Goal: Task Accomplishment & Management: Complete application form

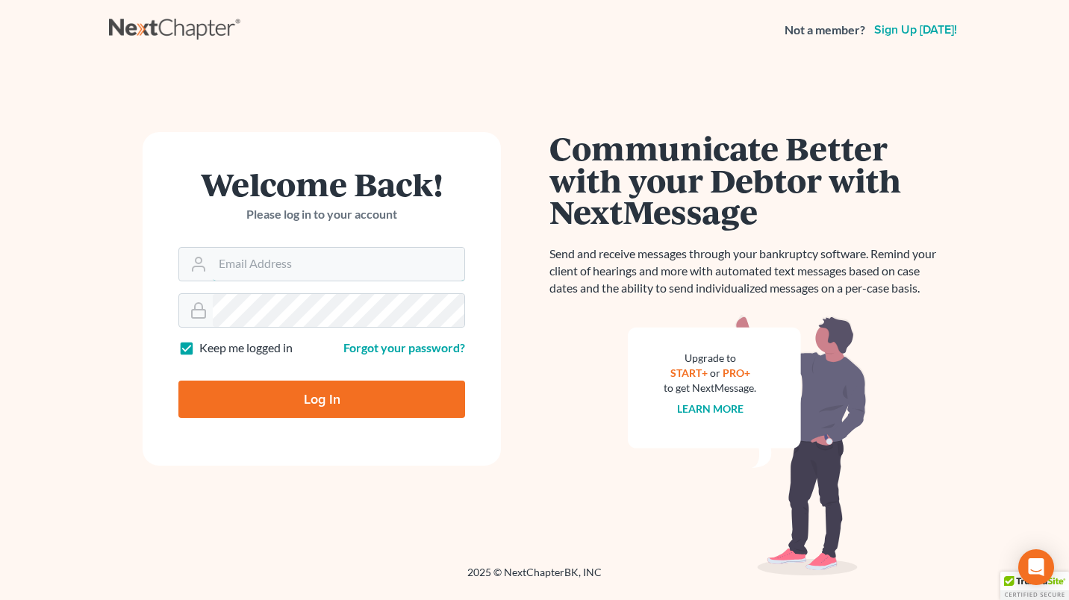
type input "[EMAIL_ADDRESS][DOMAIN_NAME]"
click at [349, 396] on input "Log In" at bounding box center [321, 399] width 287 height 37
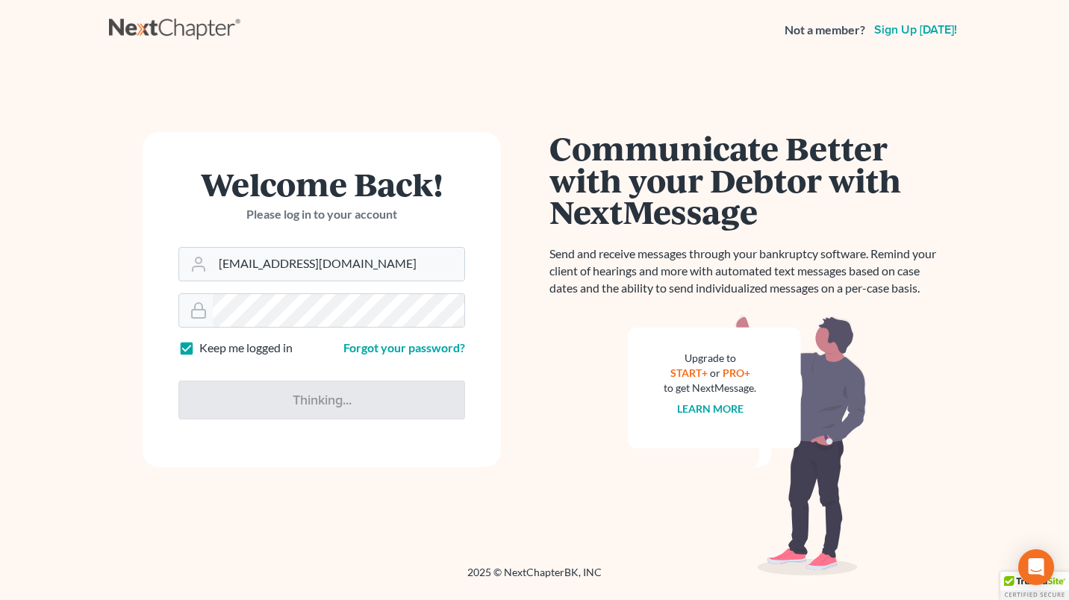
type input "Thinking..."
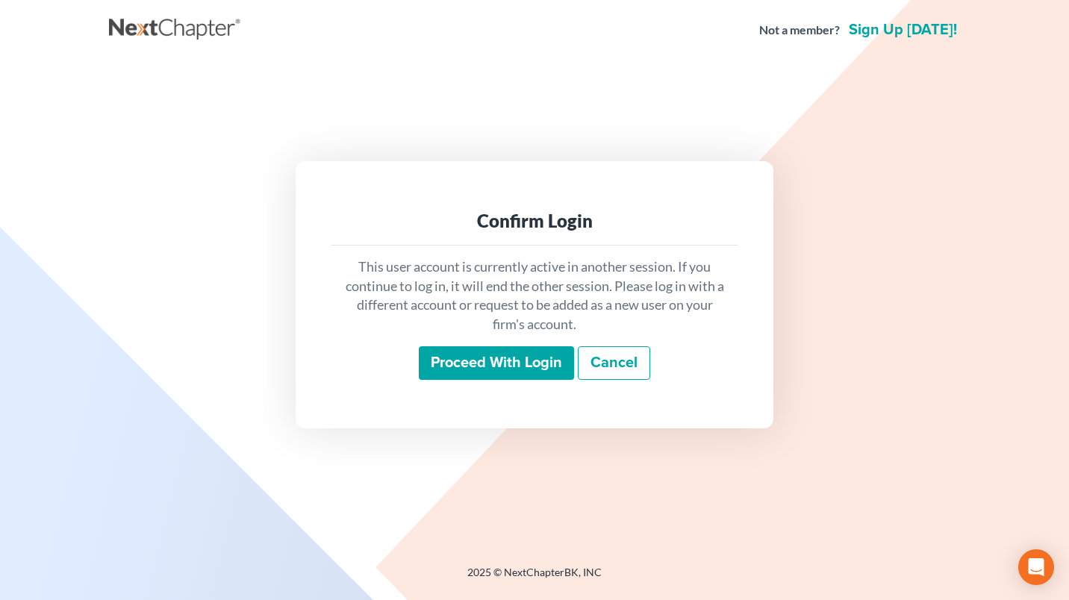
click at [485, 353] on input "Proceed with login" at bounding box center [496, 364] width 155 height 34
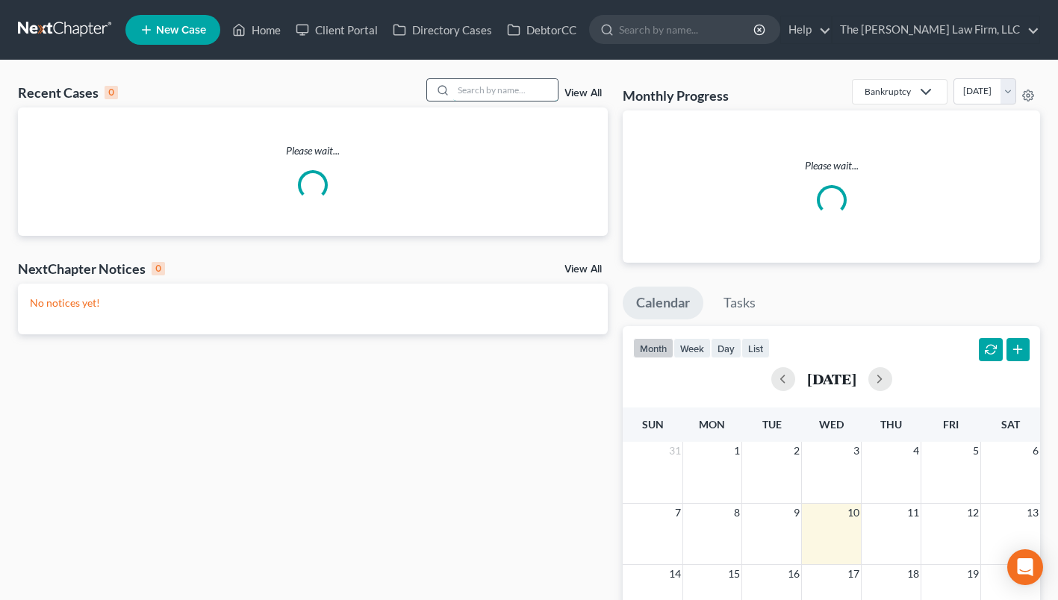
click at [522, 86] on input "search" at bounding box center [505, 90] width 105 height 22
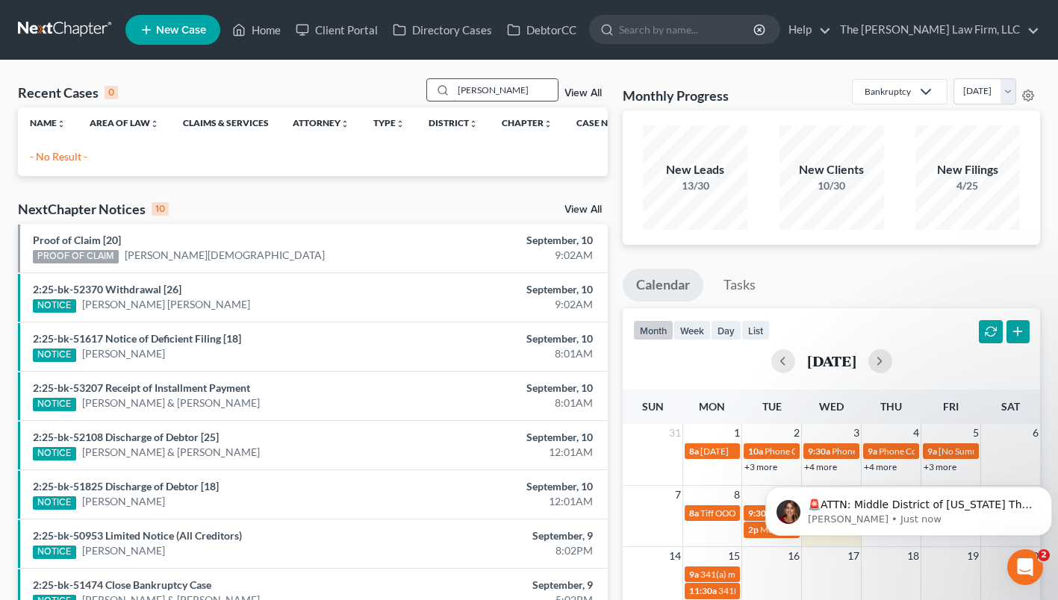
click at [488, 92] on input "[PERSON_NAME]" at bounding box center [505, 90] width 105 height 22
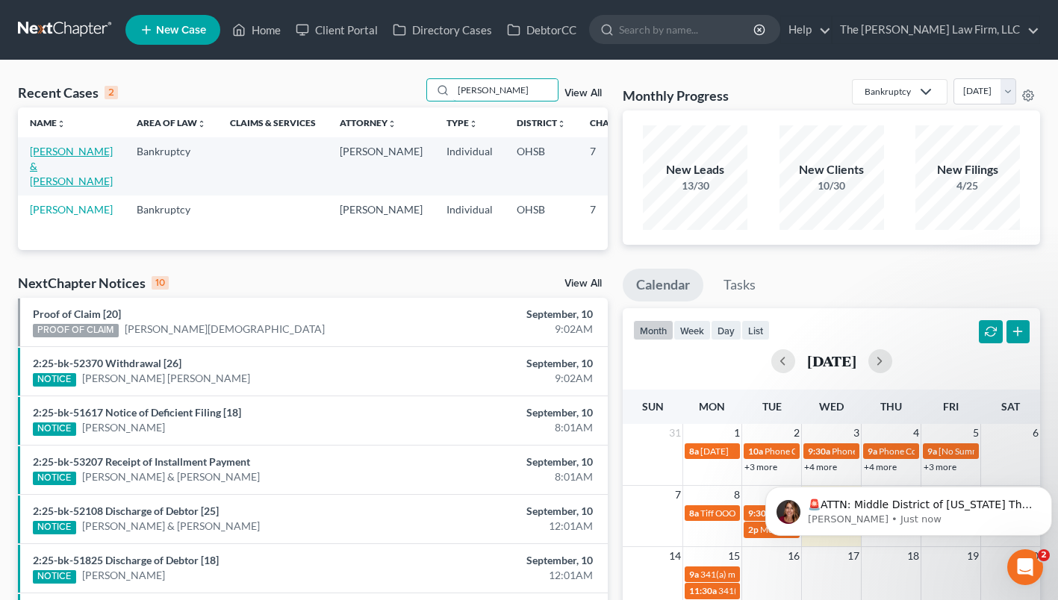
type input "[PERSON_NAME]"
click at [54, 161] on link "[PERSON_NAME] & [PERSON_NAME]" at bounding box center [71, 166] width 83 height 43
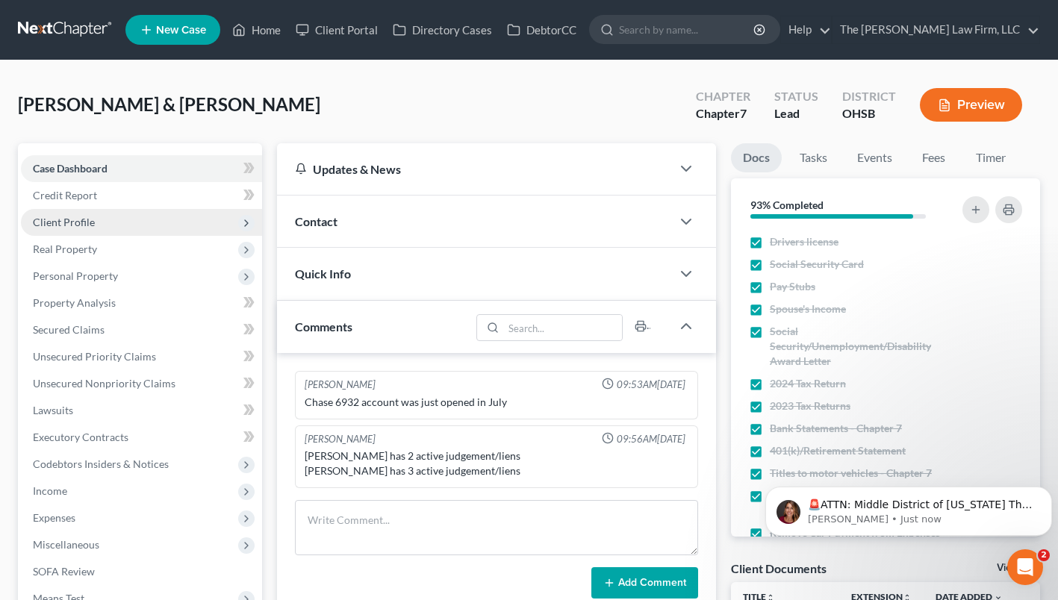
click at [69, 220] on span "Client Profile" at bounding box center [64, 222] width 62 height 13
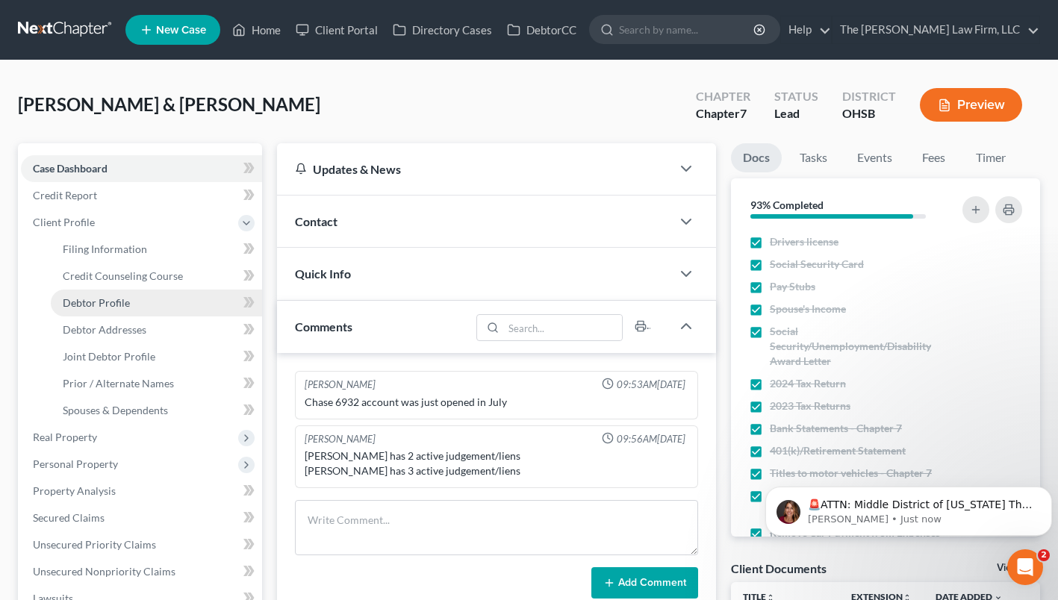
click at [81, 294] on link "Debtor Profile" at bounding box center [156, 303] width 211 height 27
select select "1"
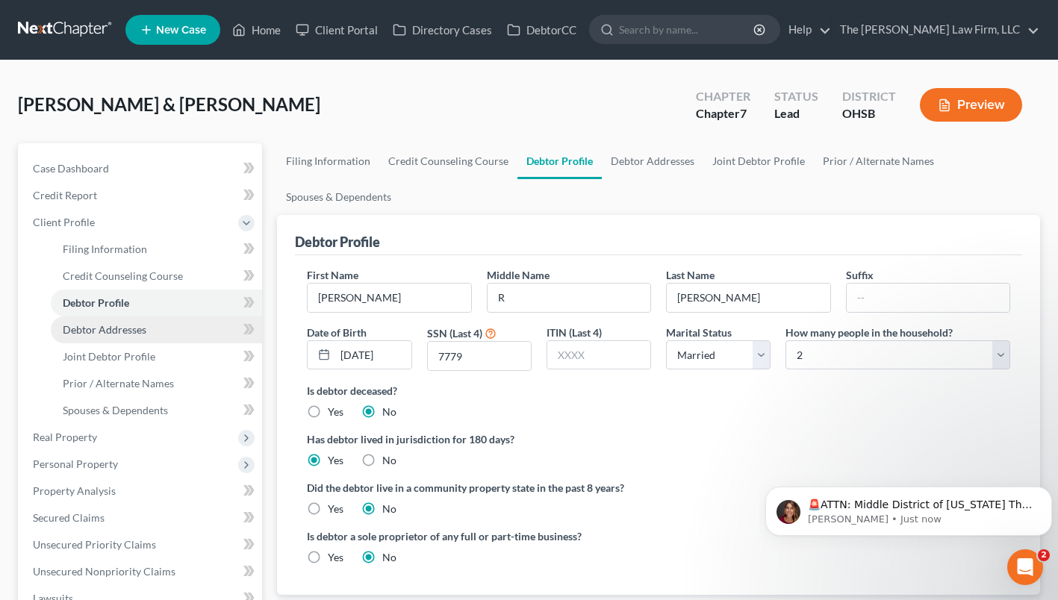
click at [110, 323] on span "Debtor Addresses" at bounding box center [105, 329] width 84 height 13
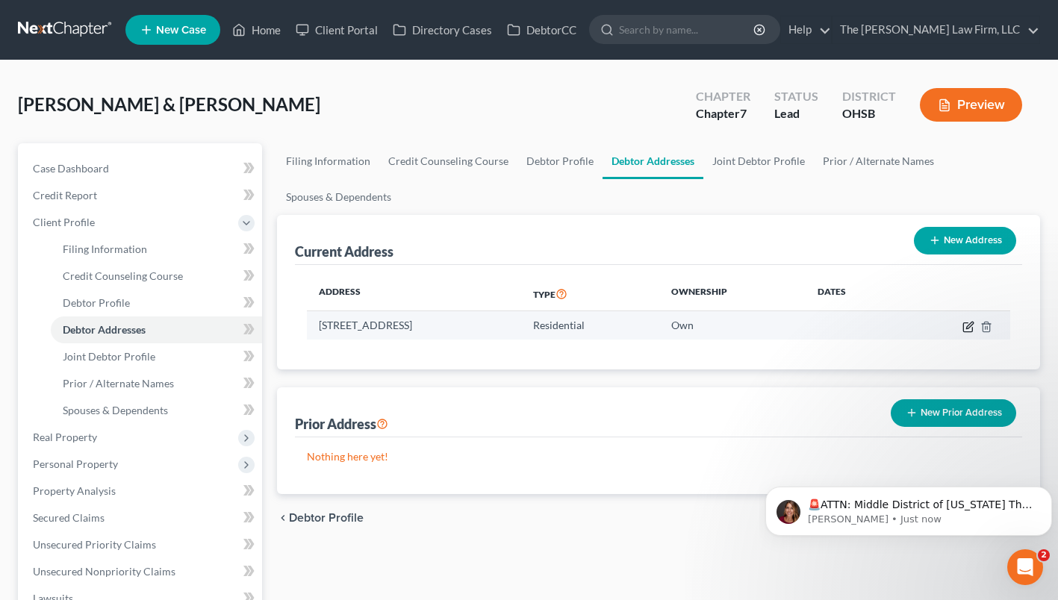
click at [969, 325] on icon "button" at bounding box center [969, 325] width 7 height 7
select select "36"
select select "22"
select select "0"
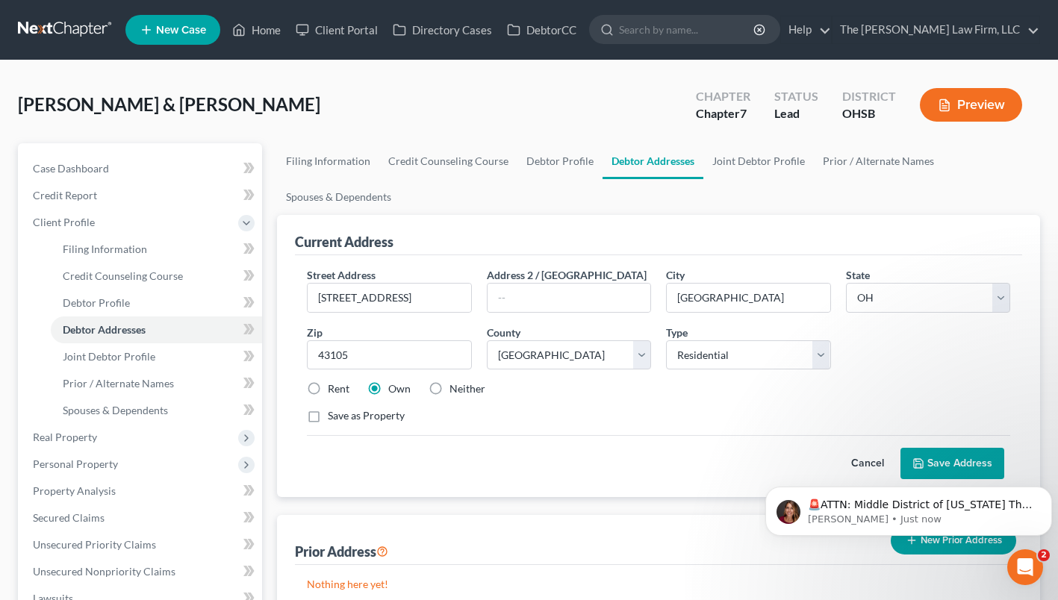
click at [944, 451] on button "Save Address" at bounding box center [953, 463] width 104 height 31
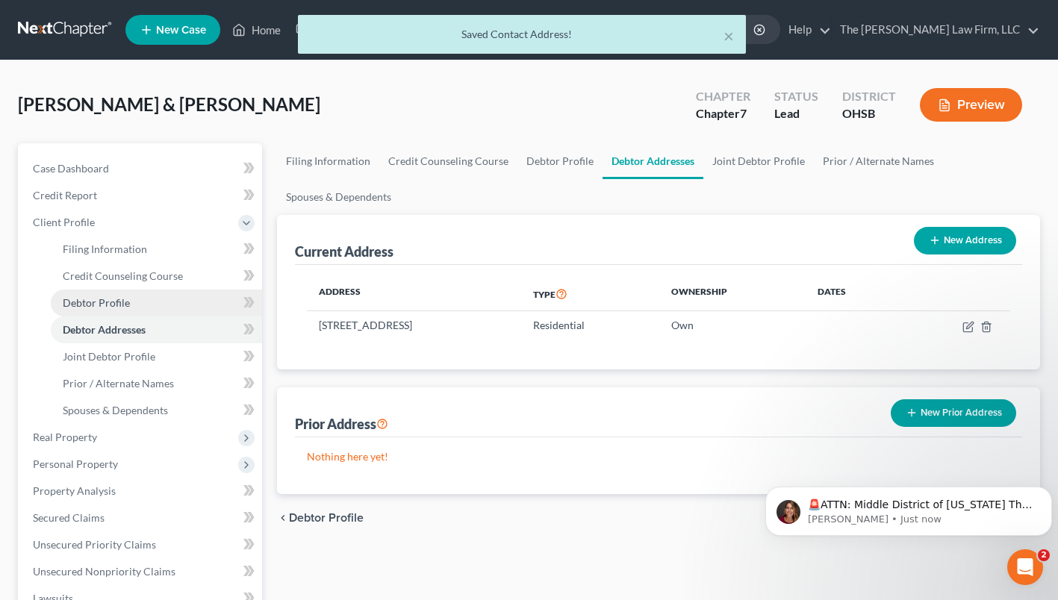
click at [118, 297] on span "Debtor Profile" at bounding box center [96, 302] width 67 height 13
select select "1"
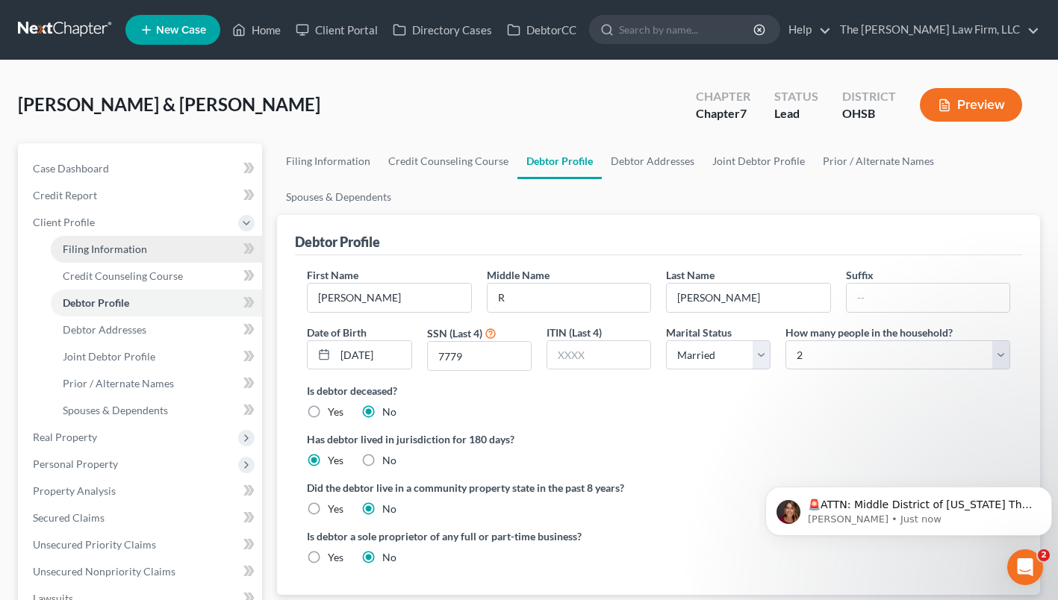
click at [131, 252] on span "Filing Information" at bounding box center [105, 249] width 84 height 13
select select "1"
select select "0"
select select "36"
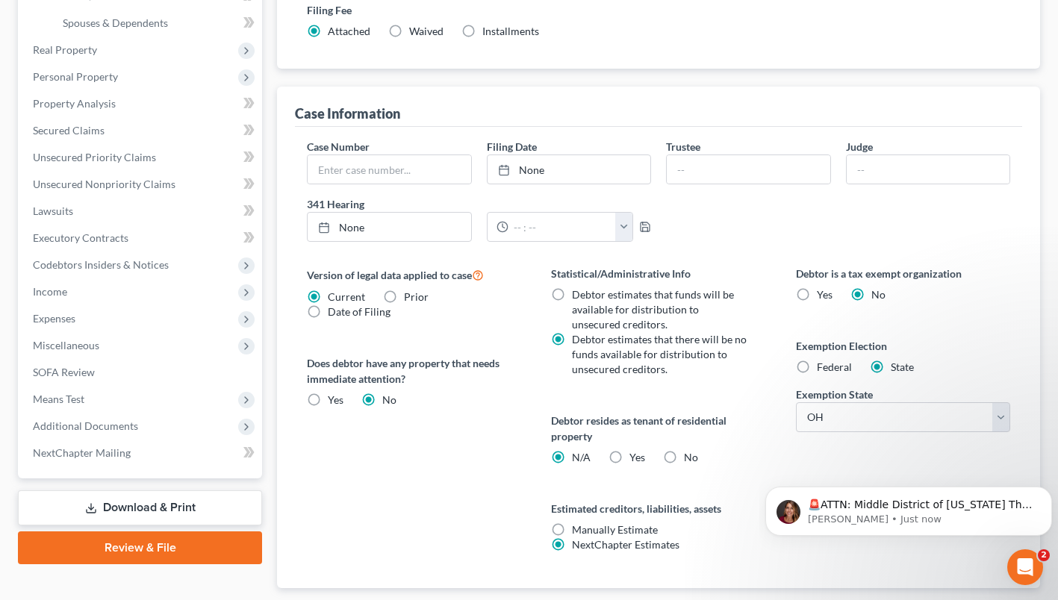
scroll to position [373, 0]
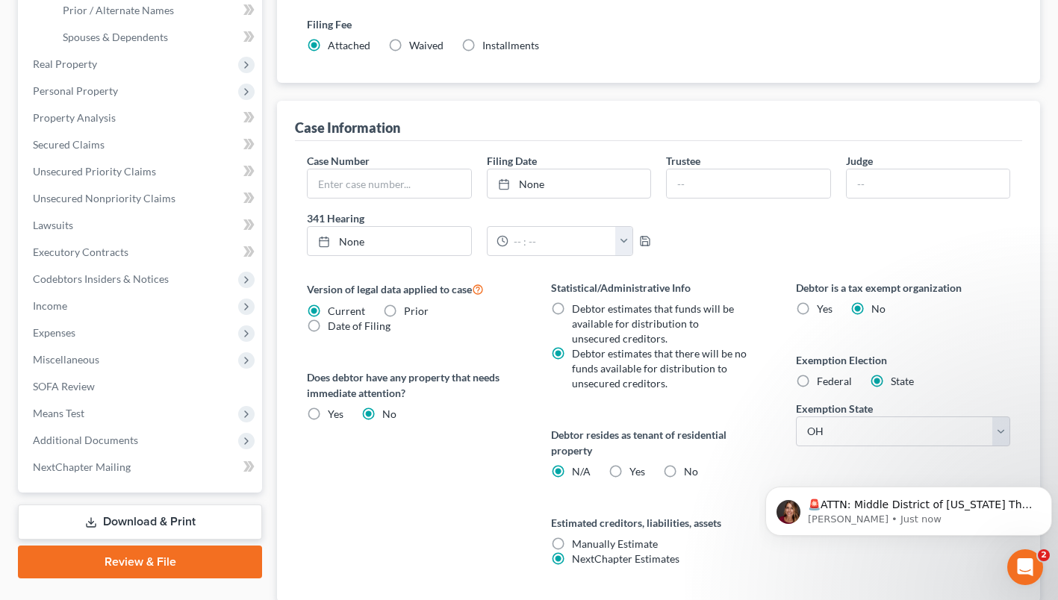
click at [684, 467] on label "No" at bounding box center [691, 472] width 14 height 15
click at [690, 467] on input "No" at bounding box center [695, 470] width 10 height 10
radio input "true"
radio input "false"
click at [848, 500] on p "🚨ATTN: Middle District of [US_STATE] The court has added a new Credit Counselin…" at bounding box center [921, 505] width 226 height 15
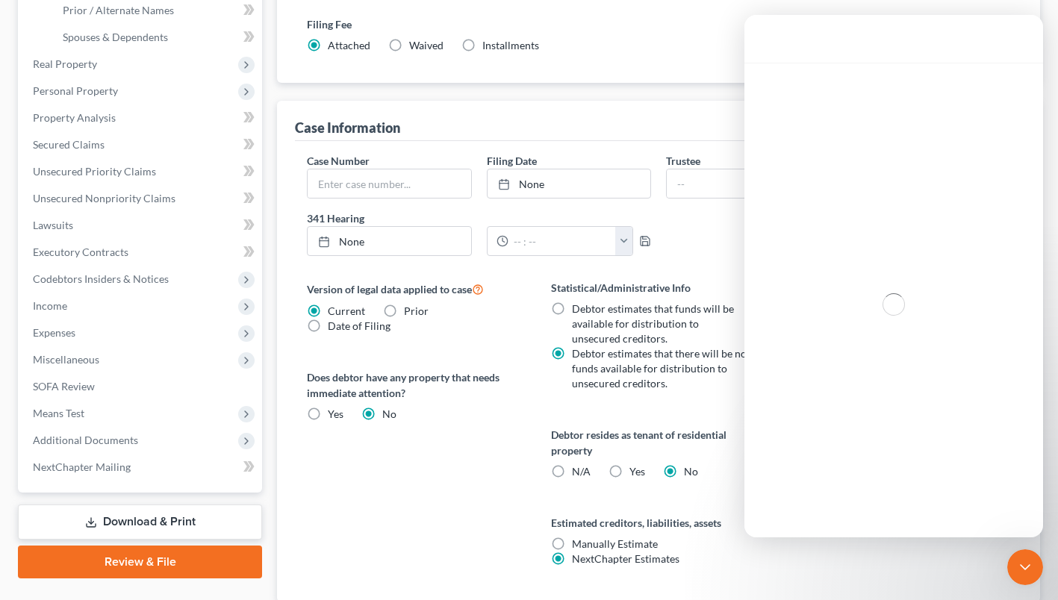
scroll to position [0, 0]
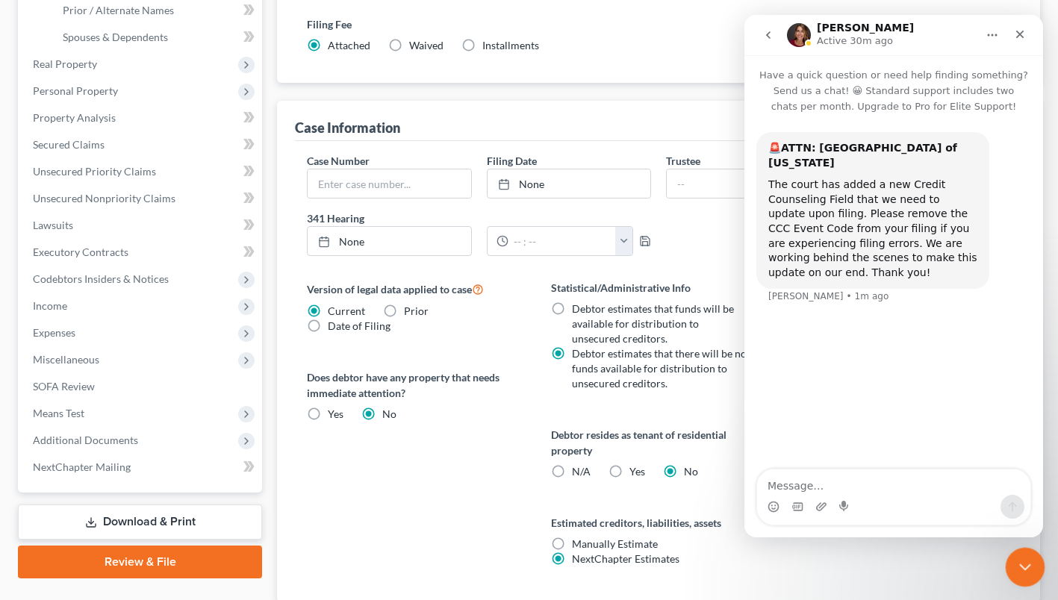
click at [1026, 570] on icon "Close Intercom Messenger" at bounding box center [1023, 565] width 18 height 18
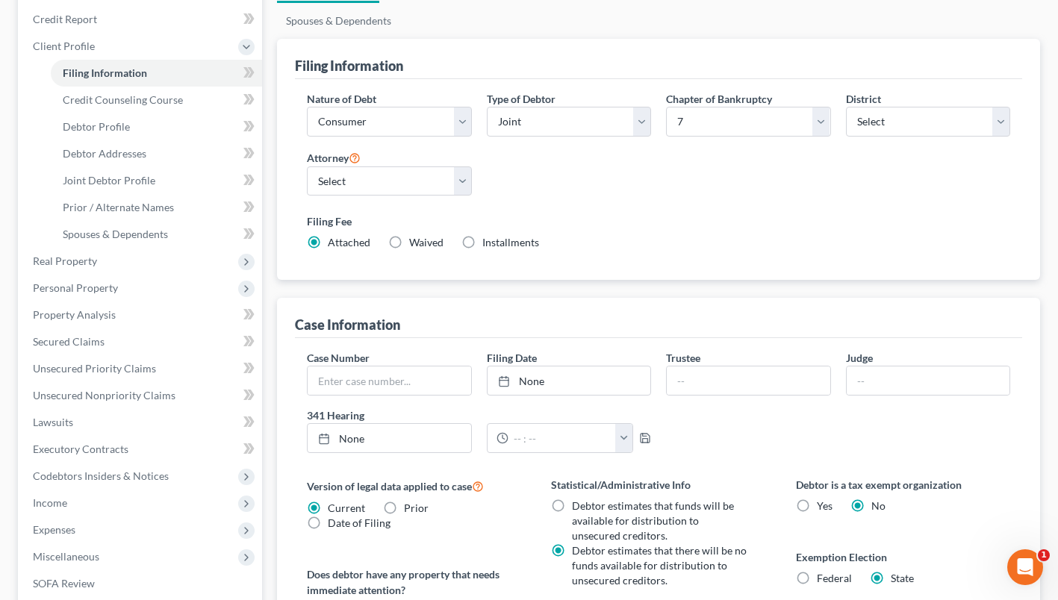
scroll to position [149, 0]
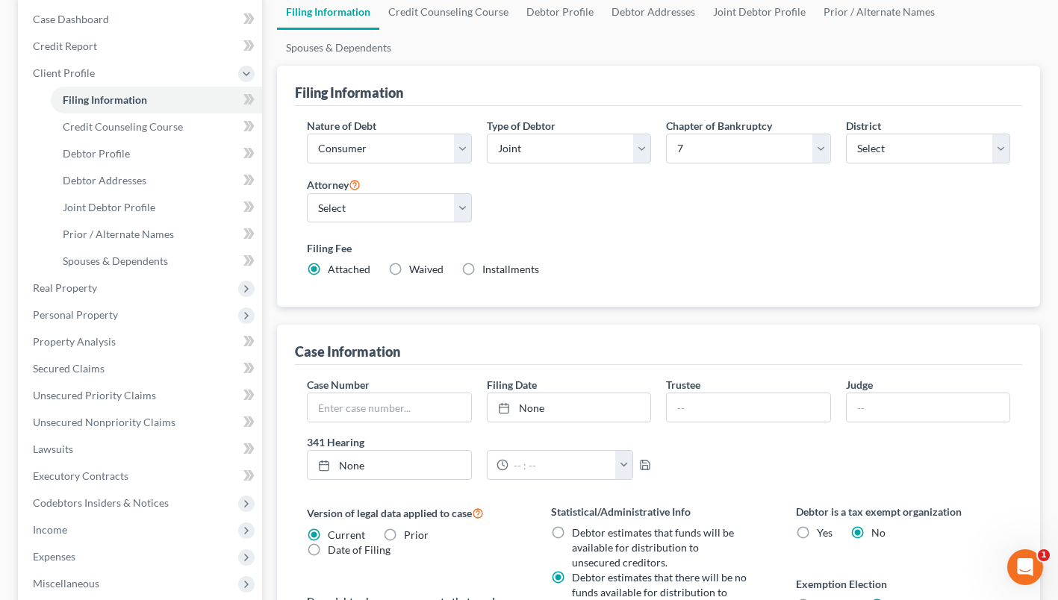
click at [482, 265] on label "Installments Installments" at bounding box center [510, 269] width 57 height 15
click at [488, 265] on input "Installments Installments" at bounding box center [493, 267] width 10 height 10
radio input "true"
radio input "false"
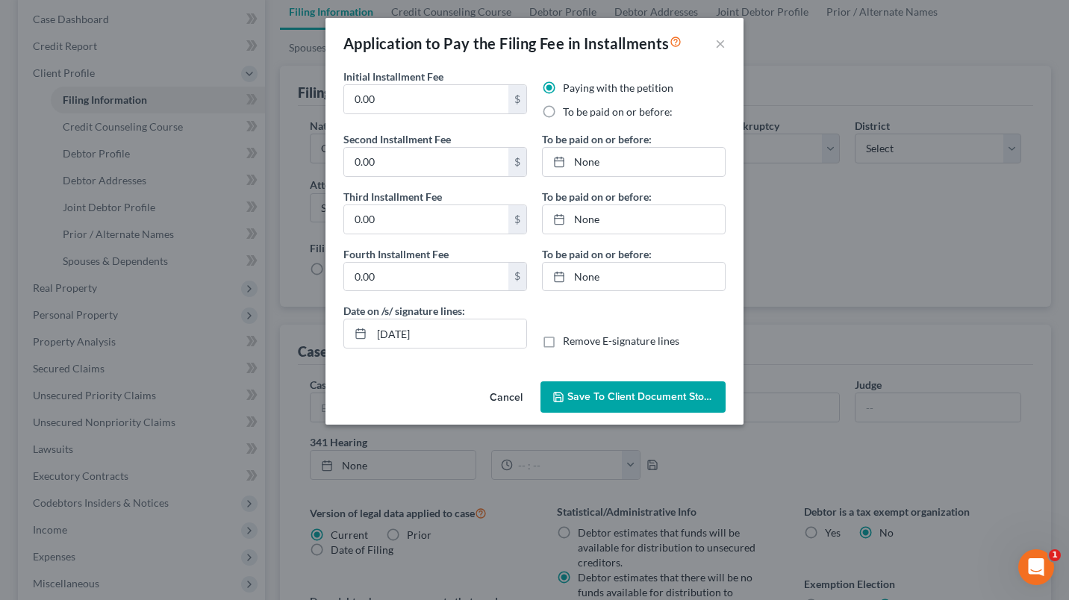
click at [563, 114] on label "To be paid on or before:" at bounding box center [618, 112] width 110 height 15
click at [569, 114] on input "To be paid on or before:" at bounding box center [574, 110] width 10 height 10
radio input "true"
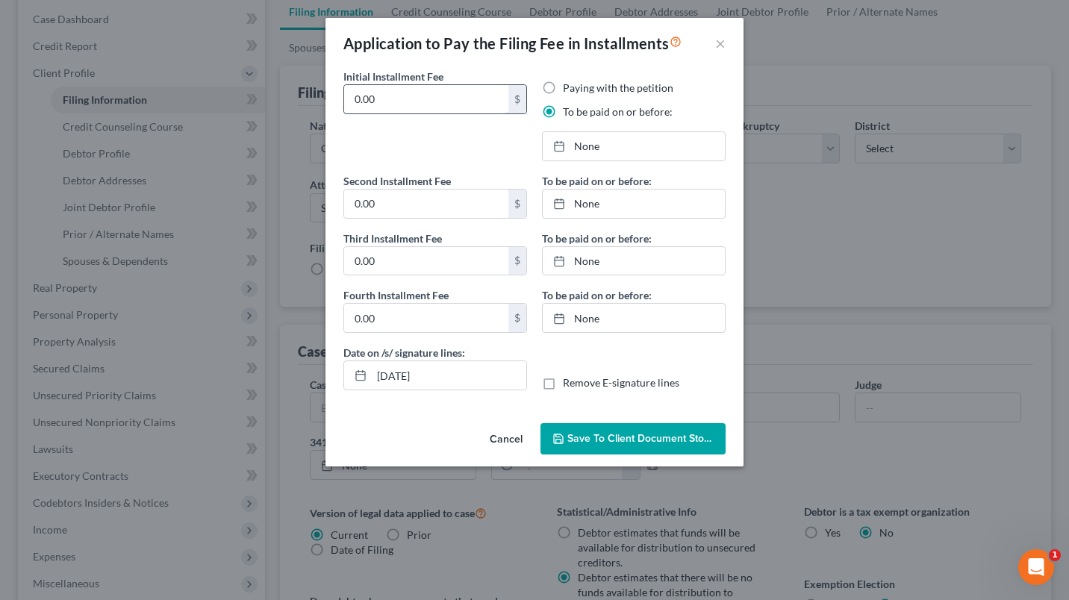
click at [397, 96] on input "0.00" at bounding box center [426, 99] width 164 height 28
click at [397, 97] on input "0.00" at bounding box center [426, 99] width 164 height 28
click at [388, 205] on input "0.00" at bounding box center [426, 204] width 164 height 28
click at [403, 95] on input "0.00" at bounding box center [426, 99] width 164 height 28
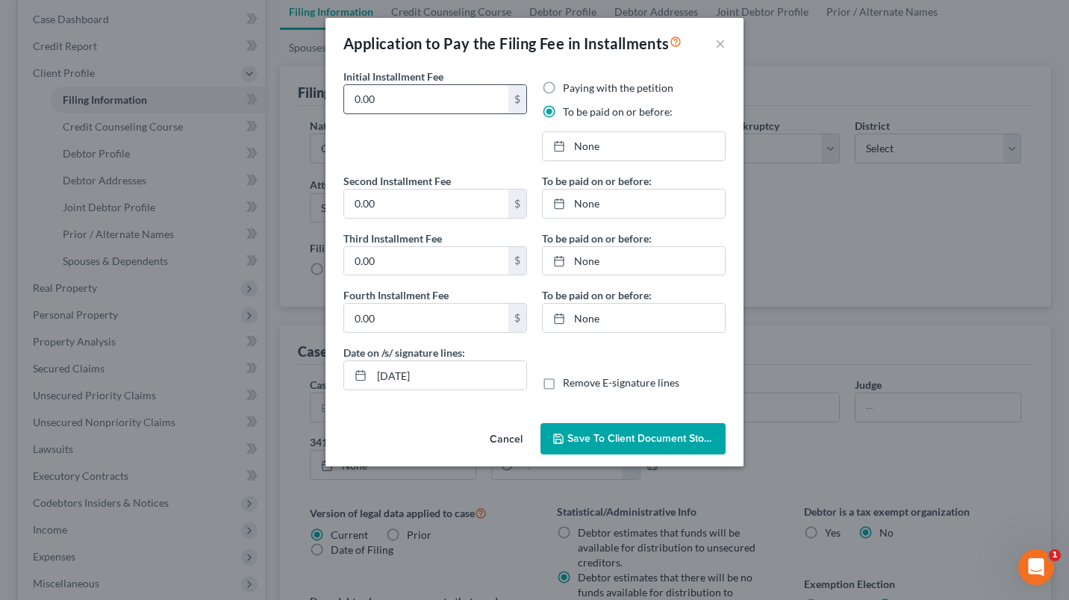
click at [403, 94] on input "0.00" at bounding box center [426, 99] width 164 height 28
type input "84.50"
click at [383, 193] on input "0.00" at bounding box center [426, 204] width 164 height 28
type input "84.50"
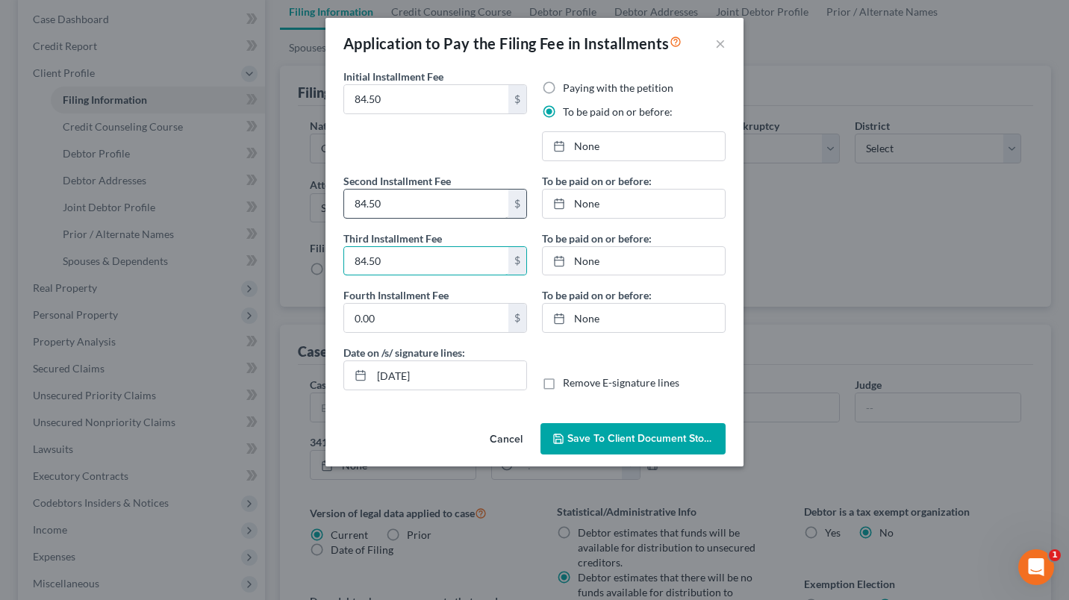
type input "84.50"
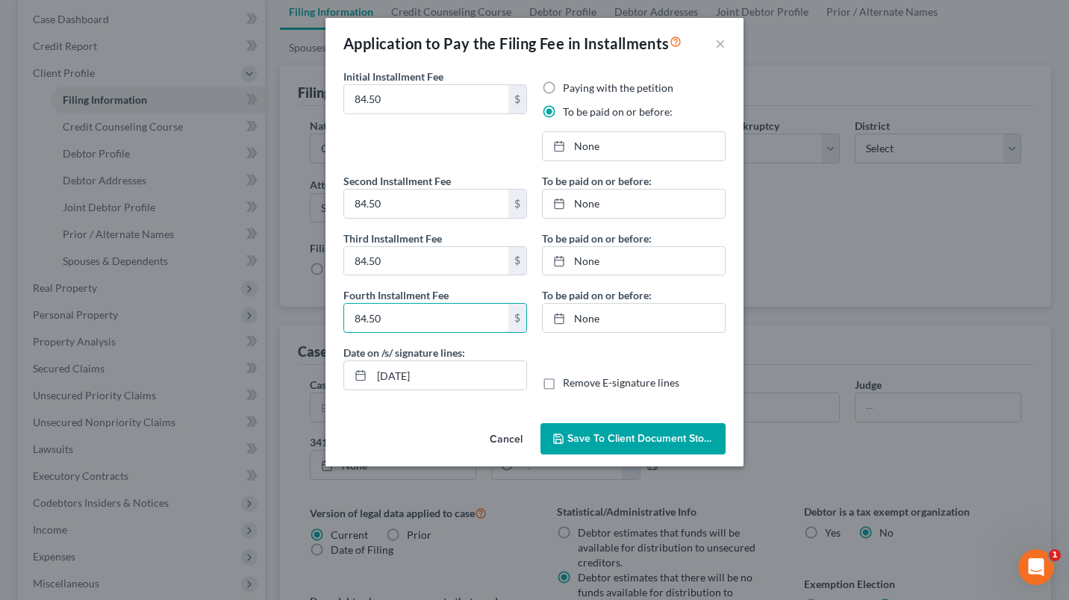
type input "84.50"
type input "[DATE]"
click at [583, 146] on link "None" at bounding box center [634, 146] width 182 height 28
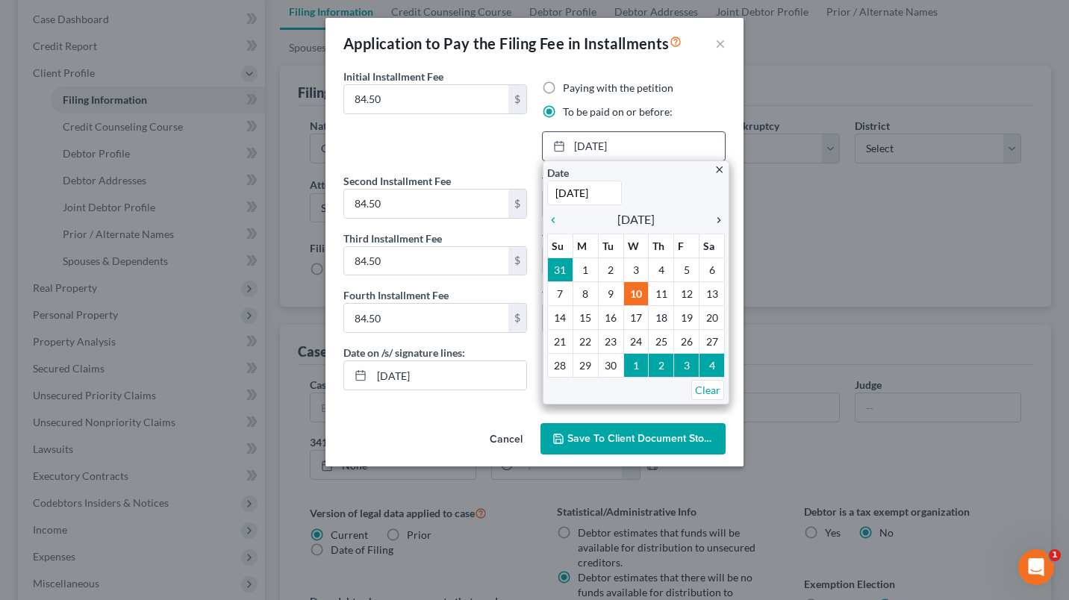
click at [717, 216] on icon "chevron_right" at bounding box center [715, 220] width 19 height 12
drag, startPoint x: 566, startPoint y: 297, endPoint x: 574, endPoint y: 291, distance: 10.0
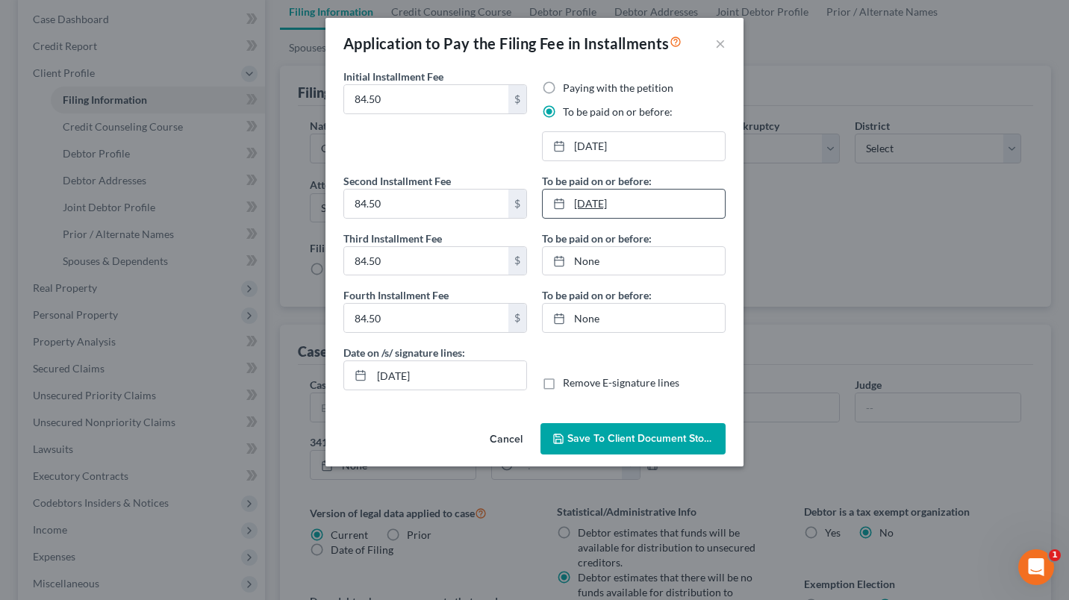
type input "[DATE]"
click at [588, 205] on link "[DATE]" at bounding box center [634, 204] width 182 height 28
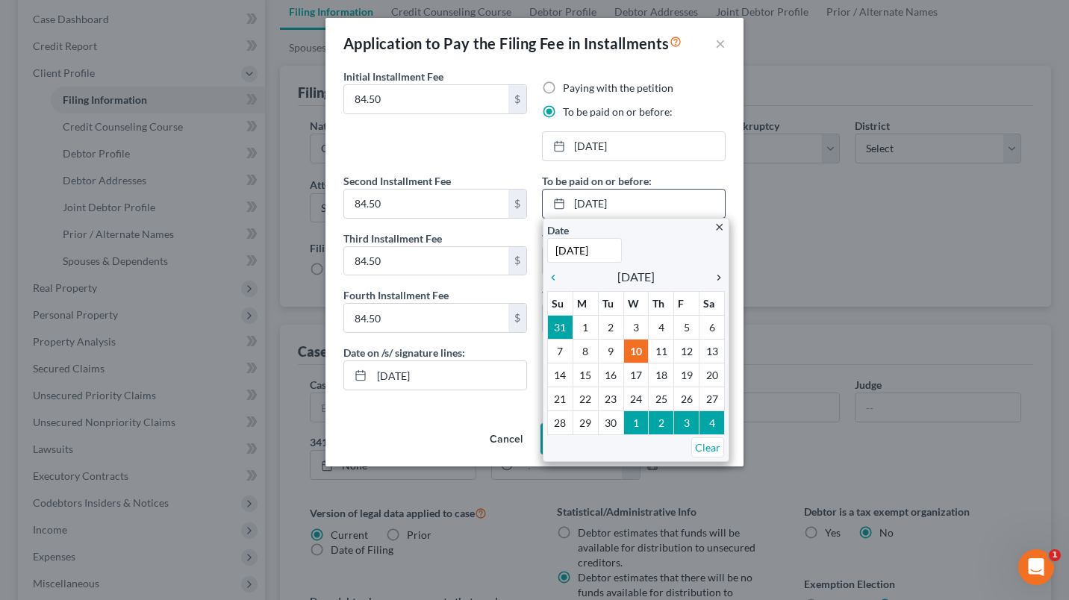
click at [718, 275] on icon "chevron_right" at bounding box center [715, 278] width 19 height 12
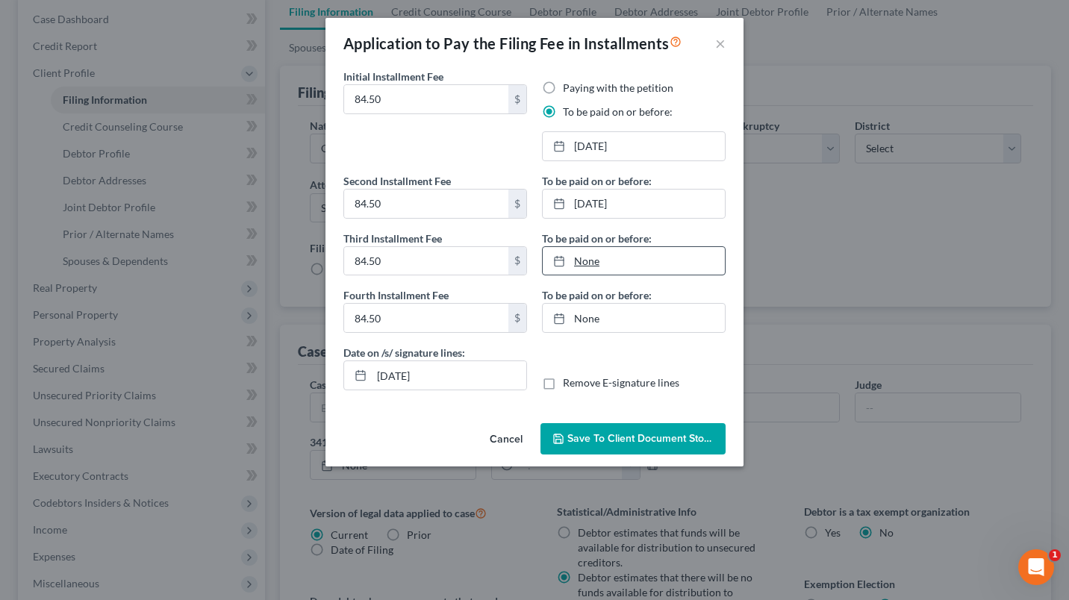
type input "[DATE]"
click at [589, 251] on link "None" at bounding box center [634, 261] width 182 height 28
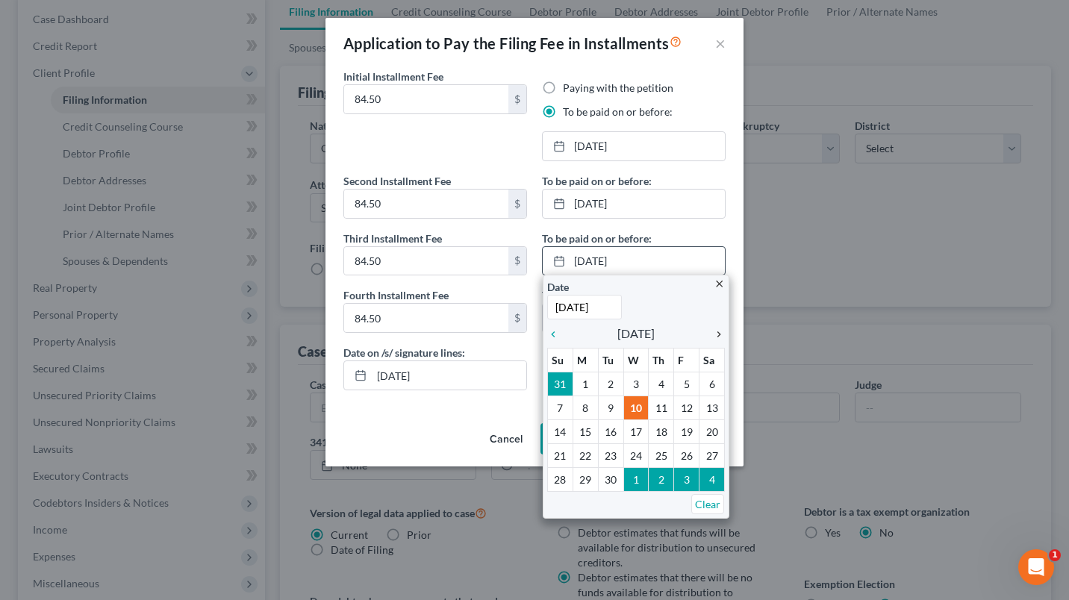
click at [718, 335] on icon "chevron_right" at bounding box center [715, 335] width 19 height 12
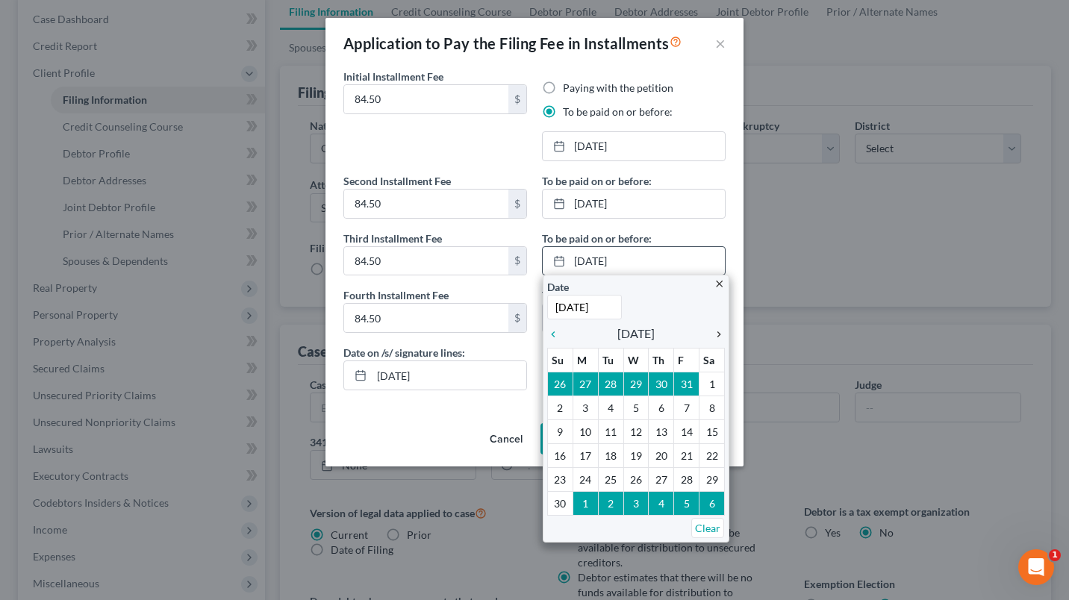
click at [718, 335] on icon "chevron_right" at bounding box center [715, 335] width 19 height 12
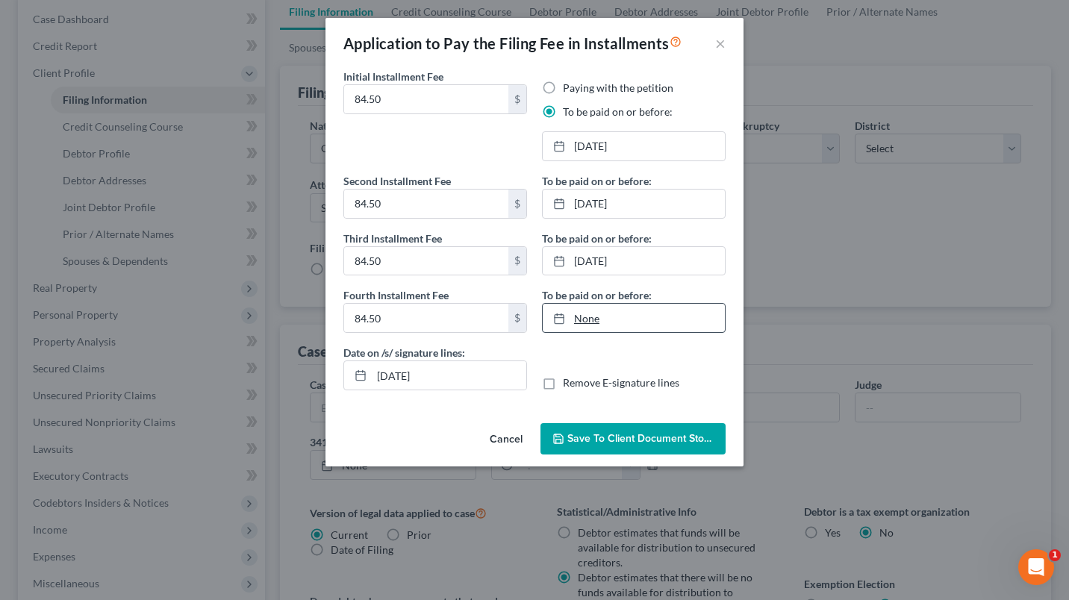
type input "[DATE]"
click at [577, 306] on link "None" at bounding box center [634, 318] width 182 height 28
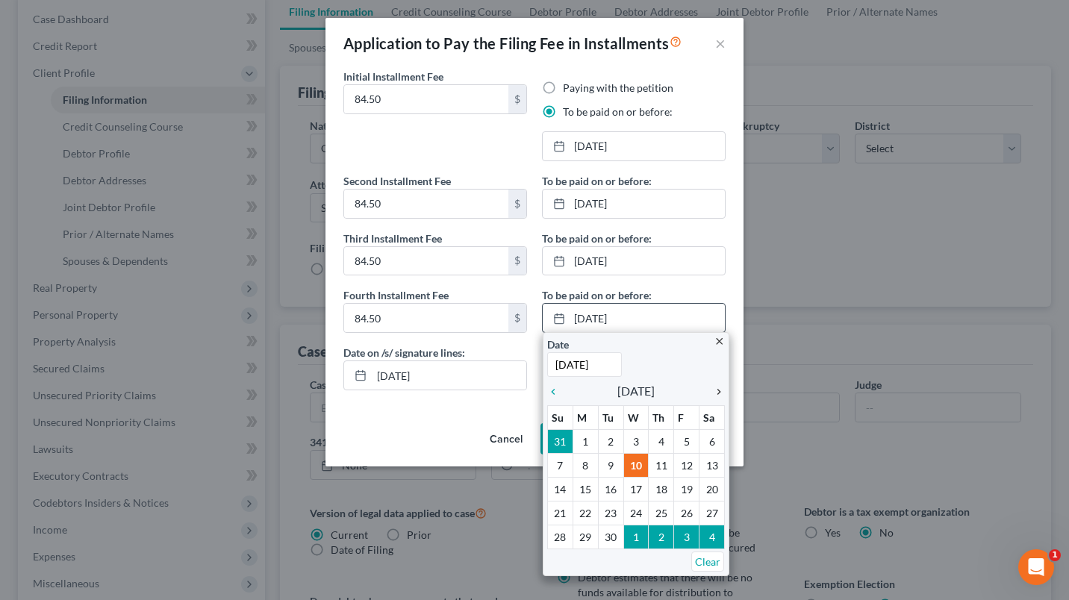
click at [721, 394] on icon "chevron_right" at bounding box center [715, 392] width 19 height 12
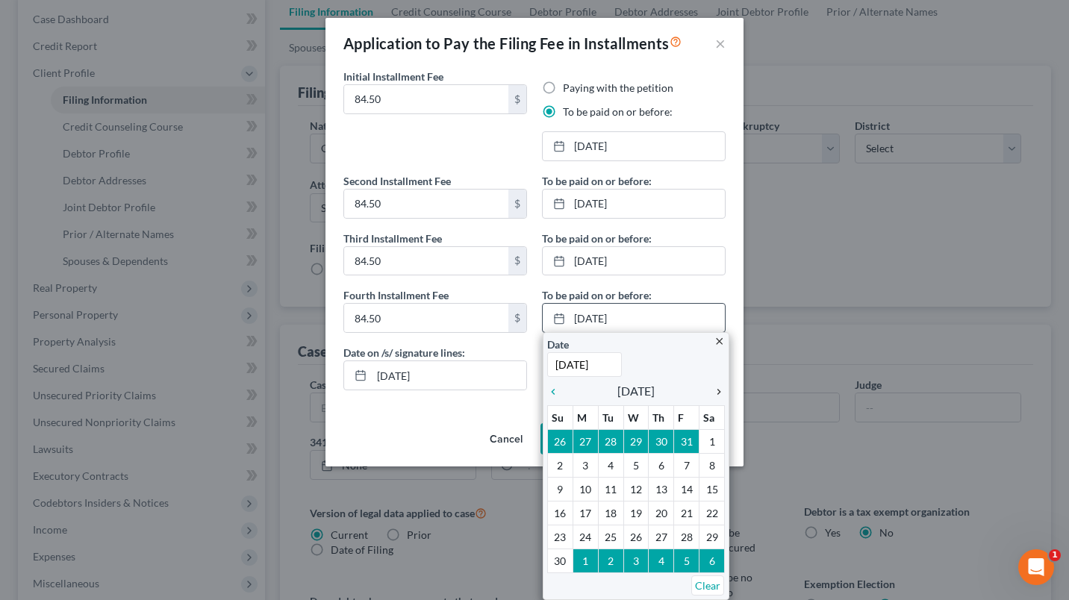
click at [721, 394] on icon "chevron_right" at bounding box center [715, 392] width 19 height 12
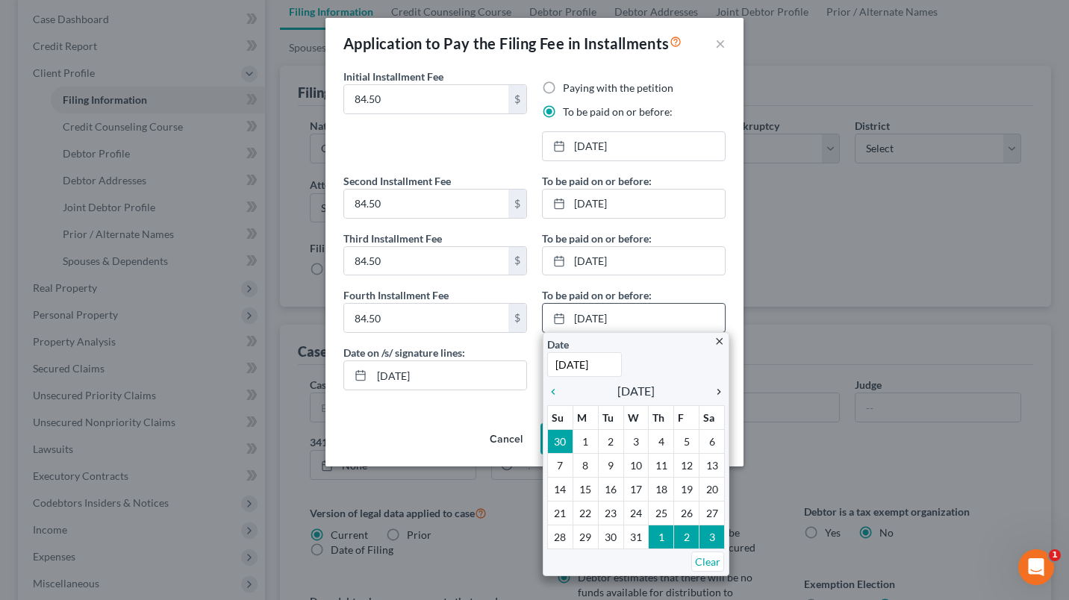
click at [721, 394] on icon "chevron_right" at bounding box center [715, 392] width 19 height 12
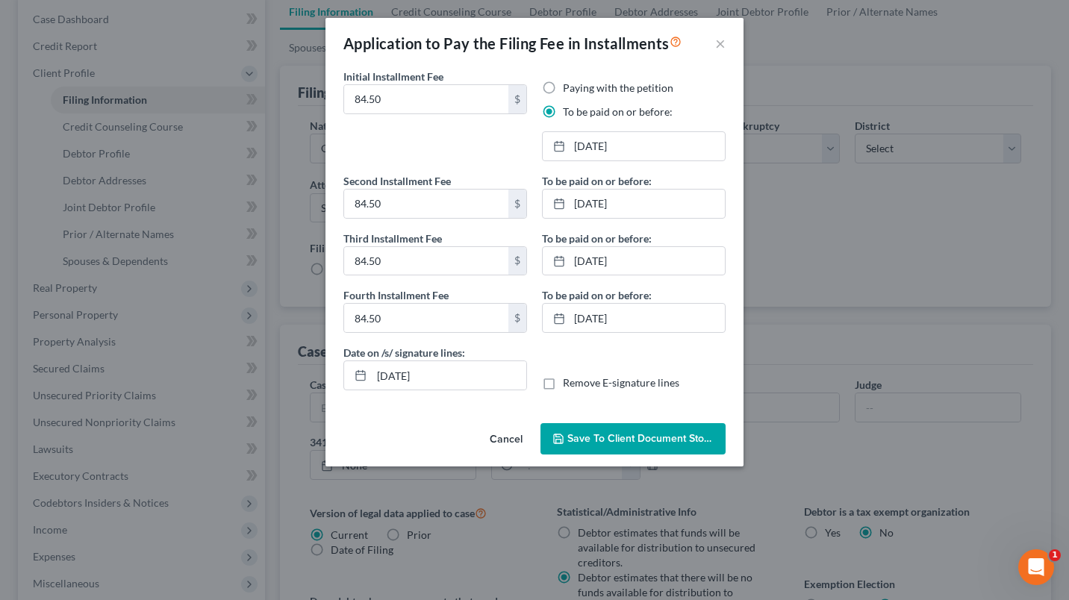
click at [607, 443] on span "Save to Client Document Storage" at bounding box center [647, 438] width 158 height 13
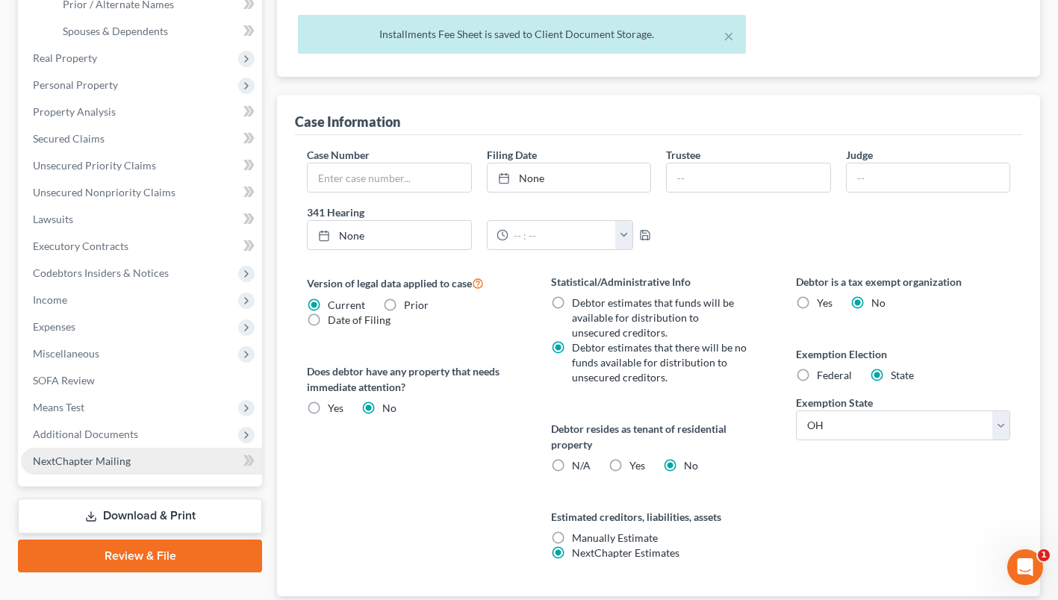
scroll to position [448, 0]
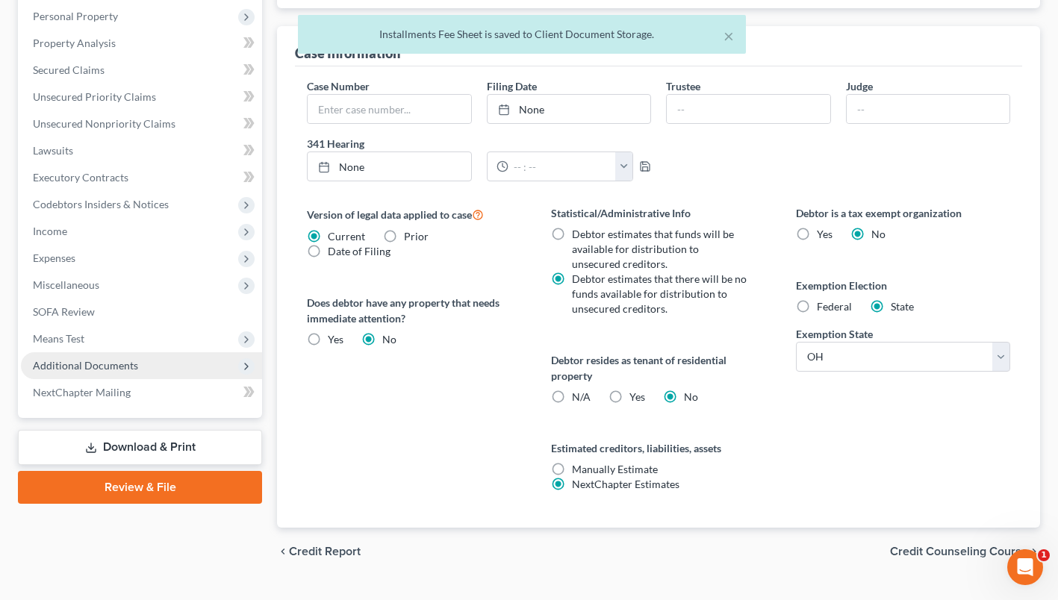
click at [145, 366] on span "Additional Documents" at bounding box center [141, 366] width 241 height 27
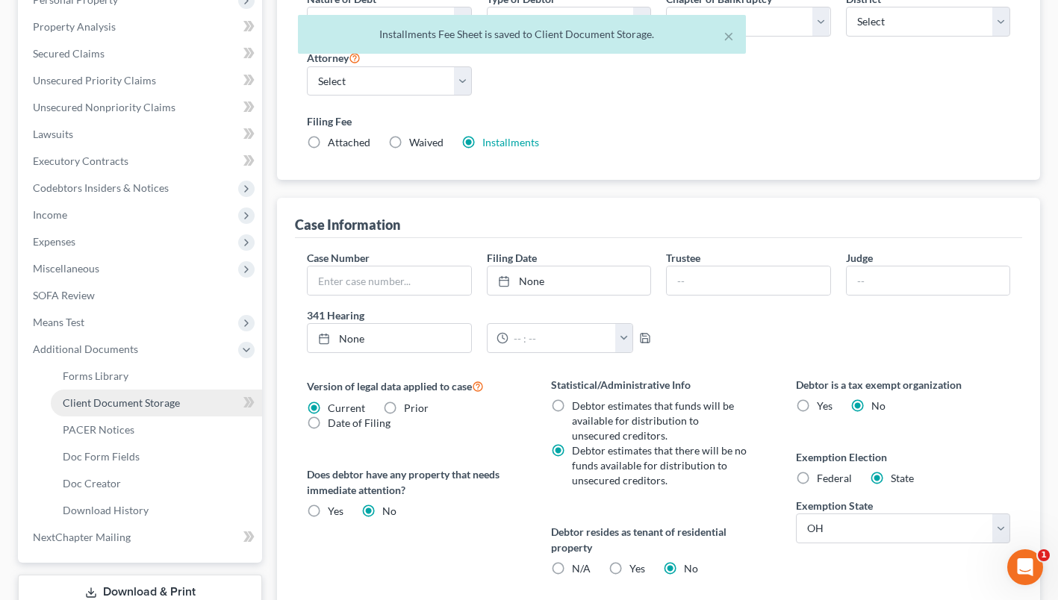
scroll to position [260, 0]
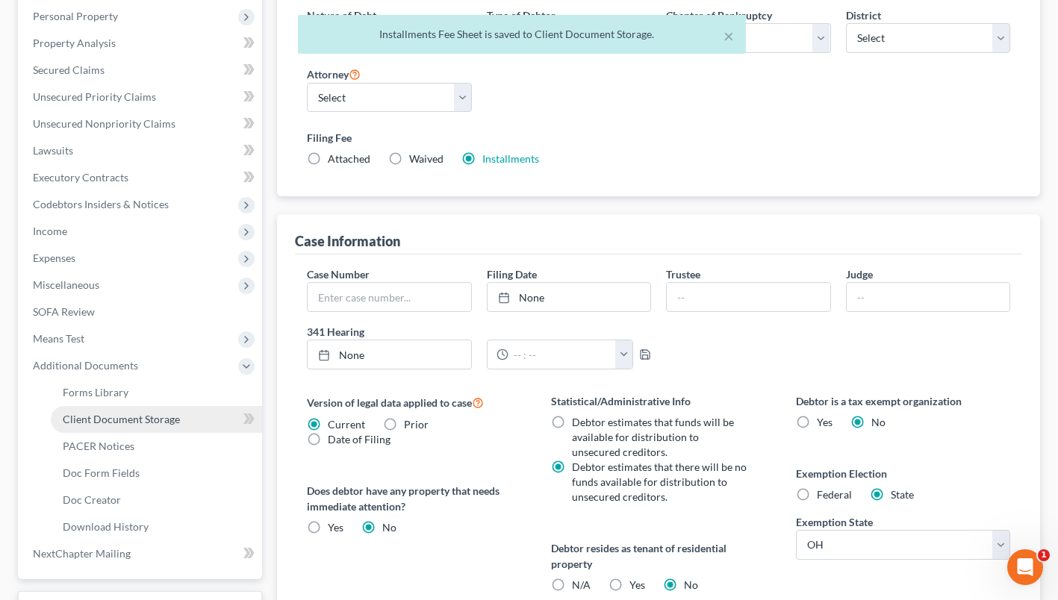
click at [129, 420] on span "Client Document Storage" at bounding box center [121, 419] width 117 height 13
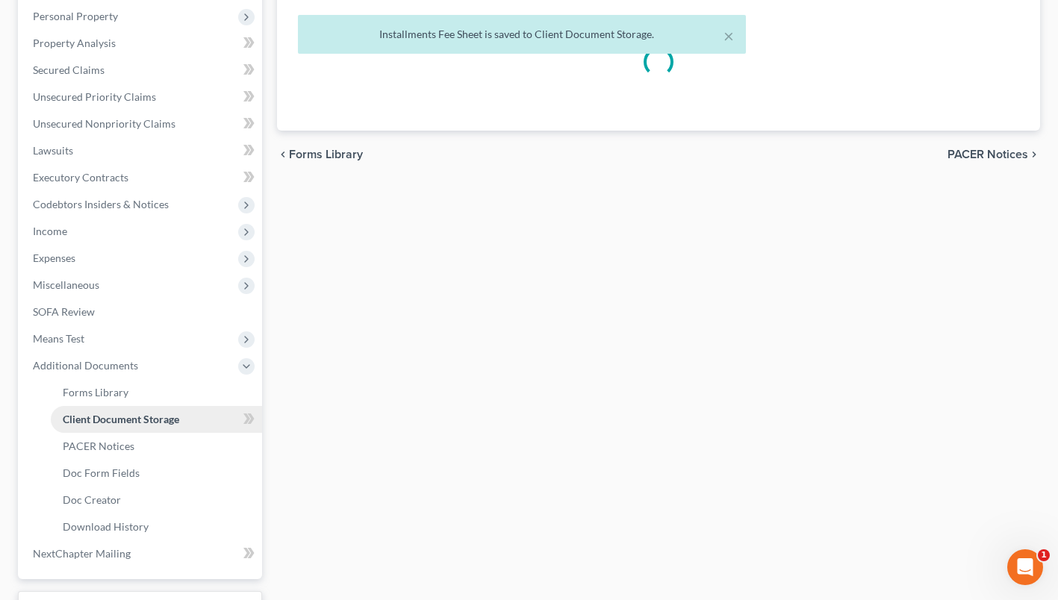
select select "7"
select select "52"
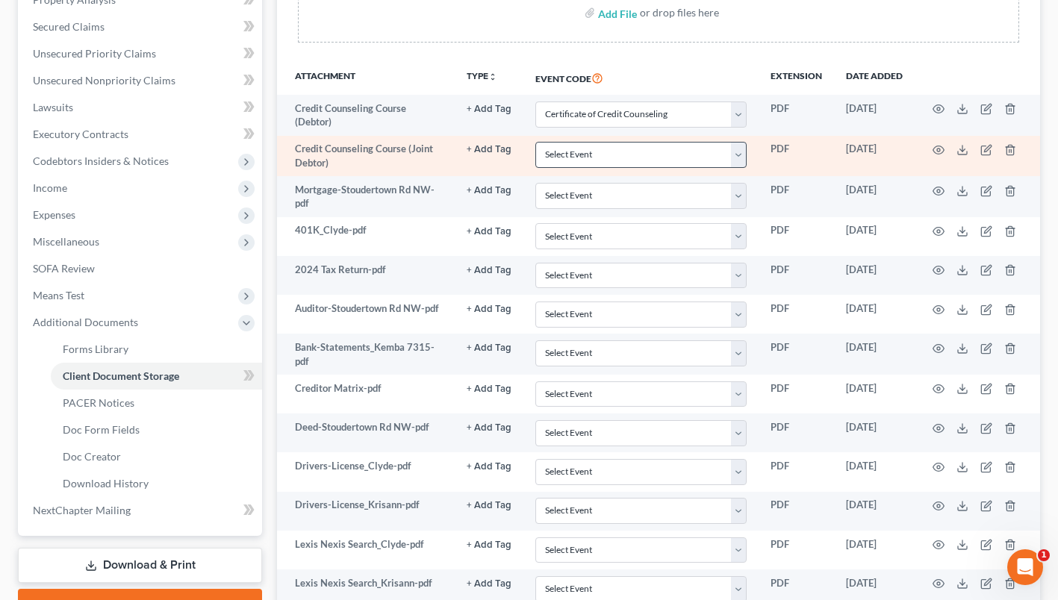
scroll to position [56, 0]
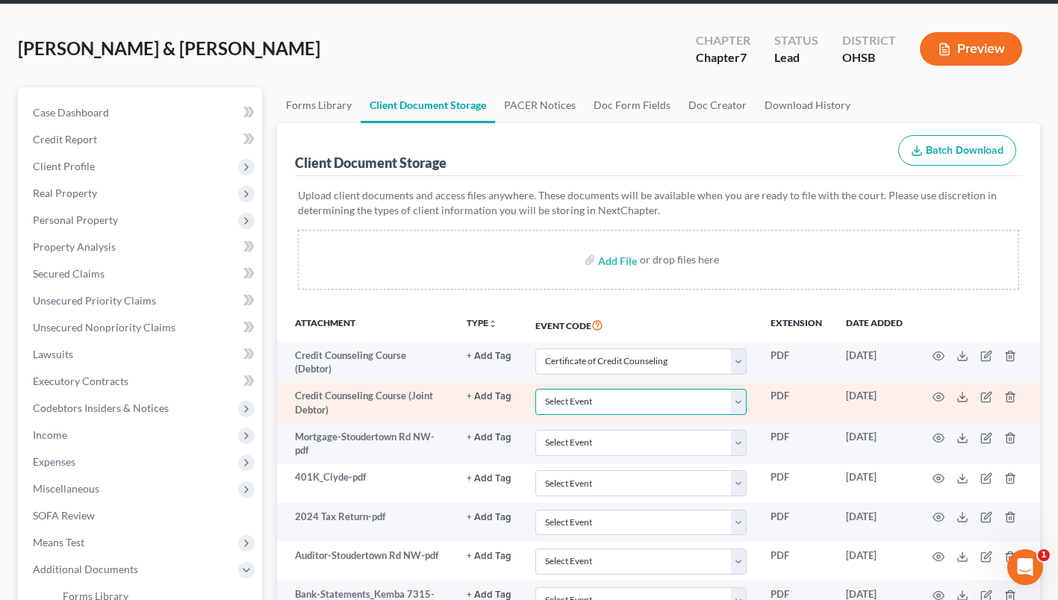
click at [634, 397] on select "Select Event 20 Largest Unsecured Creditors Amended Document Amended List of Cr…" at bounding box center [640, 402] width 211 height 26
select select "7"
click at [535, 389] on select "Select Event 20 Largest Unsecured Creditors Amended Document Amended List of Cr…" at bounding box center [640, 402] width 211 height 26
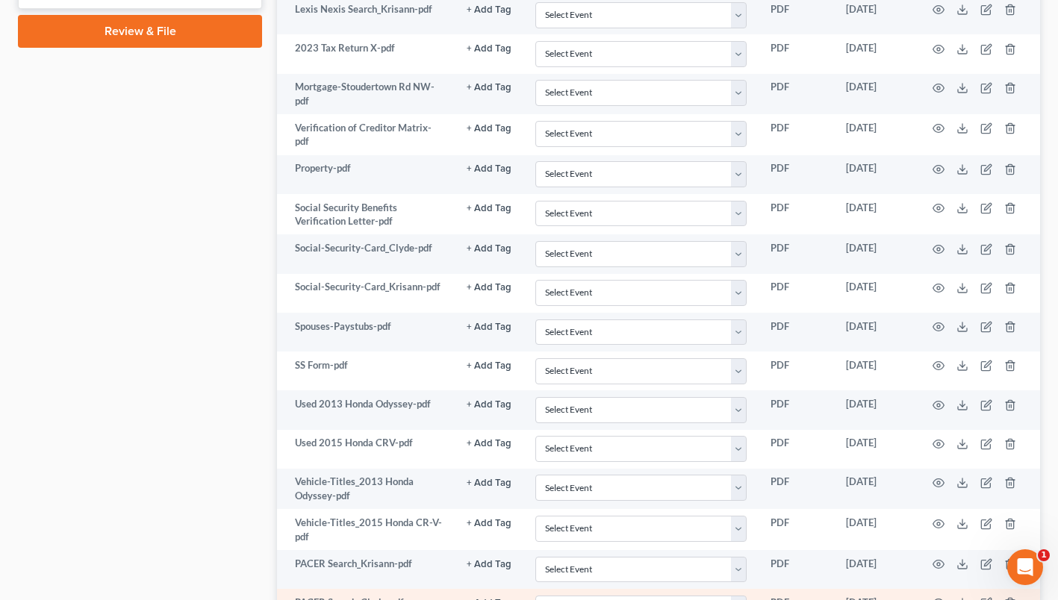
scroll to position [803, 0]
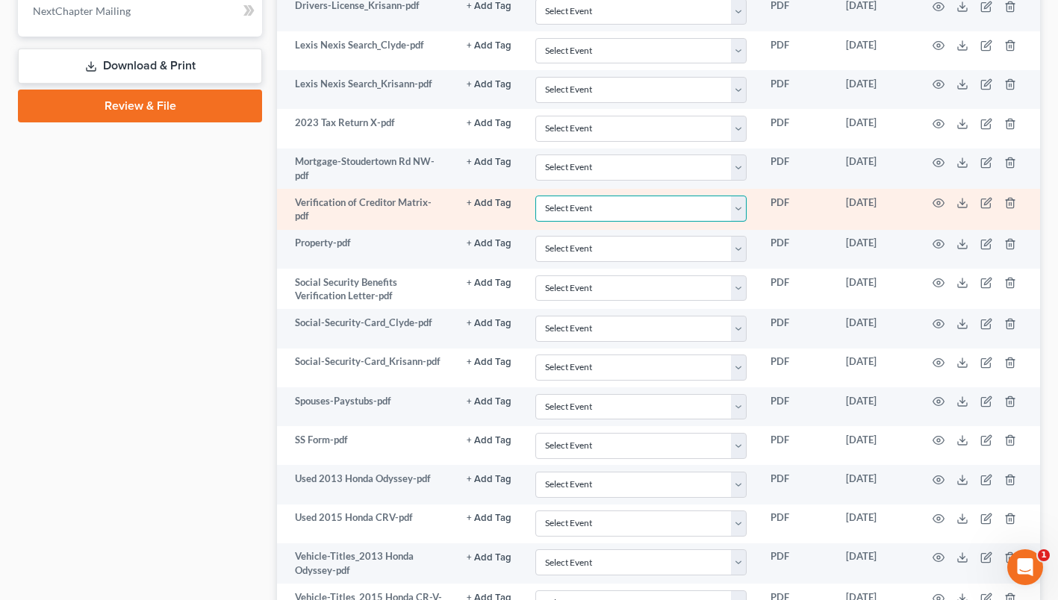
click at [587, 211] on select "Select Event 20 Largest Unsecured Creditors Amended Document Amended List of Cr…" at bounding box center [640, 209] width 211 height 26
select select "61"
click at [535, 196] on select "Select Event 20 Largest Unsecured Creditors Amended Document Amended List of Cr…" at bounding box center [640, 209] width 211 height 26
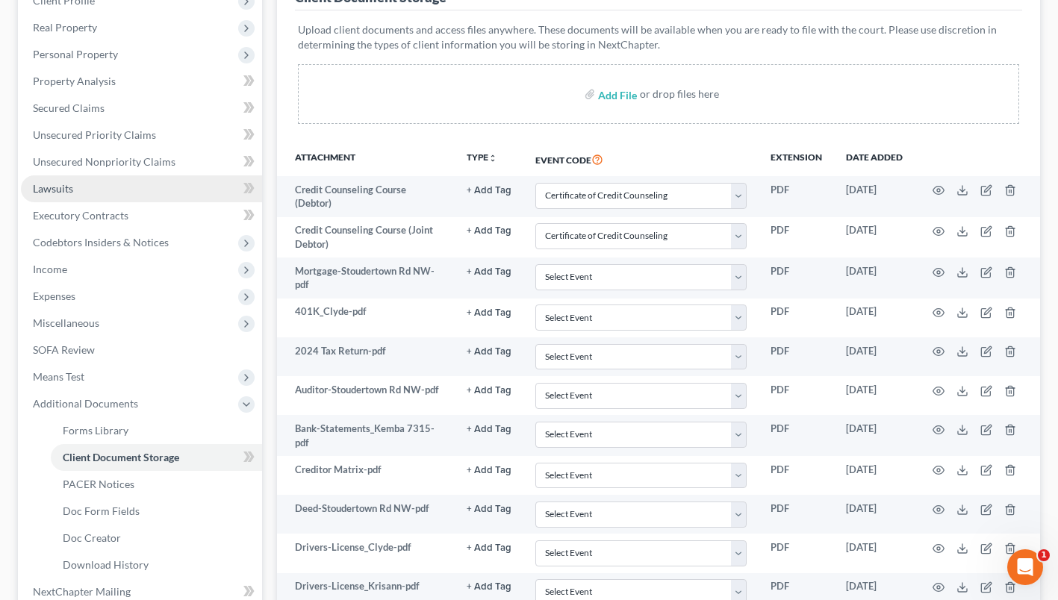
scroll to position [56, 0]
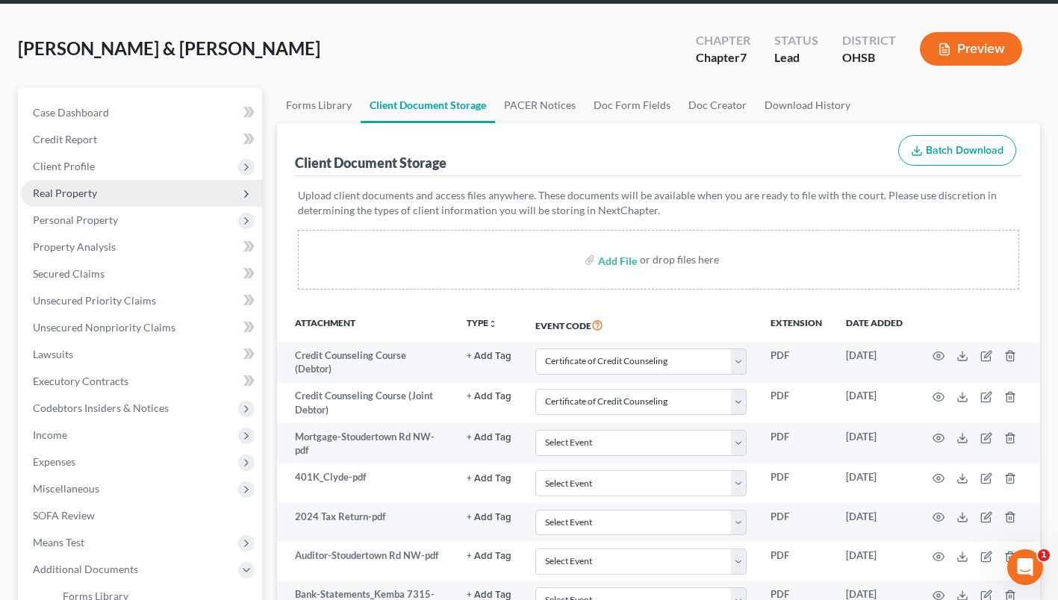
click at [60, 190] on span "Real Property" at bounding box center [65, 193] width 64 height 13
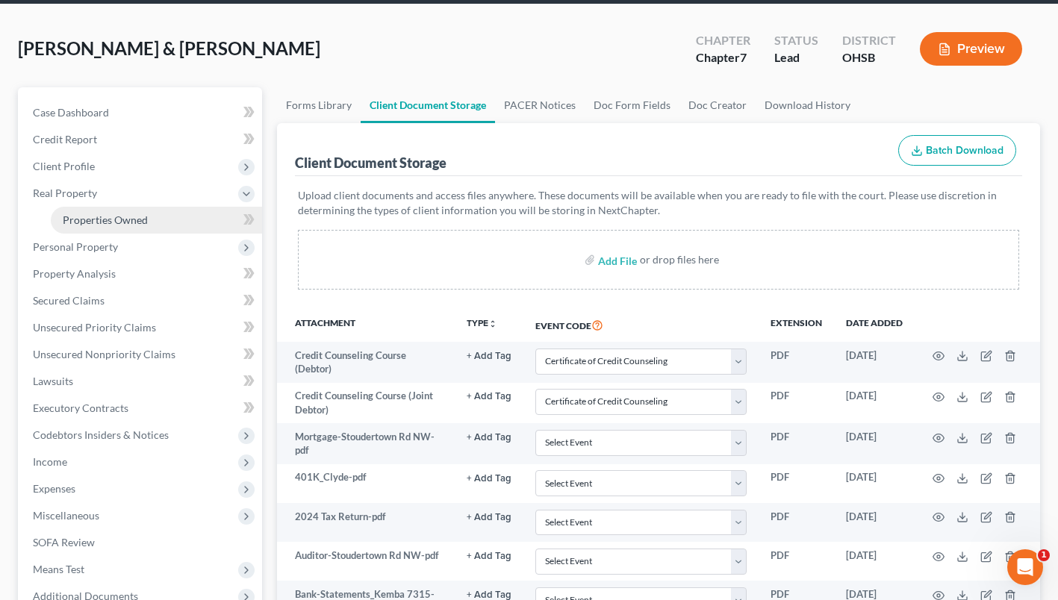
click at [98, 222] on span "Properties Owned" at bounding box center [105, 220] width 85 height 13
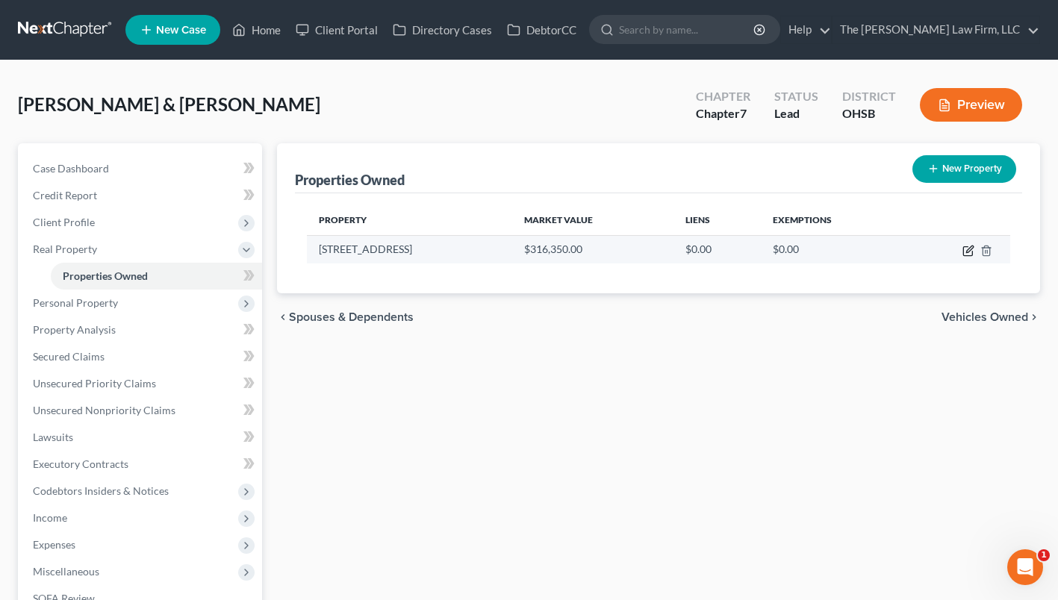
click at [966, 249] on icon "button" at bounding box center [969, 251] width 12 height 12
select select "36"
select select "22"
select select "2"
select select "0"
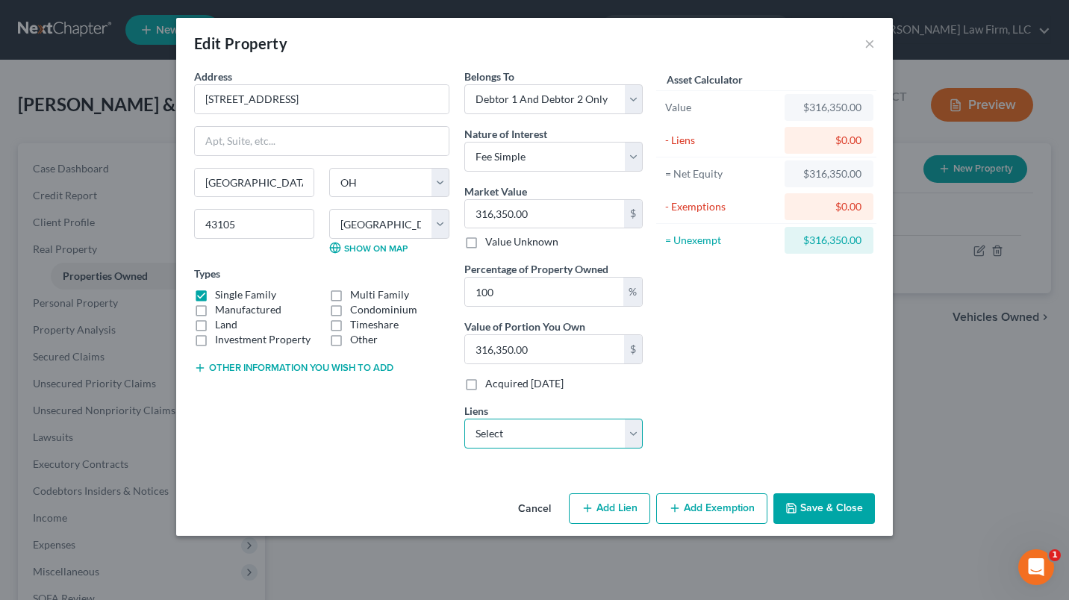
click at [544, 438] on select "Select Jpmcb Home - $143,006.00 Kemba Fin Cu - $5,035.00" at bounding box center [554, 434] width 178 height 30
select select "0"
click at [465, 419] on select "Select Jpmcb Home - $143,006.00 Kemba Fin Cu - $5,035.00" at bounding box center [554, 434] width 178 height 30
select select
select select "19"
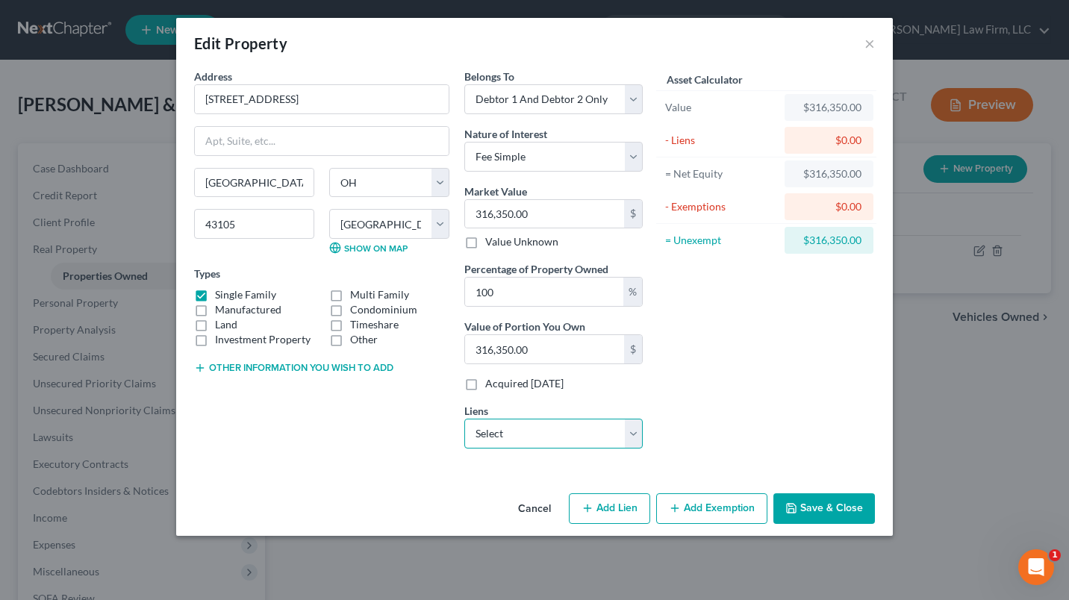
select select "1"
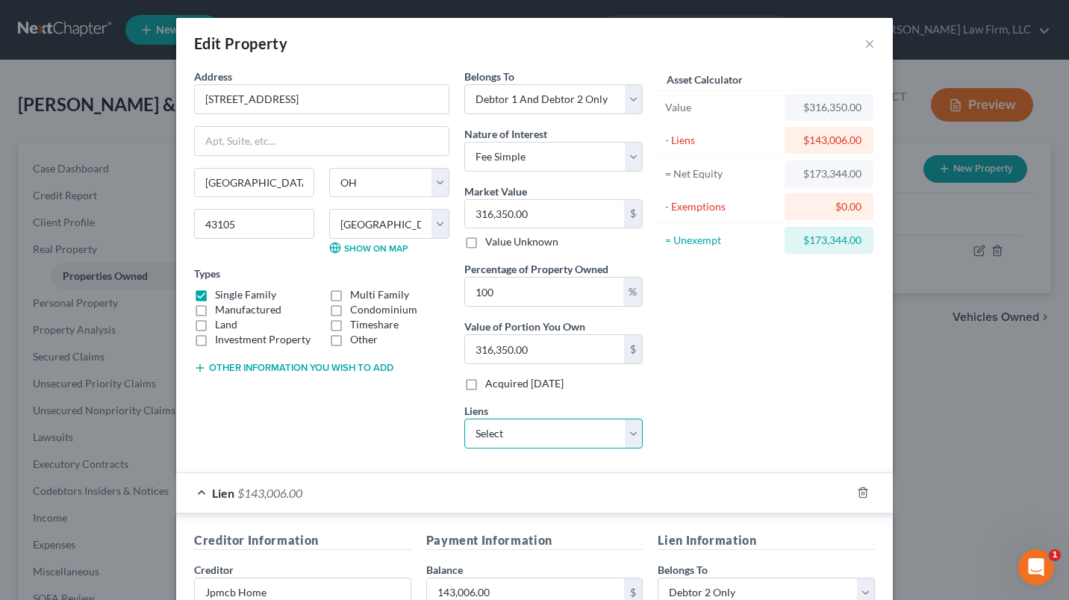
scroll to position [306, 0]
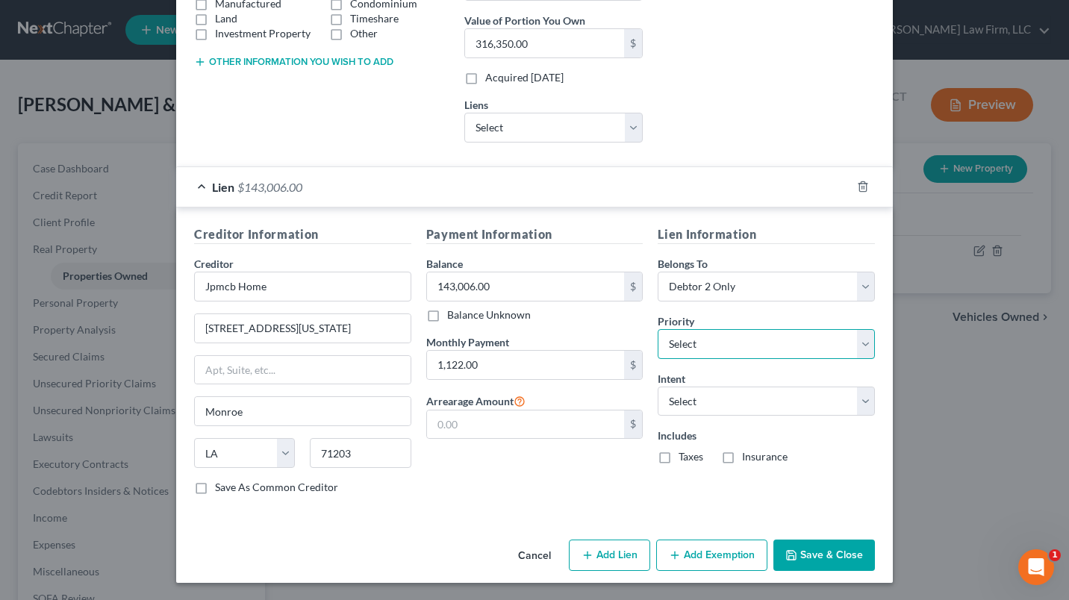
click at [689, 346] on select "Select 1st 2nd 3rd 4th 5th 6th 7th 8th 9th 10th 11th 12th 13th 14th 15th 16th 1…" at bounding box center [766, 344] width 217 height 30
select select "0"
click at [658, 329] on select "Select 1st 2nd 3rd 4th 5th 6th 7th 8th 9th 10th 11th 12th 13th 14th 15th 16th 1…" at bounding box center [766, 344] width 217 height 30
click at [688, 409] on select "Select Surrender Redeem Reaffirm Avoid Other" at bounding box center [766, 402] width 217 height 30
select select "2"
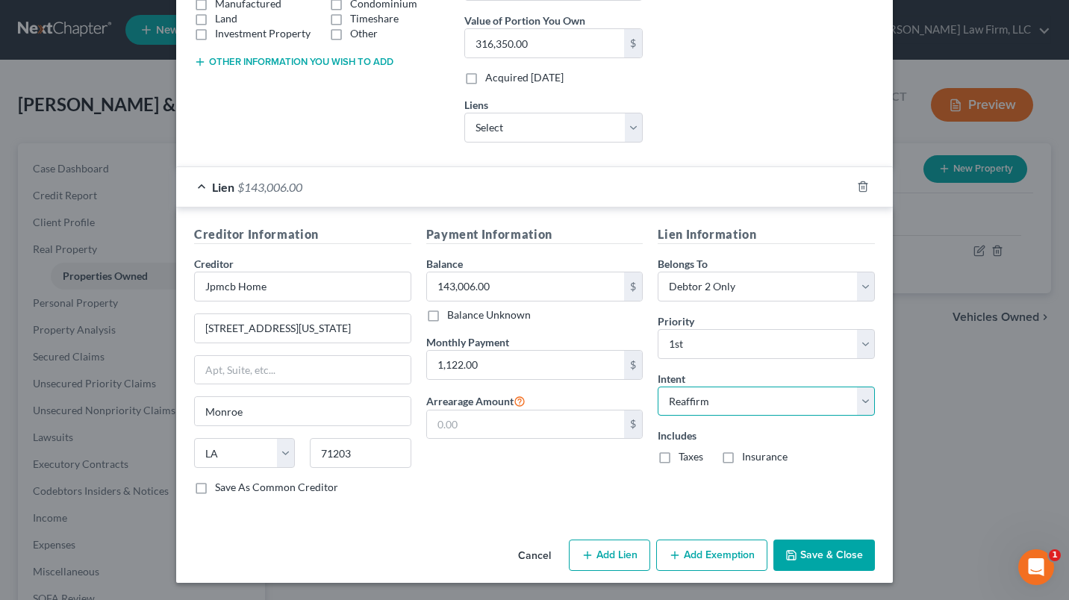
click at [658, 387] on select "Select Surrender Redeem Reaffirm Avoid Other" at bounding box center [766, 402] width 217 height 30
drag, startPoint x: 664, startPoint y: 456, endPoint x: 674, endPoint y: 456, distance: 10.5
click at [679, 456] on label "Taxes" at bounding box center [691, 457] width 25 height 15
click at [685, 456] on input "Taxes" at bounding box center [690, 455] width 10 height 10
checkbox input "true"
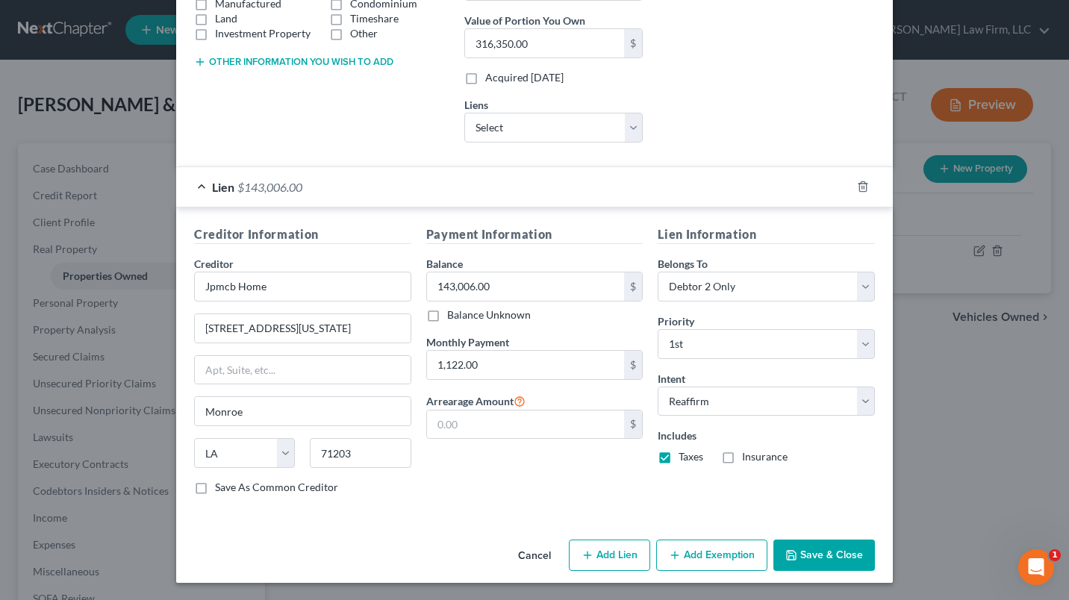
click at [742, 459] on label "Insurance" at bounding box center [765, 457] width 46 height 15
click at [748, 459] on input "Insurance" at bounding box center [753, 455] width 10 height 10
checkbox input "true"
click at [821, 545] on button "Save & Close" at bounding box center [825, 555] width 102 height 31
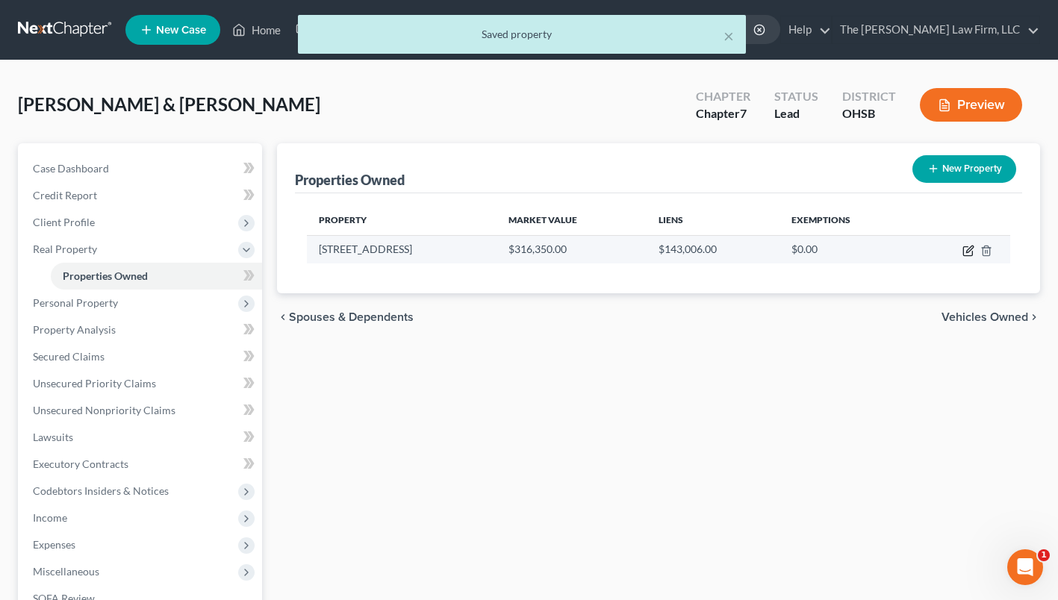
click at [966, 252] on icon "button" at bounding box center [969, 249] width 7 height 7
select select "36"
select select "22"
select select "2"
select select "0"
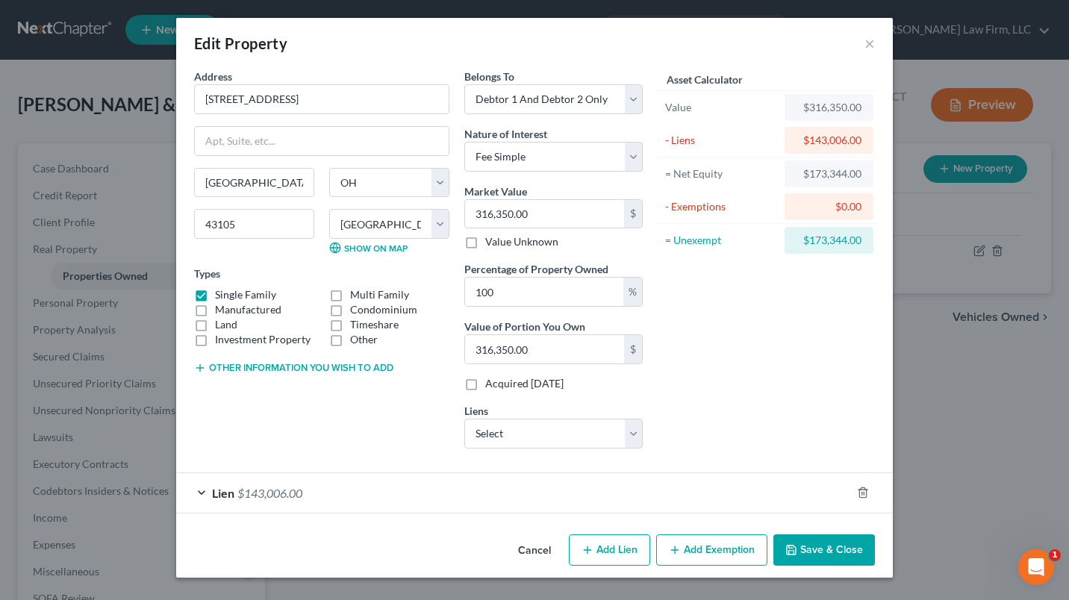
click at [721, 543] on button "Add Exemption" at bounding box center [711, 550] width 111 height 31
select select "2"
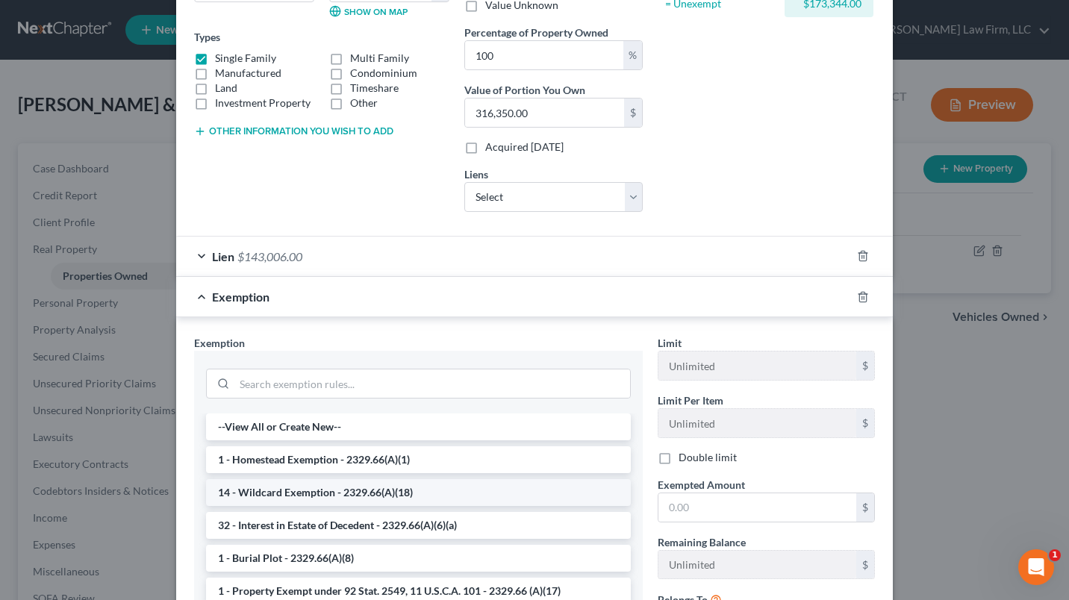
scroll to position [396, 0]
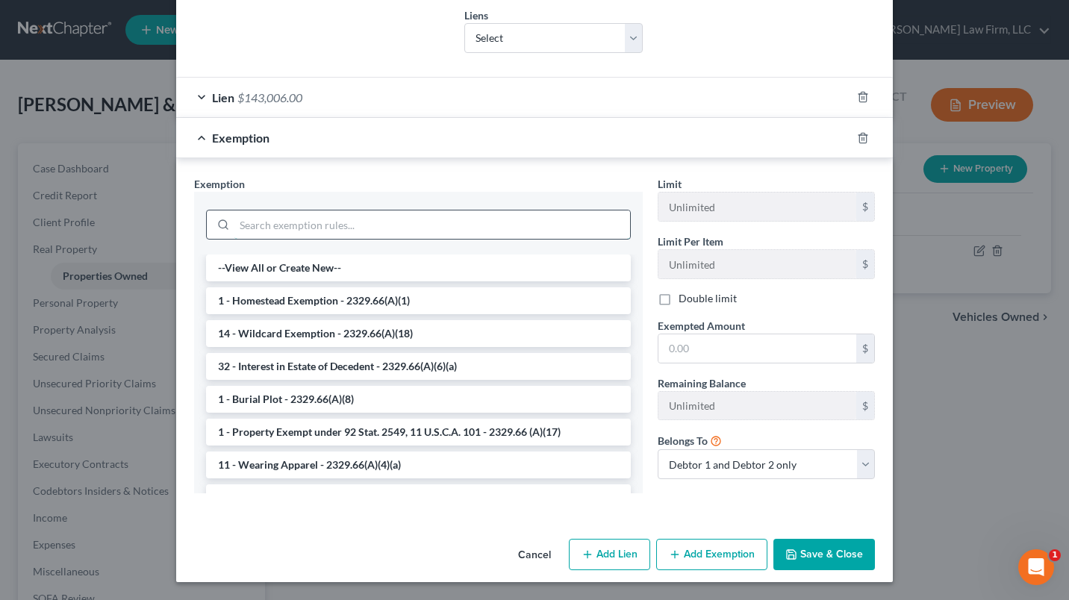
click at [256, 216] on input "search" at bounding box center [433, 225] width 396 height 28
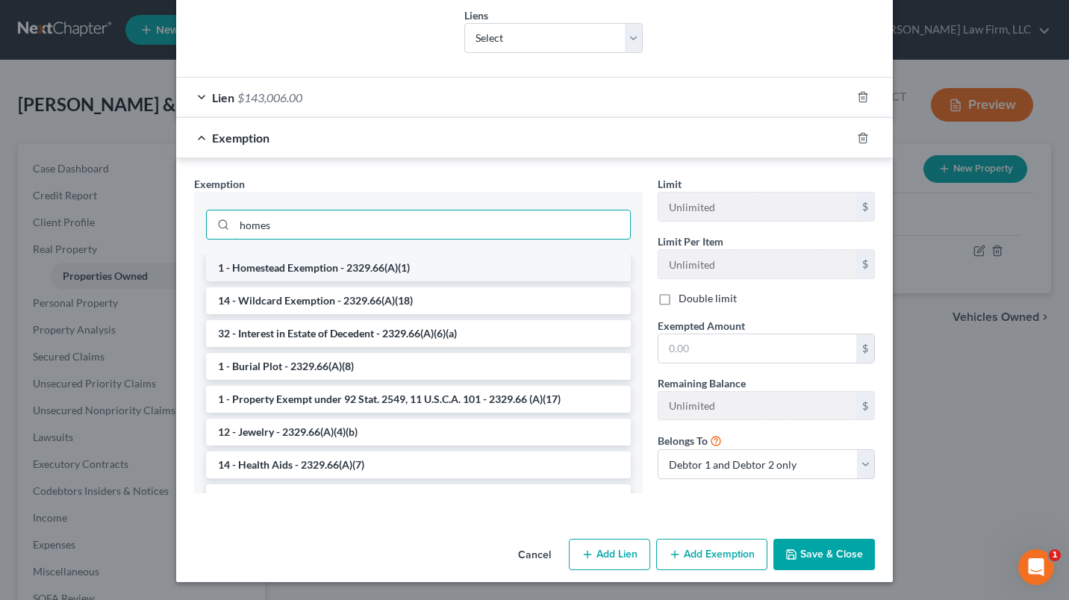
type input "homes"
click at [274, 263] on li "1 - Homestead Exemption - 2329.66(A)(1)" at bounding box center [418, 268] width 425 height 27
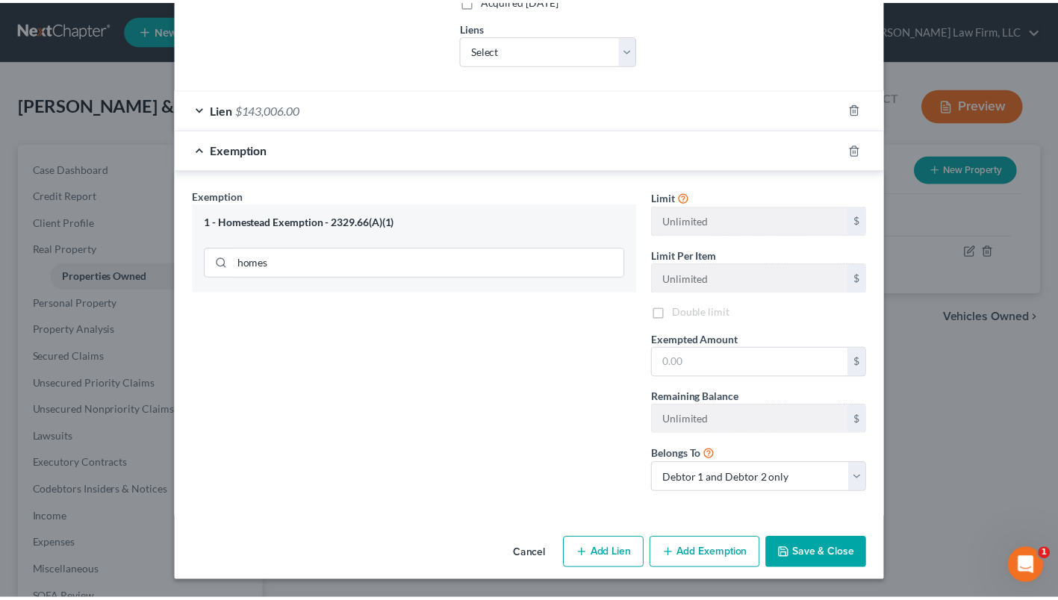
scroll to position [384, 0]
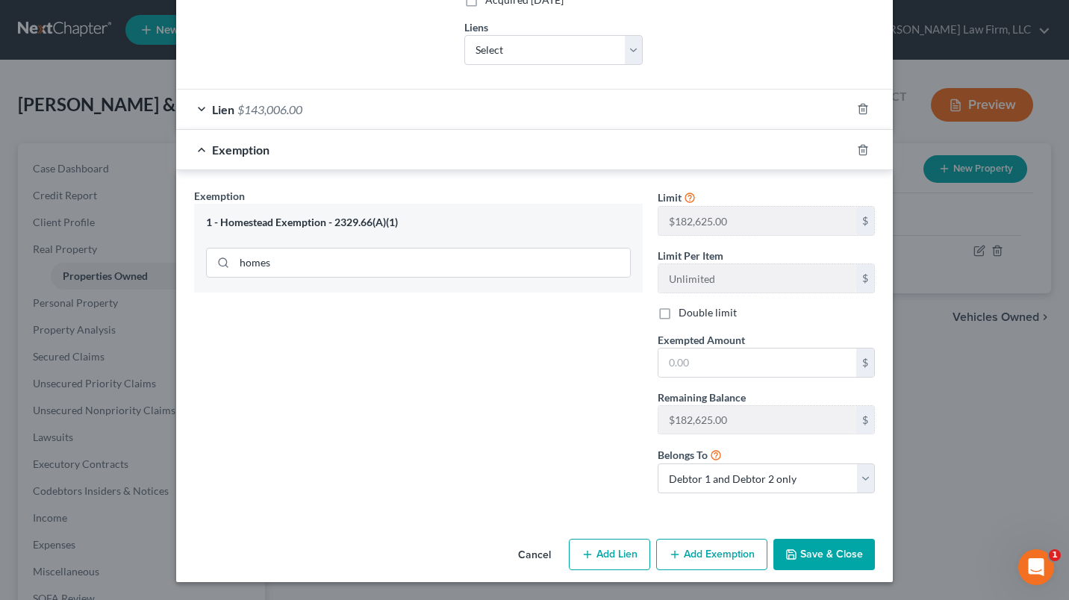
click at [679, 307] on label "Double limit" at bounding box center [708, 312] width 58 height 15
click at [685, 307] on input "Double limit" at bounding box center [690, 310] width 10 height 10
checkbox input "true"
click at [695, 367] on input "text" at bounding box center [758, 363] width 198 height 28
type input "365,250.00"
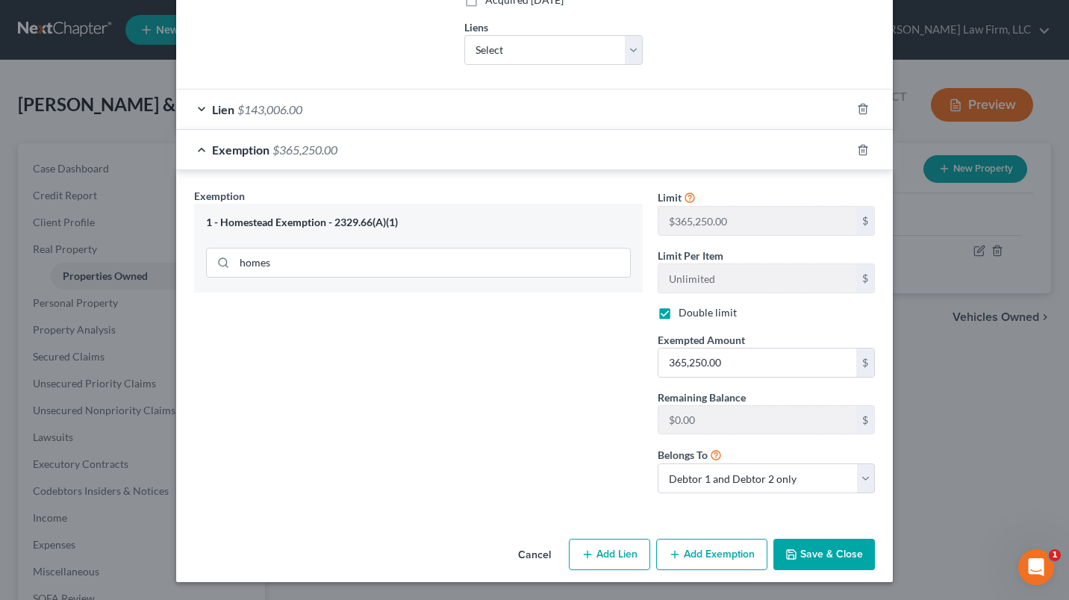
click at [803, 556] on button "Save & Close" at bounding box center [825, 554] width 102 height 31
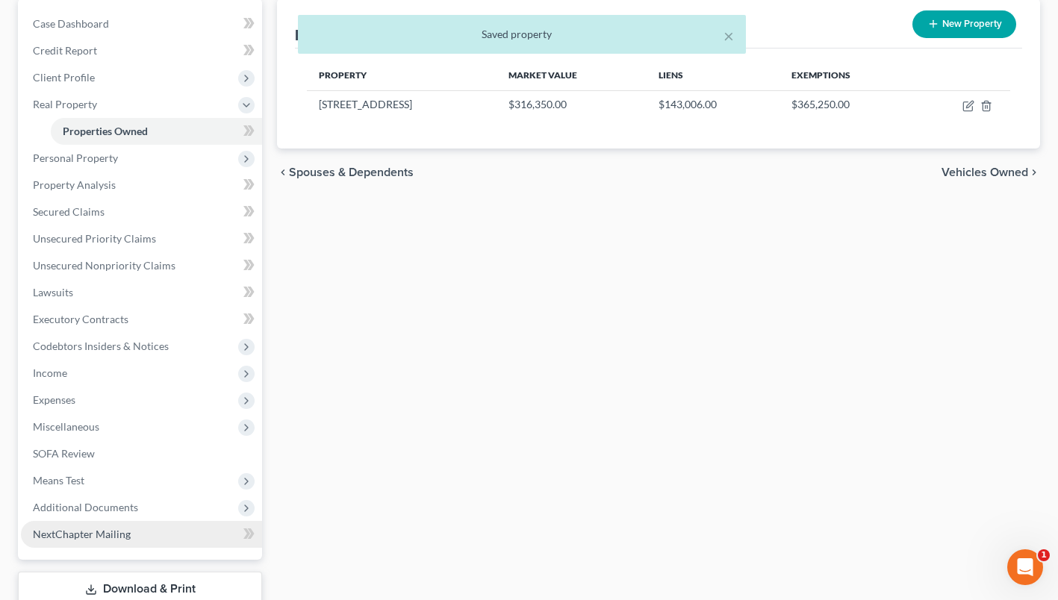
scroll to position [246, 0]
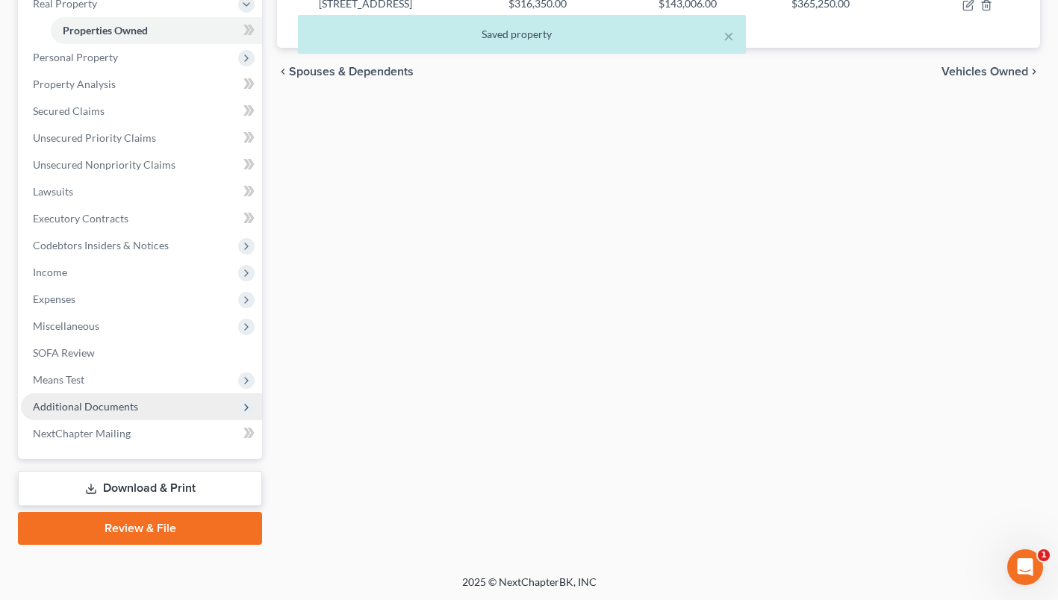
click at [113, 401] on span "Additional Documents" at bounding box center [85, 406] width 105 height 13
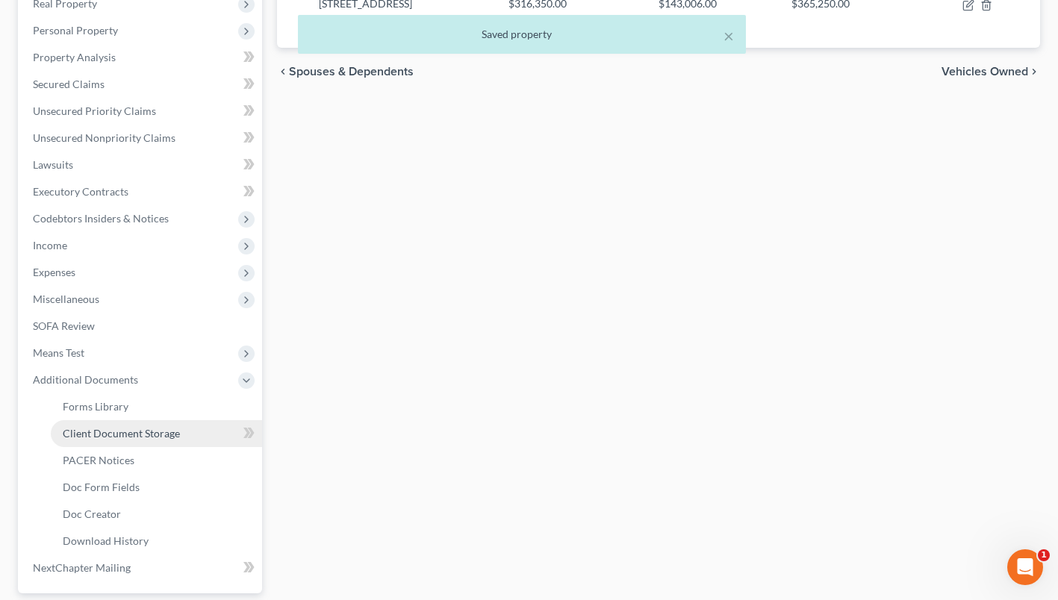
click at [123, 436] on span "Client Document Storage" at bounding box center [121, 433] width 117 height 13
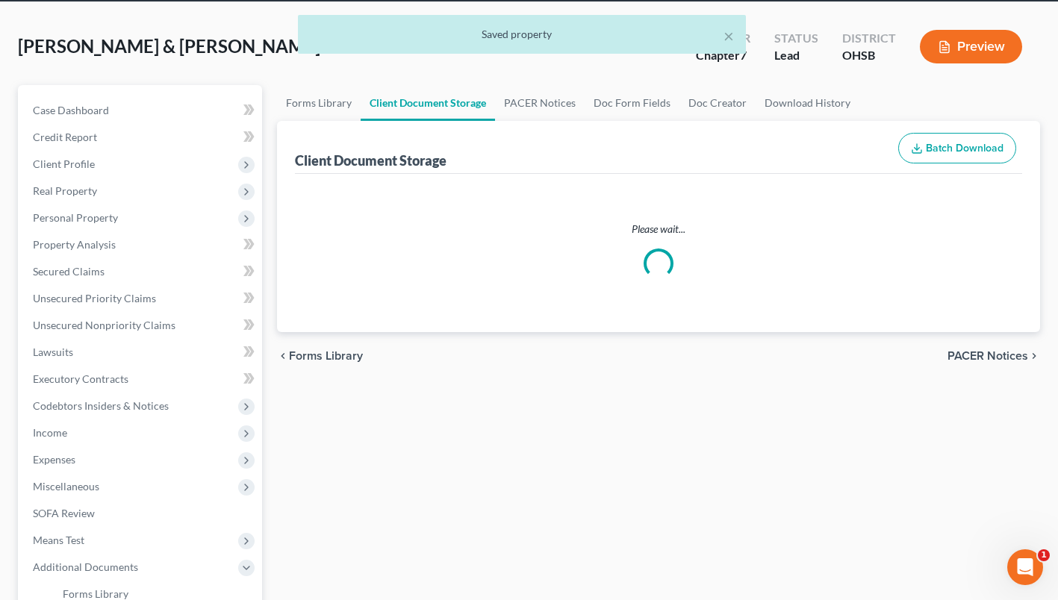
scroll to position [16, 0]
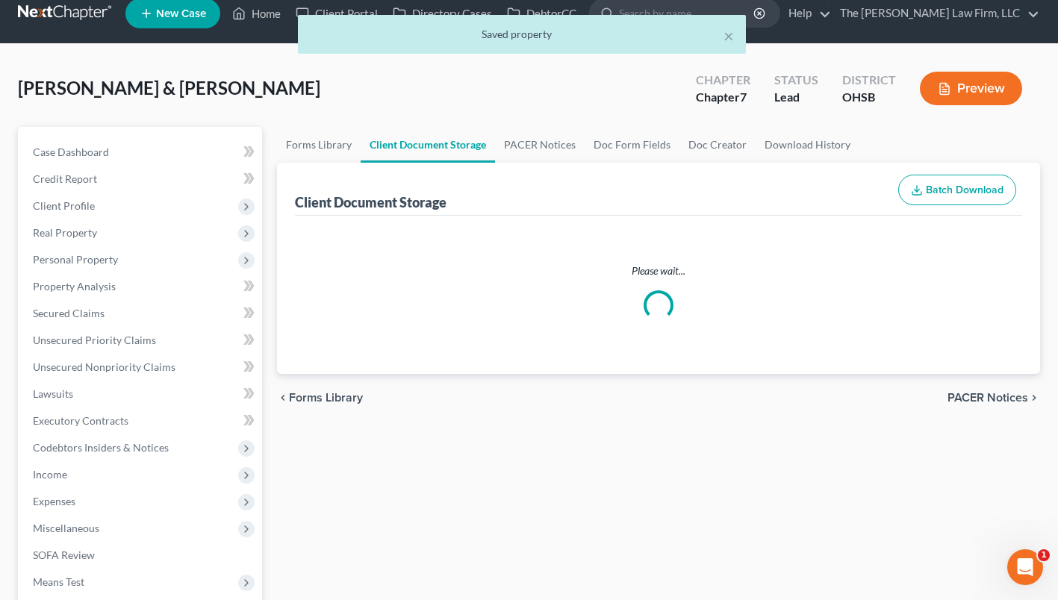
select select "7"
select select "61"
select select "52"
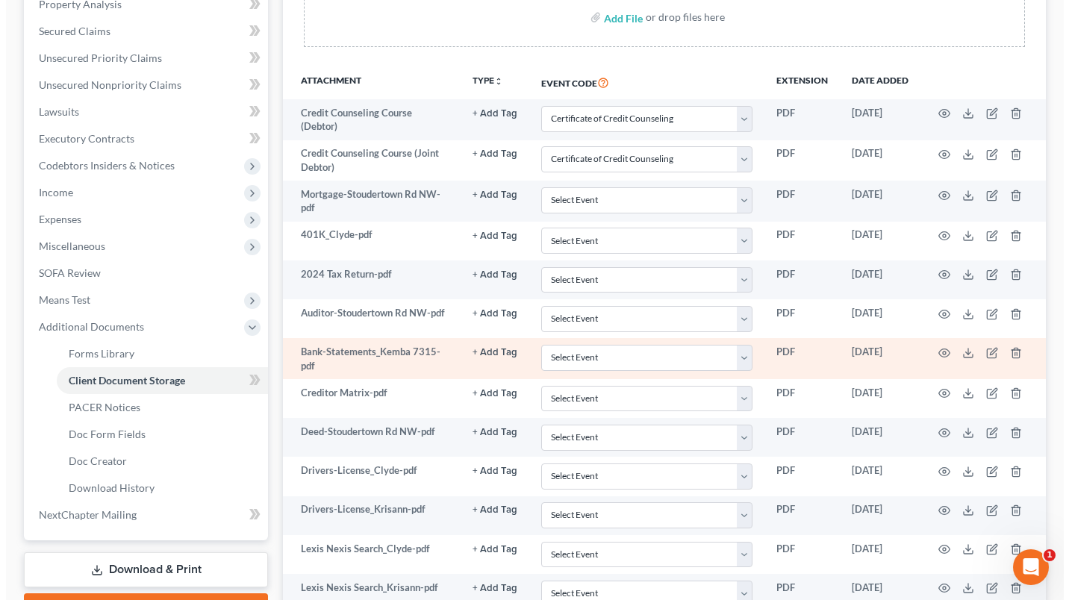
scroll to position [373, 0]
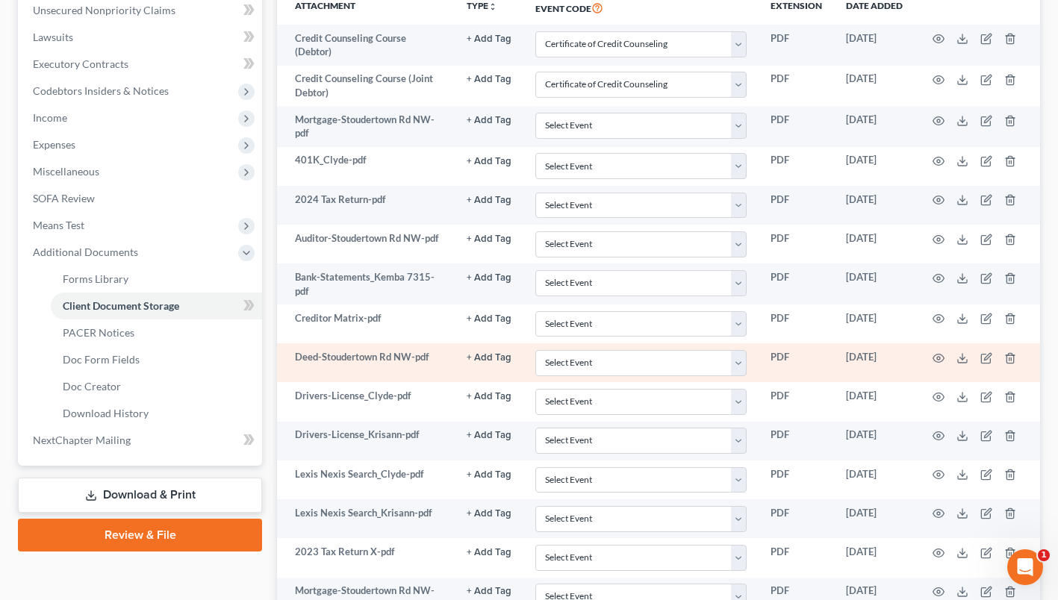
click at [932, 355] on td at bounding box center [977, 363] width 125 height 39
click at [937, 360] on icon "button" at bounding box center [939, 359] width 12 height 12
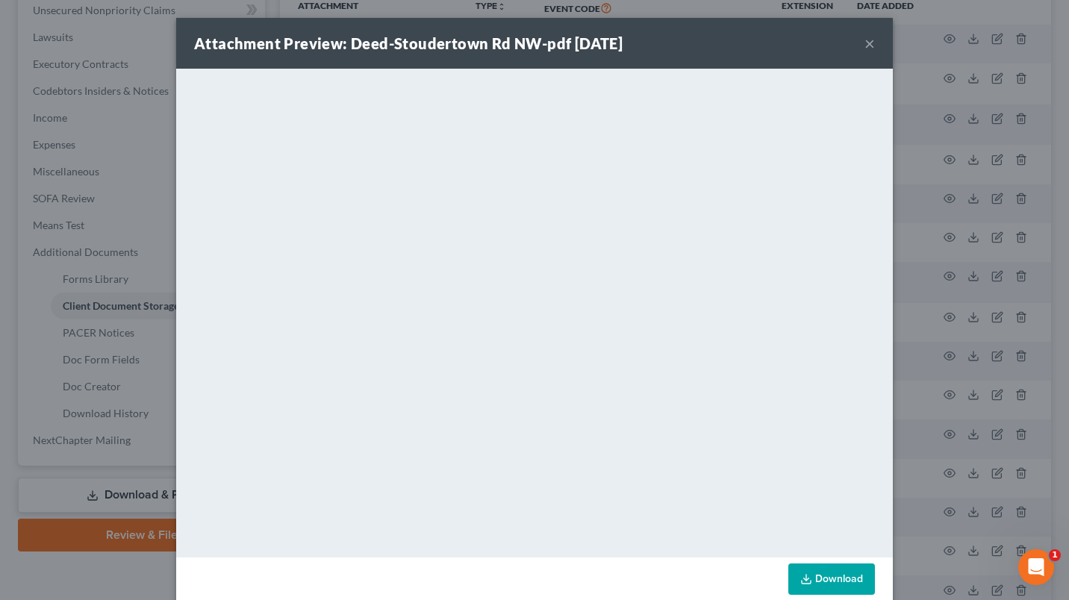
click at [866, 40] on button "×" at bounding box center [870, 43] width 10 height 18
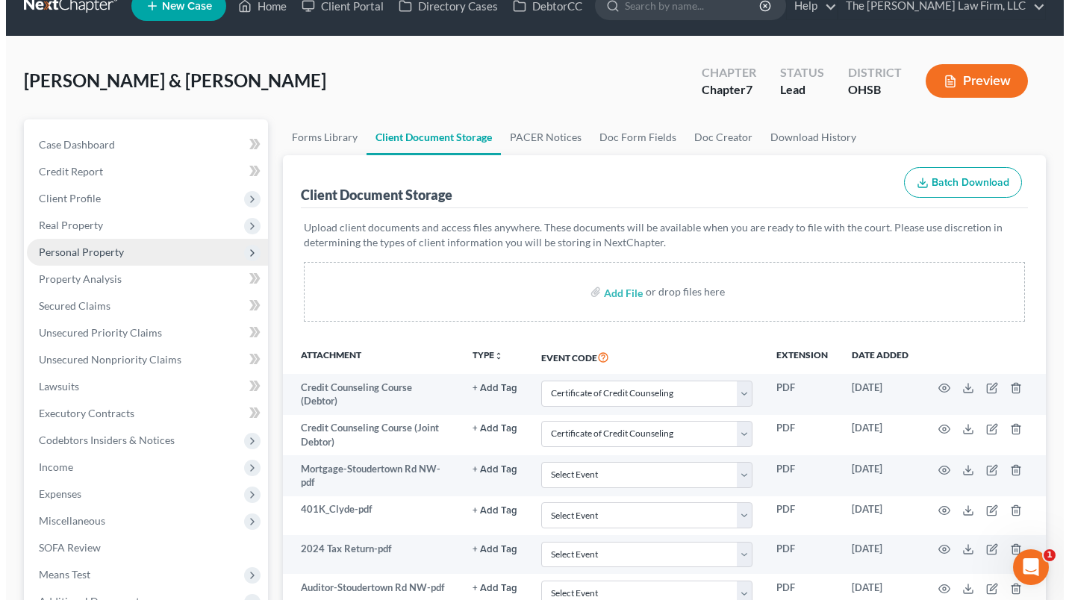
scroll to position [0, 0]
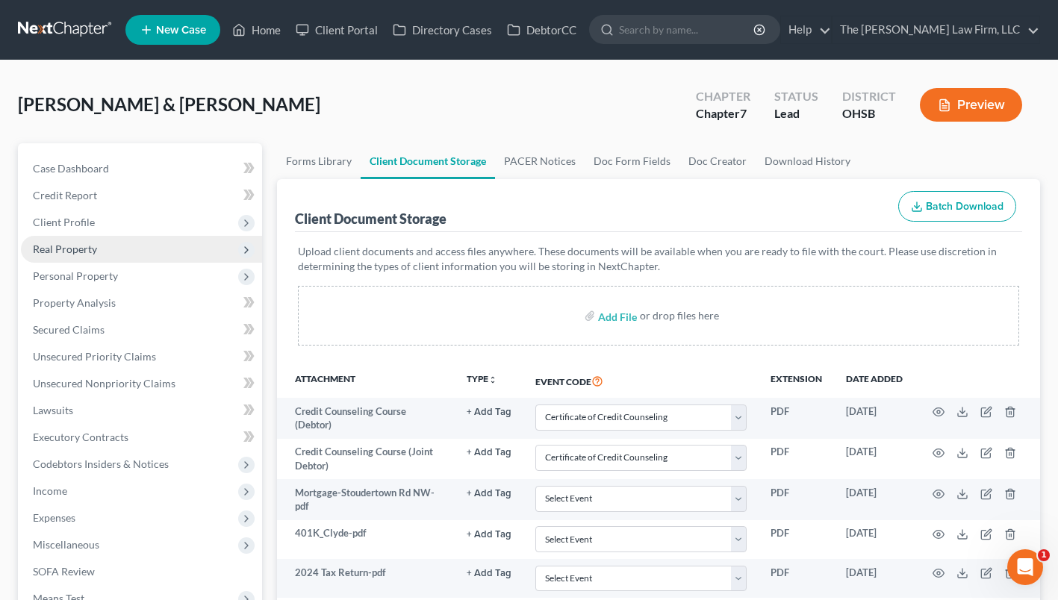
click at [84, 246] on span "Real Property" at bounding box center [65, 249] width 64 height 13
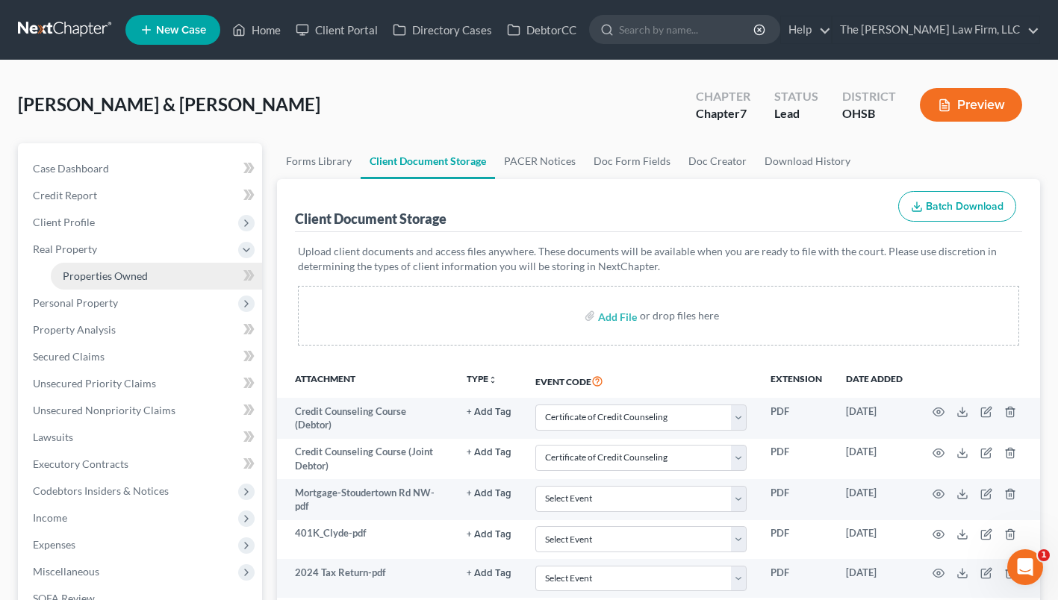
click at [97, 271] on span "Properties Owned" at bounding box center [105, 276] width 85 height 13
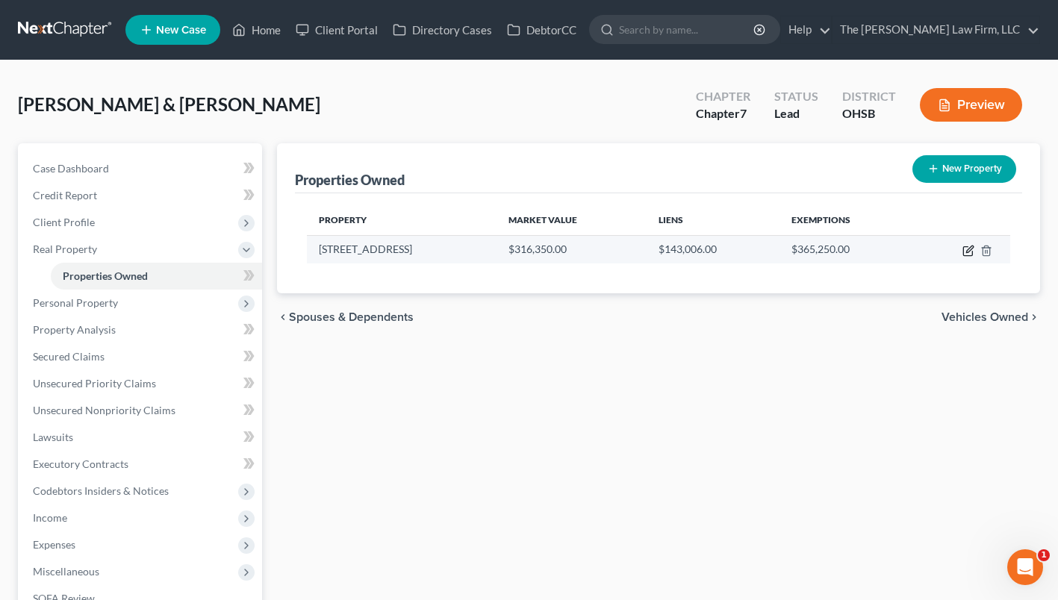
click at [967, 248] on icon "button" at bounding box center [969, 251] width 12 height 12
select select "36"
select select "22"
select select "2"
select select "0"
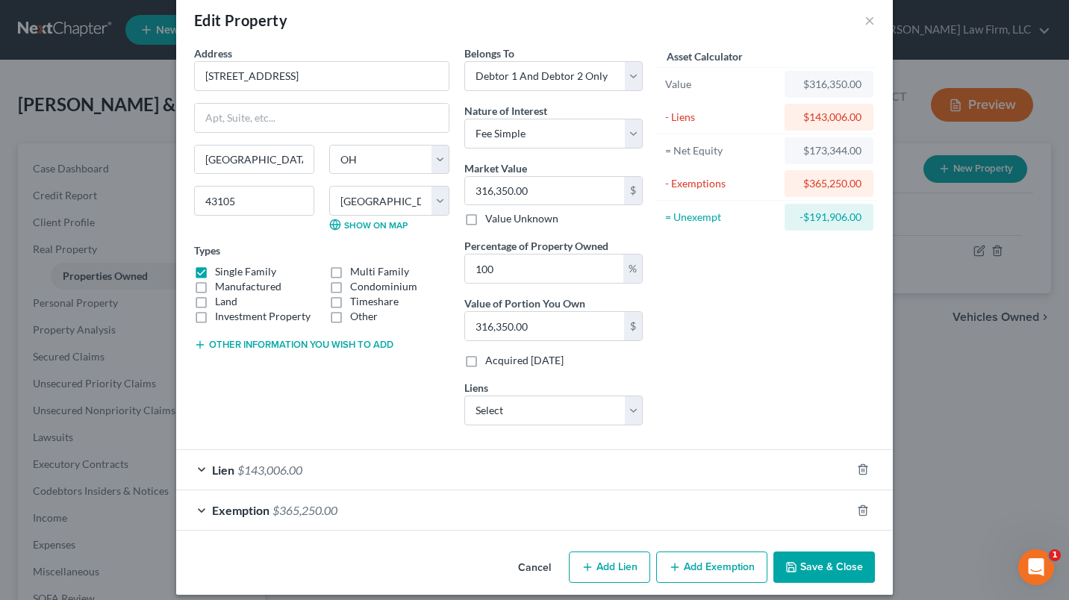
scroll to position [36, 0]
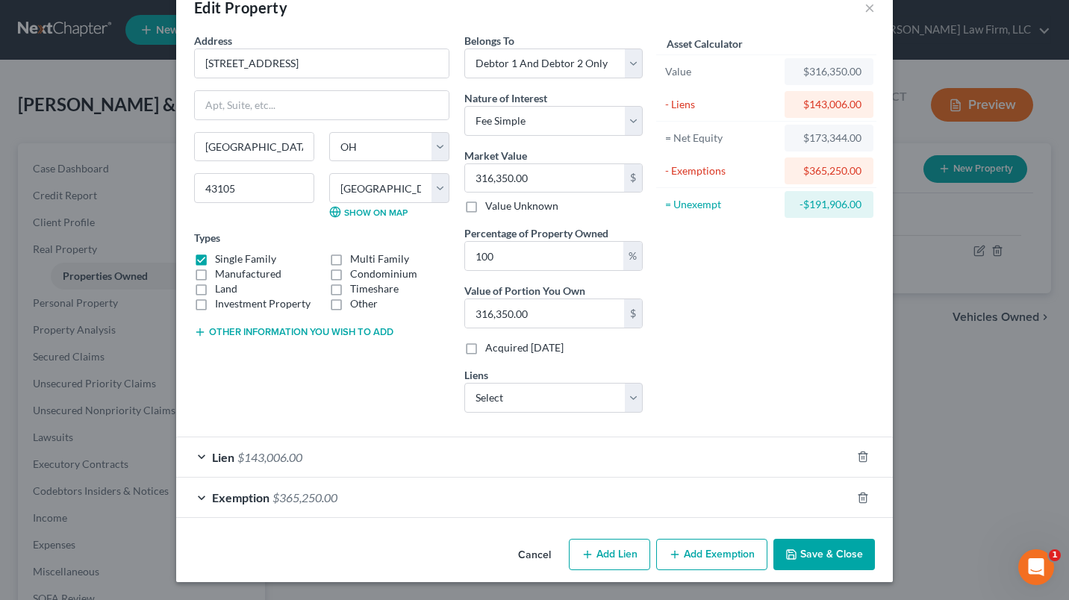
click at [388, 494] on div "Exemption $365,250.00" at bounding box center [513, 498] width 675 height 40
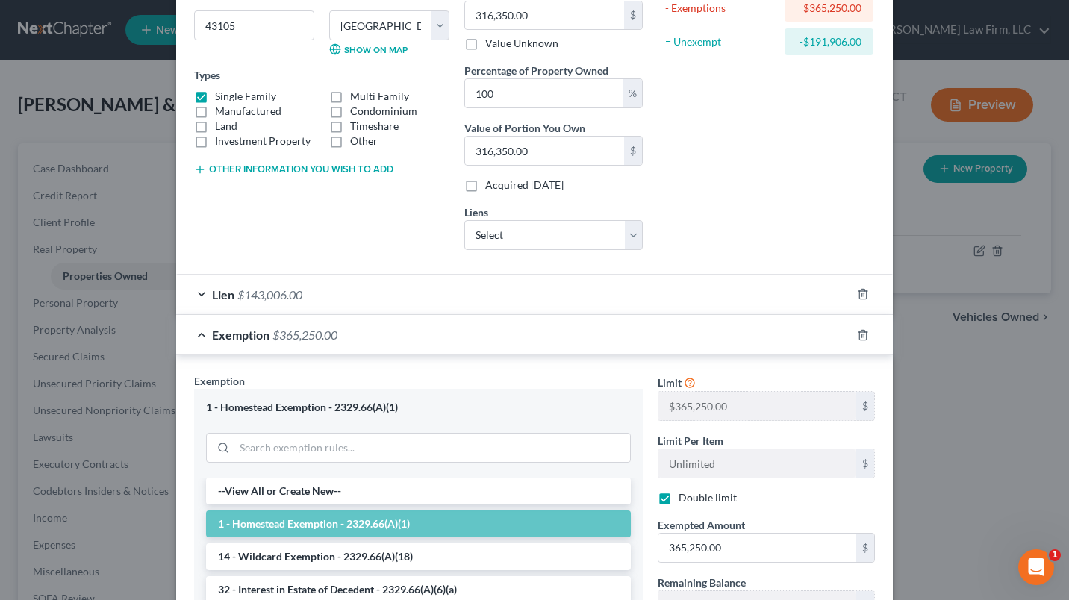
scroll to position [373, 0]
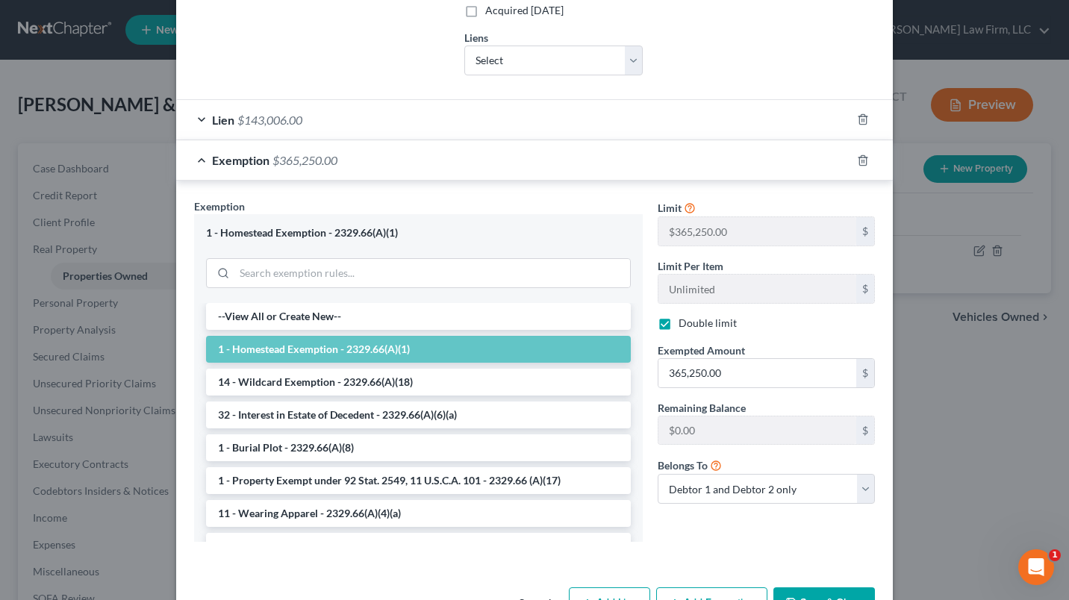
click at [679, 326] on label "Double limit" at bounding box center [708, 323] width 58 height 15
click at [685, 326] on input "Double limit" at bounding box center [690, 321] width 10 height 10
checkbox input "false"
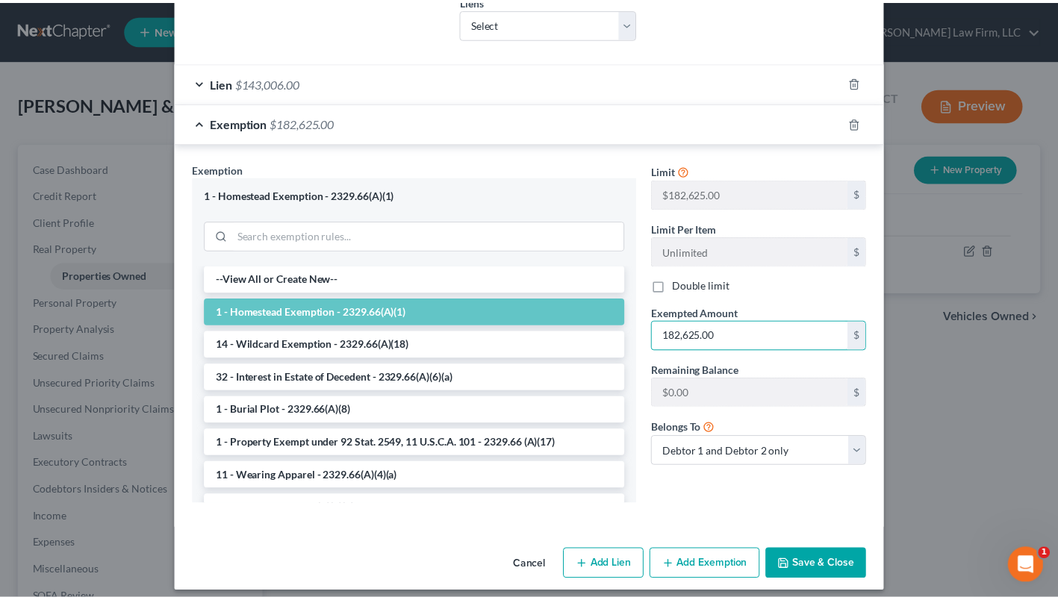
scroll to position [421, 0]
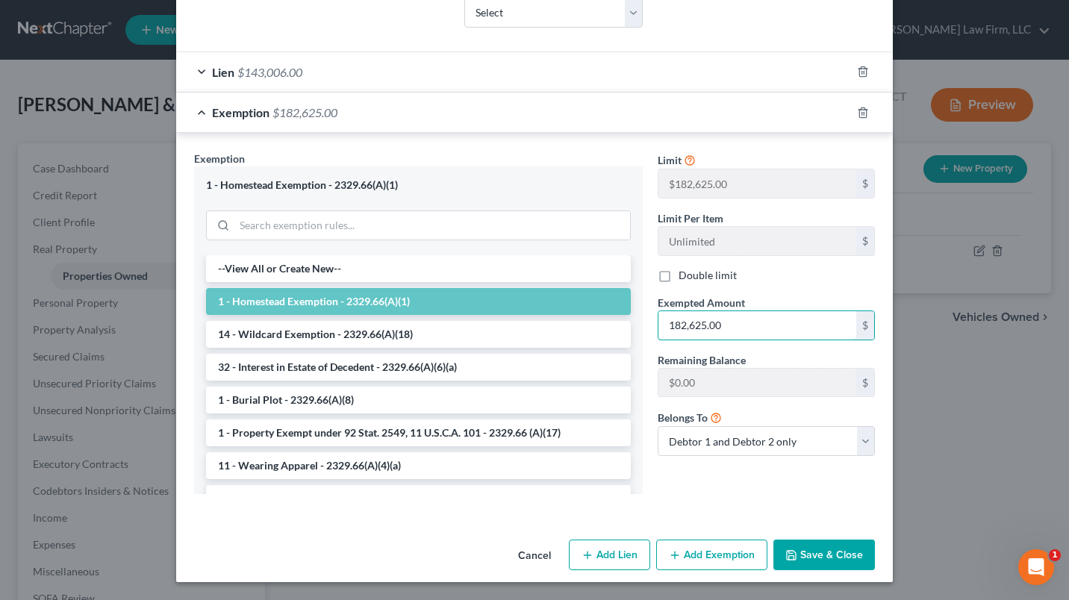
type input "182,625.00"
click at [810, 557] on button "Save & Close" at bounding box center [825, 555] width 102 height 31
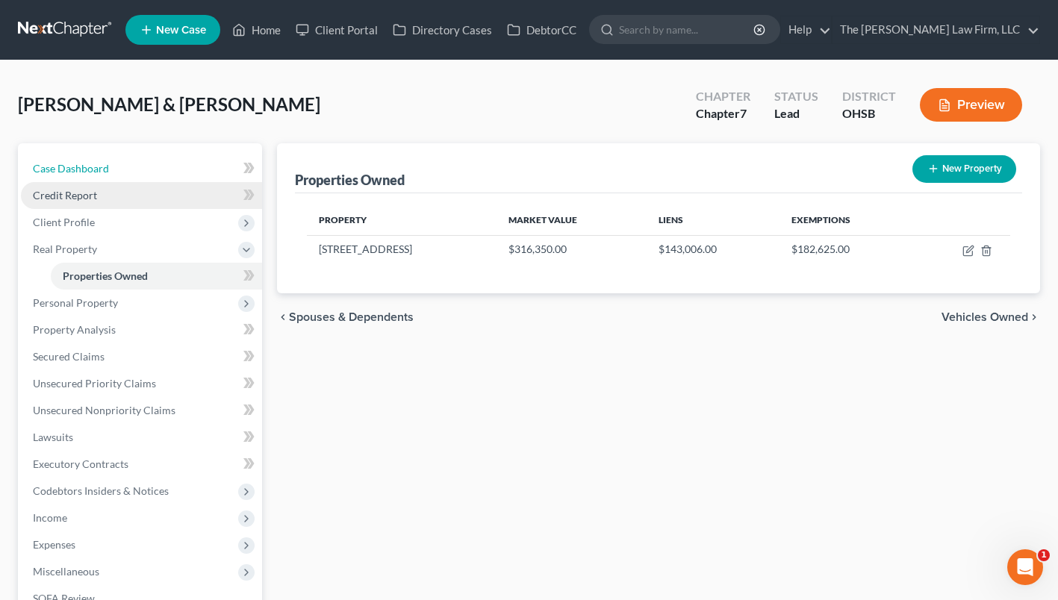
drag, startPoint x: 74, startPoint y: 166, endPoint x: 67, endPoint y: 202, distance: 36.5
click at [74, 166] on span "Case Dashboard" at bounding box center [71, 168] width 76 height 13
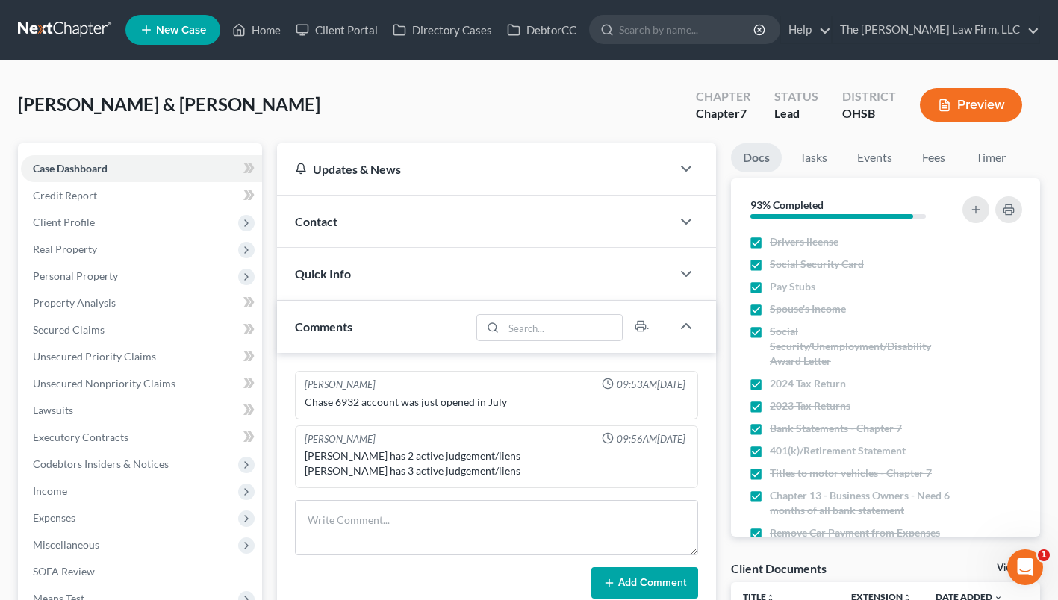
click at [500, 103] on div "[PERSON_NAME] & [PERSON_NAME] Upgraded Chapter Chapter 7 Status Lead District […" at bounding box center [529, 110] width 1022 height 65
click at [88, 226] on span "Client Profile" at bounding box center [64, 222] width 62 height 13
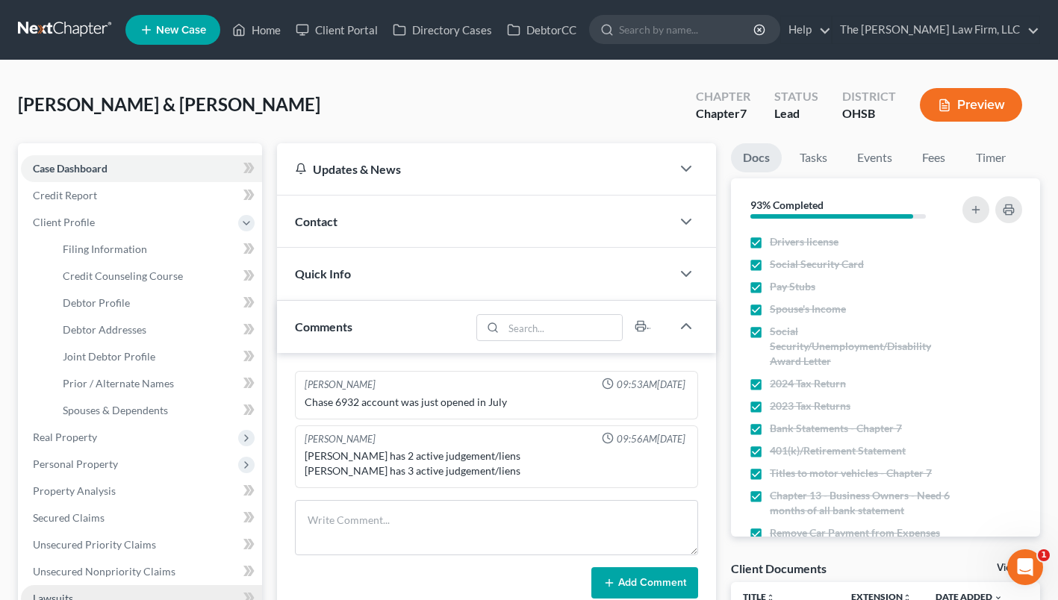
scroll to position [224, 0]
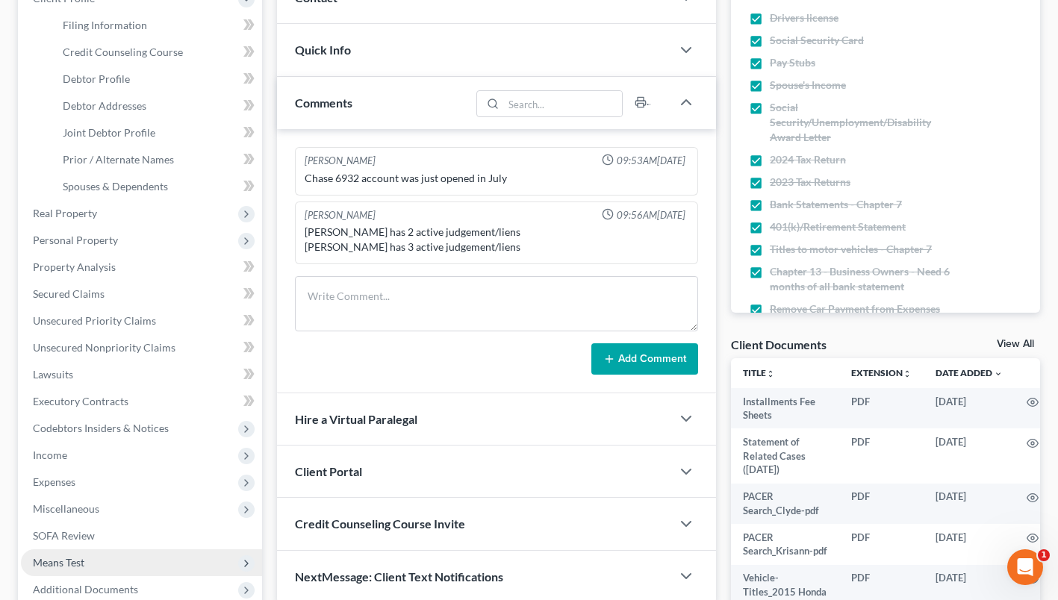
click at [60, 556] on span "Means Test" at bounding box center [59, 562] width 52 height 13
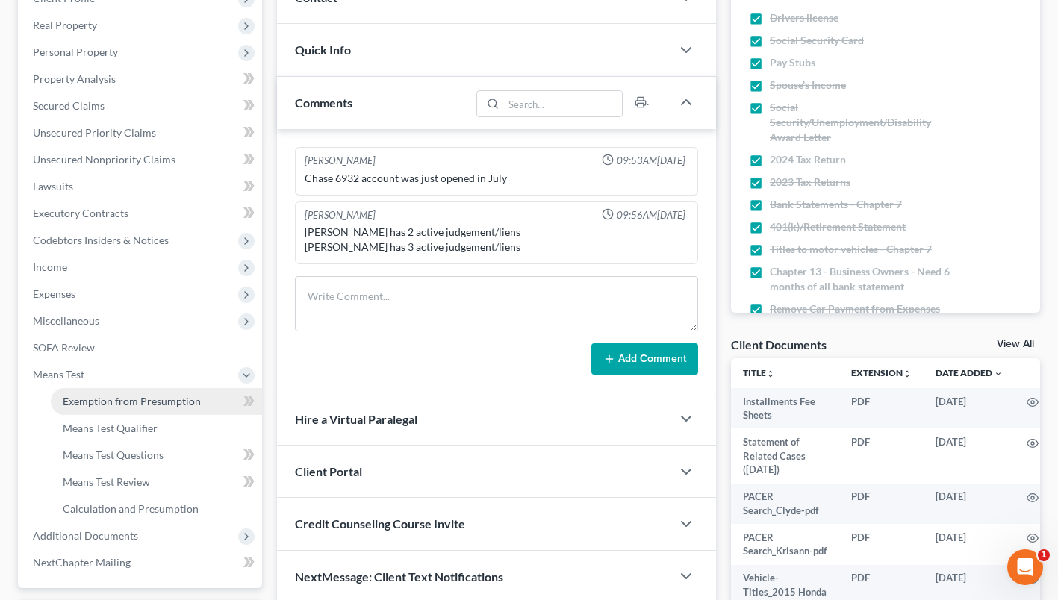
click at [148, 393] on link "Exemption from Presumption" at bounding box center [156, 401] width 211 height 27
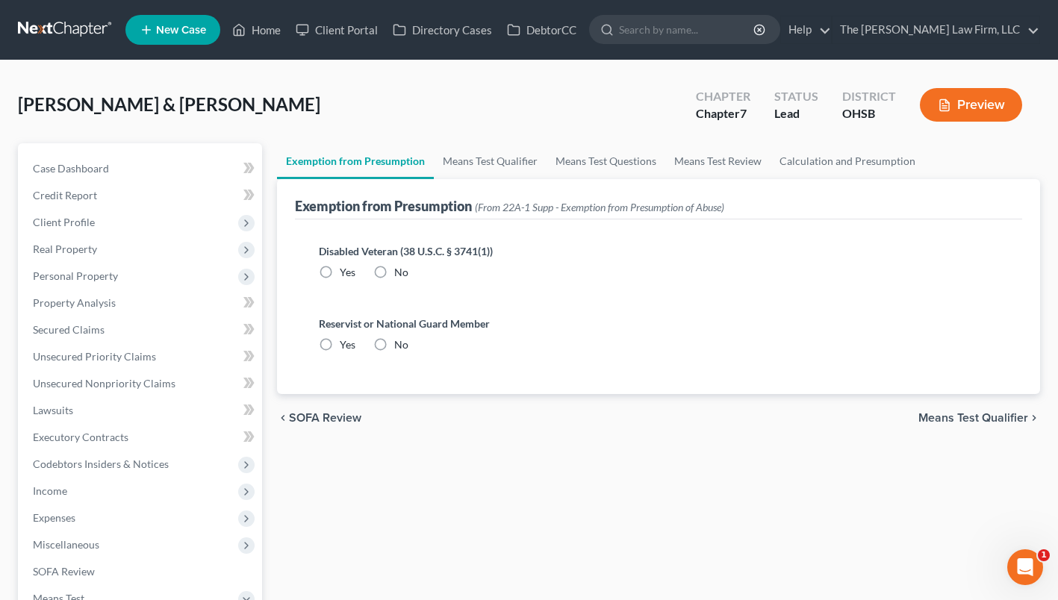
click at [394, 265] on label "No" at bounding box center [401, 272] width 14 height 15
click at [400, 265] on input "No" at bounding box center [405, 270] width 10 height 10
radio input "true"
click at [394, 341] on label "No" at bounding box center [401, 345] width 14 height 15
click at [400, 341] on input "No" at bounding box center [405, 343] width 10 height 10
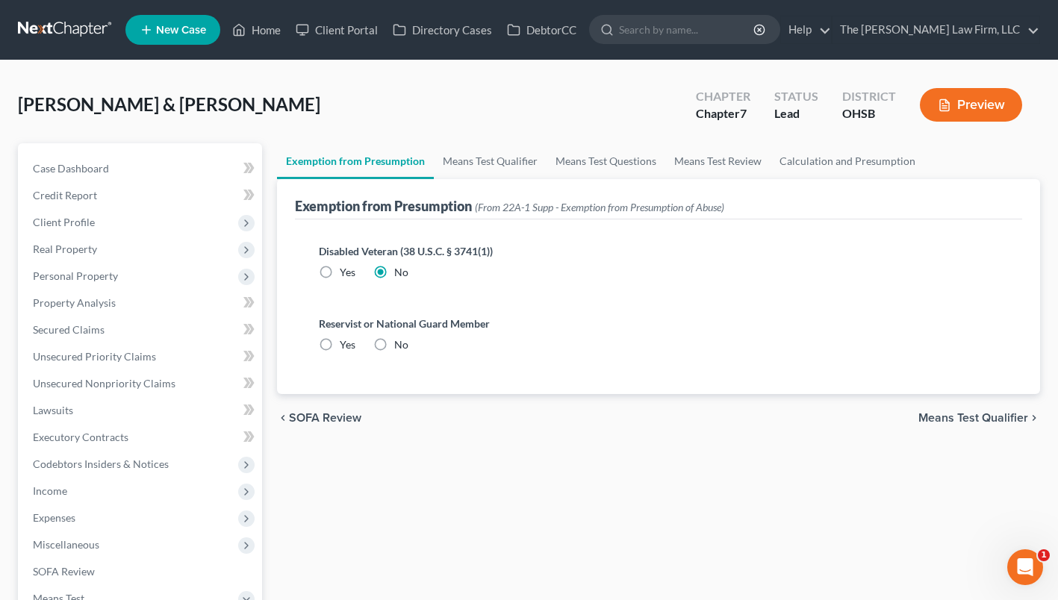
radio input "true"
click at [479, 144] on link "Means Test Qualifier" at bounding box center [490, 161] width 113 height 36
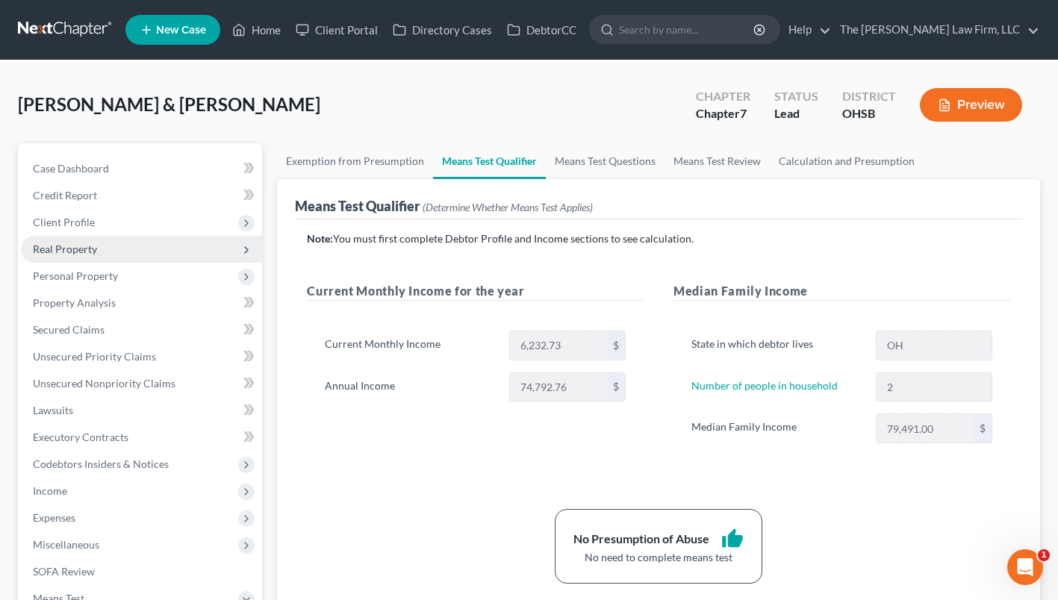
click at [78, 243] on span "Real Property" at bounding box center [65, 249] width 64 height 13
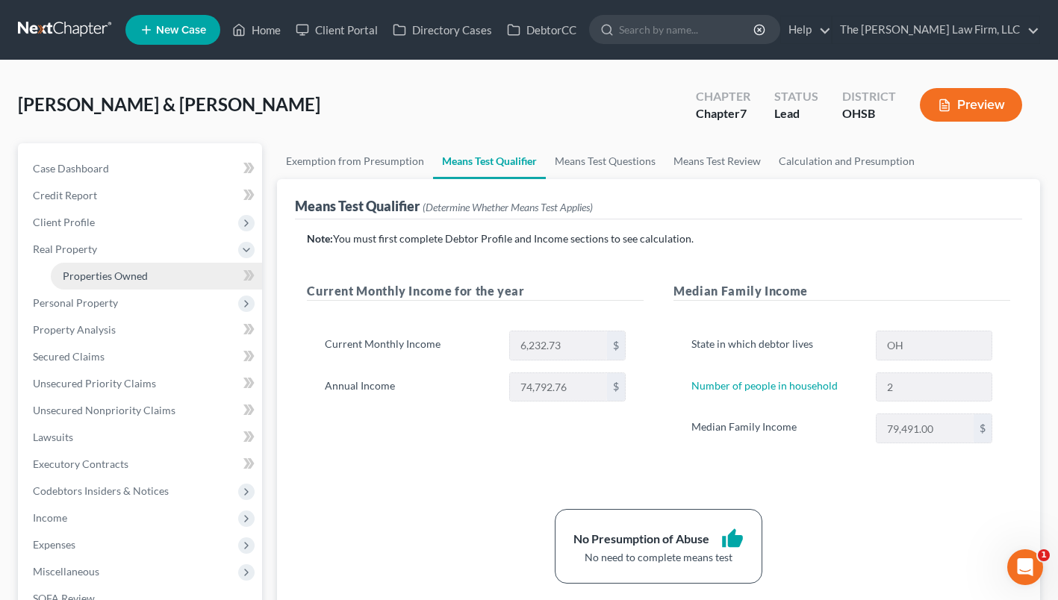
click at [96, 267] on link "Properties Owned" at bounding box center [156, 276] width 211 height 27
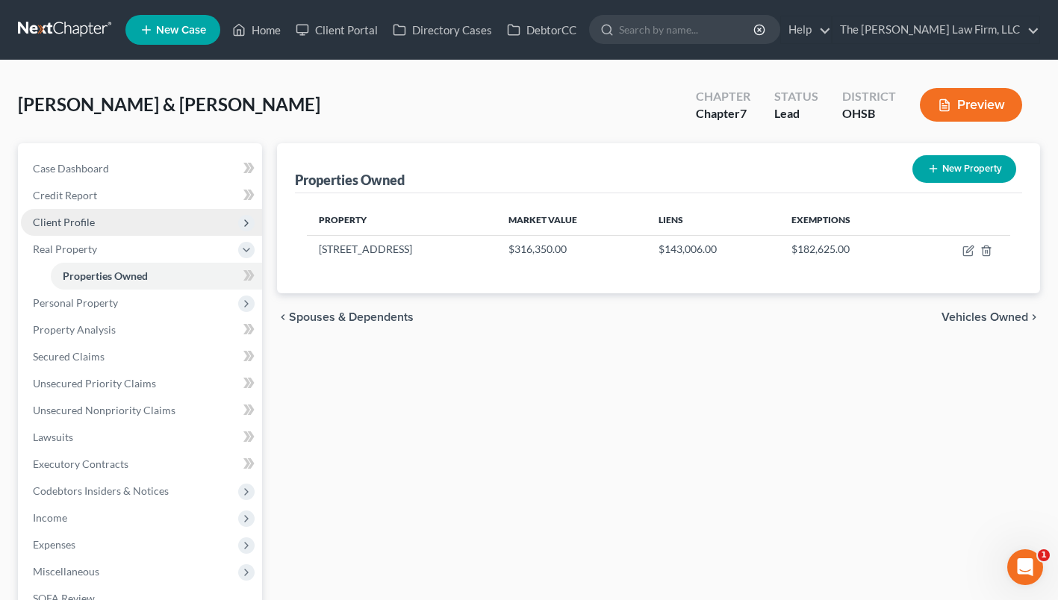
click at [70, 216] on span "Client Profile" at bounding box center [64, 222] width 62 height 13
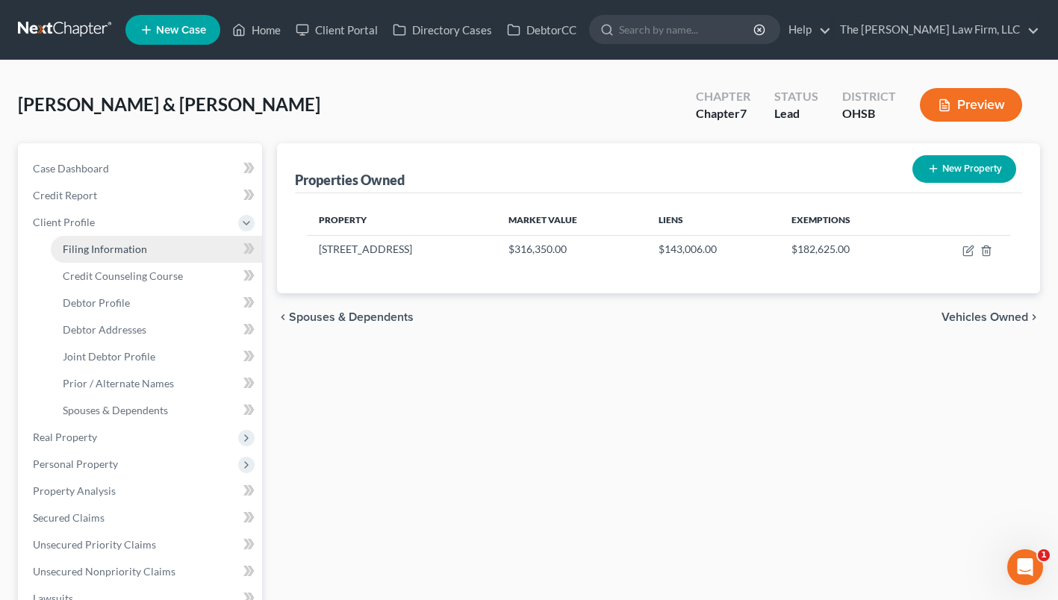
click at [96, 243] on span "Filing Information" at bounding box center [105, 249] width 84 height 13
select select "1"
select select "0"
select select "62"
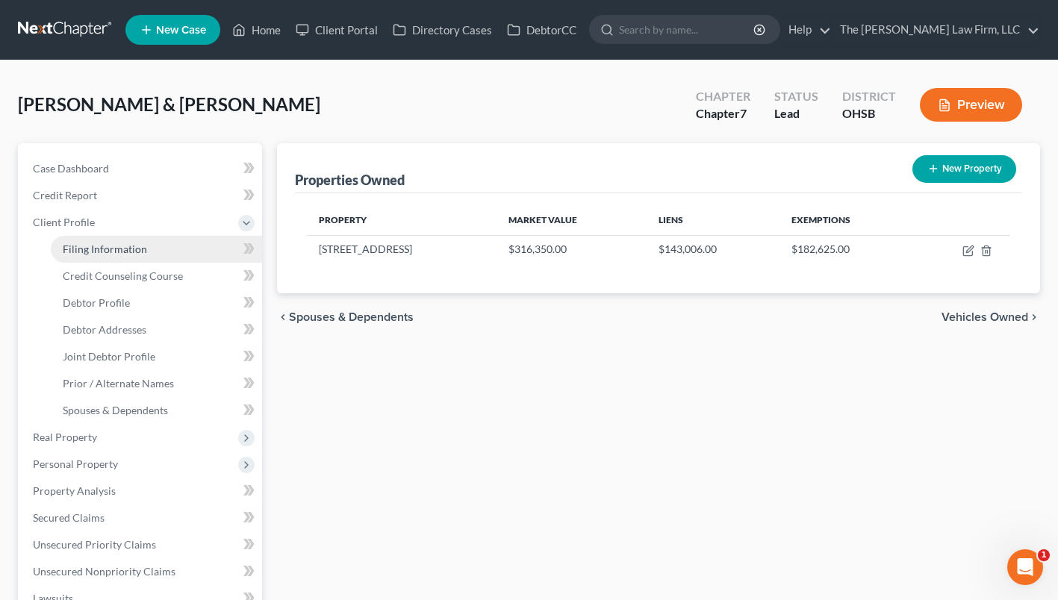
select select "0"
select select "36"
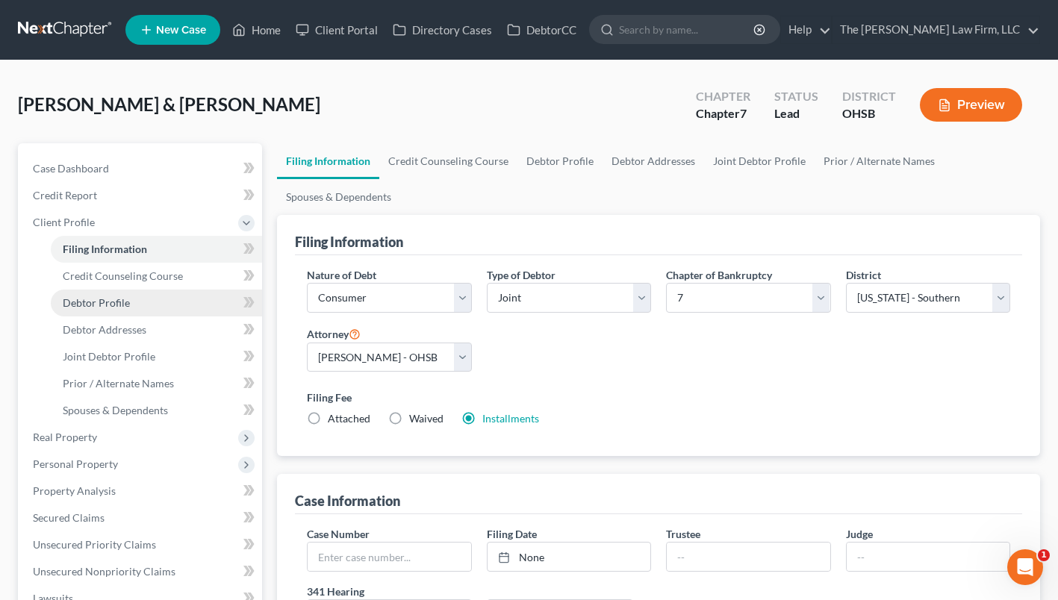
click at [118, 303] on span "Debtor Profile" at bounding box center [96, 302] width 67 height 13
select select "1"
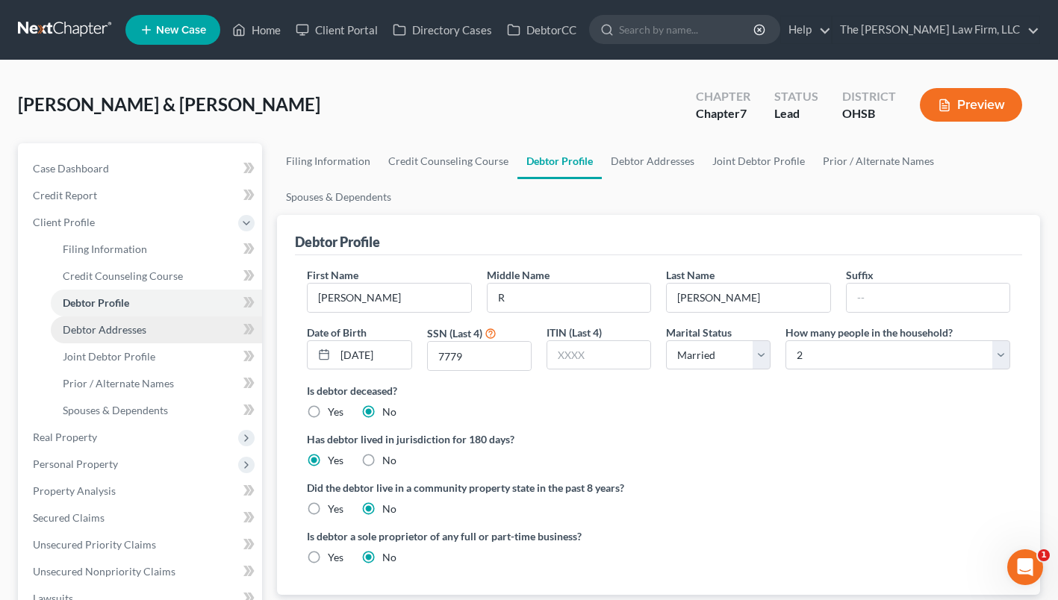
click at [121, 323] on span "Debtor Addresses" at bounding box center [105, 329] width 84 height 13
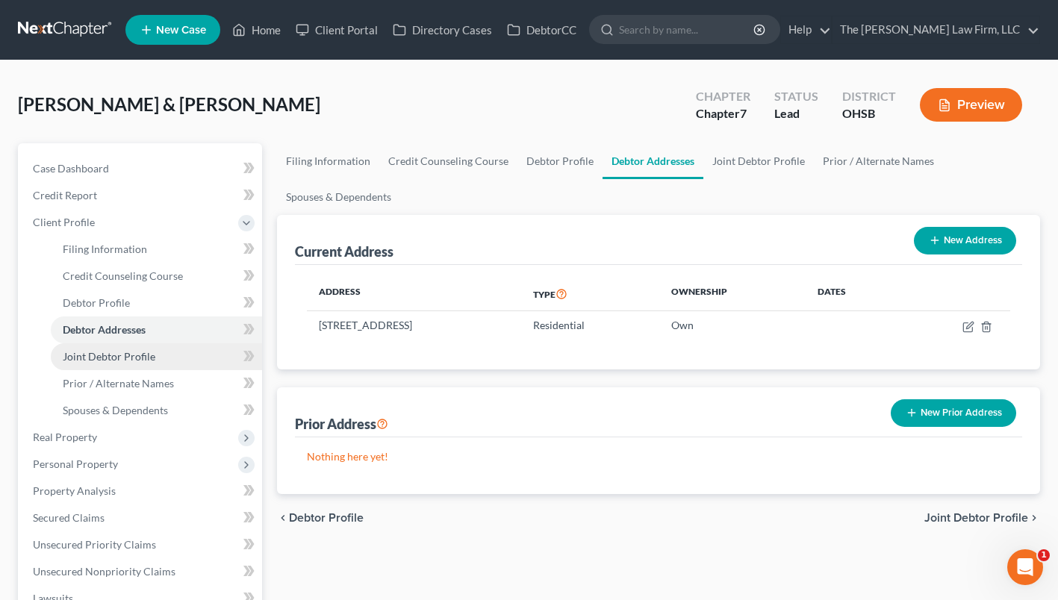
click at [117, 361] on span "Joint Debtor Profile" at bounding box center [109, 356] width 93 height 13
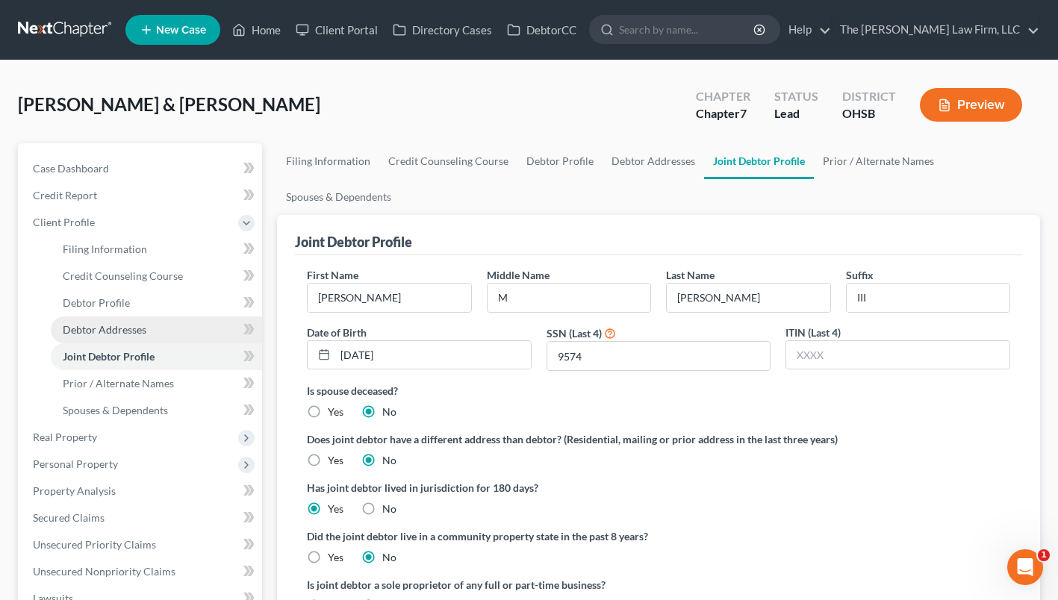
click at [99, 320] on link "Debtor Addresses" at bounding box center [156, 330] width 211 height 27
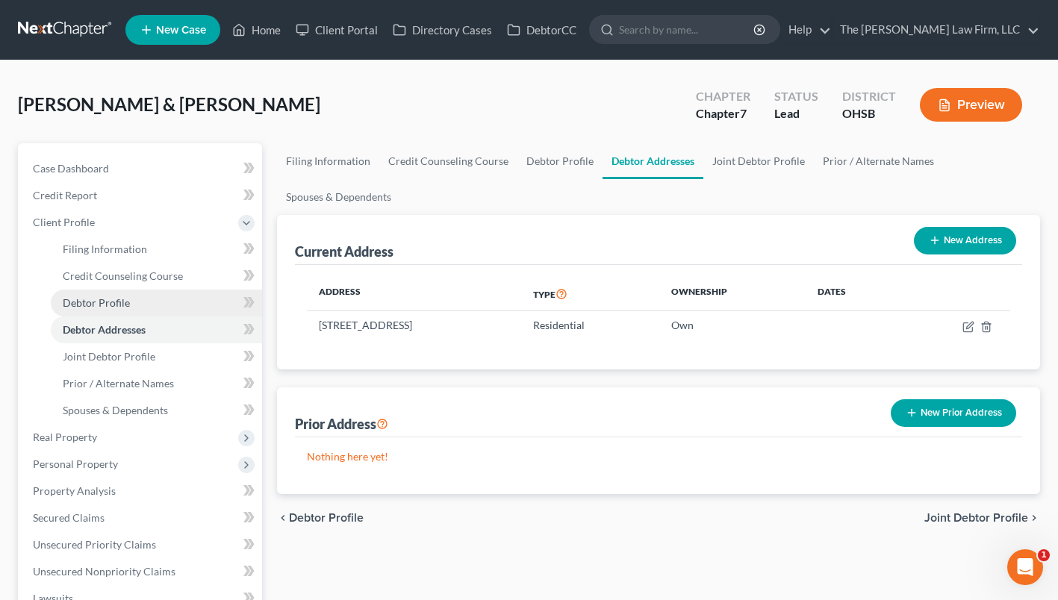
click at [87, 308] on span "Debtor Profile" at bounding box center [96, 302] width 67 height 13
select select "1"
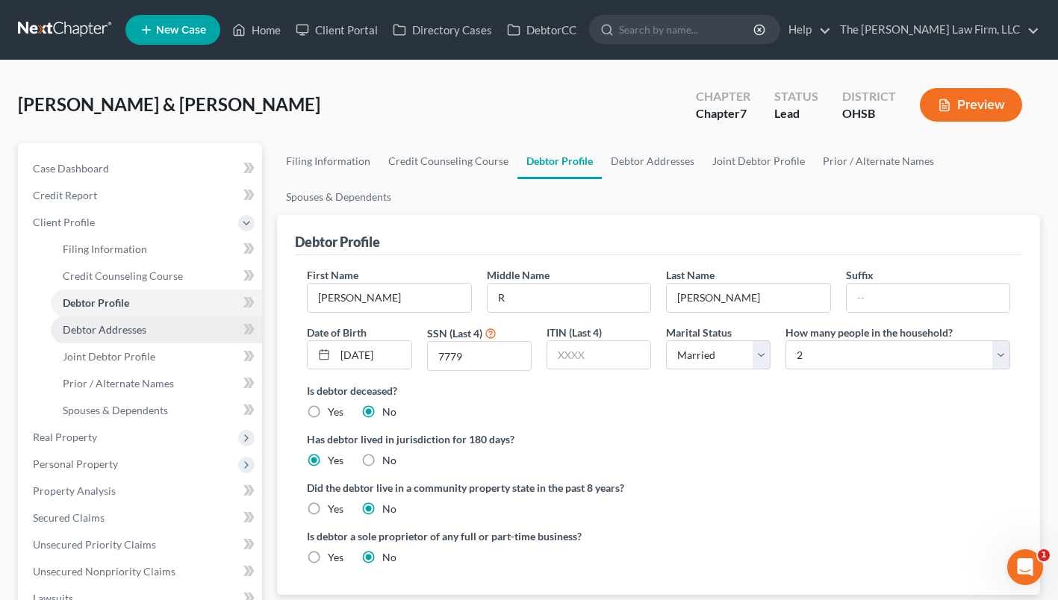
click at [102, 327] on span "Debtor Addresses" at bounding box center [105, 329] width 84 height 13
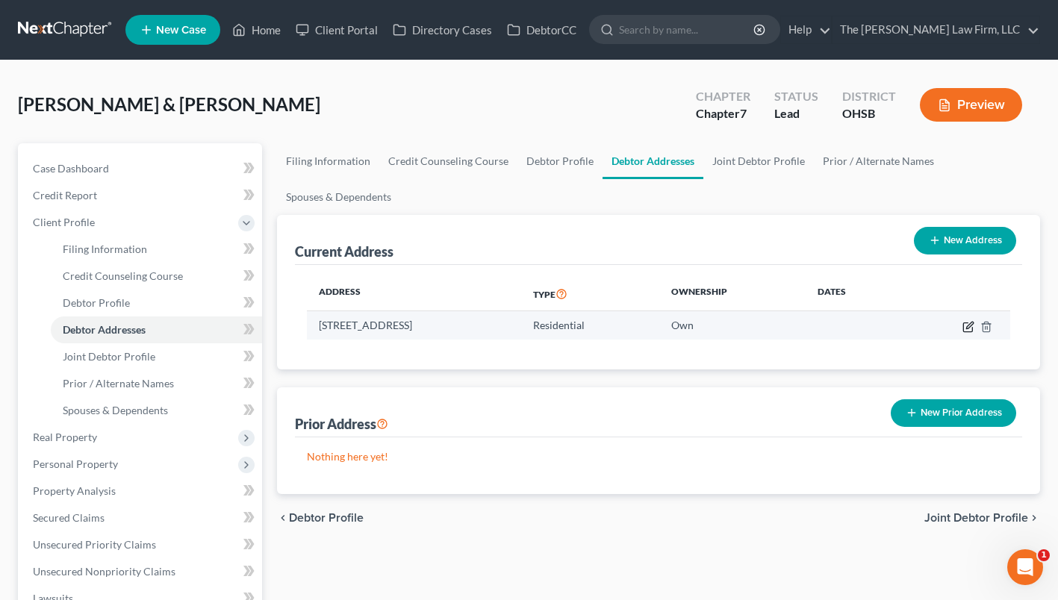
click at [968, 328] on icon "button" at bounding box center [969, 325] width 7 height 7
select select "36"
select select "22"
select select "0"
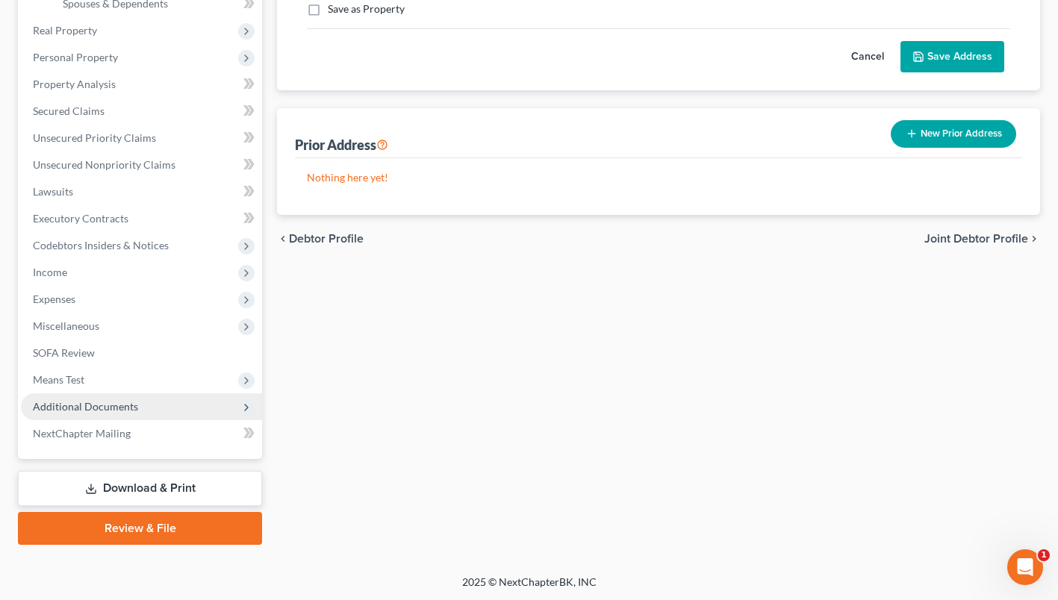
click at [105, 400] on span "Additional Documents" at bounding box center [85, 406] width 105 height 13
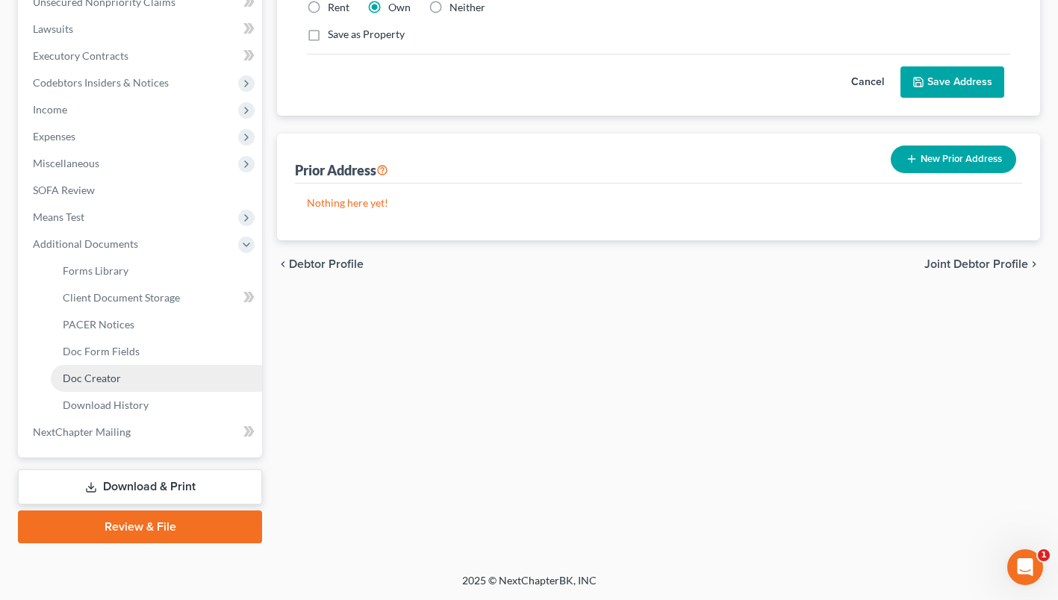
scroll to position [380, 0]
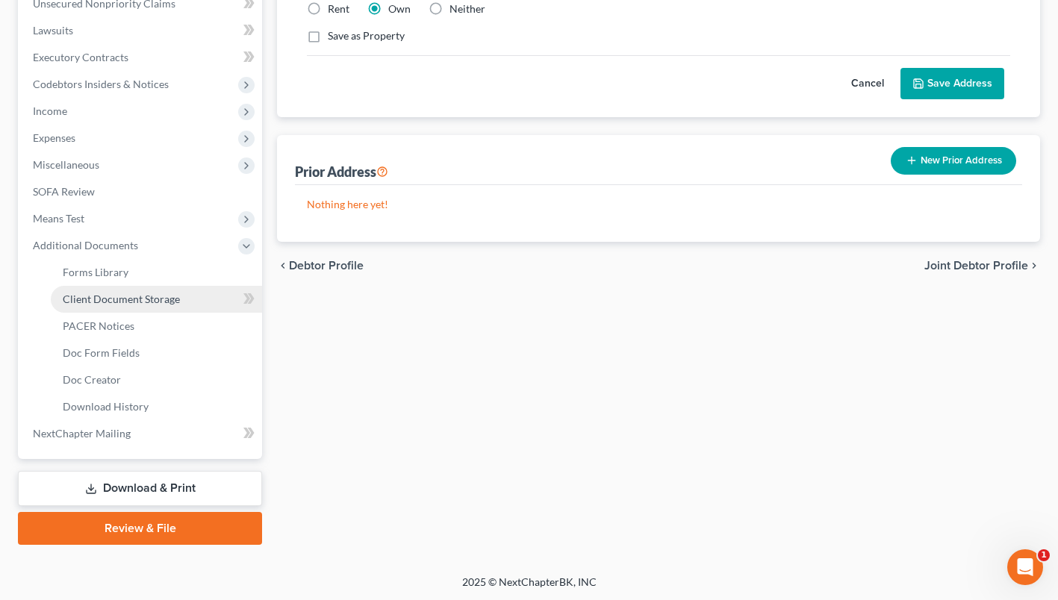
click at [119, 302] on span "Client Document Storage" at bounding box center [121, 299] width 117 height 13
select select "7"
select select "61"
select select "52"
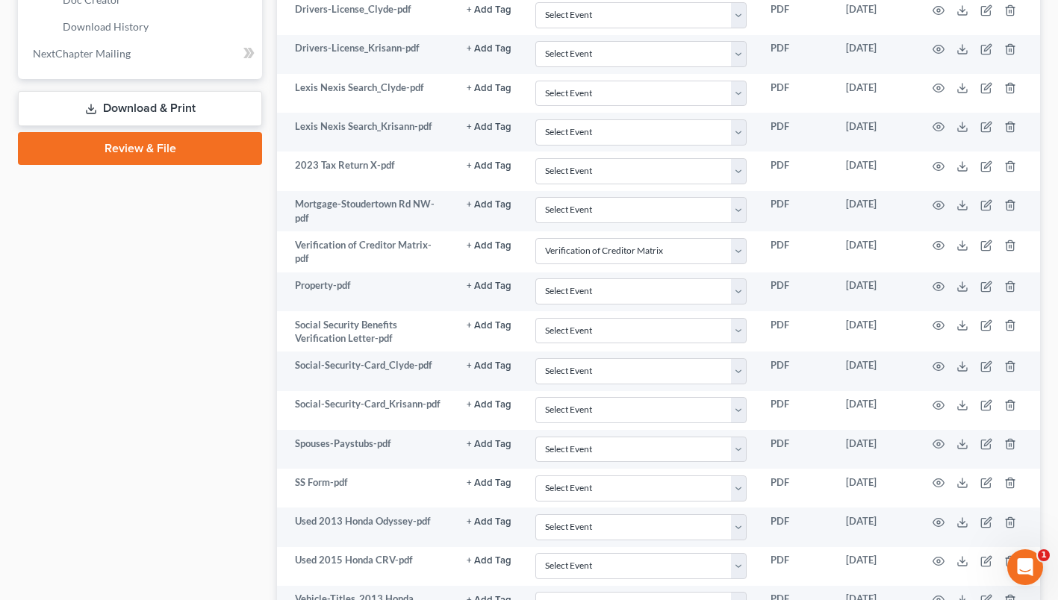
scroll to position [692, 0]
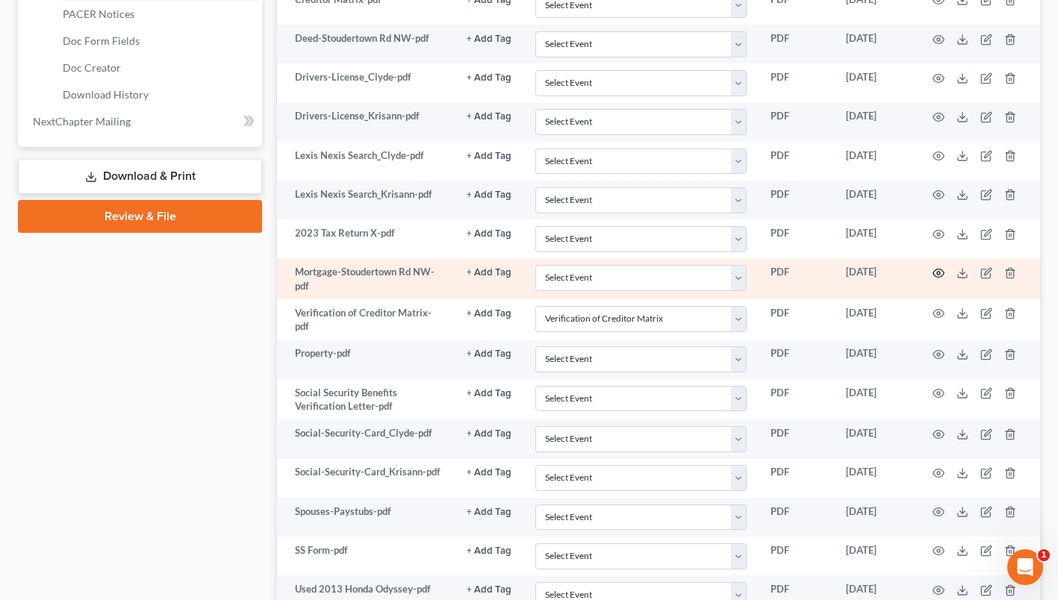
click at [935, 271] on icon "button" at bounding box center [939, 273] width 12 height 12
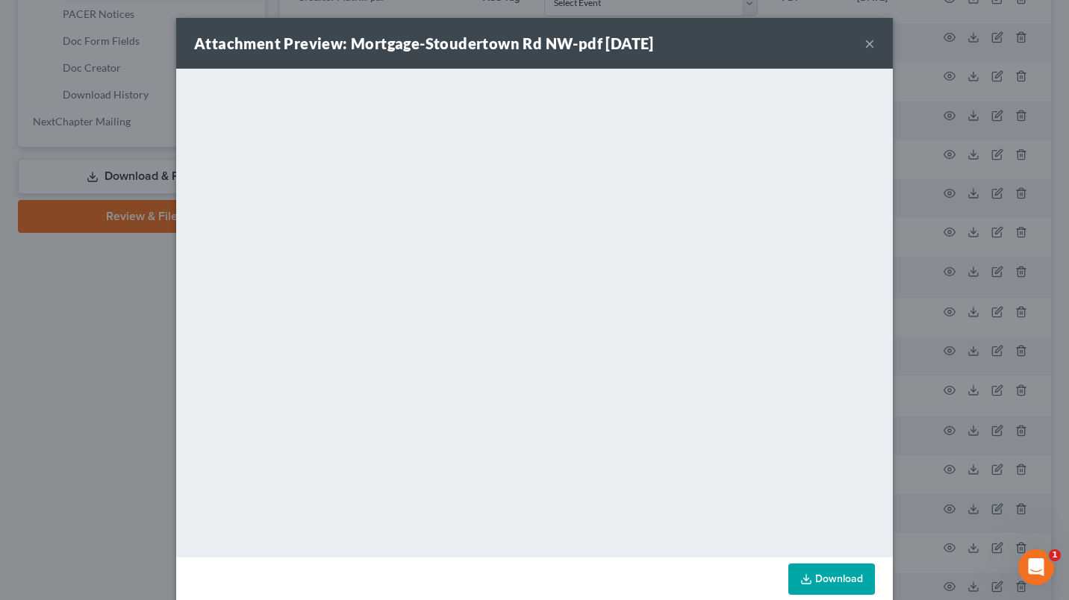
click at [865, 38] on button "×" at bounding box center [870, 43] width 10 height 18
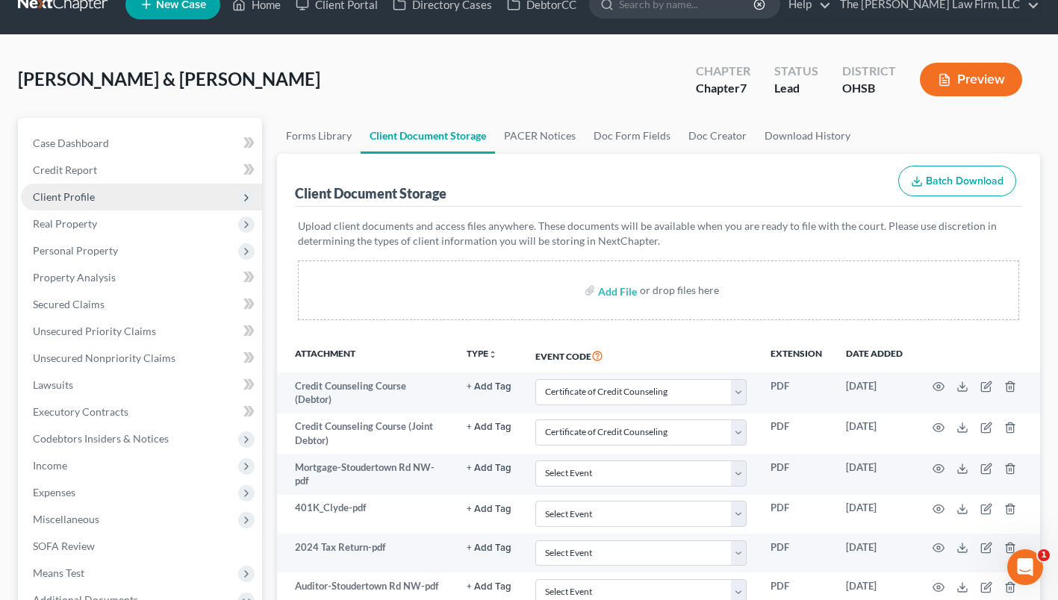
scroll to position [20, 0]
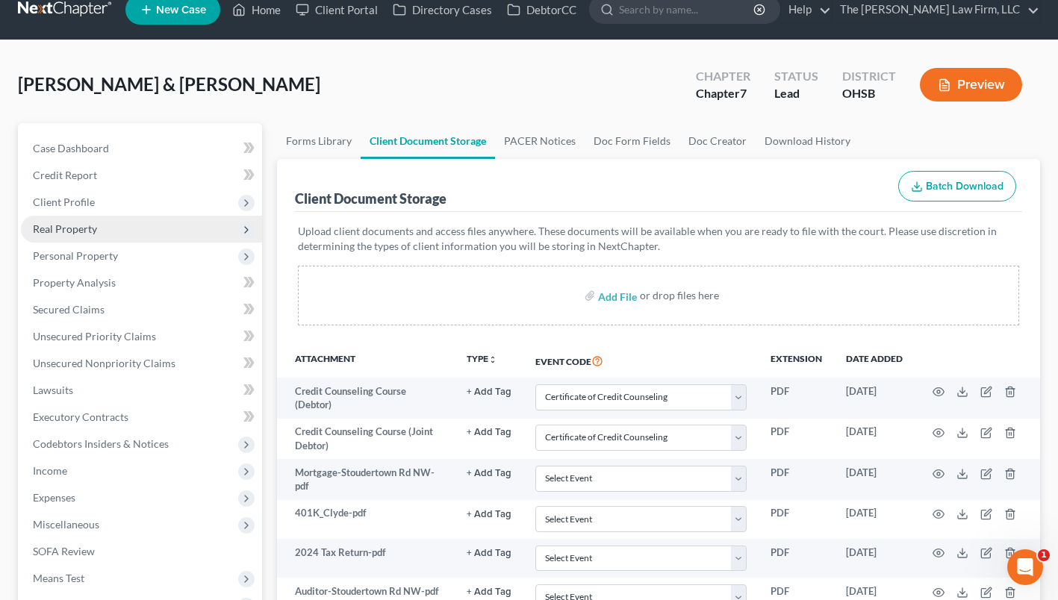
click at [68, 232] on span "Real Property" at bounding box center [65, 229] width 64 height 13
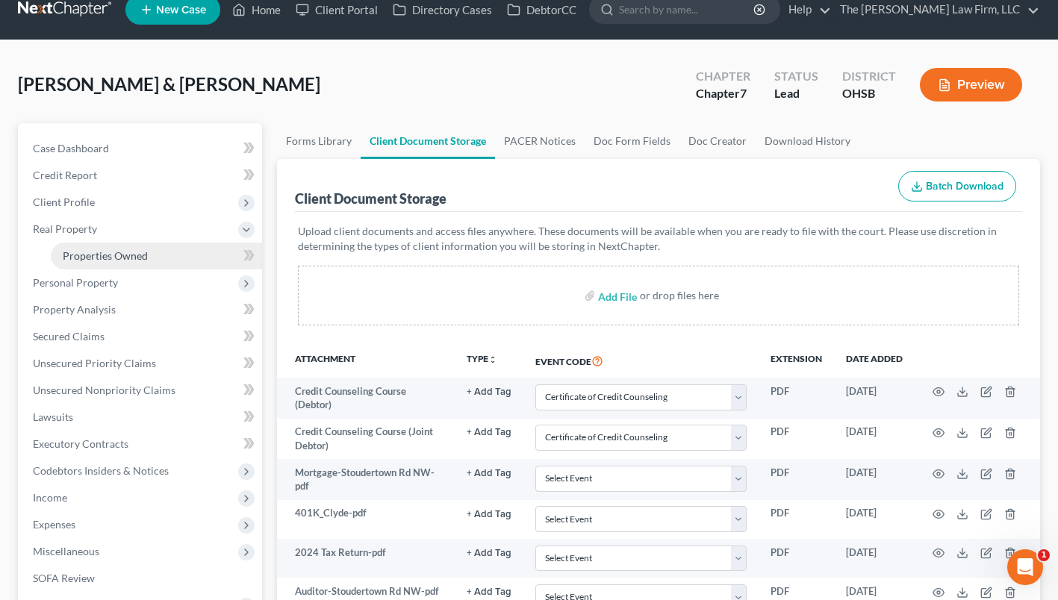
click at [81, 244] on link "Properties Owned" at bounding box center [156, 256] width 211 height 27
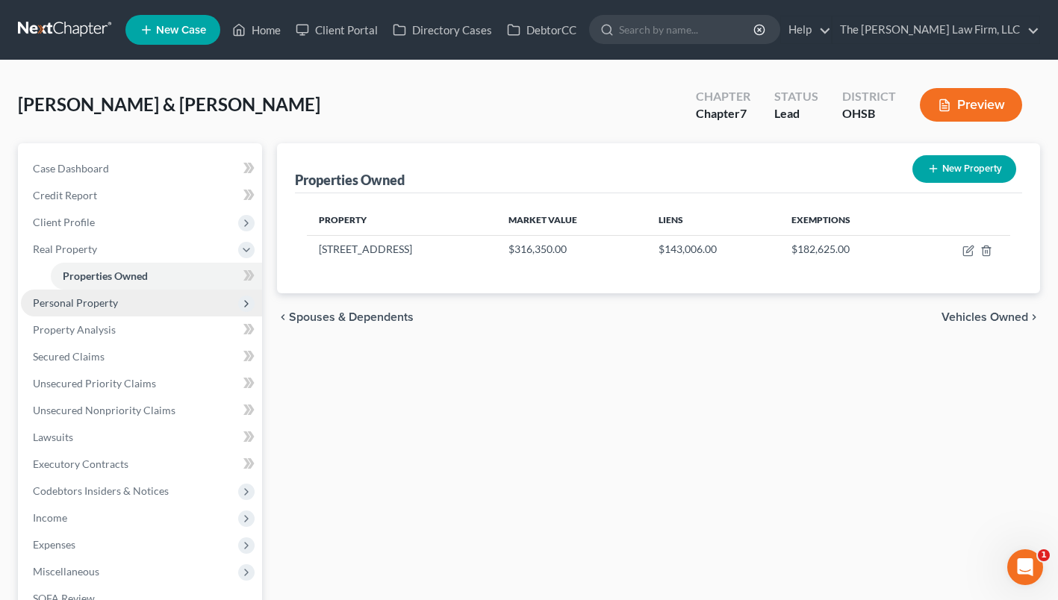
click at [81, 302] on span "Personal Property" at bounding box center [75, 302] width 85 height 13
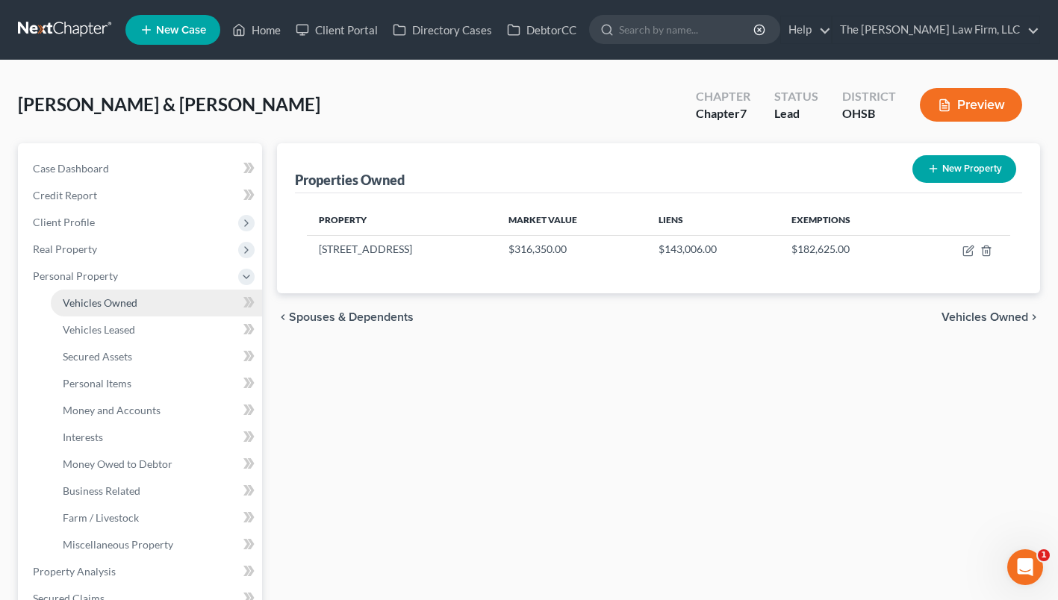
click at [88, 300] on span "Vehicles Owned" at bounding box center [100, 302] width 75 height 13
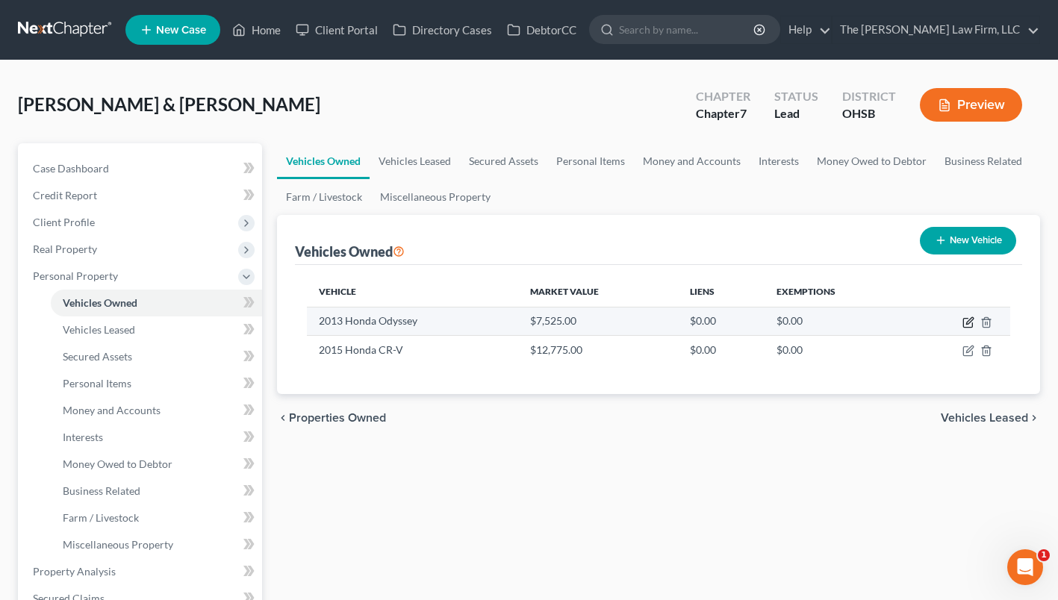
click at [966, 323] on icon "button" at bounding box center [969, 323] width 12 height 12
select select "0"
select select "13"
select select "2"
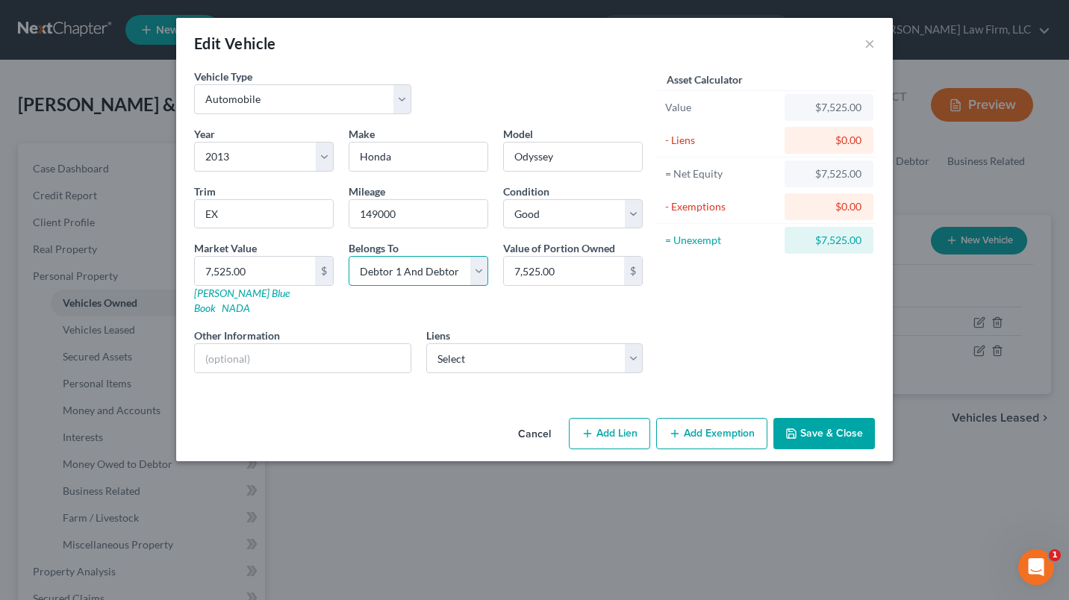
click at [394, 272] on select "Select Debtor 1 Only Debtor 2 Only Debtor 1 And Debtor 2 Only At Least One Of T…" at bounding box center [419, 271] width 140 height 30
select select "0"
click at [349, 256] on select "Select Debtor 1 Only Debtor 2 Only Debtor 1 And Debtor 2 Only At Least One Of T…" at bounding box center [419, 271] width 140 height 30
click at [488, 344] on select "Select Kemba Fin Cu - $5,035.00" at bounding box center [534, 359] width 217 height 30
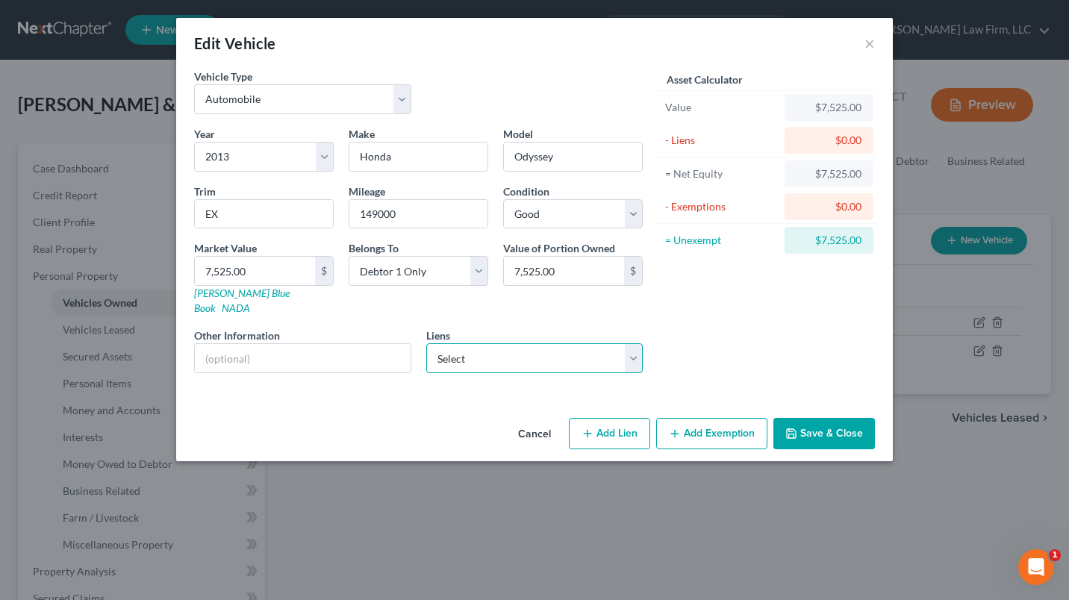
click at [452, 358] on select "Select Kemba Fin Cu - $5,035.00" at bounding box center [534, 359] width 217 height 30
select select "36"
select select "1"
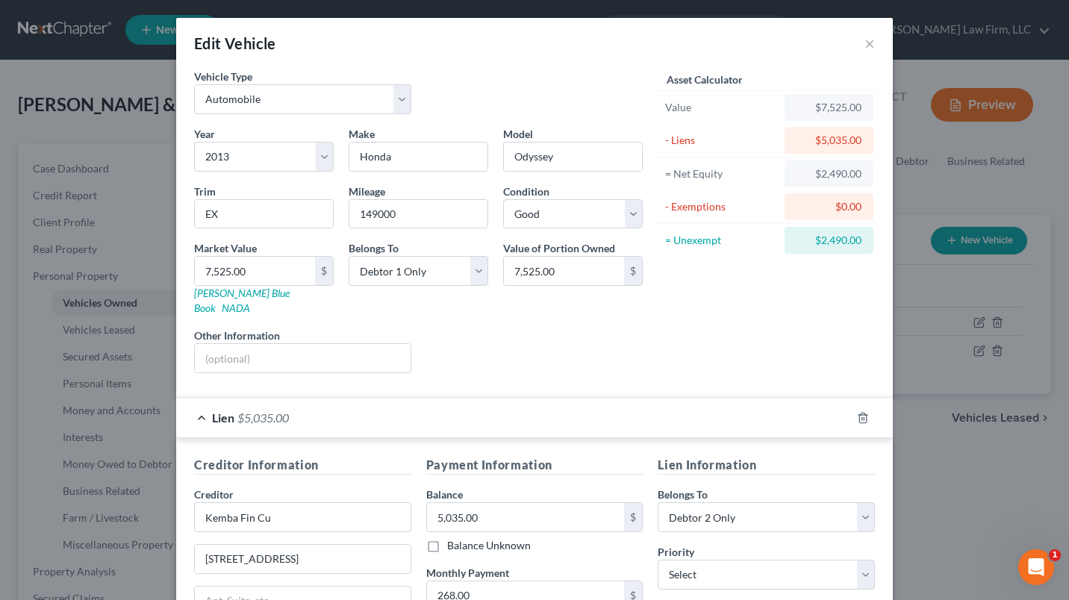
scroll to position [217, 0]
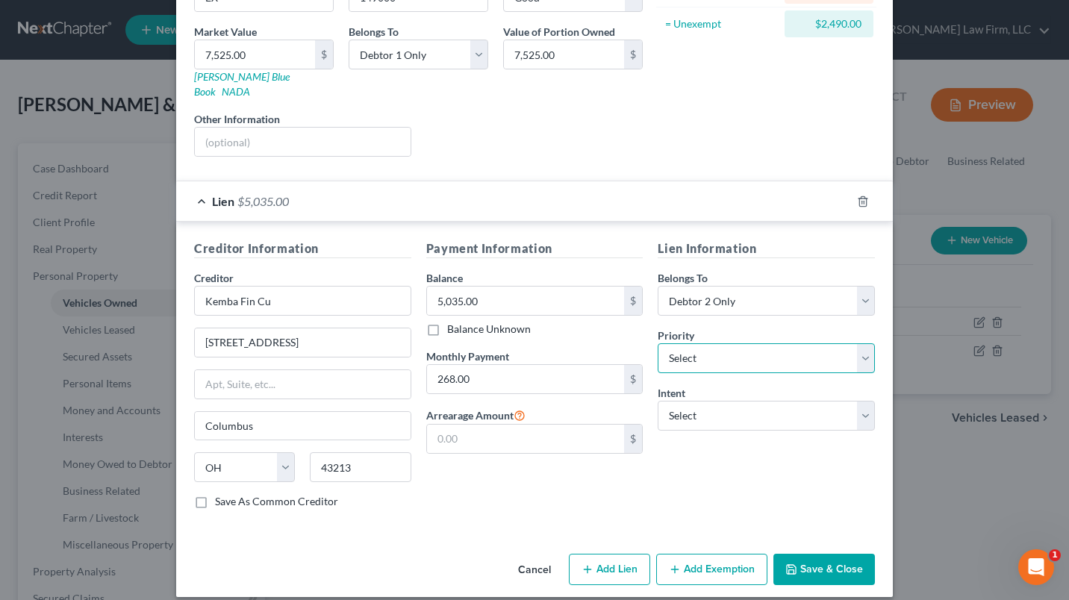
click at [745, 344] on select "Select 1st 2nd 3rd 4th 5th 6th 7th 8th 9th 10th 11th 12th 13th 14th 15th 16th 1…" at bounding box center [766, 359] width 217 height 30
select select "0"
click at [658, 344] on select "Select 1st 2nd 3rd 4th 5th 6th 7th 8th 9th 10th 11th 12th 13th 14th 15th 16th 1…" at bounding box center [766, 359] width 217 height 30
click at [714, 405] on select "Select Surrender Redeem Reaffirm Avoid Other" at bounding box center [766, 416] width 217 height 30
select select "2"
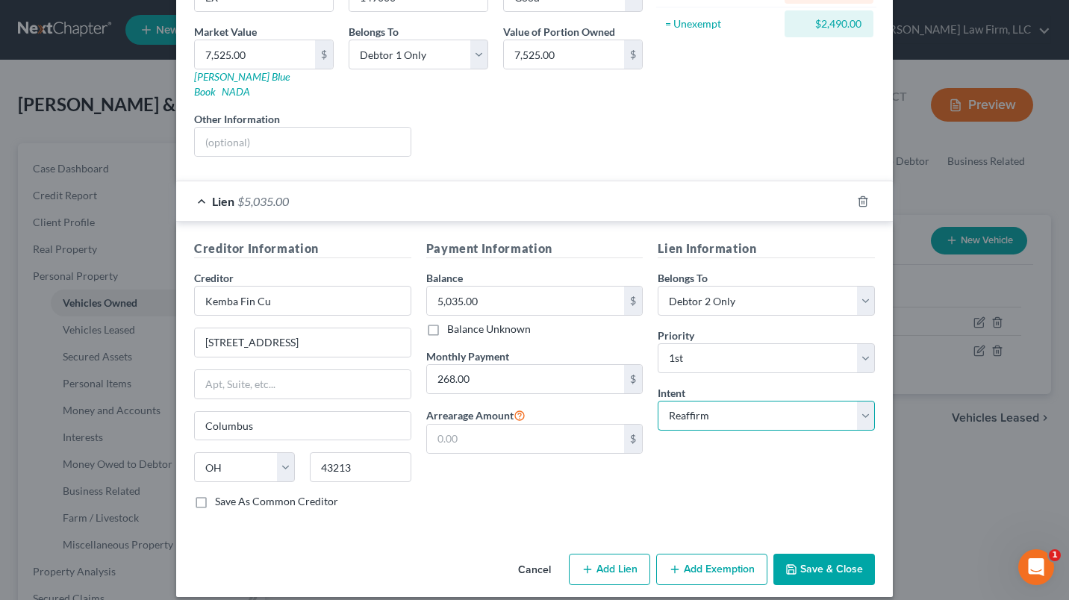
click at [658, 401] on select "Select Surrender Redeem Reaffirm Avoid Other" at bounding box center [766, 416] width 217 height 30
click at [709, 554] on button "Add Exemption" at bounding box center [711, 569] width 111 height 31
select select "2"
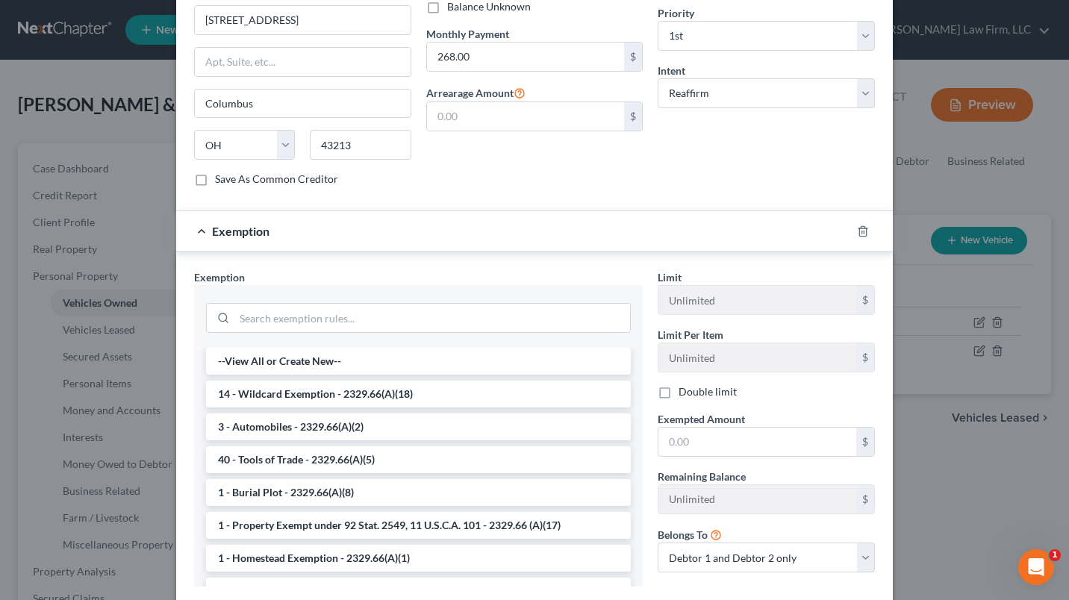
scroll to position [590, 0]
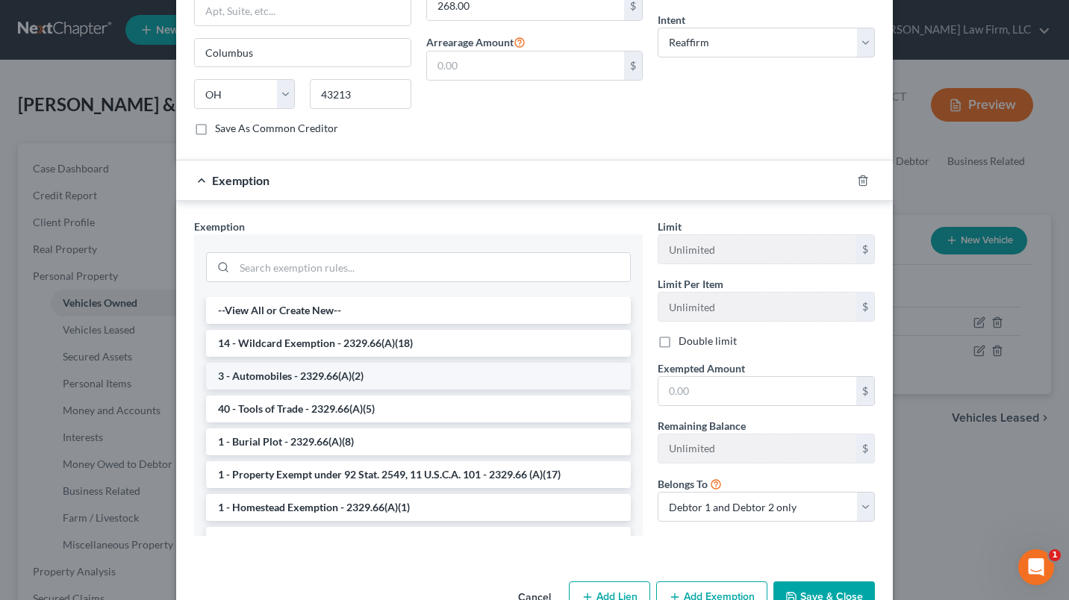
click at [300, 363] on li "3 - Automobiles - 2329.66(A)(2)" at bounding box center [418, 376] width 425 height 27
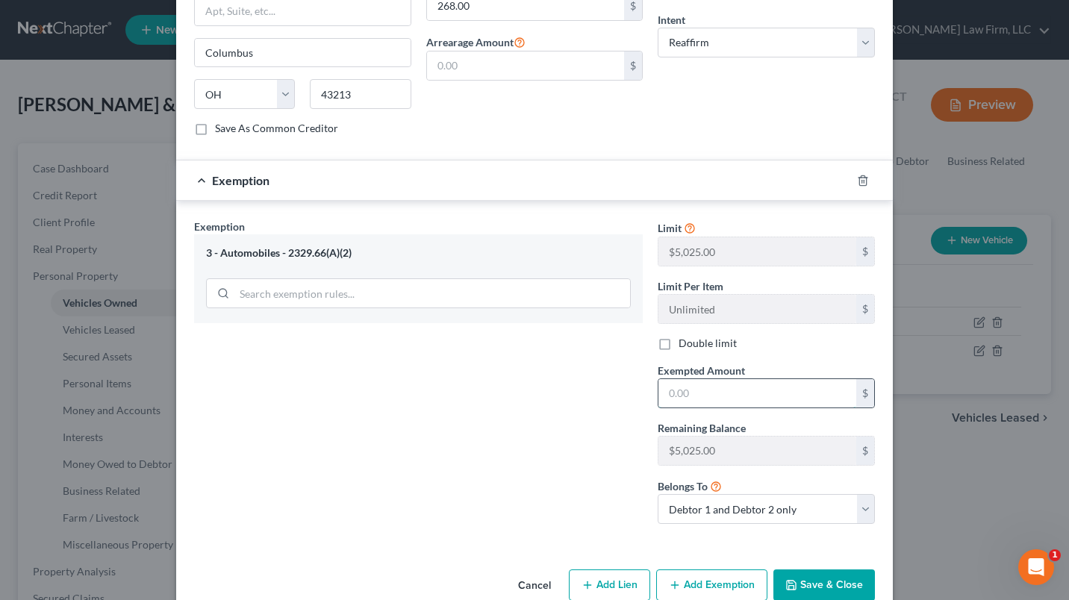
click at [718, 379] on input "text" at bounding box center [758, 393] width 198 height 28
type input "5,025.00"
click at [733, 499] on select "Debtor 1 only Debtor 2 only Debtor 1 and Debtor 2 only" at bounding box center [766, 509] width 217 height 30
click at [811, 572] on button "Save & Close" at bounding box center [825, 585] width 102 height 31
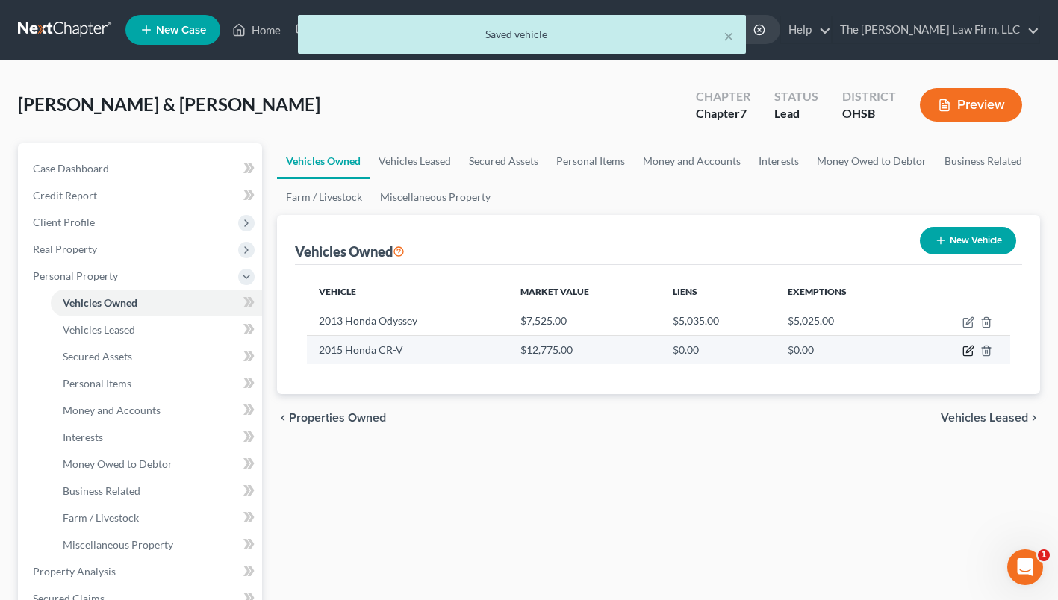
click at [966, 350] on icon "button" at bounding box center [969, 350] width 7 height 7
select select "0"
select select "11"
select select "1"
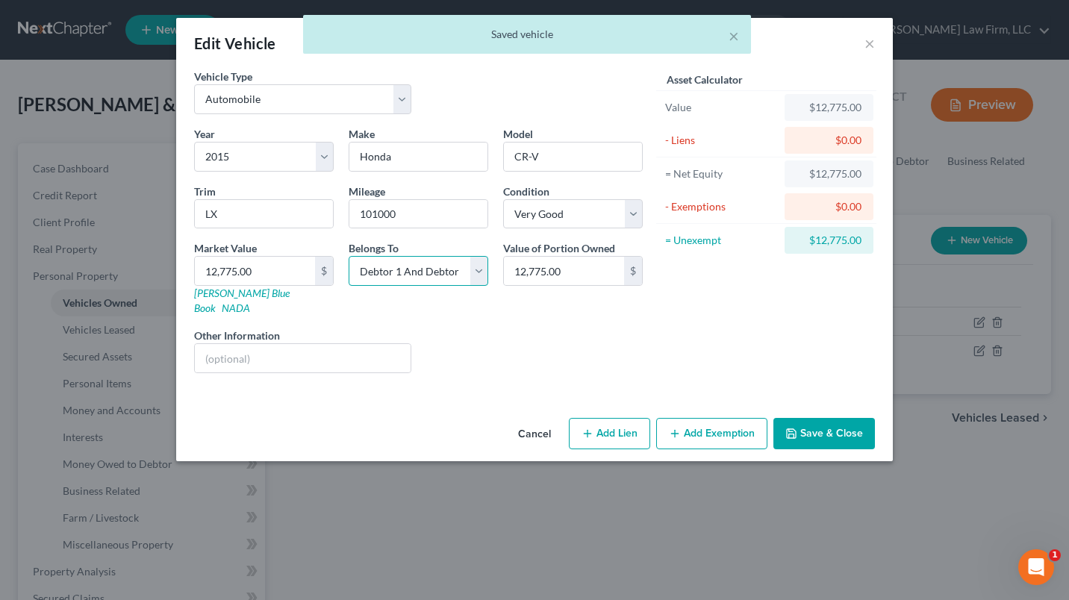
click at [393, 271] on select "Select Debtor 1 Only Debtor 2 Only Debtor 1 And Debtor 2 Only At Least One Of T…" at bounding box center [419, 271] width 140 height 30
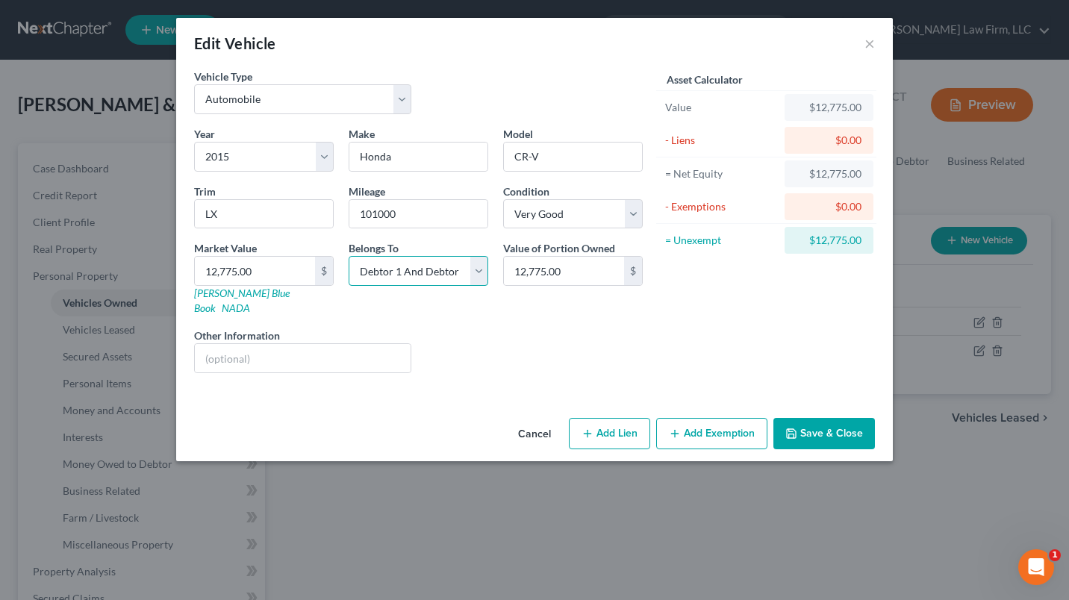
select select "1"
click at [349, 256] on select "Select Debtor 1 Only Debtor 2 Only Debtor 1 And Debtor 2 Only At Least One Of T…" at bounding box center [419, 271] width 140 height 30
click at [691, 418] on button "Add Exemption" at bounding box center [711, 433] width 111 height 31
select select "2"
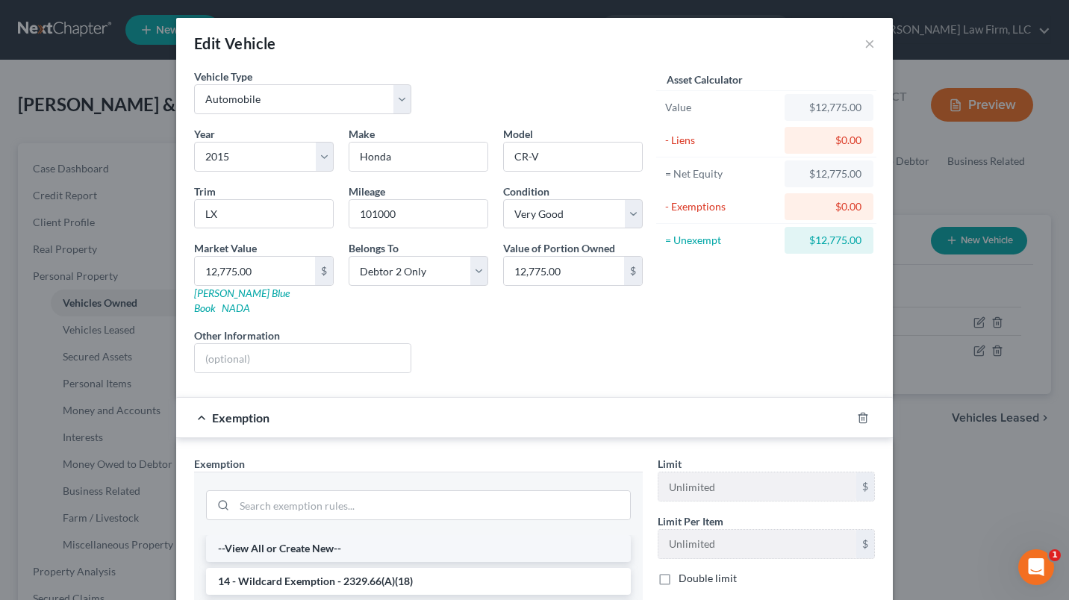
scroll to position [75, 0]
click at [294, 527] on li "3 - Automobiles - 2329.66(A)(2)" at bounding box center [418, 540] width 425 height 27
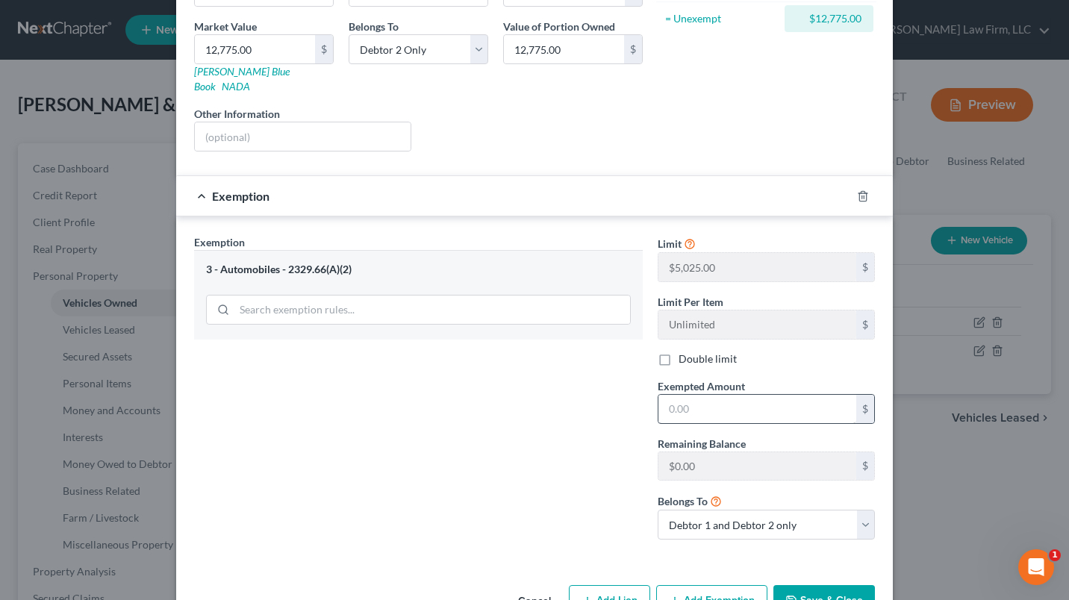
scroll to position [224, 0]
click at [715, 395] on input "text" at bounding box center [758, 407] width 198 height 28
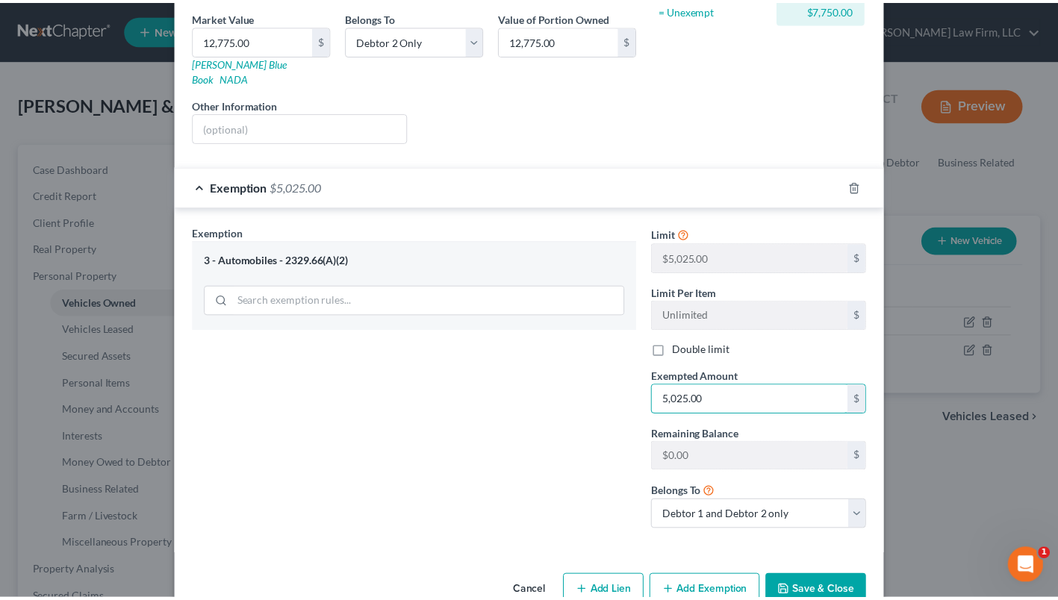
scroll to position [252, 0]
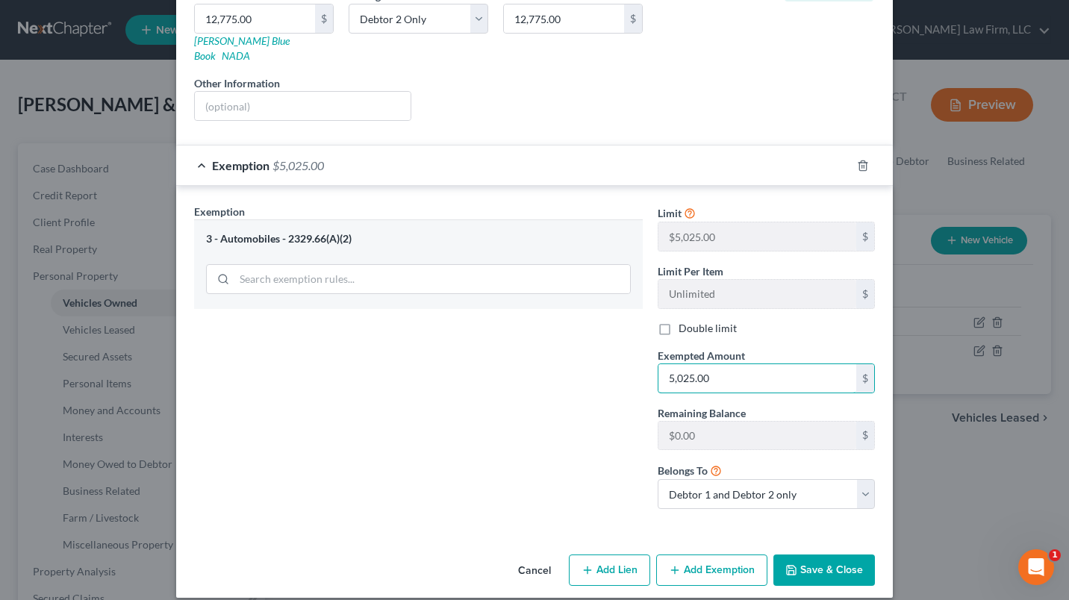
type input "5,025.00"
click at [814, 555] on button "Save & Close" at bounding box center [825, 570] width 102 height 31
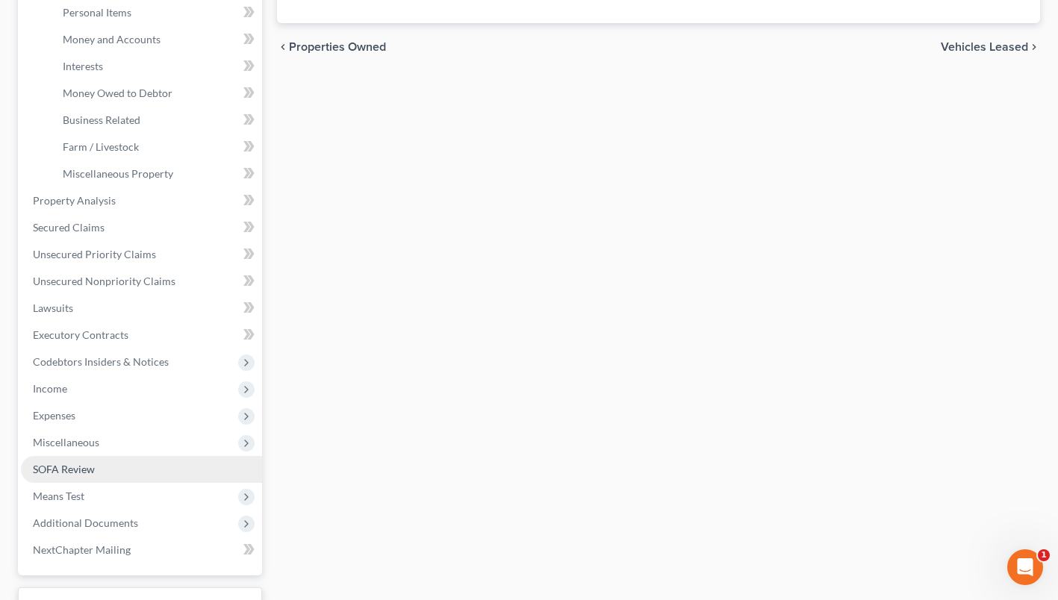
scroll to position [373, 0]
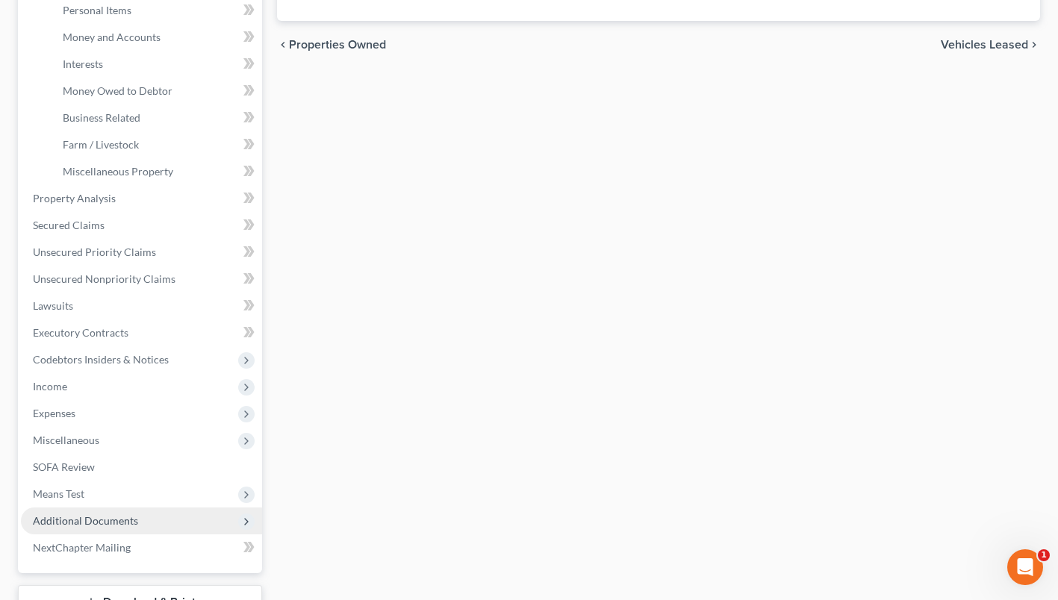
click at [140, 525] on span "Additional Documents" at bounding box center [141, 521] width 241 height 27
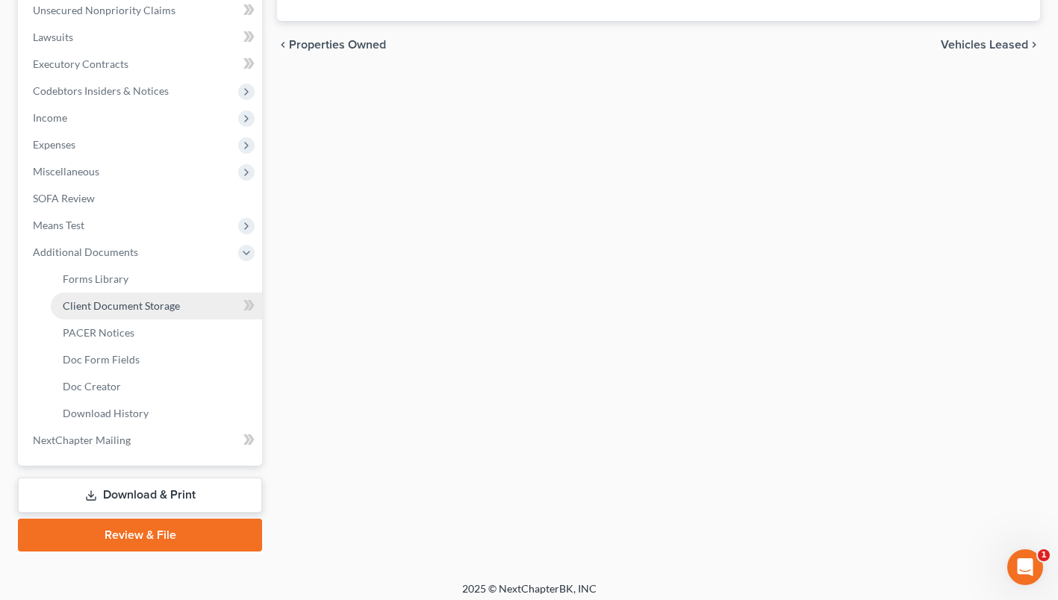
click at [147, 302] on span "Client Document Storage" at bounding box center [121, 305] width 117 height 13
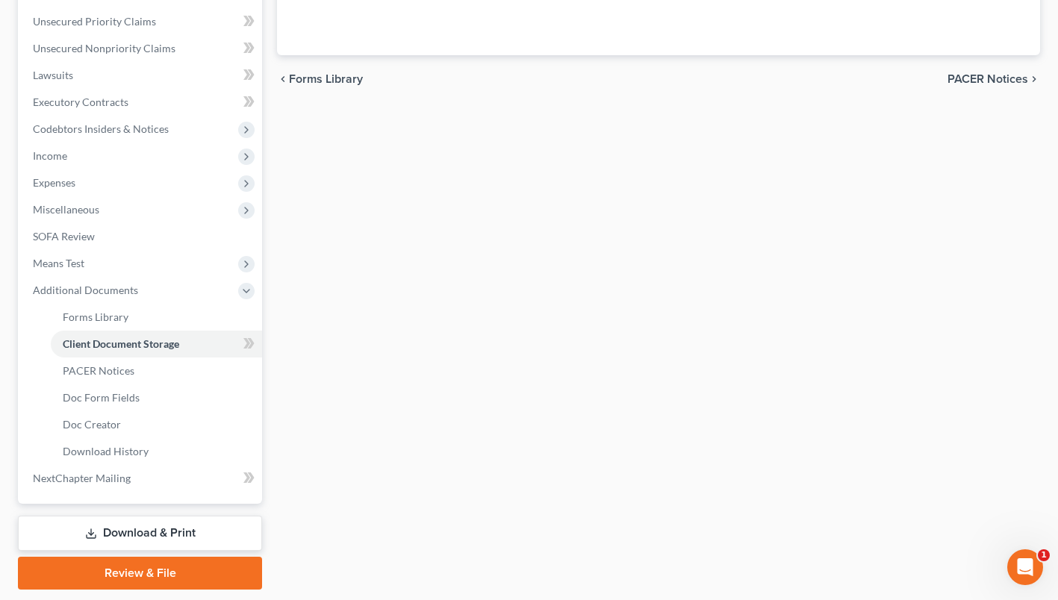
select select "7"
select select "61"
select select "52"
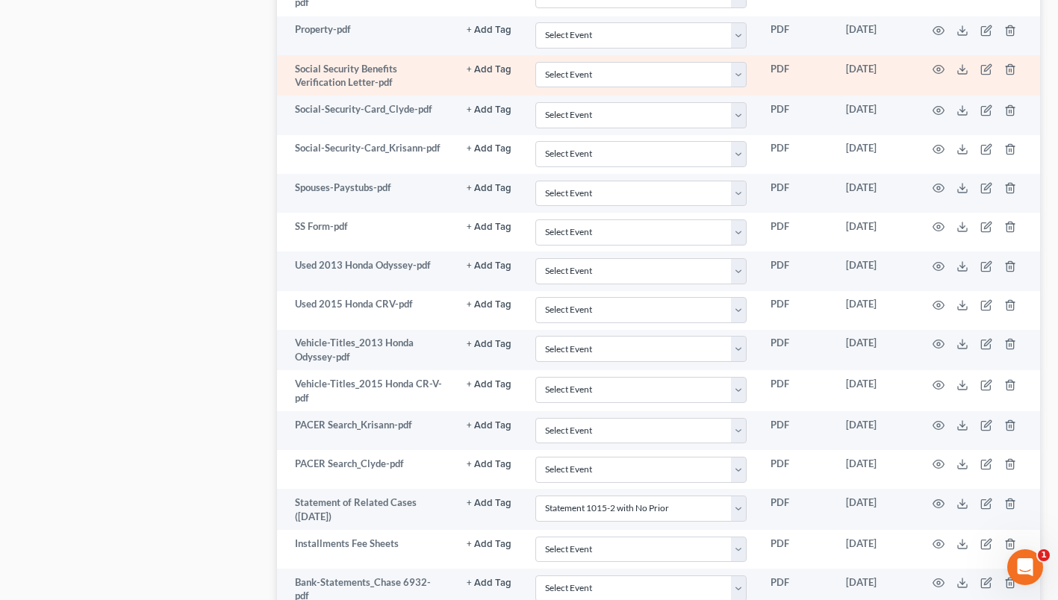
scroll to position [1046, 0]
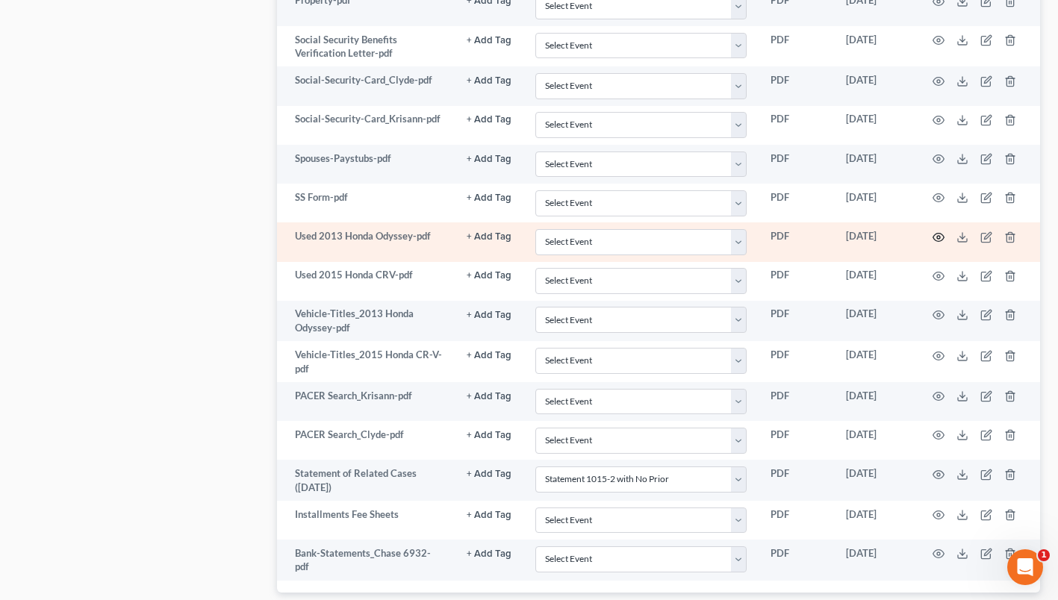
click at [937, 232] on icon "button" at bounding box center [939, 238] width 12 height 12
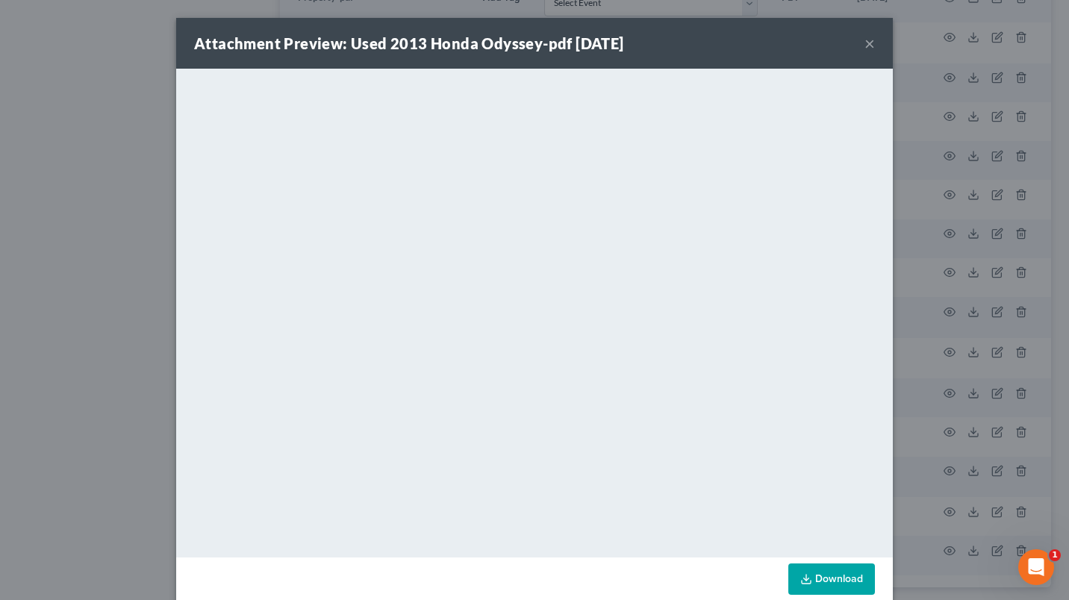
click at [865, 42] on button "×" at bounding box center [870, 43] width 10 height 18
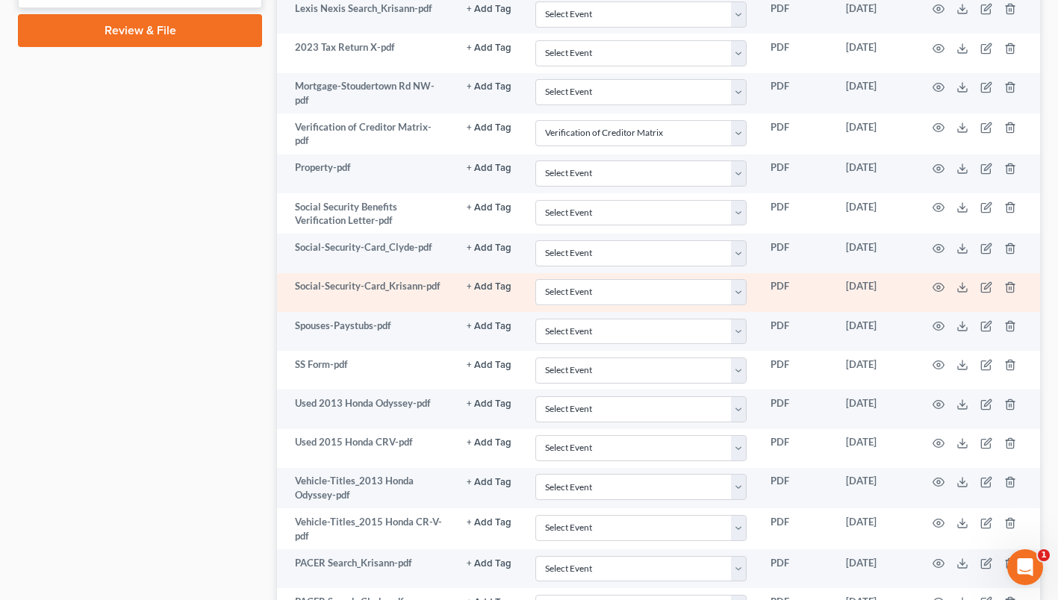
scroll to position [896, 0]
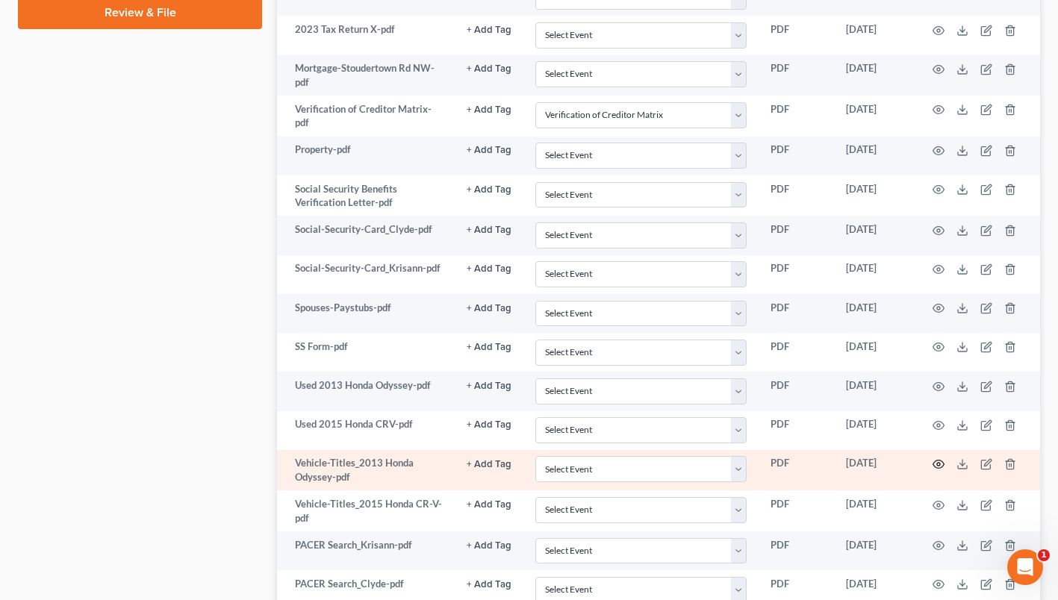
click at [934, 468] on icon "button" at bounding box center [939, 465] width 12 height 12
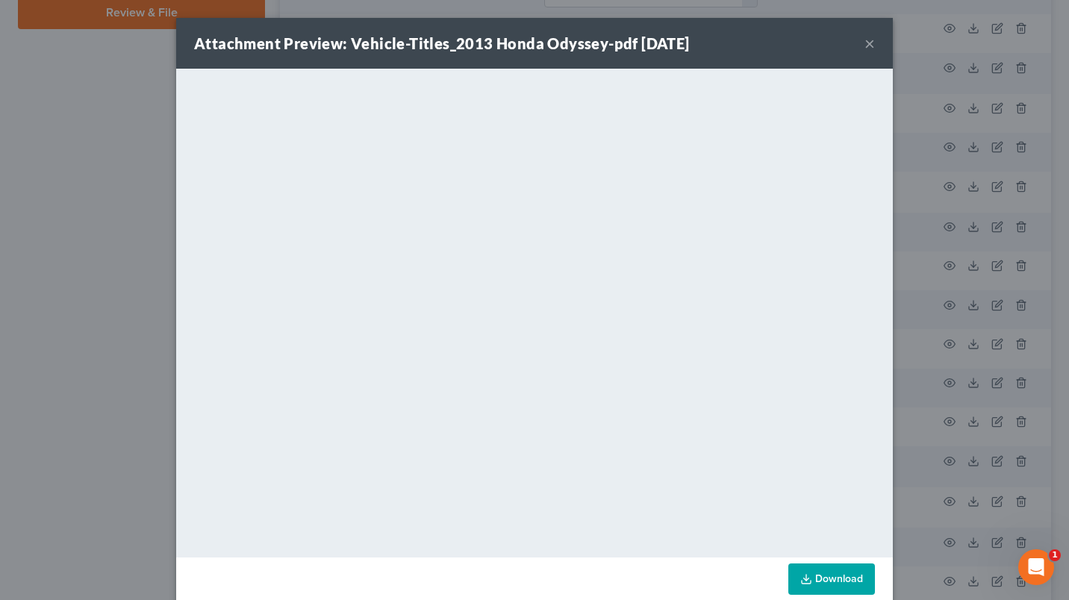
click at [865, 41] on button "×" at bounding box center [870, 43] width 10 height 18
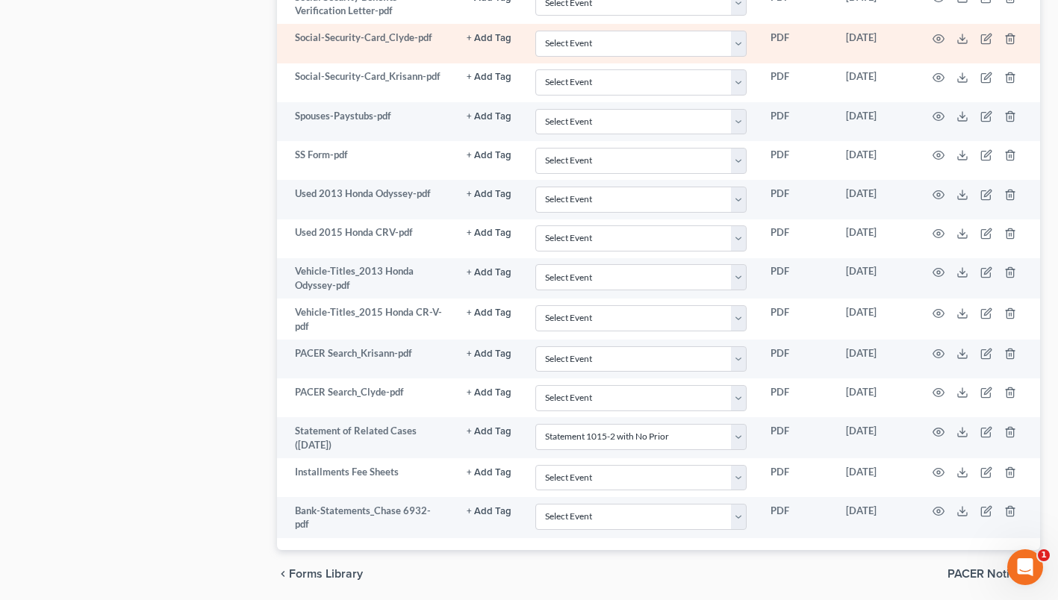
scroll to position [1120, 0]
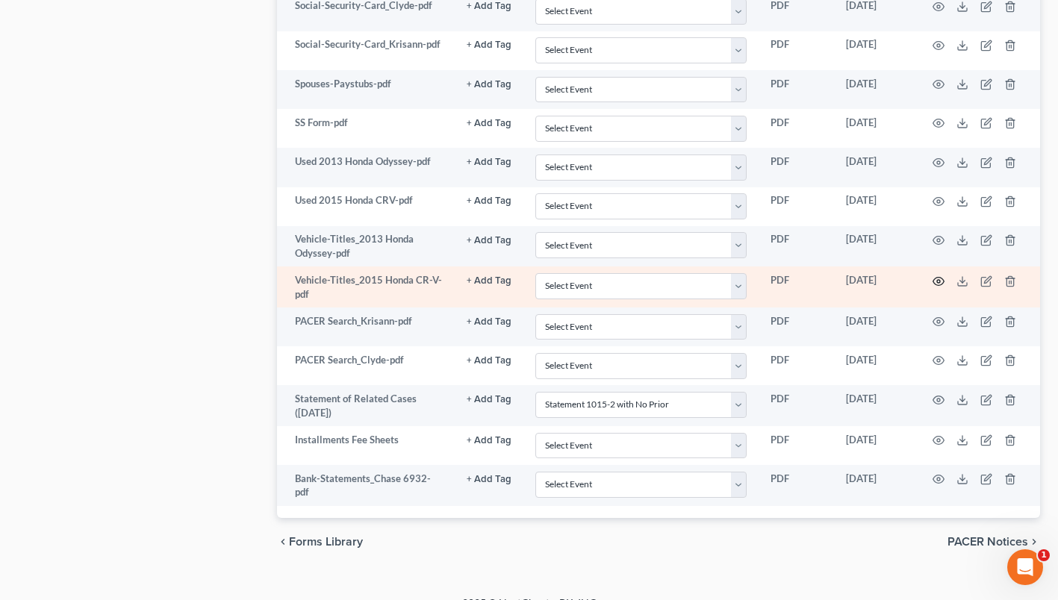
click at [942, 283] on icon "button" at bounding box center [939, 282] width 12 height 12
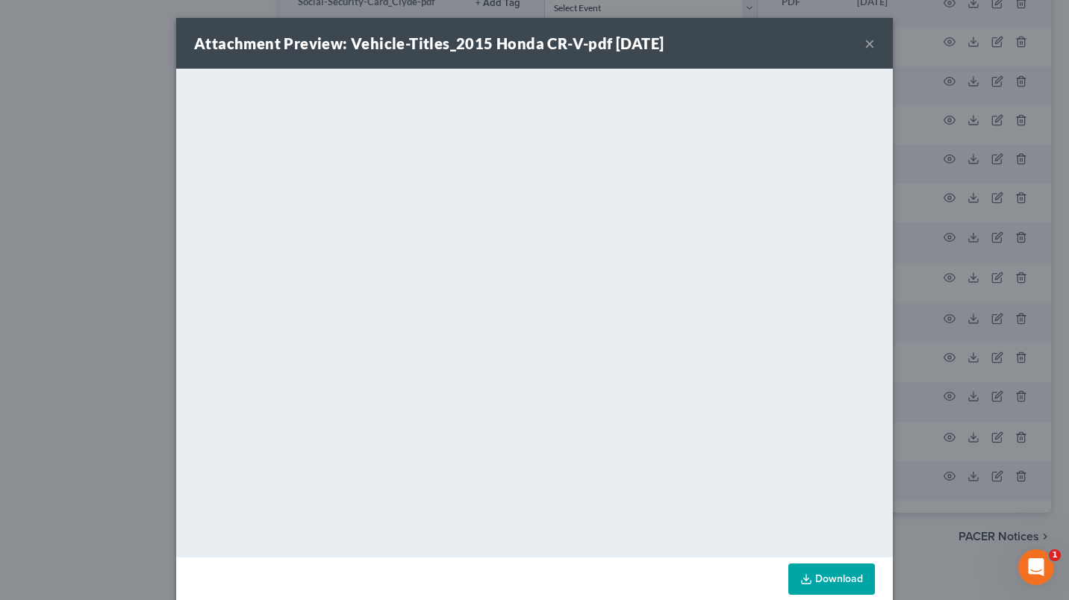
click at [866, 41] on button "×" at bounding box center [870, 43] width 10 height 18
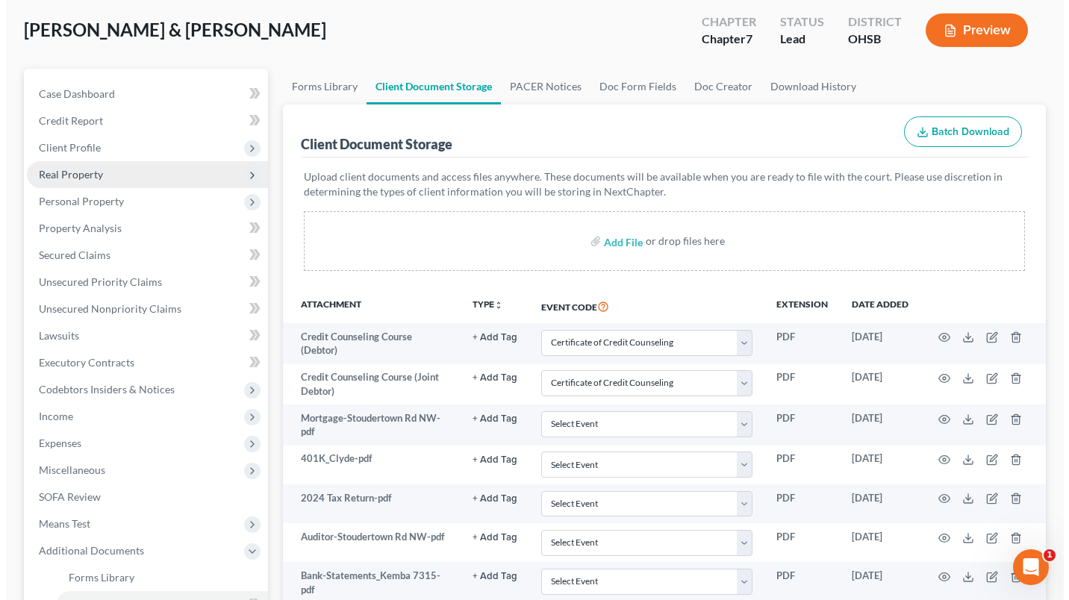
scroll to position [0, 0]
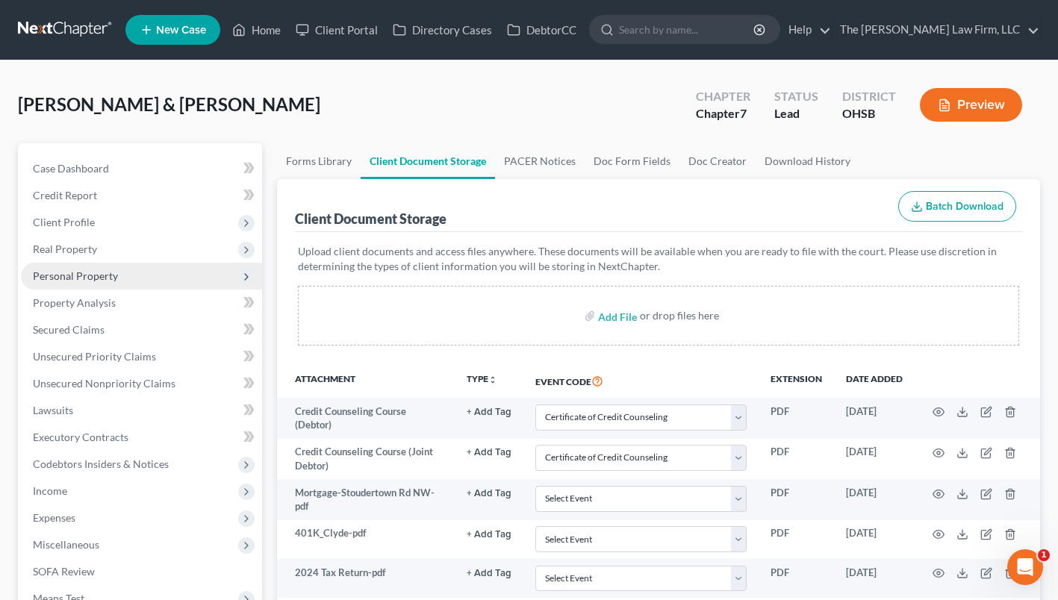
click at [89, 274] on span "Personal Property" at bounding box center [75, 276] width 85 height 13
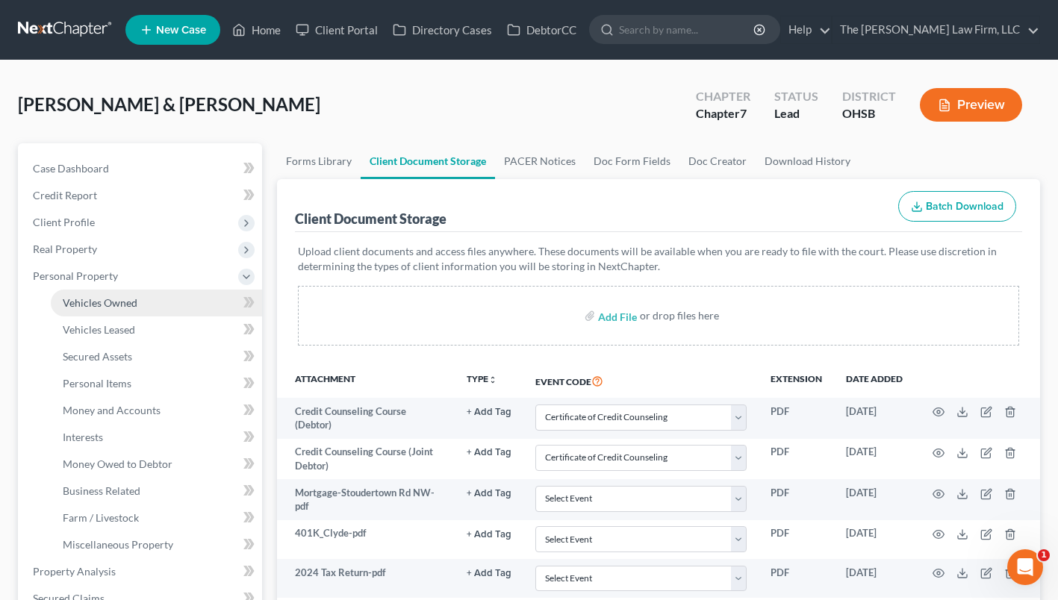
click at [125, 308] on span "Vehicles Owned" at bounding box center [100, 302] width 75 height 13
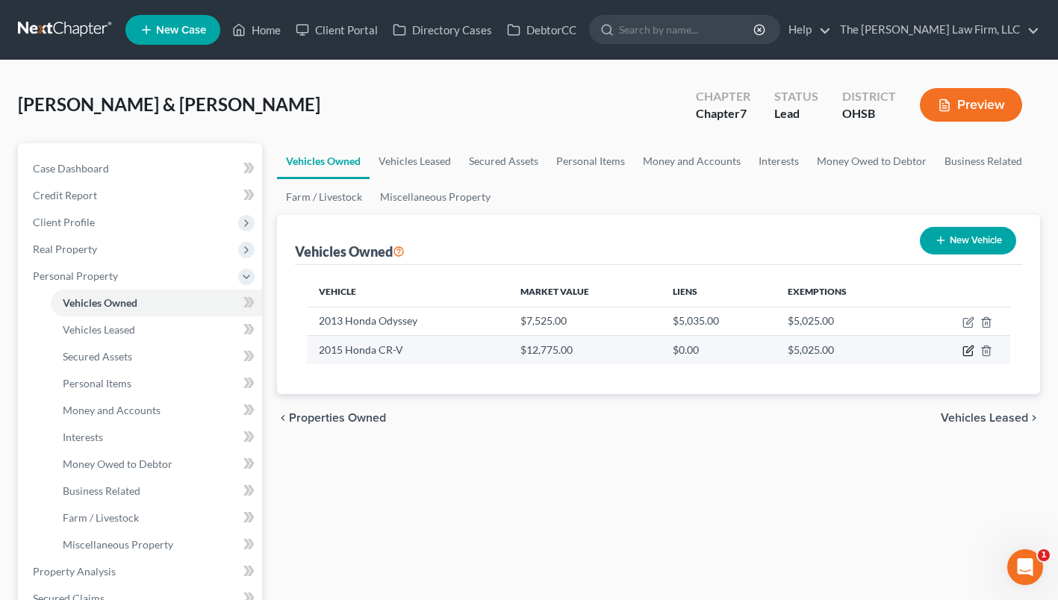
click at [969, 347] on icon "button" at bounding box center [969, 351] width 12 height 12
select select "0"
select select "11"
select select "1"
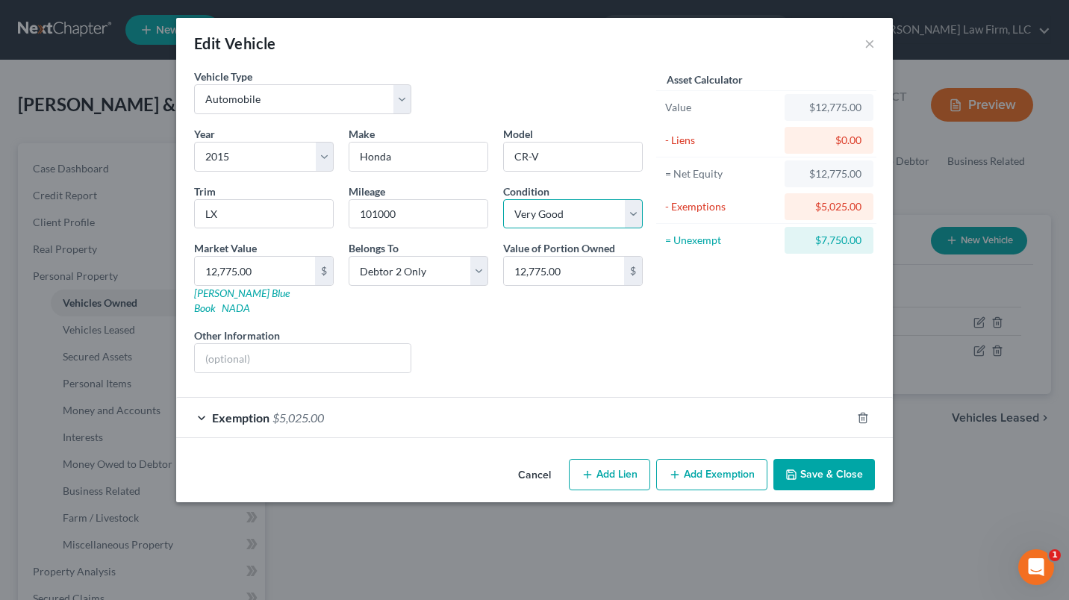
click at [596, 212] on select "Select Excellent Very Good Good Fair Poor" at bounding box center [573, 214] width 140 height 30
select select "3"
click at [503, 199] on select "Select Excellent Very Good Good Fair Poor" at bounding box center [573, 214] width 140 height 30
click at [378, 211] on input "101000" at bounding box center [419, 214] width 138 height 28
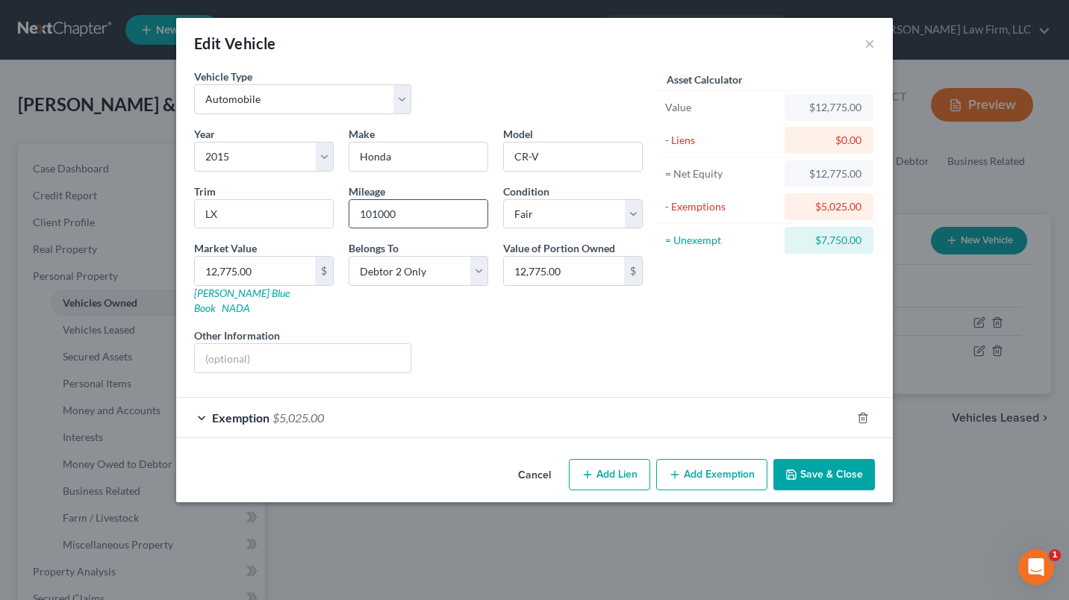
click at [373, 208] on input "101000" at bounding box center [419, 214] width 138 height 28
click at [378, 211] on input "101000" at bounding box center [419, 214] width 138 height 28
type input "101,000"
click at [308, 344] on input "text" at bounding box center [303, 358] width 216 height 28
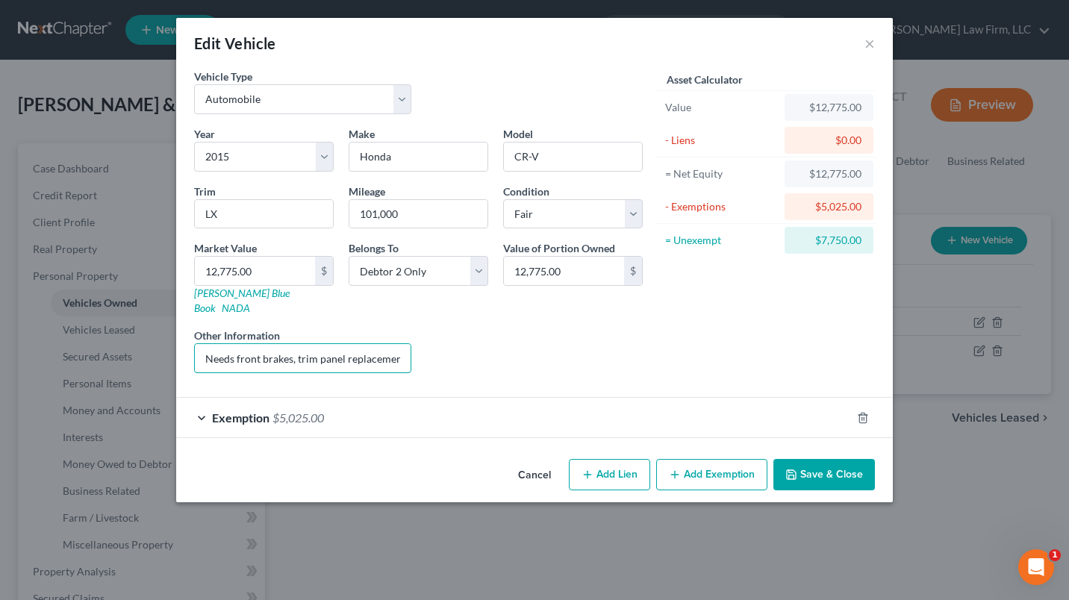
scroll to position [0, 2]
type input "Needs front brakes, trim panel replacement"
click at [270, 273] on input "12,775.00" at bounding box center [255, 271] width 120 height 28
type input "3"
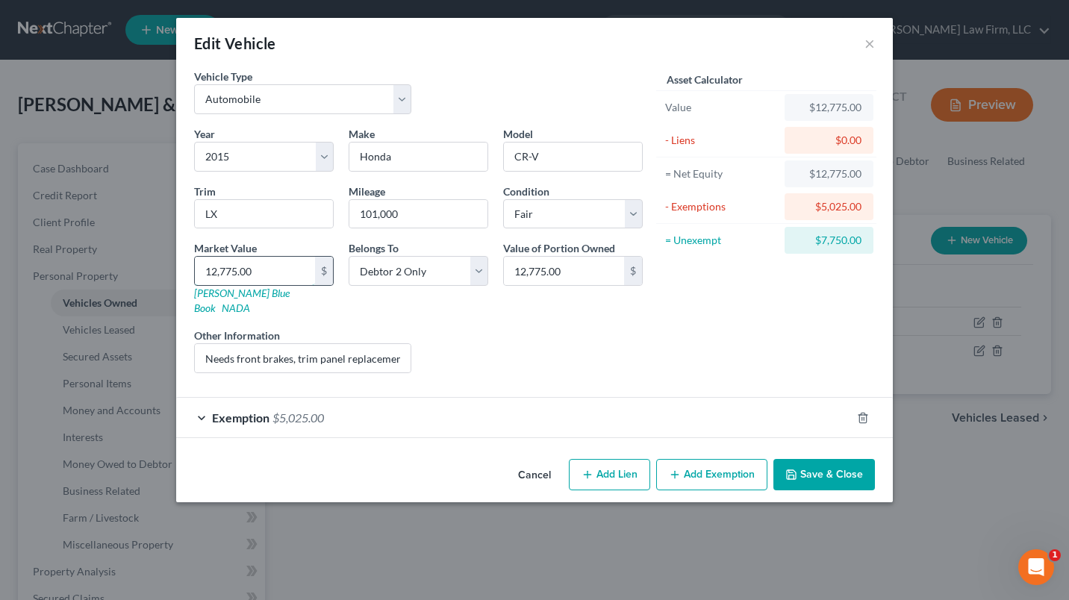
type input "3.00"
type input "35"
type input "35.00"
type input "350"
type input "350.00"
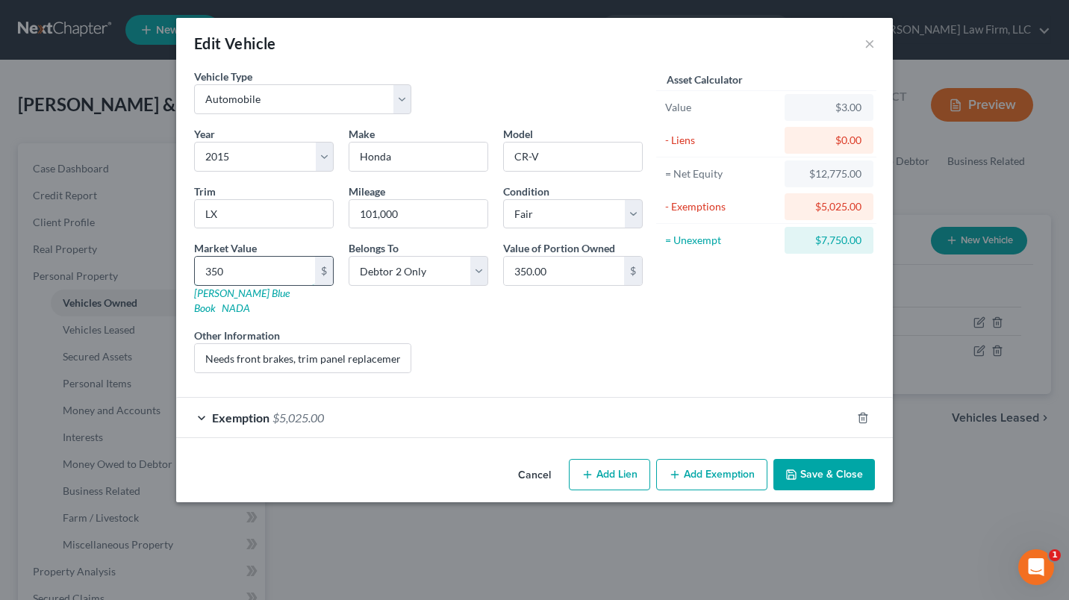
type input "3500"
type input "3,500.00"
click at [233, 344] on input "Needs front brakes, trim panel replacement" at bounding box center [303, 358] width 216 height 28
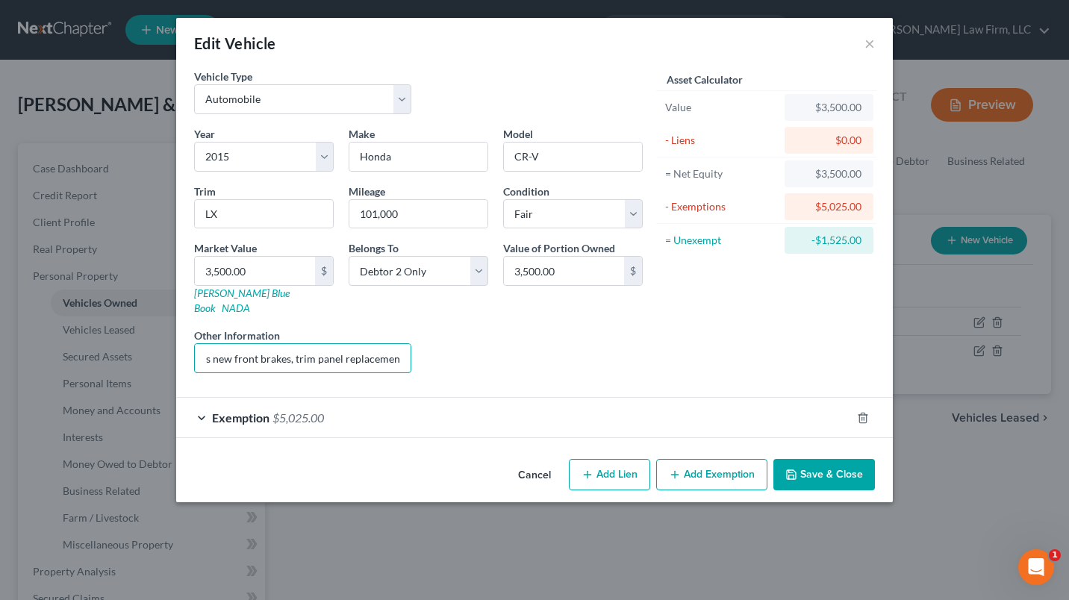
drag, startPoint x: 338, startPoint y: 346, endPoint x: 424, endPoint y: 351, distance: 86.0
click at [424, 351] on div "Year Select 2026 2025 2024 2023 2022 2021 2020 2019 2018 2017 2016 2015 2014 20…" at bounding box center [419, 255] width 464 height 259
click at [361, 348] on input "Needs new front brakes, trim panel replacement" at bounding box center [303, 358] width 216 height 28
drag, startPoint x: 294, startPoint y: 341, endPoint x: 316, endPoint y: 345, distance: 22.1
click at [294, 344] on input "Needs new front brakes, trim panel replacement" at bounding box center [303, 358] width 216 height 28
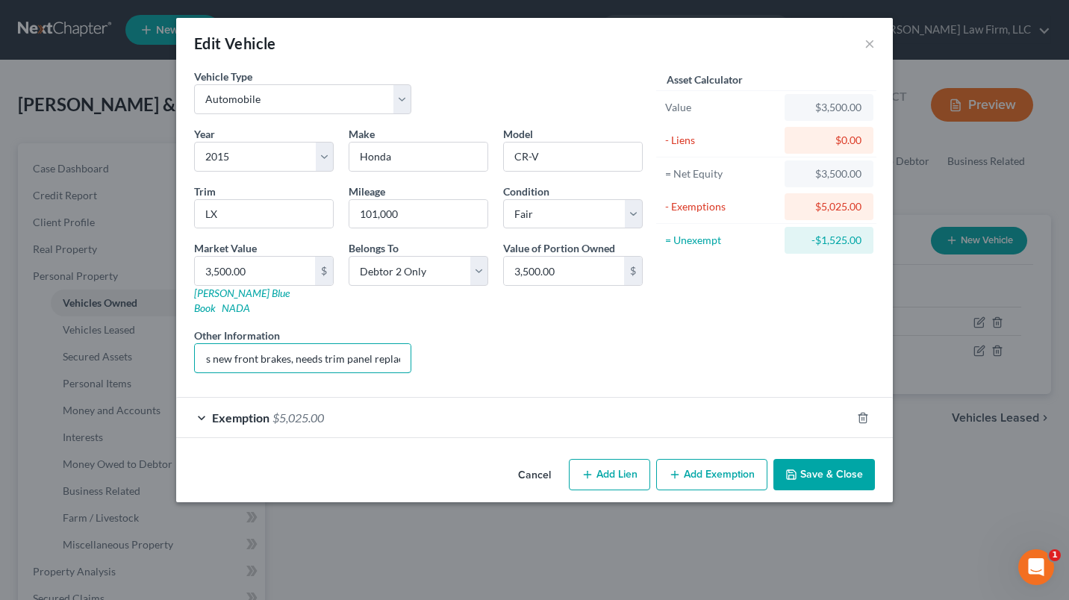
type input "Needs new front brakes, needs trim panel replacement"
click at [837, 460] on button "Save & Close" at bounding box center [825, 474] width 102 height 31
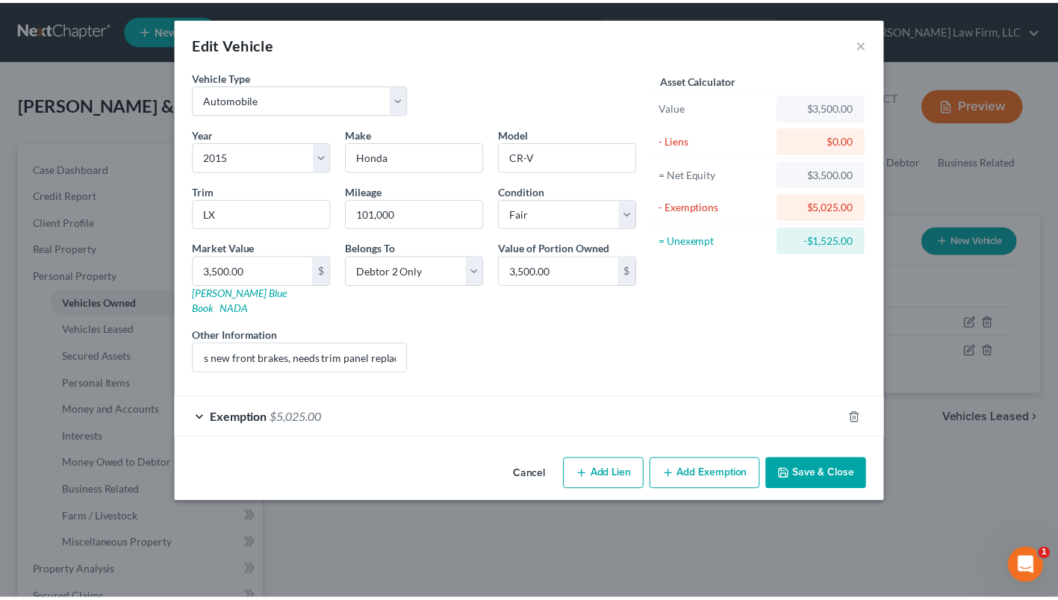
scroll to position [0, 0]
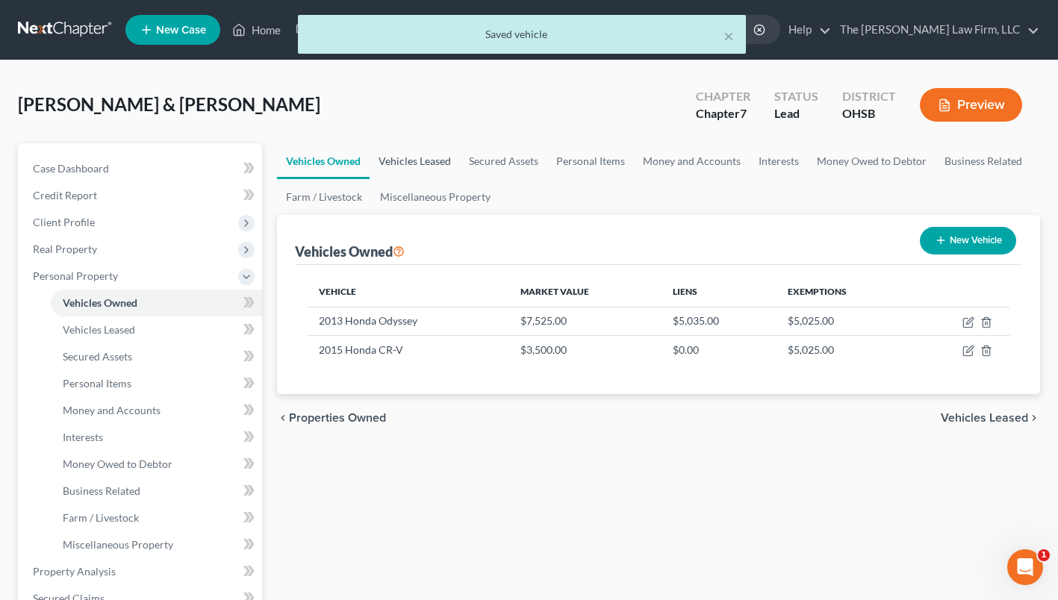
click at [444, 161] on link "Vehicles Leased" at bounding box center [415, 161] width 90 height 36
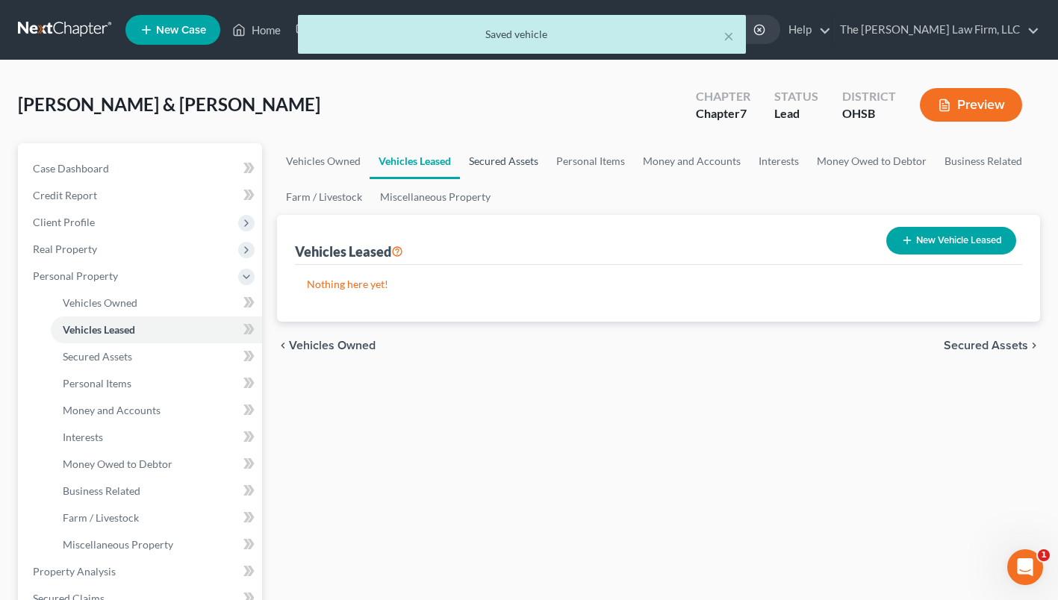
click at [490, 161] on link "Secured Assets" at bounding box center [503, 161] width 87 height 36
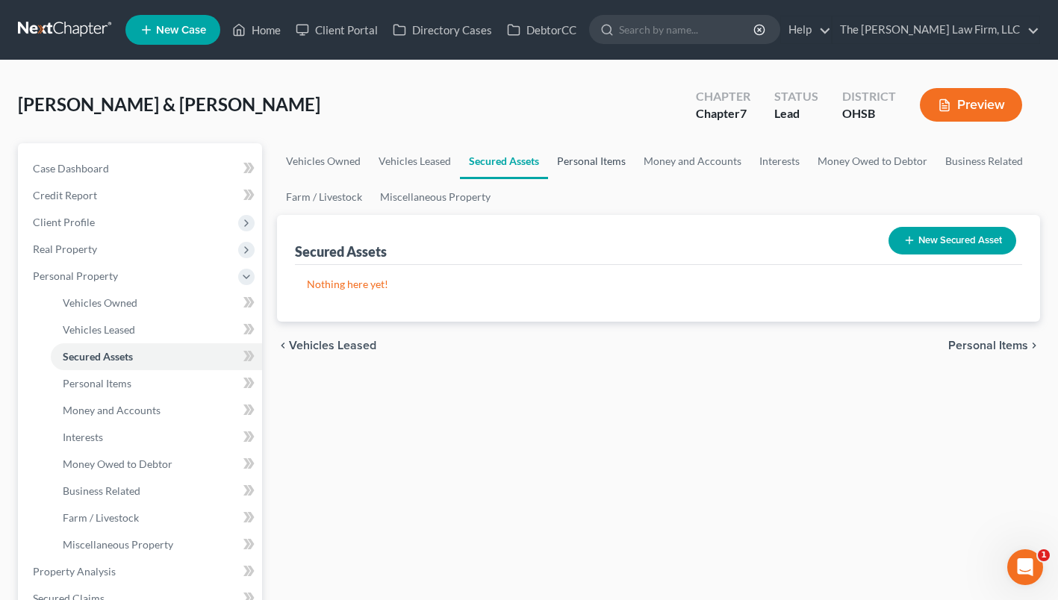
click at [584, 169] on link "Personal Items" at bounding box center [591, 161] width 87 height 36
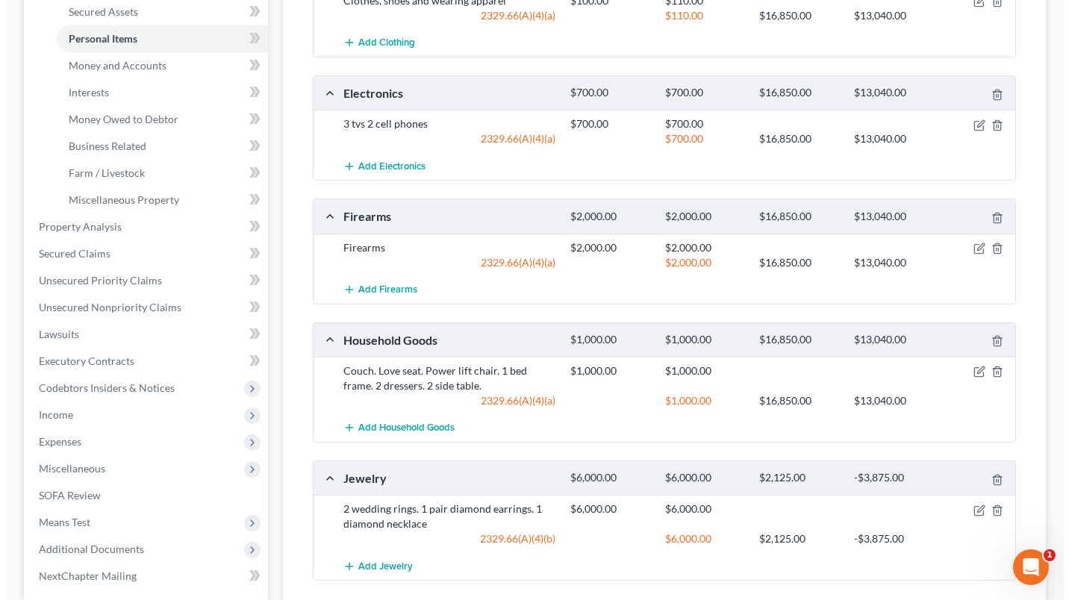
scroll to position [373, 0]
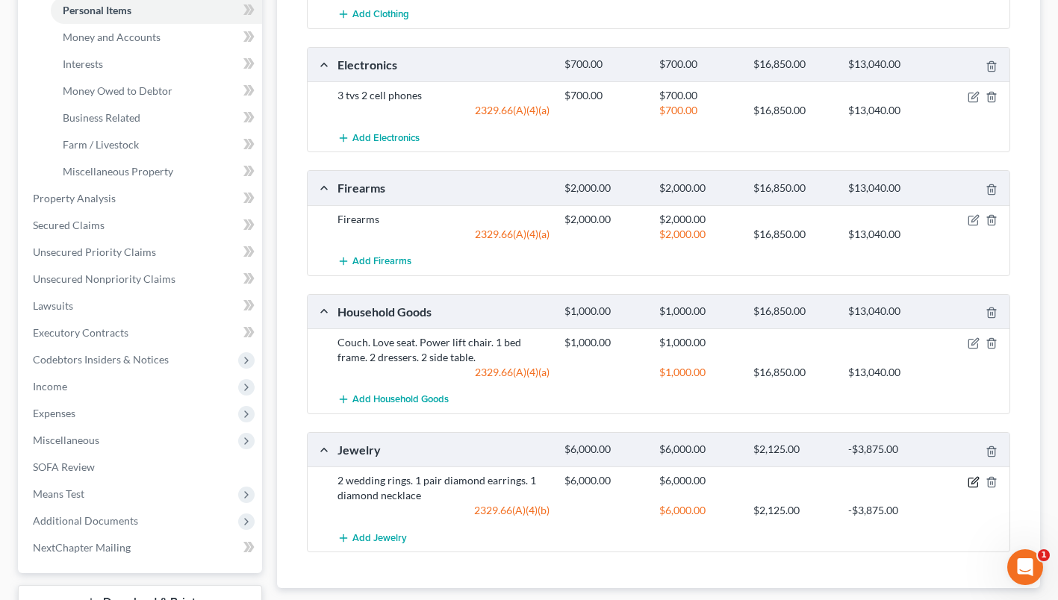
click at [974, 483] on icon "button" at bounding box center [975, 480] width 7 height 7
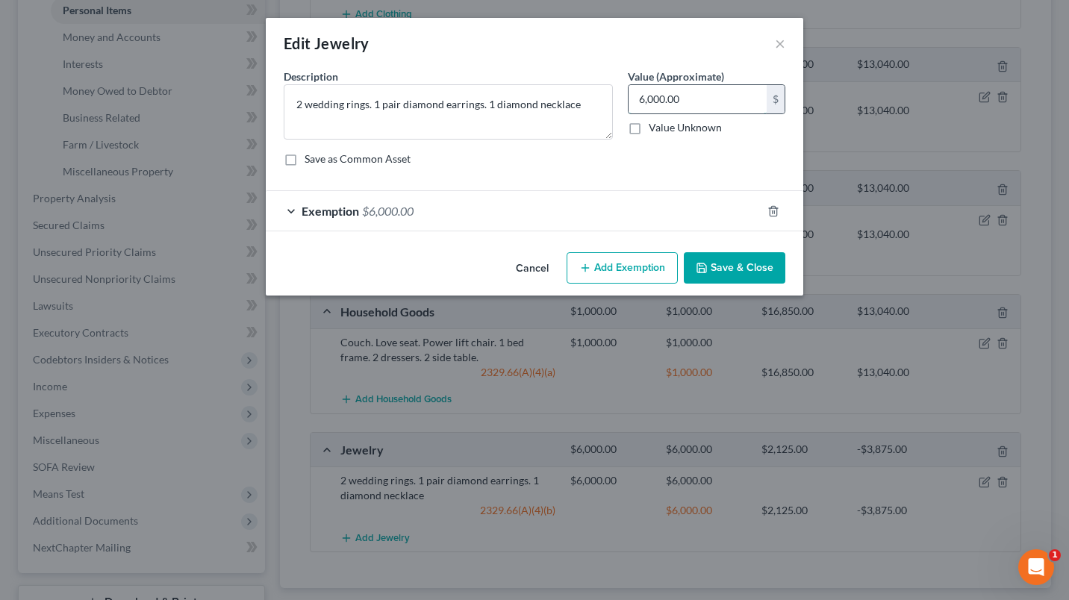
click at [736, 93] on input "6,000.00" at bounding box center [698, 99] width 138 height 28
click at [640, 255] on button "Add Exemption" at bounding box center [622, 267] width 111 height 31
select select "2"
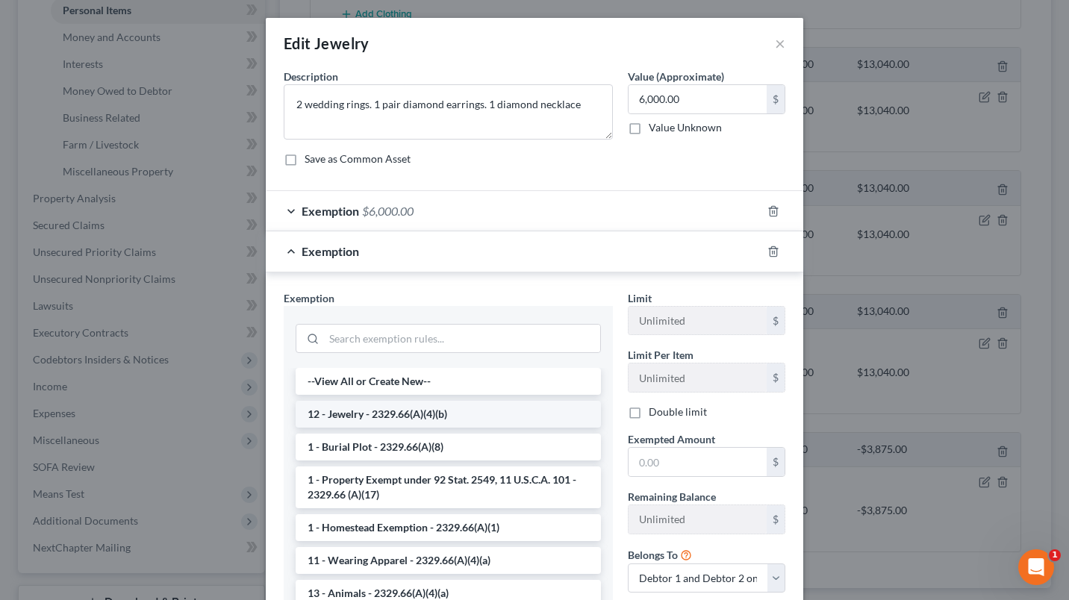
click at [391, 420] on li "12 - Jewelry - 2329.66(A)(4)(b)" at bounding box center [448, 414] width 305 height 27
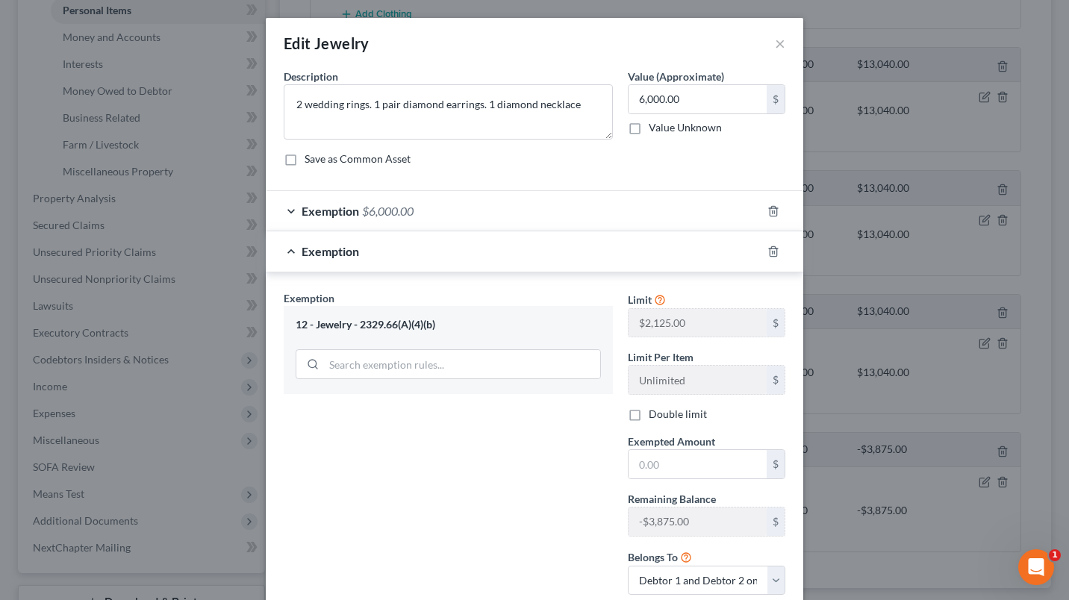
click at [649, 416] on label "Double limit" at bounding box center [678, 414] width 58 height 15
click at [655, 416] on input "Double limit" at bounding box center [660, 412] width 10 height 10
checkbox input "true"
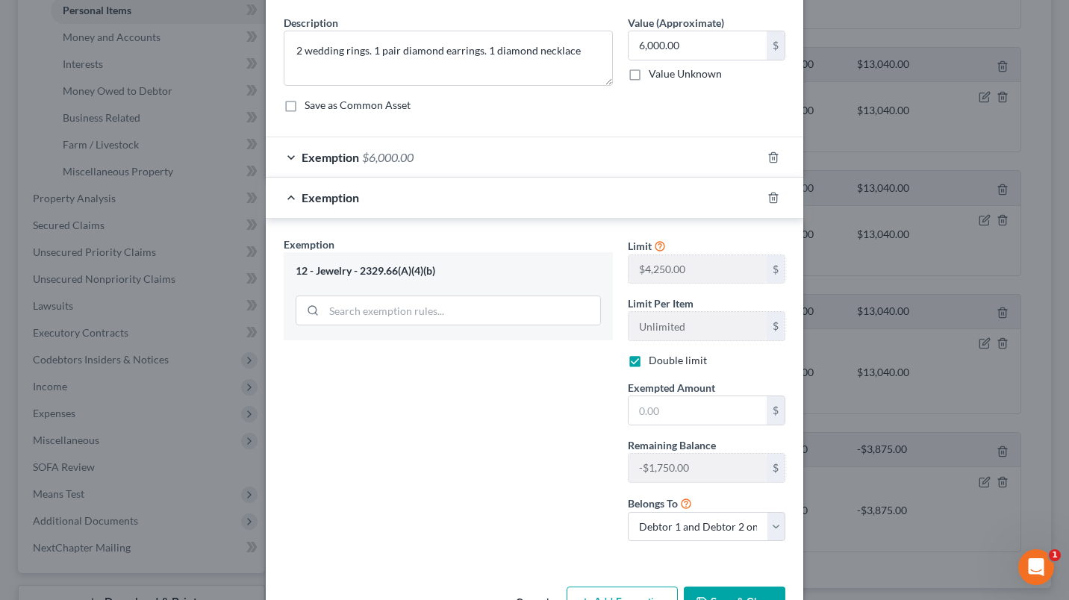
scroll to position [0, 0]
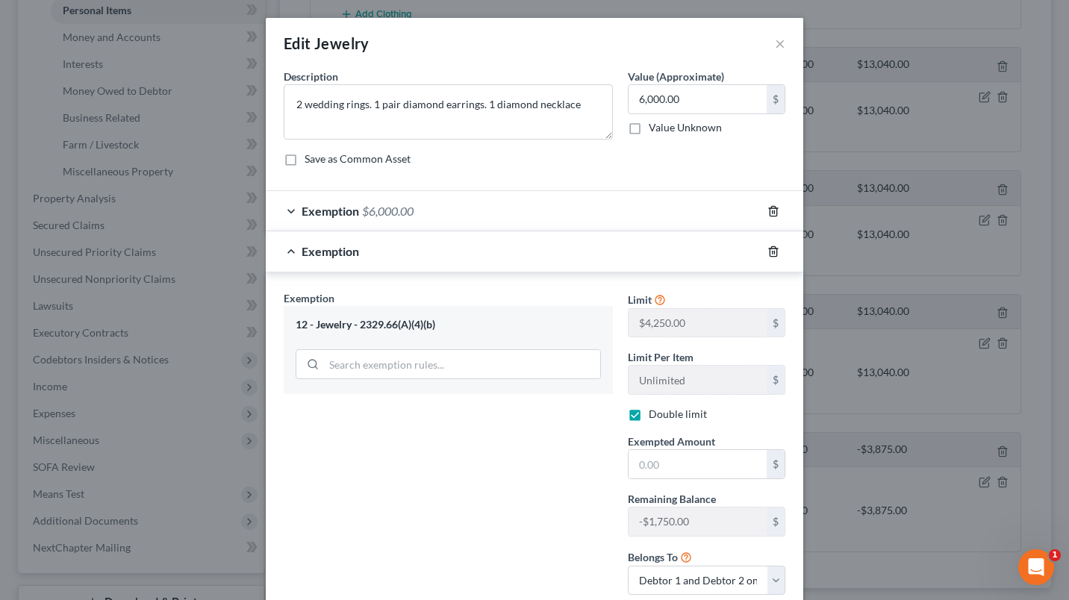
click at [768, 213] on icon "button" at bounding box center [774, 211] width 12 height 12
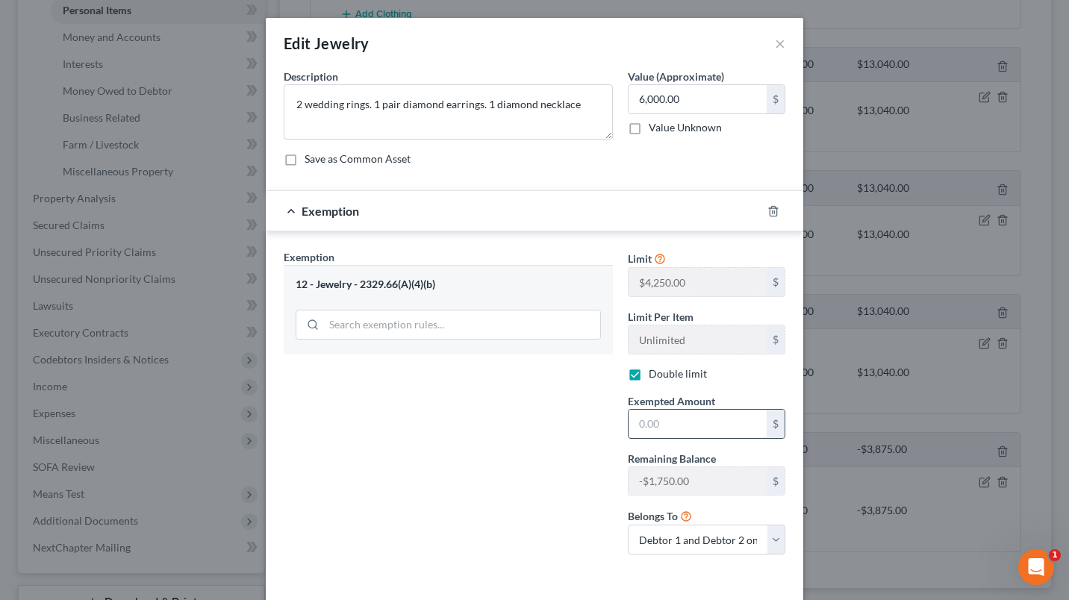
click at [693, 435] on input "text" at bounding box center [698, 424] width 138 height 28
type input "4,250.00"
click at [713, 107] on input "6,000.00" at bounding box center [698, 99] width 138 height 28
click at [721, 91] on input "6,000.00" at bounding box center [698, 99] width 138 height 28
click at [697, 101] on input "6,000.00" at bounding box center [698, 99] width 138 height 28
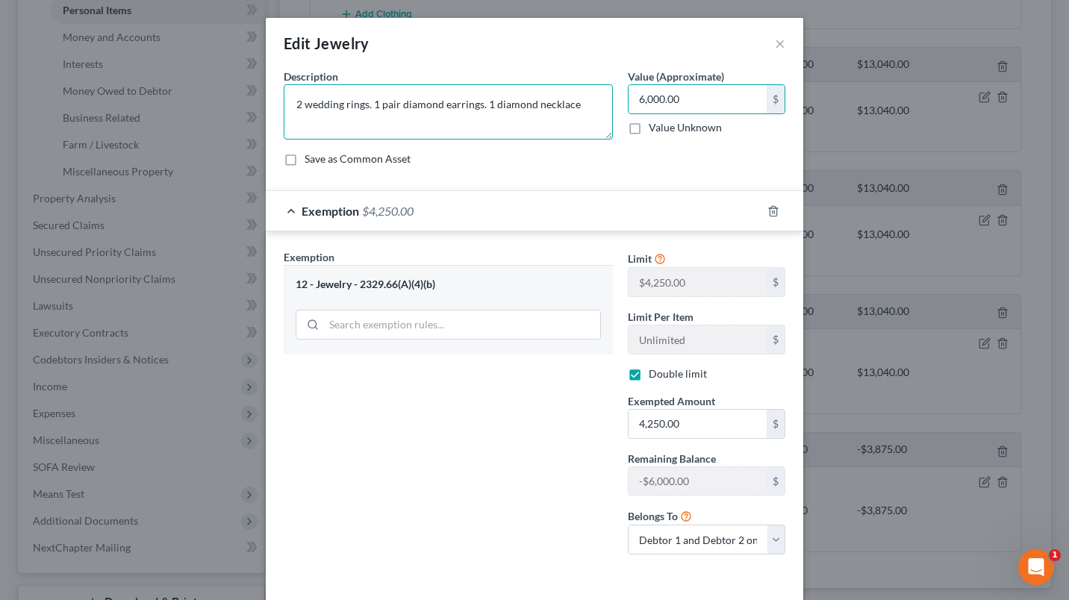
click at [475, 107] on textarea "2 wedding rings. 1 pair diamond earrings. 1 diamond necklace" at bounding box center [448, 111] width 329 height 55
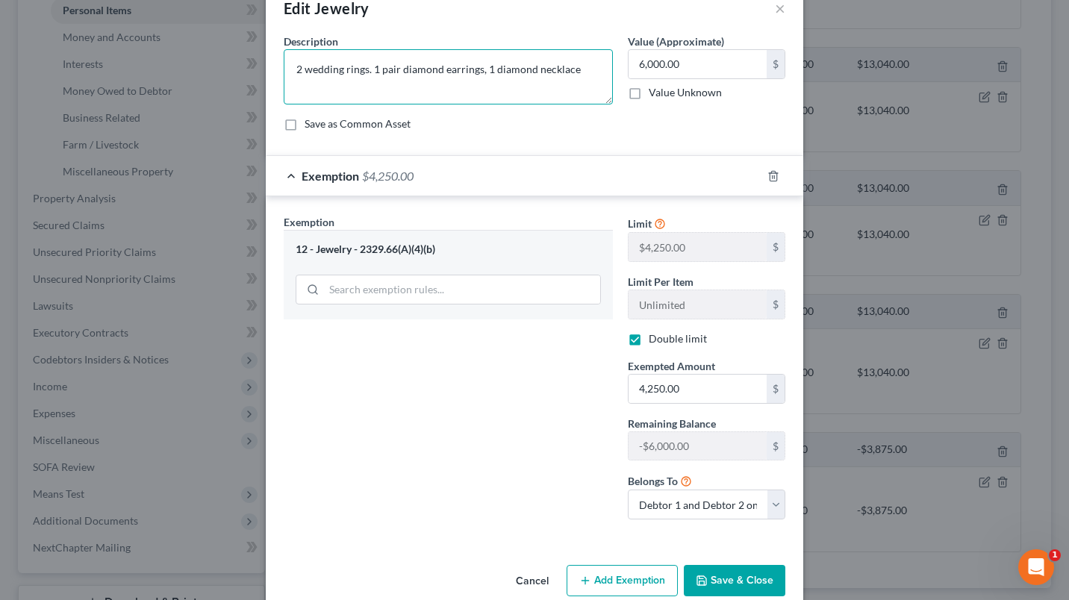
scroll to position [61, 0]
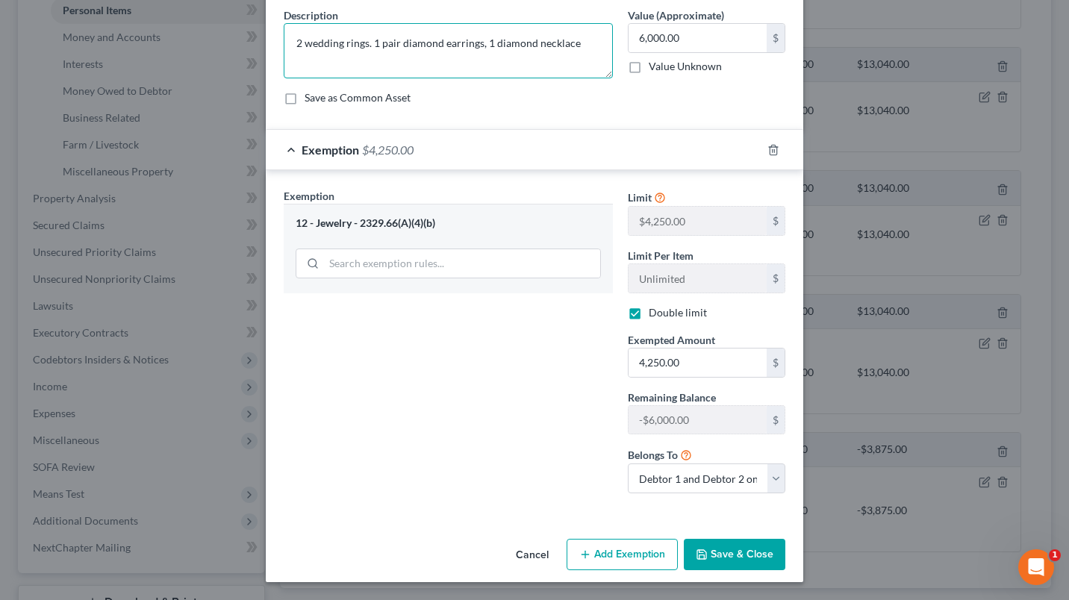
type textarea "2 wedding rings. 1 pair diamond earrings, 1 diamond necklace"
click at [599, 559] on button "Add Exemption" at bounding box center [622, 554] width 111 height 31
select select "2"
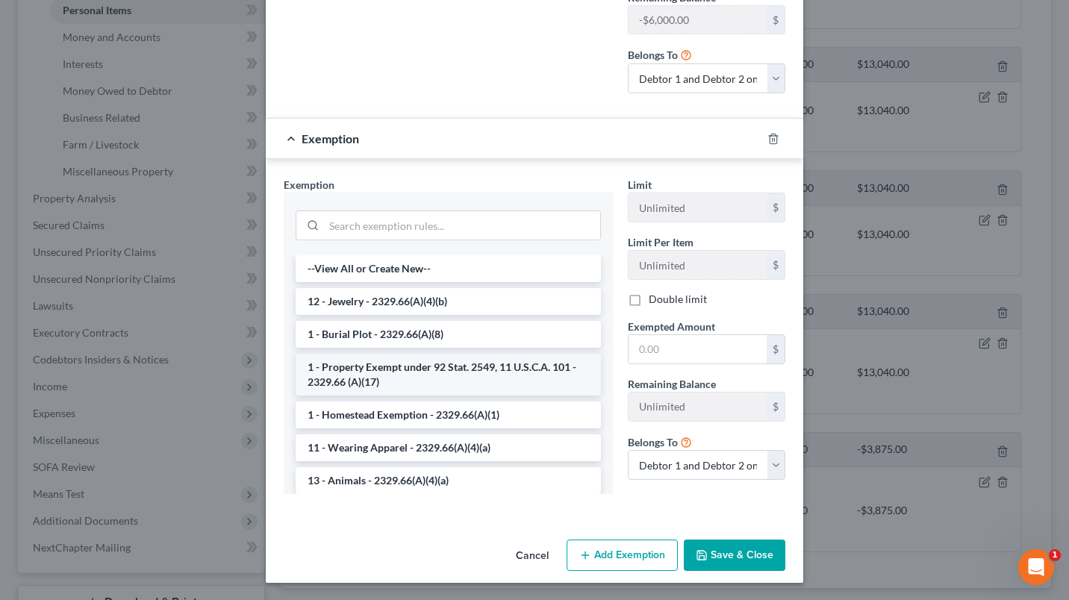
scroll to position [462, 0]
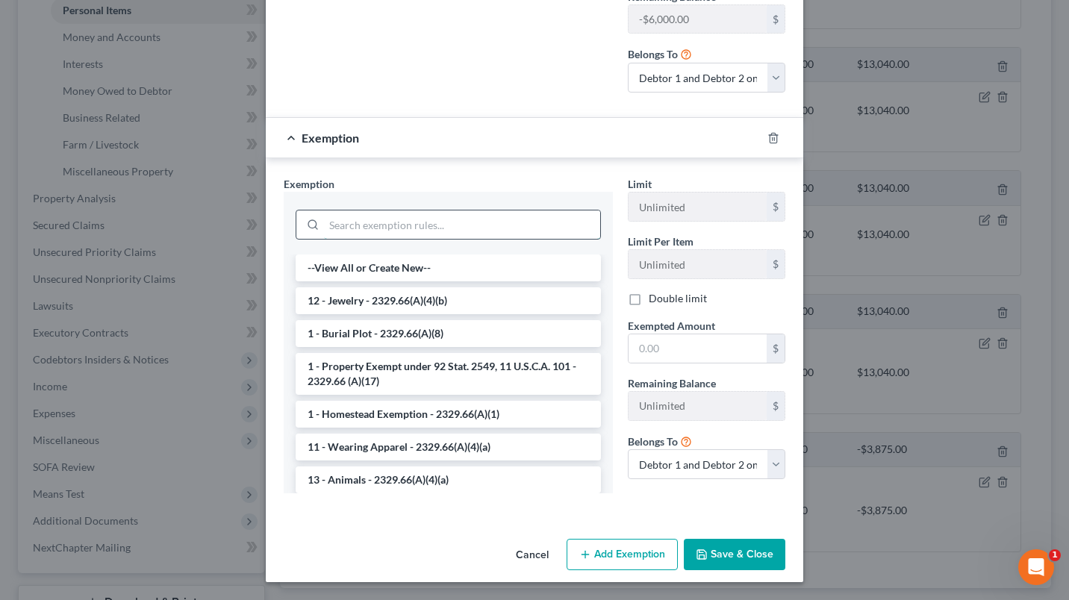
drag, startPoint x: 341, startPoint y: 226, endPoint x: 349, endPoint y: 218, distance: 11.1
click at [341, 225] on input "search" at bounding box center [462, 225] width 276 height 28
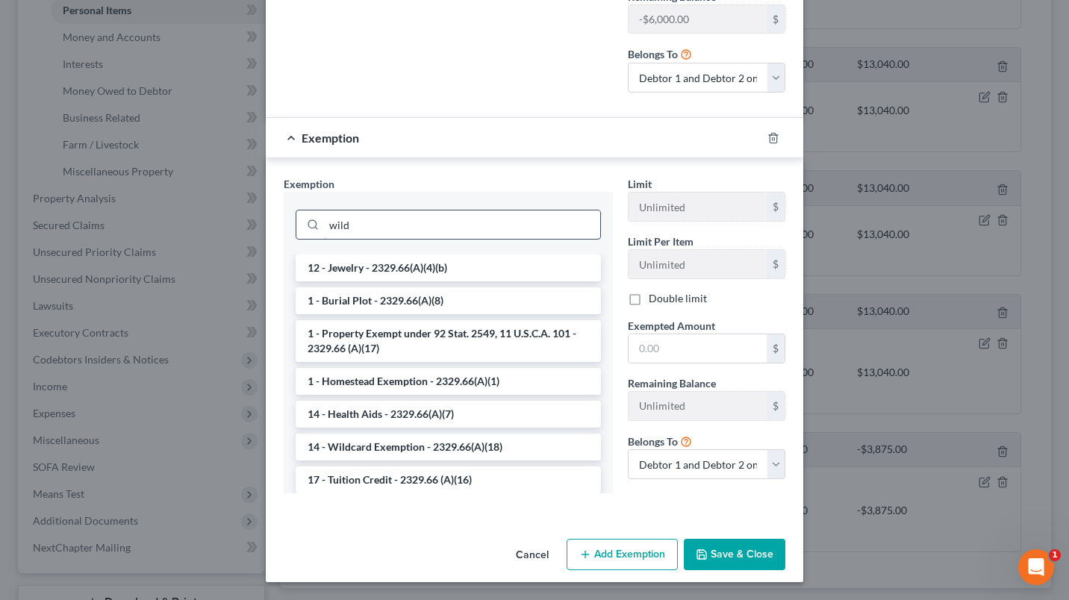
scroll to position [448, 0]
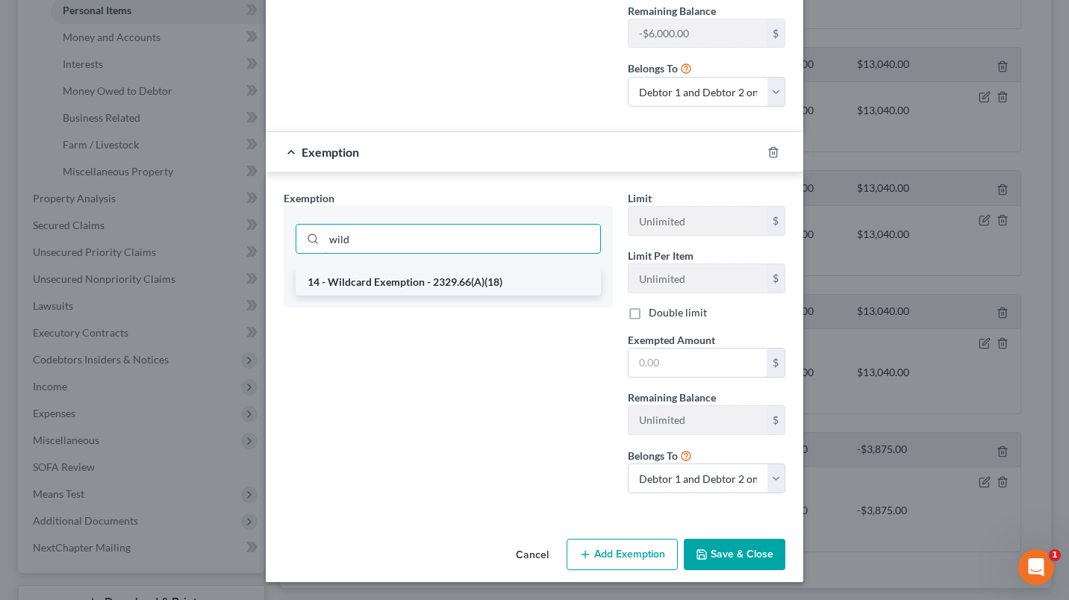
type input "wild"
click at [358, 278] on li "14 - Wildcard Exemption - 2329.66(A)(18)" at bounding box center [448, 282] width 305 height 27
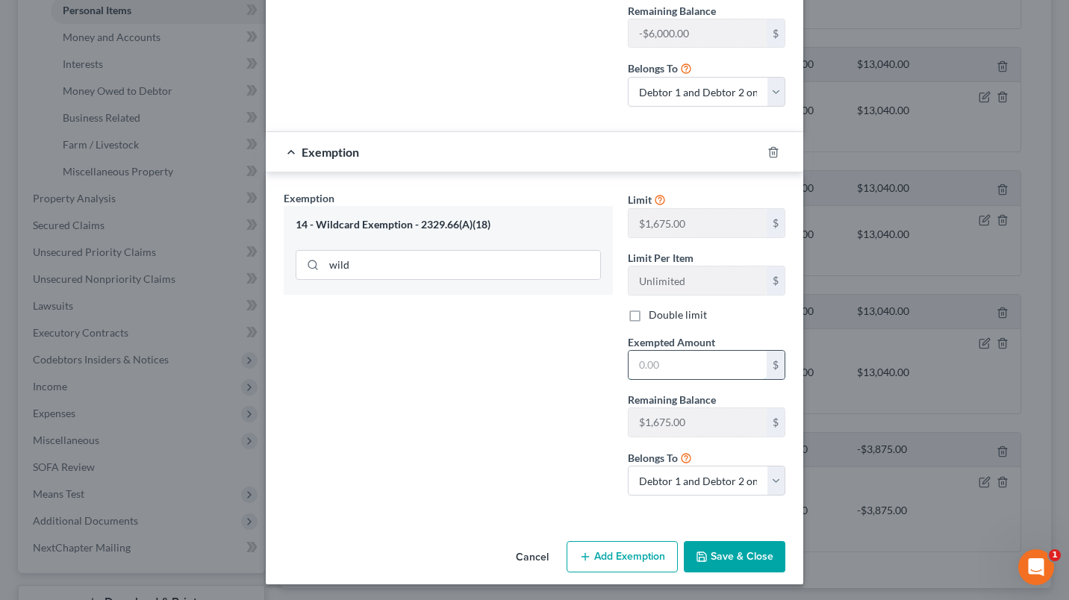
click at [698, 367] on input "text" at bounding box center [698, 365] width 138 height 28
click at [649, 316] on label "Double limit" at bounding box center [678, 315] width 58 height 15
click at [655, 316] on input "Double limit" at bounding box center [660, 313] width 10 height 10
checkbox input "true"
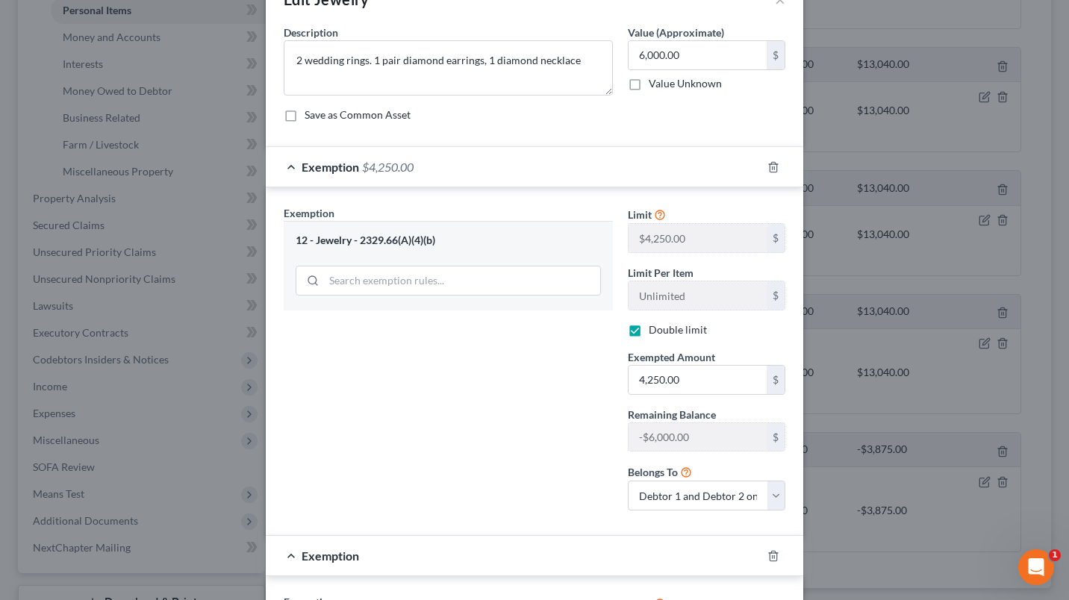
scroll to position [0, 0]
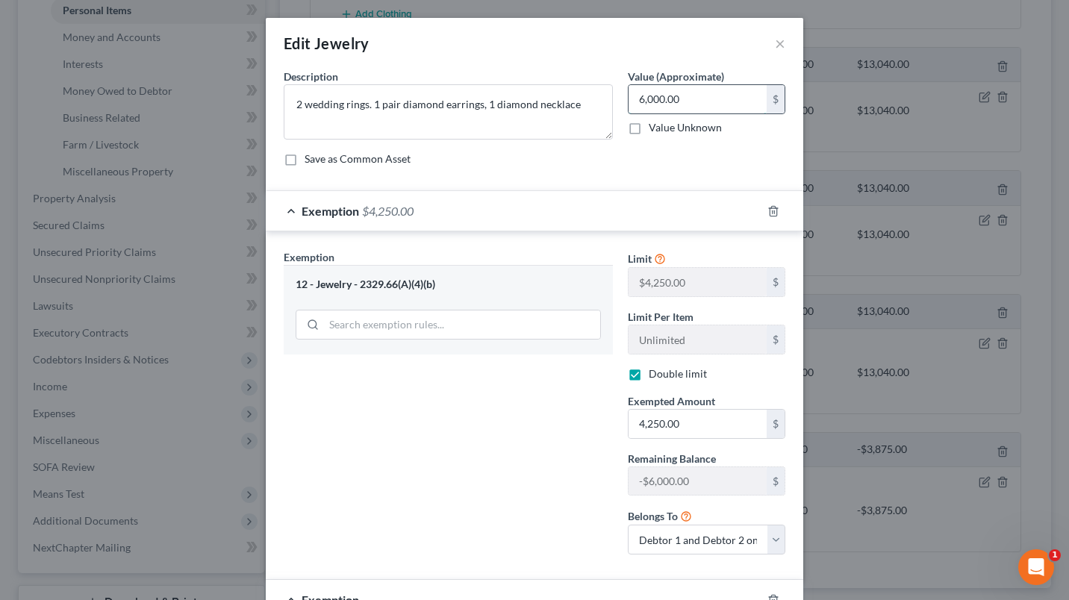
click at [646, 102] on input "6,000.00" at bounding box center [698, 99] width 138 height 28
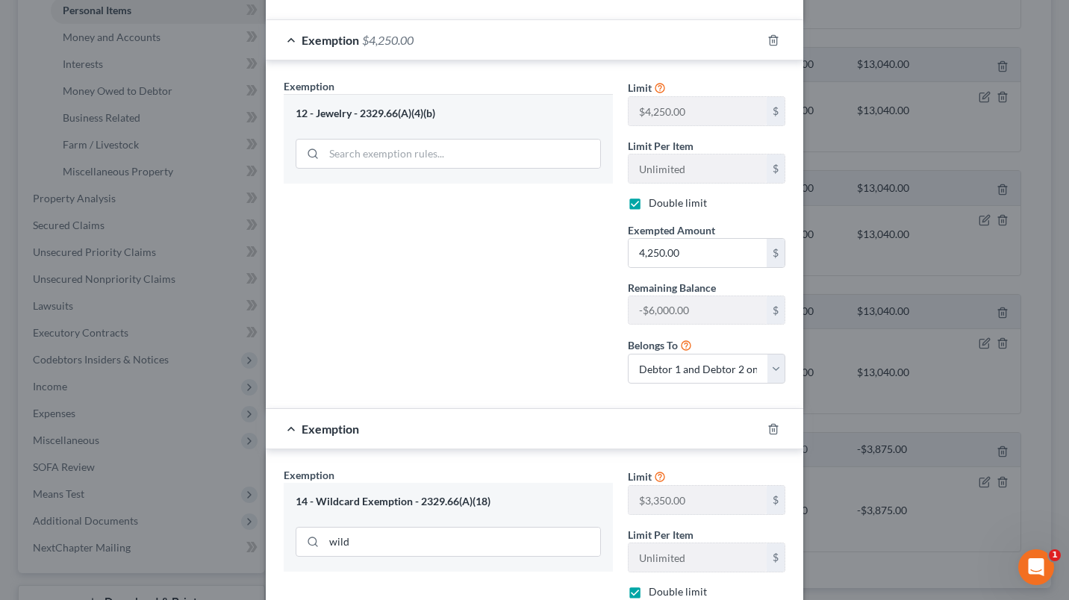
scroll to position [373, 0]
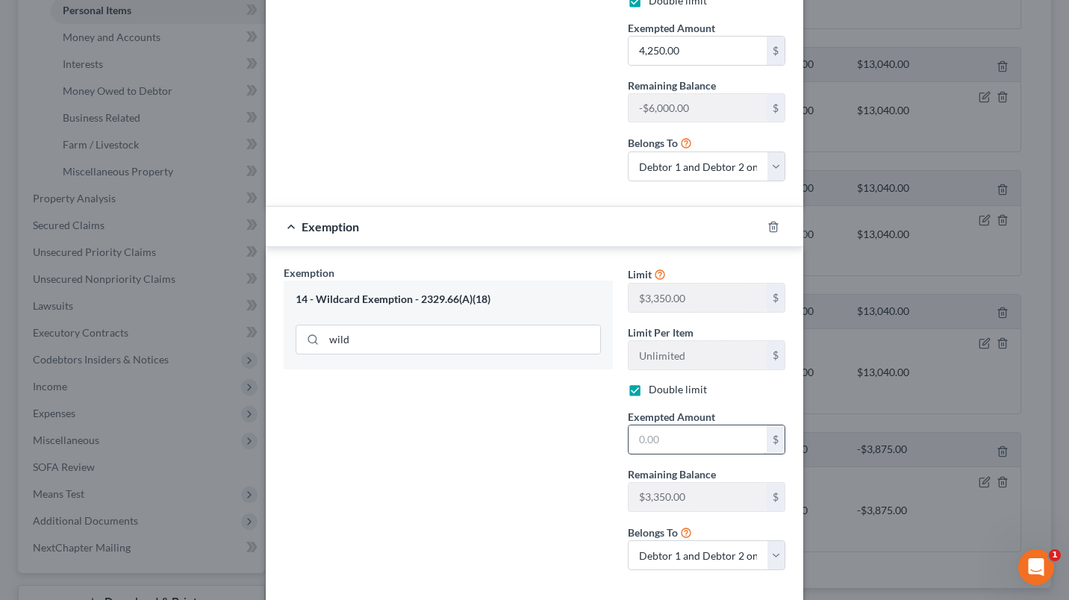
type input "8,000.00"
drag, startPoint x: 652, startPoint y: 446, endPoint x: 783, endPoint y: 456, distance: 131.1
click at [652, 446] on input "text" at bounding box center [698, 440] width 138 height 28
click at [477, 473] on div "Exemption Set must be selected for CA. Exemption * 14 - Wildcard Exemption - 23…" at bounding box center [448, 423] width 344 height 317
click at [671, 441] on input "text" at bounding box center [698, 440] width 138 height 28
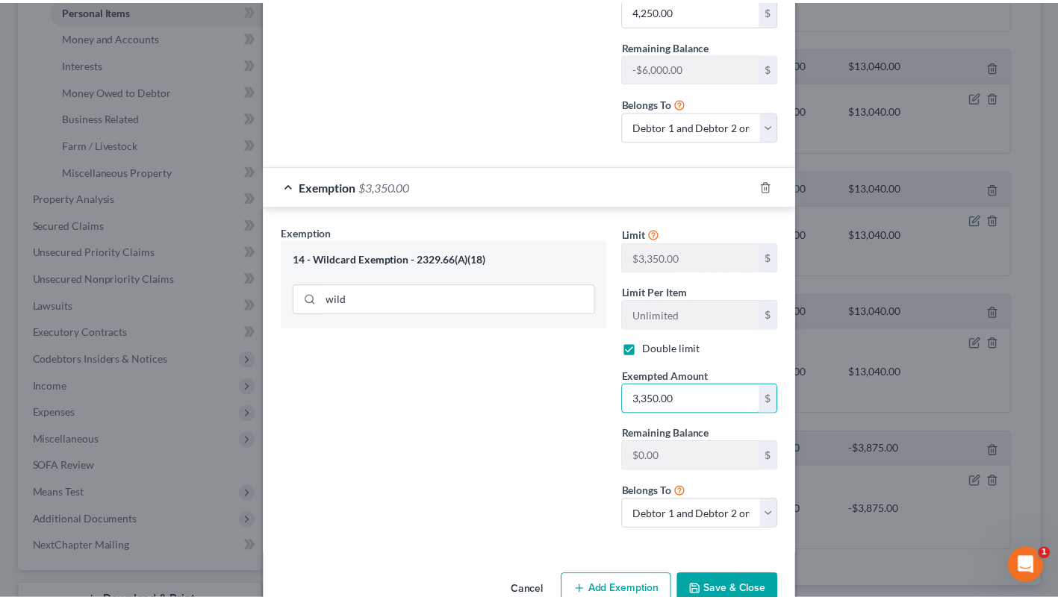
scroll to position [450, 0]
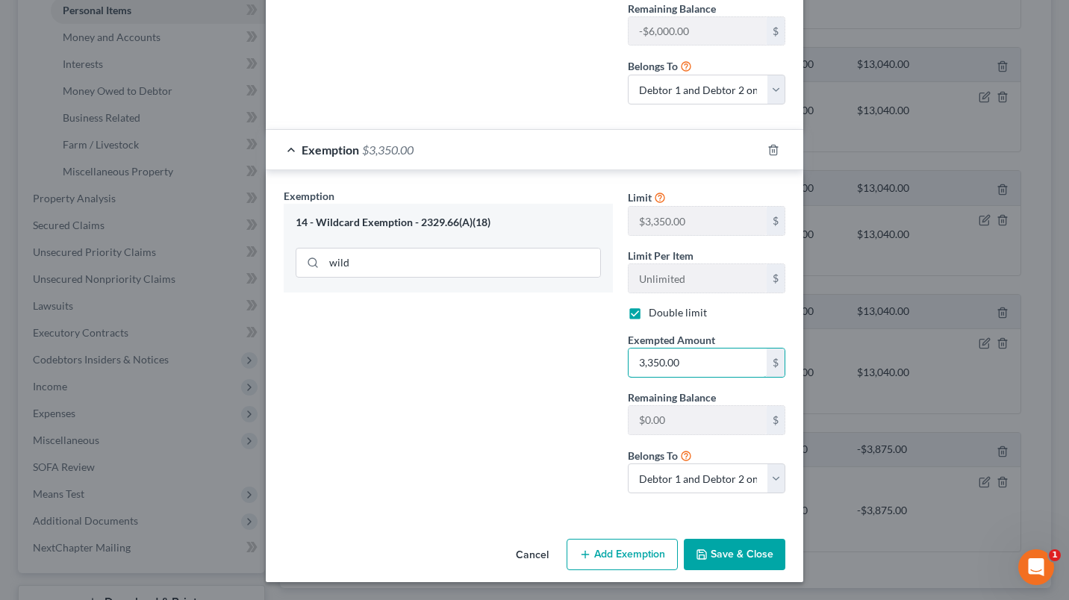
type input "3,350.00"
click at [759, 553] on button "Save & Close" at bounding box center [735, 554] width 102 height 31
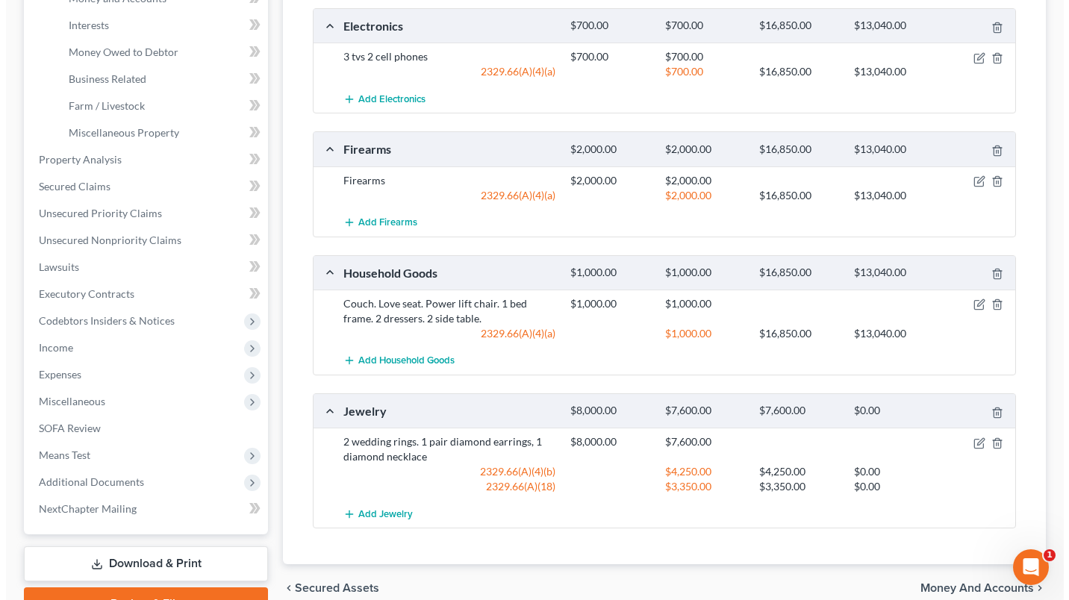
scroll to position [413, 0]
click at [970, 178] on icon "button" at bounding box center [974, 181] width 12 height 12
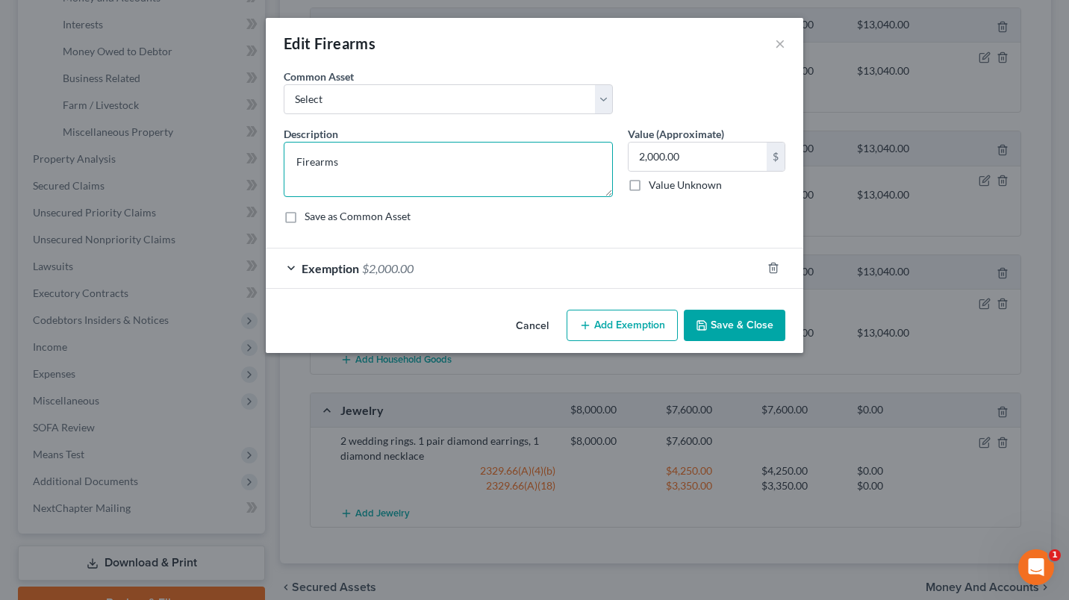
click at [370, 161] on textarea "Firearms" at bounding box center [448, 169] width 329 height 55
click at [368, 160] on textarea "Firearms" at bounding box center [448, 169] width 329 height 55
click at [369, 160] on textarea "Firearms" at bounding box center [448, 169] width 329 height 55
click at [369, 159] on textarea "Firearms" at bounding box center [448, 169] width 329 height 55
type textarea "S"
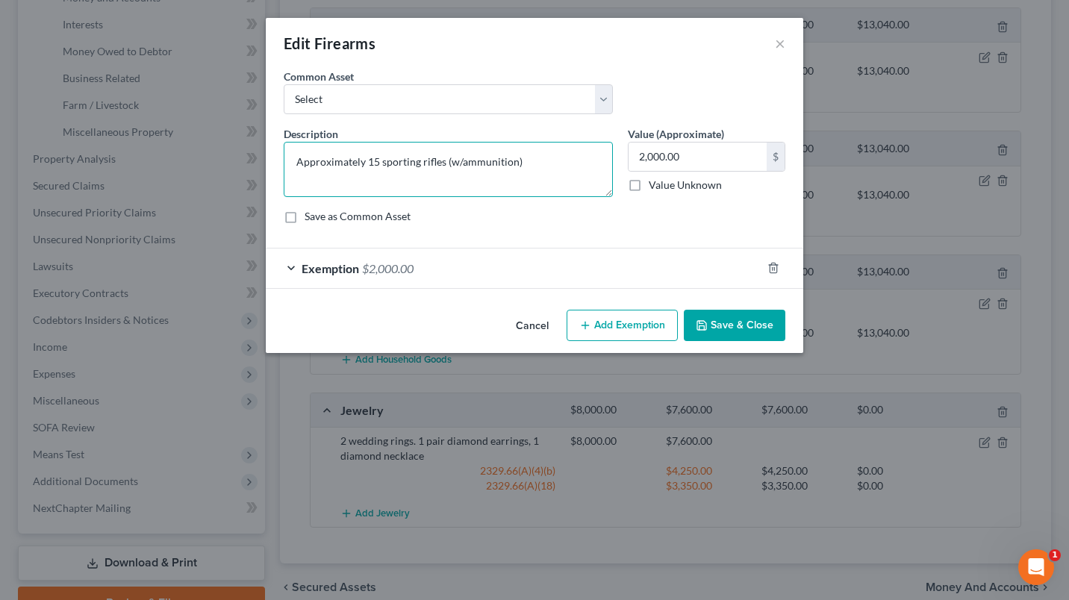
type textarea "Approximately 15 sporting rifles (w/ammunition)"
click at [562, 261] on div "Exemption $2,000.00" at bounding box center [514, 269] width 496 height 40
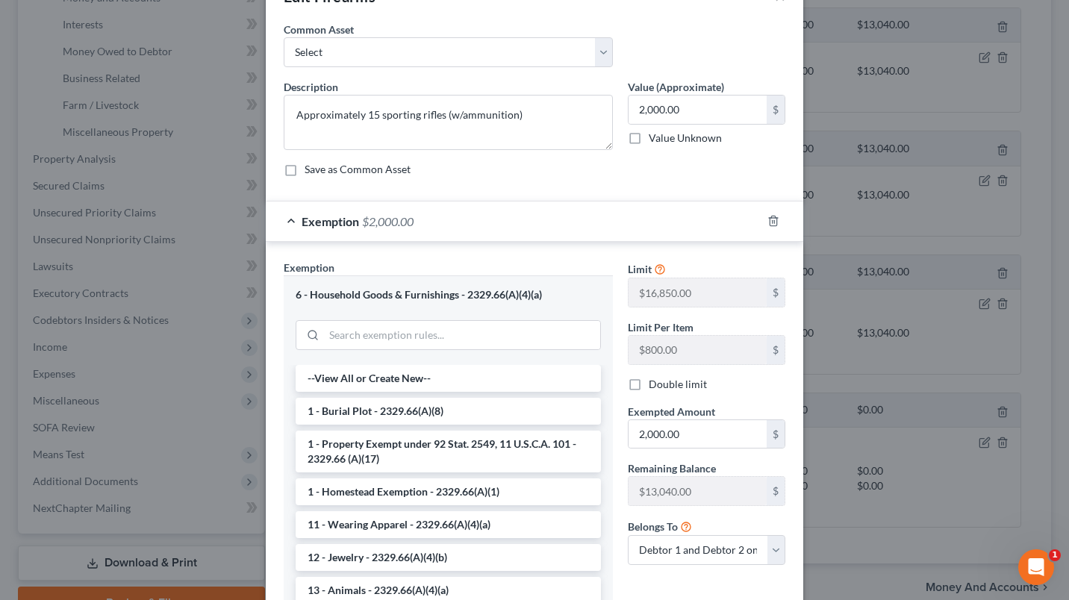
scroll to position [75, 0]
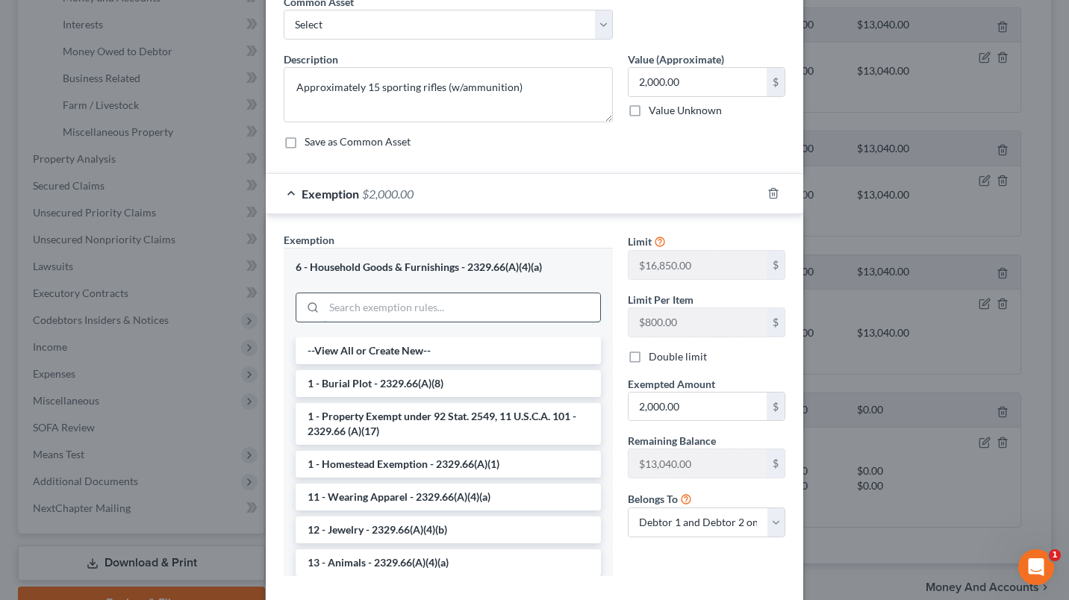
click at [431, 299] on input "search" at bounding box center [462, 308] width 276 height 28
click at [589, 150] on div "Description * Approximately 15 sporting rifles (w/ammunition) Value (Approximat…" at bounding box center [534, 107] width 517 height 110
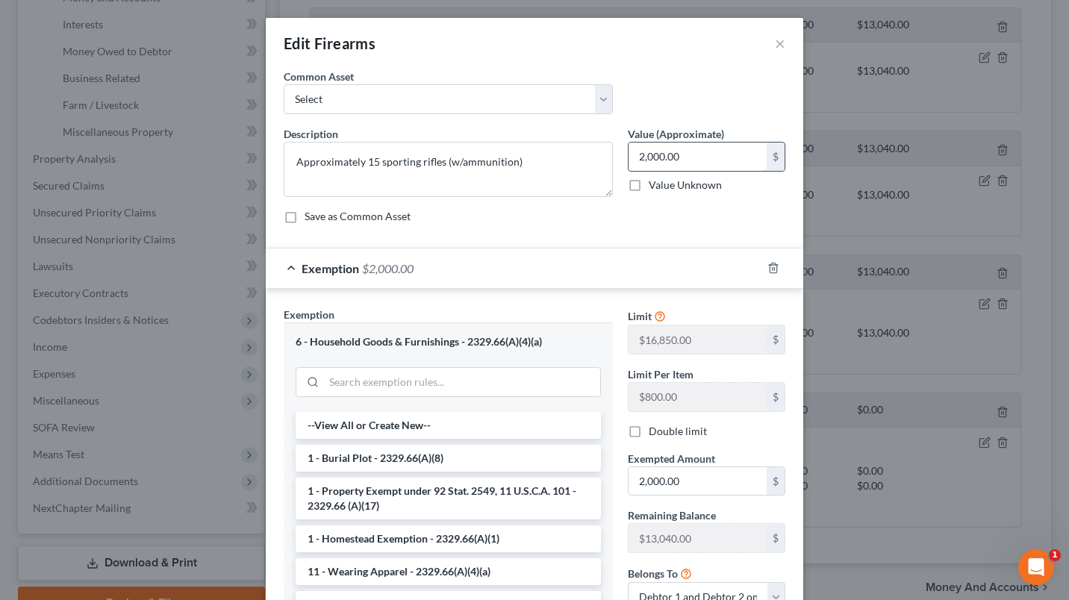
click at [692, 156] on input "2,000.00" at bounding box center [698, 157] width 138 height 28
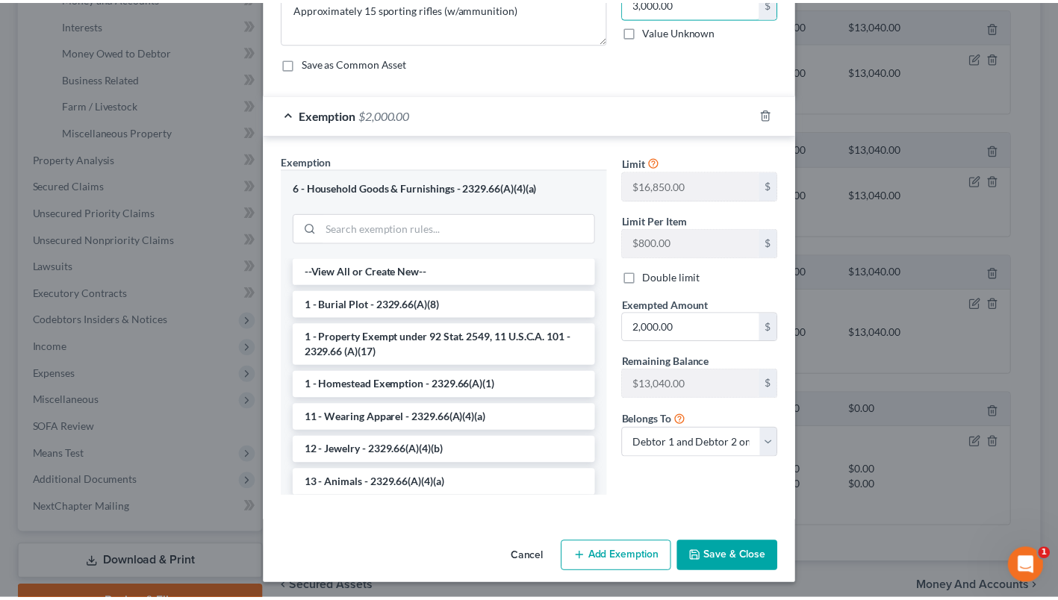
scroll to position [157, 0]
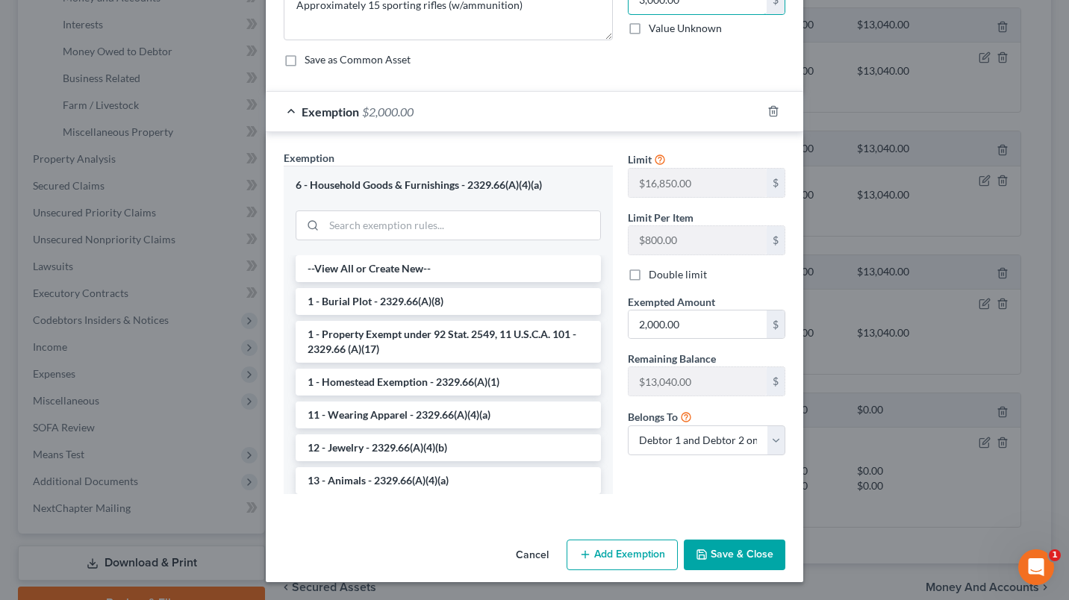
type input "3,000.00"
click at [719, 557] on button "Save & Close" at bounding box center [735, 555] width 102 height 31
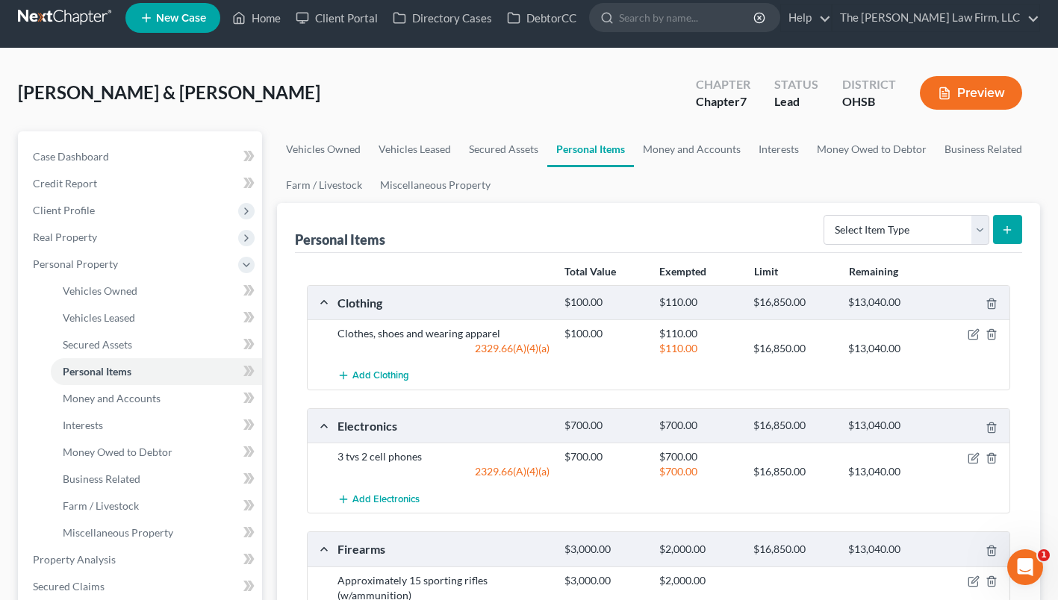
scroll to position [0, 0]
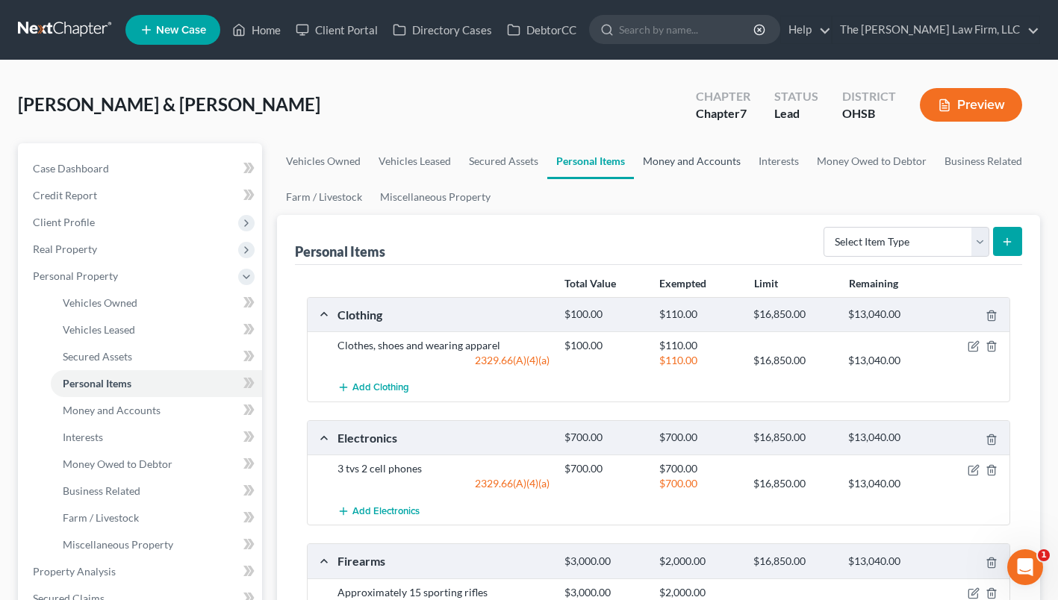
click at [668, 162] on link "Money and Accounts" at bounding box center [692, 161] width 116 height 36
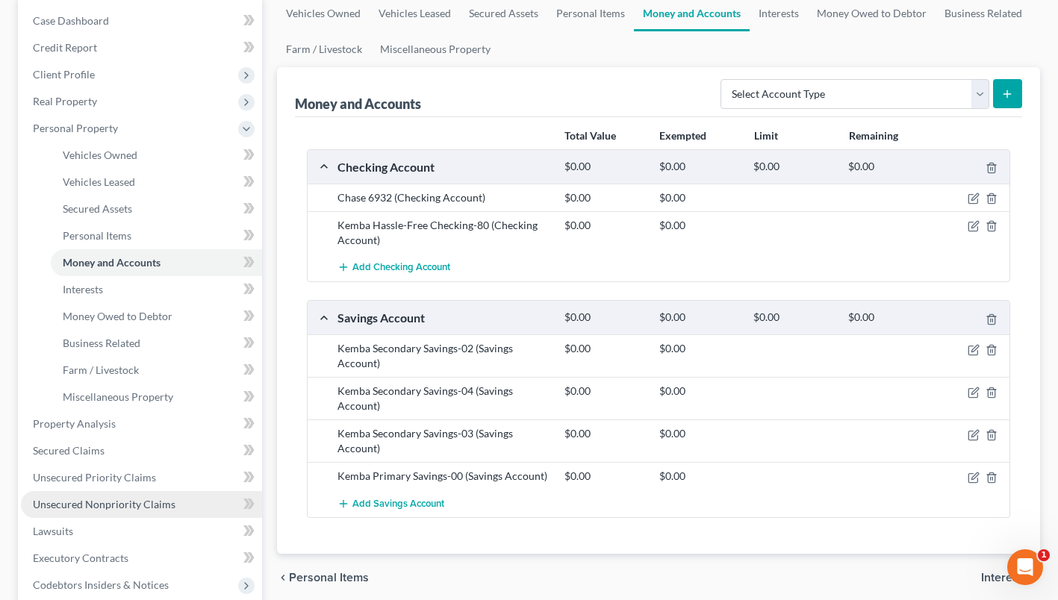
scroll to position [224, 0]
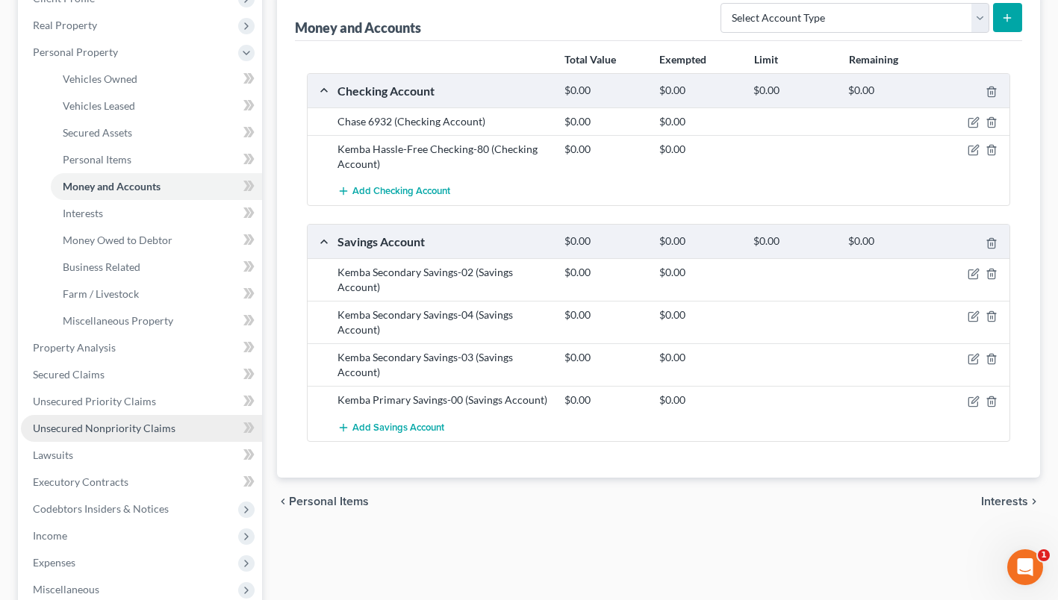
click at [140, 430] on span "Unsecured Nonpriority Claims" at bounding box center [104, 428] width 143 height 13
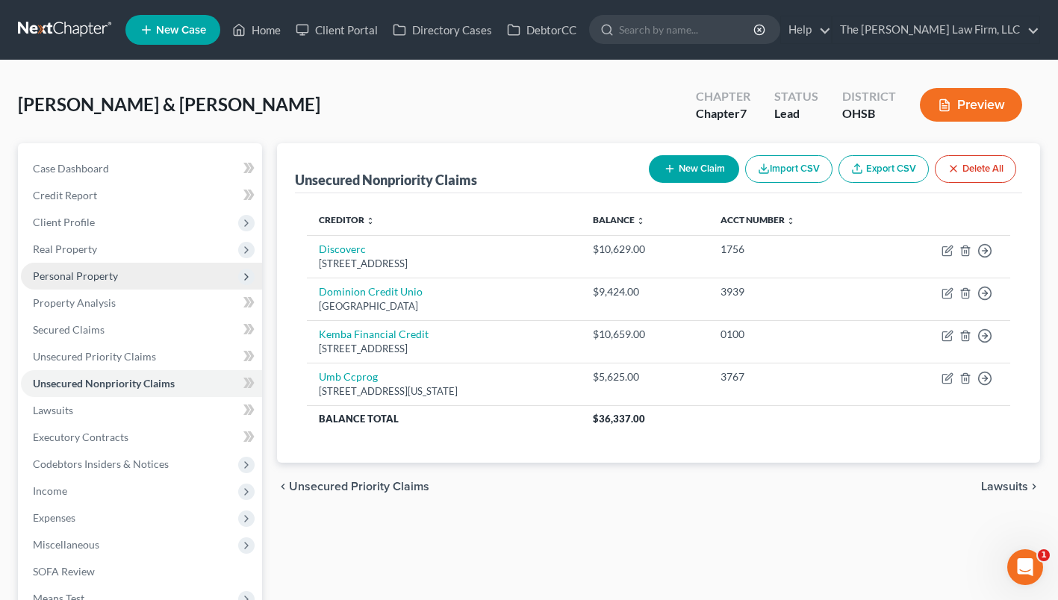
click at [54, 277] on span "Personal Property" at bounding box center [75, 276] width 85 height 13
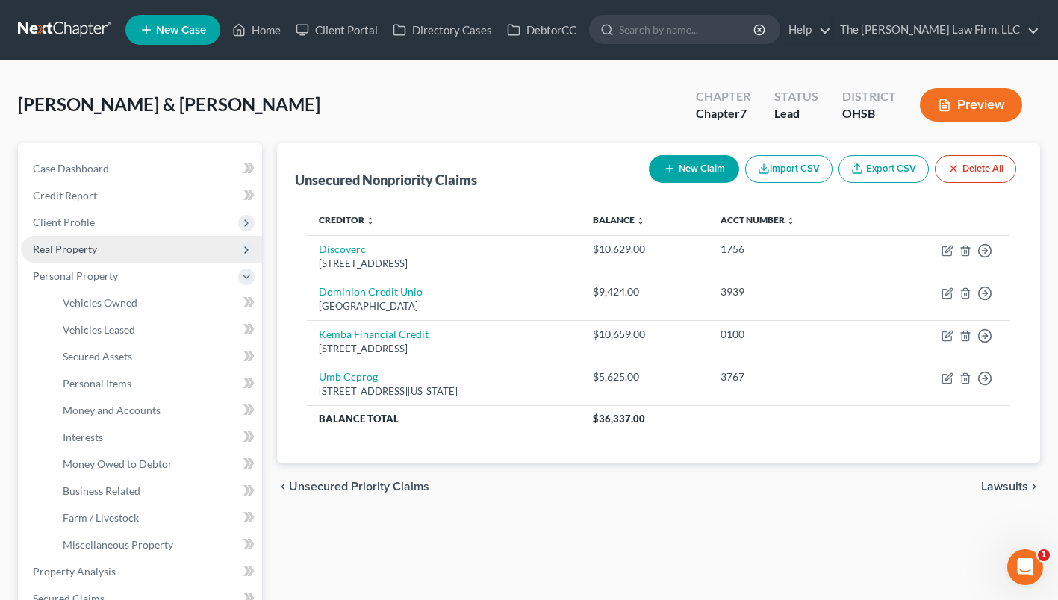
click at [64, 249] on span "Real Property" at bounding box center [65, 249] width 64 height 13
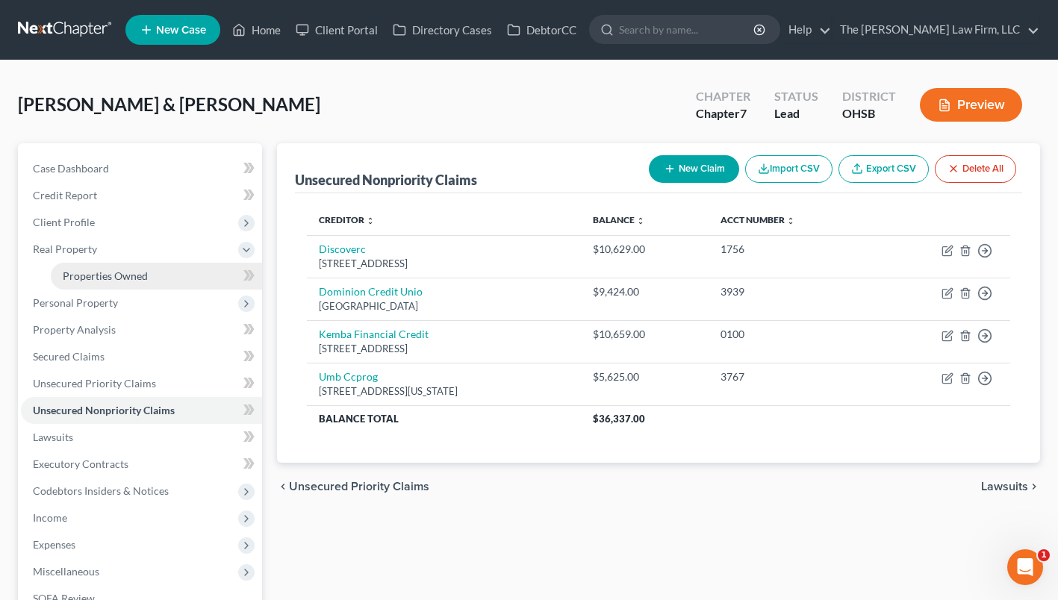
click at [76, 276] on span "Properties Owned" at bounding box center [105, 276] width 85 height 13
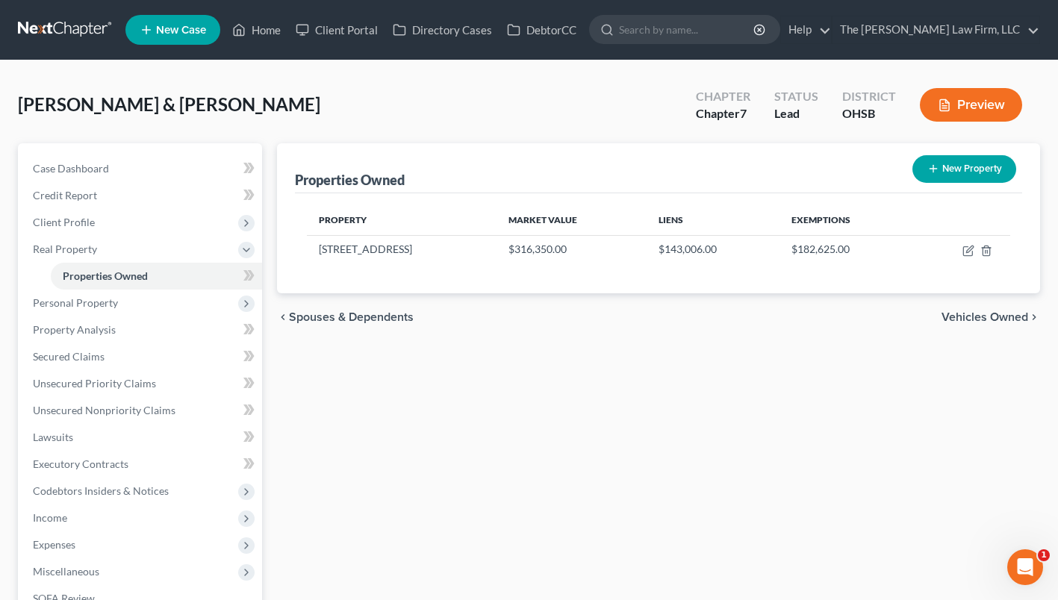
click at [968, 100] on button "Preview" at bounding box center [971, 105] width 102 height 34
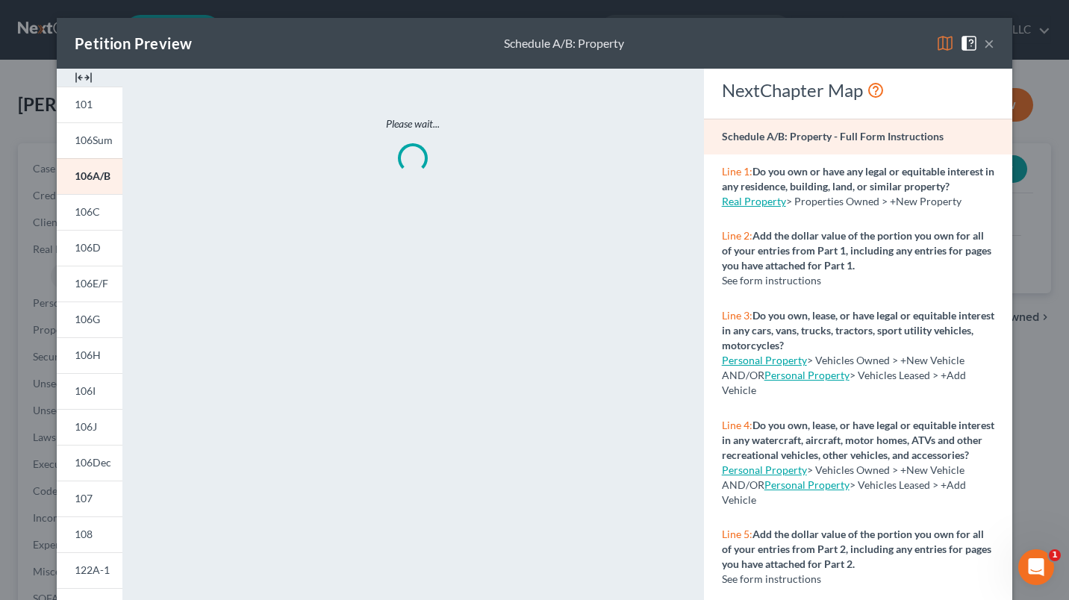
click at [938, 43] on img at bounding box center [946, 43] width 18 height 18
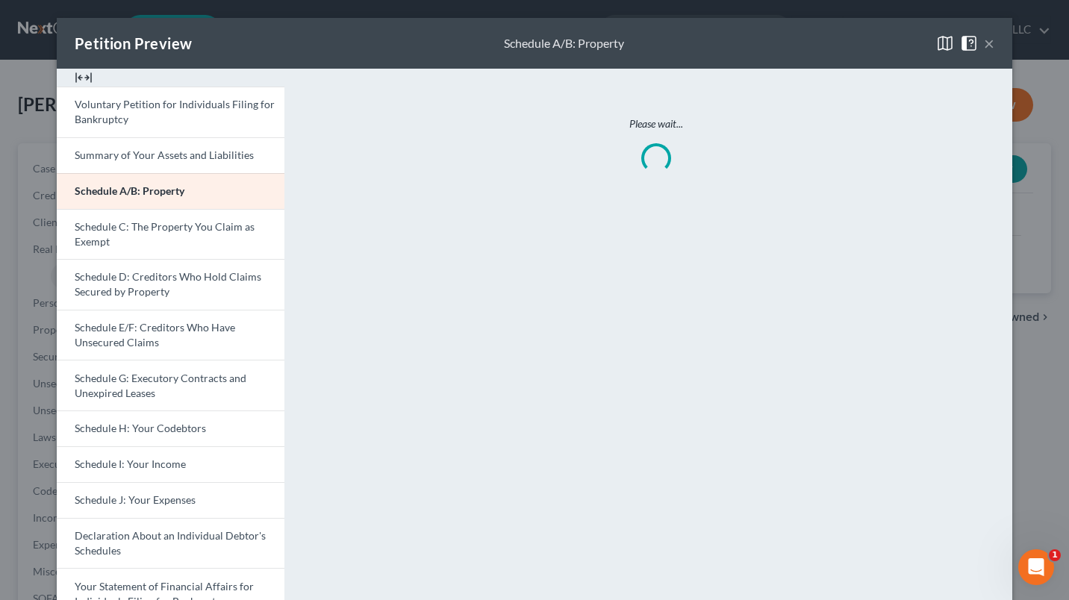
click at [984, 41] on button "×" at bounding box center [989, 43] width 10 height 18
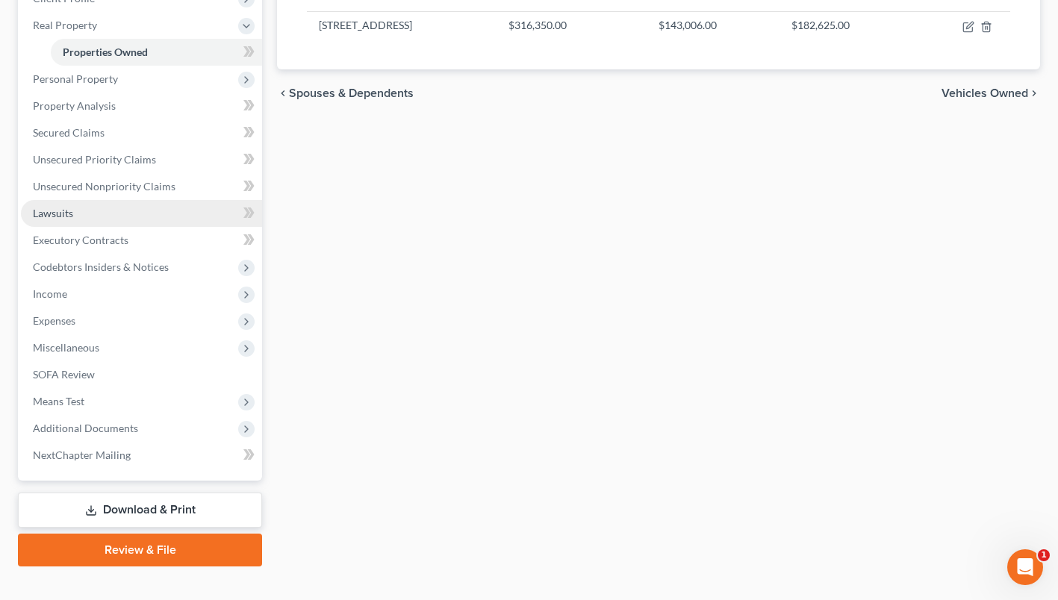
scroll to position [75, 0]
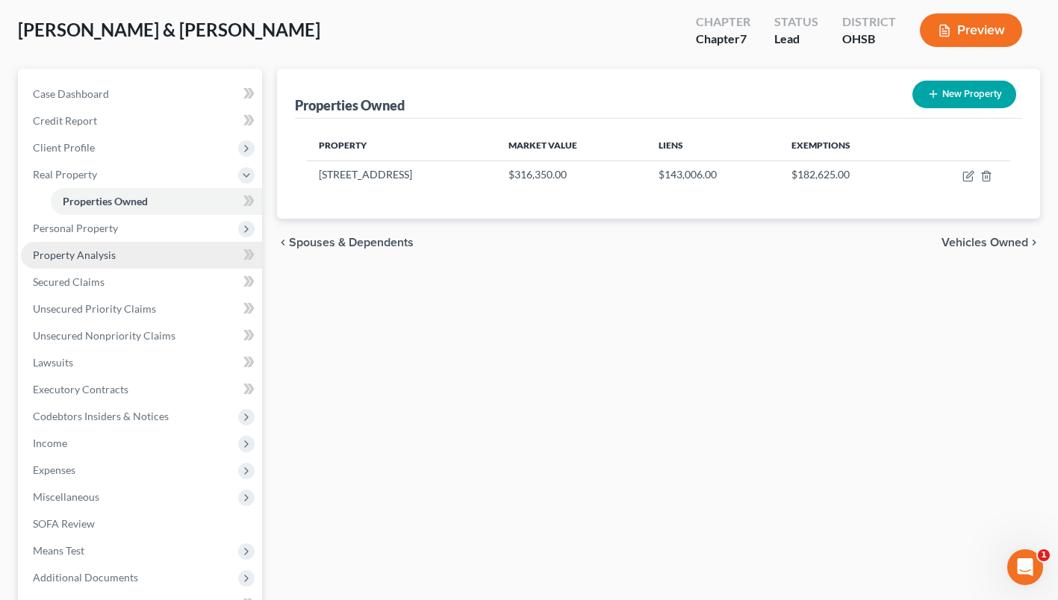
click at [88, 249] on span "Property Analysis" at bounding box center [74, 255] width 83 height 13
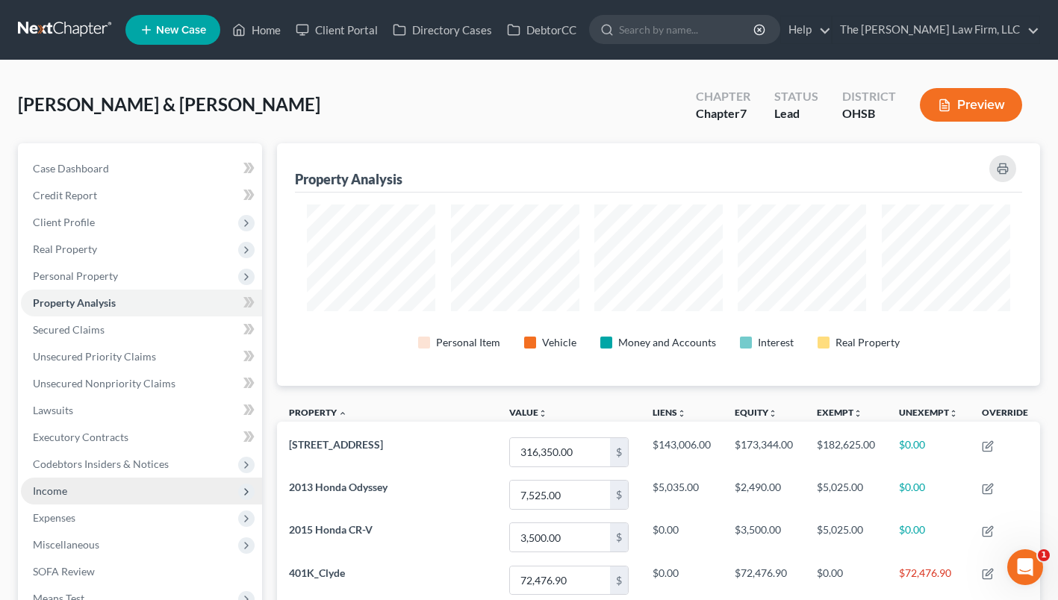
click at [75, 481] on span "Income" at bounding box center [141, 491] width 241 height 27
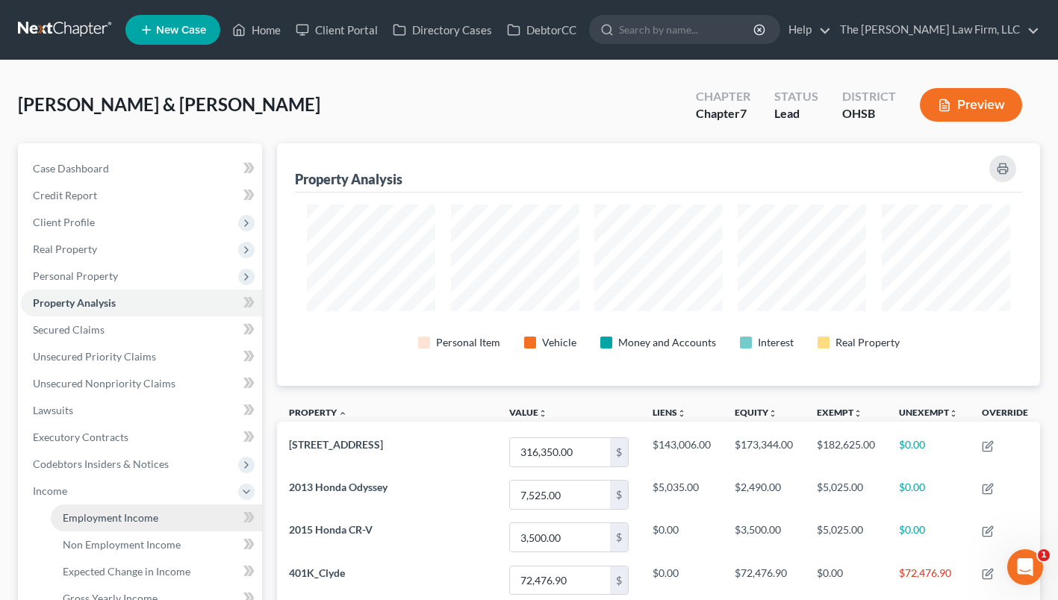
click at [84, 518] on span "Employment Income" at bounding box center [111, 518] width 96 height 13
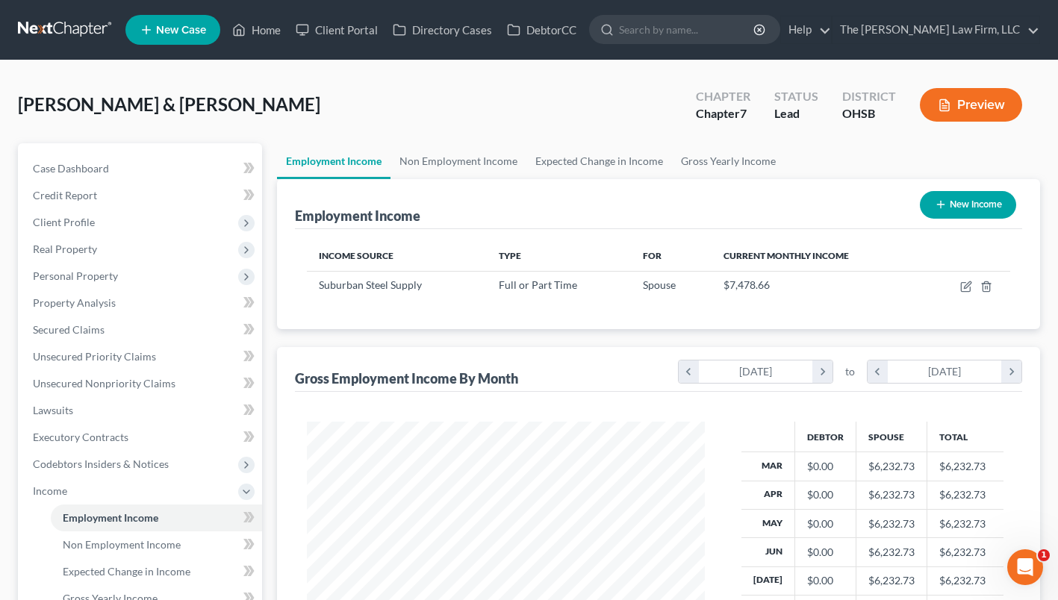
scroll to position [267, 428]
click at [448, 144] on link "Non Employment Income" at bounding box center [459, 161] width 136 height 36
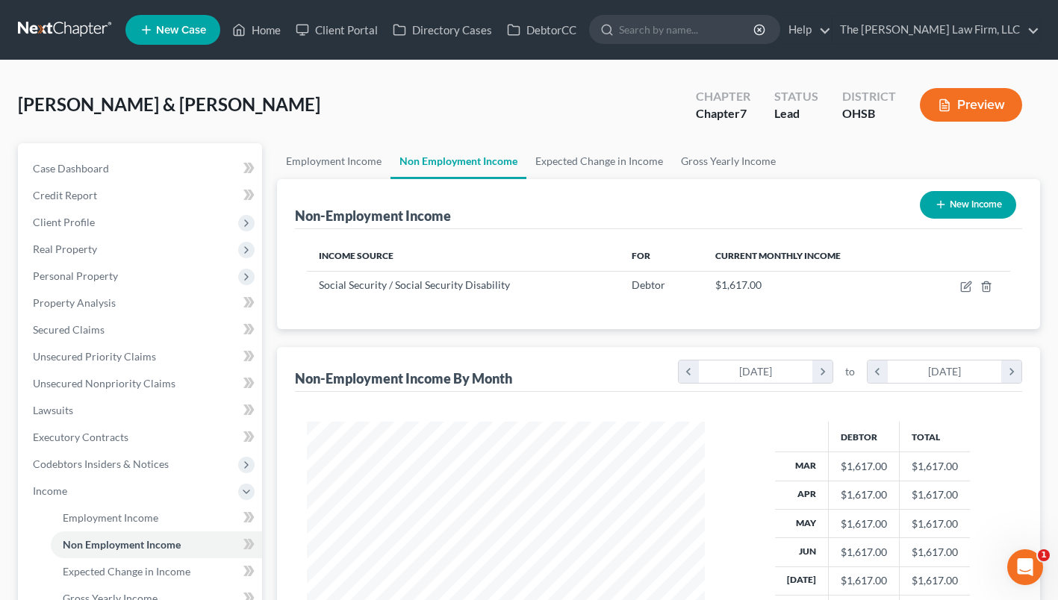
scroll to position [267, 428]
click at [346, 159] on link "Employment Income" at bounding box center [334, 161] width 114 height 36
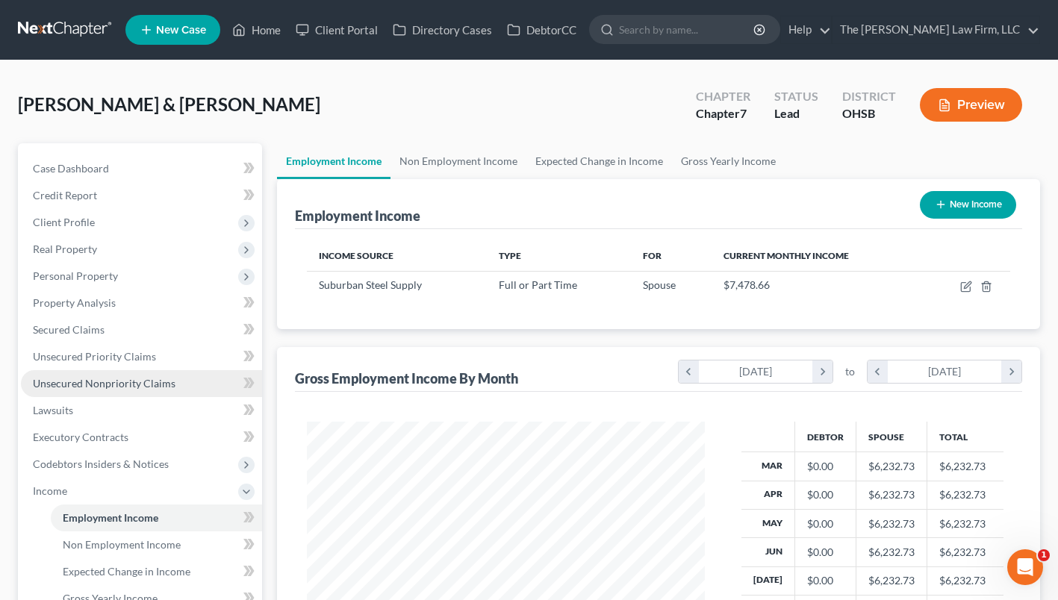
scroll to position [746579, 746420]
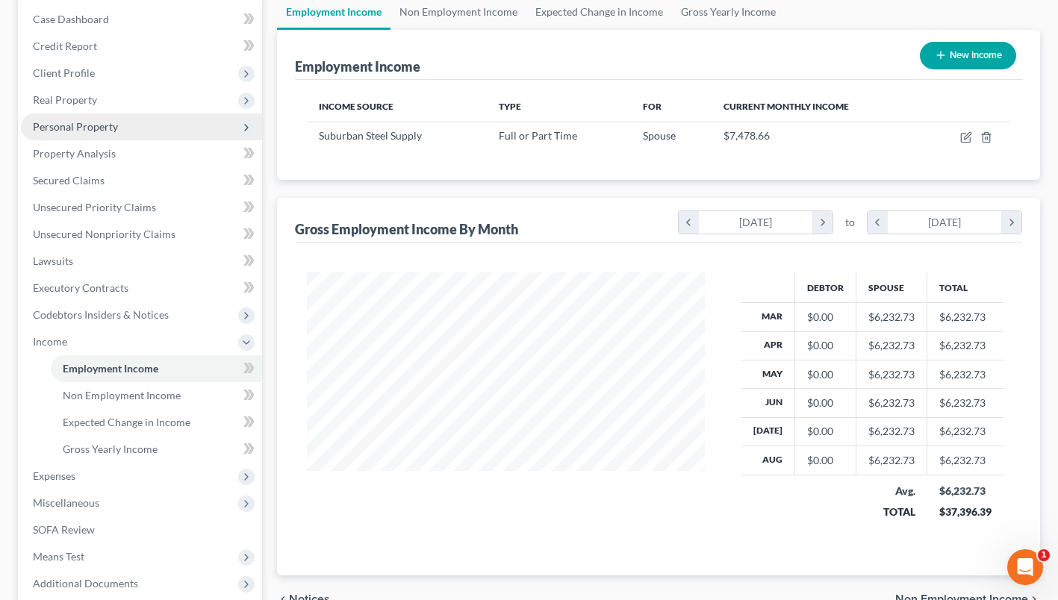
click at [74, 129] on span "Personal Property" at bounding box center [75, 126] width 85 height 13
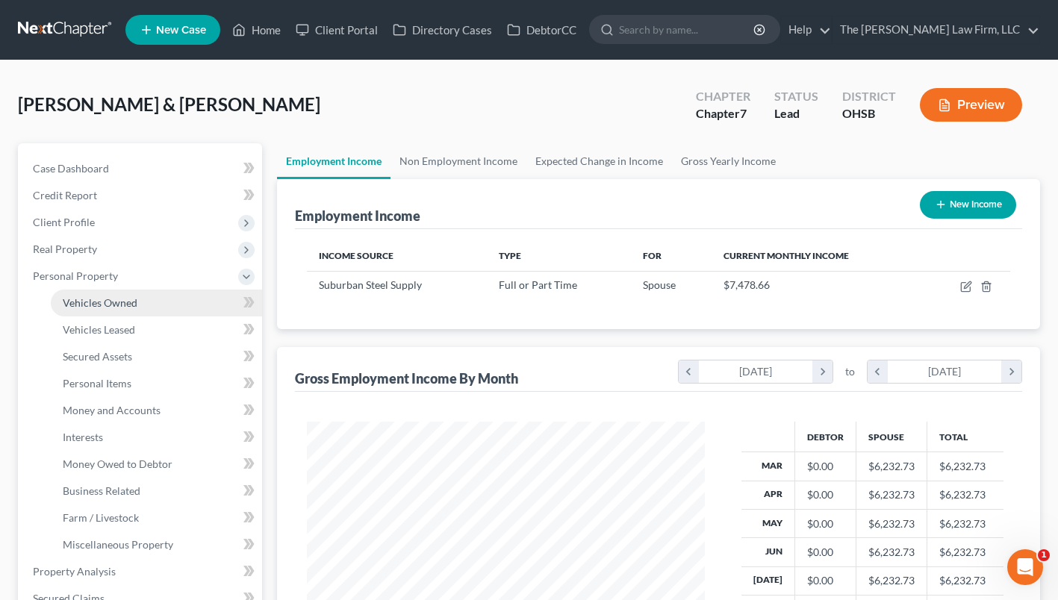
click at [117, 295] on link "Vehicles Owned" at bounding box center [156, 303] width 211 height 27
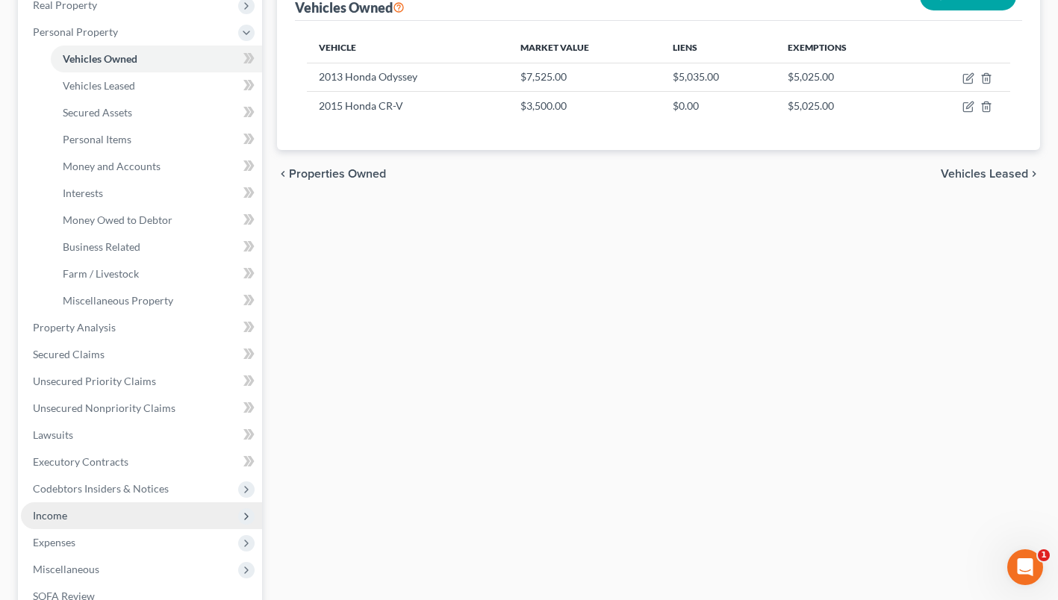
scroll to position [114, 0]
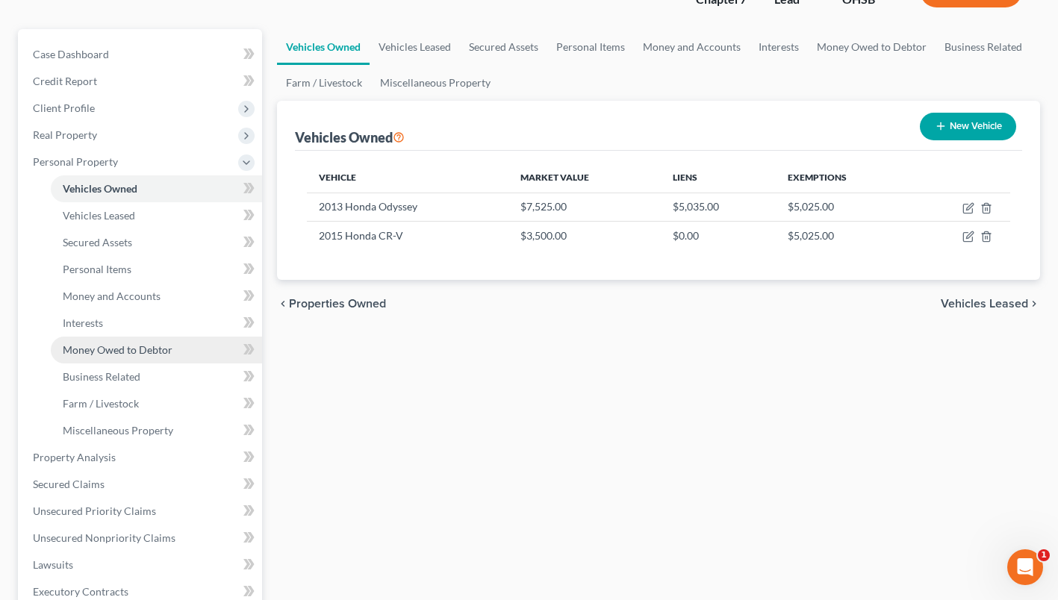
click at [125, 358] on link "Money Owed to Debtor" at bounding box center [156, 350] width 211 height 27
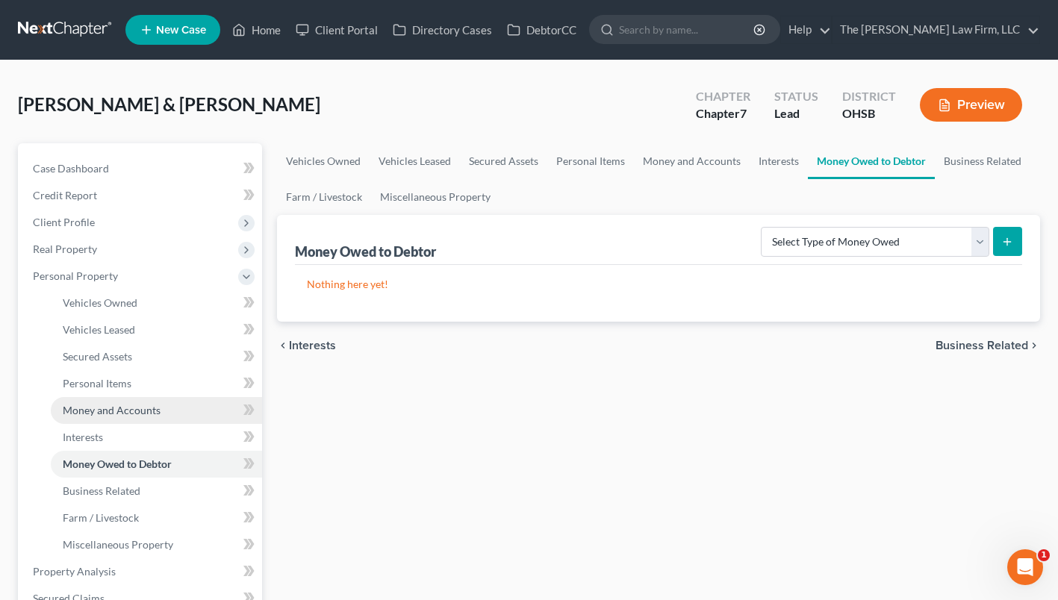
click at [131, 409] on span "Money and Accounts" at bounding box center [112, 410] width 98 height 13
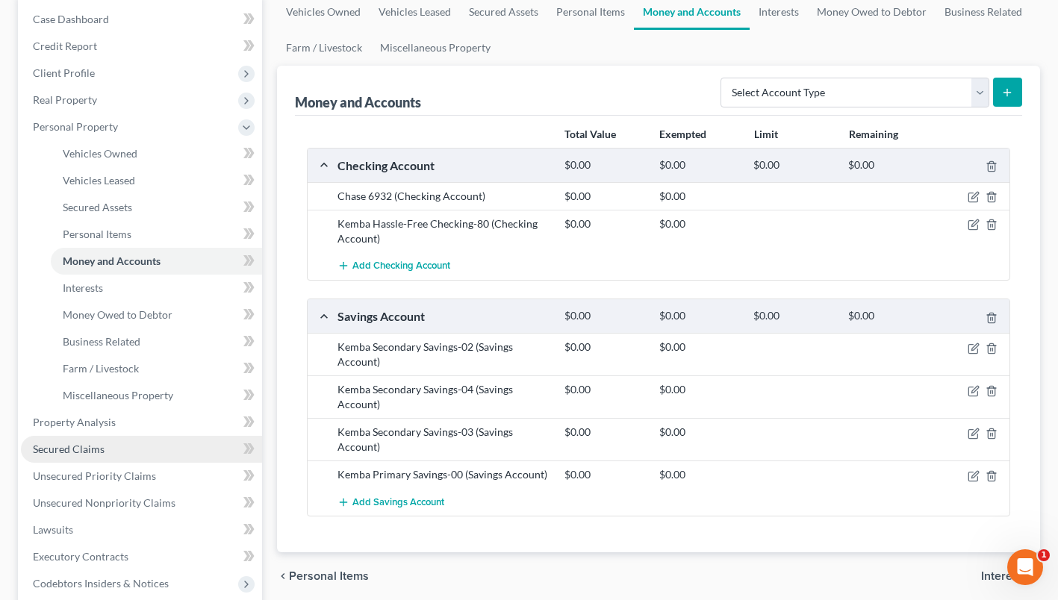
click at [93, 456] on link "Secured Claims" at bounding box center [141, 449] width 241 height 27
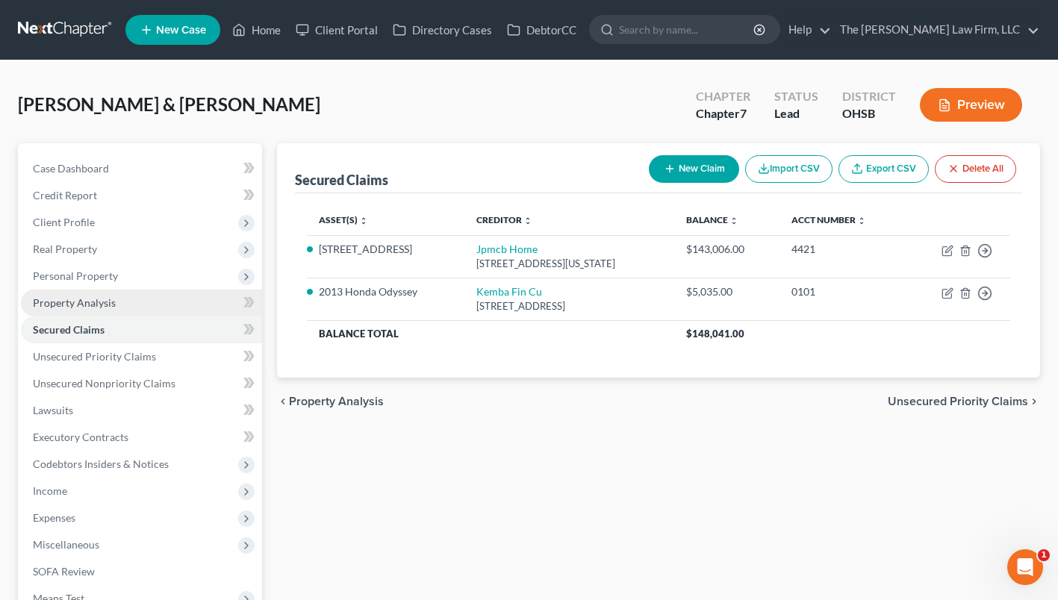
click at [91, 301] on span "Property Analysis" at bounding box center [74, 302] width 83 height 13
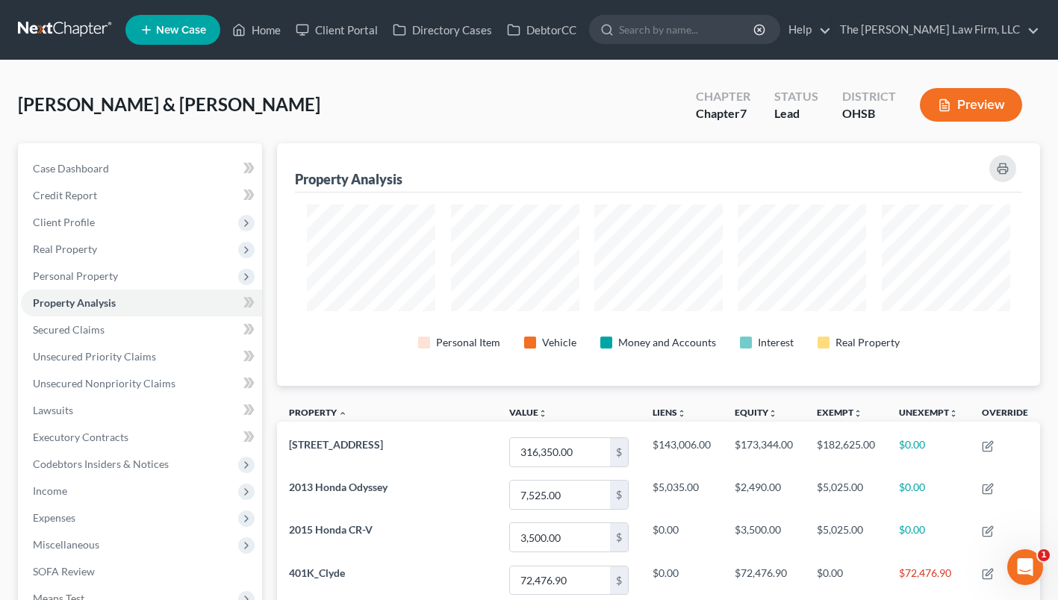
scroll to position [243, 763]
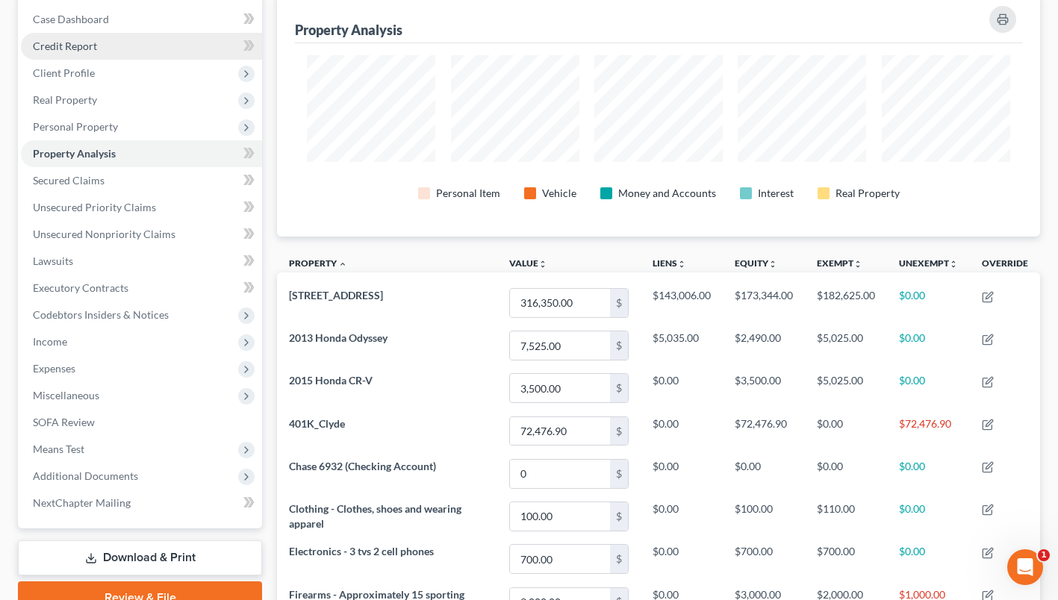
click at [84, 51] on span "Credit Report" at bounding box center [65, 46] width 64 height 13
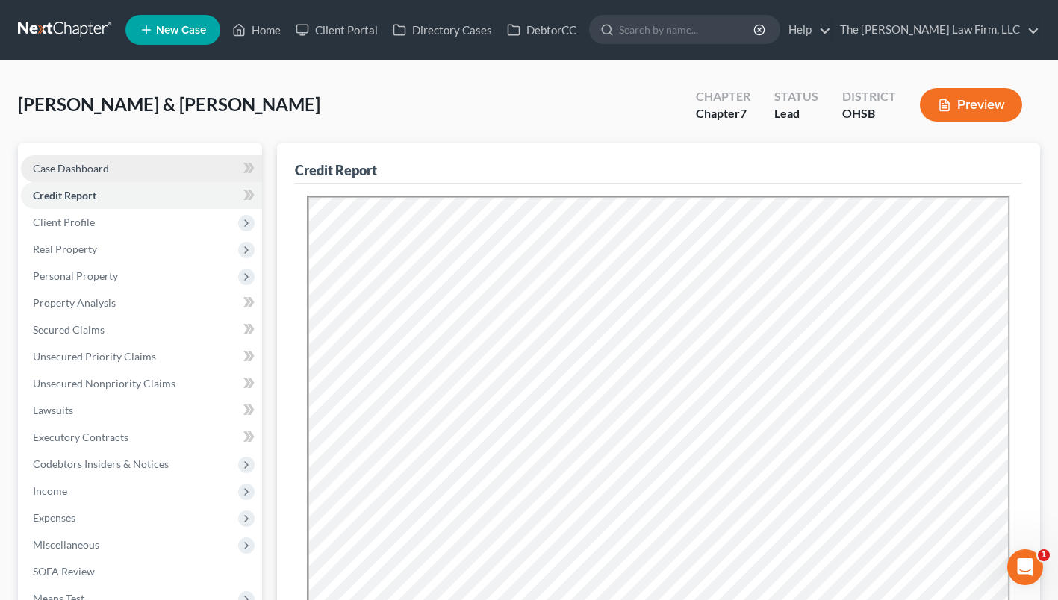
click at [72, 167] on span "Case Dashboard" at bounding box center [71, 168] width 76 height 13
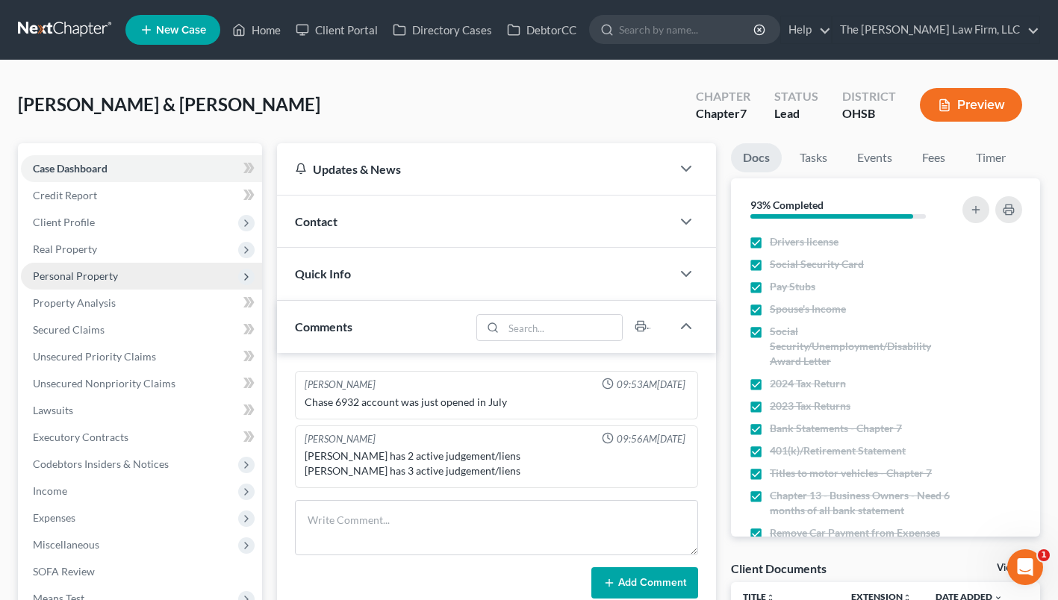
click at [71, 273] on span "Personal Property" at bounding box center [75, 276] width 85 height 13
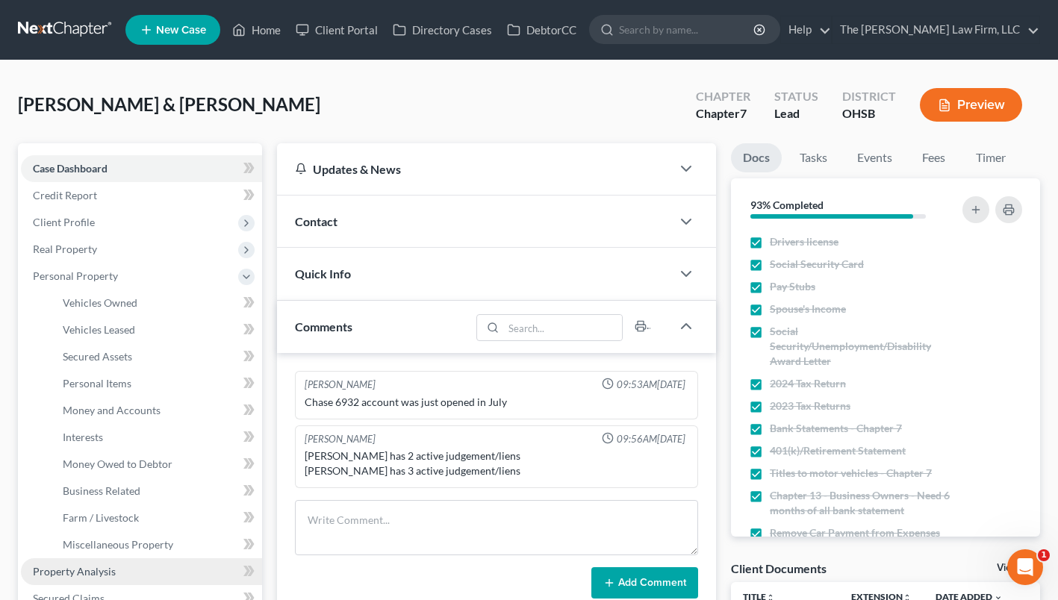
scroll to position [149, 0]
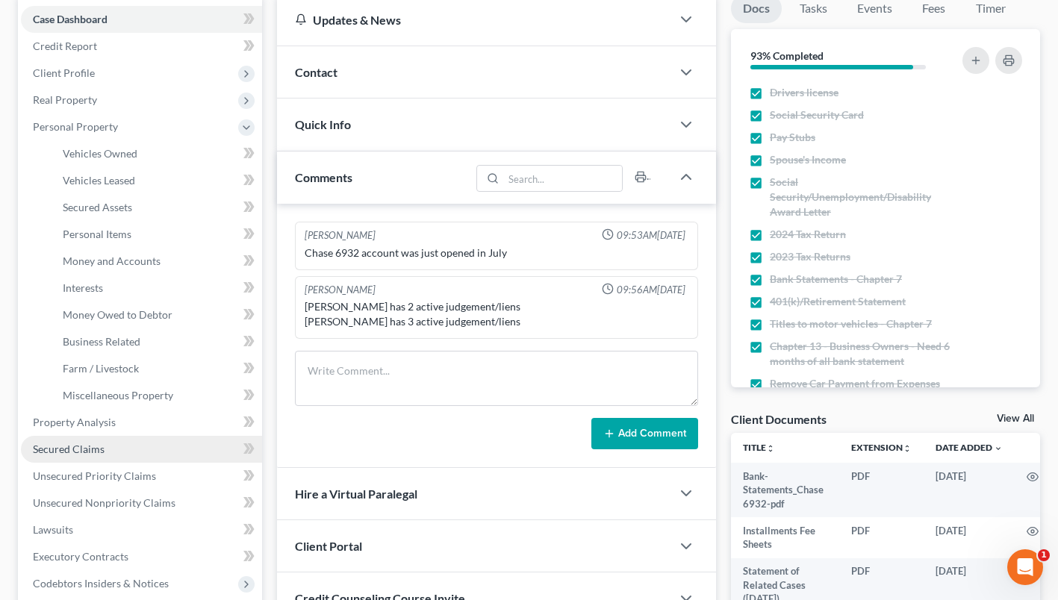
click at [56, 454] on span "Secured Claims" at bounding box center [69, 449] width 72 height 13
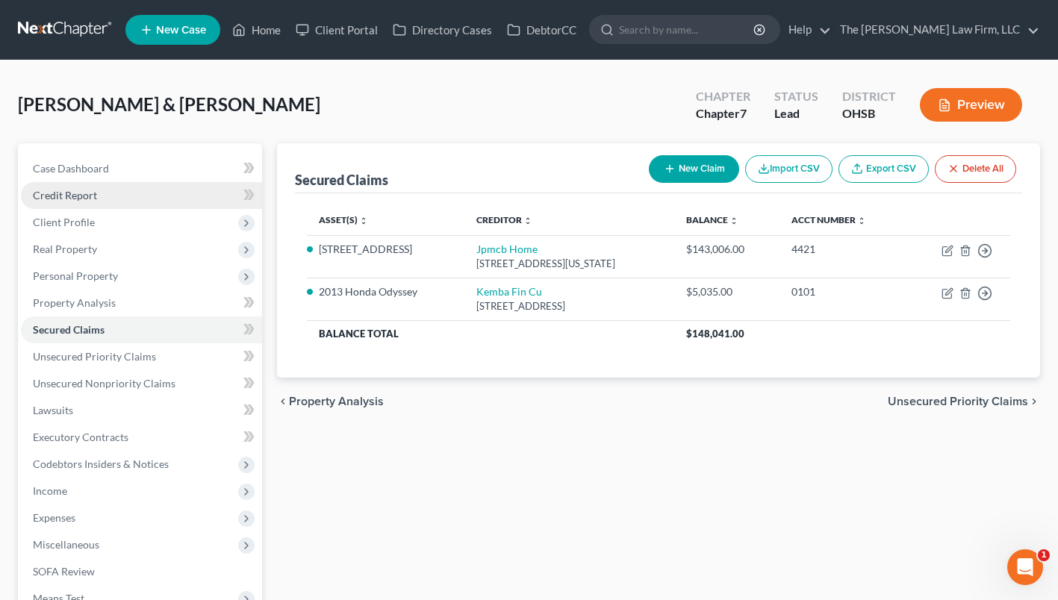
click at [77, 193] on span "Credit Report" at bounding box center [65, 195] width 64 height 13
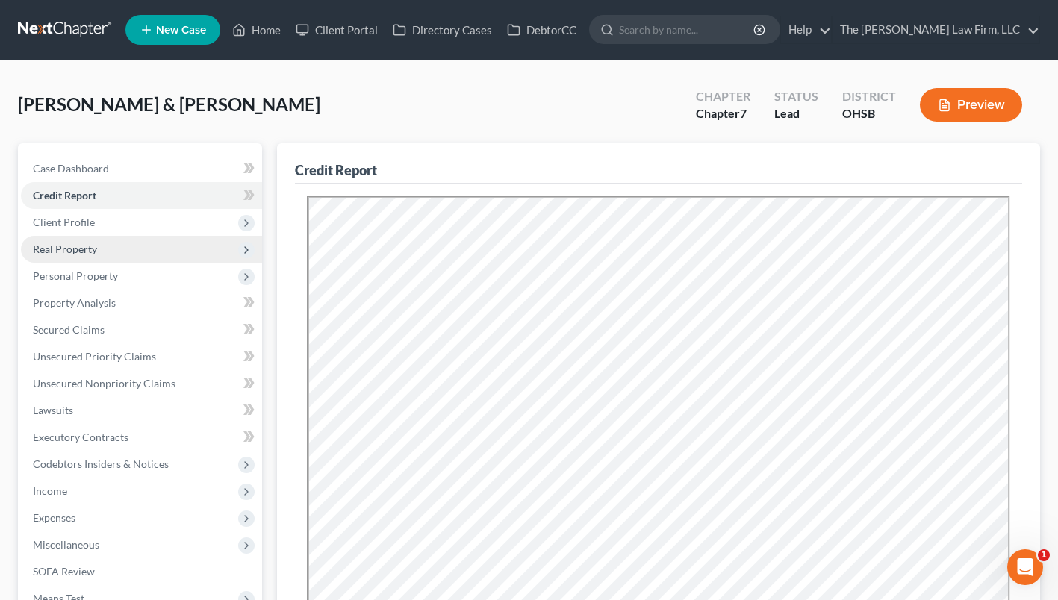
click at [58, 240] on span "Real Property" at bounding box center [141, 249] width 241 height 27
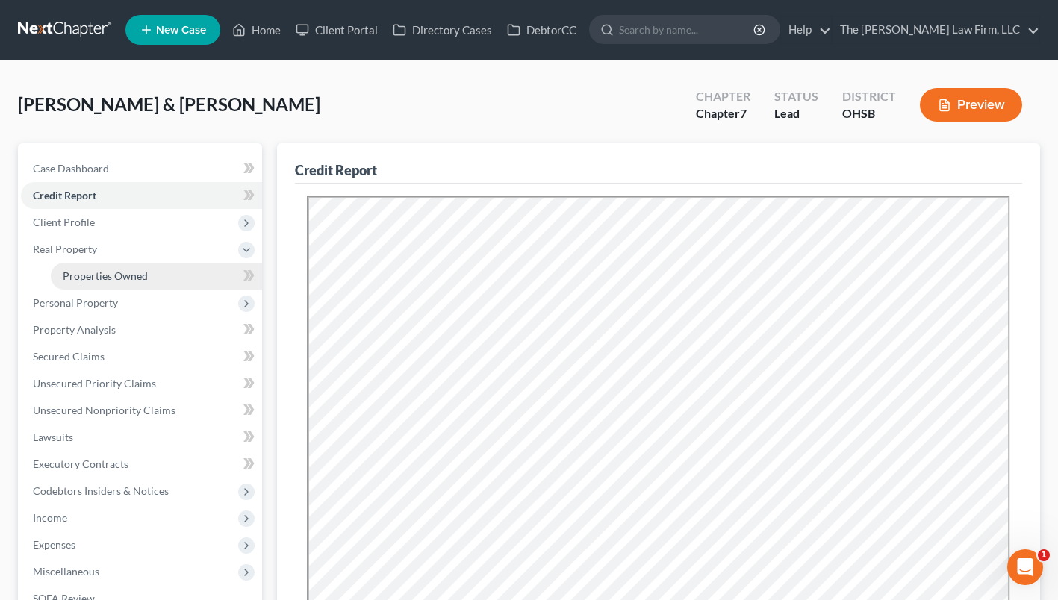
click at [77, 264] on link "Properties Owned" at bounding box center [156, 276] width 211 height 27
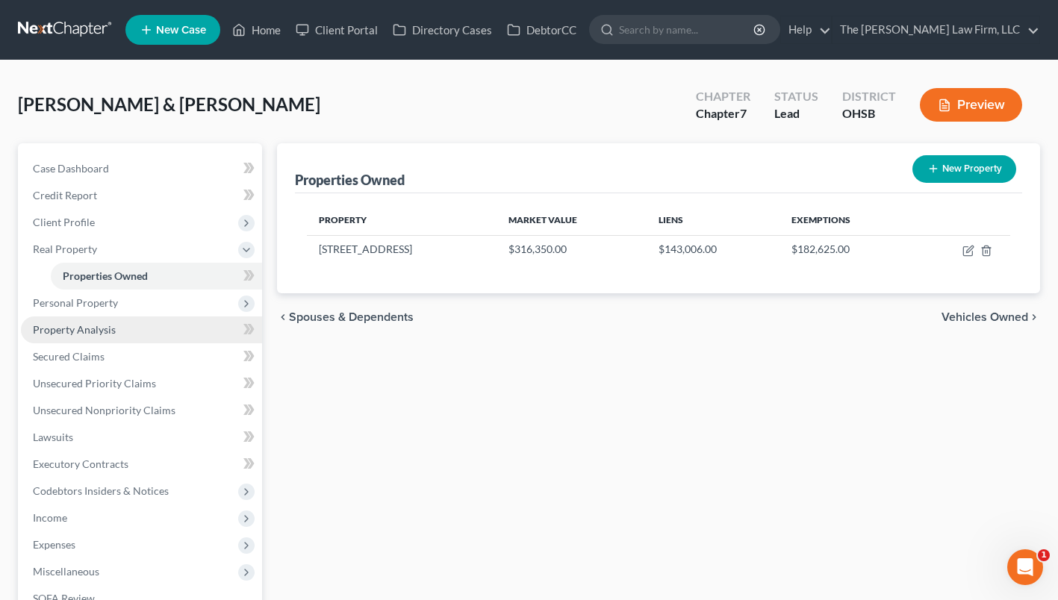
click at [78, 341] on link "Property Analysis" at bounding box center [141, 330] width 241 height 27
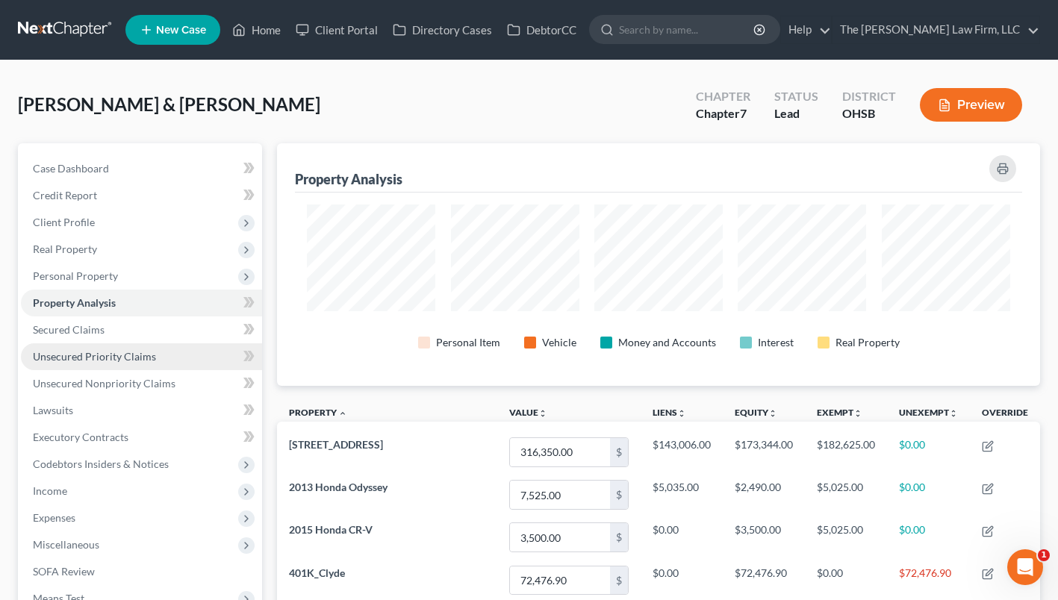
click at [75, 361] on span "Unsecured Priority Claims" at bounding box center [94, 356] width 123 height 13
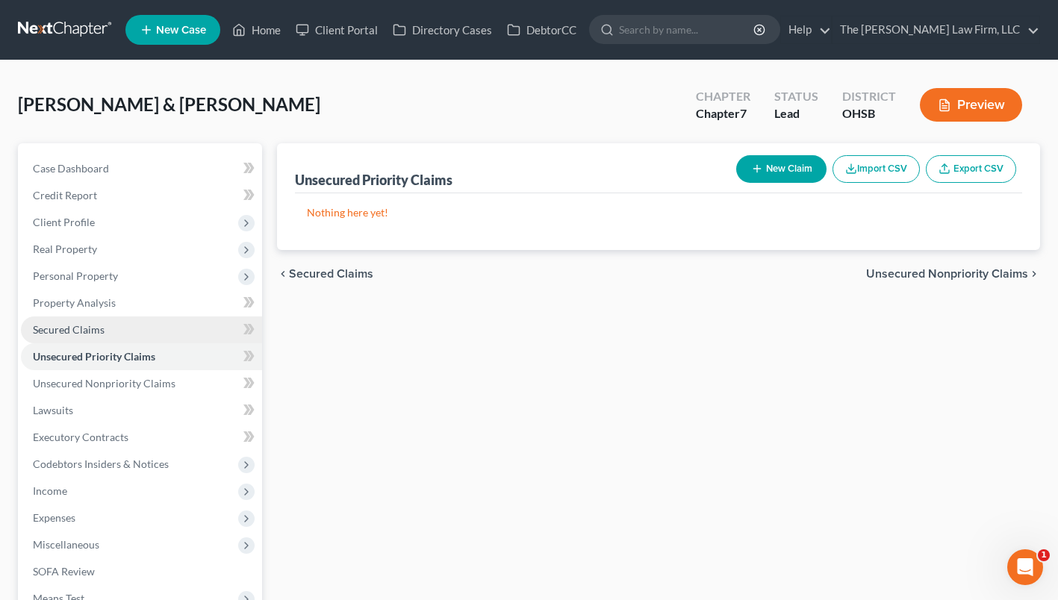
click at [74, 325] on span "Secured Claims" at bounding box center [69, 329] width 72 height 13
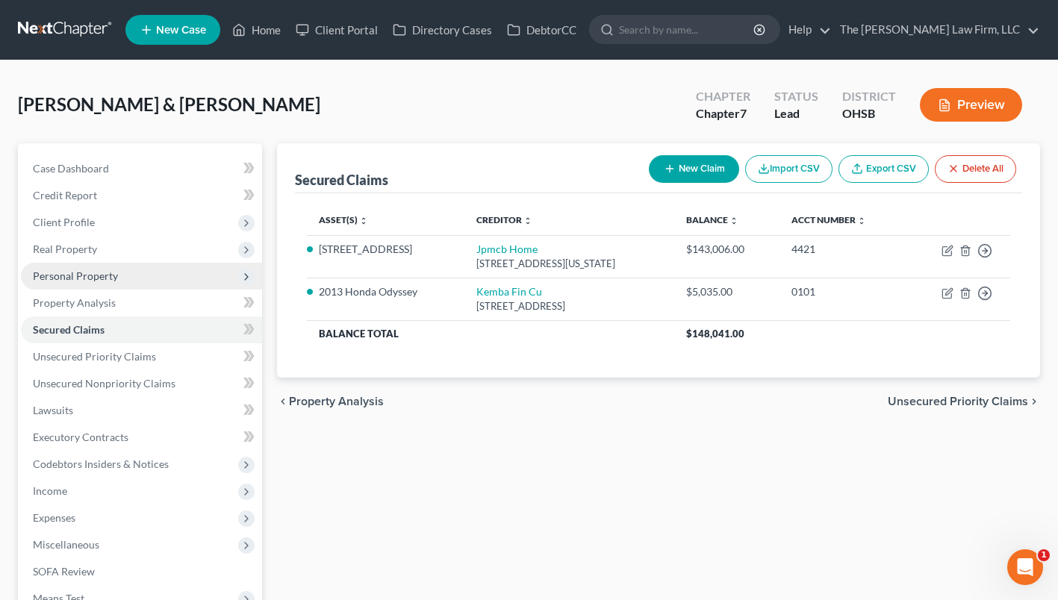
click at [77, 276] on span "Personal Property" at bounding box center [75, 276] width 85 height 13
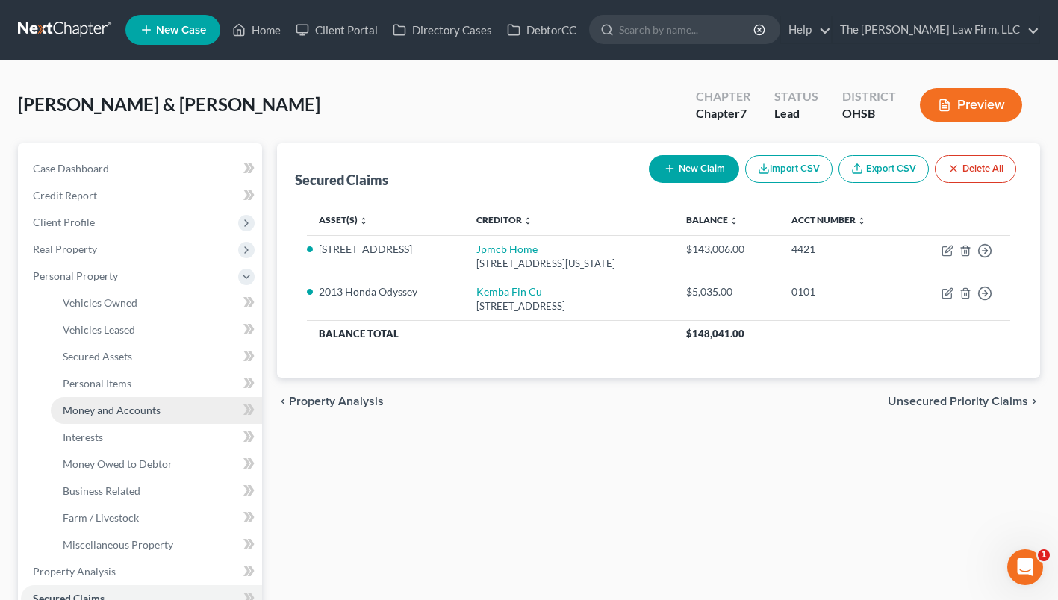
click at [108, 409] on span "Money and Accounts" at bounding box center [112, 410] width 98 height 13
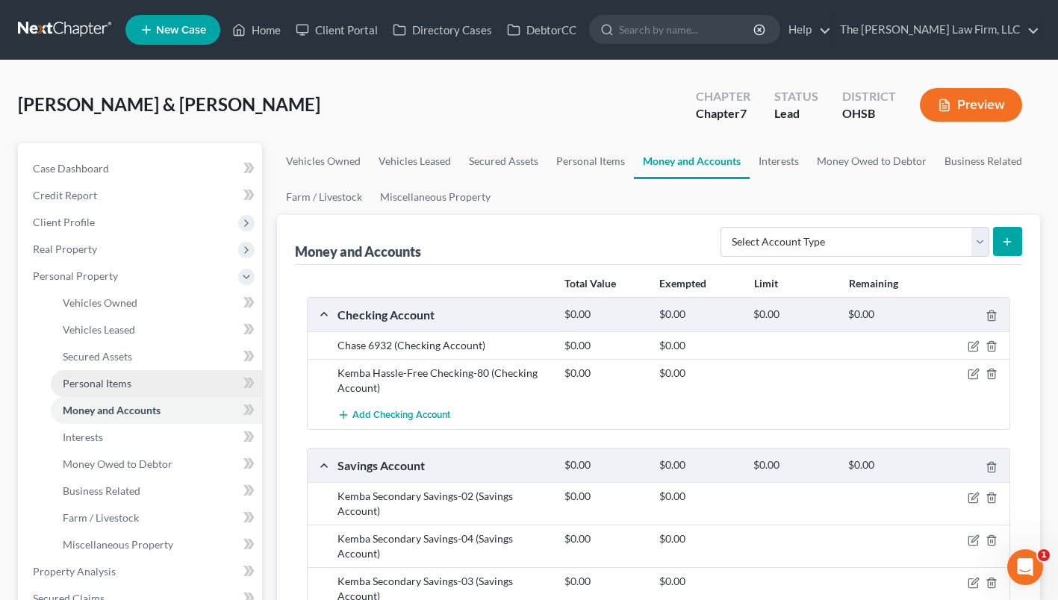
click at [114, 387] on span "Personal Items" at bounding box center [97, 383] width 69 height 13
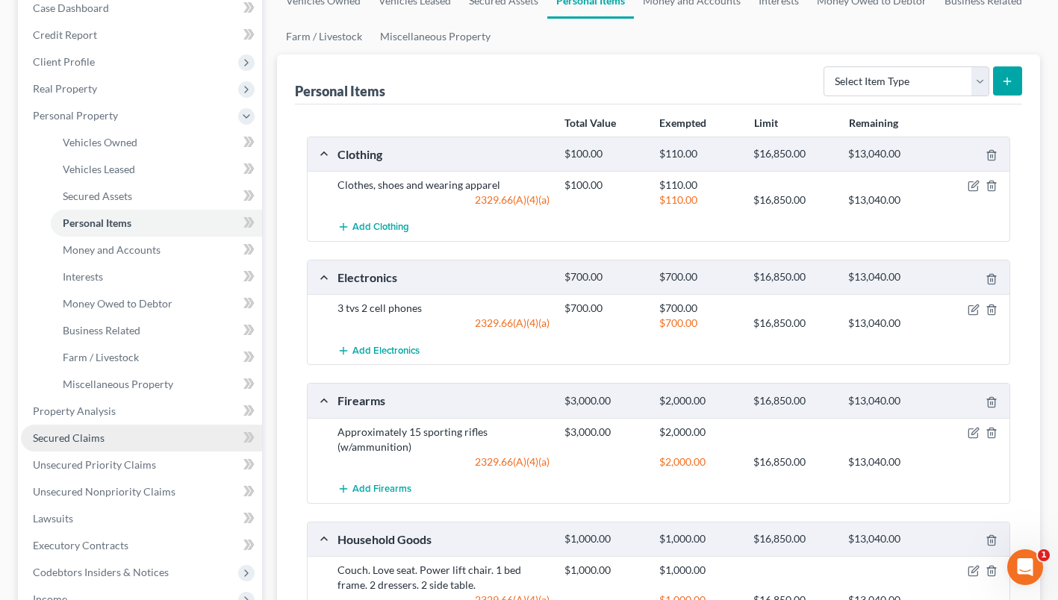
scroll to position [47, 0]
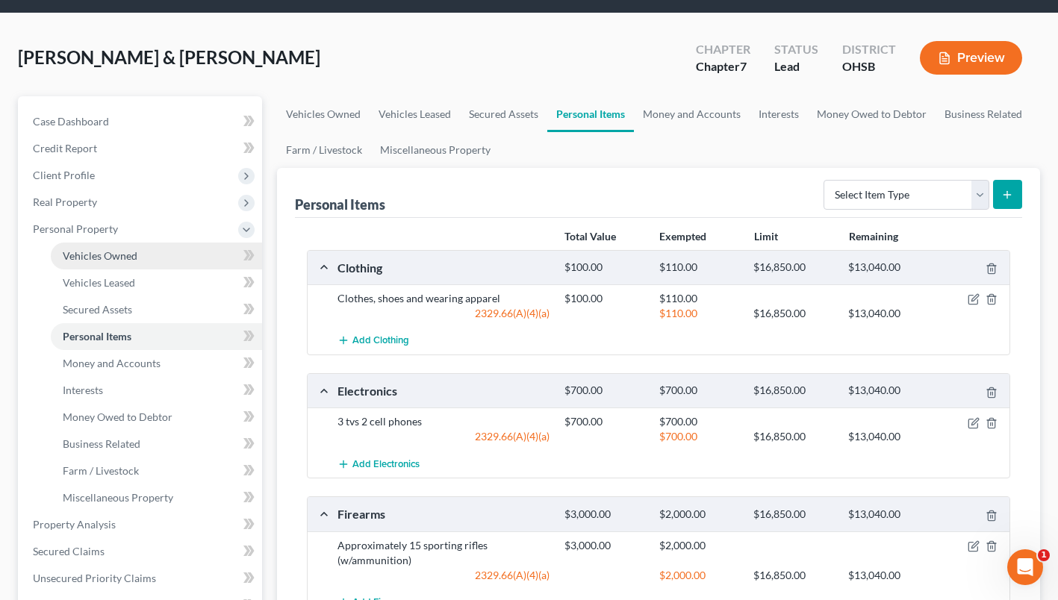
click at [121, 252] on span "Vehicles Owned" at bounding box center [100, 255] width 75 height 13
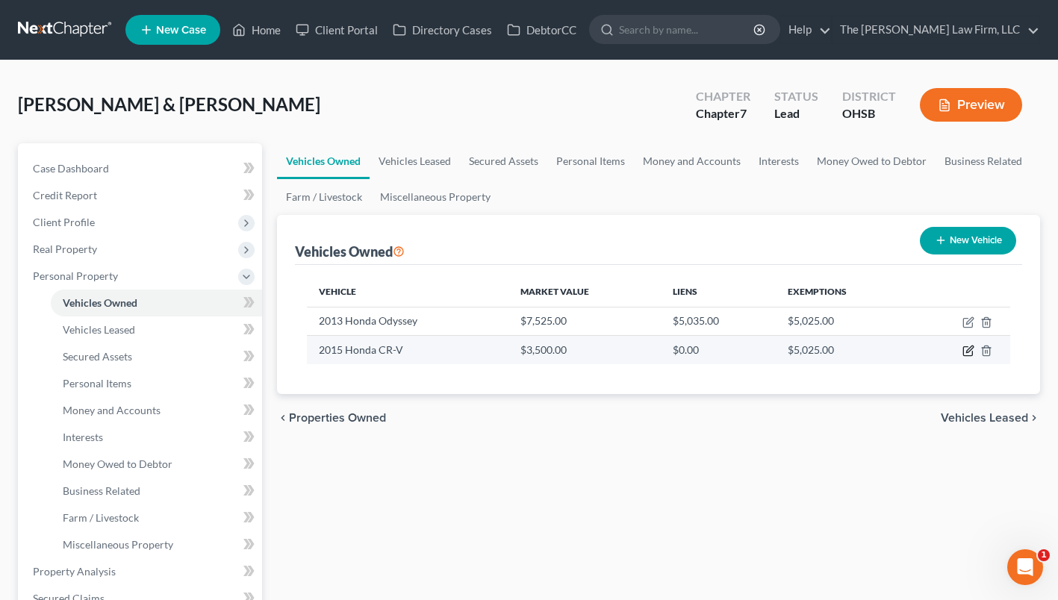
click at [964, 354] on icon "button" at bounding box center [969, 351] width 12 height 12
select select "0"
select select "11"
select select "3"
select select "1"
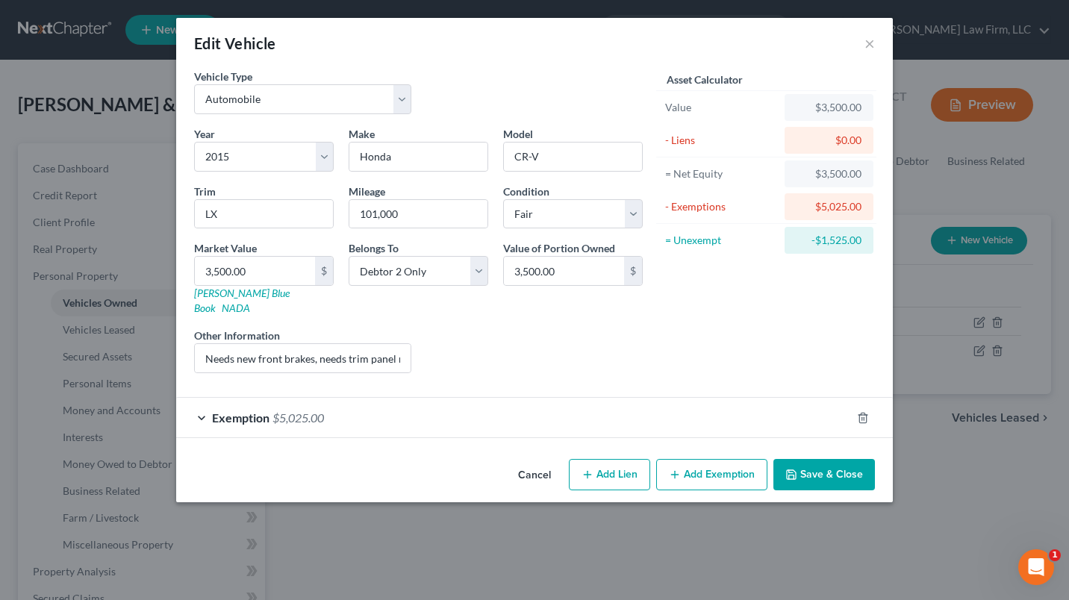
click at [813, 459] on button "Save & Close" at bounding box center [825, 474] width 102 height 31
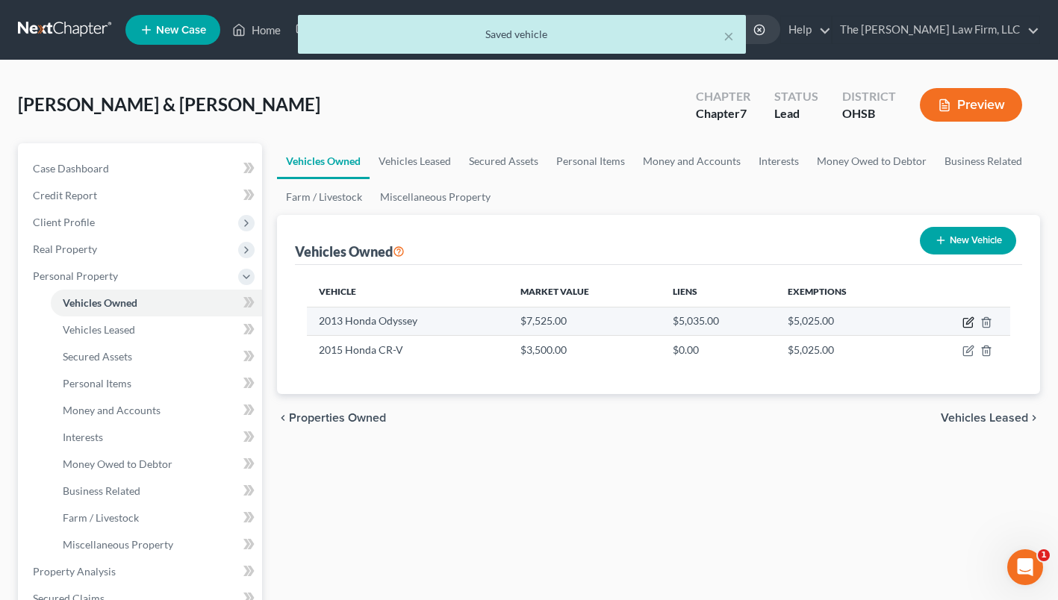
click at [965, 319] on icon "button" at bounding box center [967, 323] width 9 height 9
select select "0"
select select "13"
select select "2"
select select "0"
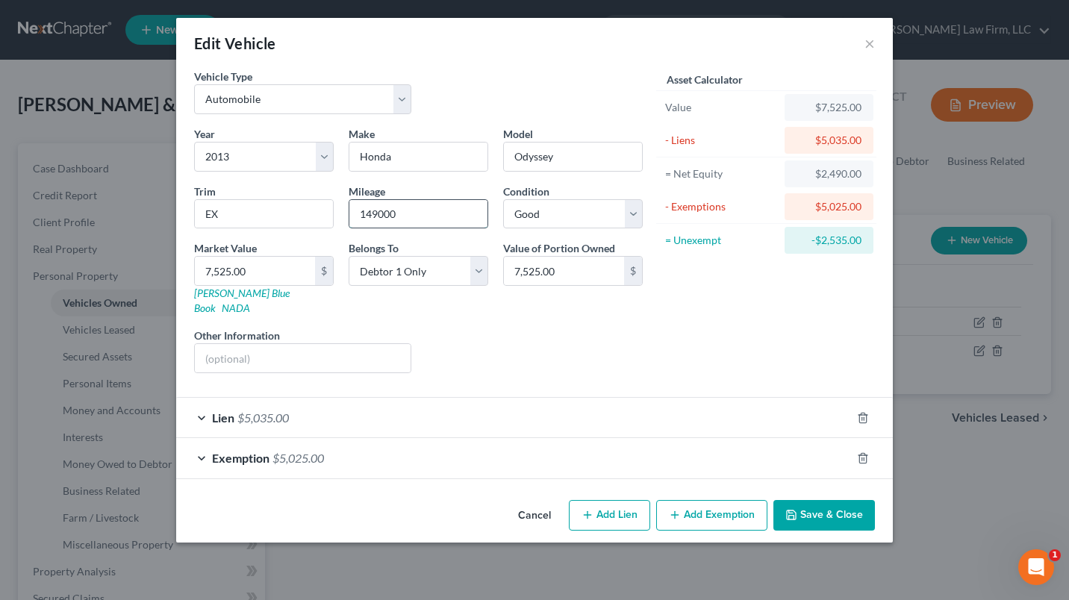
click at [382, 214] on input "149000" at bounding box center [419, 214] width 138 height 28
type input "149,000"
click at [270, 264] on input "7,525.00" at bounding box center [255, 271] width 120 height 28
type input "6"
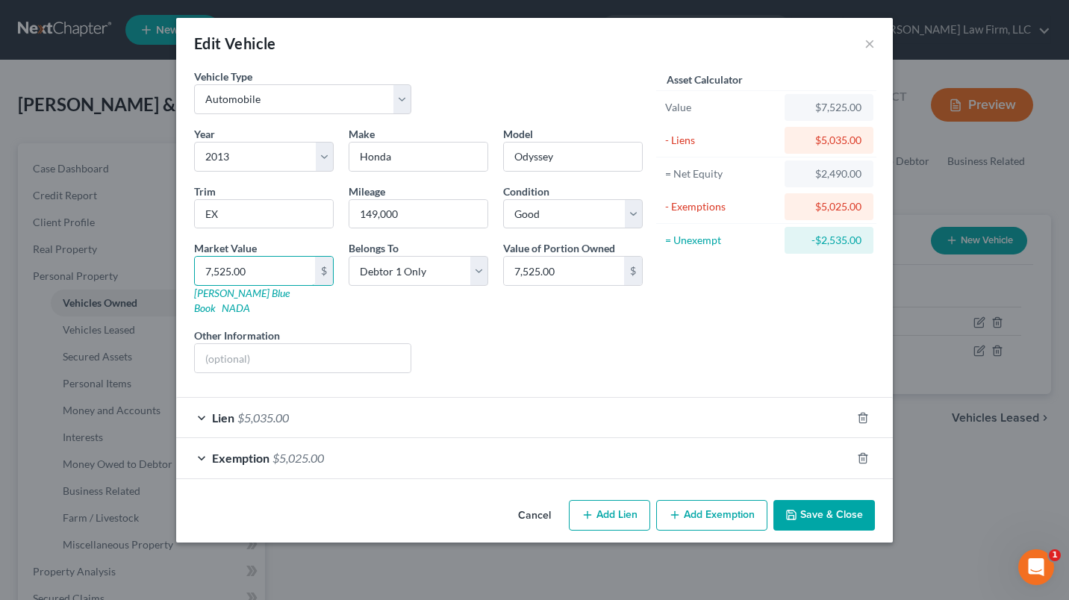
type input "6.00"
type input "60"
type input "60.00"
type input "602"
type input "602.00"
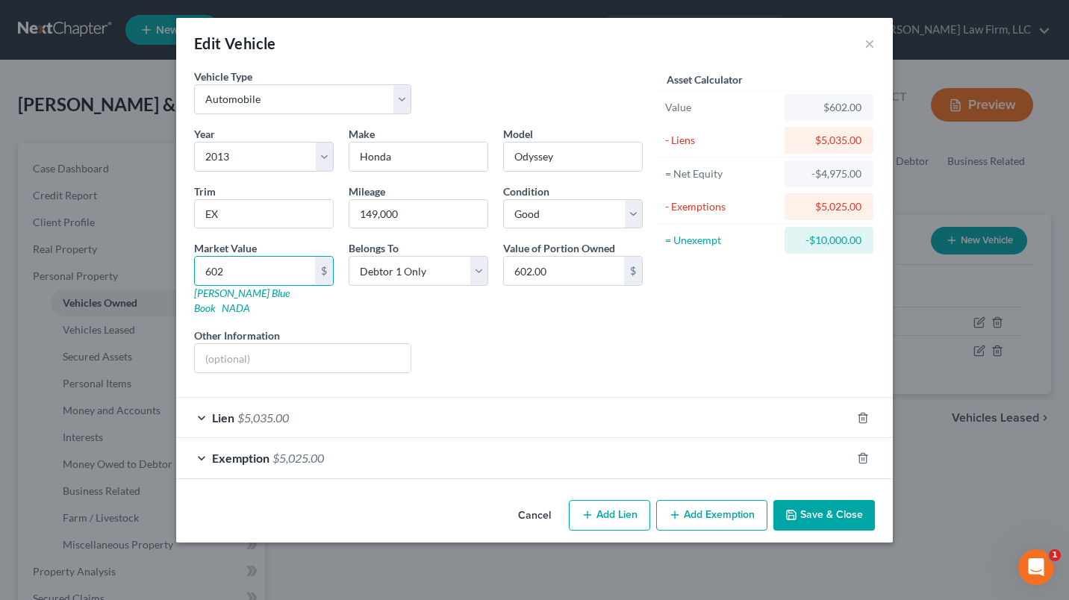
type input "6025"
type input "6,025.00"
click at [845, 507] on button "Save & Close" at bounding box center [825, 515] width 102 height 31
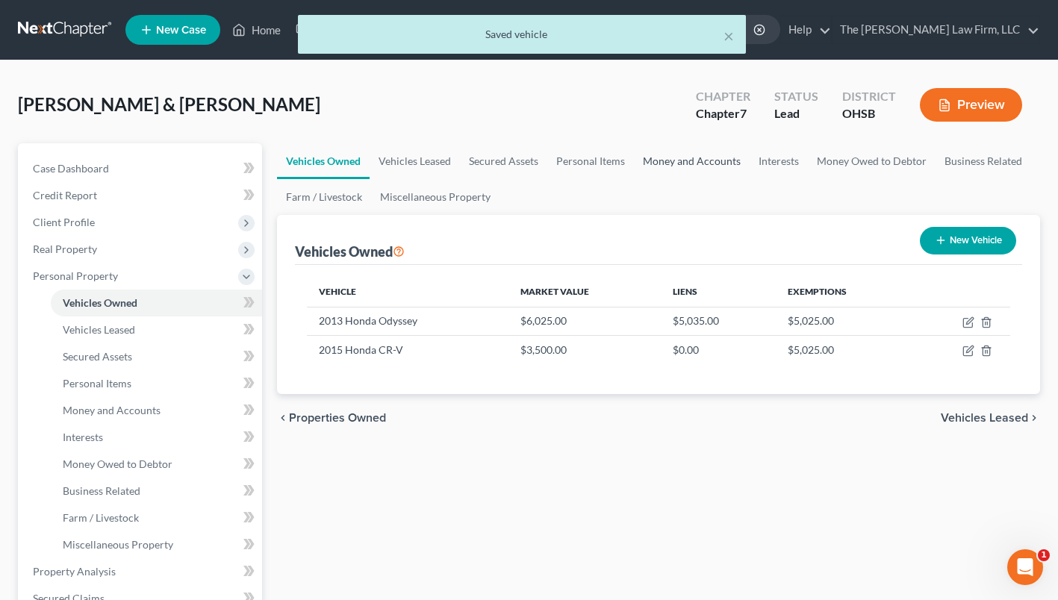
click at [650, 163] on link "Money and Accounts" at bounding box center [692, 161] width 116 height 36
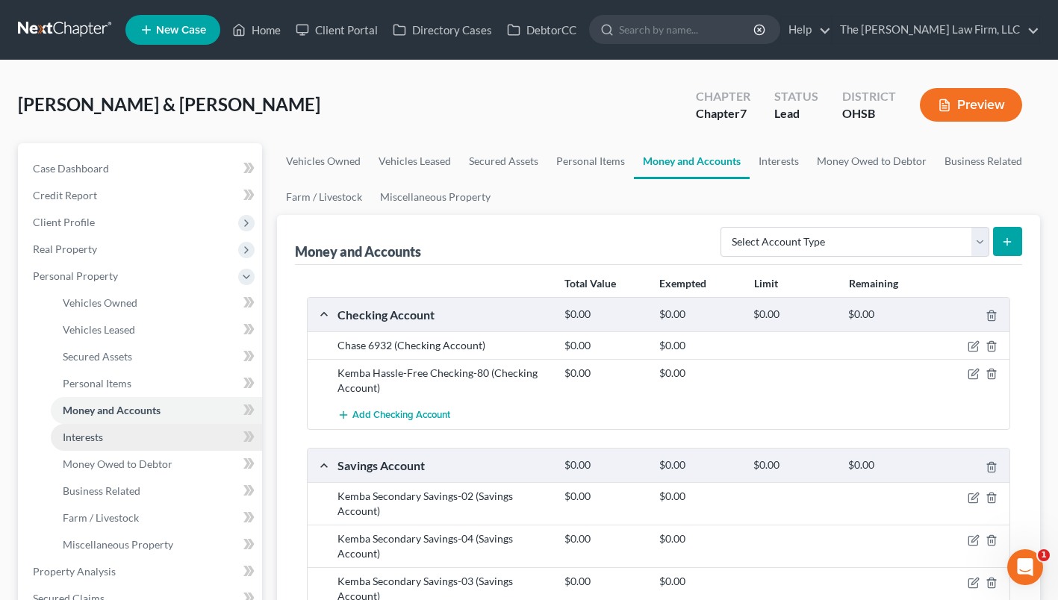
click at [86, 435] on span "Interests" at bounding box center [83, 437] width 40 height 13
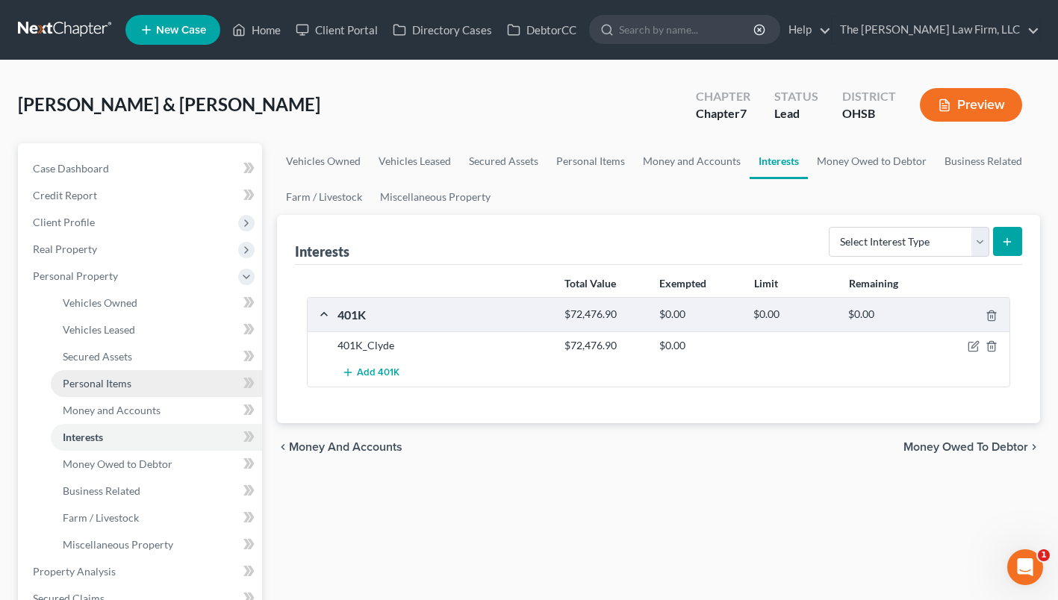
click at [119, 385] on span "Personal Items" at bounding box center [97, 383] width 69 height 13
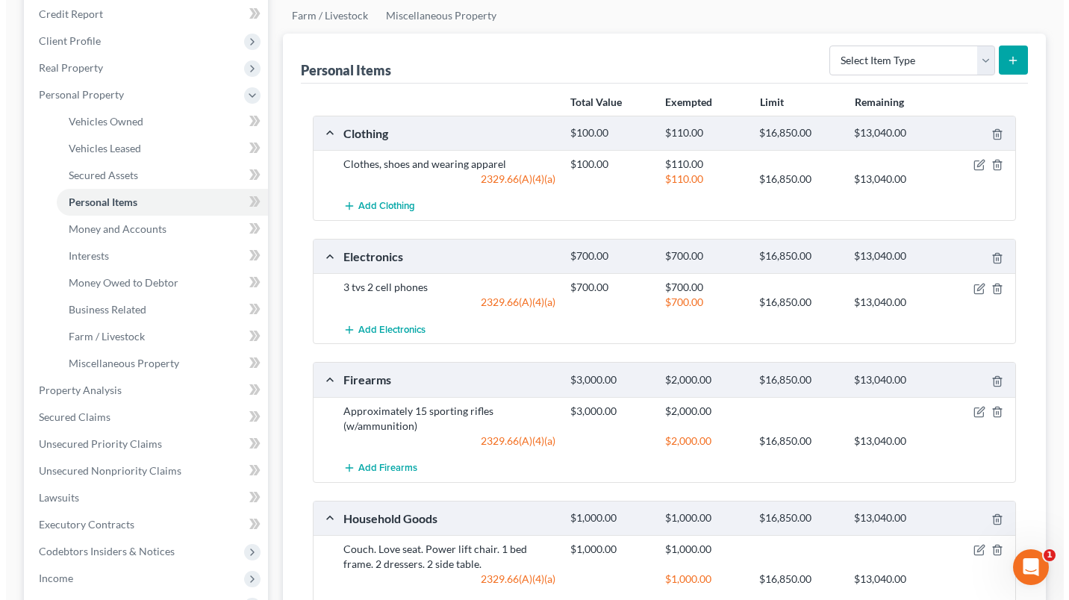
scroll to position [495, 0]
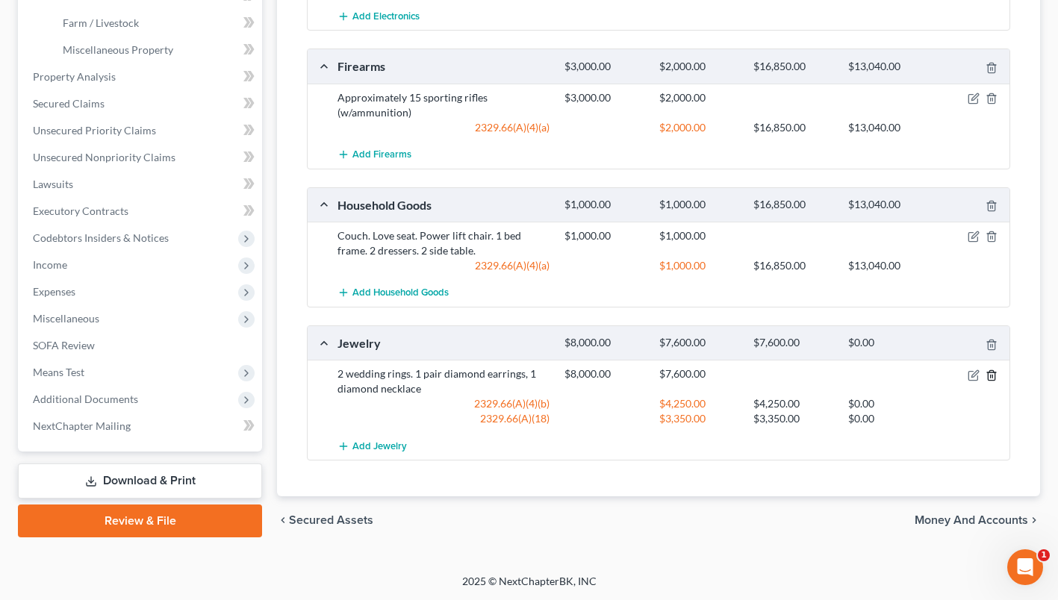
click at [992, 376] on icon "button" at bounding box center [992, 376] width 12 height 12
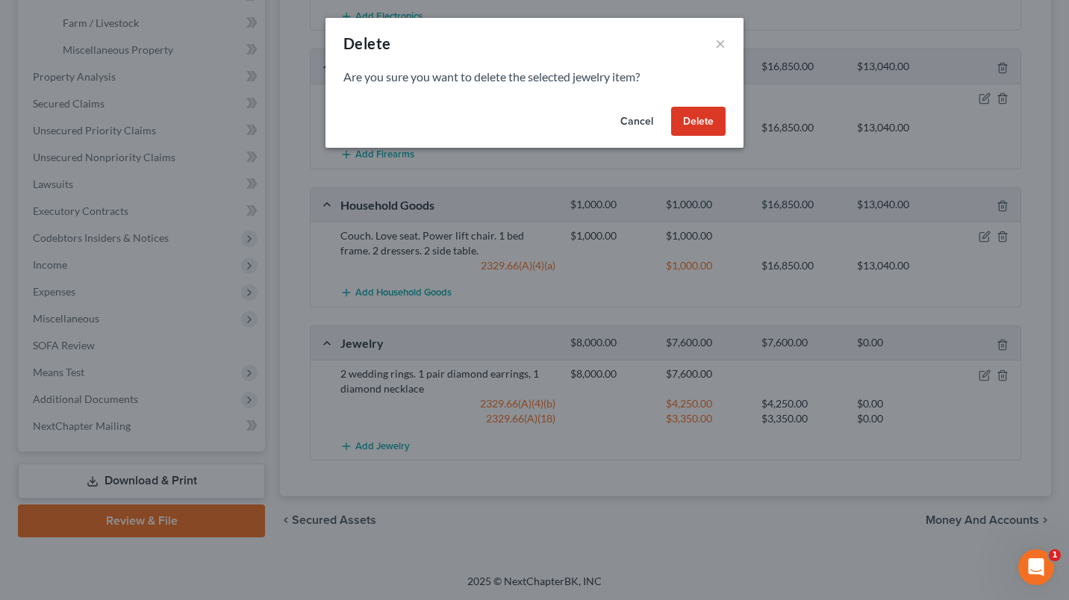
click at [694, 117] on button "Delete" at bounding box center [698, 122] width 55 height 30
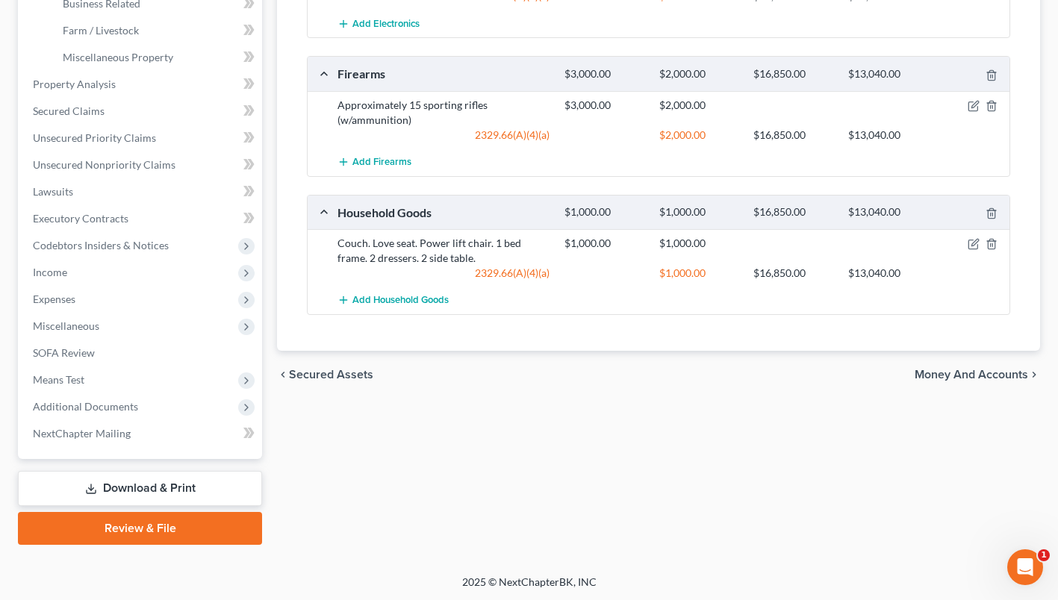
scroll to position [40, 0]
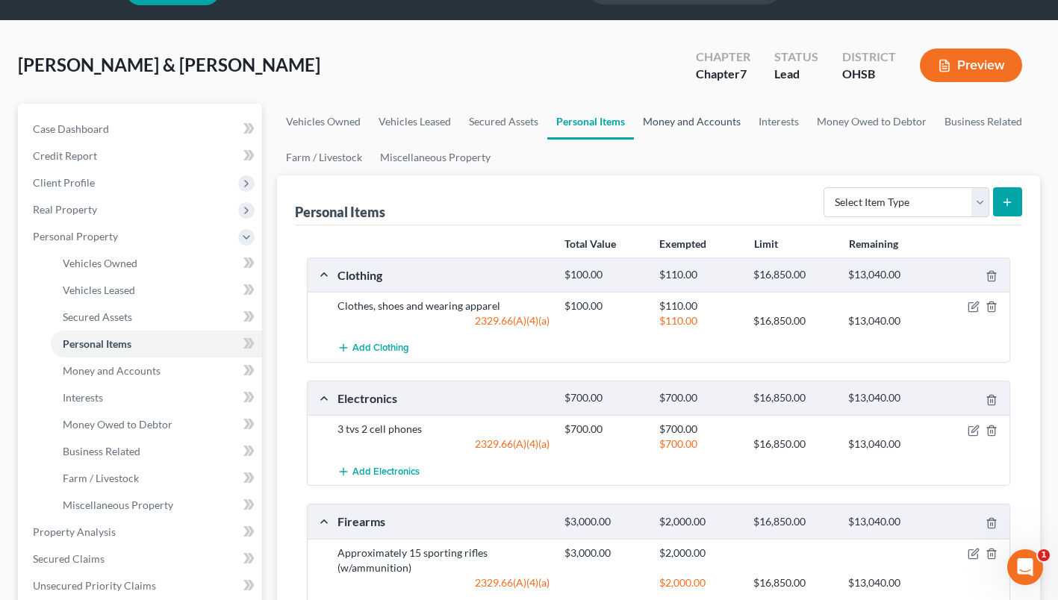
click at [712, 125] on link "Money and Accounts" at bounding box center [692, 122] width 116 height 36
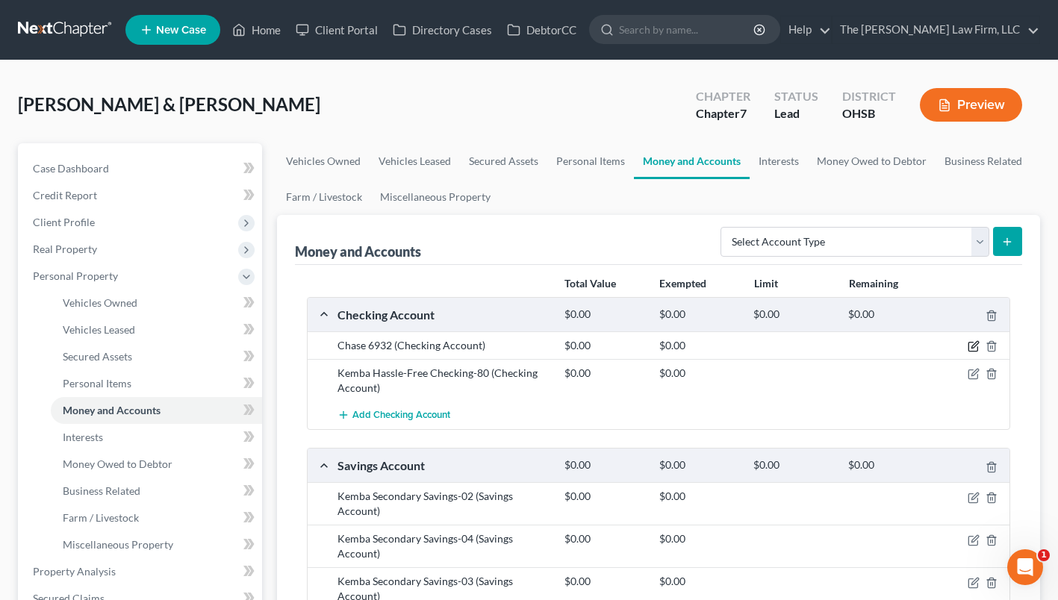
click at [970, 345] on icon "button" at bounding box center [974, 347] width 12 height 12
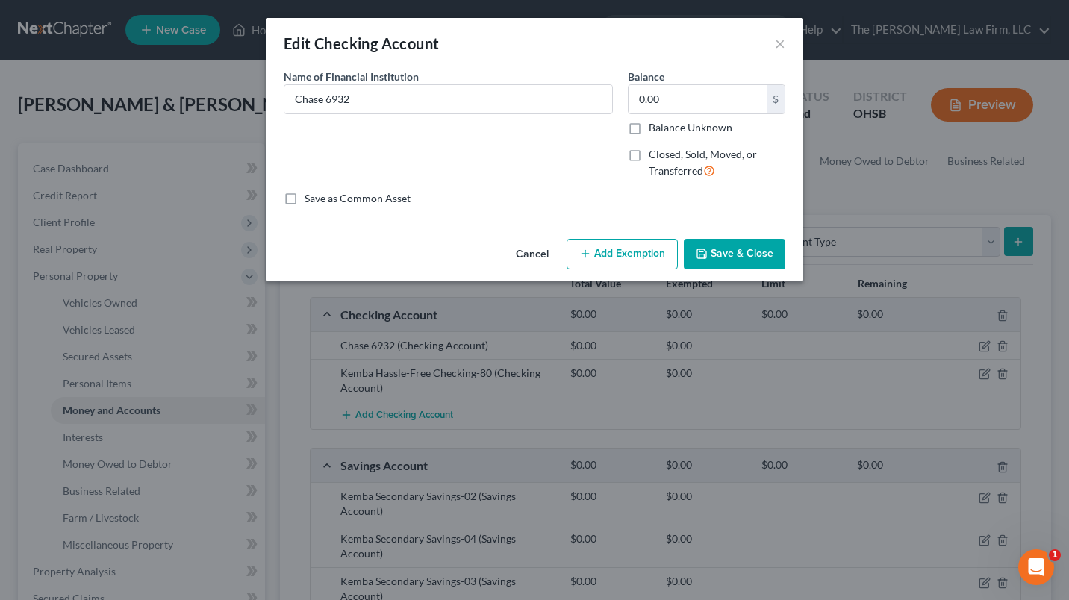
click at [659, 254] on button "Add Exemption" at bounding box center [622, 254] width 111 height 31
select select "2"
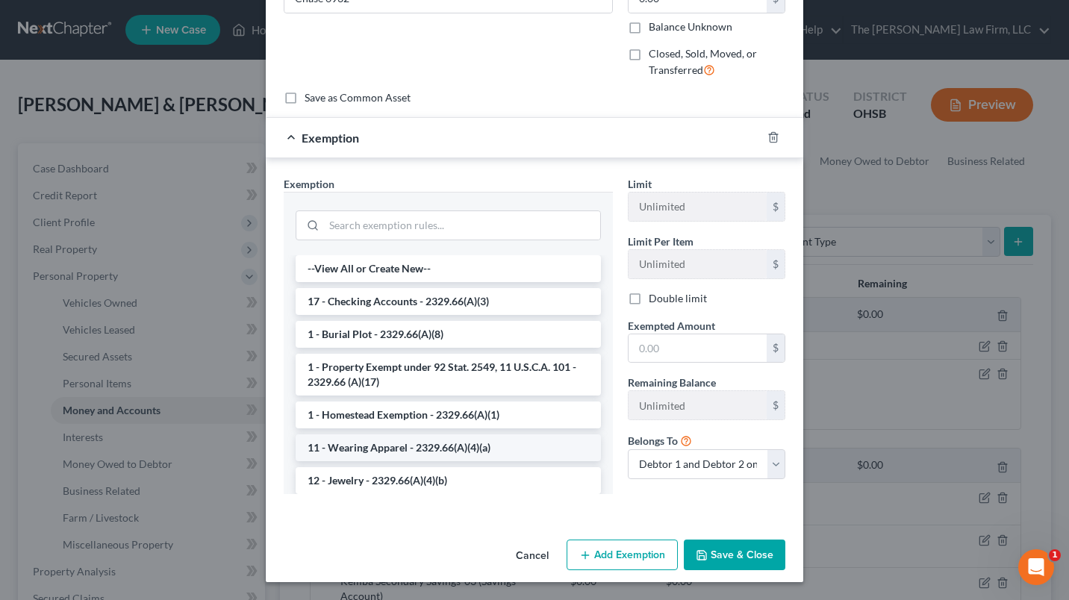
scroll to position [149, 0]
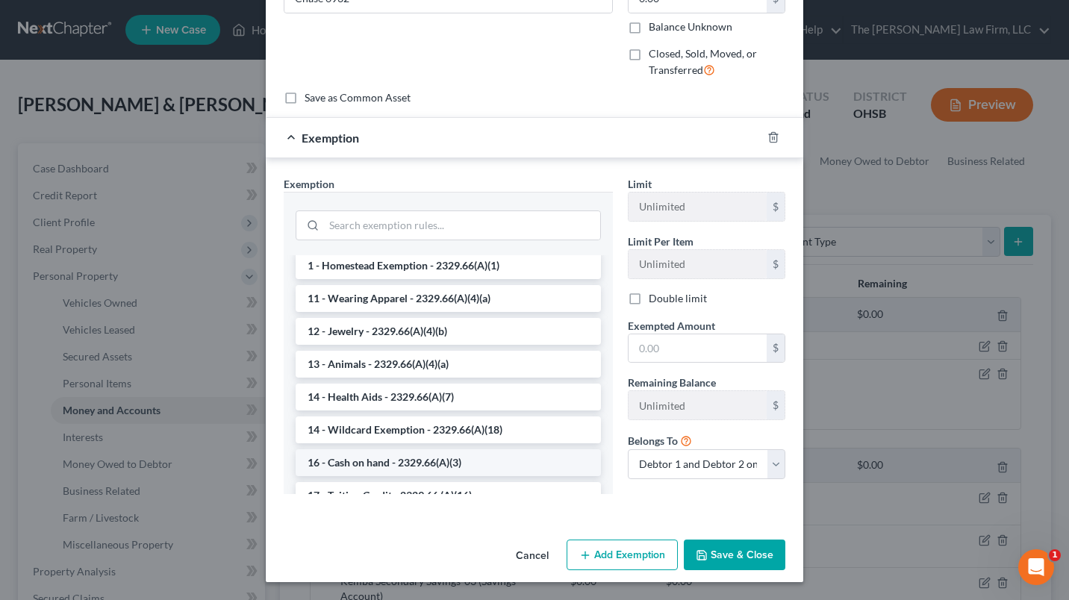
click at [364, 463] on li "16 - Cash on hand - 2329.66(A)(3)" at bounding box center [448, 463] width 305 height 27
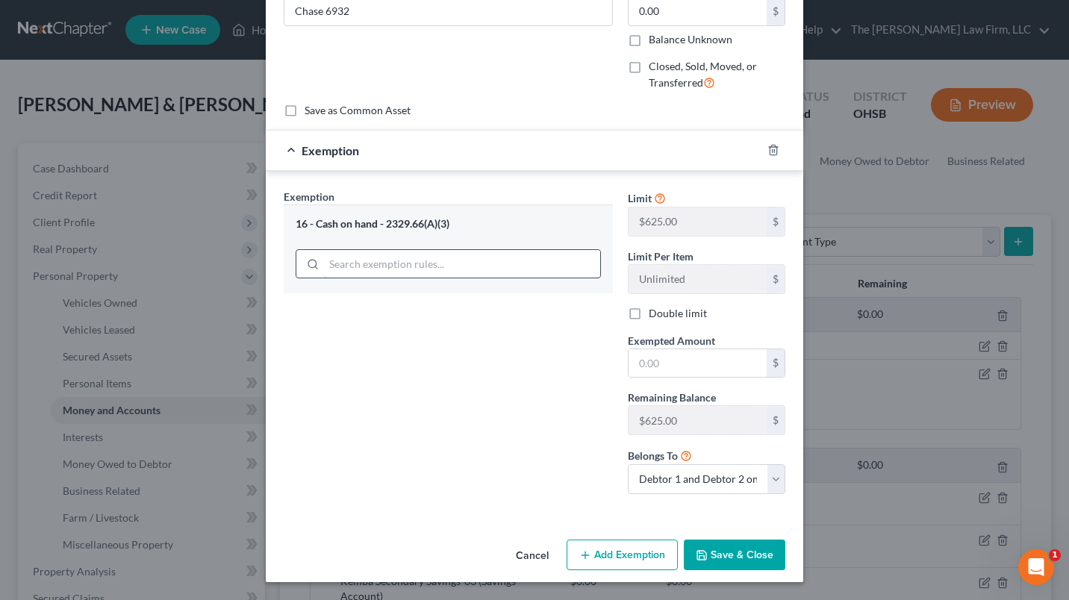
click at [335, 265] on div at bounding box center [448, 264] width 305 height 30
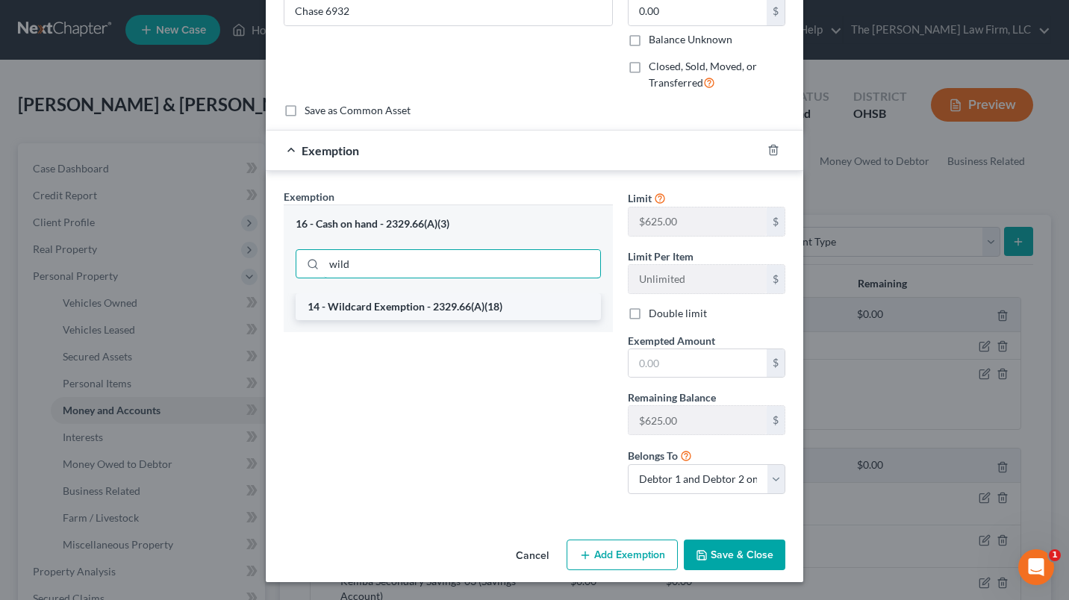
type input "wild"
click at [375, 310] on li "14 - Wildcard Exemption - 2329.66(A)(18)" at bounding box center [448, 307] width 305 height 27
checkbox input "true"
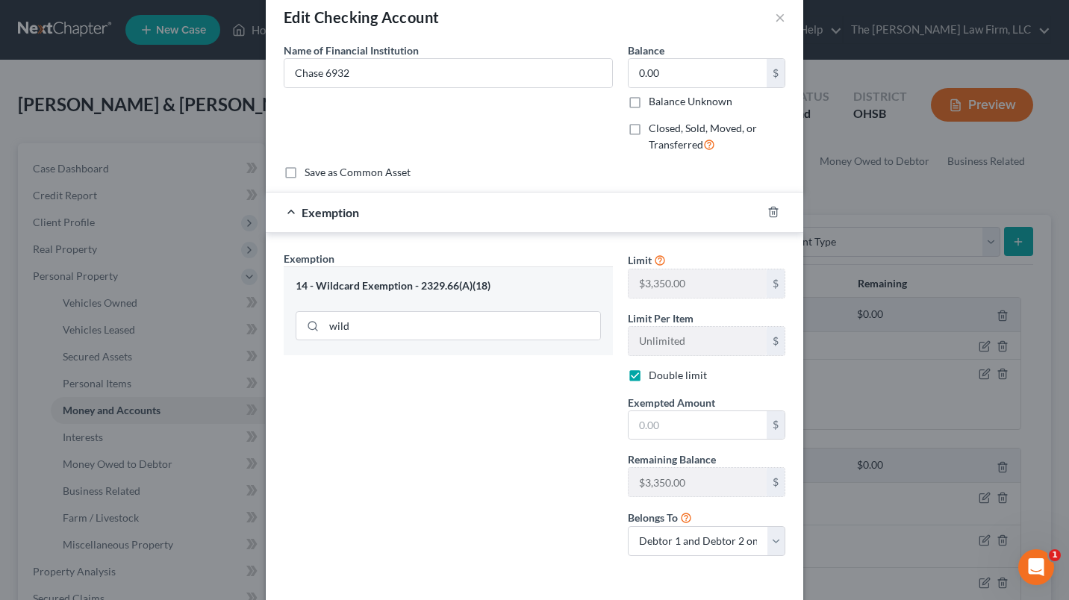
scroll to position [0, 0]
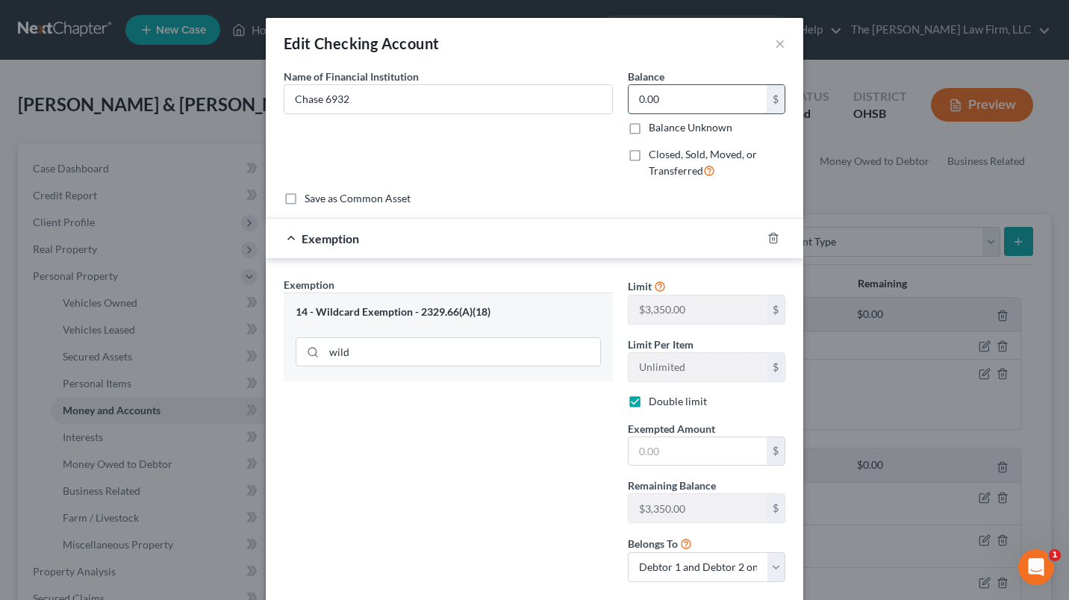
click at [693, 101] on input "0.00" at bounding box center [698, 99] width 138 height 28
type input "2,373.19"
click at [659, 450] on input "text" at bounding box center [698, 452] width 138 height 28
type input "2"
click at [357, 356] on input "wild" at bounding box center [462, 352] width 276 height 28
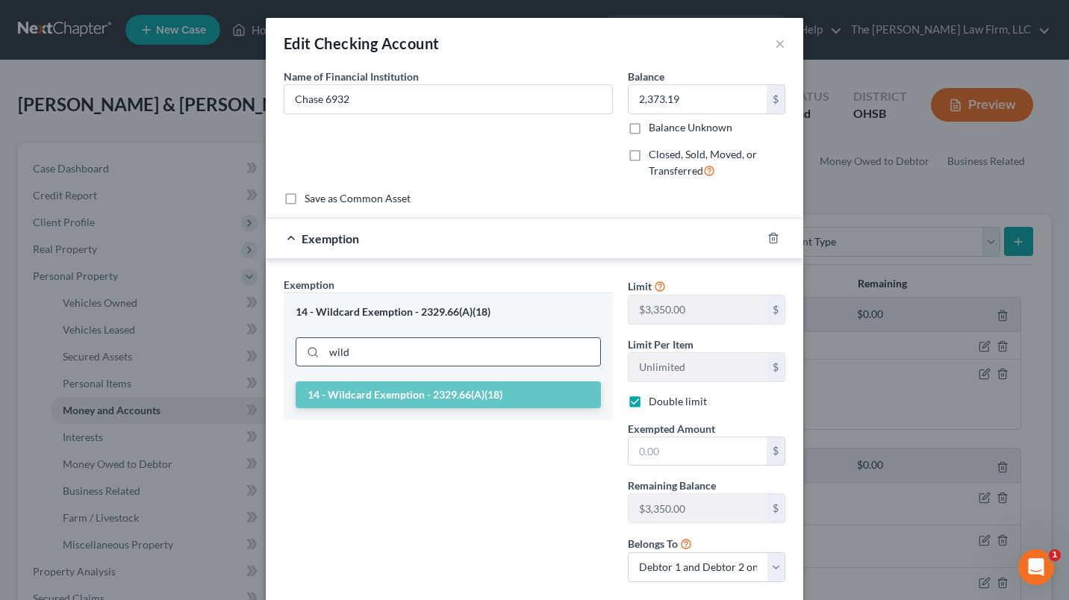
click at [358, 356] on input "wild" at bounding box center [462, 352] width 276 height 28
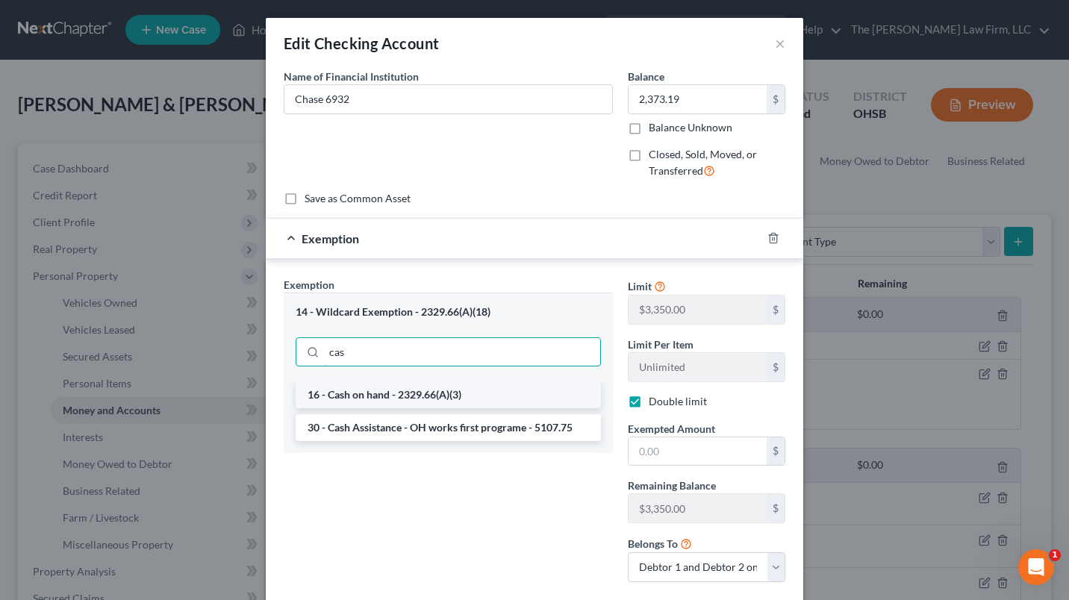
type input "cas"
click at [343, 394] on li "16 - Cash on hand - 2329.66(A)(3)" at bounding box center [448, 395] width 305 height 27
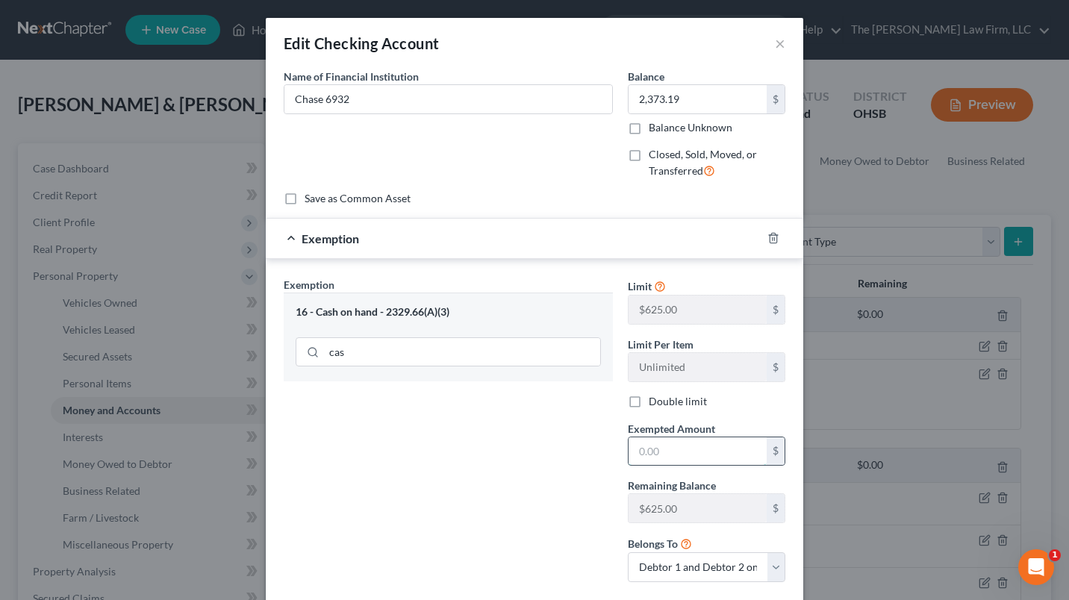
click at [651, 455] on input "text" at bounding box center [698, 452] width 138 height 28
drag, startPoint x: 628, startPoint y: 401, endPoint x: 648, endPoint y: 437, distance: 41.1
click at [649, 401] on label "Double limit" at bounding box center [678, 401] width 58 height 15
click at [655, 401] on input "Double limit" at bounding box center [660, 399] width 10 height 10
checkbox input "true"
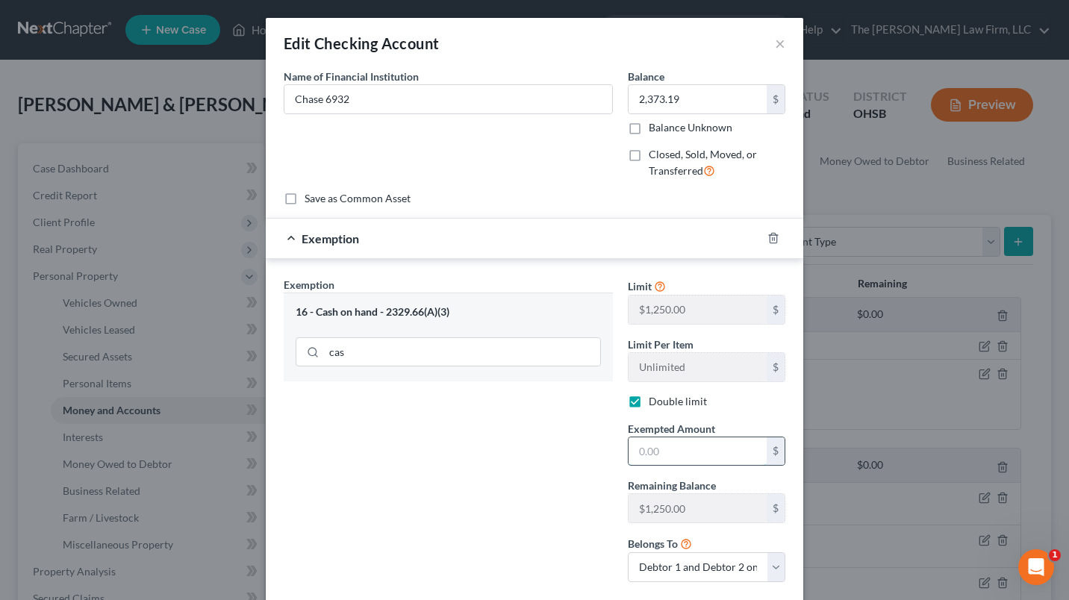
click at [656, 449] on input "text" at bounding box center [698, 452] width 138 height 28
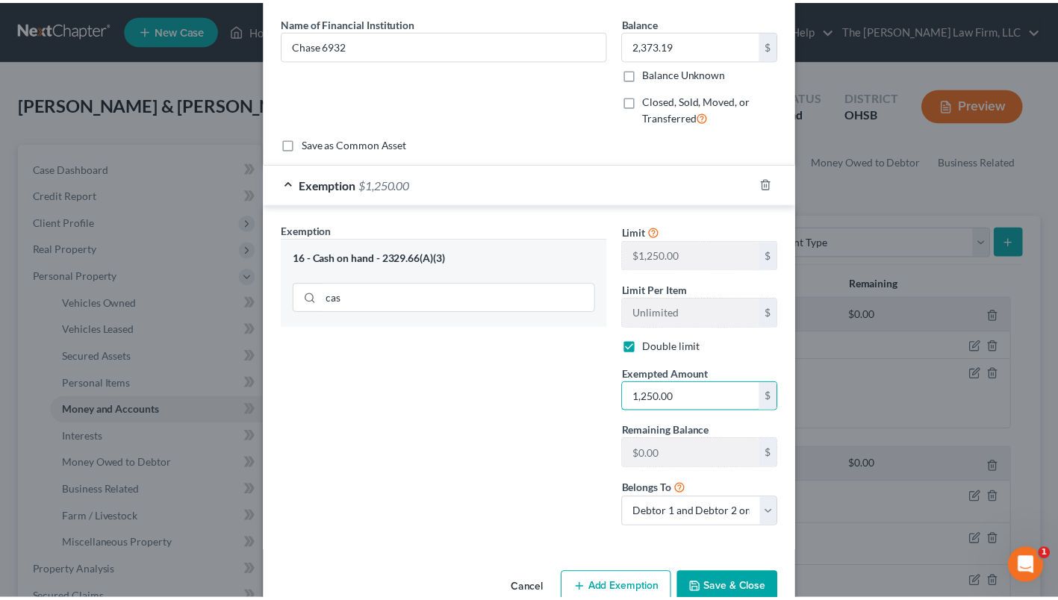
scroll to position [88, 0]
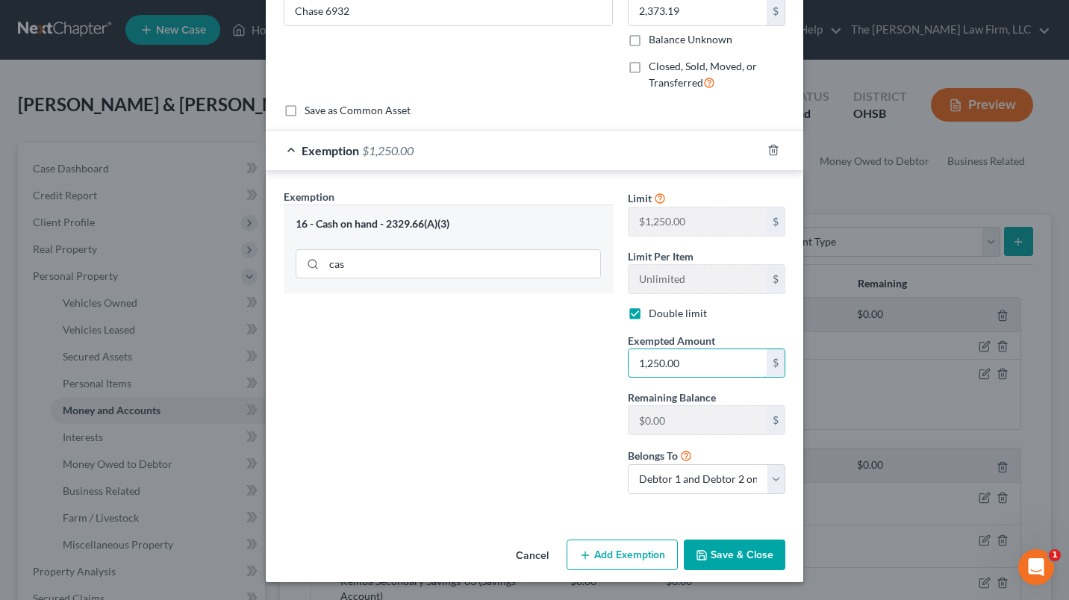
type input "1,250.00"
click at [727, 553] on button "Save & Close" at bounding box center [735, 555] width 102 height 31
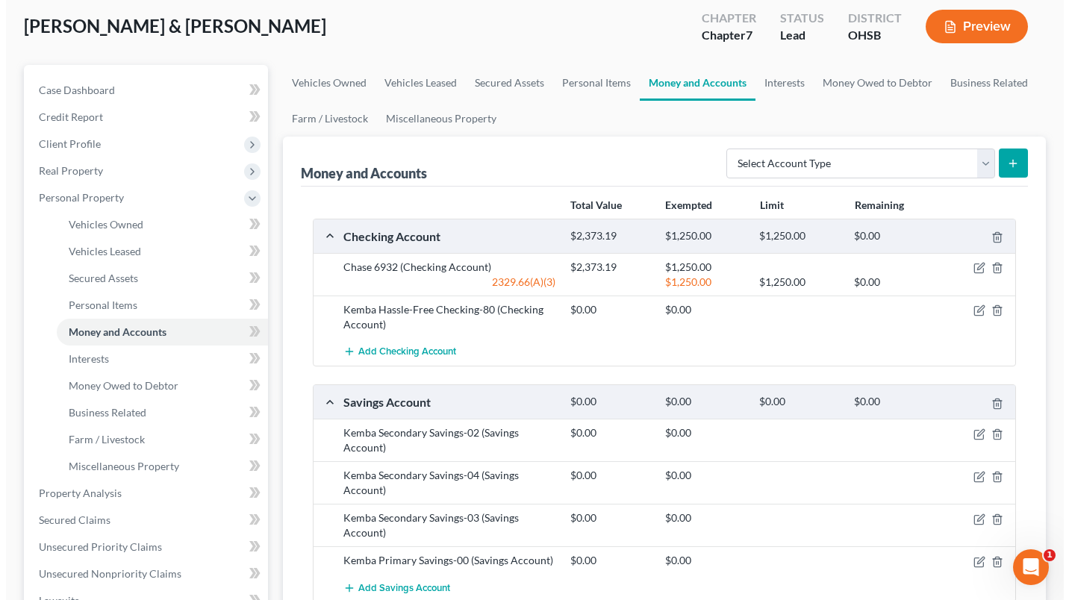
scroll to position [149, 0]
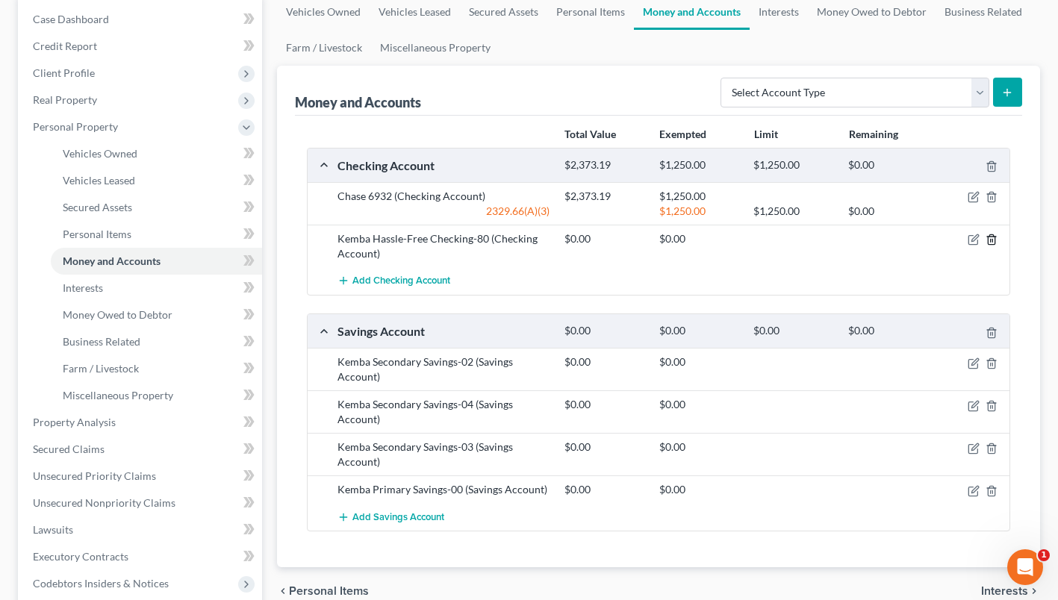
click at [991, 241] on line "button" at bounding box center [991, 241] width 0 height 3
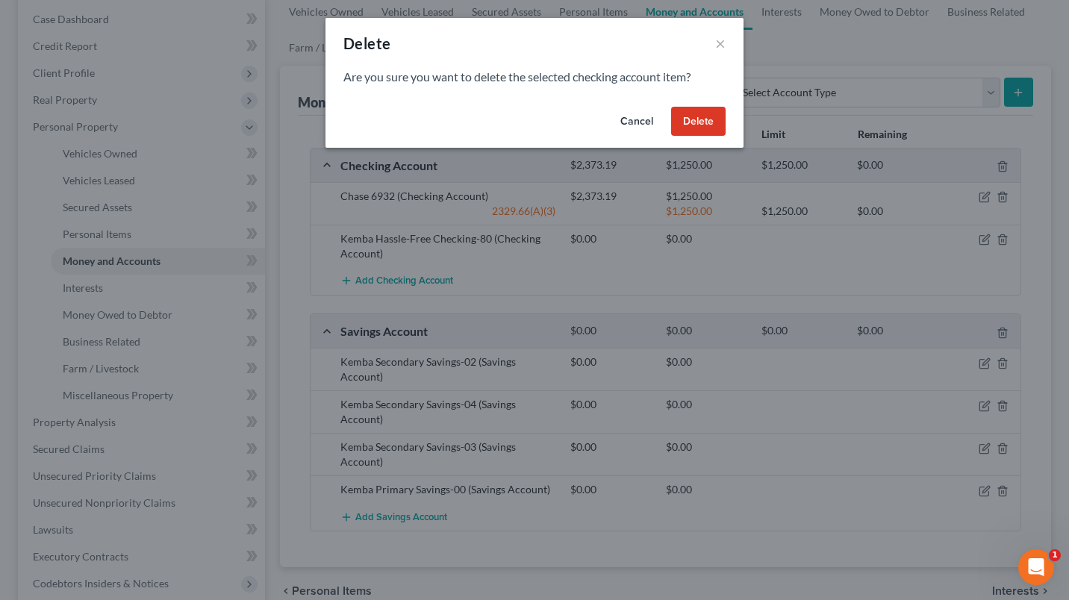
click at [679, 128] on button "Delete" at bounding box center [698, 122] width 55 height 30
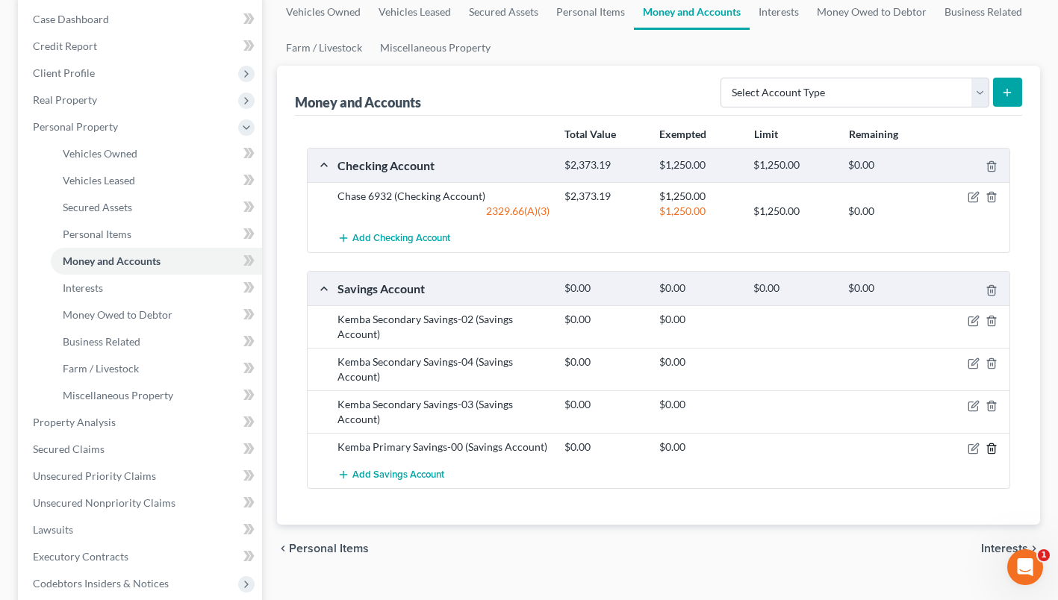
click at [996, 444] on icon "button" at bounding box center [992, 449] width 12 height 12
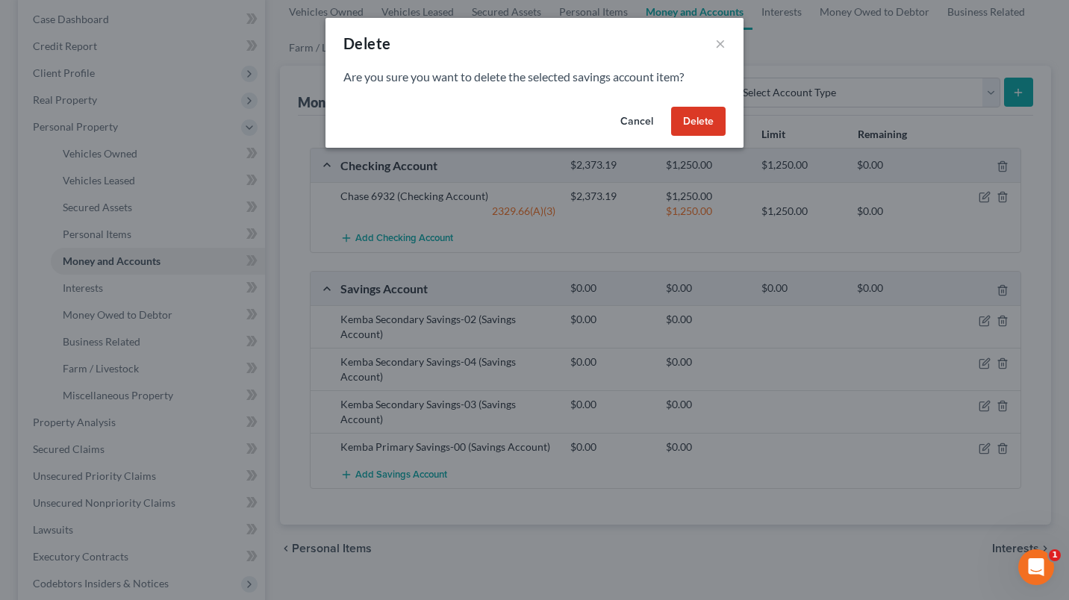
drag, startPoint x: 699, startPoint y: 126, endPoint x: 810, endPoint y: 158, distance: 115.1
click at [700, 126] on button "Delete" at bounding box center [698, 122] width 55 height 30
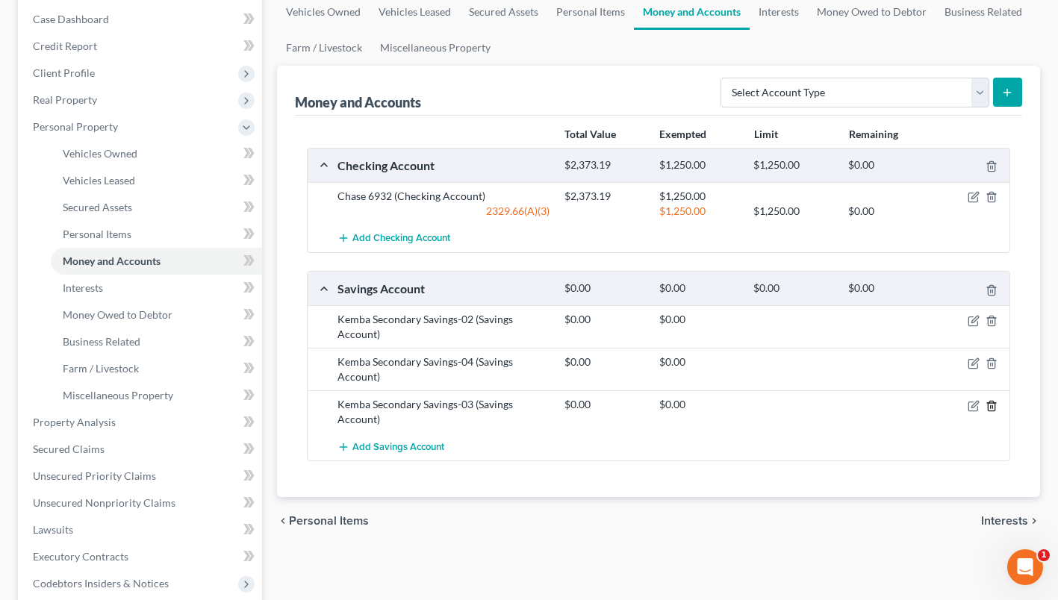
click at [994, 406] on icon "button" at bounding box center [992, 406] width 12 height 12
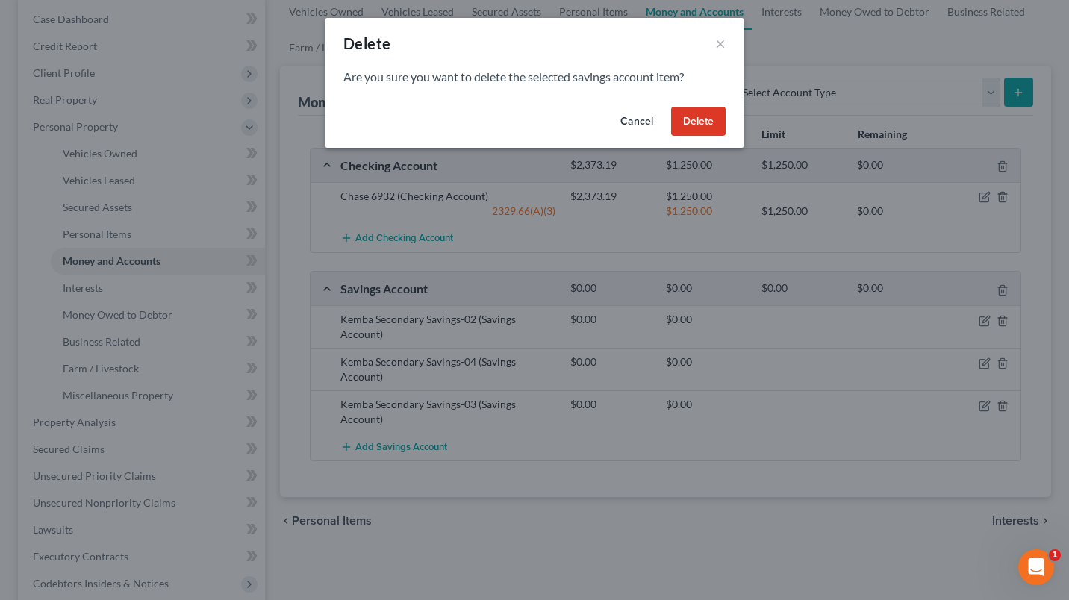
drag, startPoint x: 710, startPoint y: 114, endPoint x: 698, endPoint y: 129, distance: 19.1
click at [710, 114] on button "Delete" at bounding box center [698, 122] width 55 height 30
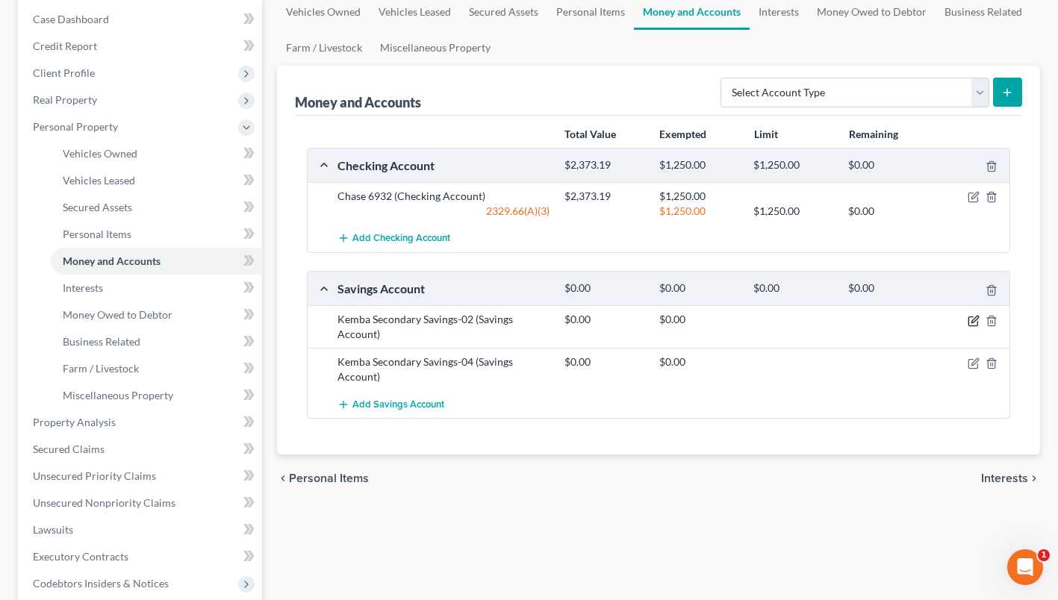
click at [975, 318] on icon "button" at bounding box center [975, 319] width 7 height 7
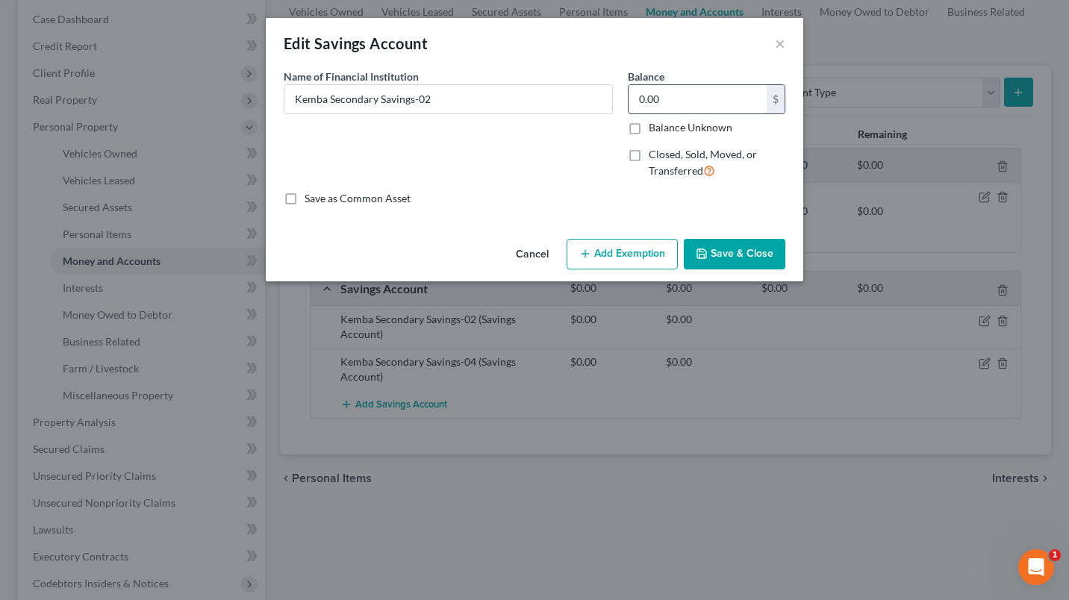
click at [709, 102] on input "0.00" at bounding box center [698, 99] width 138 height 28
drag, startPoint x: 448, startPoint y: 101, endPoint x: 257, endPoint y: 83, distance: 192.0
click at [266, 89] on div "An exemption set must first be selected from the Filing Information section. Co…" at bounding box center [535, 151] width 538 height 164
type input "Chase 1531"
type input "75.00"
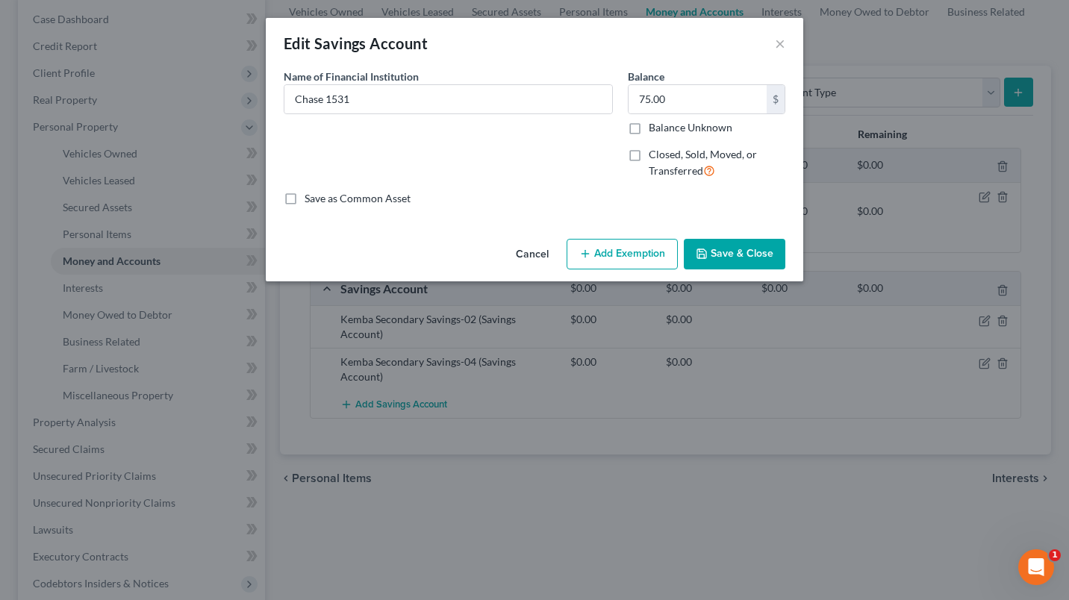
click at [723, 251] on button "Save & Close" at bounding box center [735, 254] width 102 height 31
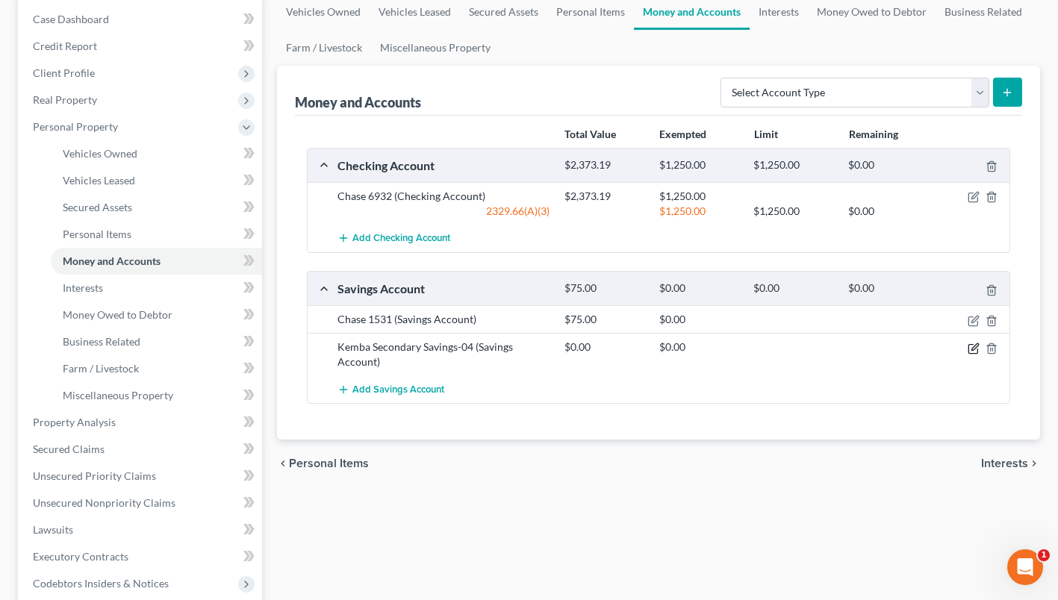
click at [968, 348] on icon "button" at bounding box center [974, 349] width 12 height 12
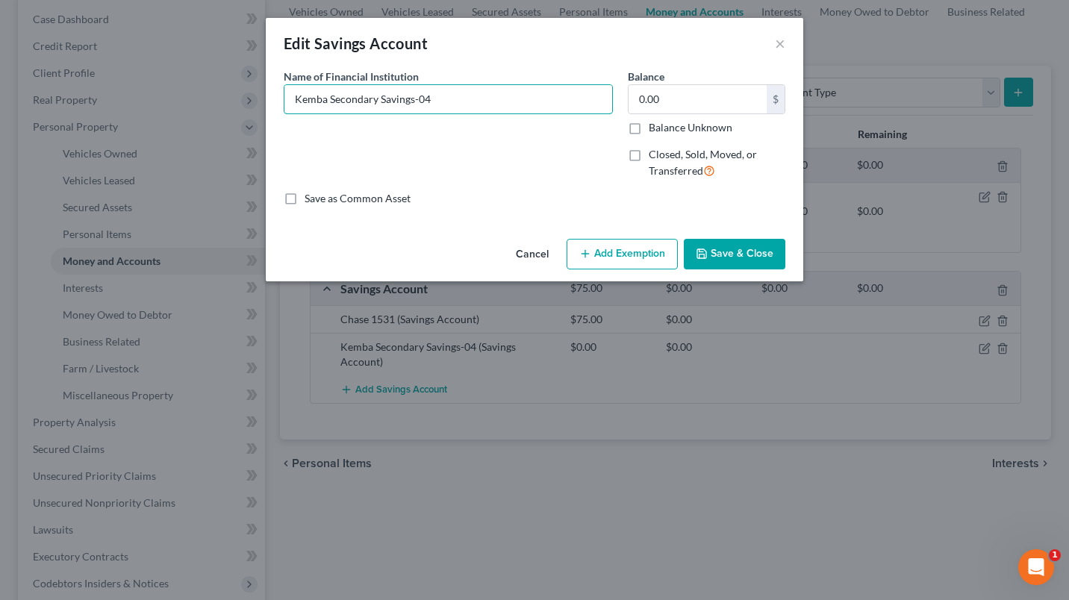
drag, startPoint x: 462, startPoint y: 90, endPoint x: 217, endPoint y: 69, distance: 245.9
click at [201, 106] on div "Edit Savings Account × An exemption set must first be selected from the Filing …" at bounding box center [534, 300] width 1069 height 600
type input "Chase 7736"
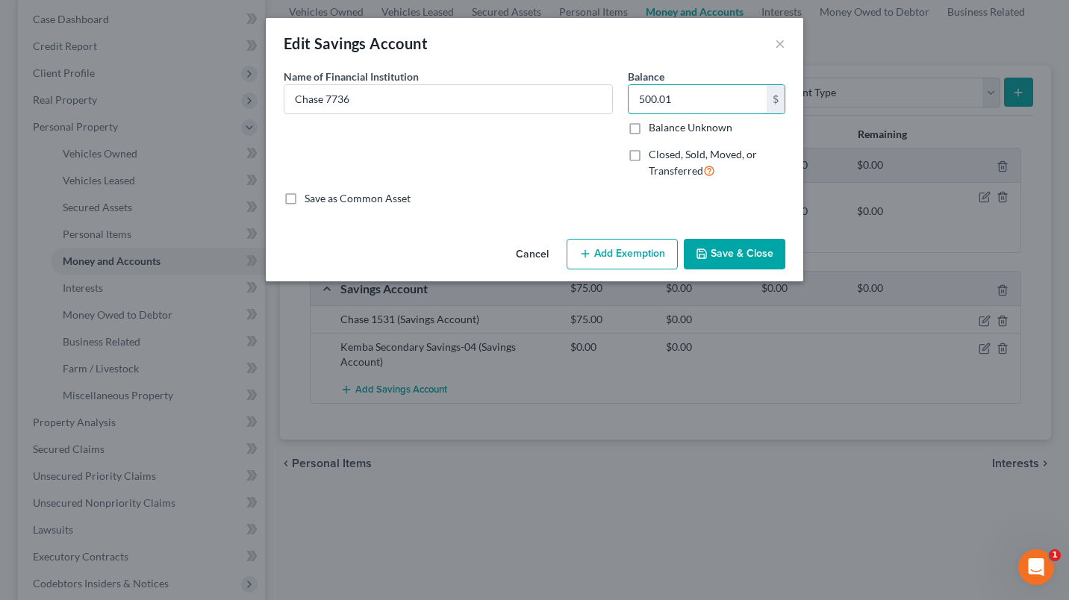
type input "500.01"
click at [746, 259] on button "Save & Close" at bounding box center [735, 254] width 102 height 31
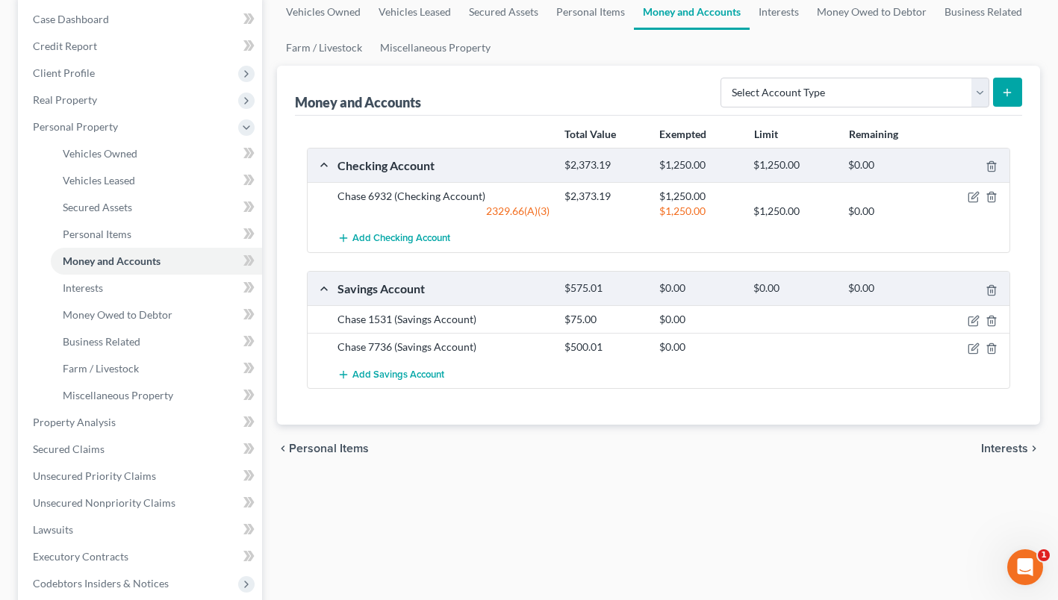
click at [981, 318] on div at bounding box center [973, 319] width 75 height 15
drag, startPoint x: 975, startPoint y: 320, endPoint x: 910, endPoint y: 297, distance: 68.0
click at [974, 320] on icon "button" at bounding box center [974, 321] width 12 height 12
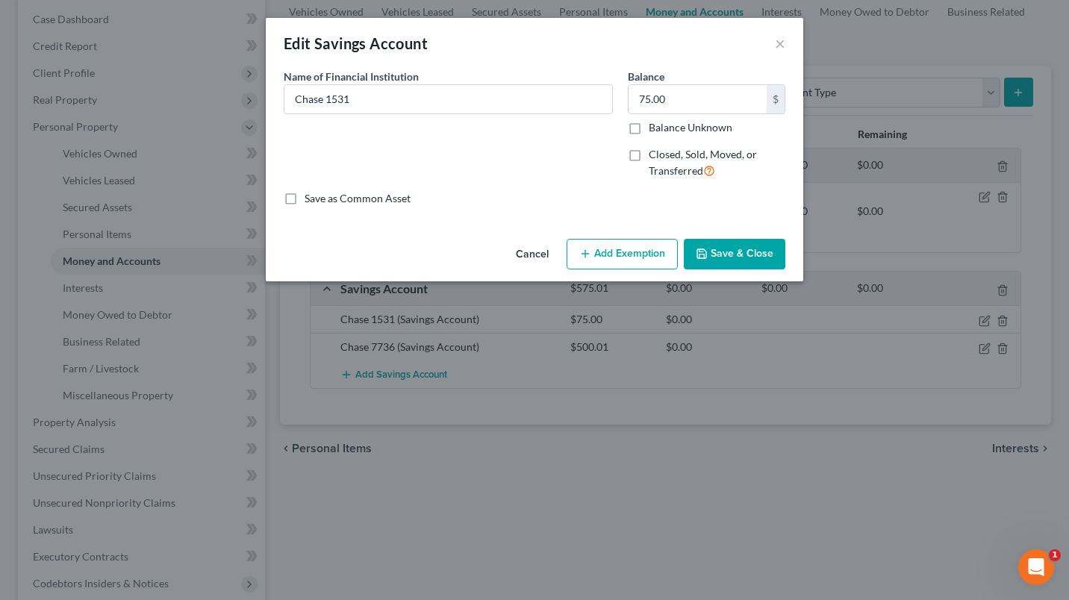
drag, startPoint x: 613, startPoint y: 254, endPoint x: 559, endPoint y: 294, distance: 67.2
click at [614, 254] on button "Add Exemption" at bounding box center [622, 254] width 111 height 31
select select "2"
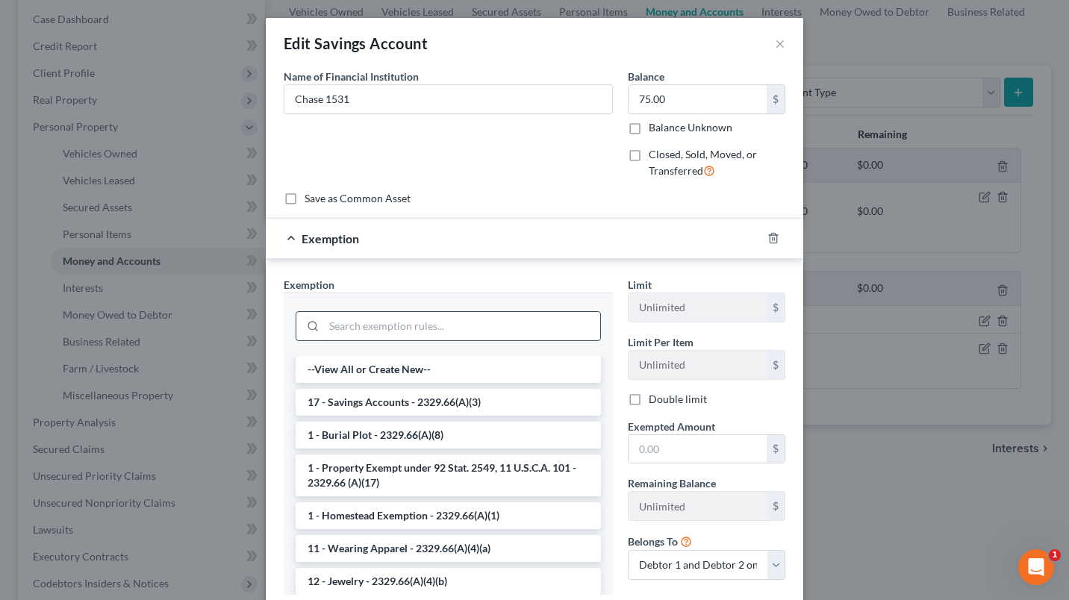
click at [517, 323] on input "search" at bounding box center [462, 326] width 276 height 28
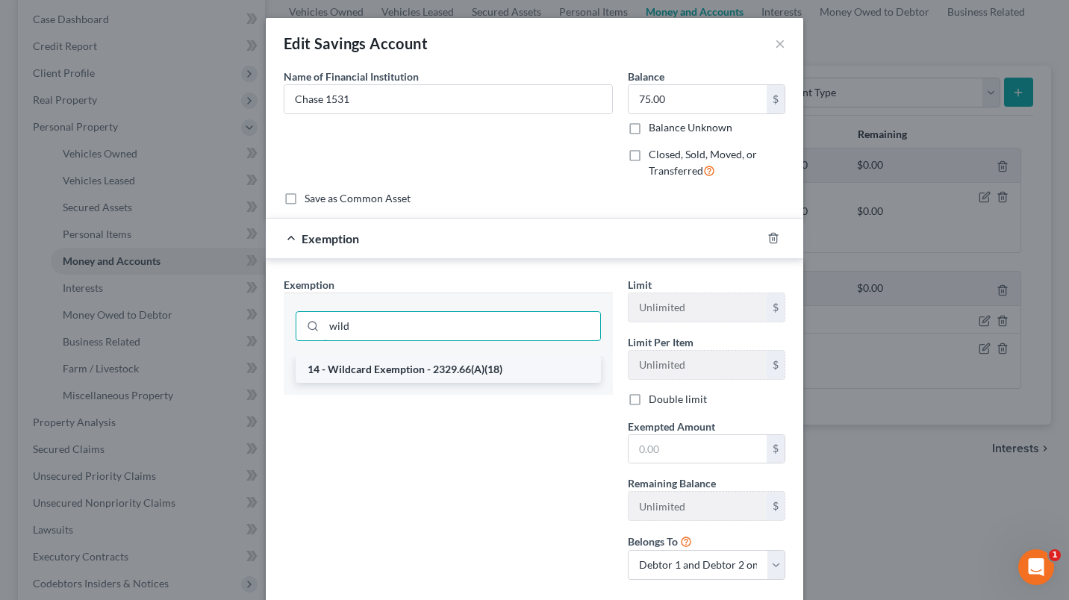
type input "wild"
click at [450, 365] on li "14 - Wildcard Exemption - 2329.66(A)(18)" at bounding box center [448, 369] width 305 height 27
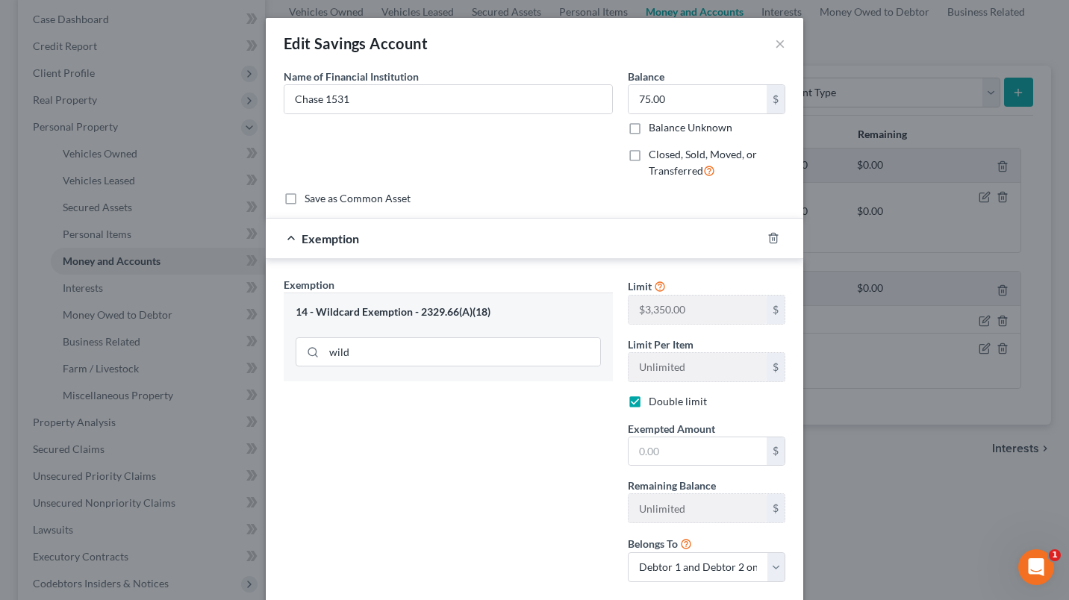
checkbox input "true"
click at [696, 452] on input "text" at bounding box center [698, 452] width 138 height 28
click at [479, 497] on div "Exemption Set must be selected for CA. Exemption * 14 - Wildcard Exemption - 23…" at bounding box center [448, 435] width 344 height 317
click at [662, 445] on input "text" at bounding box center [698, 452] width 138 height 28
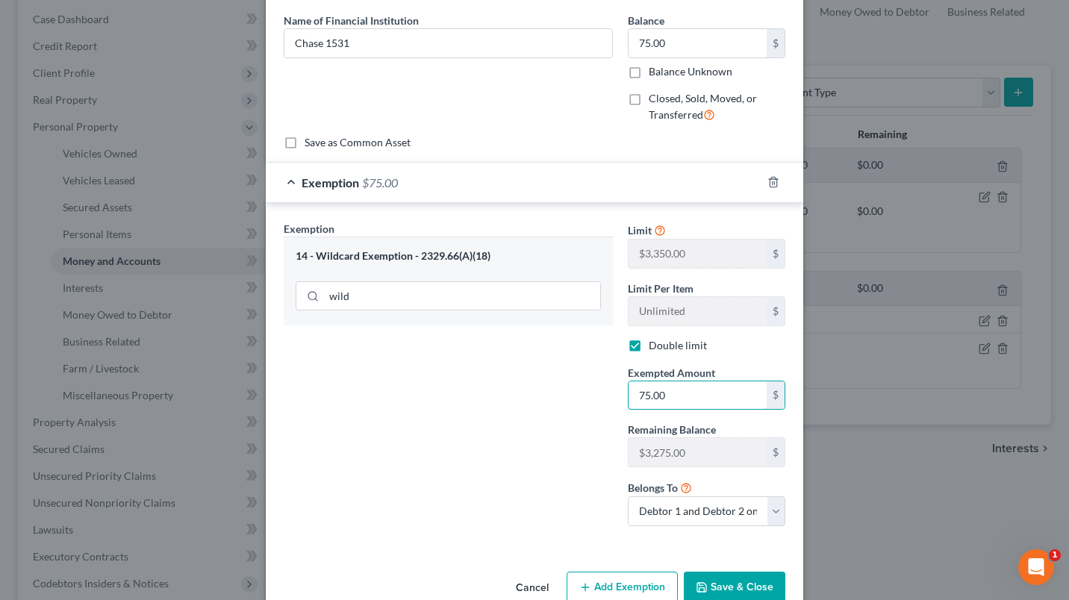
scroll to position [88, 0]
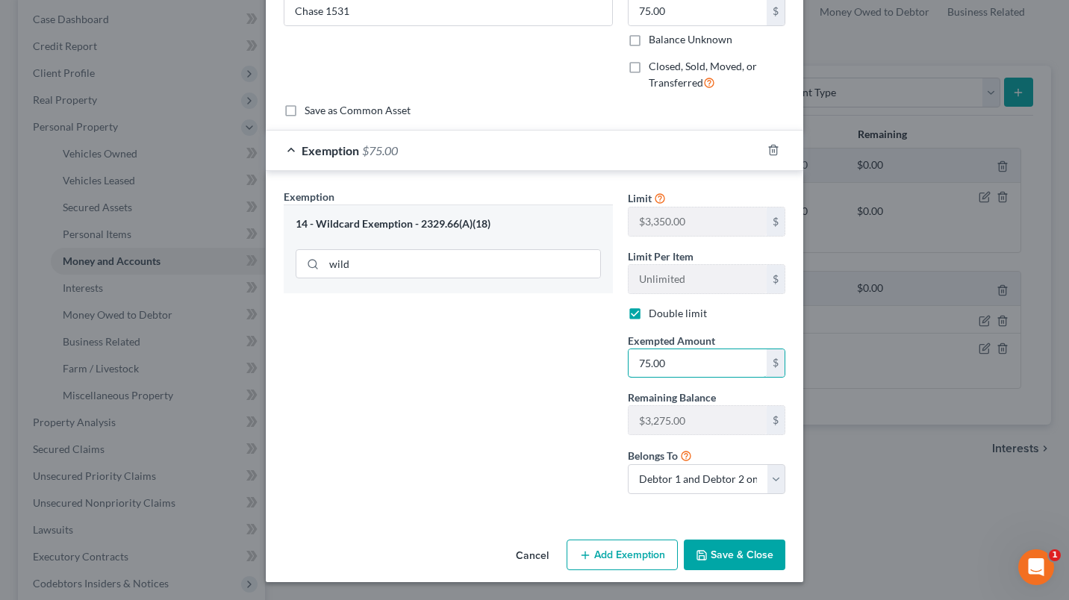
type input "75.00"
click at [742, 550] on button "Save & Close" at bounding box center [735, 555] width 102 height 31
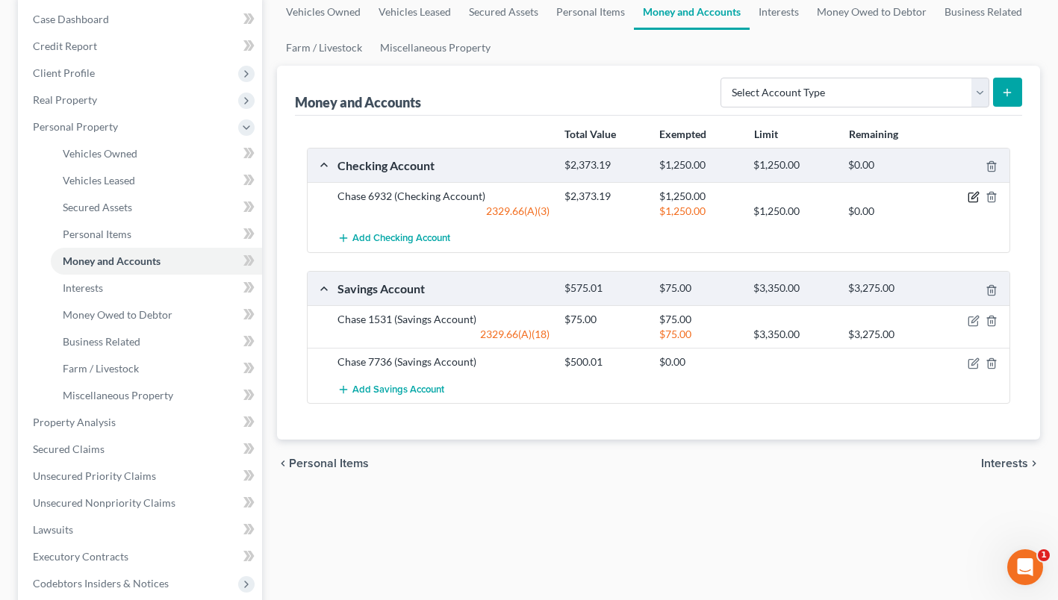
click at [972, 193] on icon "button" at bounding box center [973, 197] width 9 height 9
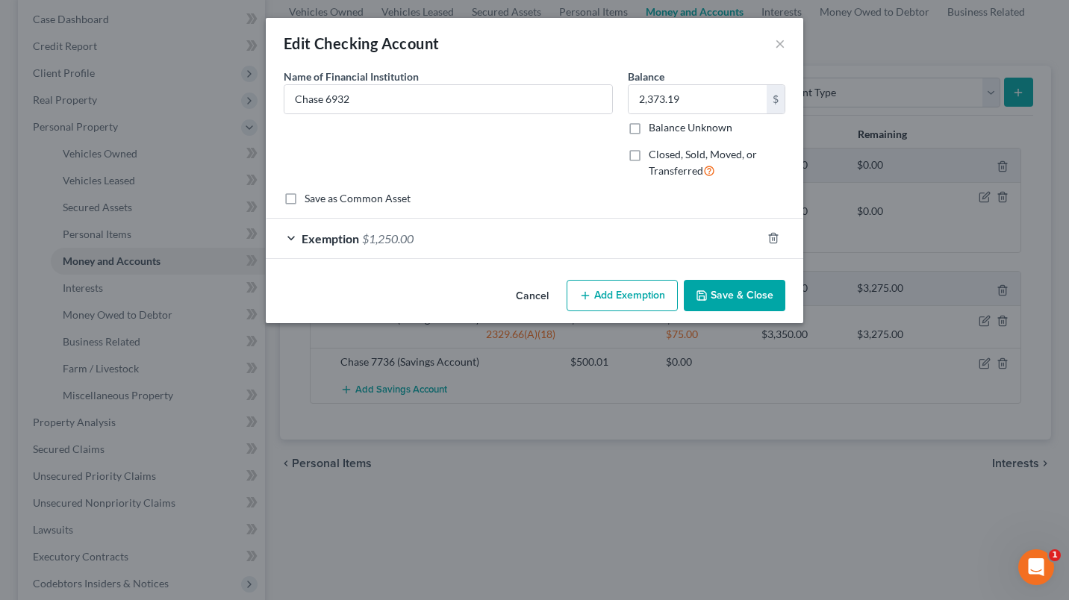
click at [642, 304] on button "Add Exemption" at bounding box center [622, 295] width 111 height 31
select select "2"
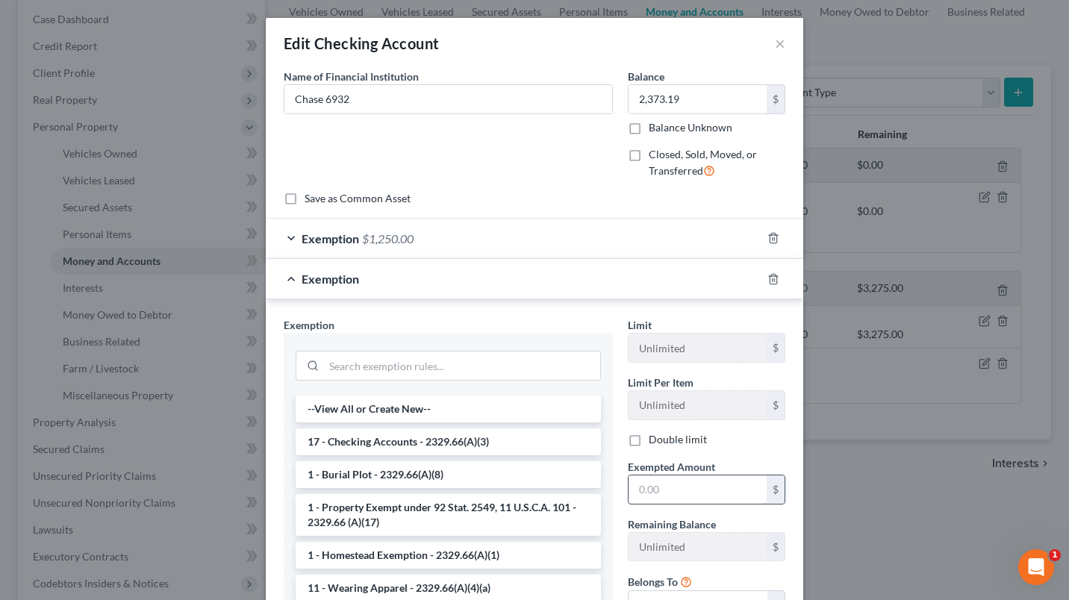
scroll to position [140, 0]
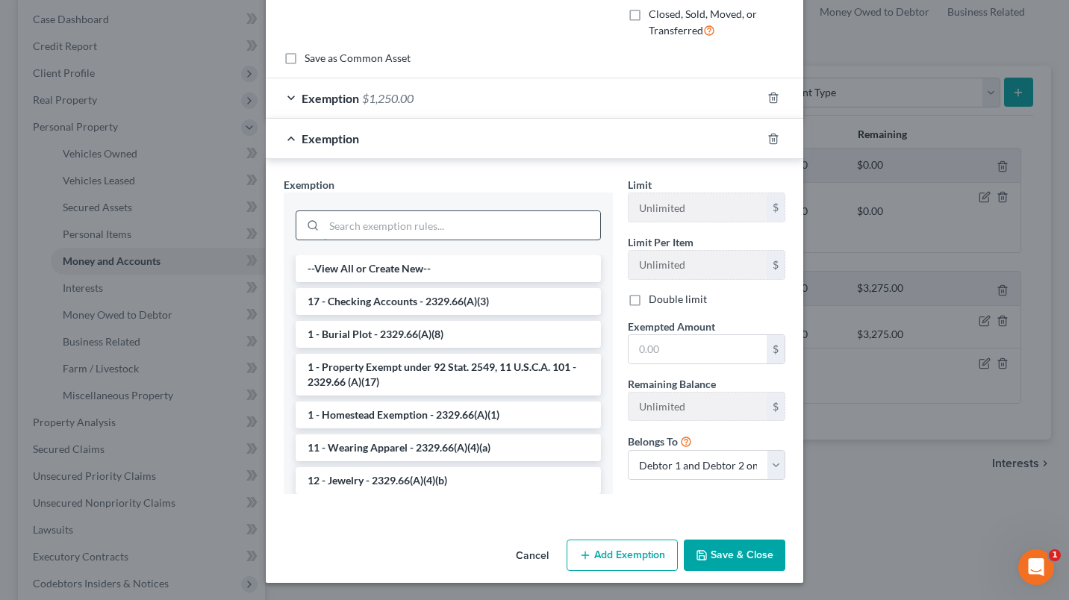
click at [385, 227] on input "search" at bounding box center [462, 225] width 276 height 28
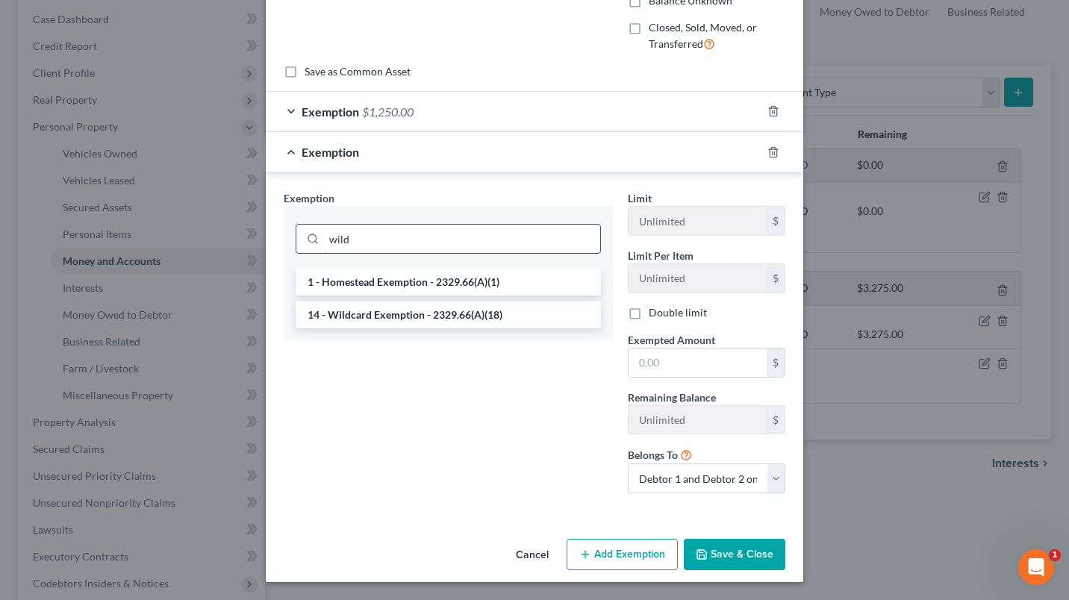
scroll to position [126, 0]
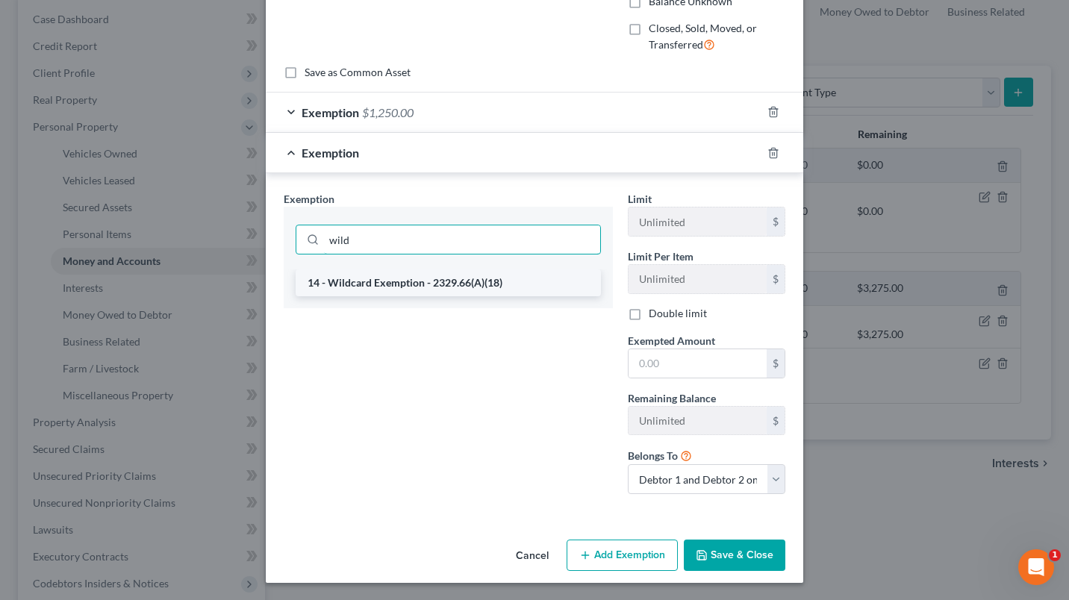
type input "wild"
click at [416, 288] on li "14 - Wildcard Exemption - 2329.66(A)(18)" at bounding box center [448, 283] width 305 height 27
checkbox input "true"
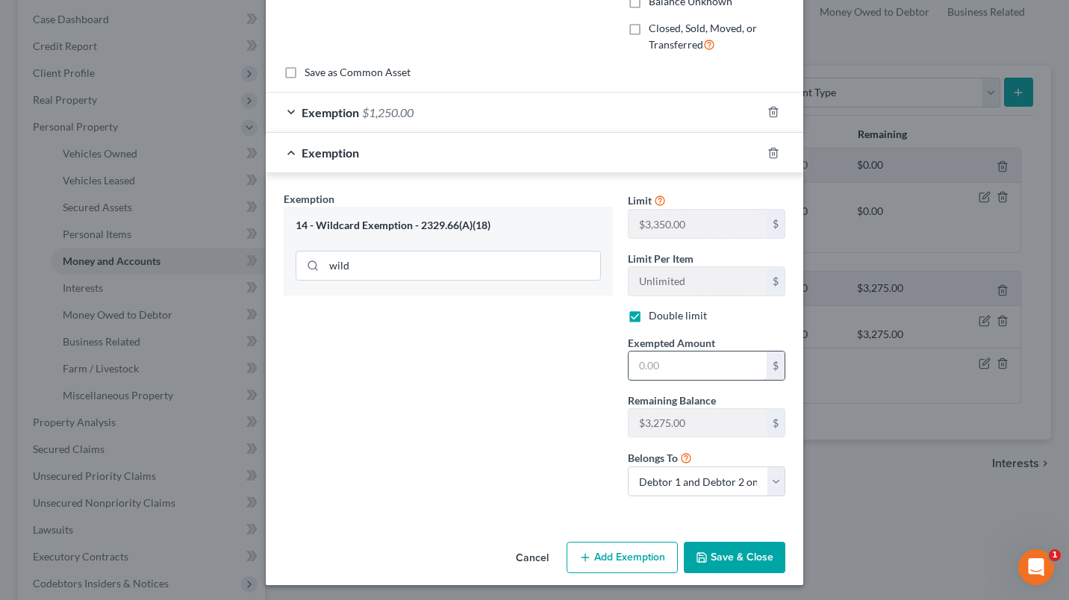
click at [682, 357] on input "text" at bounding box center [698, 366] width 138 height 28
type input "1,123.19"
click at [735, 571] on button "Save & Close" at bounding box center [735, 557] width 102 height 31
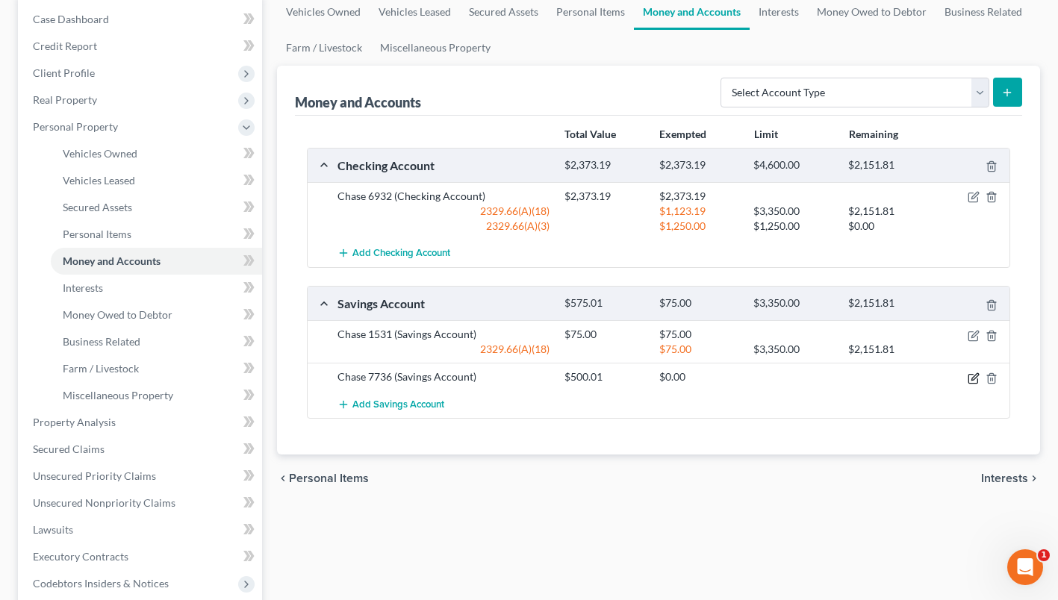
click at [973, 376] on icon "button" at bounding box center [974, 379] width 12 height 12
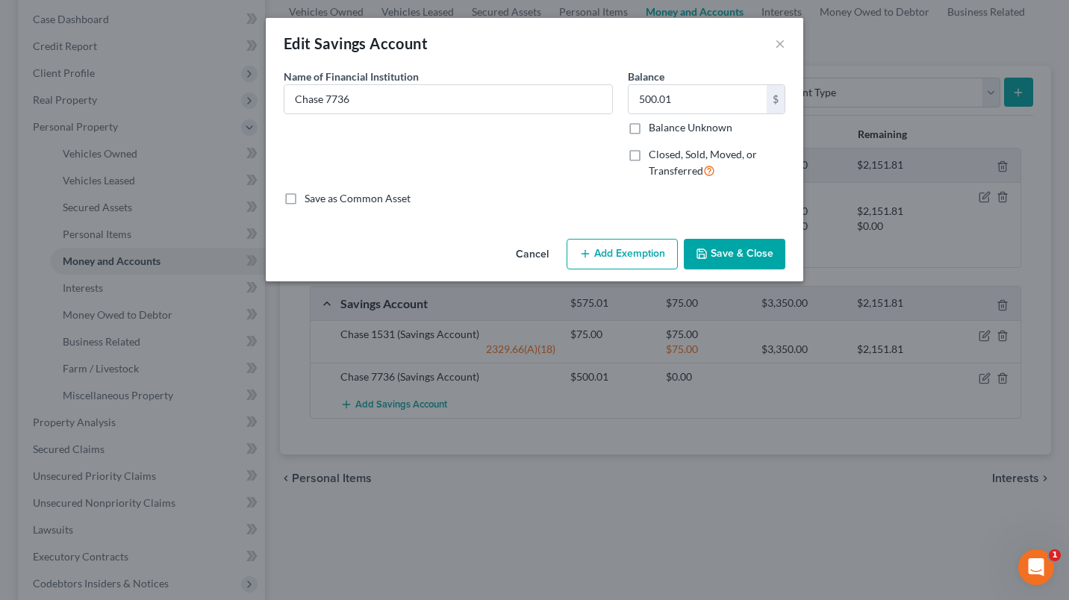
click at [604, 240] on button "Add Exemption" at bounding box center [622, 254] width 111 height 31
select select "2"
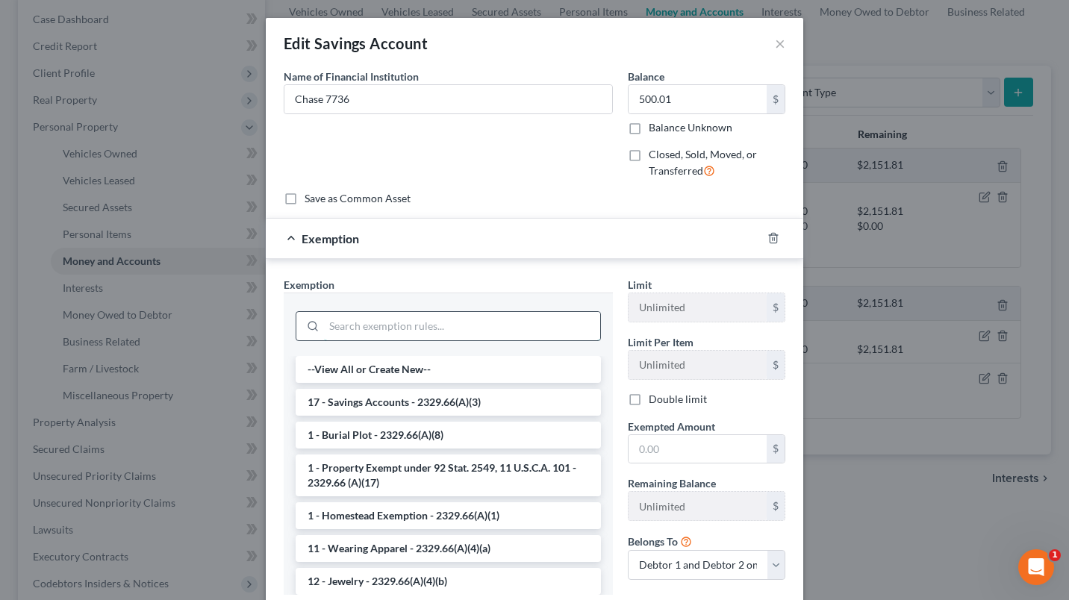
click at [478, 322] on input "search" at bounding box center [462, 326] width 276 height 28
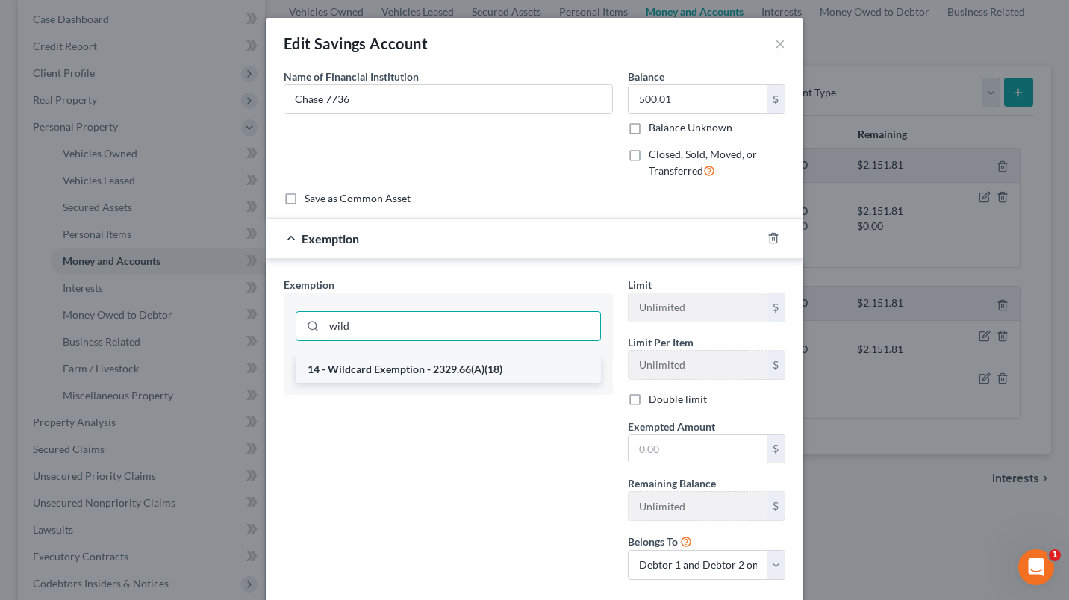
type input "wild"
click at [417, 373] on li "14 - Wildcard Exemption - 2329.66(A)(18)" at bounding box center [448, 369] width 305 height 27
checkbox input "true"
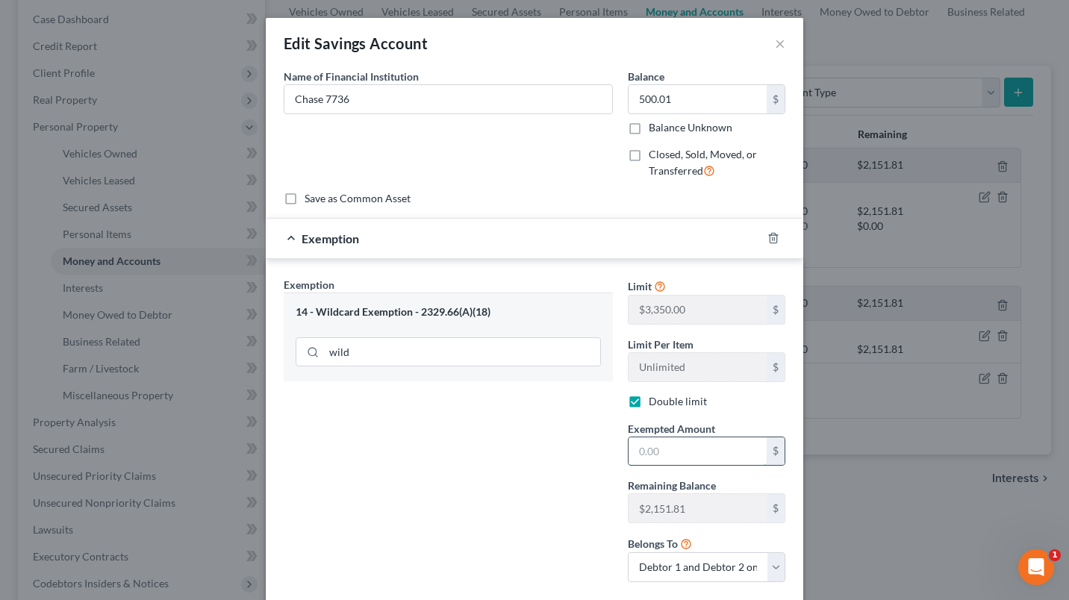
click at [698, 455] on input "text" at bounding box center [698, 452] width 138 height 28
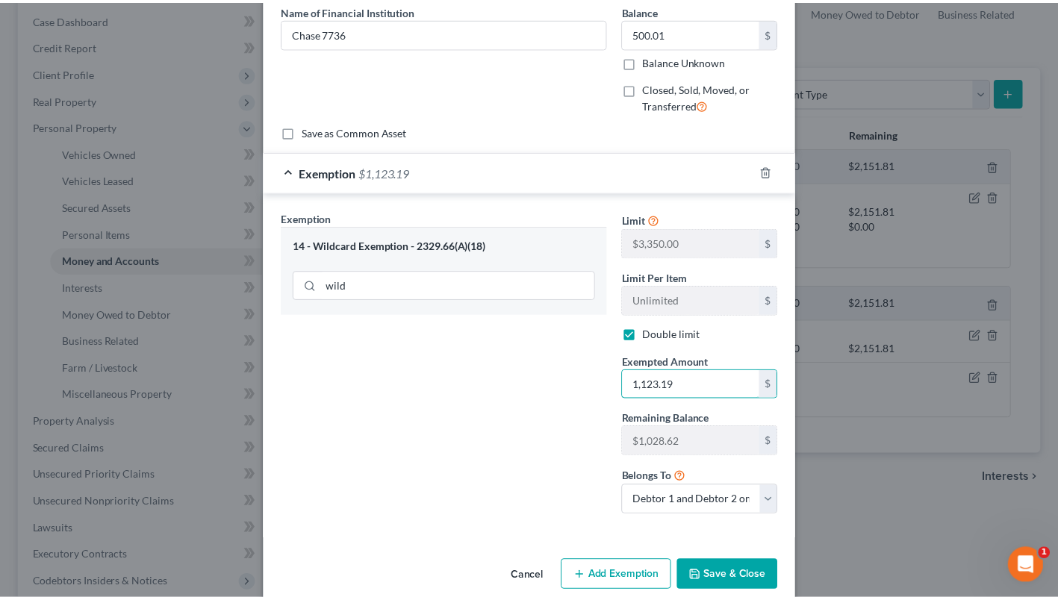
scroll to position [88, 0]
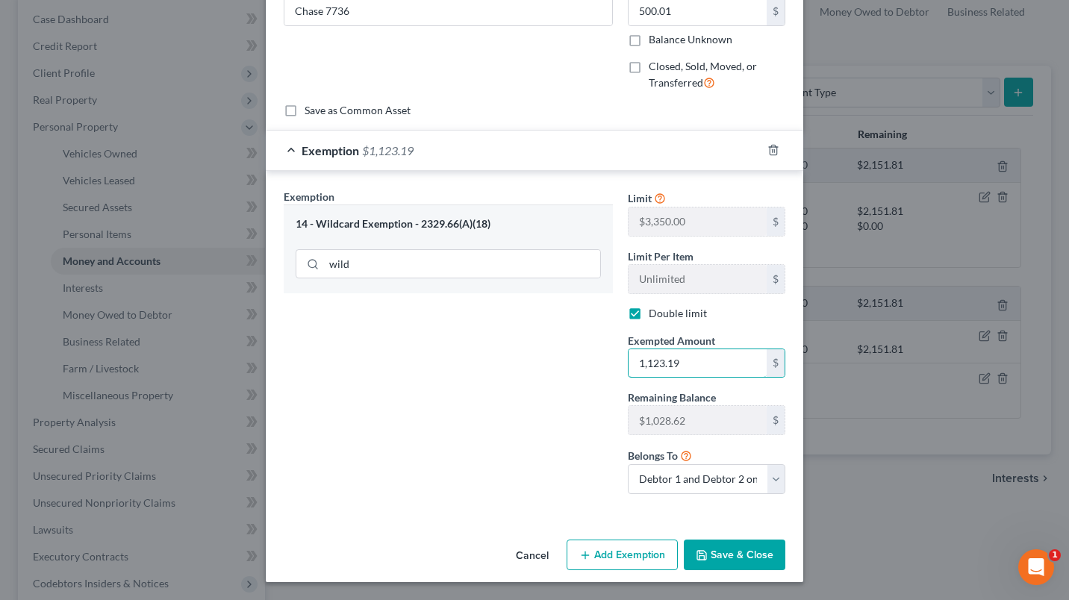
type input "1,123.19"
click at [733, 547] on button "Save & Close" at bounding box center [735, 555] width 102 height 31
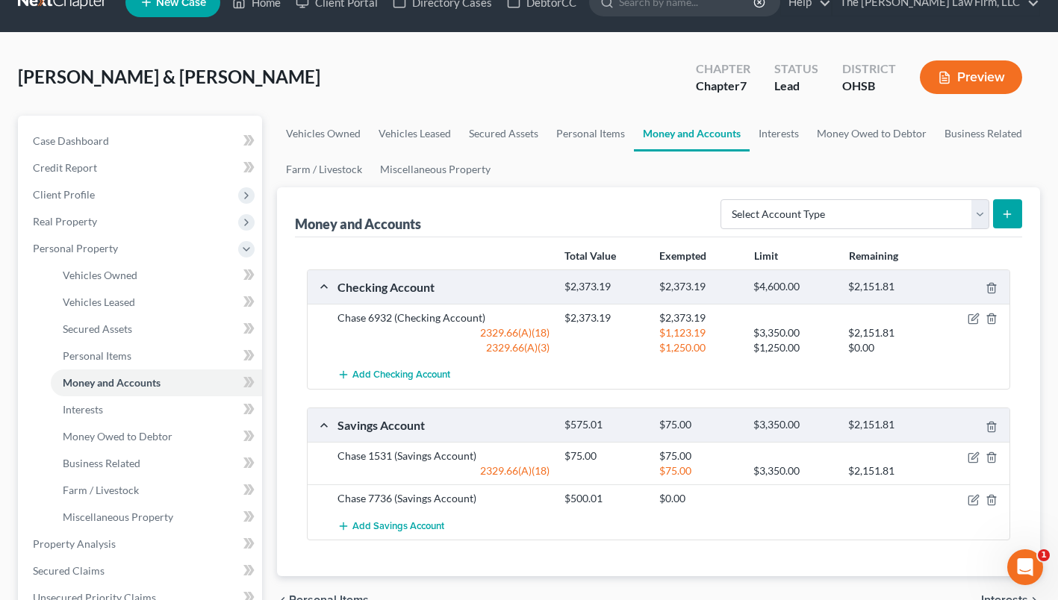
scroll to position [0, 0]
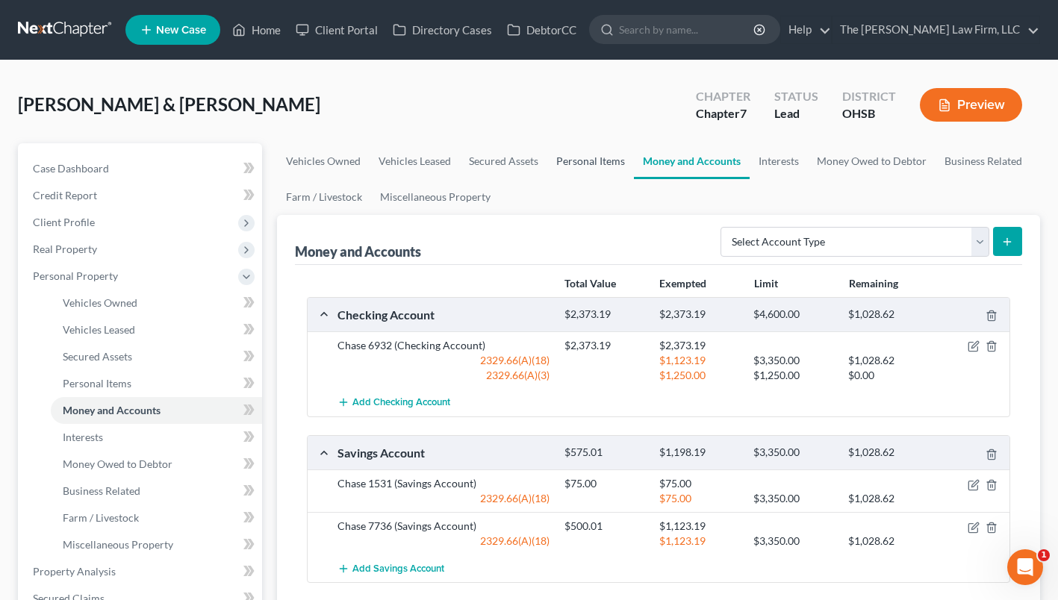
click at [600, 158] on link "Personal Items" at bounding box center [590, 161] width 87 height 36
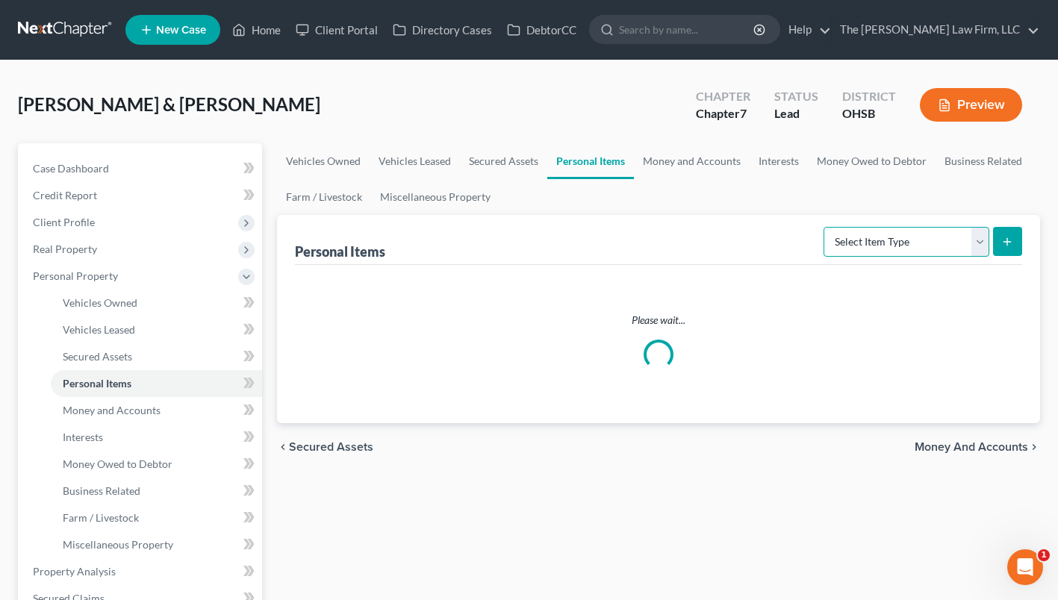
click at [858, 239] on select "Select Item Type Clothing Collectibles Of Value Electronics Firearms Household …" at bounding box center [907, 242] width 166 height 30
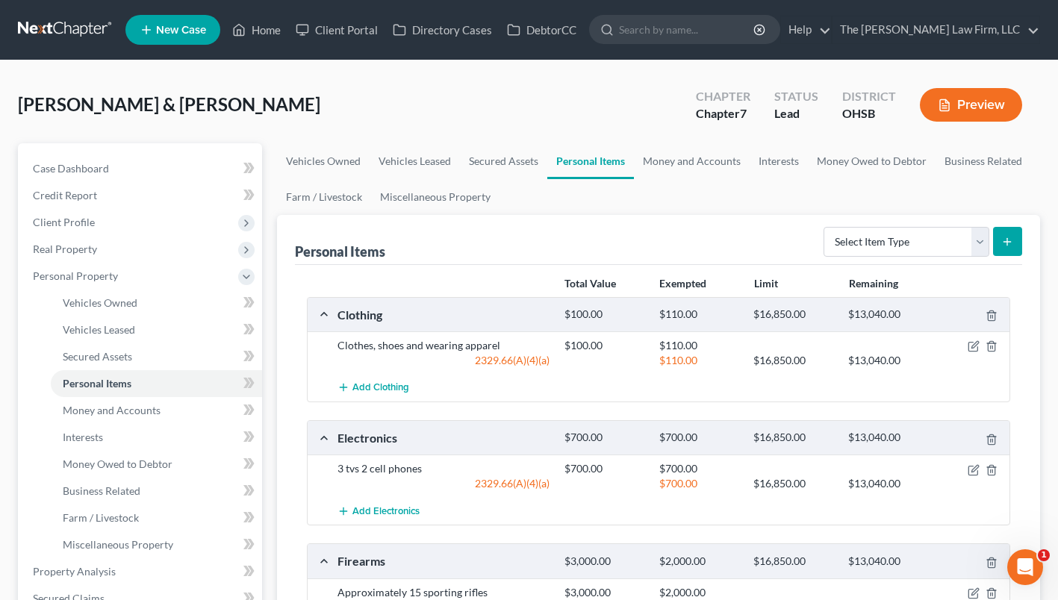
click at [783, 227] on div "Personal Items Select Item Type Clothing Collectibles Of Value Electronics Fire…" at bounding box center [658, 240] width 727 height 50
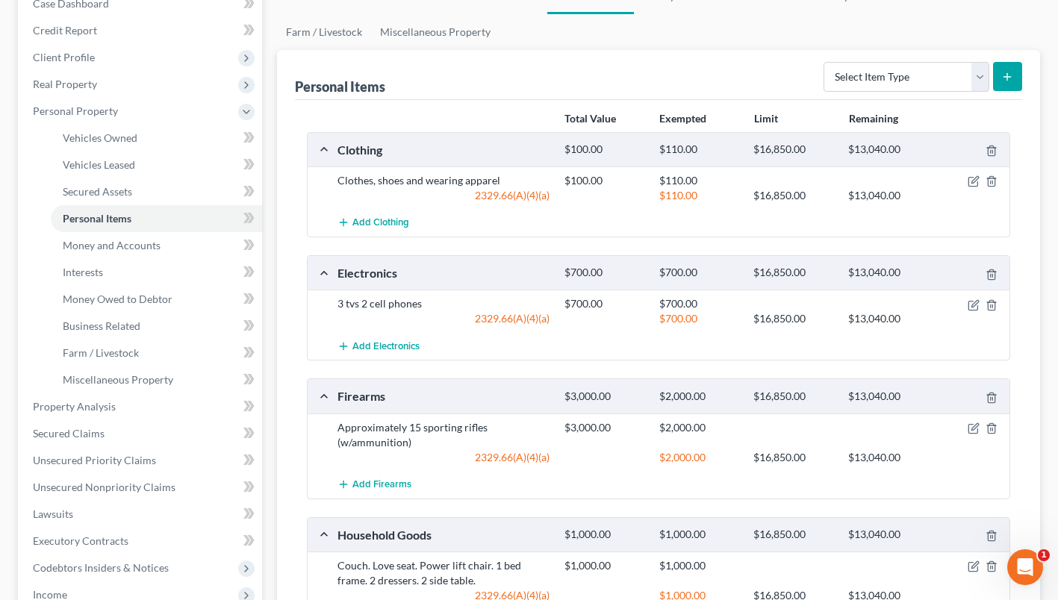
scroll to position [224, 0]
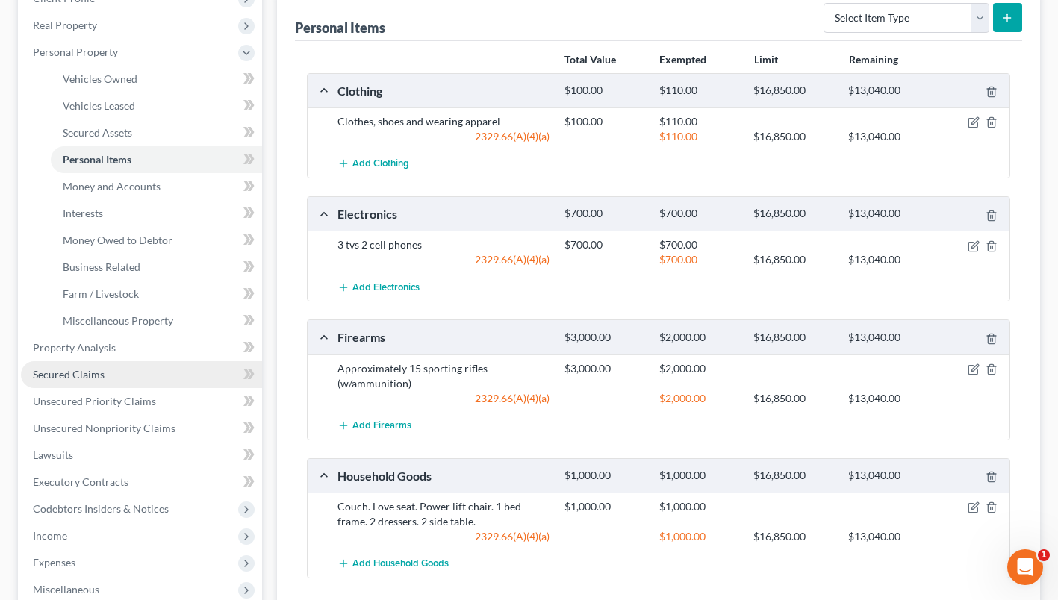
click at [55, 370] on span "Secured Claims" at bounding box center [69, 374] width 72 height 13
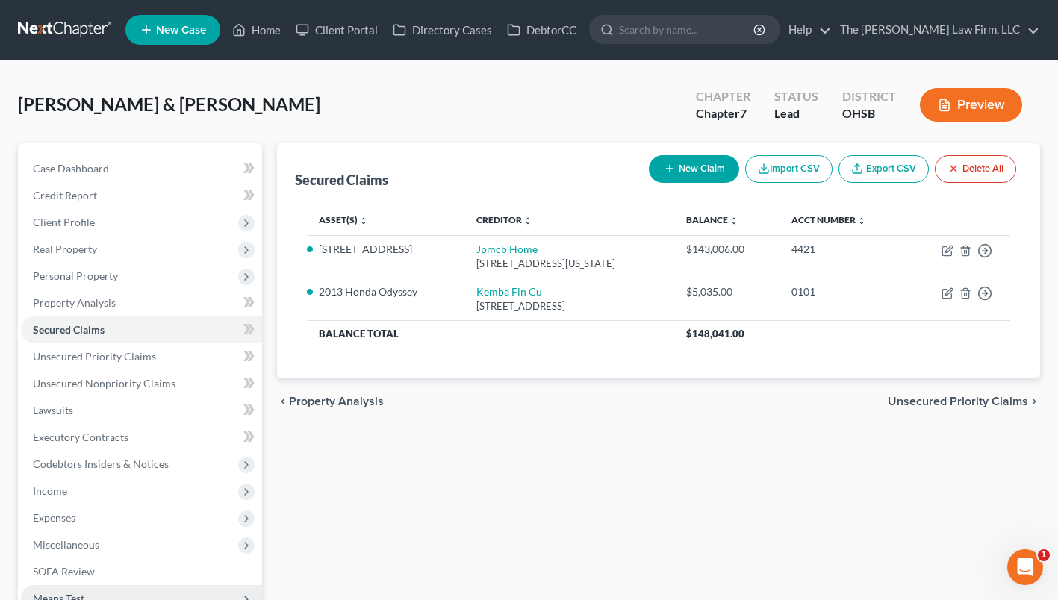
scroll to position [219, 0]
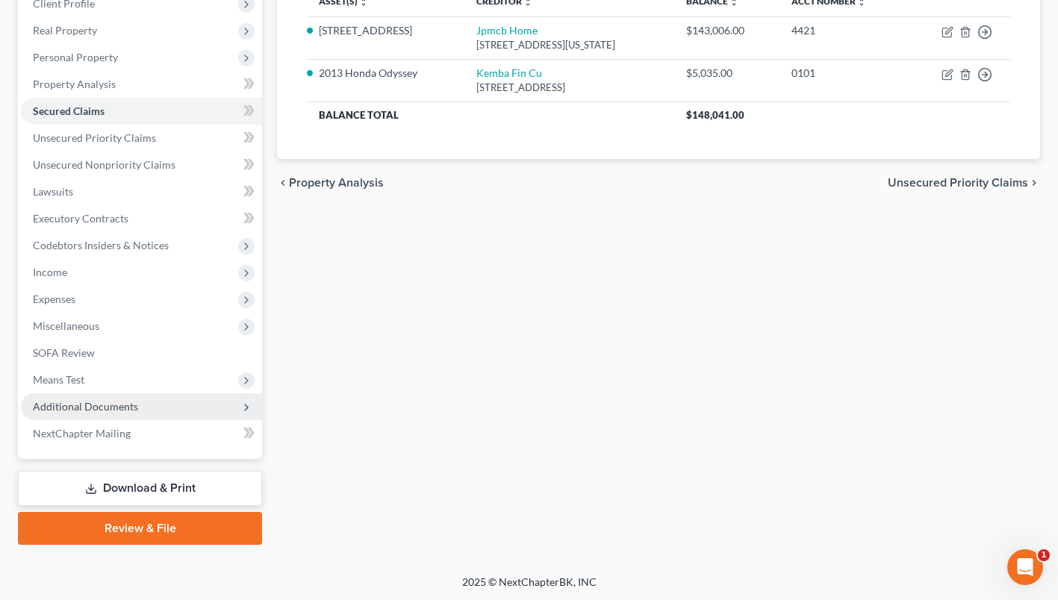
click at [132, 406] on span "Additional Documents" at bounding box center [85, 406] width 105 height 13
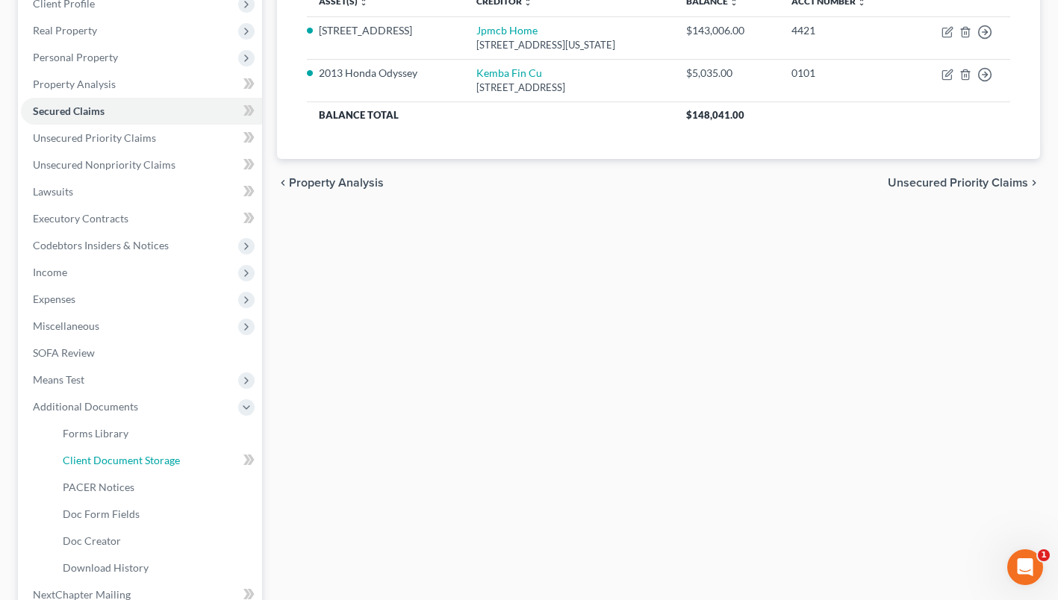
drag, startPoint x: 147, startPoint y: 454, endPoint x: 447, endPoint y: 392, distance: 305.8
click at [147, 454] on span "Client Document Storage" at bounding box center [121, 460] width 117 height 13
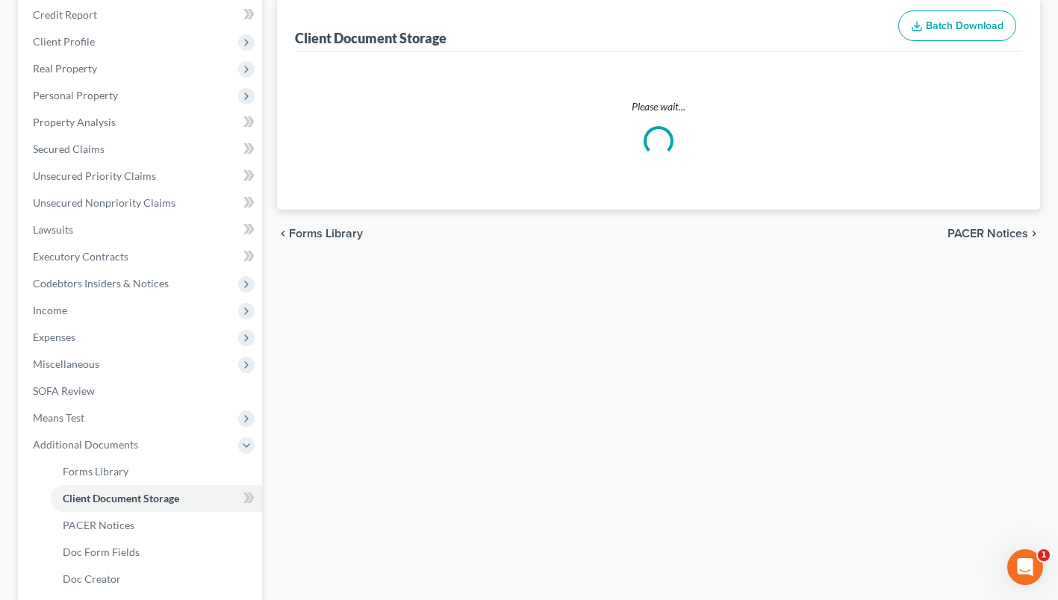
scroll to position [96, 0]
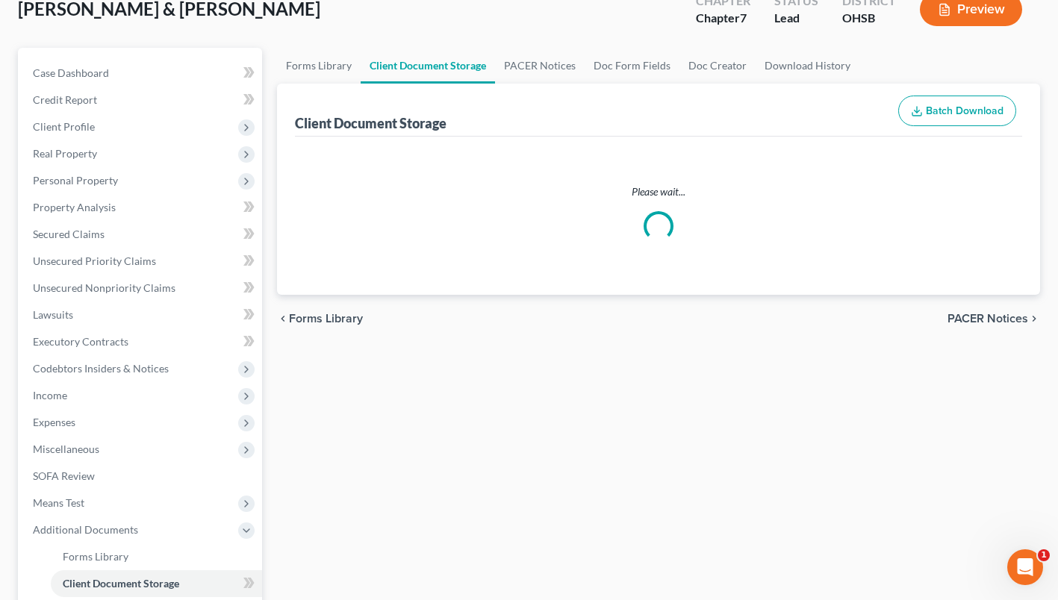
select select "7"
select select "61"
select select "52"
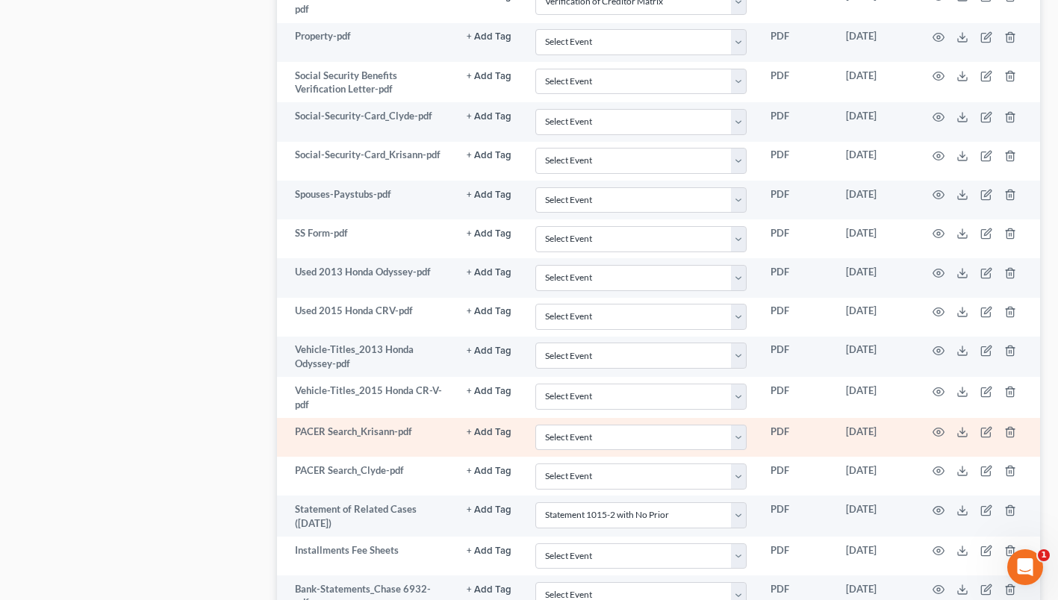
scroll to position [991, 0]
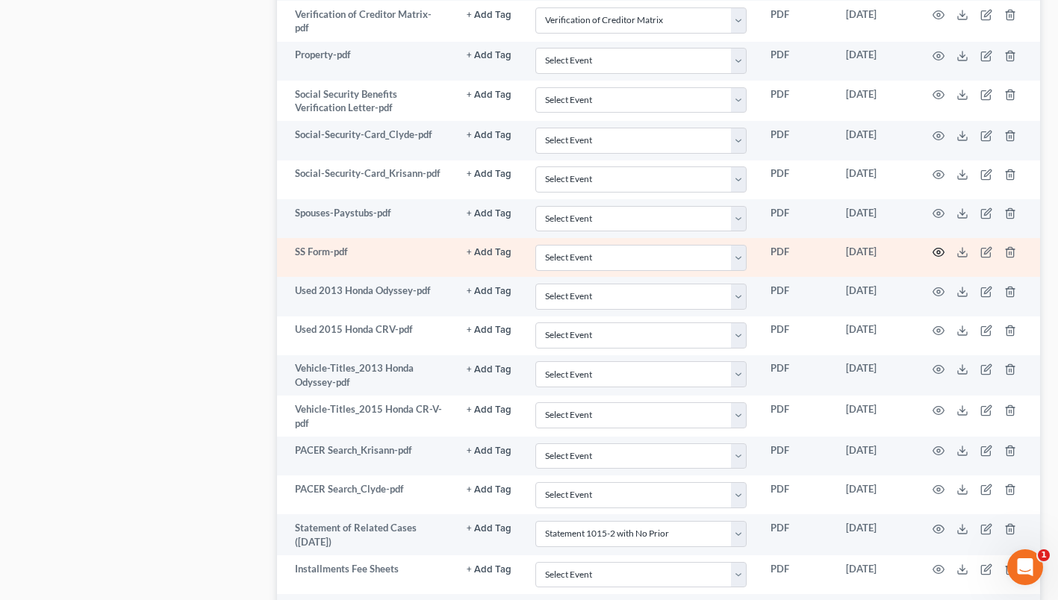
click at [938, 256] on icon "button" at bounding box center [939, 252] width 12 height 12
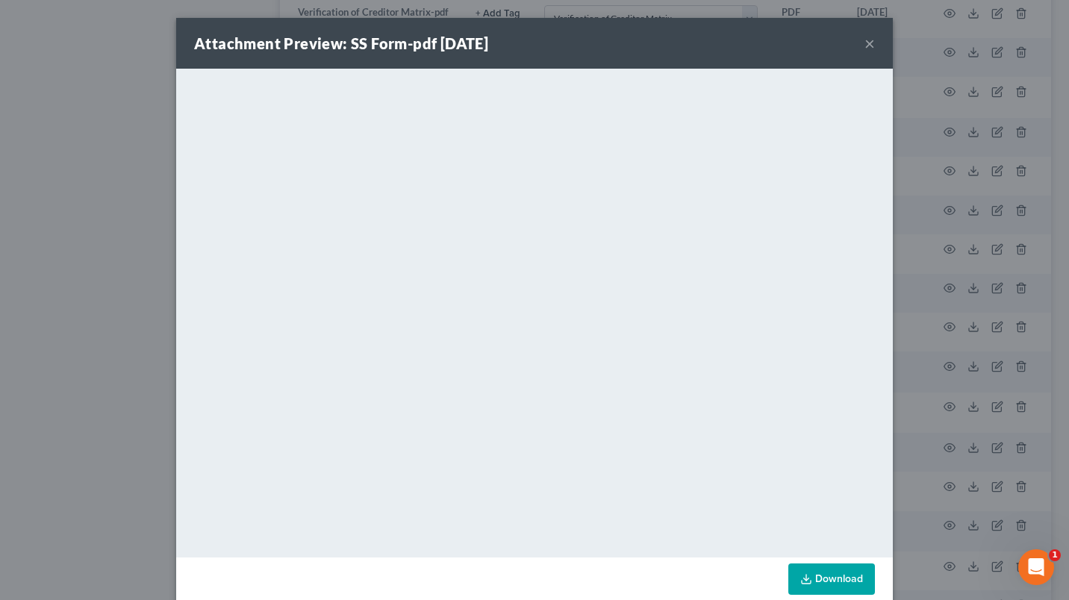
click at [865, 45] on button "×" at bounding box center [870, 43] width 10 height 18
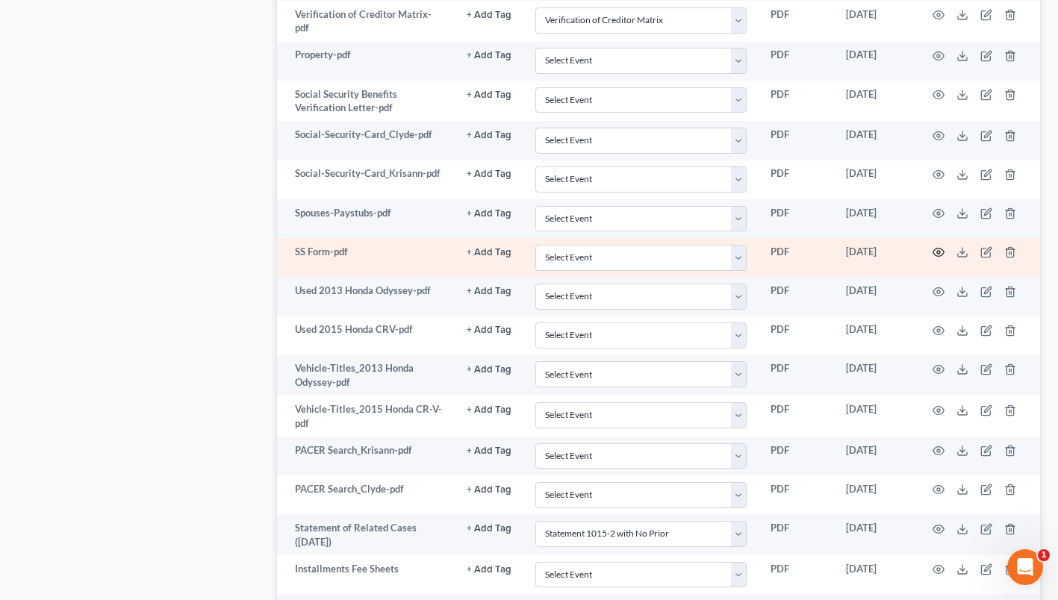
click at [940, 251] on circle "button" at bounding box center [938, 252] width 3 height 3
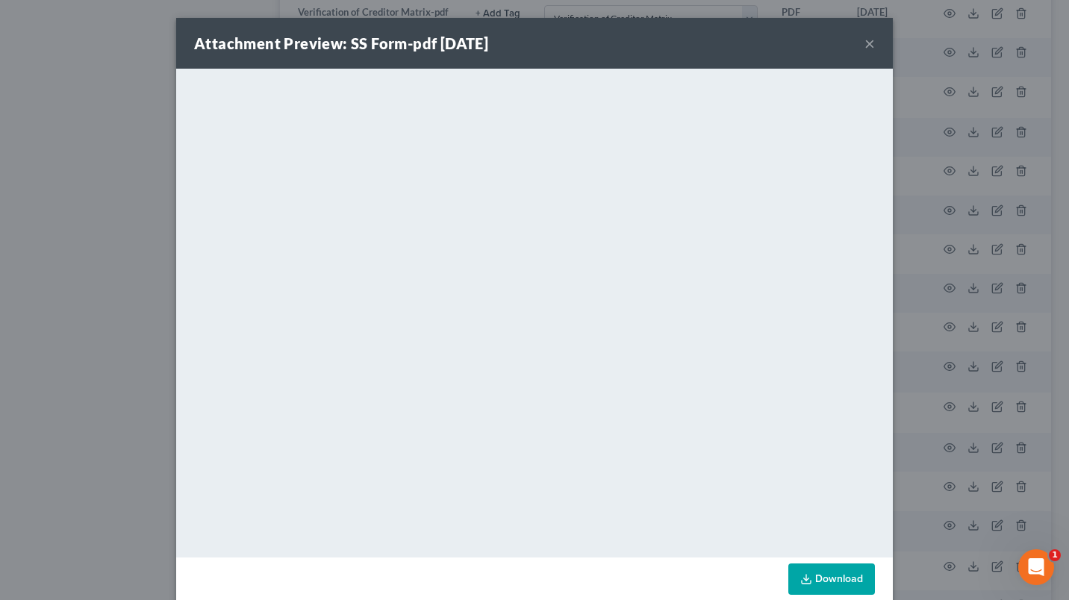
click at [866, 40] on button "×" at bounding box center [870, 43] width 10 height 18
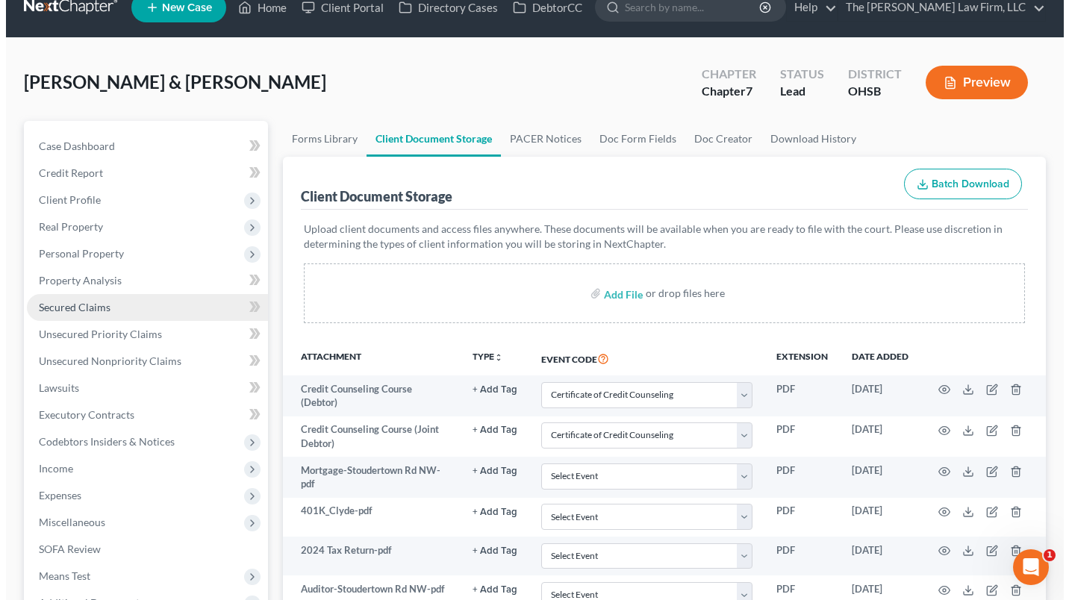
scroll to position [0, 0]
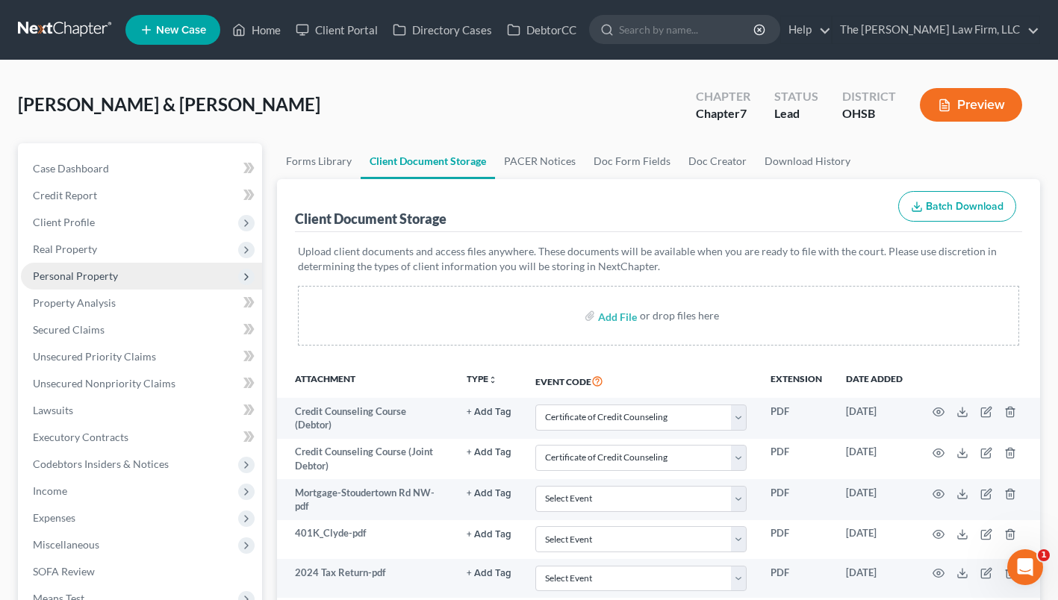
click at [94, 267] on span "Personal Property" at bounding box center [141, 276] width 241 height 27
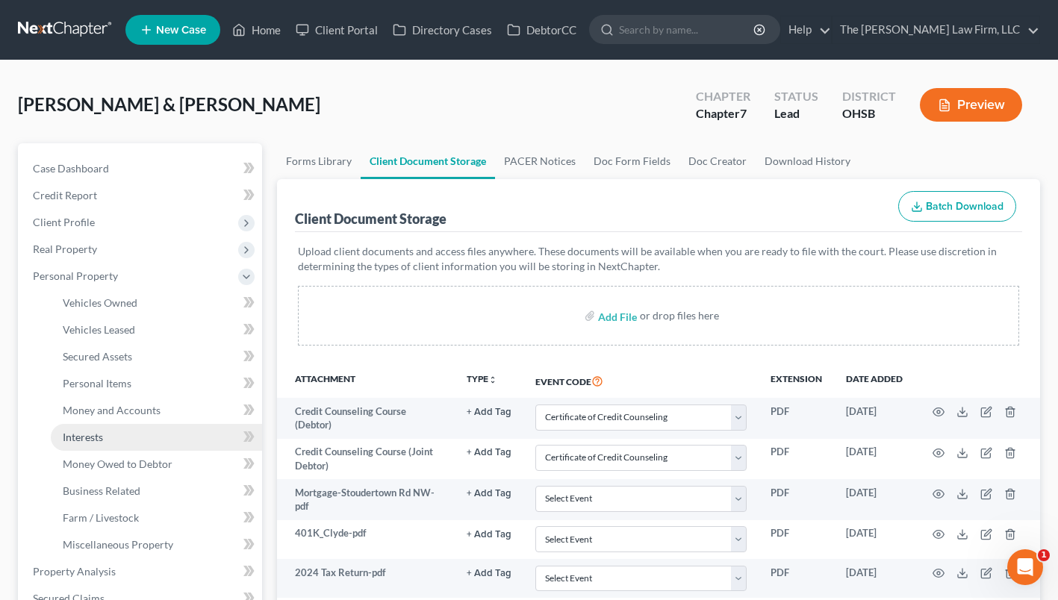
click at [99, 433] on span "Interests" at bounding box center [83, 437] width 40 height 13
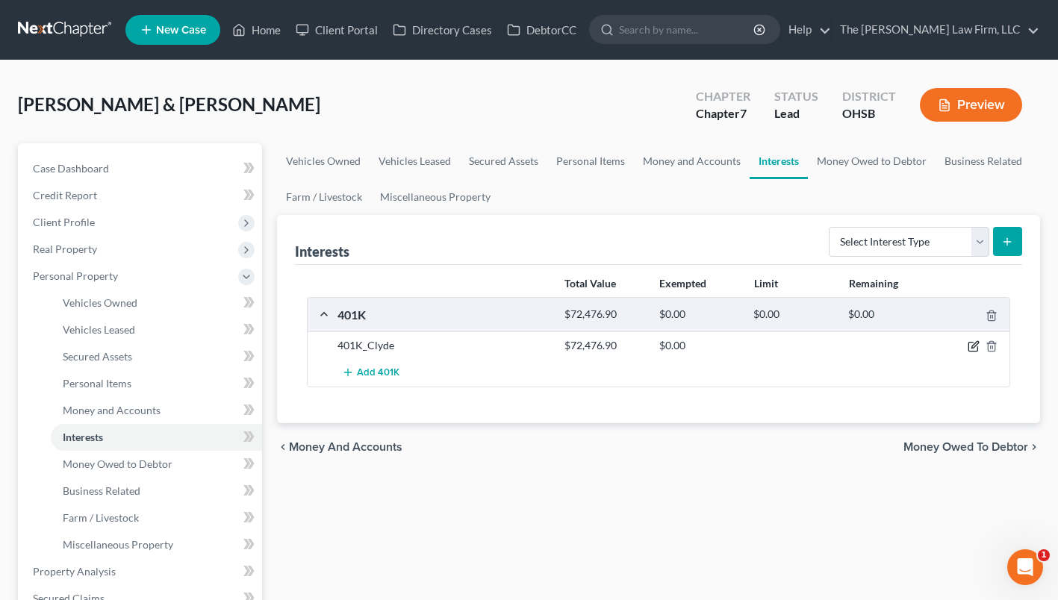
click at [978, 344] on icon "button" at bounding box center [975, 345] width 7 height 7
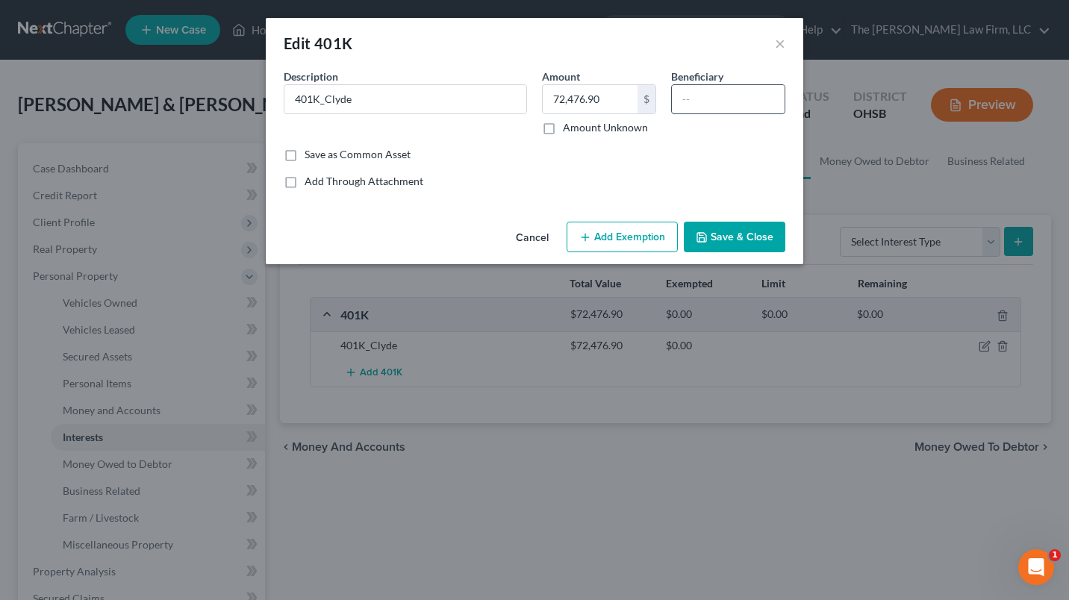
click at [686, 104] on input "text" at bounding box center [728, 99] width 113 height 28
type input "Wife"
click at [601, 231] on button "Add Exemption" at bounding box center [622, 237] width 111 height 31
select select "2"
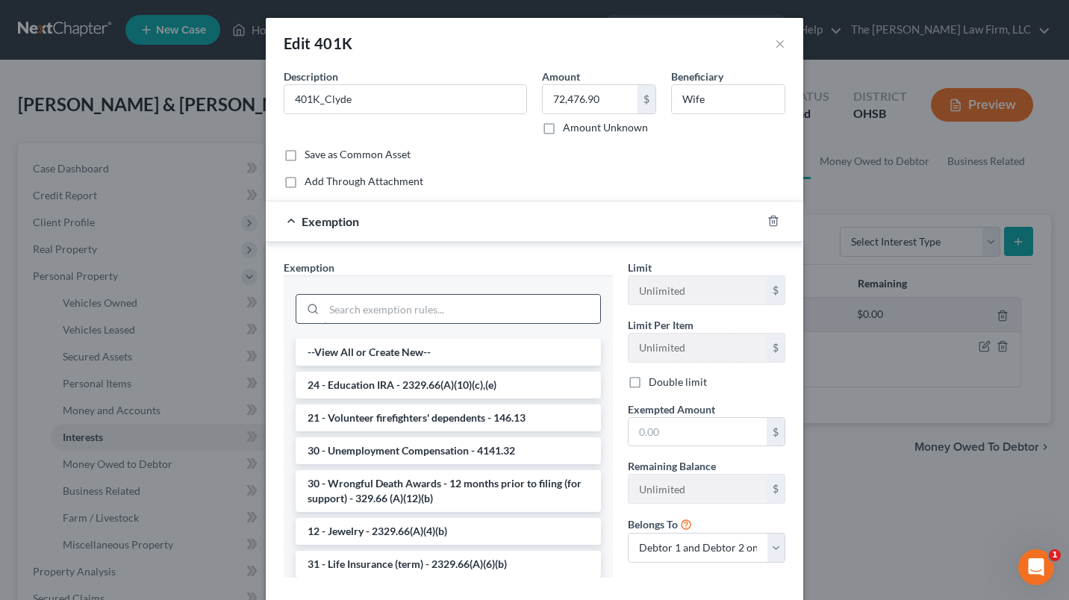
click at [478, 309] on input "search" at bounding box center [462, 309] width 276 height 28
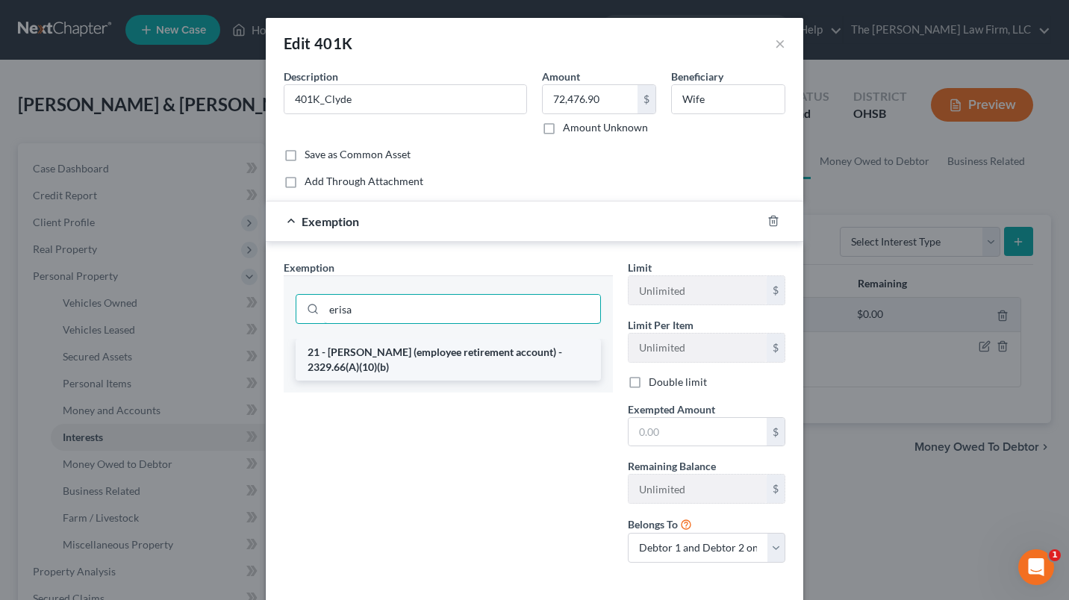
type input "erisa"
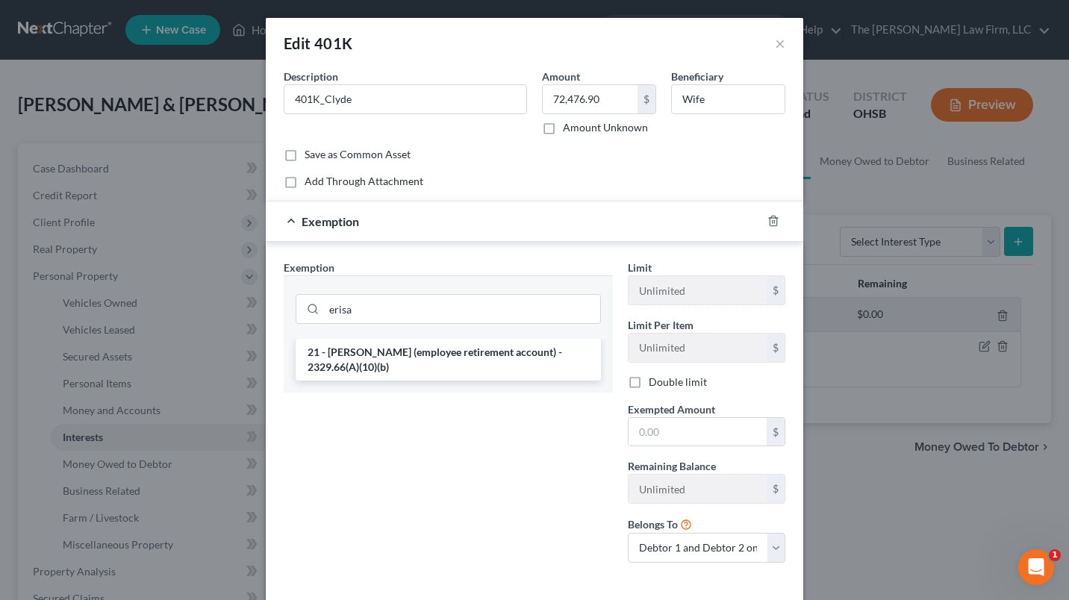
drag, startPoint x: 477, startPoint y: 359, endPoint x: 539, endPoint y: 387, distance: 67.9
click at [476, 359] on li "21 - [PERSON_NAME] (employee retirement account) - 2329.66(A)(10)(b)" at bounding box center [448, 360] width 305 height 42
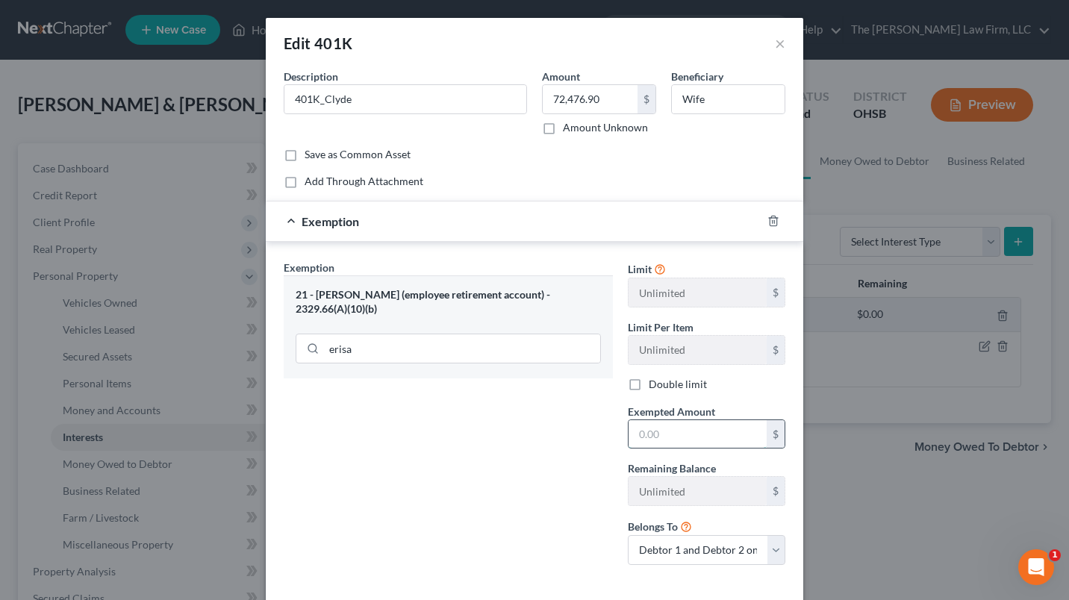
click at [661, 435] on input "text" at bounding box center [698, 434] width 138 height 28
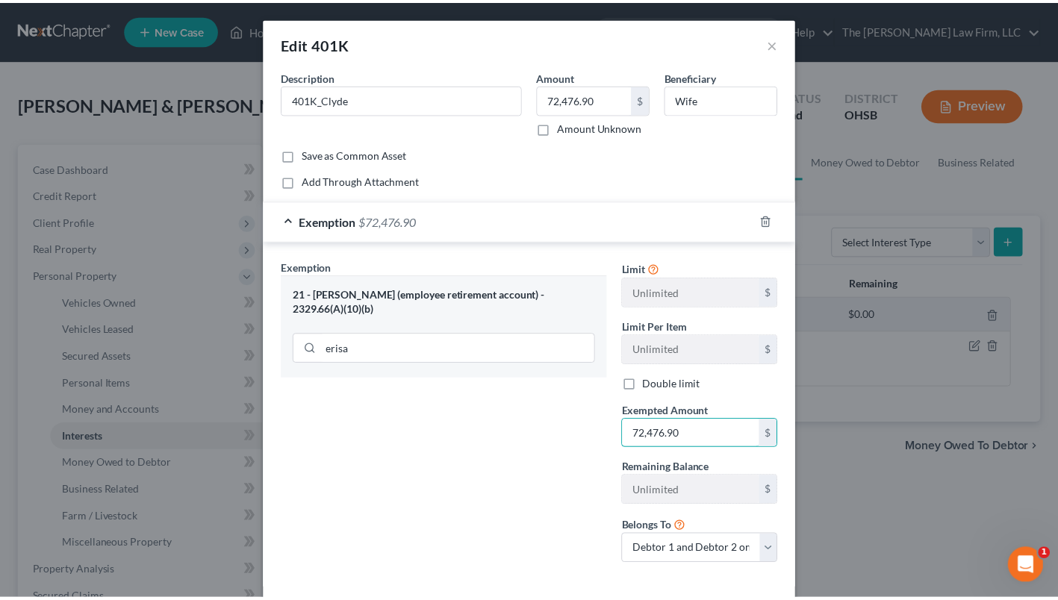
scroll to position [71, 0]
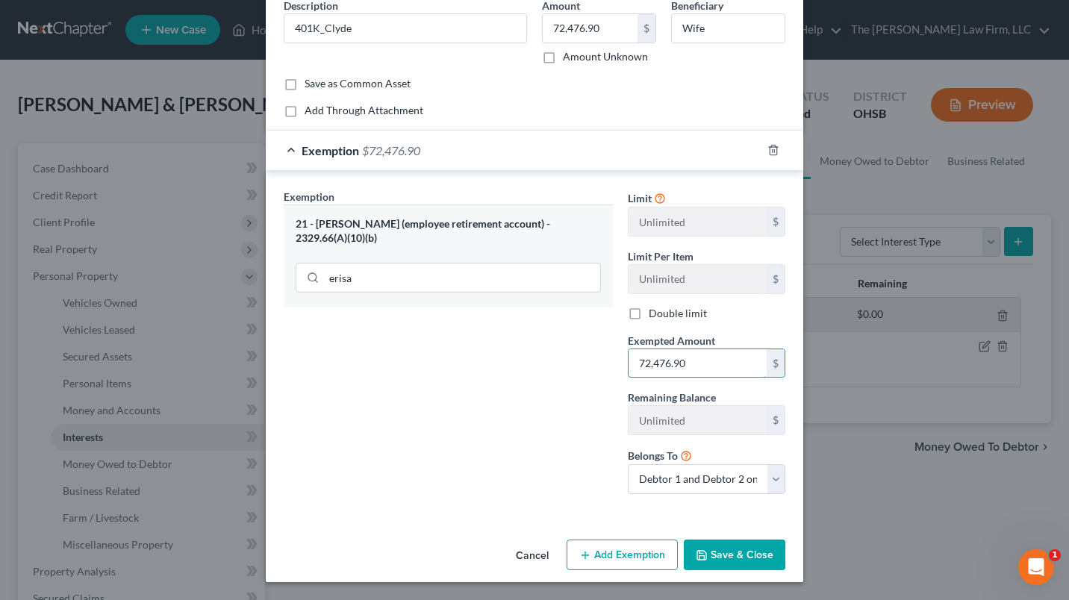
type input "72,476.90"
click at [702, 552] on icon "button" at bounding box center [702, 555] width 9 height 9
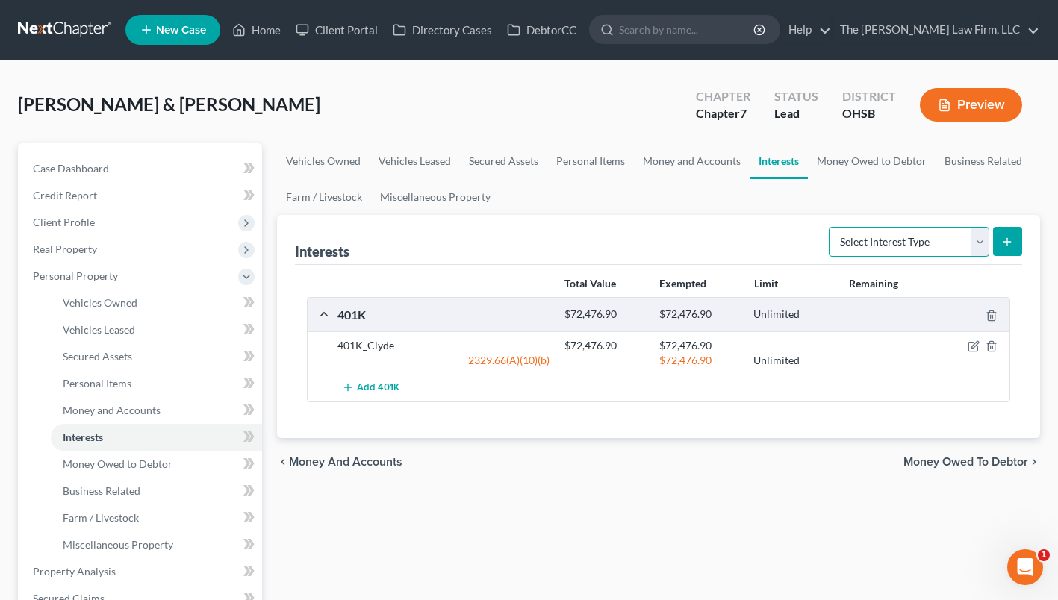
click at [905, 241] on select "Select Interest Type 401K Annuity Bond Education IRA Government Bond Government…" at bounding box center [909, 242] width 161 height 30
click at [725, 514] on div "Vehicles Owned Vehicles Leased Secured Assets Personal Items Money and Accounts…" at bounding box center [659, 587] width 778 height 889
drag, startPoint x: 559, startPoint y: 569, endPoint x: 565, endPoint y: 547, distance: 22.5
click at [559, 569] on div "Vehicles Owned Vehicles Leased Secured Assets Personal Items Money and Accounts…" at bounding box center [659, 587] width 778 height 889
click at [704, 168] on link "Money and Accounts" at bounding box center [692, 161] width 116 height 36
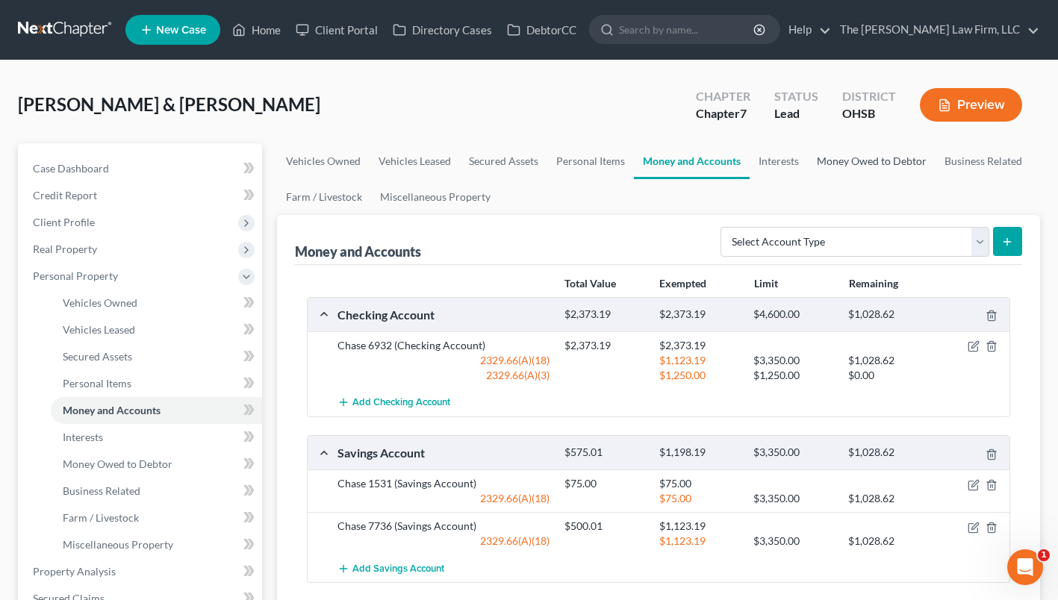
click at [859, 169] on link "Money Owed to Debtor" at bounding box center [872, 161] width 128 height 36
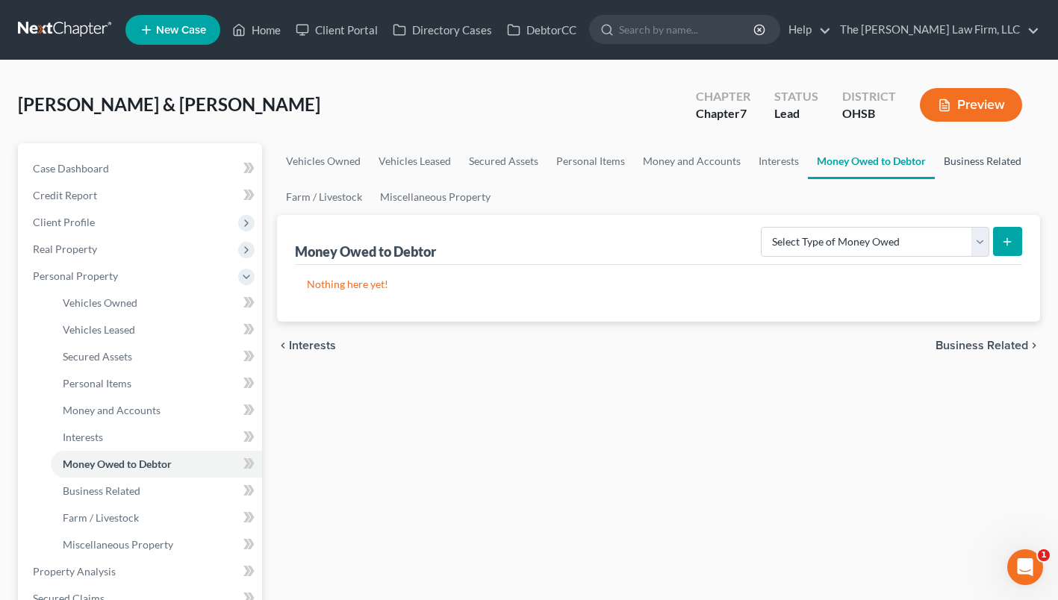
click at [994, 154] on link "Business Related" at bounding box center [983, 161] width 96 height 36
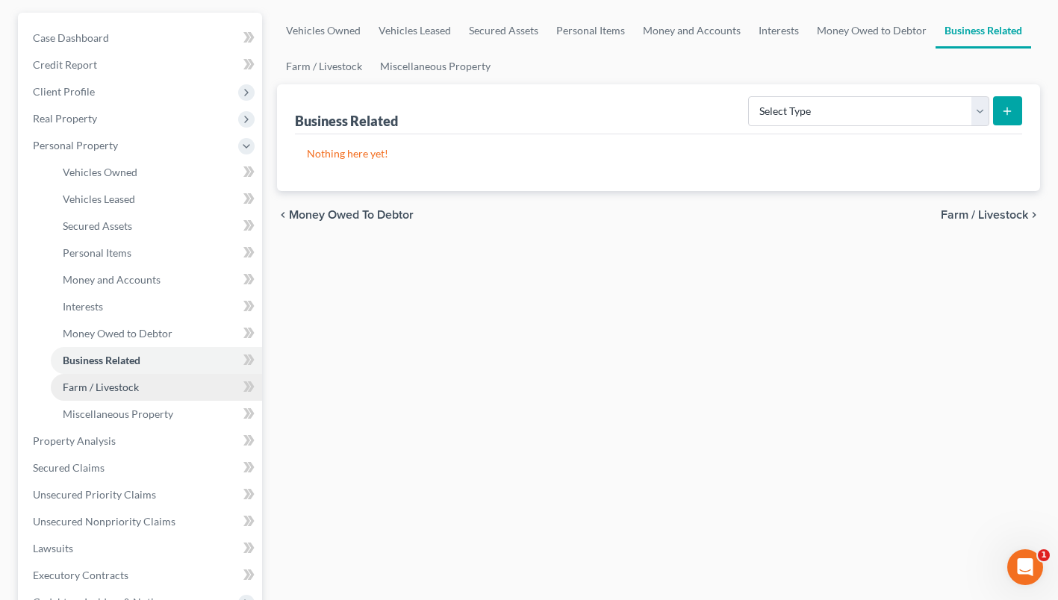
scroll to position [149, 0]
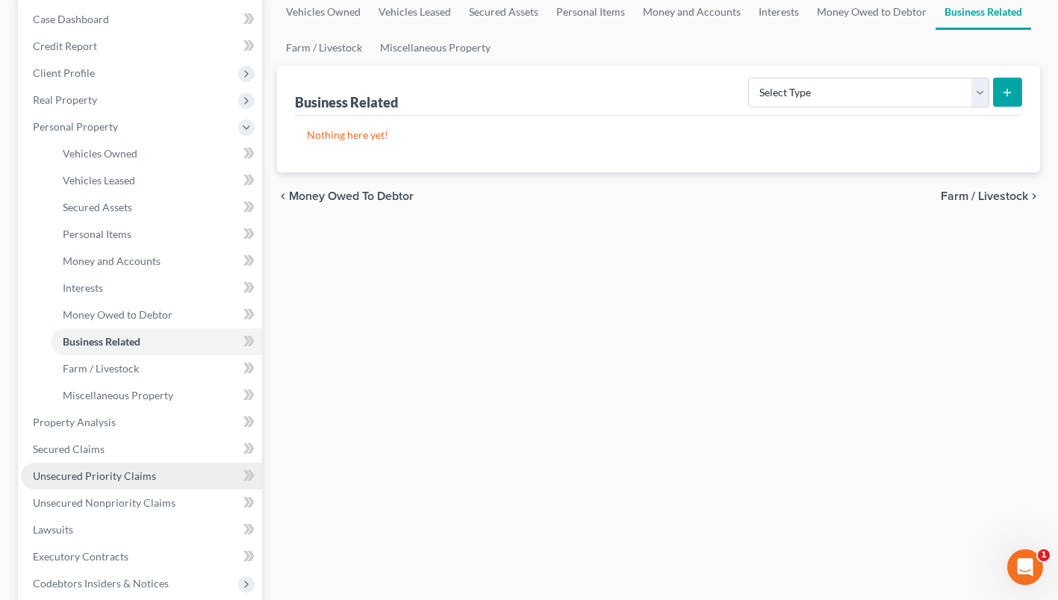
click at [144, 472] on span "Unsecured Priority Claims" at bounding box center [94, 476] width 123 height 13
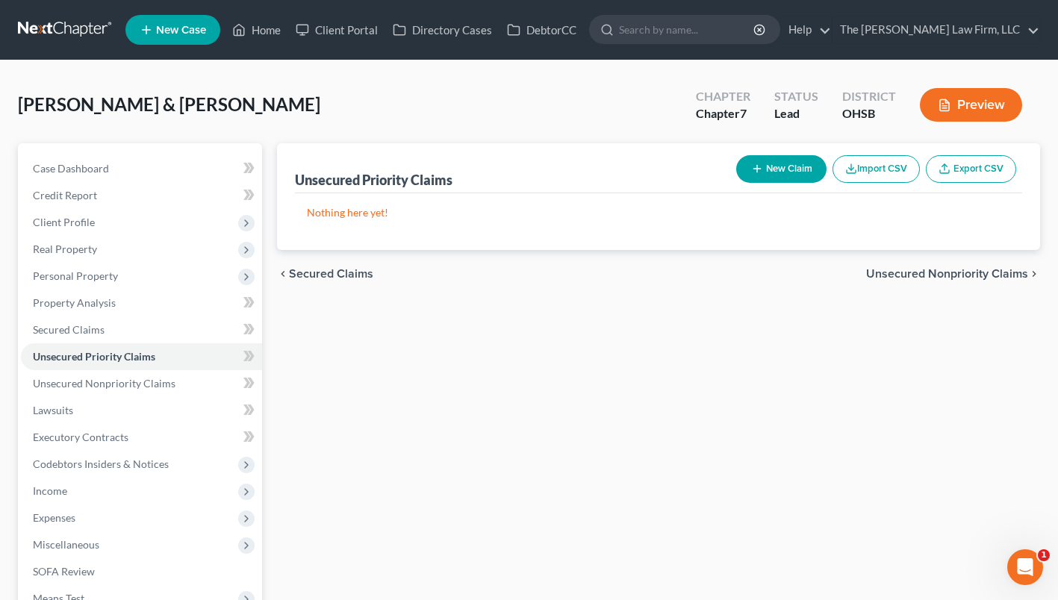
click at [356, 208] on p "Nothing here yet!" at bounding box center [659, 212] width 704 height 15
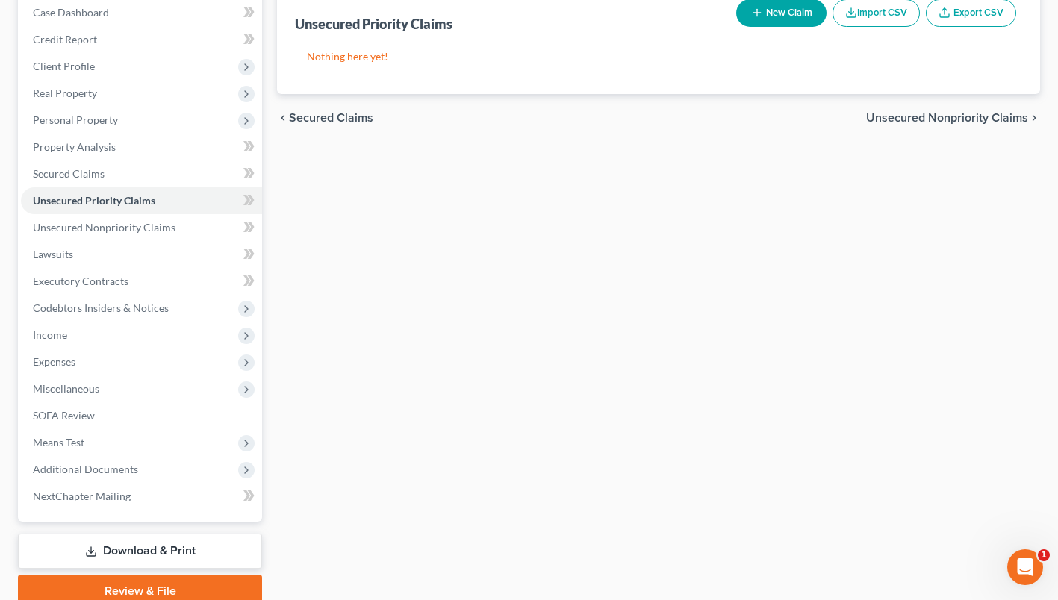
scroll to position [219, 0]
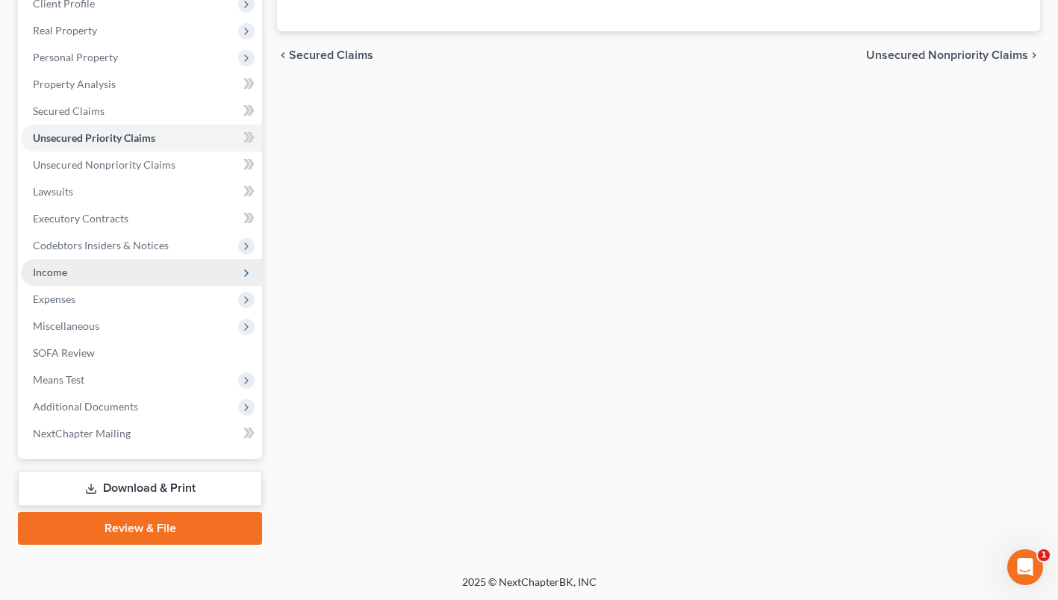
click at [60, 268] on span "Income" at bounding box center [50, 272] width 34 height 13
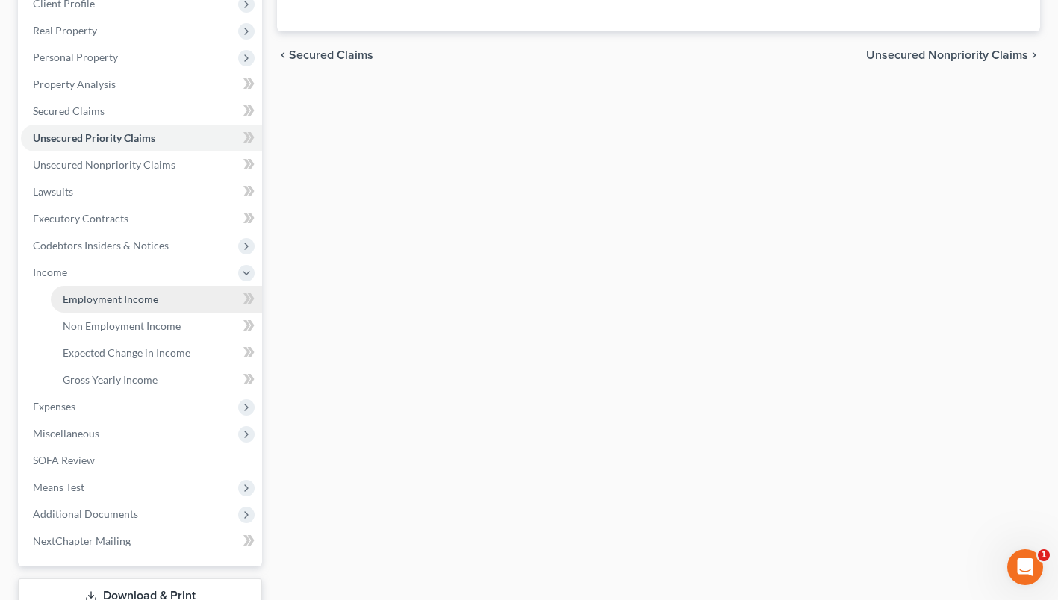
click at [81, 298] on span "Employment Income" at bounding box center [111, 299] width 96 height 13
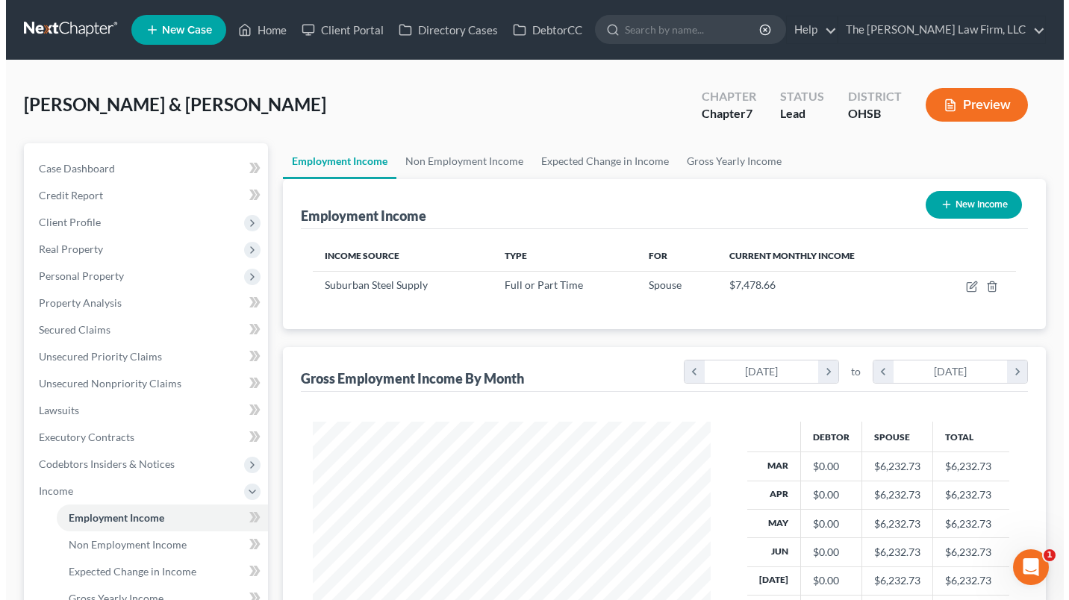
scroll to position [267, 428]
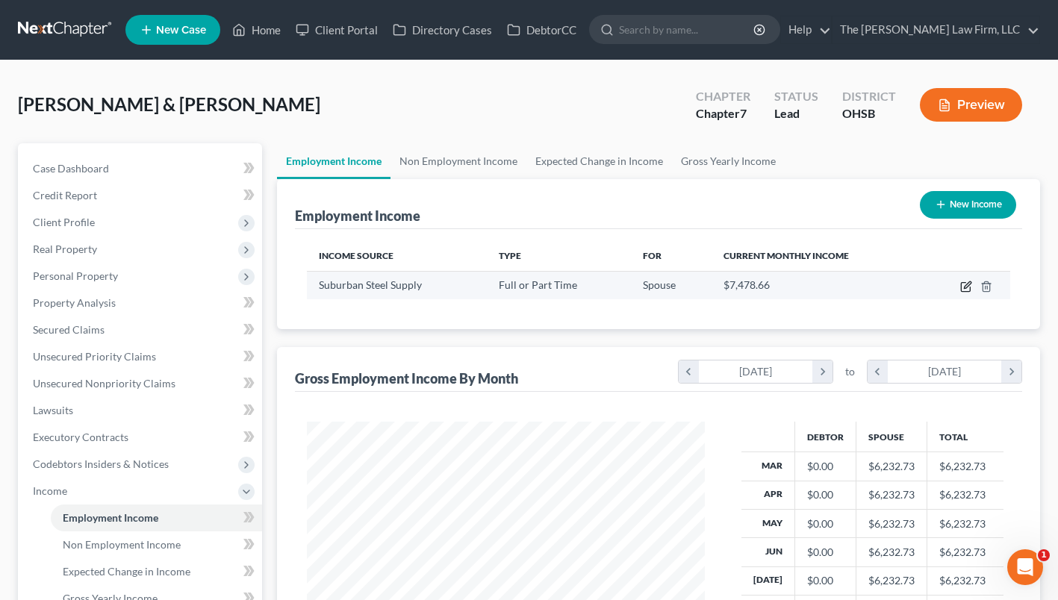
click at [967, 286] on icon "button" at bounding box center [966, 287] width 12 height 12
select select "0"
select select "36"
select select "2"
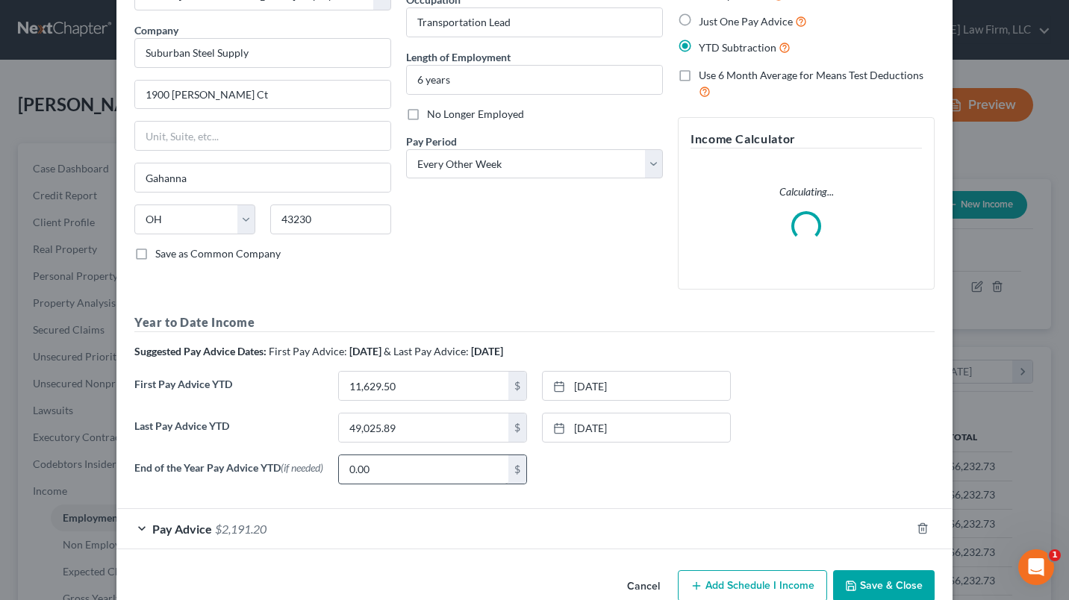
scroll to position [138, 0]
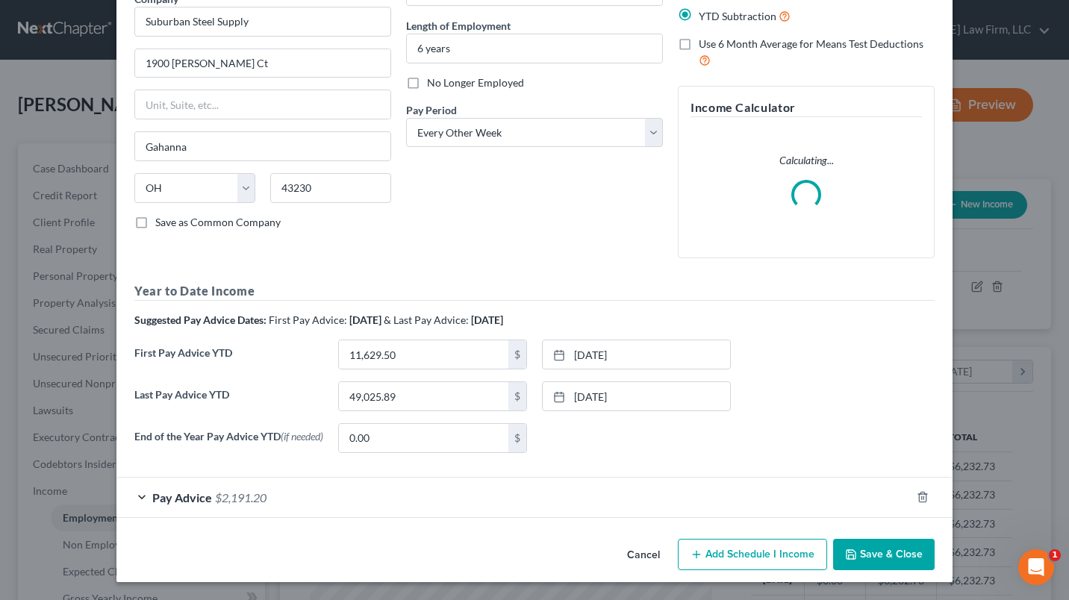
click at [343, 512] on form "Employment Type * Select Full or [DEMOGRAPHIC_DATA] Employment Self Employment …" at bounding box center [534, 226] width 801 height 585
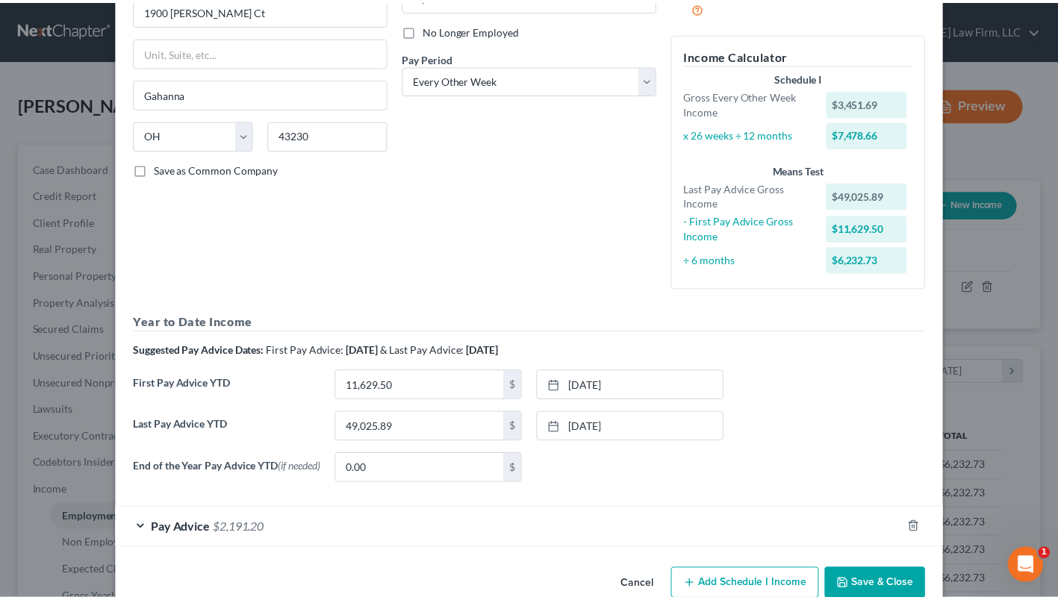
scroll to position [222, 0]
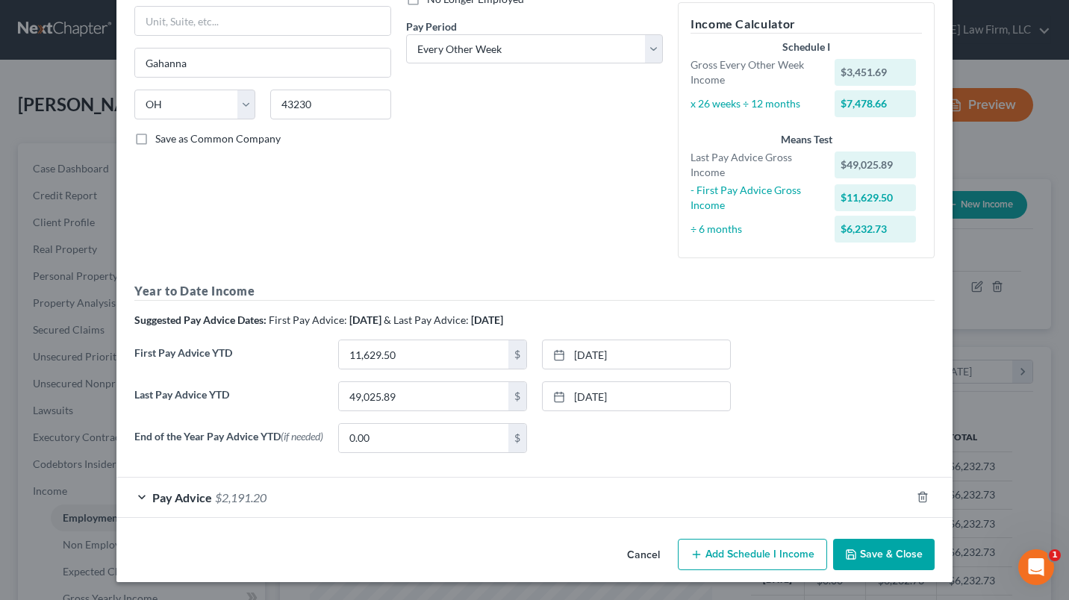
click at [856, 556] on button "Save & Close" at bounding box center [884, 554] width 102 height 31
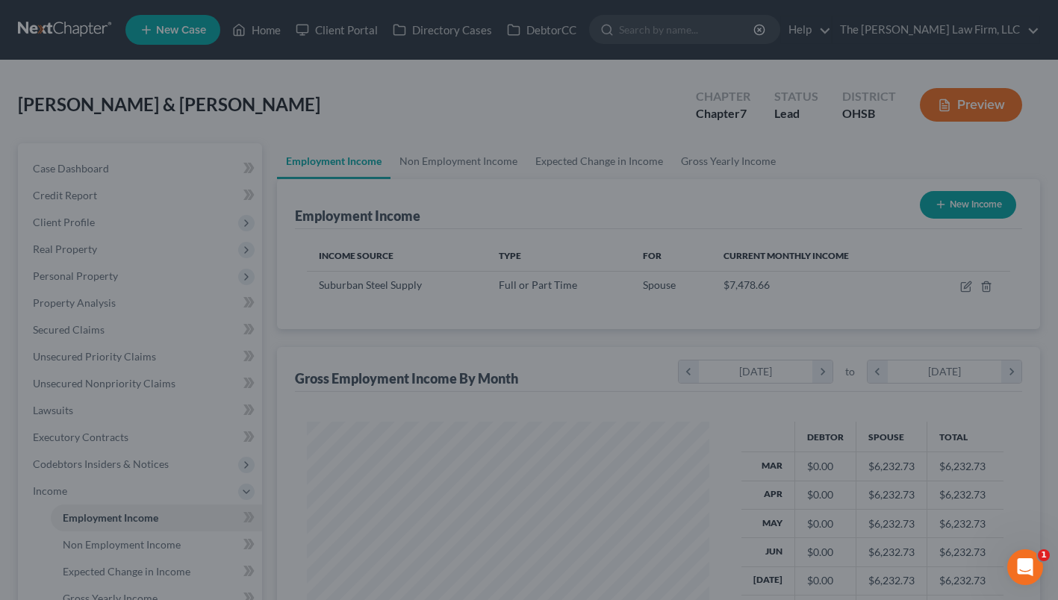
scroll to position [746579, 746420]
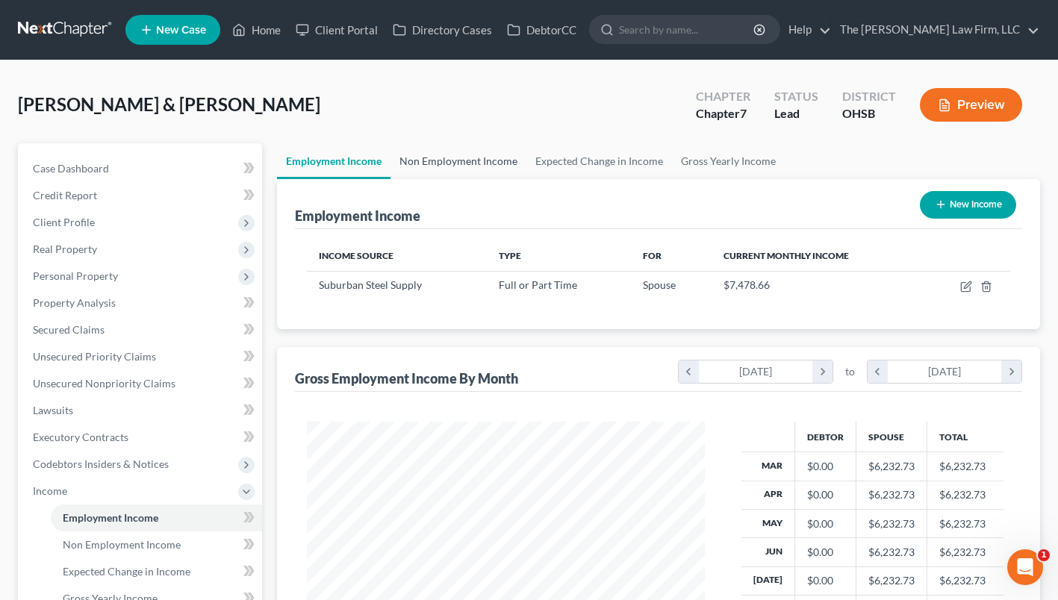
click at [479, 158] on link "Non Employment Income" at bounding box center [459, 161] width 136 height 36
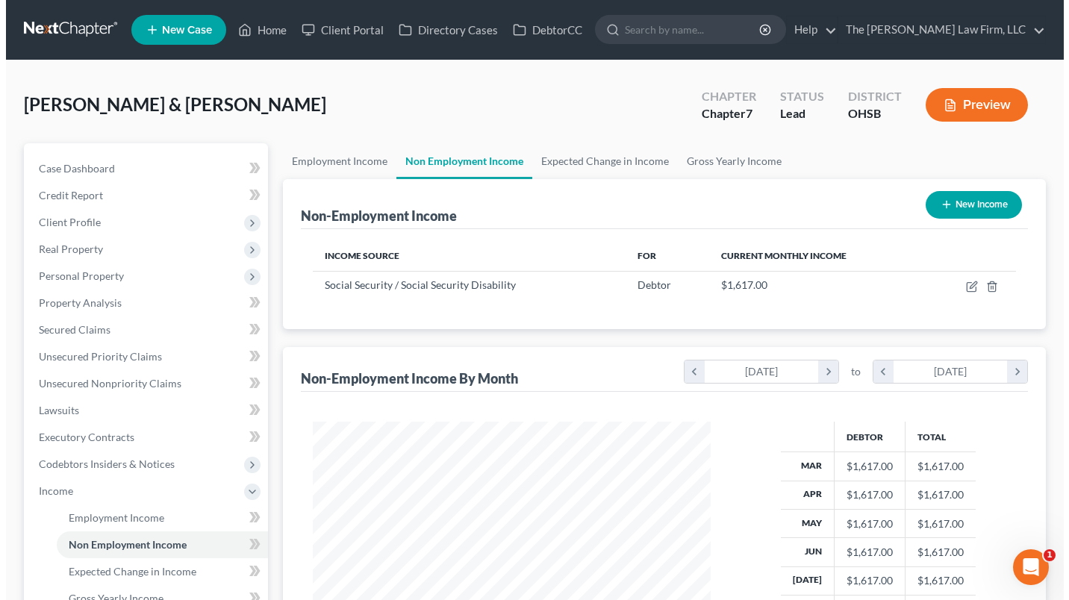
scroll to position [267, 428]
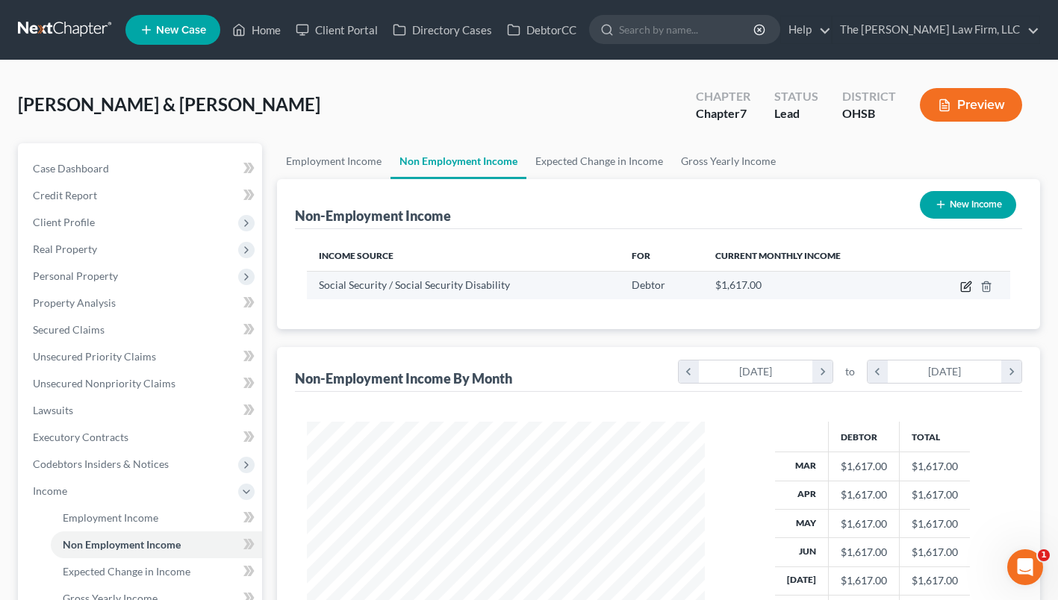
click at [966, 288] on icon "button" at bounding box center [967, 285] width 7 height 7
select select "4"
select select "0"
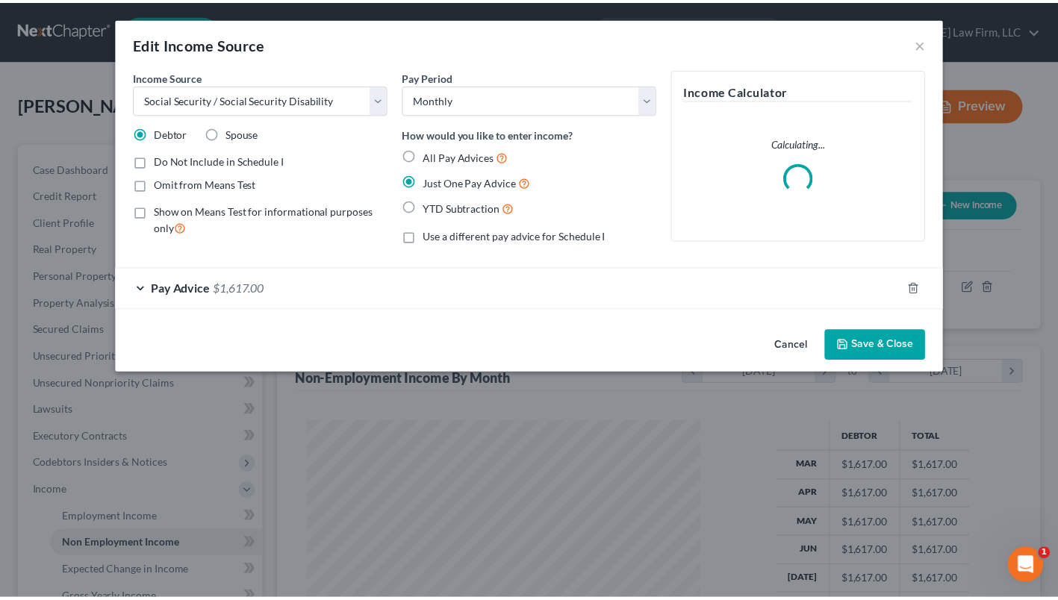
scroll to position [267, 432]
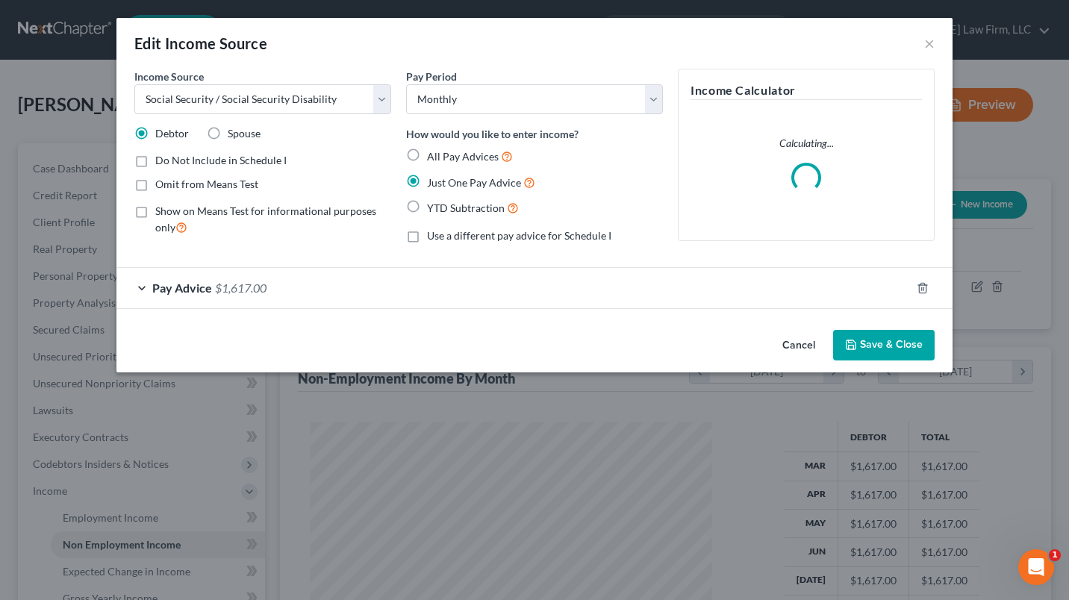
drag, startPoint x: 142, startPoint y: 209, endPoint x: 191, endPoint y: 245, distance: 60.9
click at [155, 208] on label "Show on Means Test for informational purposes only" at bounding box center [273, 220] width 236 height 32
click at [161, 208] on input "Show on Means Test for informational purposes only" at bounding box center [166, 209] width 10 height 10
checkbox input "true"
click at [857, 352] on button "Save & Close" at bounding box center [884, 345] width 102 height 31
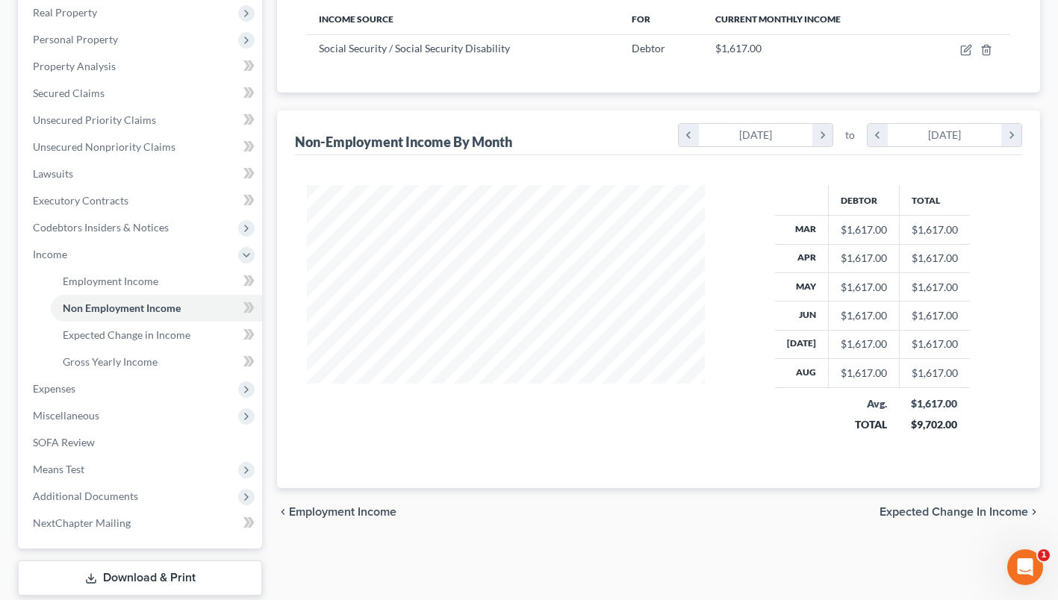
scroll to position [299, 0]
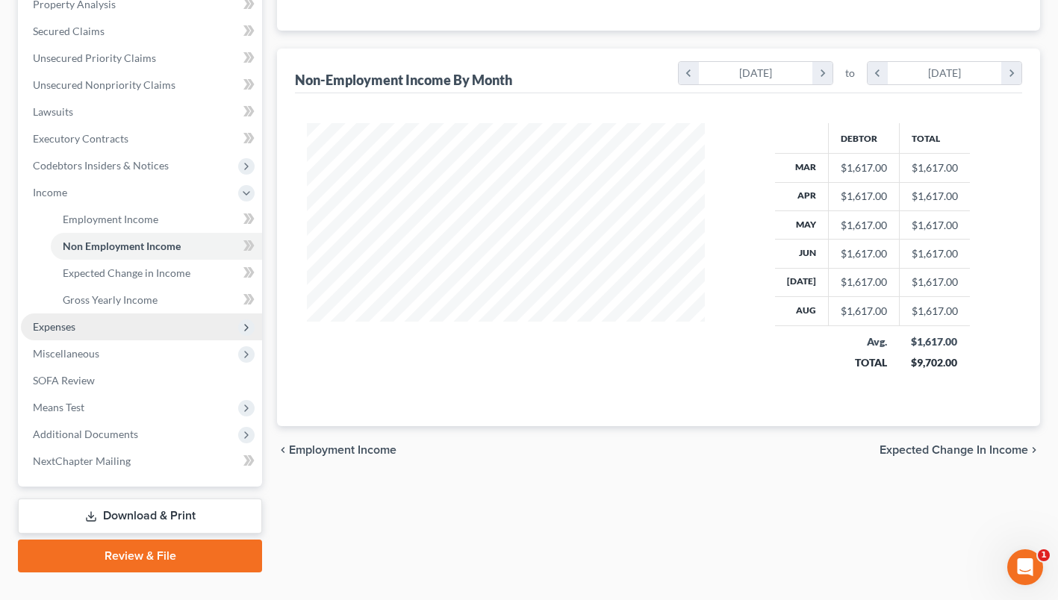
click at [75, 327] on span "Expenses" at bounding box center [54, 326] width 43 height 13
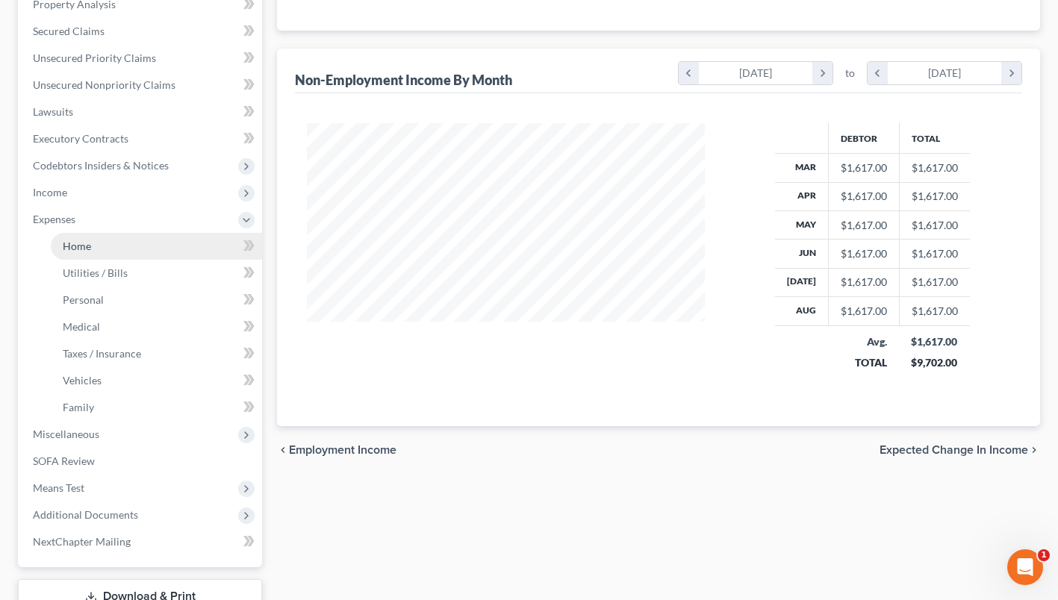
click at [99, 249] on link "Home" at bounding box center [156, 246] width 211 height 27
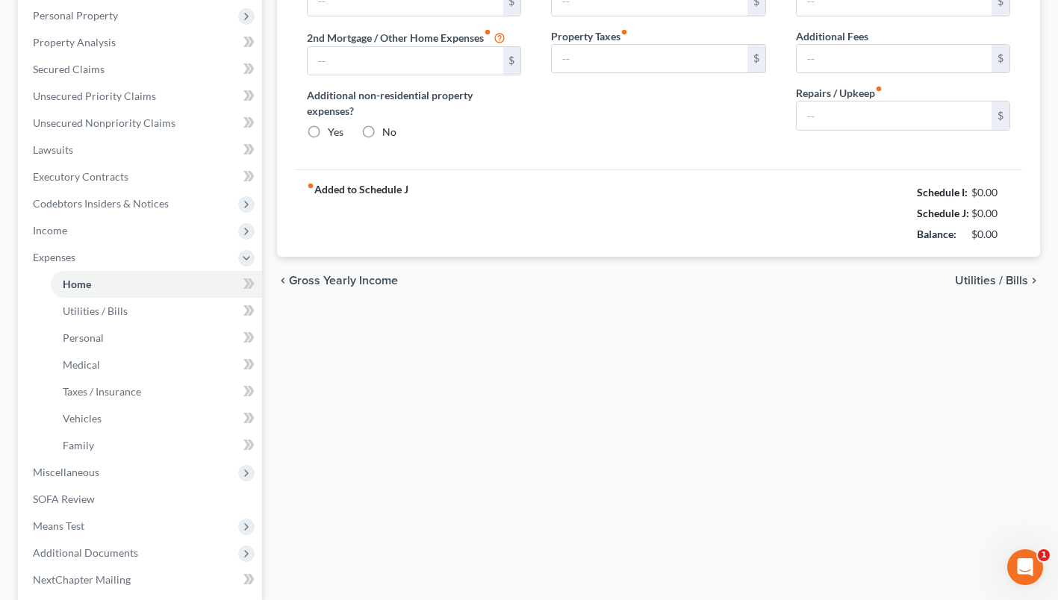
type input "1,150.20"
type input "0.00"
radio input "true"
type input "0.00"
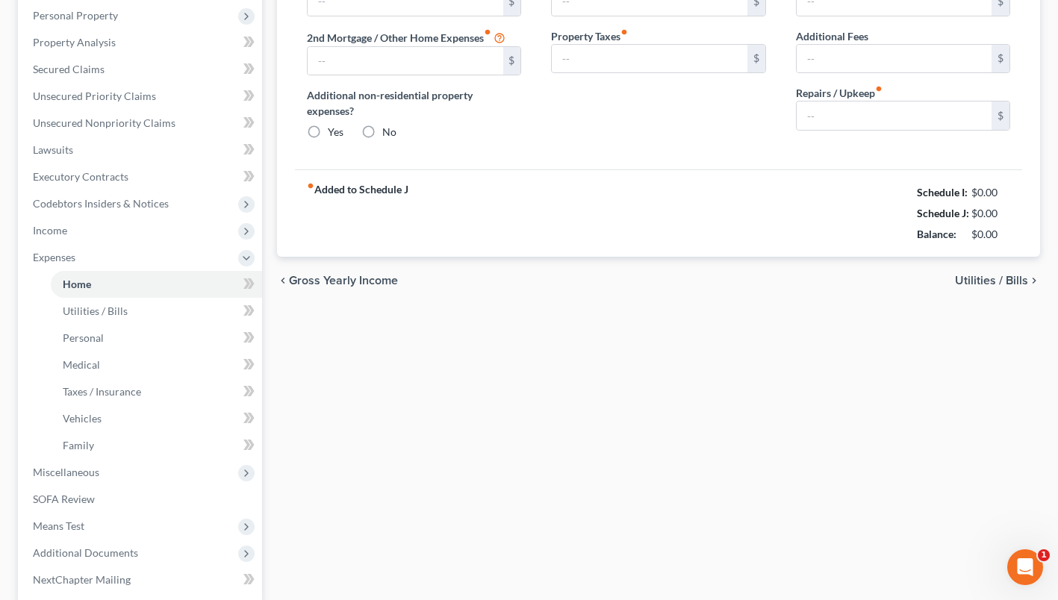
type input "0.00"
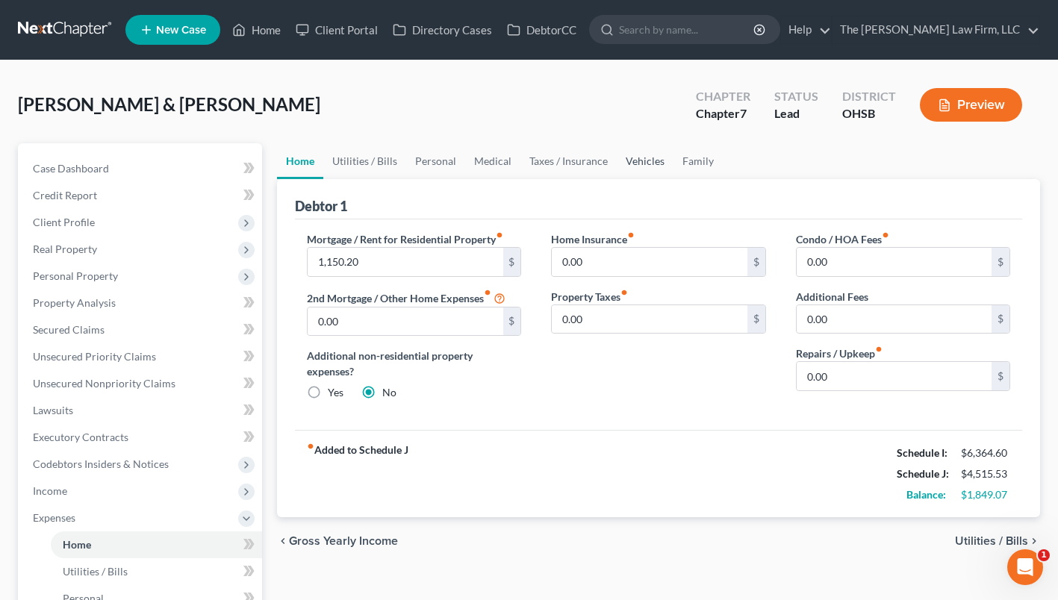
click at [647, 161] on link "Vehicles" at bounding box center [645, 161] width 57 height 36
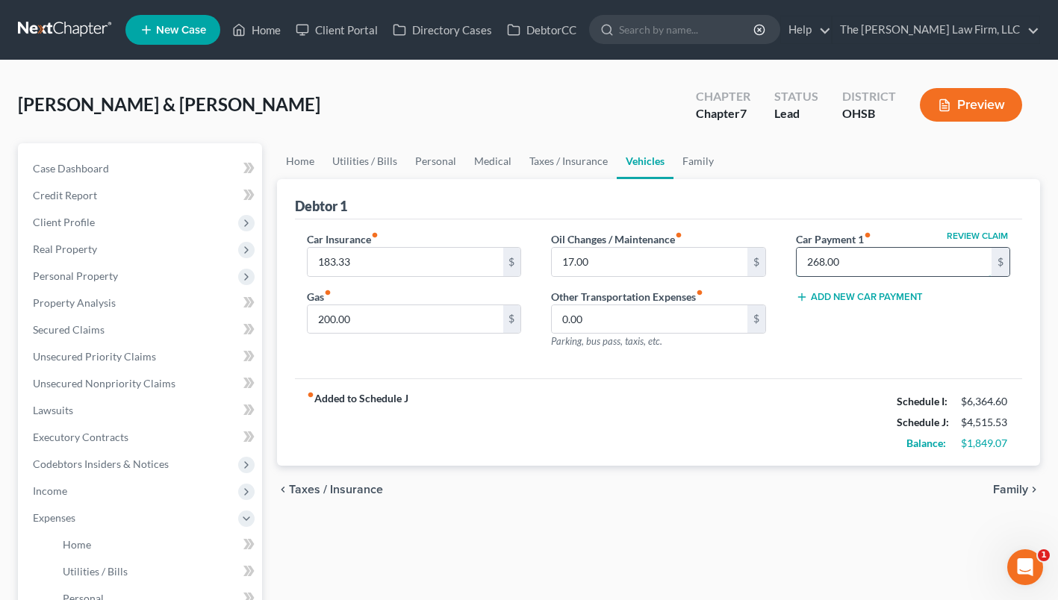
click at [837, 260] on input "268.00" at bounding box center [894, 262] width 195 height 28
click at [447, 161] on link "Personal" at bounding box center [435, 161] width 59 height 36
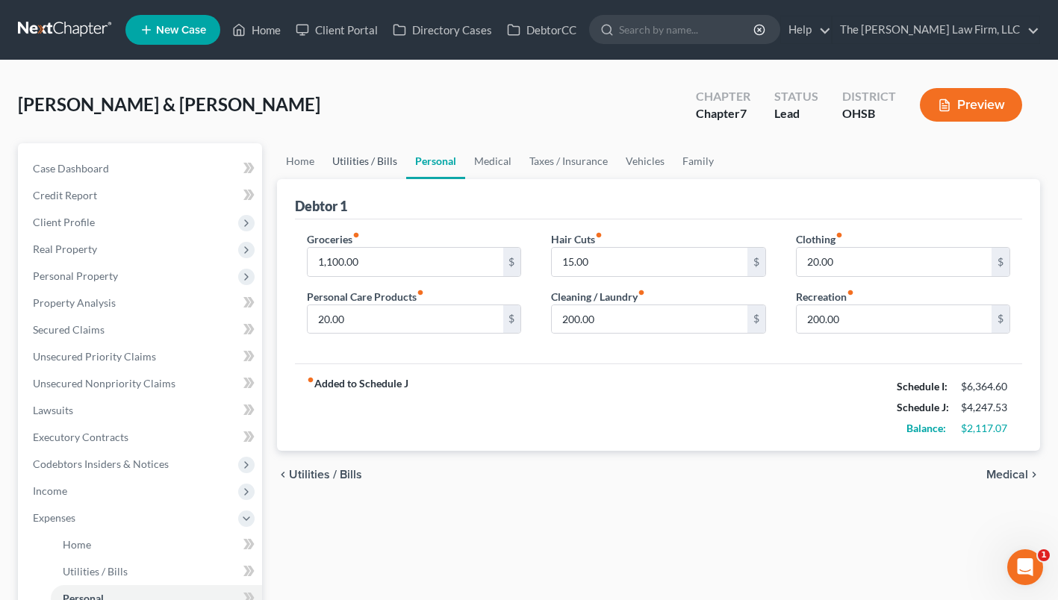
click at [369, 167] on link "Utilities / Bills" at bounding box center [364, 161] width 83 height 36
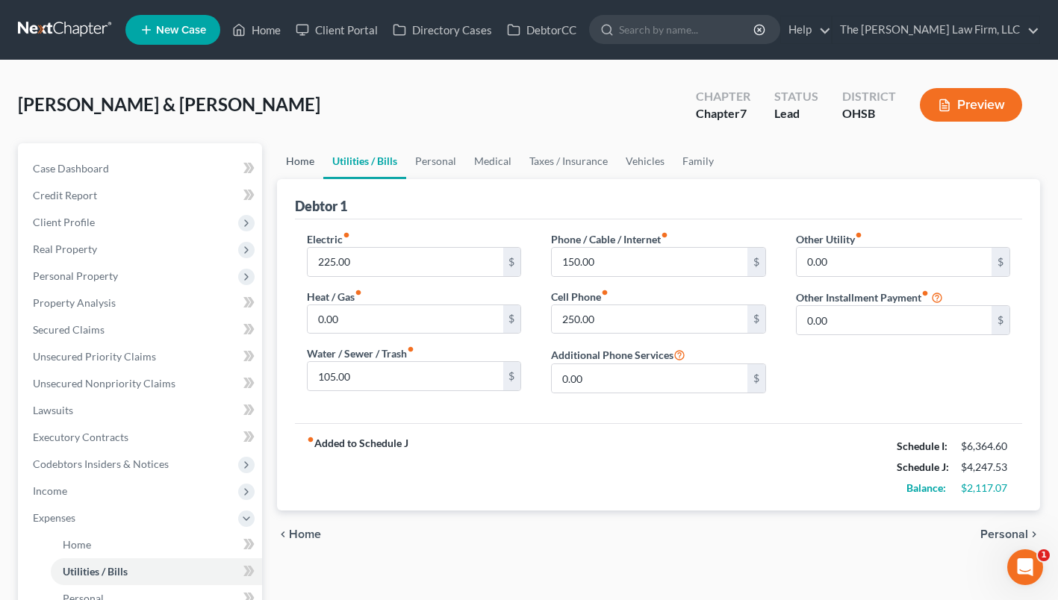
click at [291, 157] on link "Home" at bounding box center [300, 161] width 46 height 36
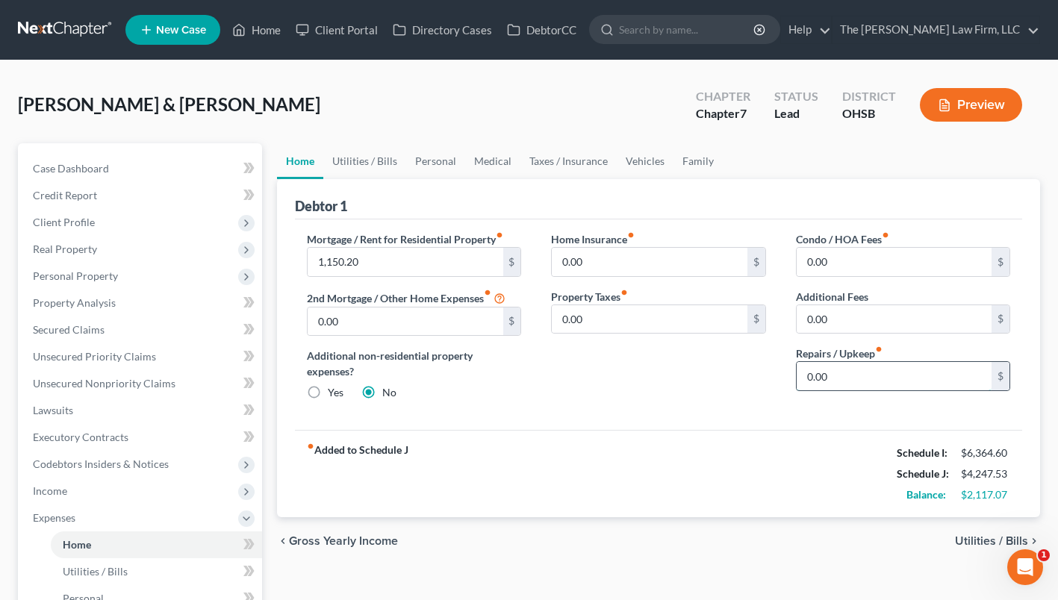
click at [874, 370] on input "0.00" at bounding box center [894, 376] width 195 height 28
type input "2"
type input "250.00"
click at [91, 482] on span "Income" at bounding box center [141, 491] width 241 height 27
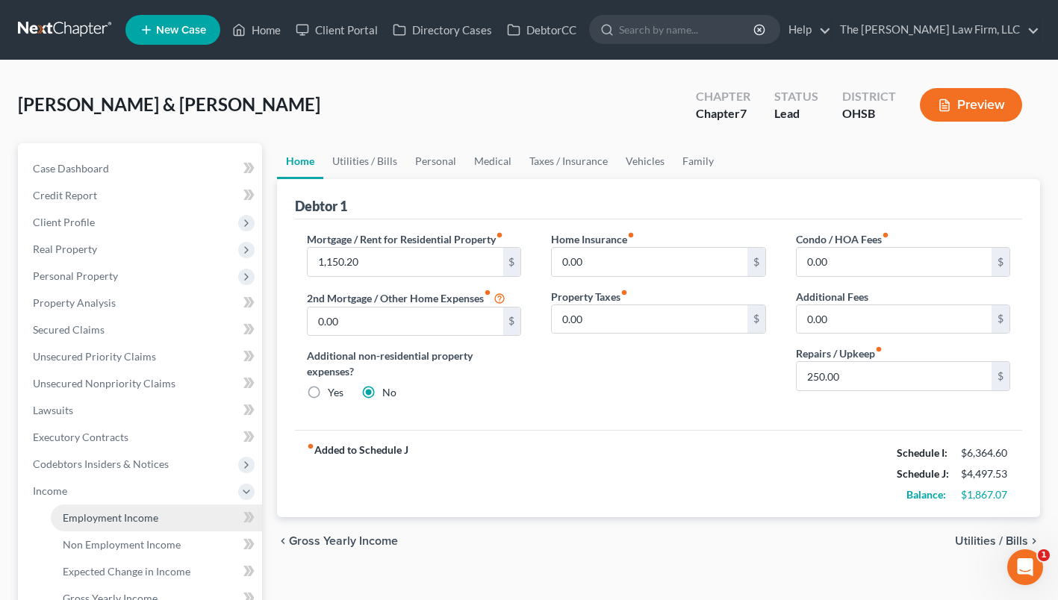
click at [87, 518] on span "Employment Income" at bounding box center [111, 518] width 96 height 13
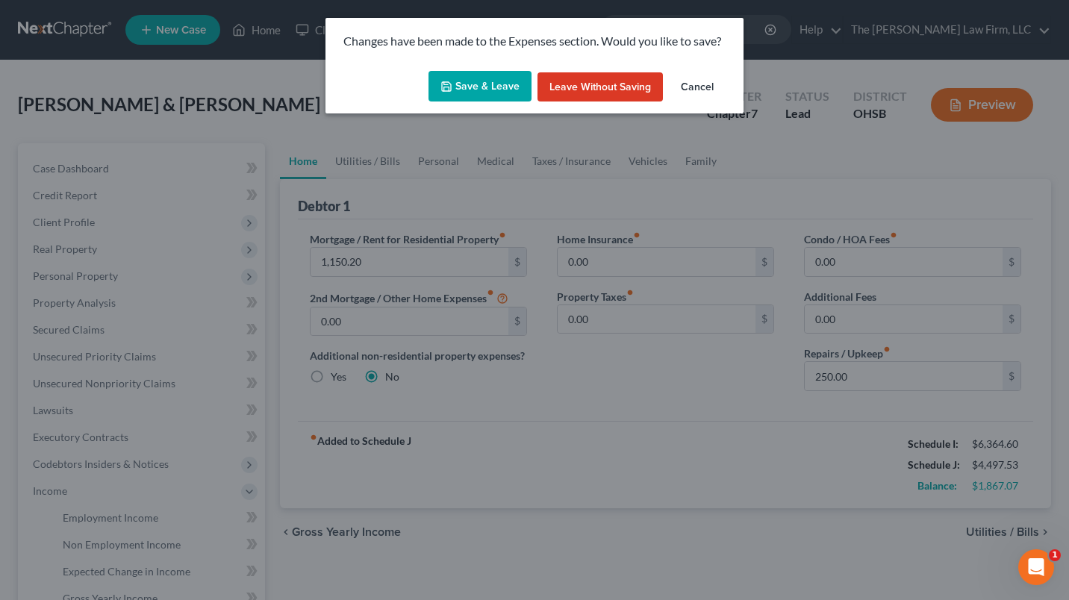
click at [479, 76] on button "Save & Leave" at bounding box center [480, 86] width 103 height 31
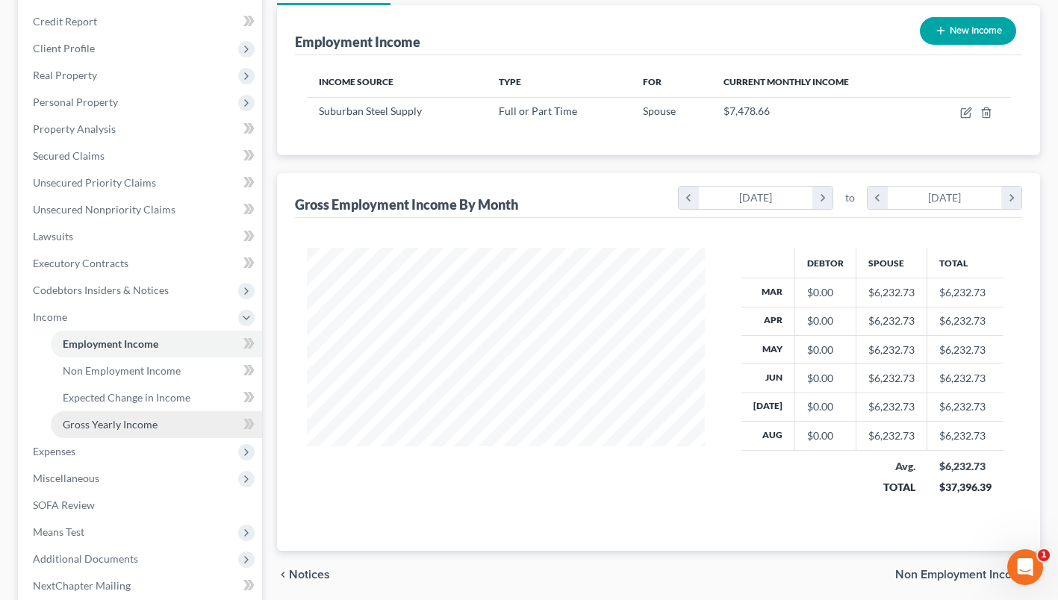
scroll to position [299, 0]
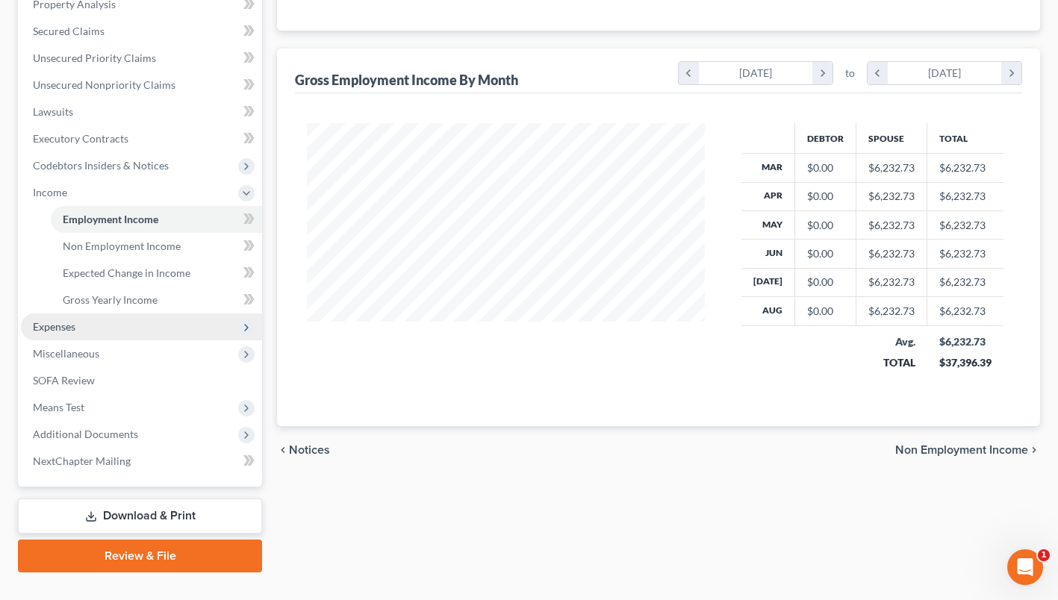
click at [83, 323] on span "Expenses" at bounding box center [141, 327] width 241 height 27
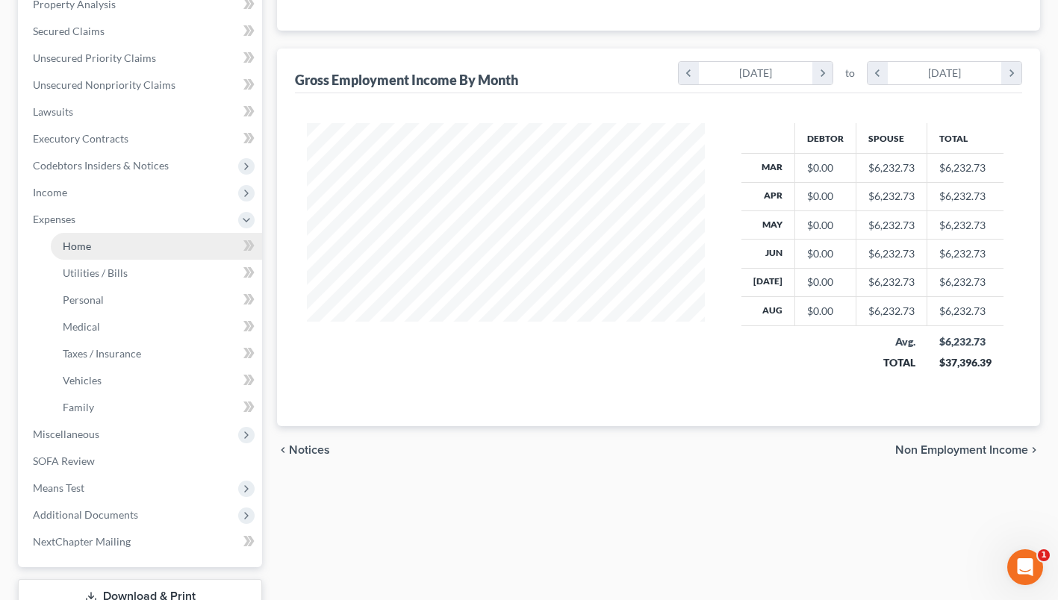
click at [95, 249] on link "Home" at bounding box center [156, 246] width 211 height 27
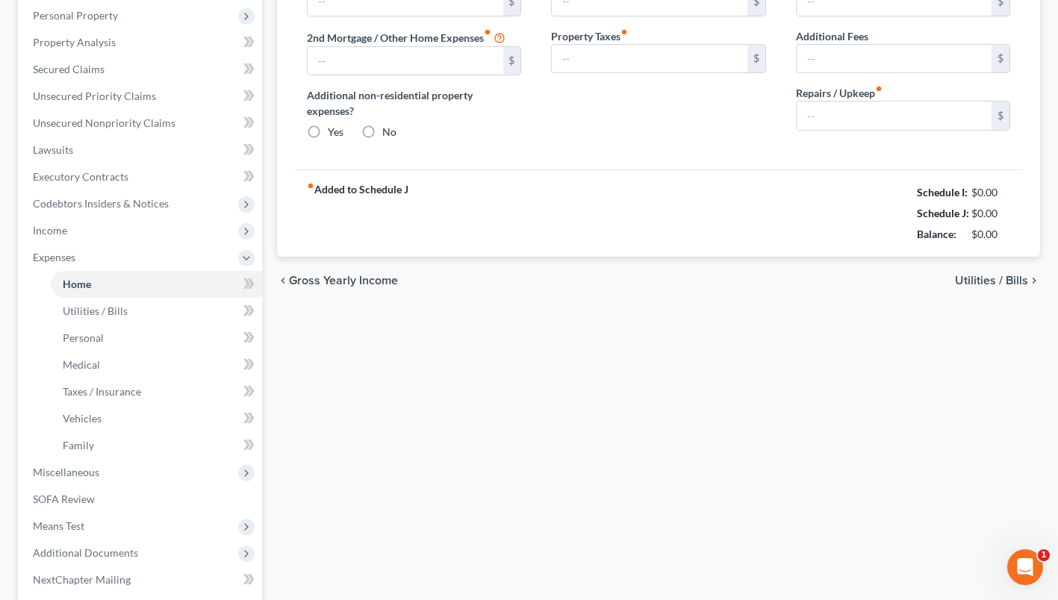
type input "1,150.20"
type input "0.00"
radio input "true"
type input "0.00"
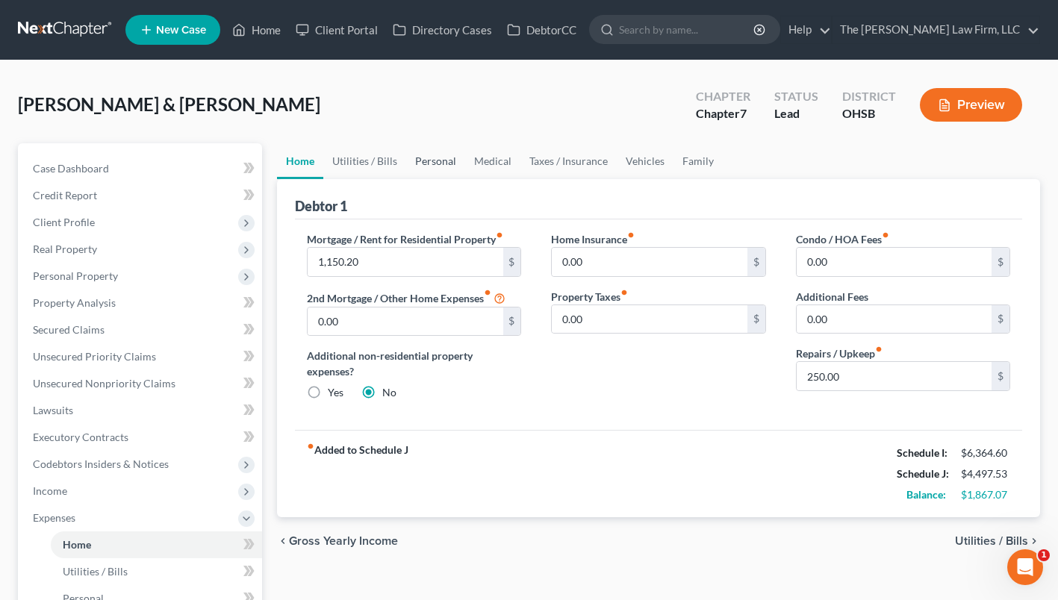
click at [423, 157] on link "Personal" at bounding box center [435, 161] width 59 height 36
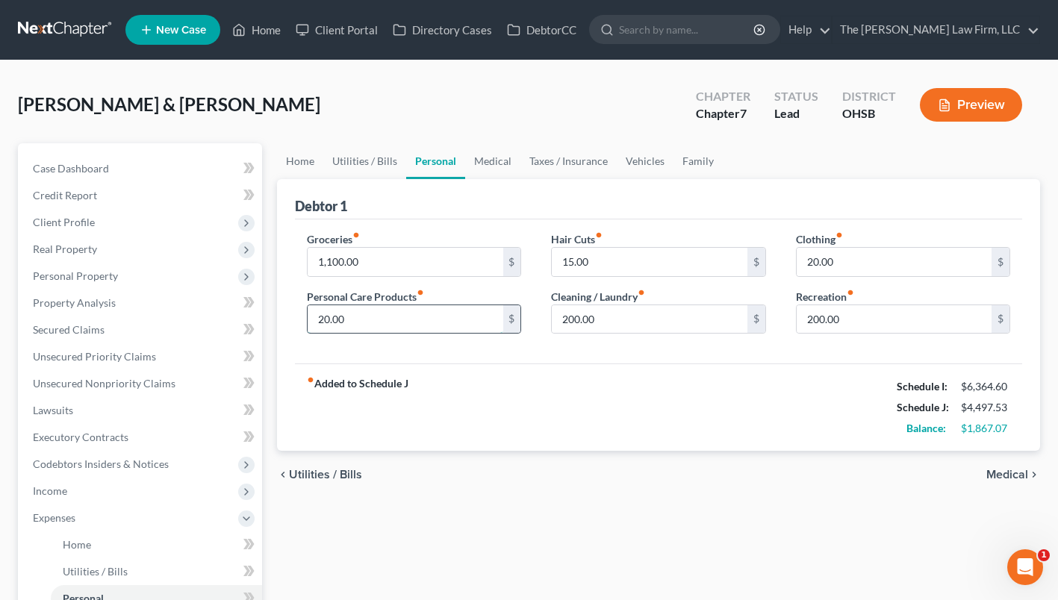
click at [395, 314] on input "20.00" at bounding box center [405, 319] width 195 height 28
click at [370, 252] on input "1,100.00" at bounding box center [405, 262] width 195 height 28
click at [394, 318] on input "20.00" at bounding box center [405, 319] width 195 height 28
click at [875, 315] on input "200.00" at bounding box center [894, 319] width 195 height 28
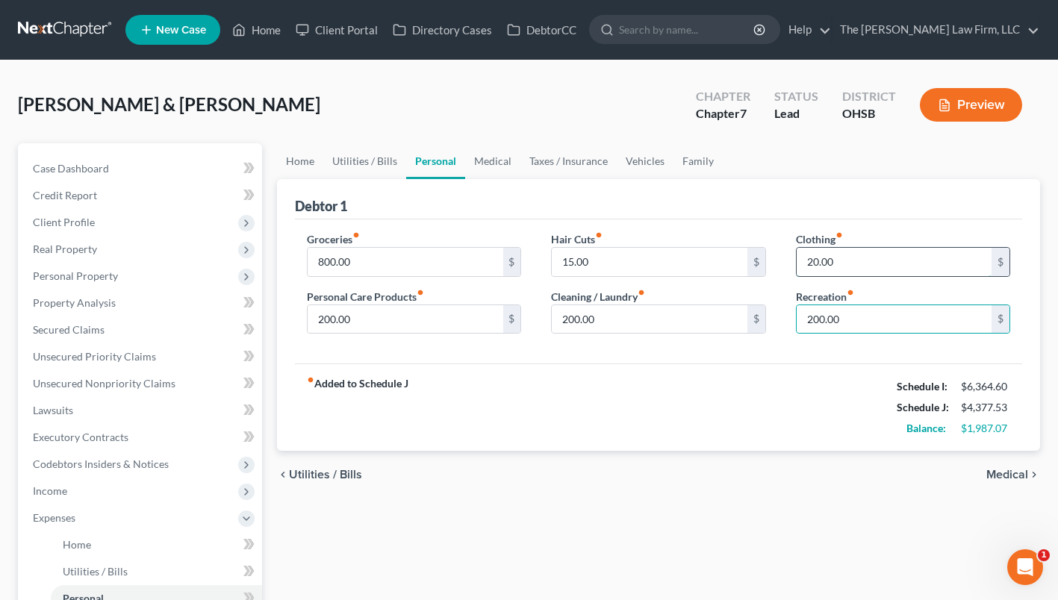
click at [858, 256] on input "20.00" at bounding box center [894, 262] width 195 height 28
click at [482, 156] on link "Medical" at bounding box center [492, 161] width 55 height 36
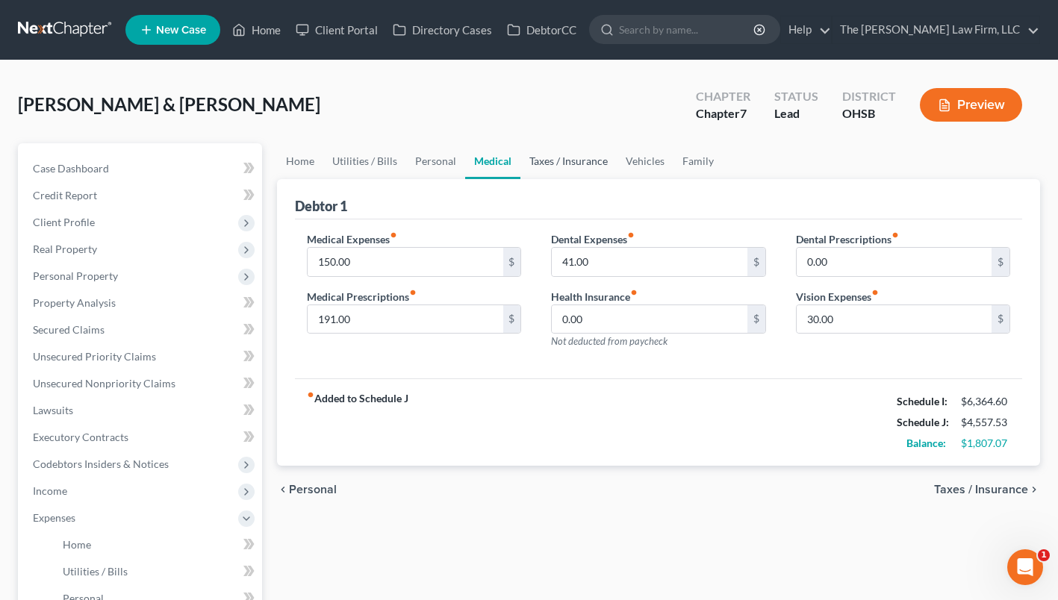
click at [543, 155] on link "Taxes / Insurance" at bounding box center [569, 161] width 96 height 36
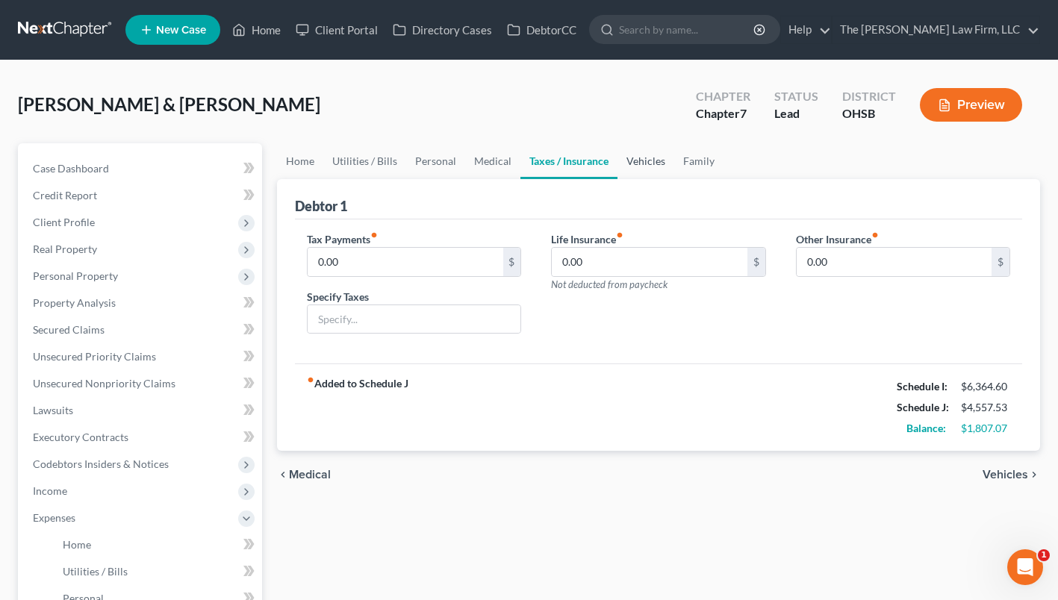
click at [648, 158] on link "Vehicles" at bounding box center [646, 161] width 57 height 36
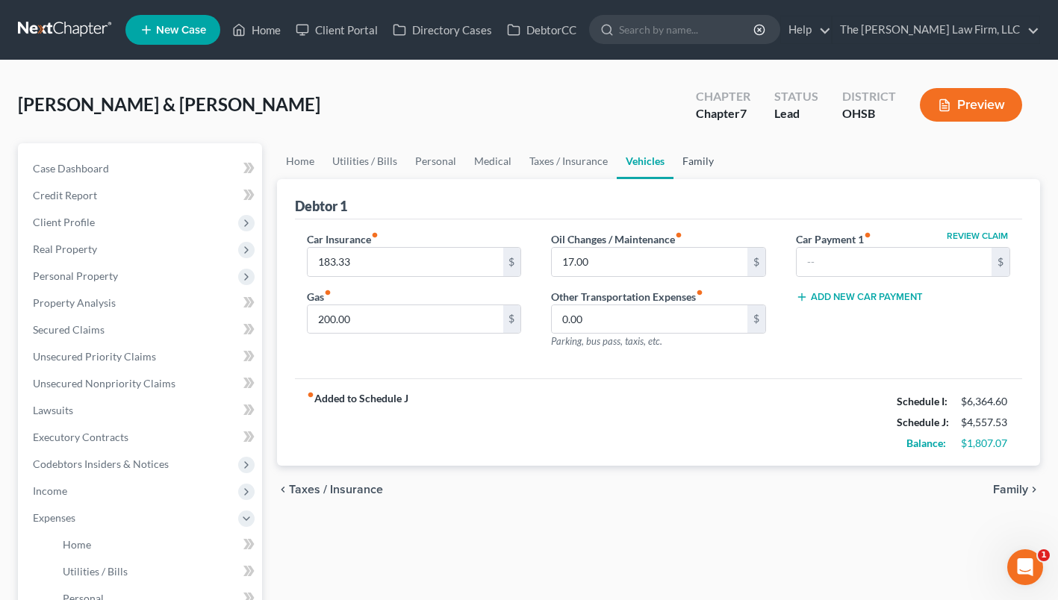
click at [690, 155] on link "Family" at bounding box center [698, 161] width 49 height 36
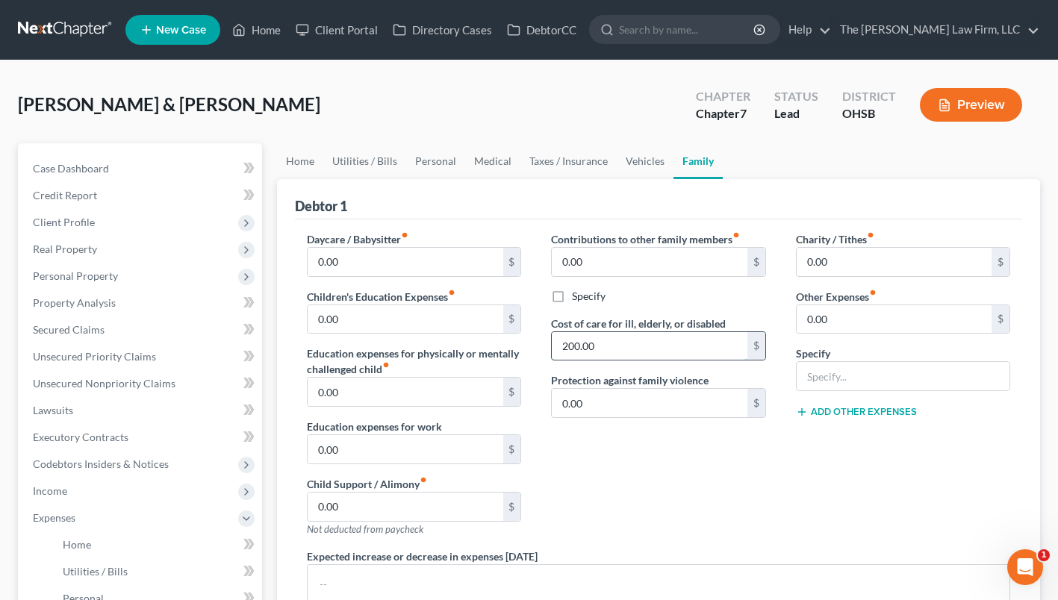
click at [628, 342] on input "200.00" at bounding box center [649, 346] width 195 height 28
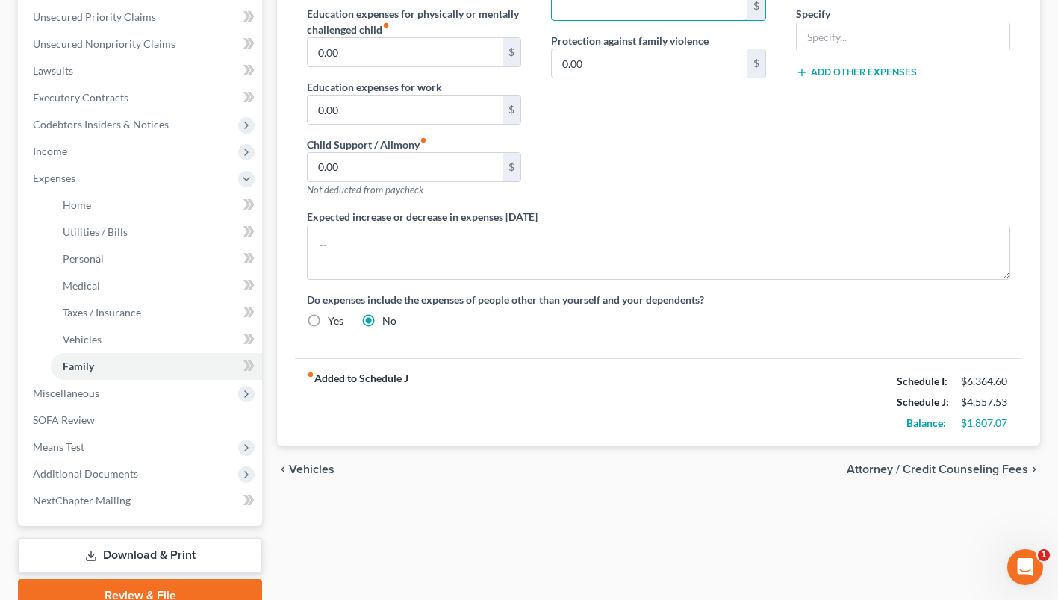
scroll to position [407, 0]
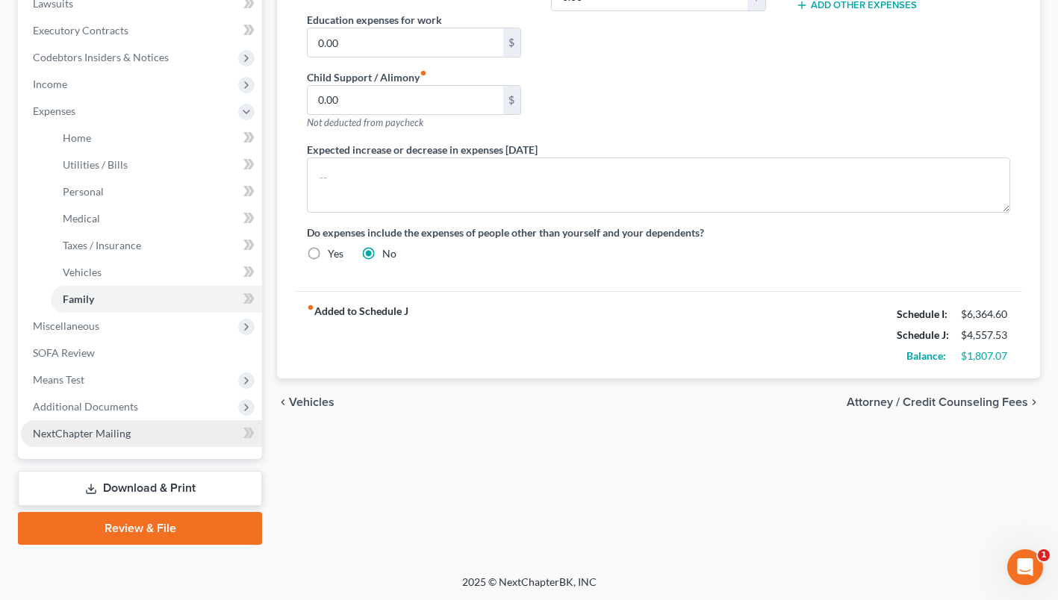
drag, startPoint x: 107, startPoint y: 400, endPoint x: 119, endPoint y: 419, distance: 22.8
click at [107, 400] on span "Additional Documents" at bounding box center [85, 406] width 105 height 13
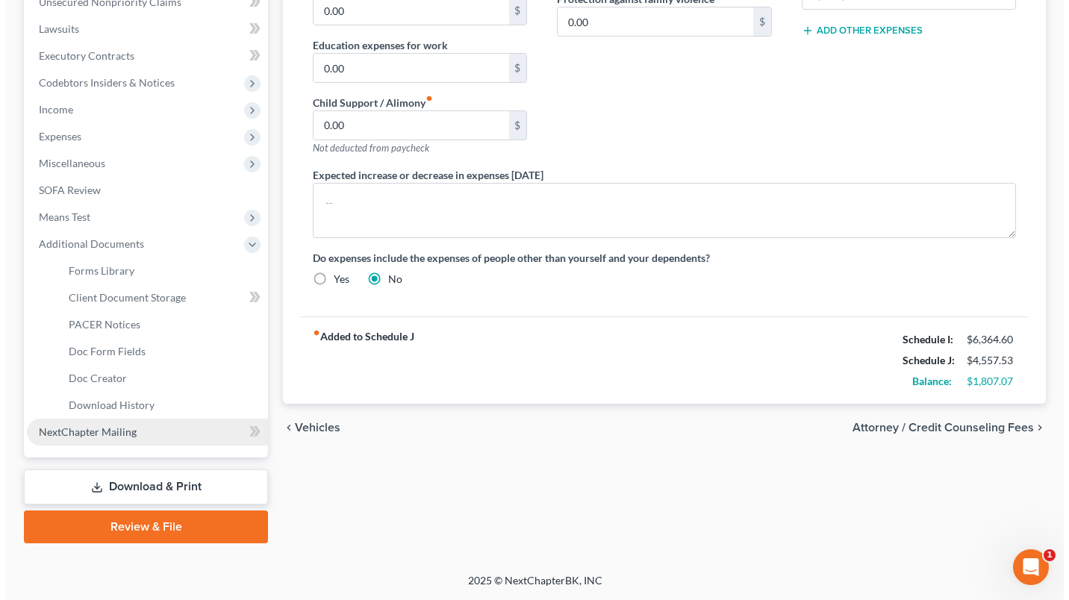
scroll to position [380, 0]
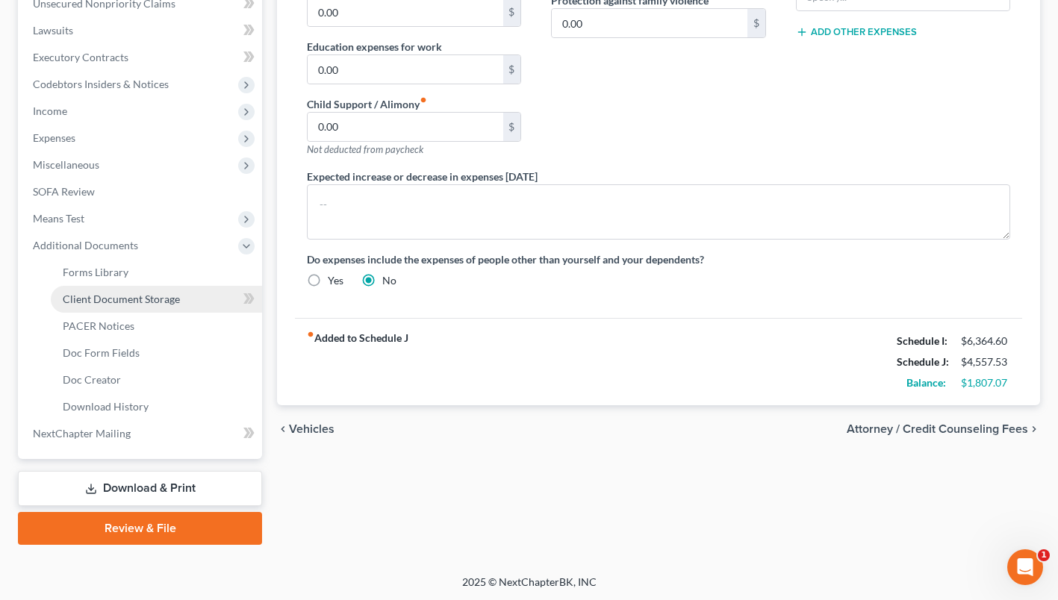
click at [156, 301] on span "Client Document Storage" at bounding box center [121, 299] width 117 height 13
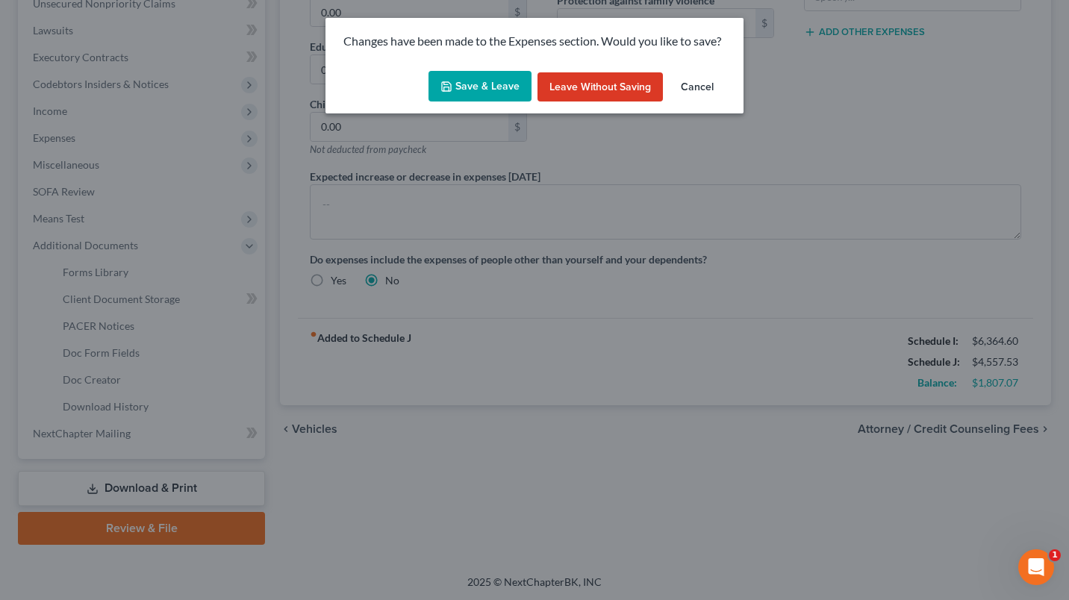
drag, startPoint x: 498, startPoint y: 81, endPoint x: 497, endPoint y: 117, distance: 35.9
click at [498, 80] on button "Save & Leave" at bounding box center [480, 86] width 103 height 31
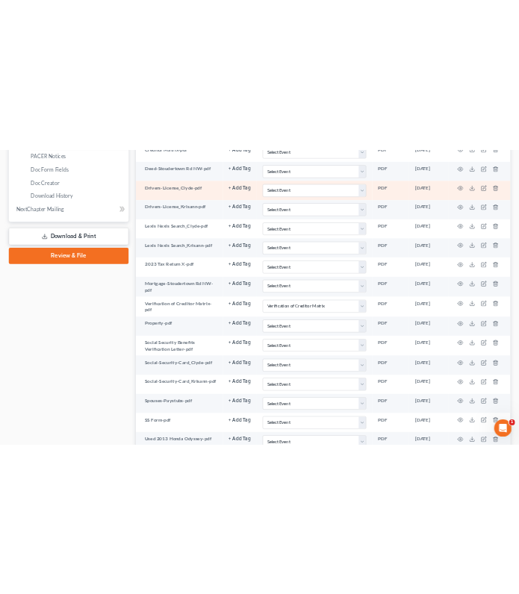
scroll to position [842, 0]
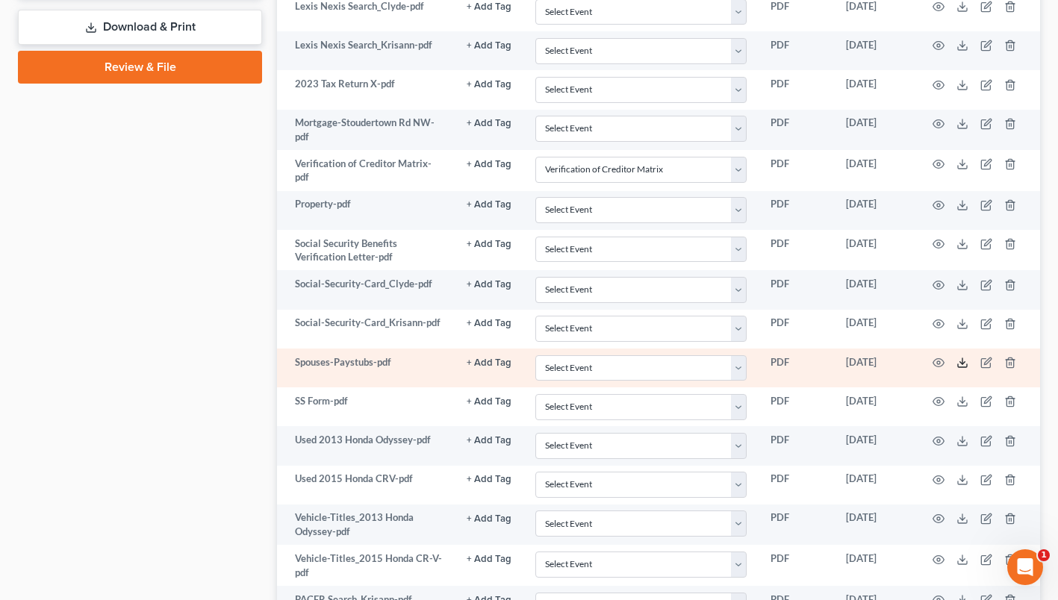
click at [963, 358] on line at bounding box center [963, 361] width 0 height 6
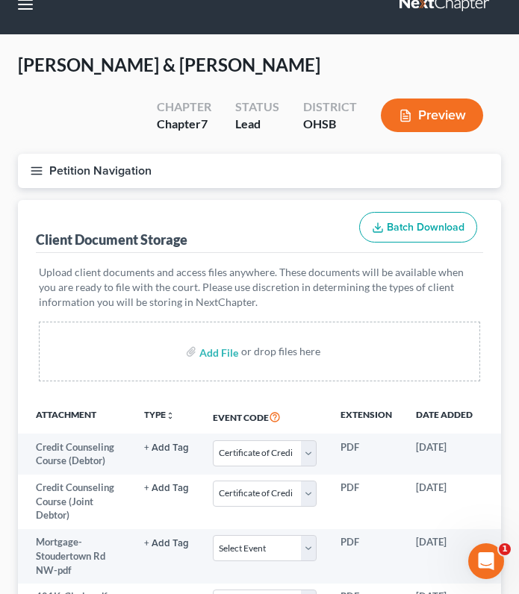
scroll to position [0, 0]
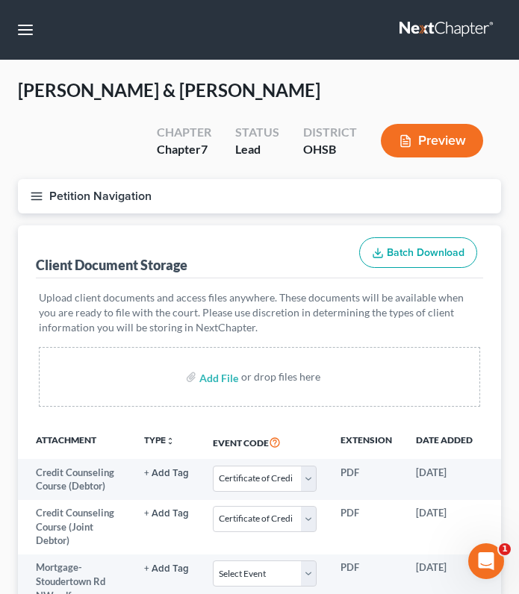
click at [33, 197] on icon "button" at bounding box center [36, 196] width 13 height 13
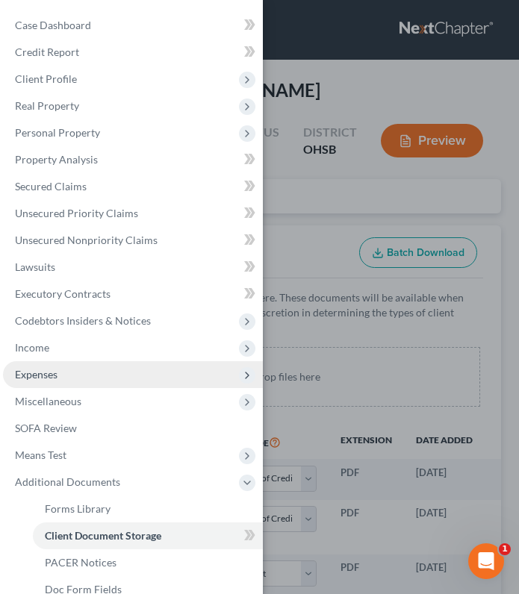
drag, startPoint x: 64, startPoint y: 348, endPoint x: 71, endPoint y: 362, distance: 15.7
click at [64, 347] on span "Income" at bounding box center [133, 348] width 260 height 27
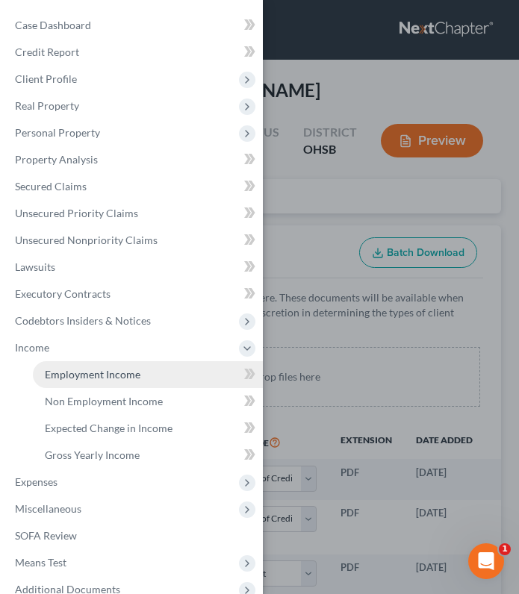
click at [75, 367] on link "Employment Income" at bounding box center [148, 374] width 230 height 27
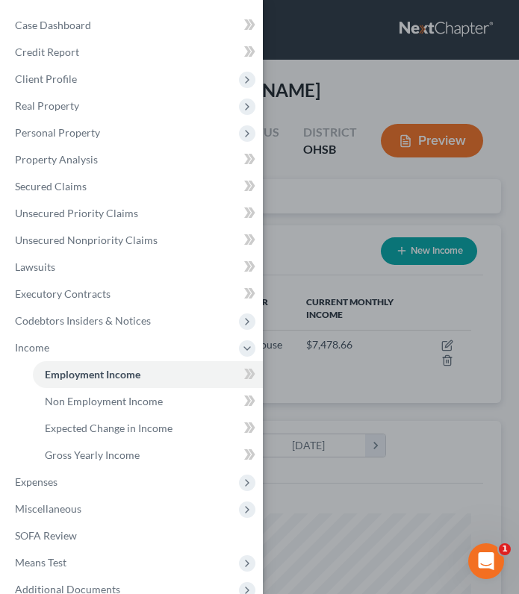
scroll to position [211, 453]
click at [377, 79] on div "Case Dashboard Payments Invoices Payments Payments Credit Report Client Profile" at bounding box center [259, 297] width 519 height 594
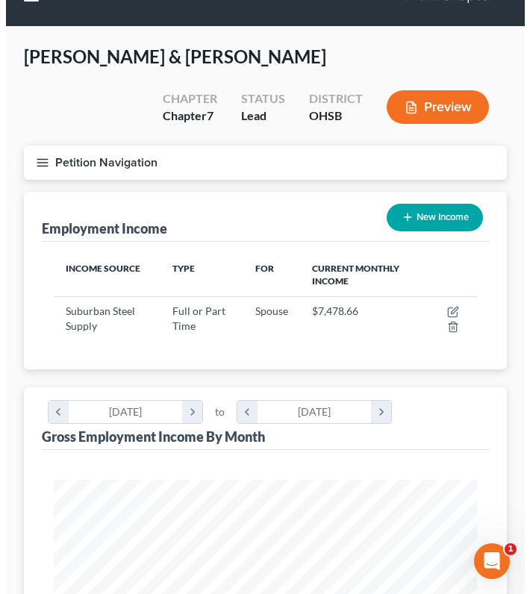
scroll to position [0, 0]
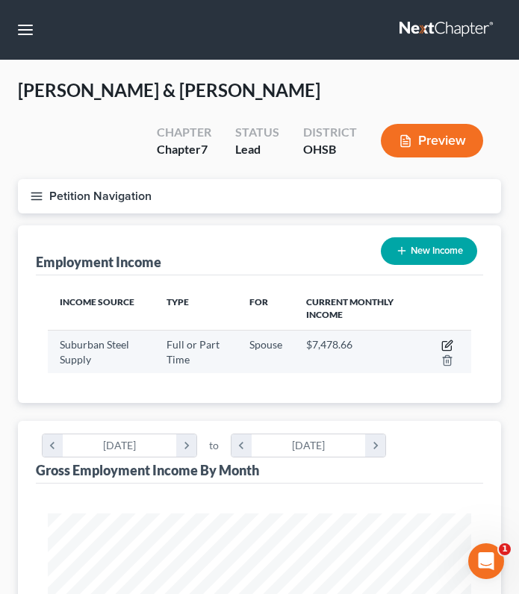
click at [445, 342] on icon "button" at bounding box center [447, 346] width 12 height 12
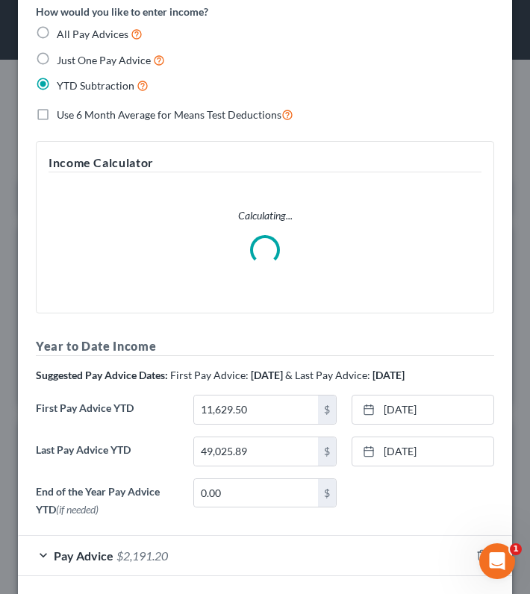
scroll to position [437, 0]
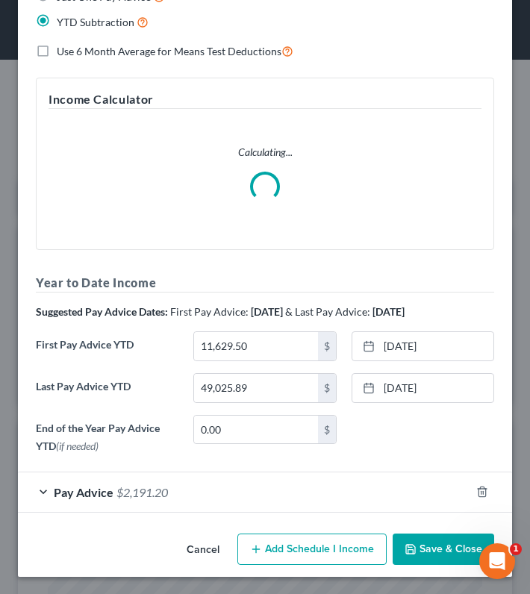
click at [178, 494] on form "Employment Type * Select Full or [DEMOGRAPHIC_DATA] Employment Self Employment …" at bounding box center [265, 72] width 459 height 881
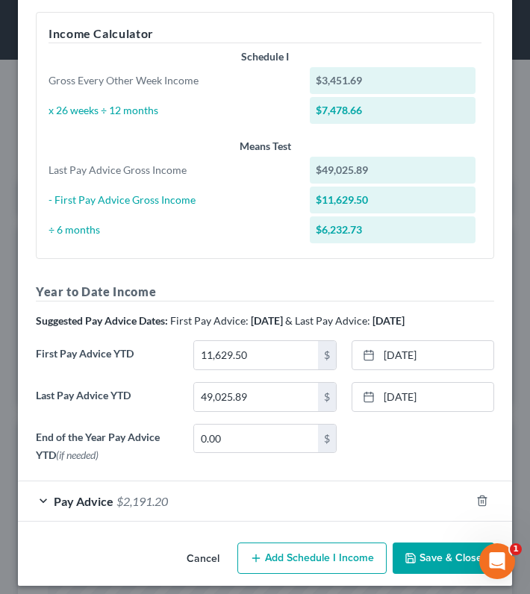
scroll to position [512, 0]
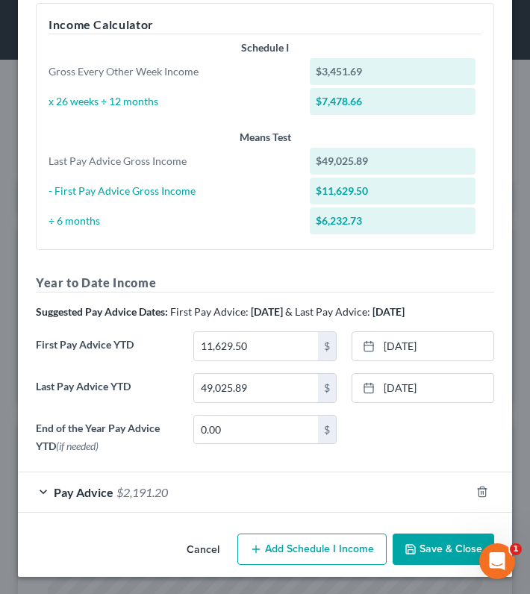
click at [168, 491] on span "$2,191.20" at bounding box center [143, 492] width 52 height 14
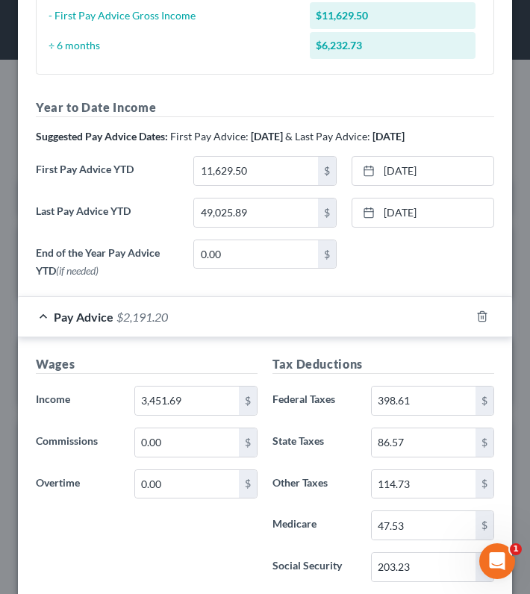
scroll to position [736, 0]
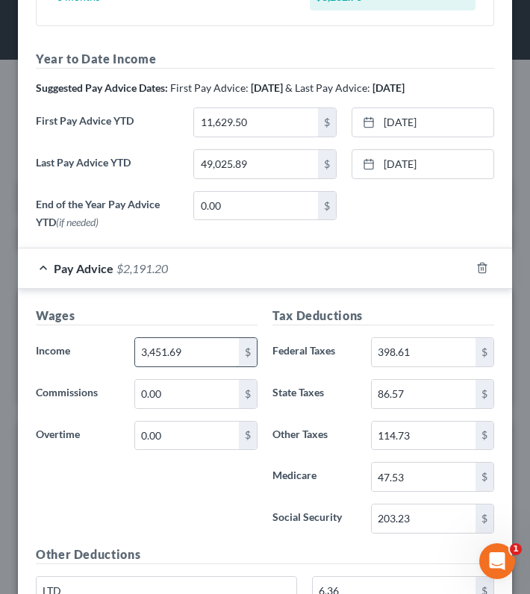
click at [179, 343] on input "3,451.69" at bounding box center [187, 352] width 104 height 28
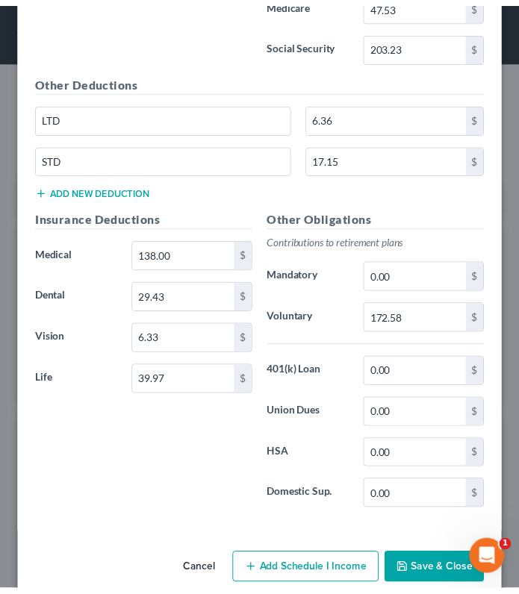
scroll to position [1233, 0]
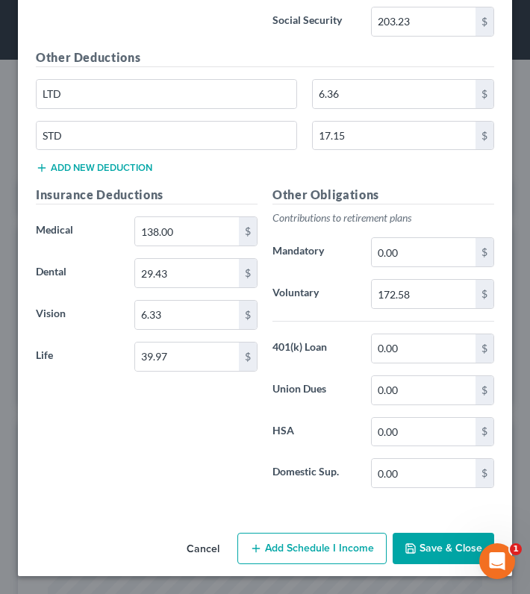
click at [435, 539] on button "Save & Close" at bounding box center [444, 548] width 102 height 31
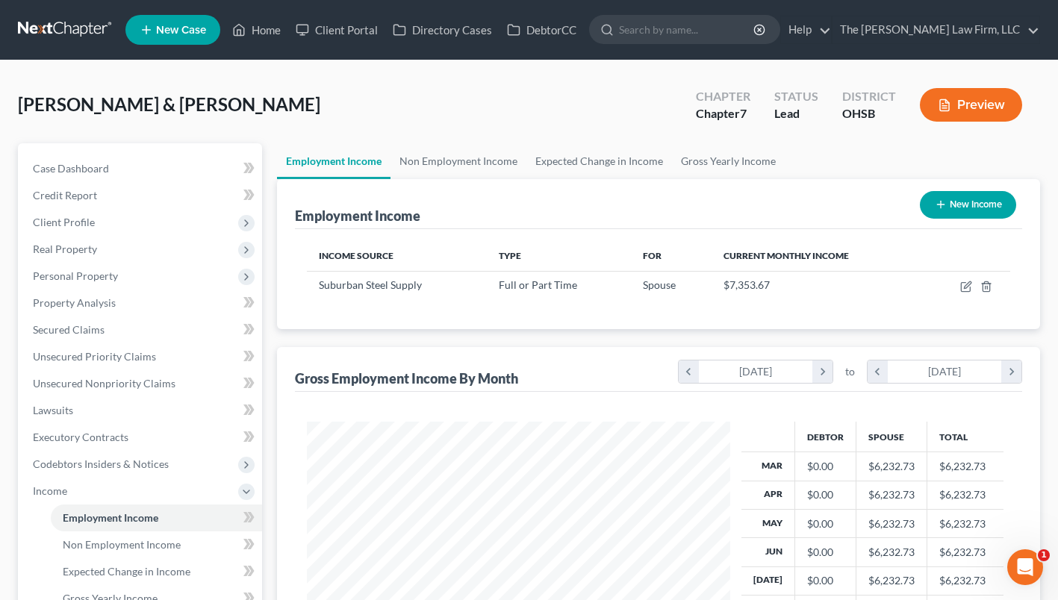
scroll to position [267, 428]
click at [468, 155] on link "Non Employment Income" at bounding box center [459, 161] width 136 height 36
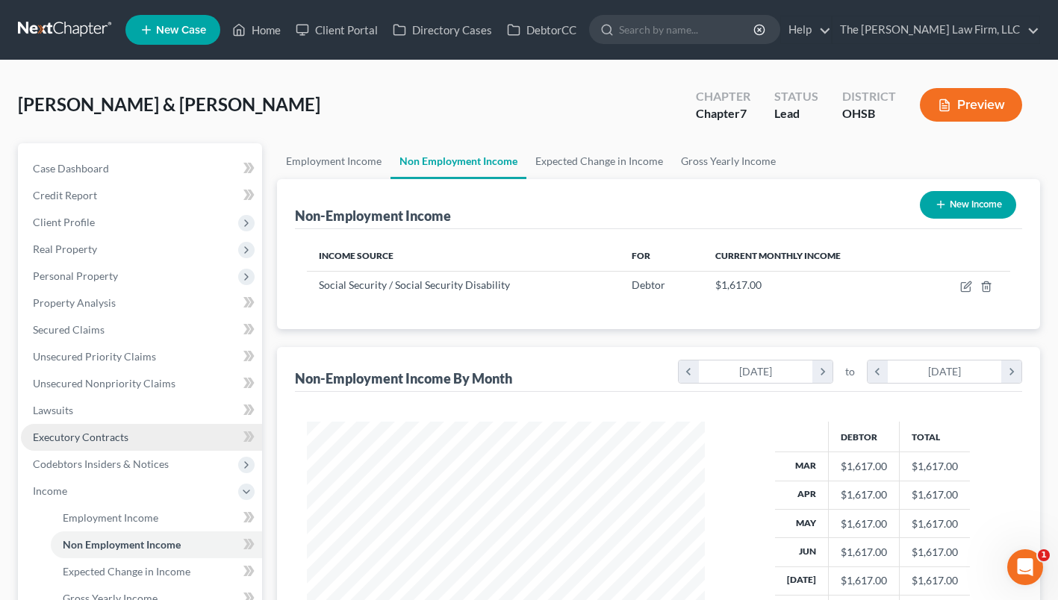
scroll to position [224, 0]
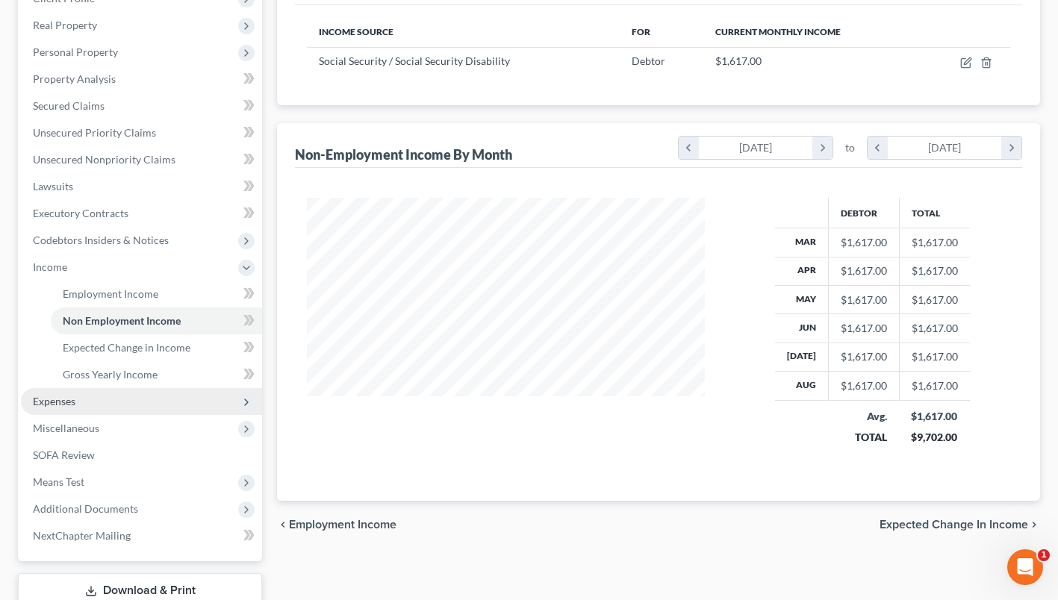
click at [84, 392] on span "Expenses" at bounding box center [141, 401] width 241 height 27
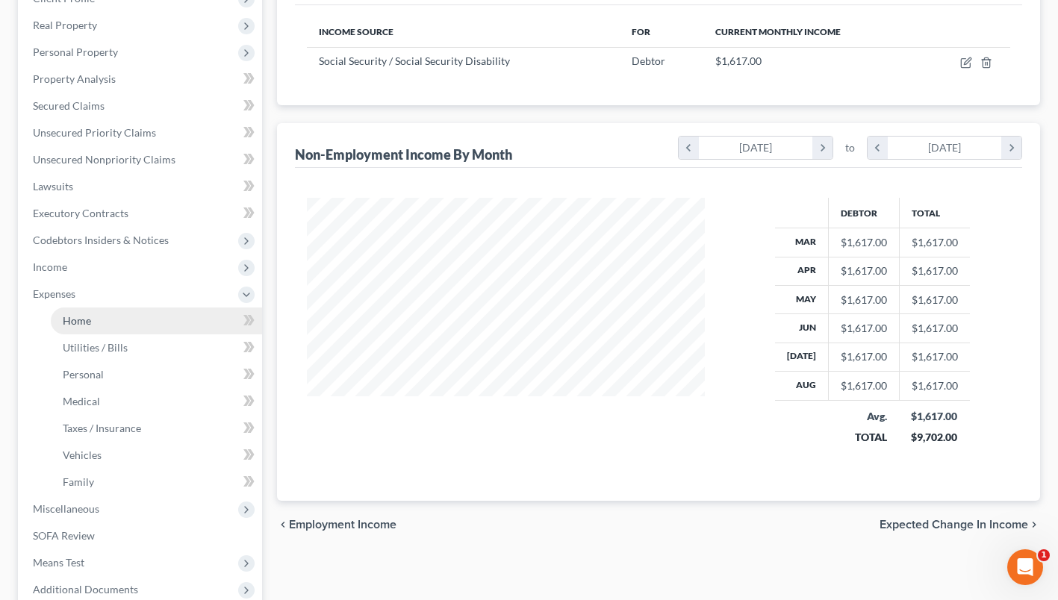
click at [87, 310] on link "Home" at bounding box center [156, 321] width 211 height 27
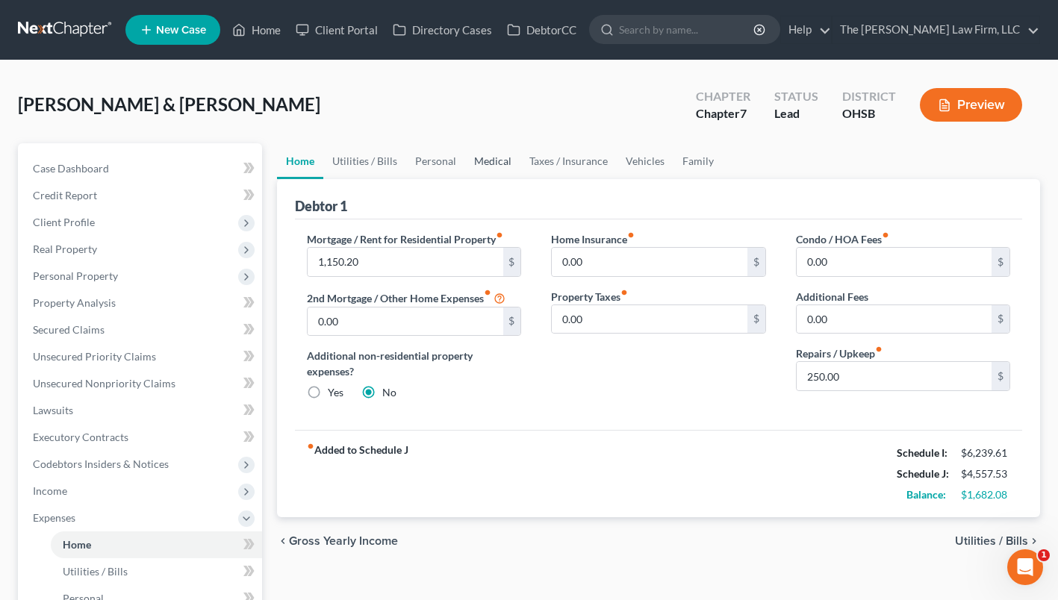
click at [497, 158] on link "Medical" at bounding box center [492, 161] width 55 height 36
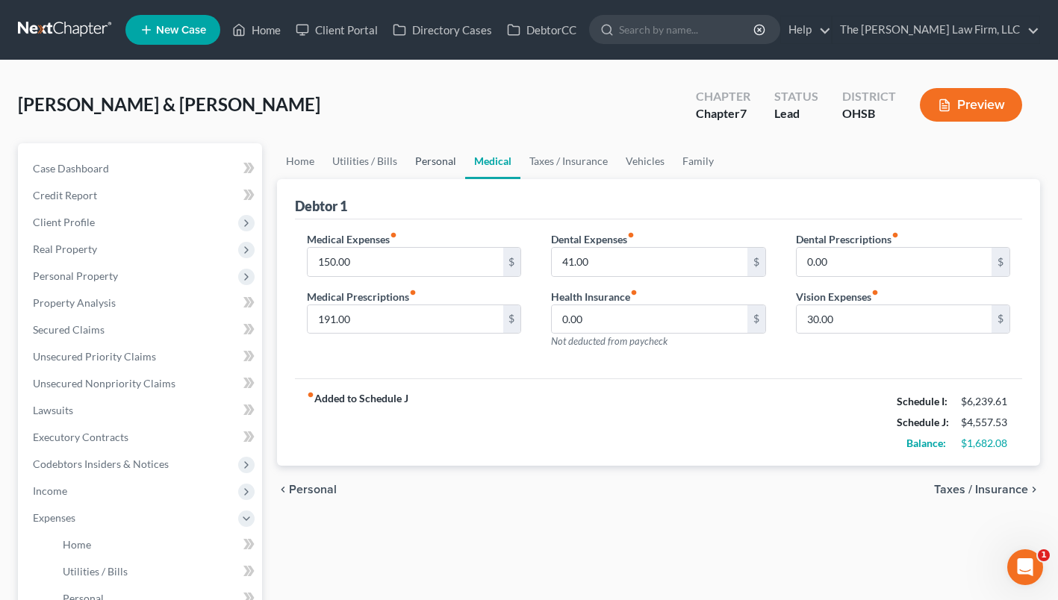
click at [438, 161] on link "Personal" at bounding box center [435, 161] width 59 height 36
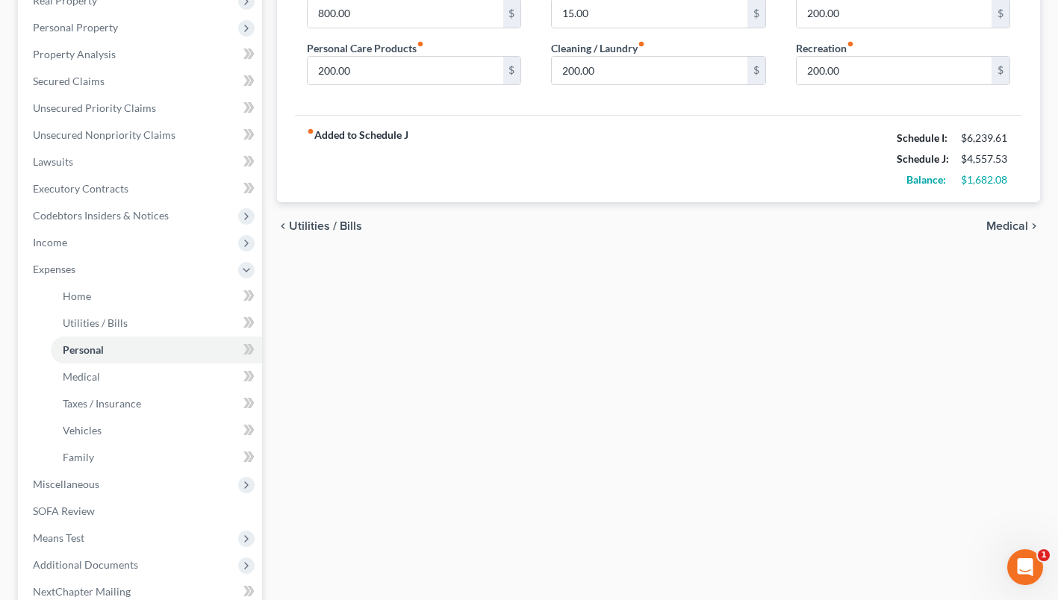
scroll to position [407, 0]
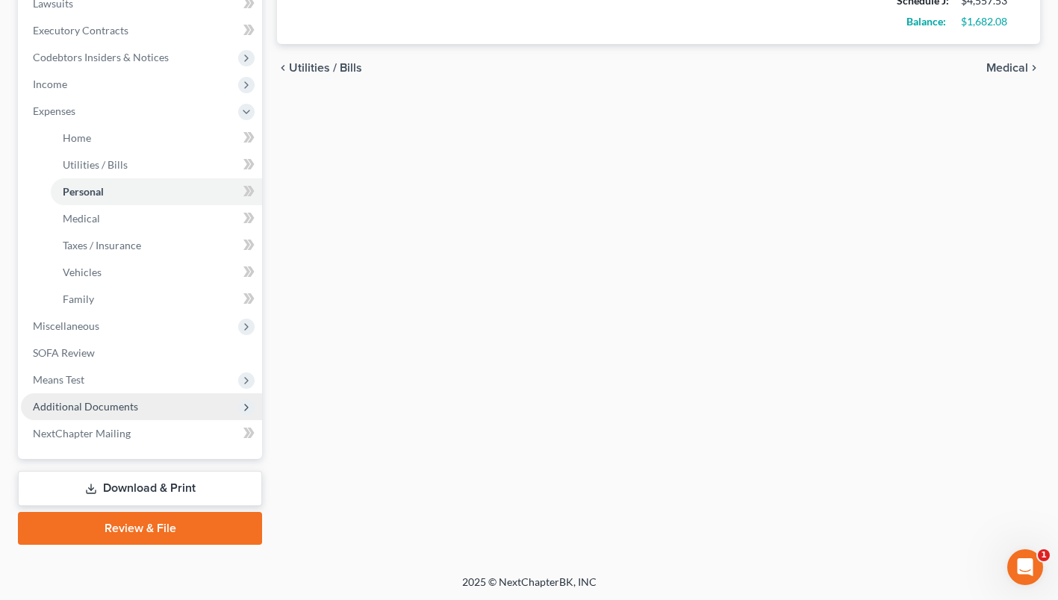
click at [116, 400] on span "Additional Documents" at bounding box center [85, 406] width 105 height 13
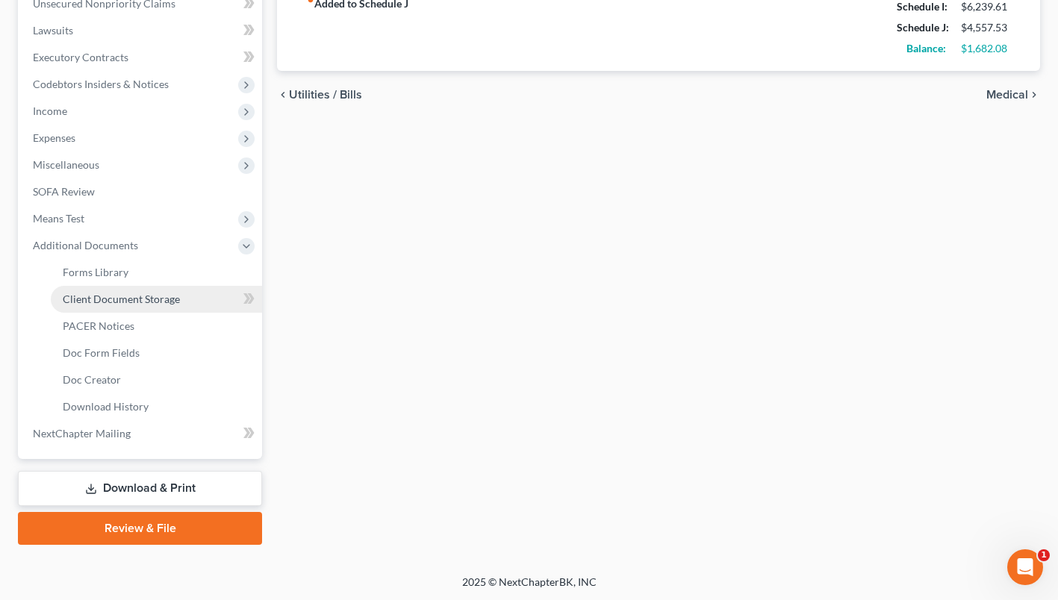
click at [153, 298] on span "Client Document Storage" at bounding box center [121, 299] width 117 height 13
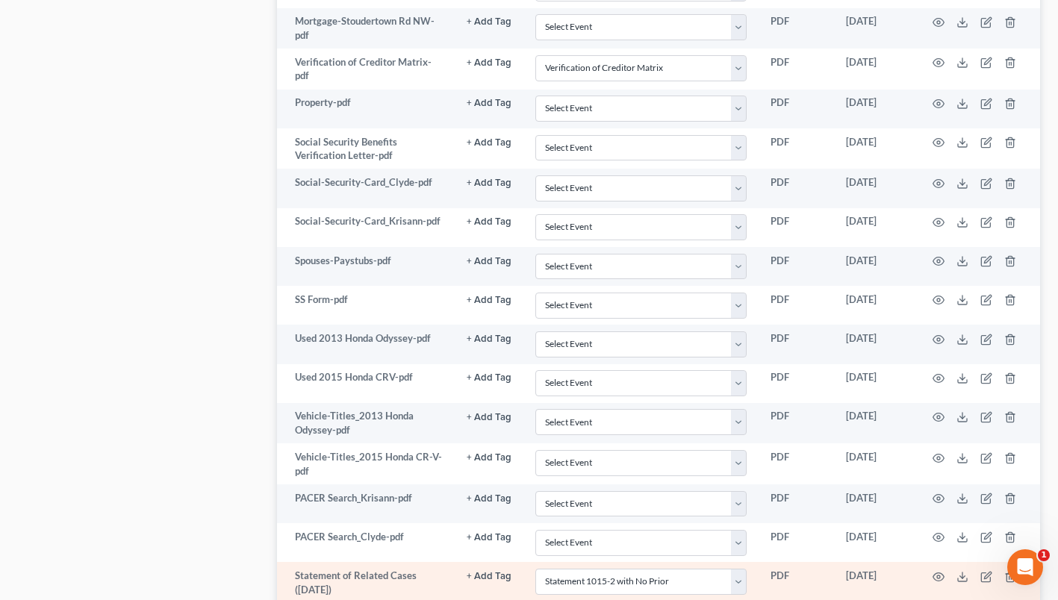
scroll to position [916, 0]
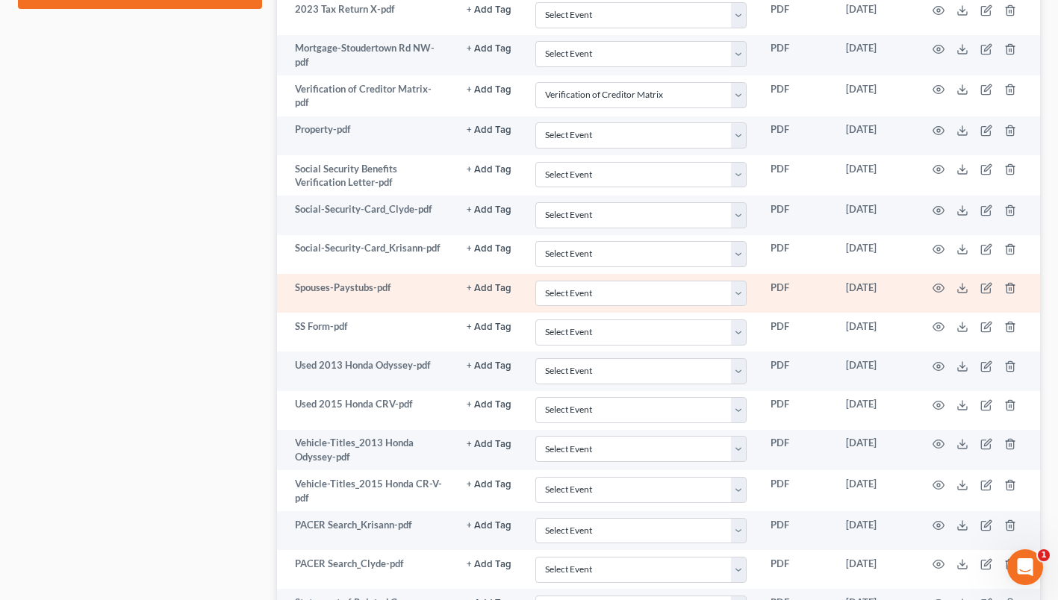
click at [940, 280] on td at bounding box center [977, 293] width 125 height 39
click at [935, 289] on icon "button" at bounding box center [939, 288] width 12 height 12
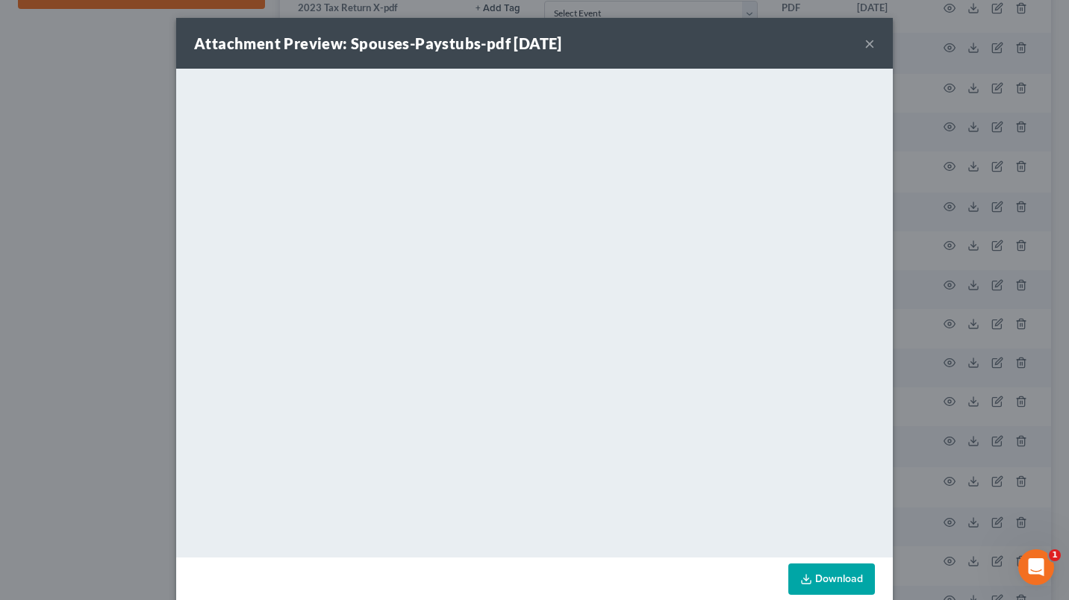
click at [865, 41] on button "×" at bounding box center [870, 43] width 10 height 18
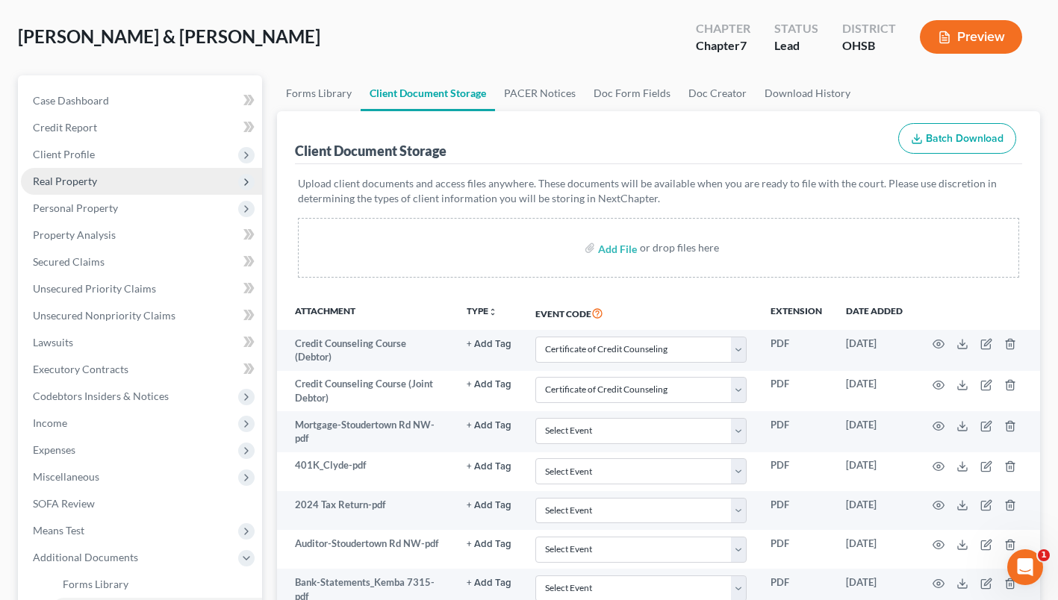
scroll to position [0, 0]
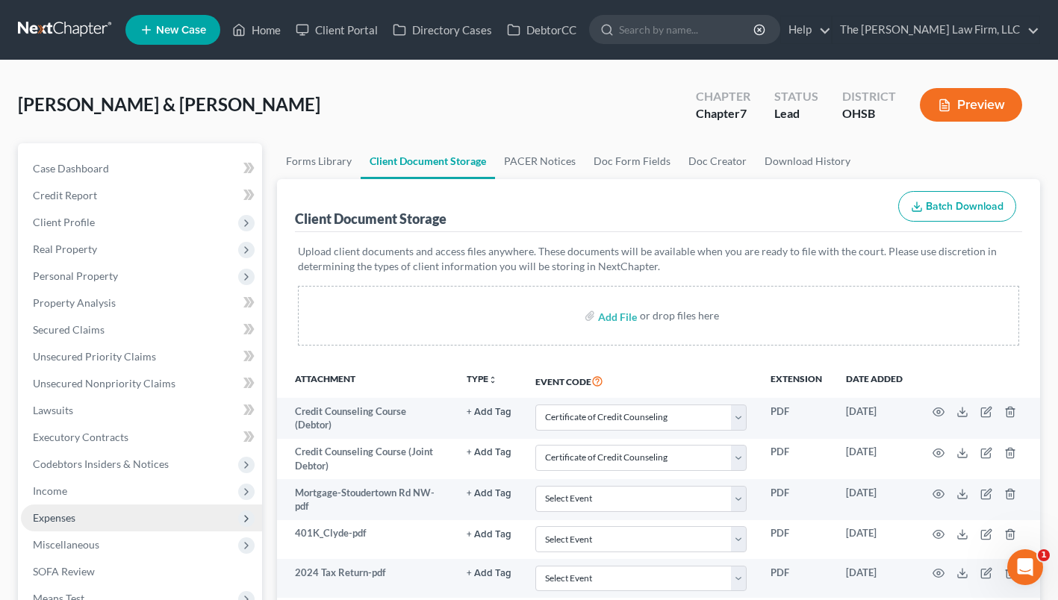
click at [75, 513] on span "Expenses" at bounding box center [54, 518] width 43 height 13
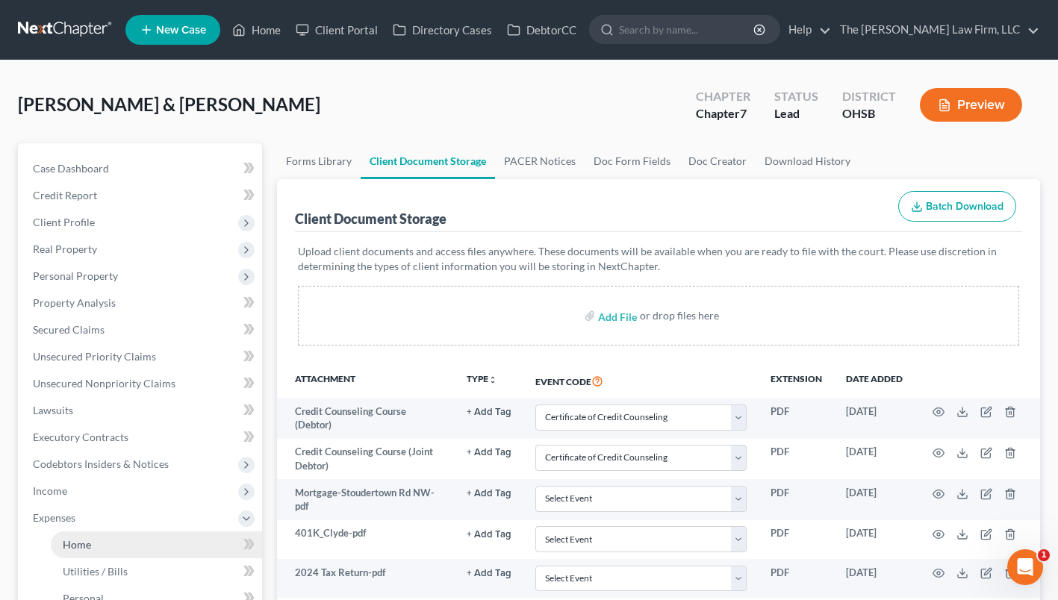
click at [95, 539] on link "Home" at bounding box center [156, 545] width 211 height 27
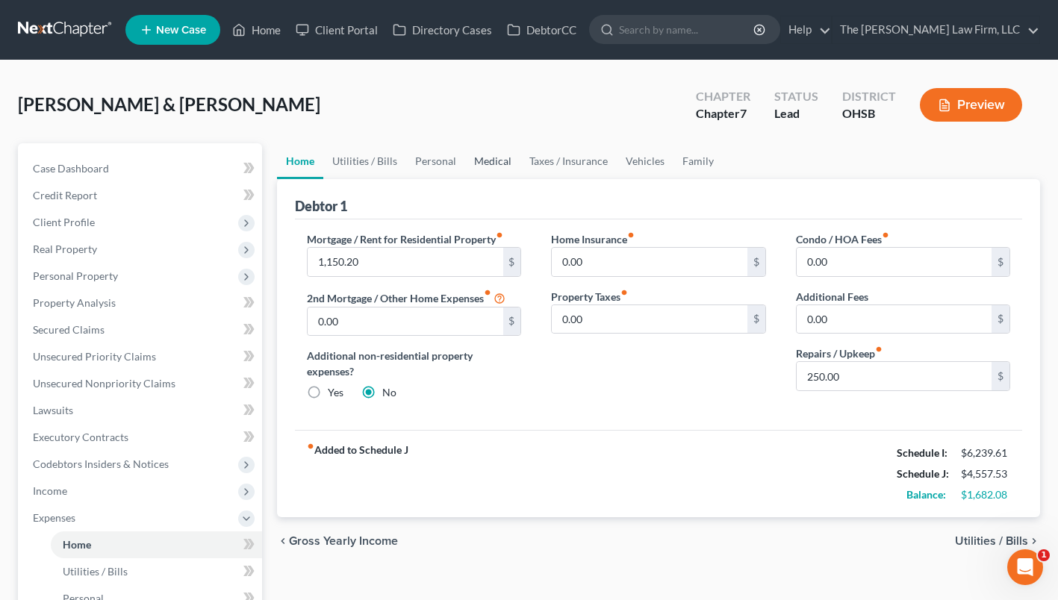
click at [503, 161] on link "Medical" at bounding box center [492, 161] width 55 height 36
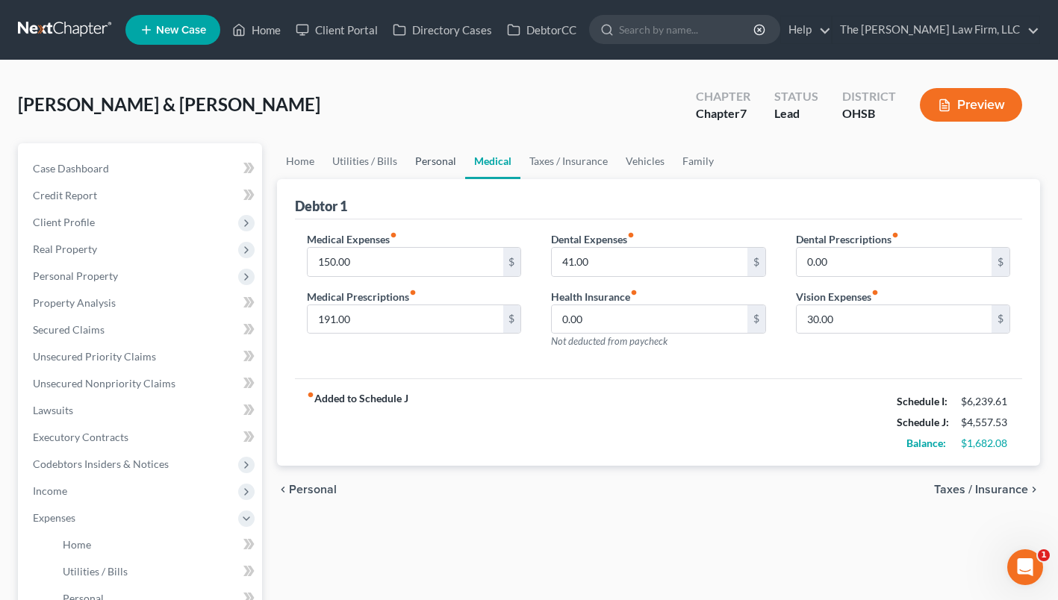
click at [426, 160] on link "Personal" at bounding box center [435, 161] width 59 height 36
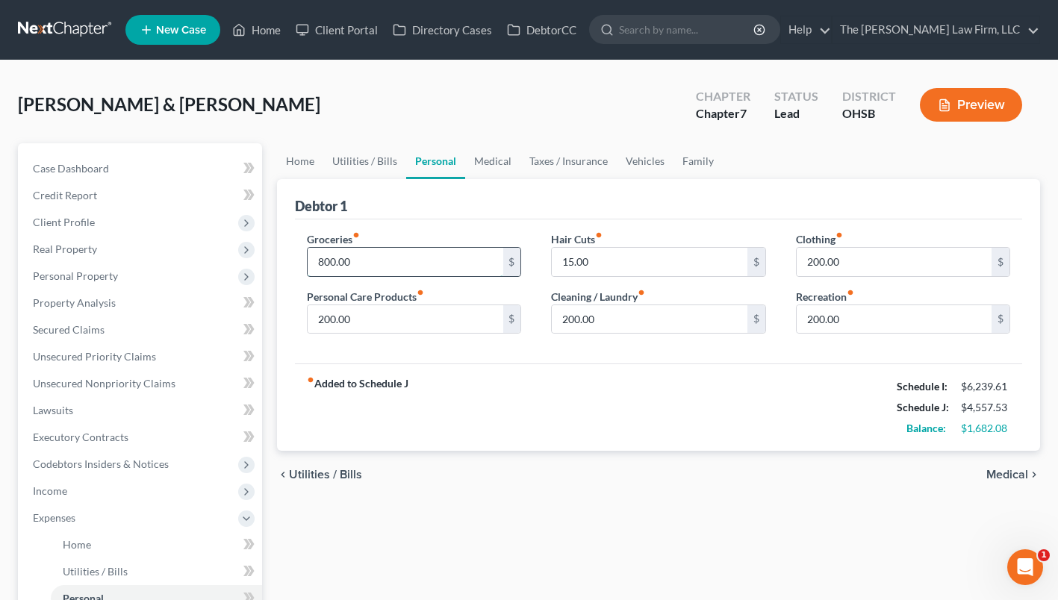
click at [391, 258] on input "800.00" at bounding box center [405, 262] width 195 height 28
click at [635, 255] on input "15.00" at bounding box center [649, 262] width 195 height 28
drag, startPoint x: 897, startPoint y: 346, endPoint x: 895, endPoint y: 337, distance: 9.2
click at [897, 346] on div "Groceries fiber_manual_record 950.00 $ Personal Care Products fiber_manual_reco…" at bounding box center [658, 292] width 727 height 145
click at [895, 331] on input "200.00" at bounding box center [894, 319] width 195 height 28
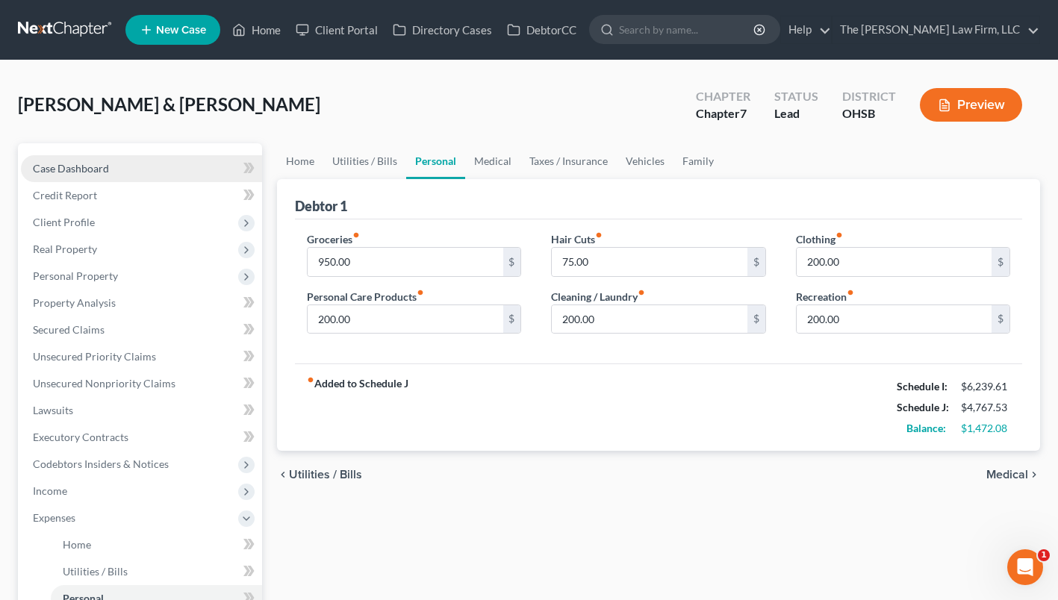
click at [69, 162] on span "Case Dashboard" at bounding box center [71, 168] width 76 height 13
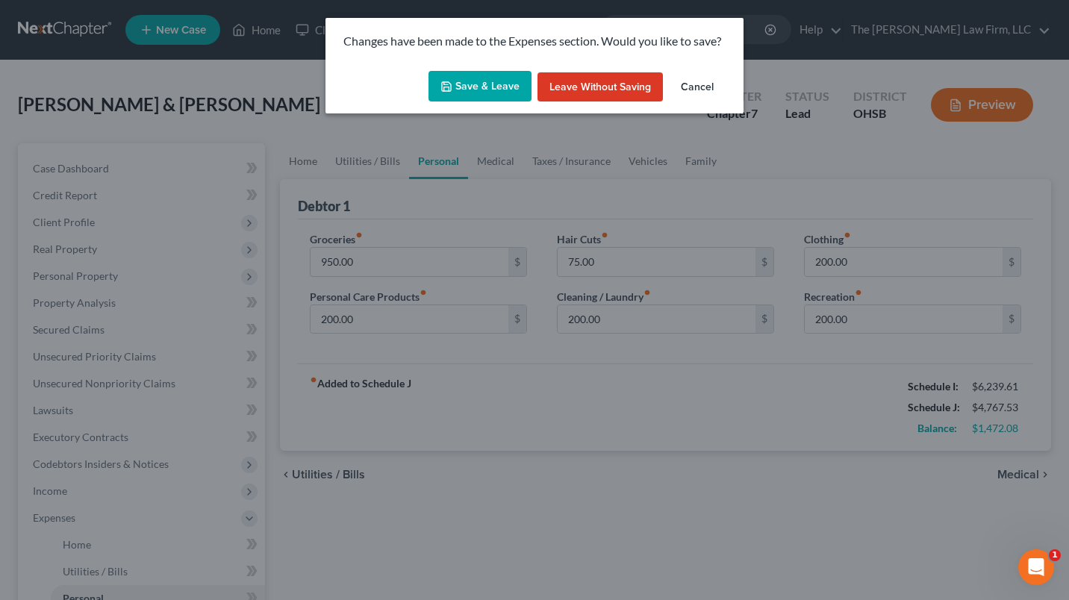
click at [476, 86] on button "Save & Leave" at bounding box center [480, 86] width 103 height 31
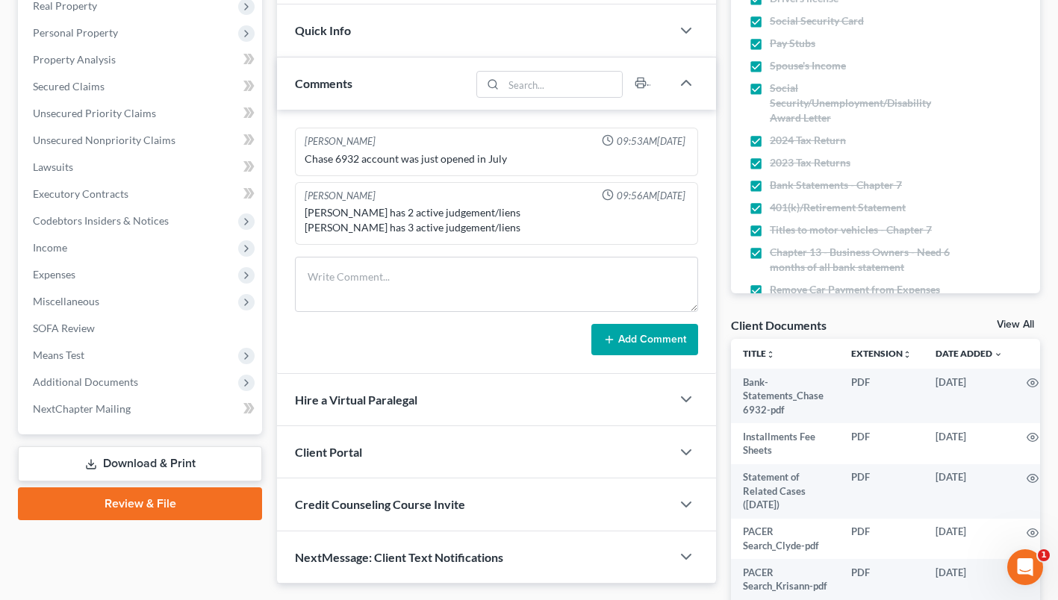
scroll to position [299, 0]
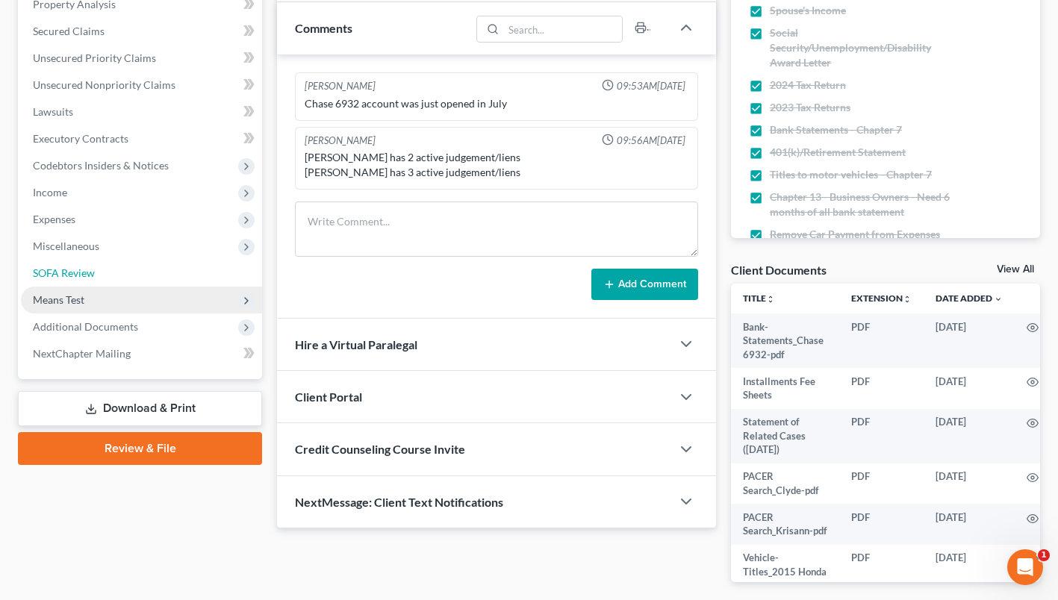
drag, startPoint x: 76, startPoint y: 276, endPoint x: 91, endPoint y: 311, distance: 38.1
click at [76, 276] on span "SOFA Review" at bounding box center [64, 273] width 62 height 13
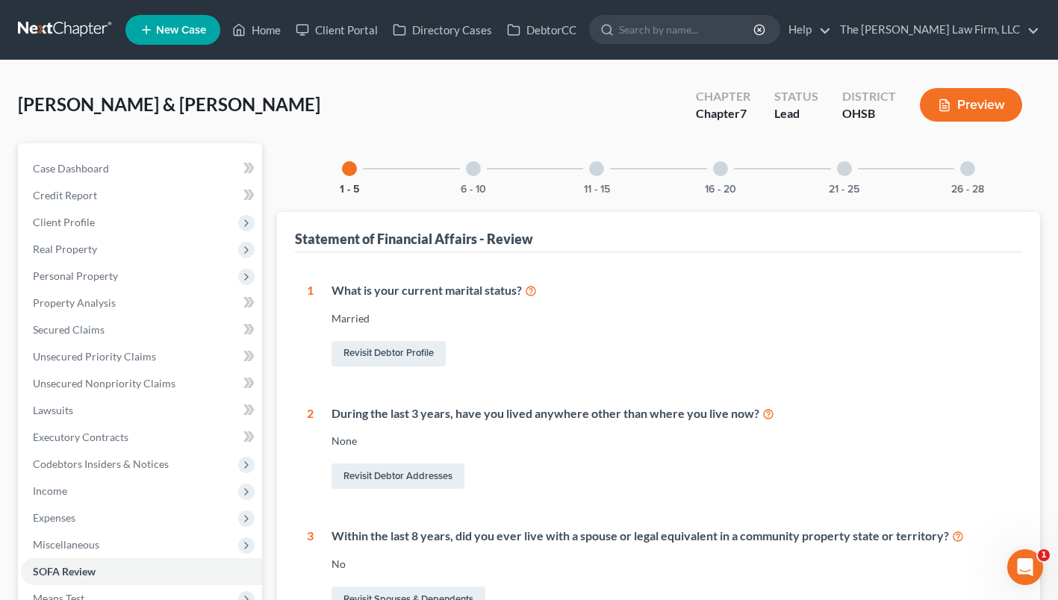
click at [478, 166] on div at bounding box center [473, 168] width 15 height 15
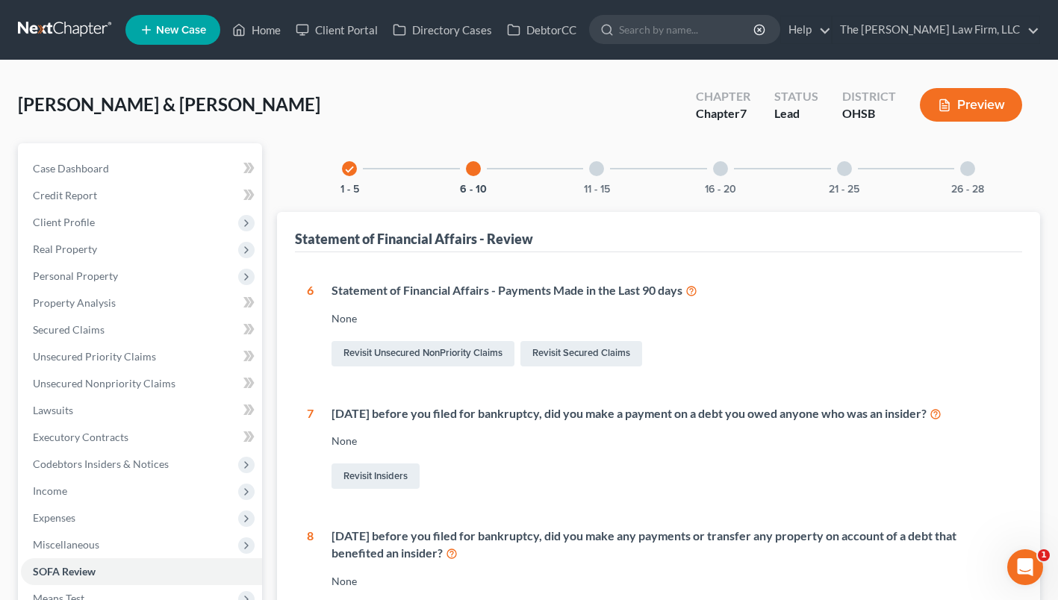
click at [610, 157] on div "11 - 15" at bounding box center [596, 168] width 51 height 51
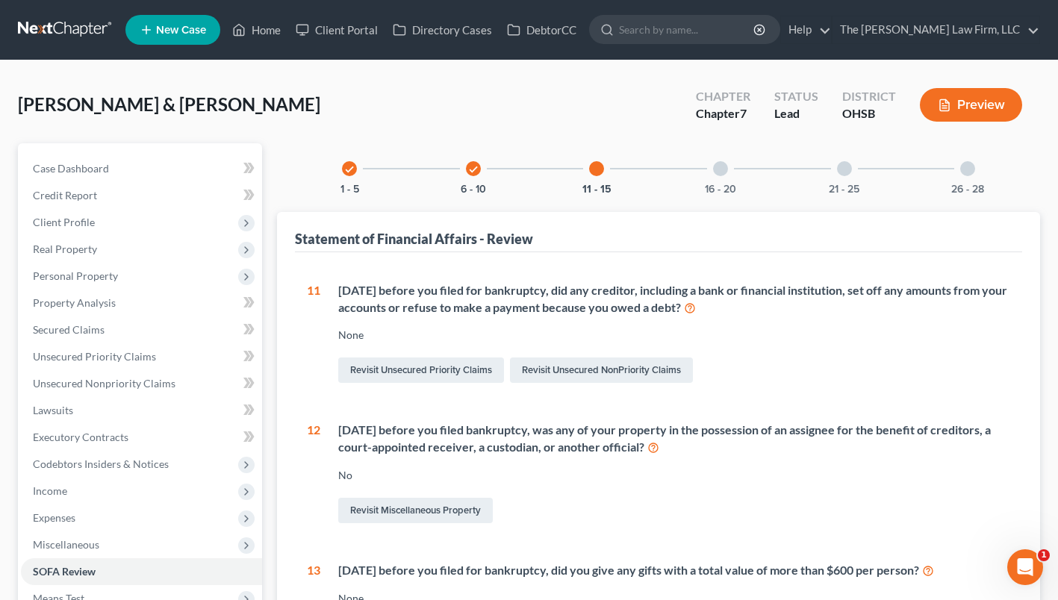
click at [725, 198] on div "check 1 - 5 check 6 - 10 11 - 15 16 - 20 21 - 25 26 - 28 Statement of Financial…" at bounding box center [658, 563] width 763 height 841
click at [725, 177] on div "16 - 20" at bounding box center [720, 168] width 51 height 51
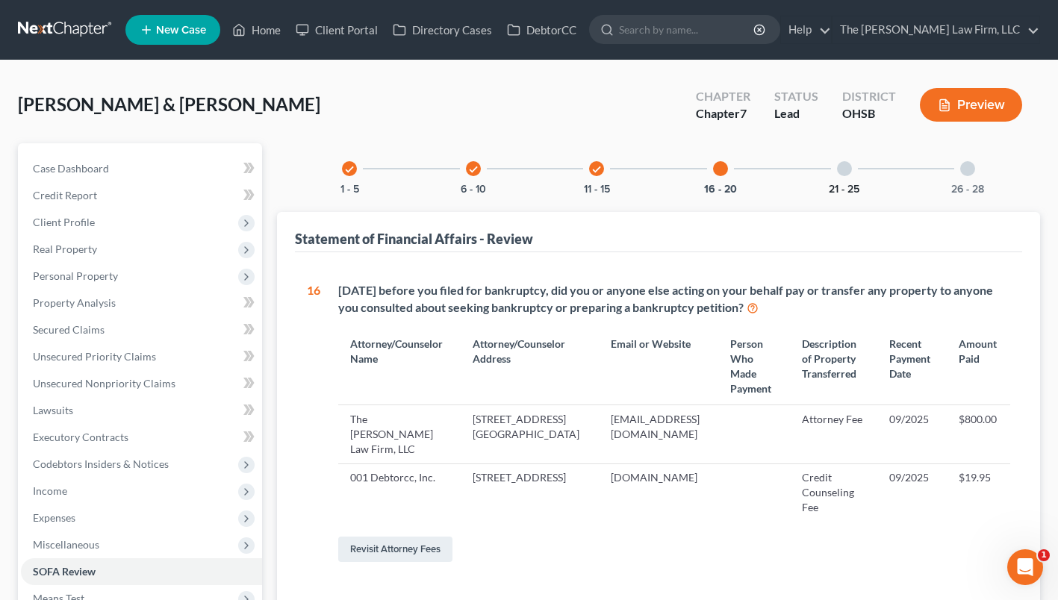
click at [842, 184] on button "21 - 25" at bounding box center [844, 189] width 31 height 10
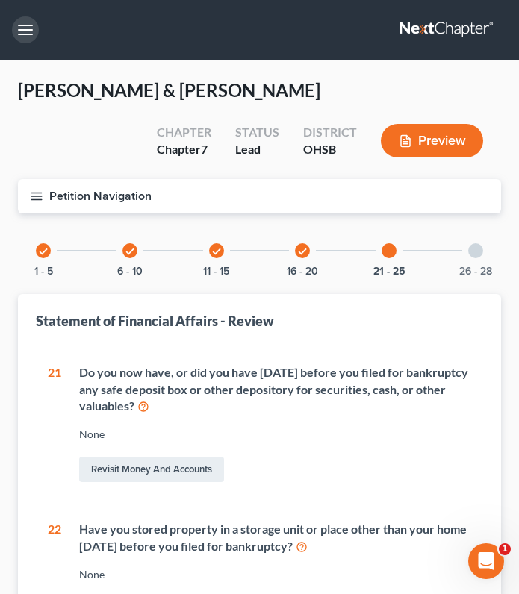
drag, startPoint x: 32, startPoint y: 36, endPoint x: 40, endPoint y: 97, distance: 61.7
click at [32, 36] on button "button" at bounding box center [25, 29] width 27 height 27
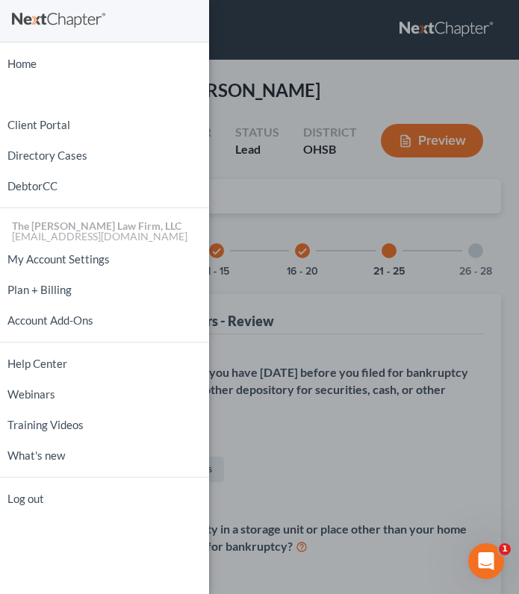
click at [282, 63] on div "Home New Case Client Portal Directory Cases DebtorCC The [PERSON_NAME] Law Firm…" at bounding box center [259, 297] width 519 height 594
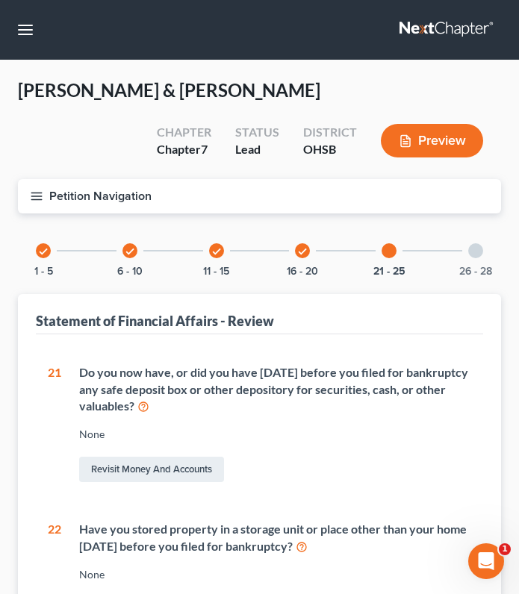
drag, startPoint x: 36, startPoint y: 193, endPoint x: 51, endPoint y: 229, distance: 38.8
click at [37, 193] on icon "button" at bounding box center [36, 196] width 13 height 13
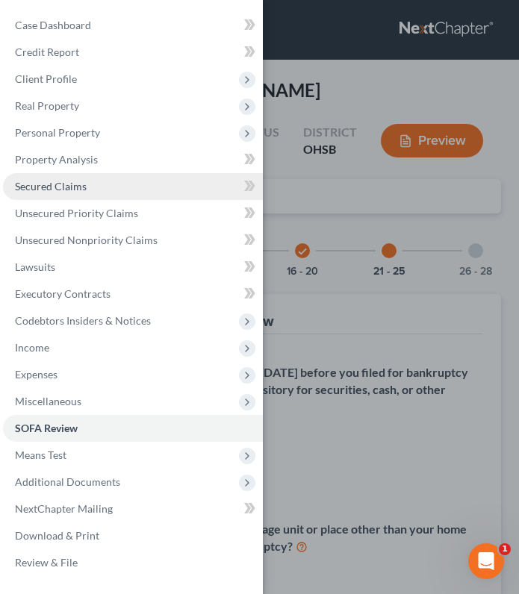
click at [44, 187] on span "Secured Claims" at bounding box center [51, 186] width 72 height 13
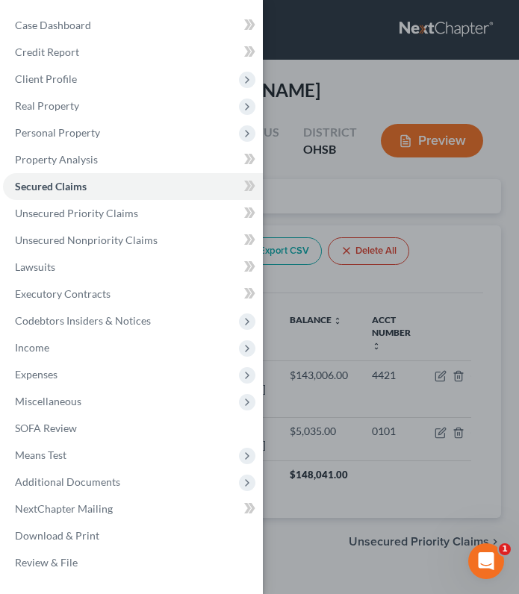
click at [423, 70] on div "Case Dashboard Payments Invoices Payments Payments Credit Report Client Profile" at bounding box center [259, 297] width 519 height 594
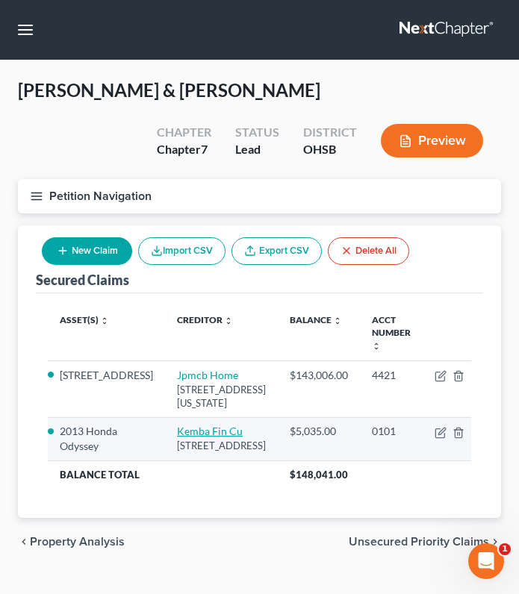
click at [179, 438] on link "Kemba Fin Cu" at bounding box center [210, 431] width 66 height 13
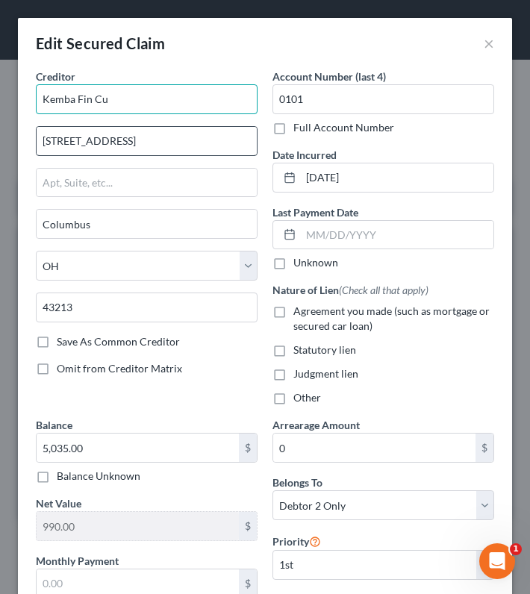
drag, startPoint x: 138, startPoint y: 102, endPoint x: 135, endPoint y: 146, distance: 44.2
click at [75, 95] on input "Kemba Fin Cu" at bounding box center [147, 99] width 222 height 30
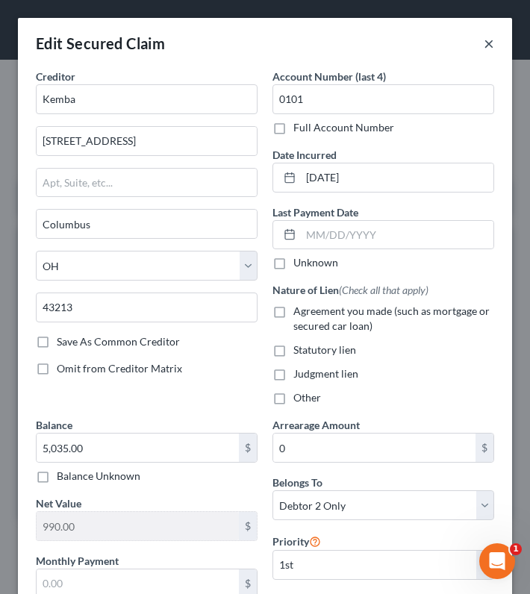
click at [484, 40] on button "×" at bounding box center [489, 43] width 10 height 18
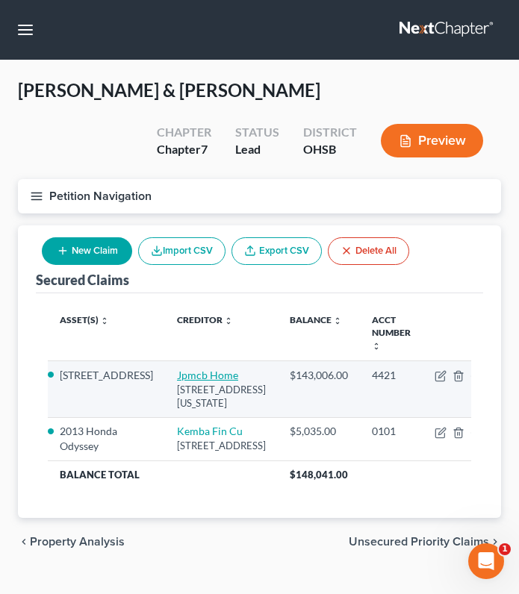
click at [191, 371] on link "Jpmcb Home" at bounding box center [207, 375] width 61 height 13
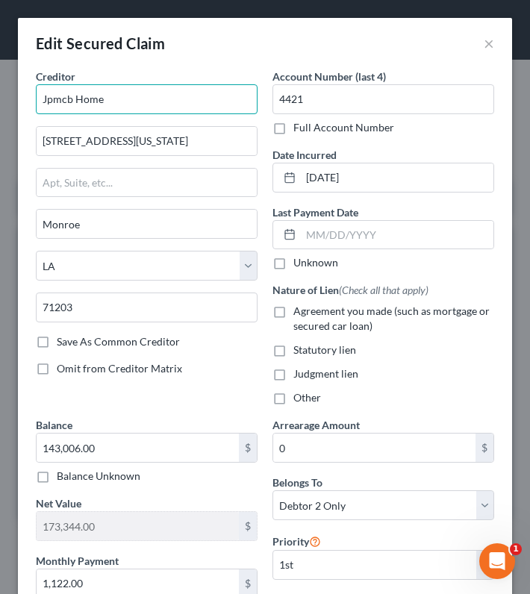
drag, startPoint x: 143, startPoint y: 103, endPoint x: 20, endPoint y: 94, distance: 123.6
click at [20, 94] on div "Creditor * Jpmcb Home [GEOGRAPHIC_DATA][US_STATE][PERSON_NAME] [US_STATE][GEOGR…" at bounding box center [265, 508] width 494 height 879
click at [484, 43] on button "×" at bounding box center [489, 43] width 10 height 18
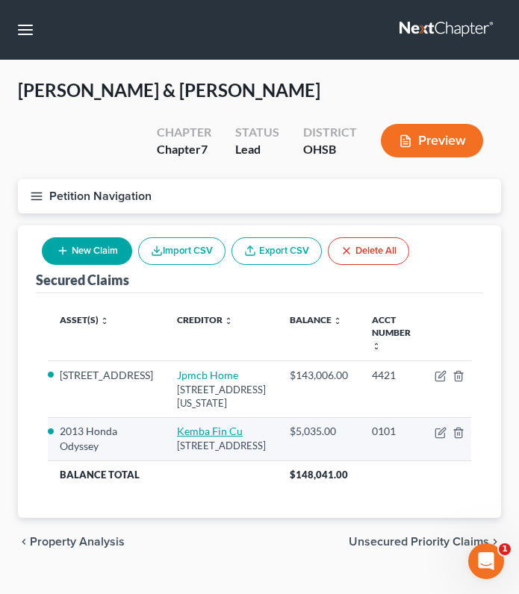
click at [183, 438] on link "Kemba Fin Cu" at bounding box center [210, 431] width 66 height 13
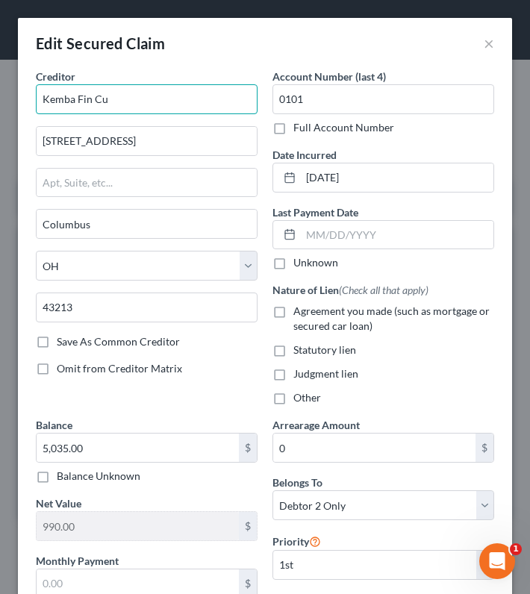
drag, startPoint x: 114, startPoint y: 105, endPoint x: 69, endPoint y: 104, distance: 44.1
click at [69, 104] on input "Kemba Fin Cu" at bounding box center [147, 99] width 222 height 30
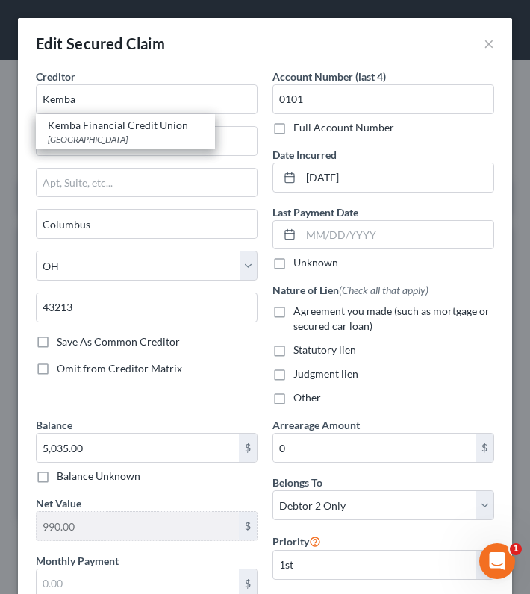
click at [417, 131] on div "Full Account Number" at bounding box center [384, 127] width 222 height 15
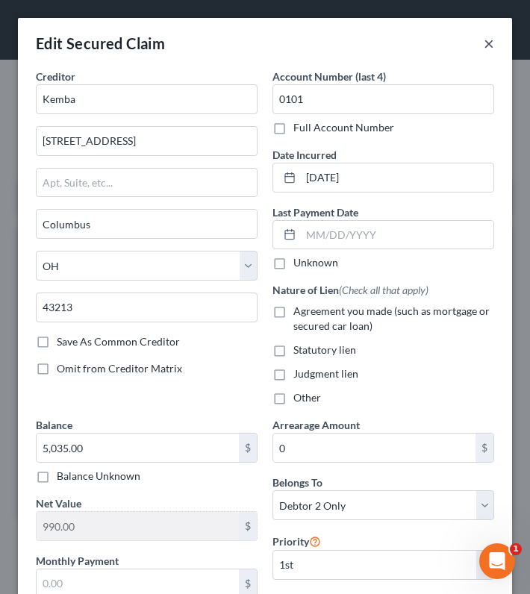
click at [484, 47] on button "×" at bounding box center [489, 43] width 10 height 18
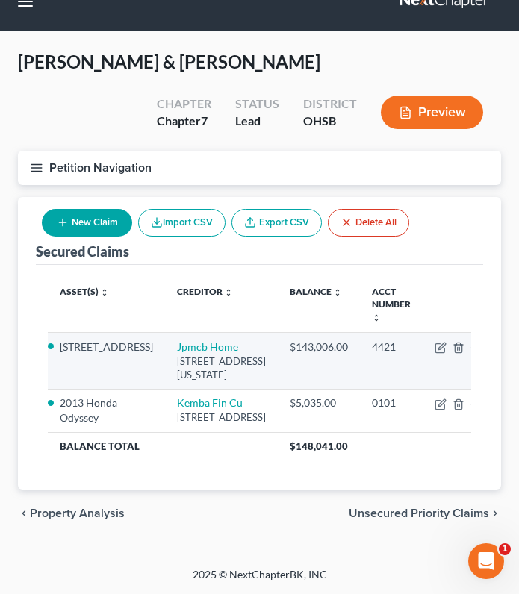
scroll to position [68, 0]
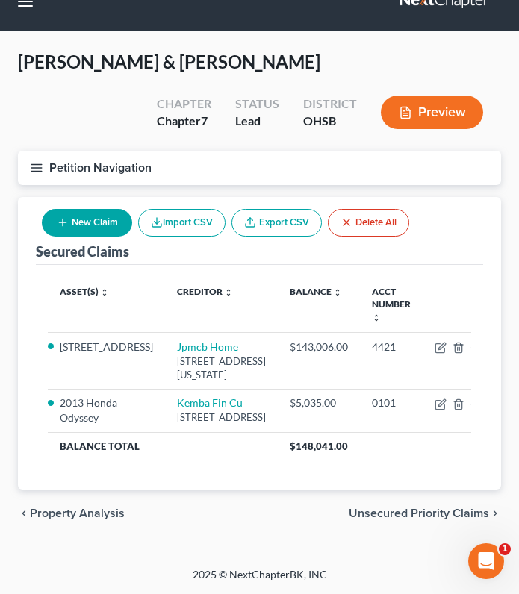
click at [40, 161] on icon "button" at bounding box center [36, 167] width 13 height 13
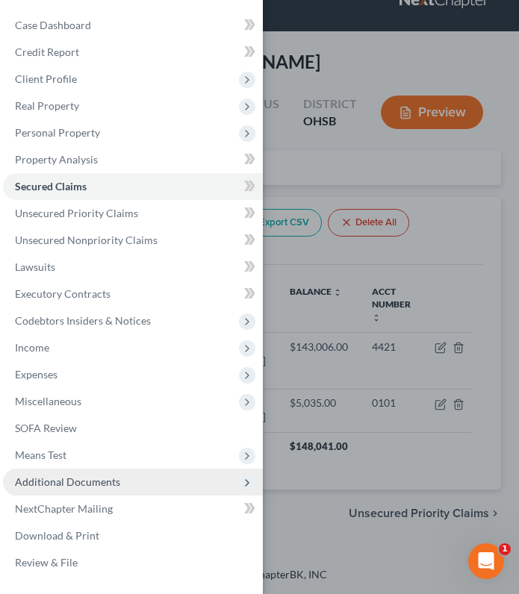
click at [80, 479] on span "Additional Documents" at bounding box center [67, 482] width 105 height 13
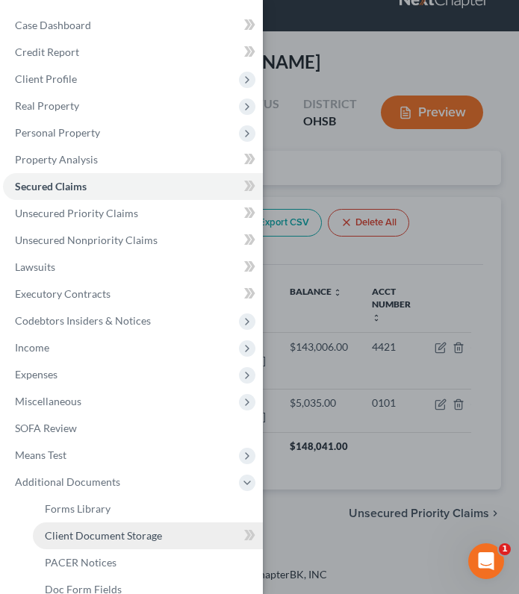
click at [112, 535] on span "Client Document Storage" at bounding box center [103, 536] width 117 height 13
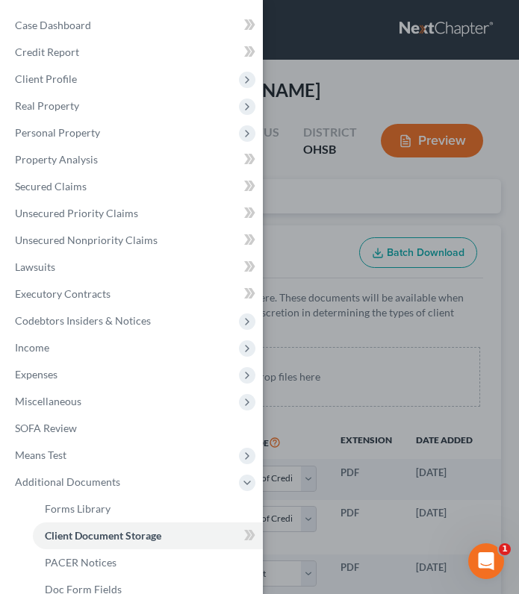
click at [317, 195] on div "Case Dashboard Payments Invoices Payments Payments Credit Report Client Profile" at bounding box center [259, 297] width 519 height 594
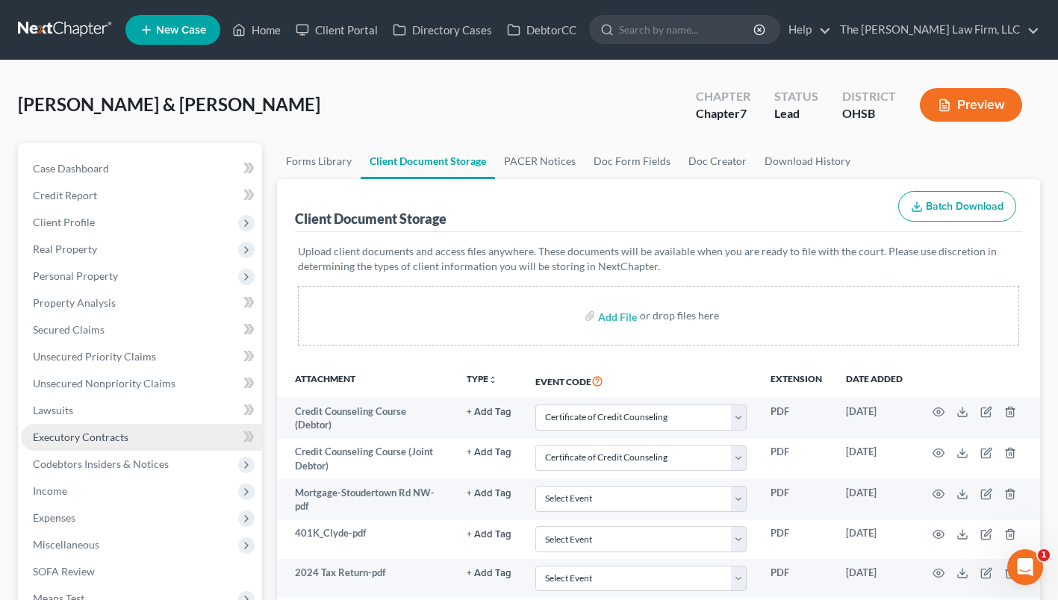
scroll to position [373, 0]
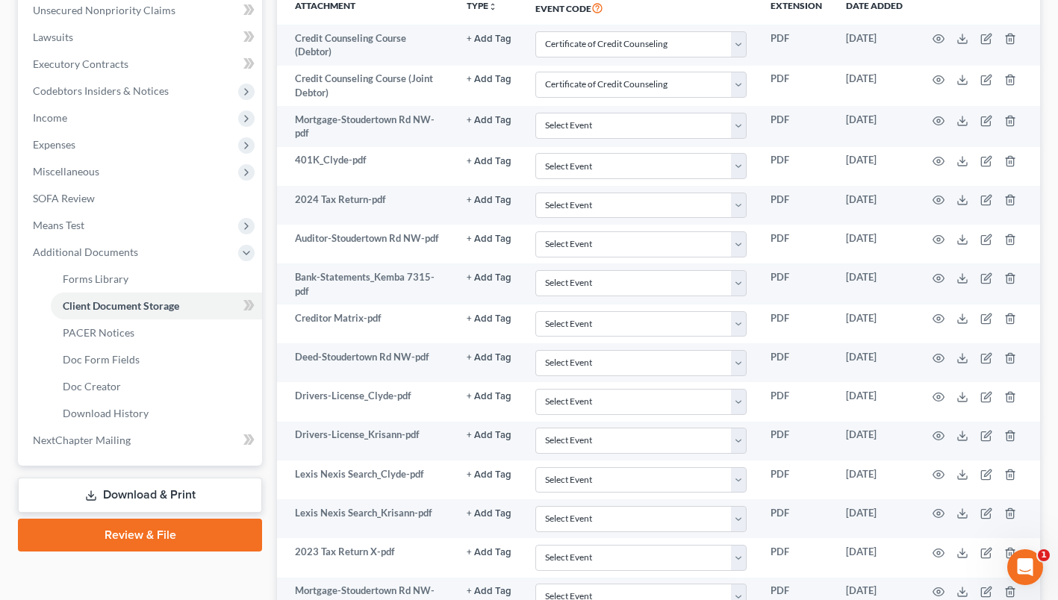
click at [114, 493] on link "Download & Print" at bounding box center [140, 495] width 244 height 35
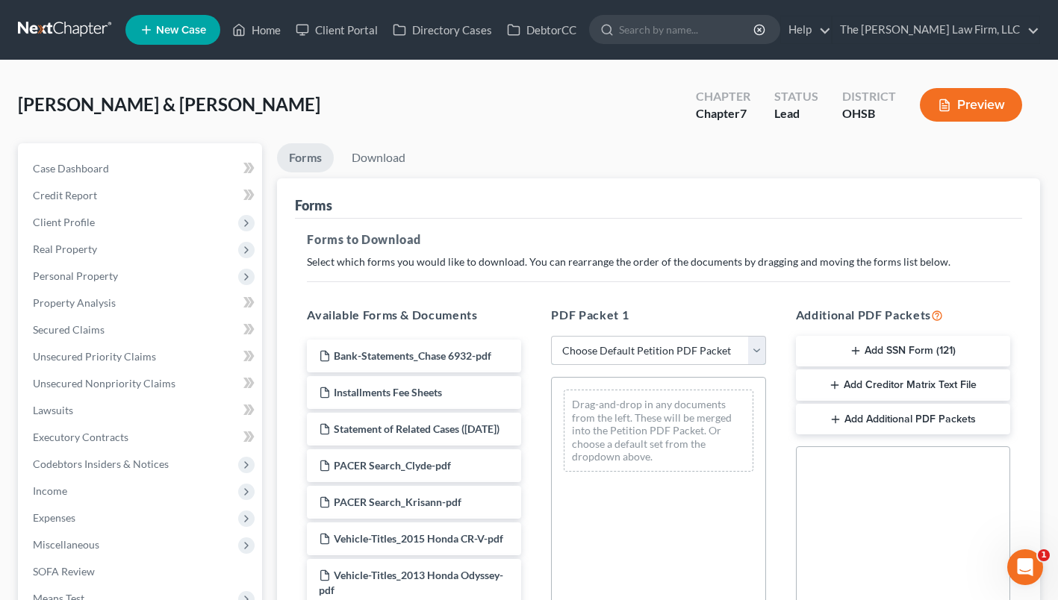
drag, startPoint x: 644, startPoint y: 351, endPoint x: 639, endPoint y: 366, distance: 15.6
click at [643, 351] on select "Choose Default Petition PDF Packet Complete Bankruptcy Petition (all forms and …" at bounding box center [658, 351] width 214 height 30
click at [551, 336] on select "Choose Default Petition PDF Packet Complete Bankruptcy Petition (all forms and …" at bounding box center [658, 351] width 214 height 30
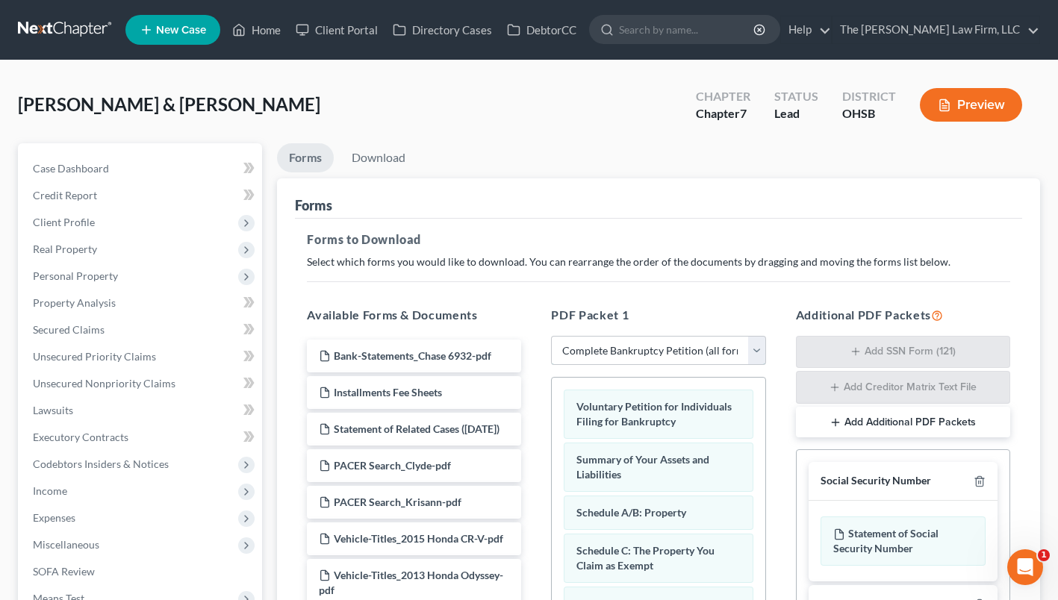
scroll to position [323, 0]
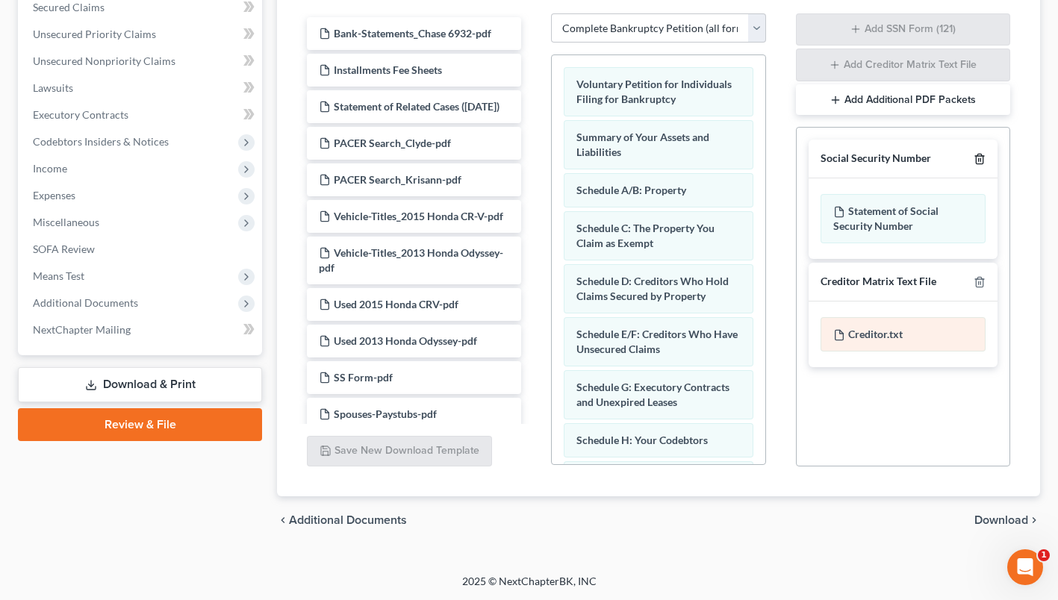
click at [982, 155] on icon "button" at bounding box center [979, 160] width 7 height 10
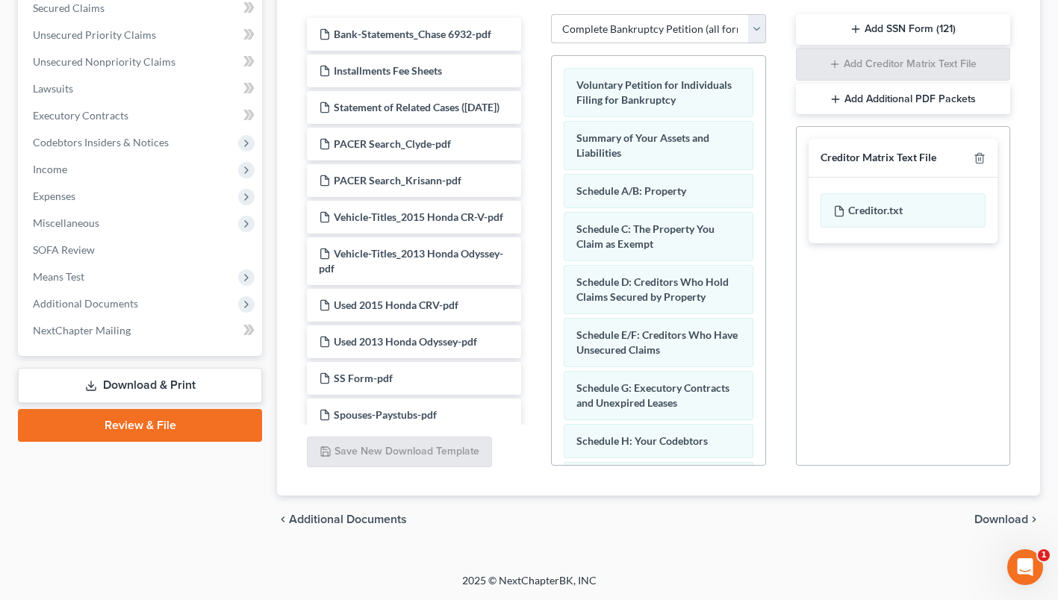
scroll to position [321, 0]
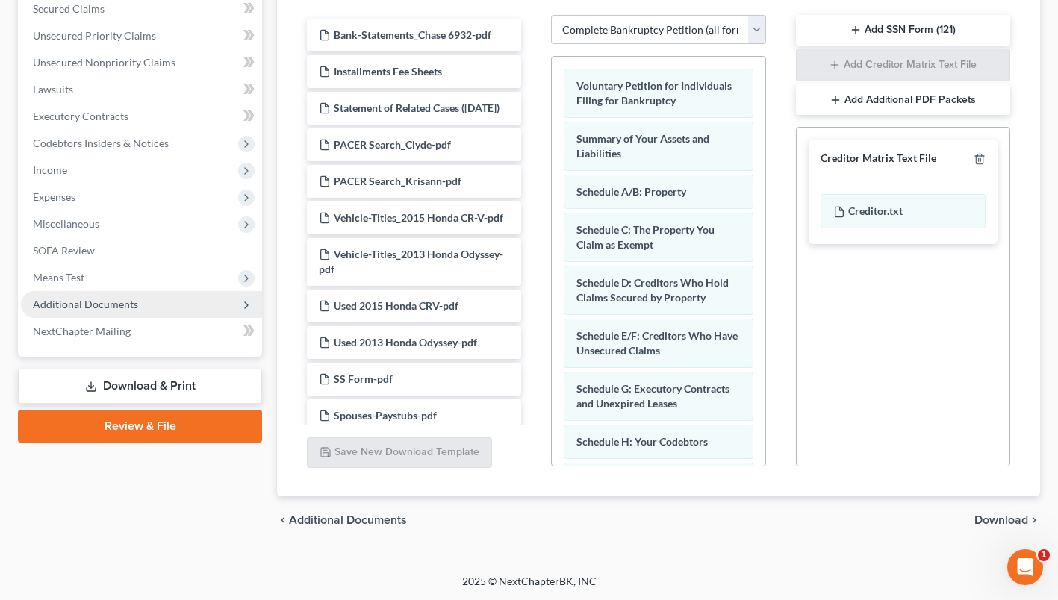
click at [78, 298] on span "Additional Documents" at bounding box center [85, 304] width 105 height 13
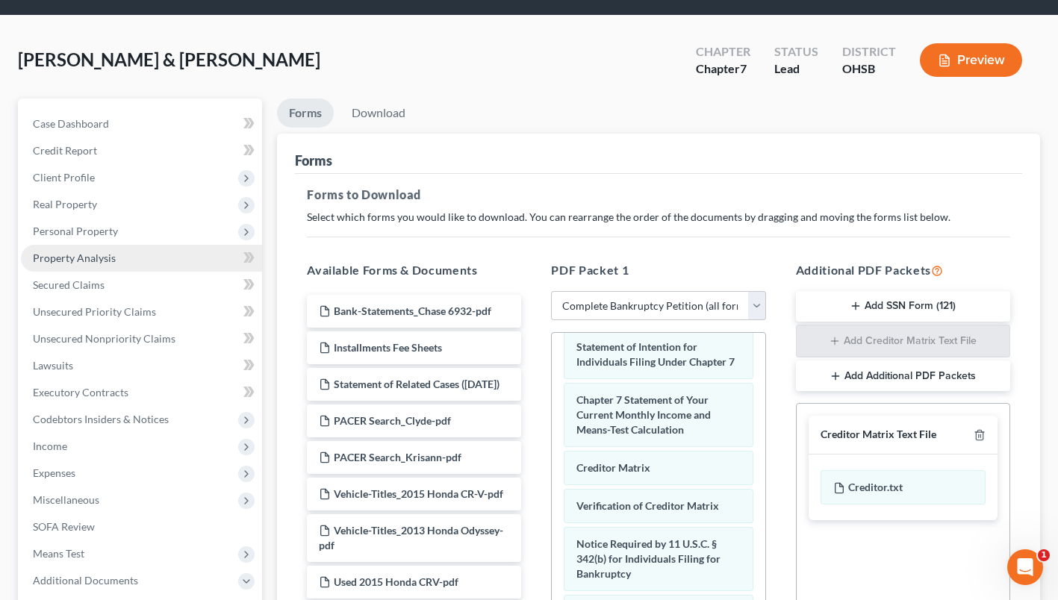
scroll to position [0, 0]
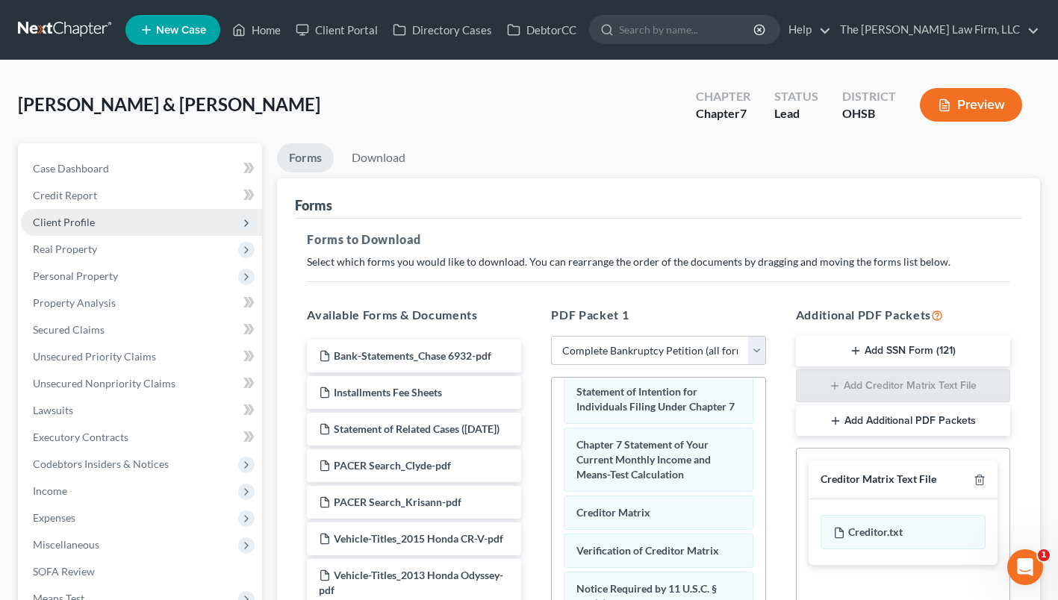
click at [96, 220] on span "Client Profile" at bounding box center [141, 222] width 241 height 27
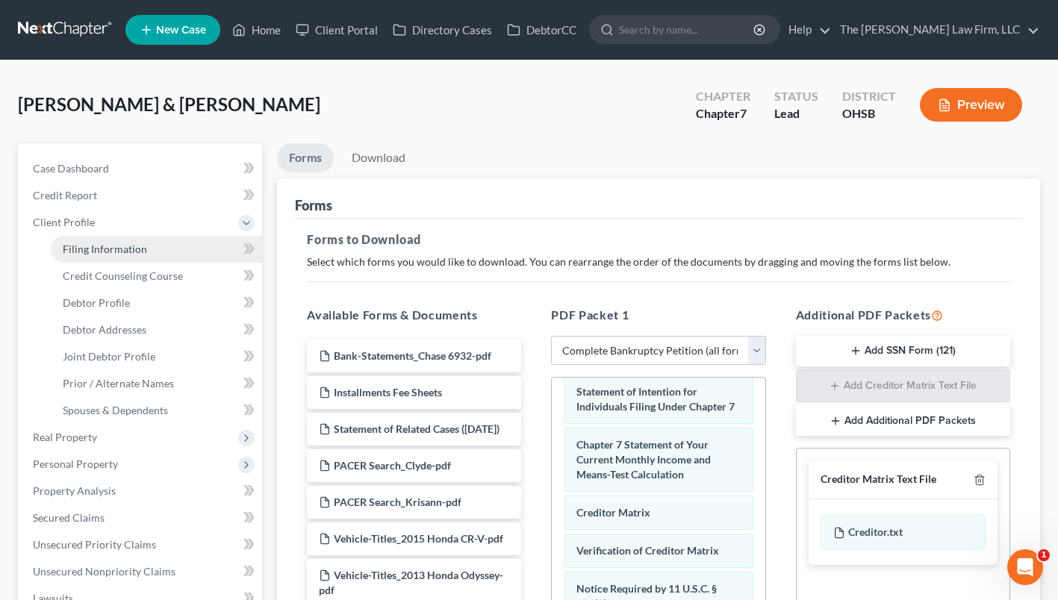
click at [95, 243] on span "Filing Information" at bounding box center [105, 249] width 84 height 13
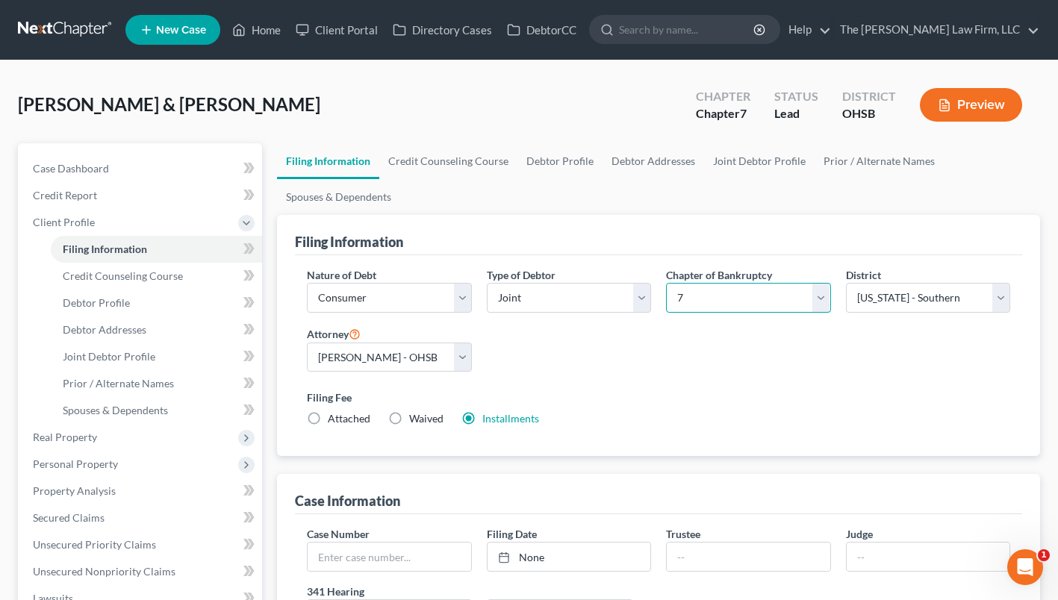
drag, startPoint x: 742, startPoint y: 298, endPoint x: 734, endPoint y: 303, distance: 9.7
click at [742, 298] on select "Select 7 11 12 13" at bounding box center [748, 298] width 164 height 30
click at [666, 283] on select "Select 7 11 12 13" at bounding box center [748, 298] width 164 height 30
click at [328, 412] on label "Attached" at bounding box center [349, 419] width 43 height 15
click at [334, 412] on input "Attached" at bounding box center [339, 417] width 10 height 10
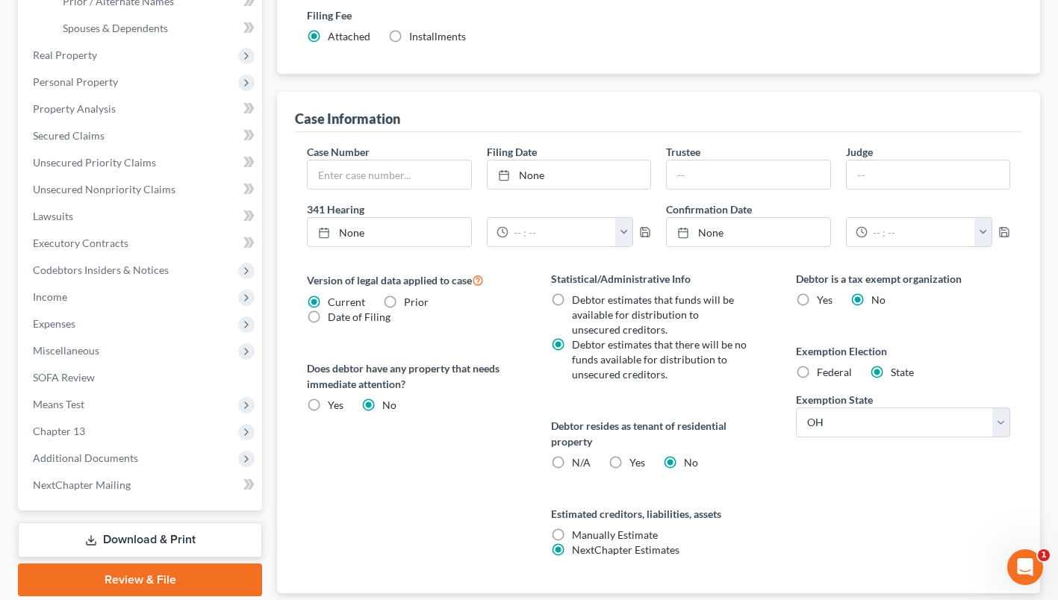
scroll to position [479, 0]
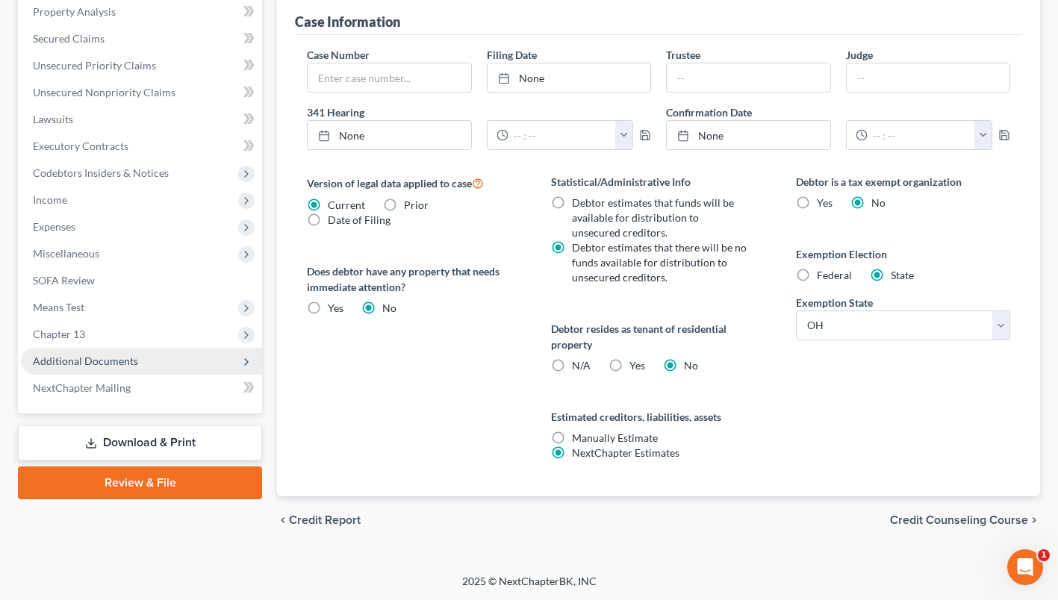
click at [137, 361] on span "Additional Documents" at bounding box center [141, 361] width 241 height 27
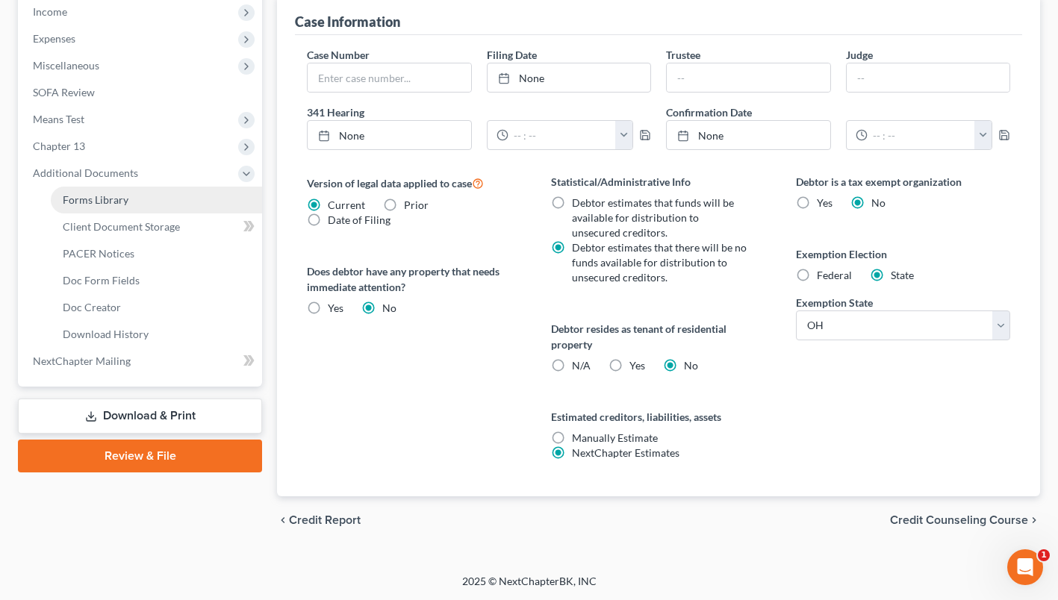
scroll to position [291, 0]
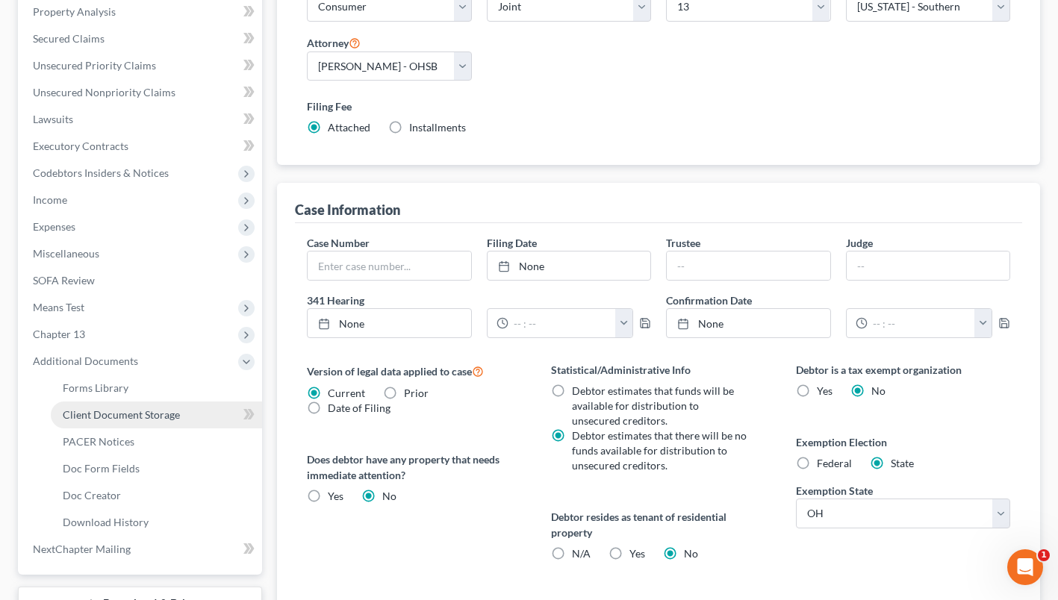
click at [132, 417] on span "Client Document Storage" at bounding box center [121, 415] width 117 height 13
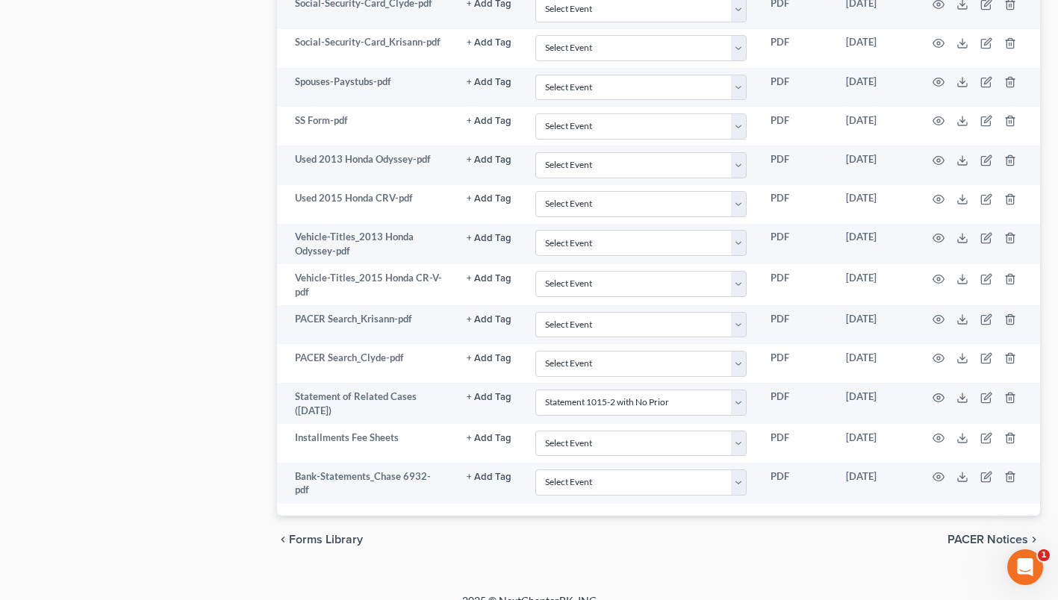
scroll to position [1140, 0]
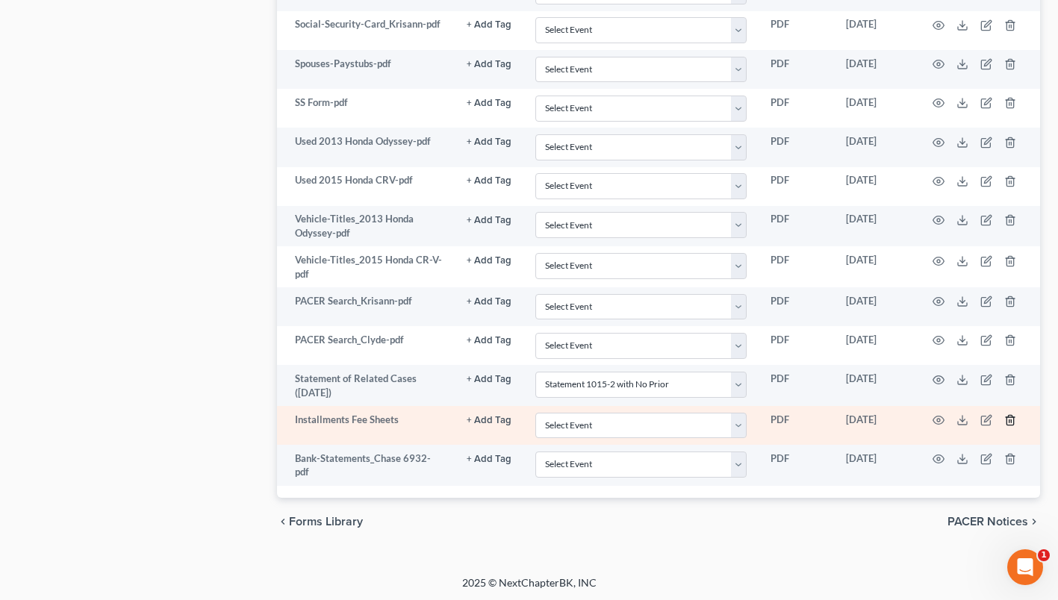
click at [1008, 420] on icon "button" at bounding box center [1011, 421] width 12 height 12
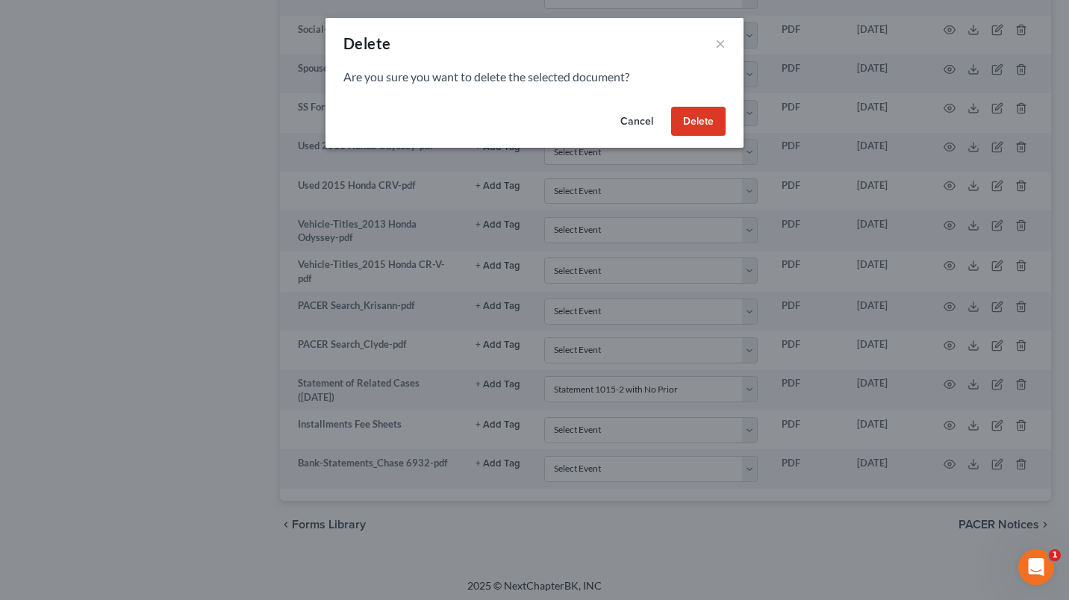
click at [686, 122] on button "Delete" at bounding box center [698, 122] width 55 height 30
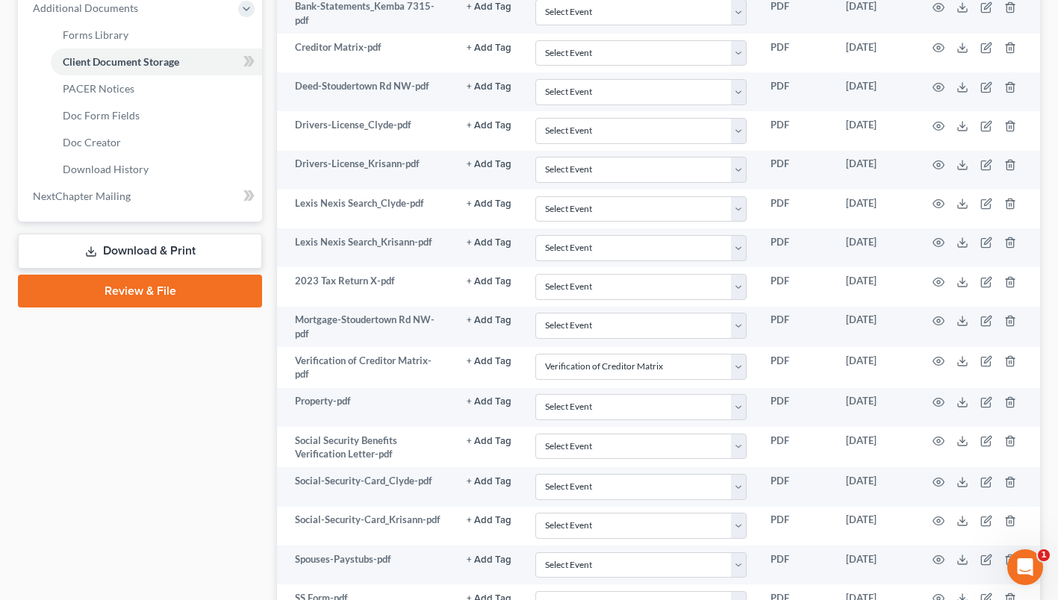
click at [146, 254] on link "Download & Print" at bounding box center [140, 251] width 244 height 35
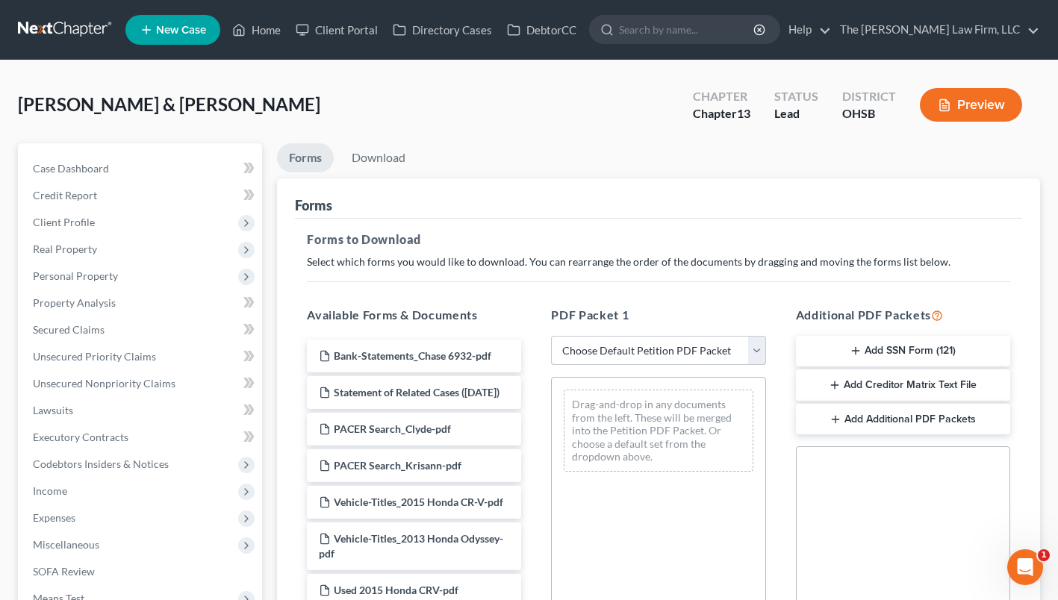
drag, startPoint x: 635, startPoint y: 350, endPoint x: 633, endPoint y: 357, distance: 7.8
click at [635, 350] on select "Choose Default Petition PDF Packet Complete Bankruptcy Petition (all forms and …" at bounding box center [658, 351] width 214 height 30
click at [551, 336] on select "Choose Default Petition PDF Packet Complete Bankruptcy Petition (all forms and …" at bounding box center [658, 351] width 214 height 30
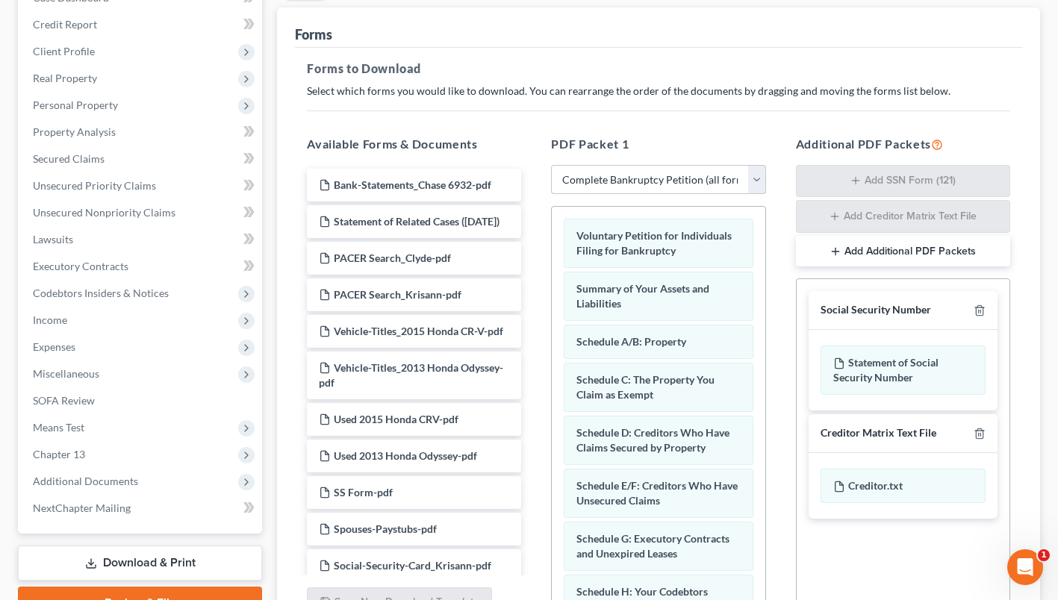
scroll to position [224, 0]
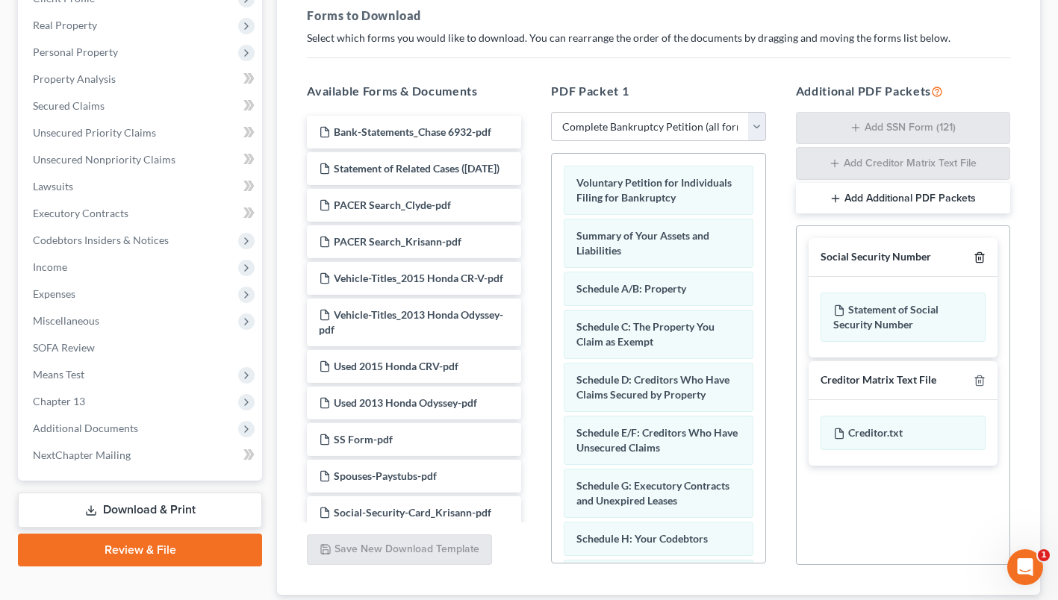
click at [978, 254] on icon "button" at bounding box center [980, 258] width 12 height 12
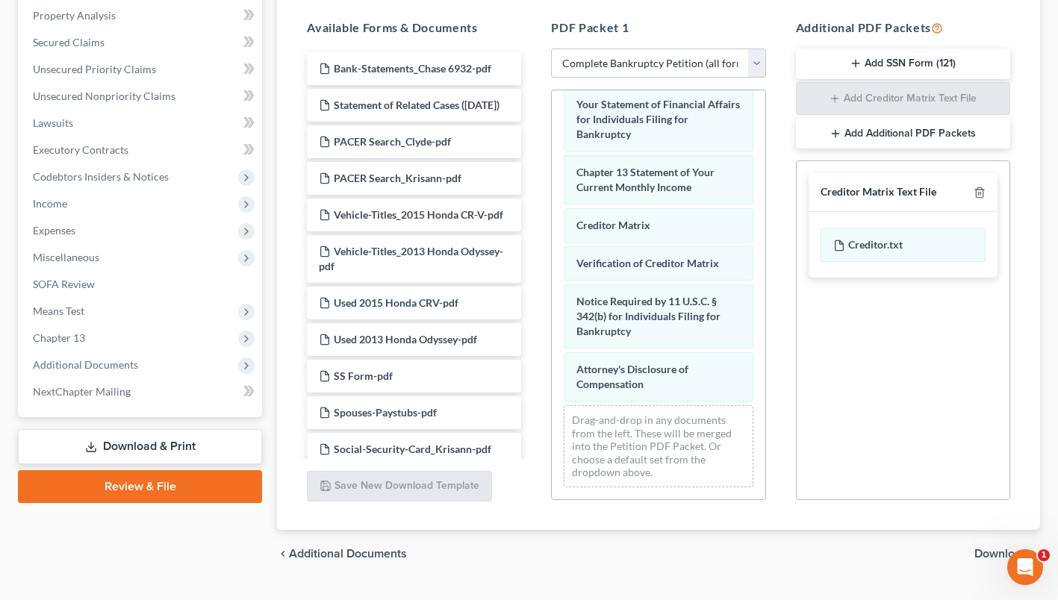
scroll to position [321, 0]
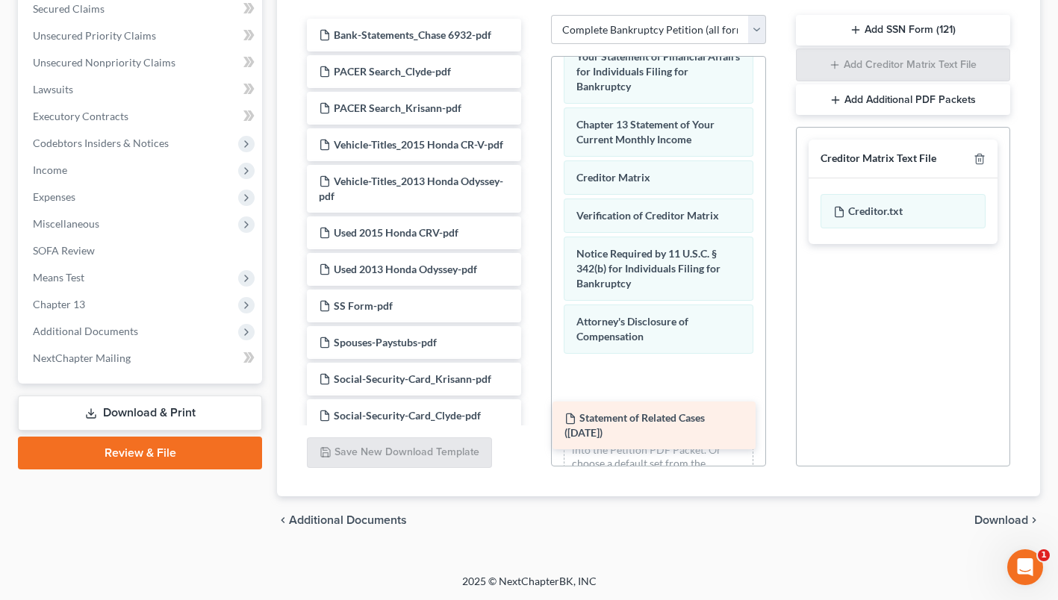
drag, startPoint x: 423, startPoint y: 72, endPoint x: 668, endPoint y: 419, distance: 424.6
click at [533, 419] on div "Statement of Related Cases ([DATE]) Bank-Statements_Chase 6932-pdf Statement of…" at bounding box center [414, 570] width 238 height 1102
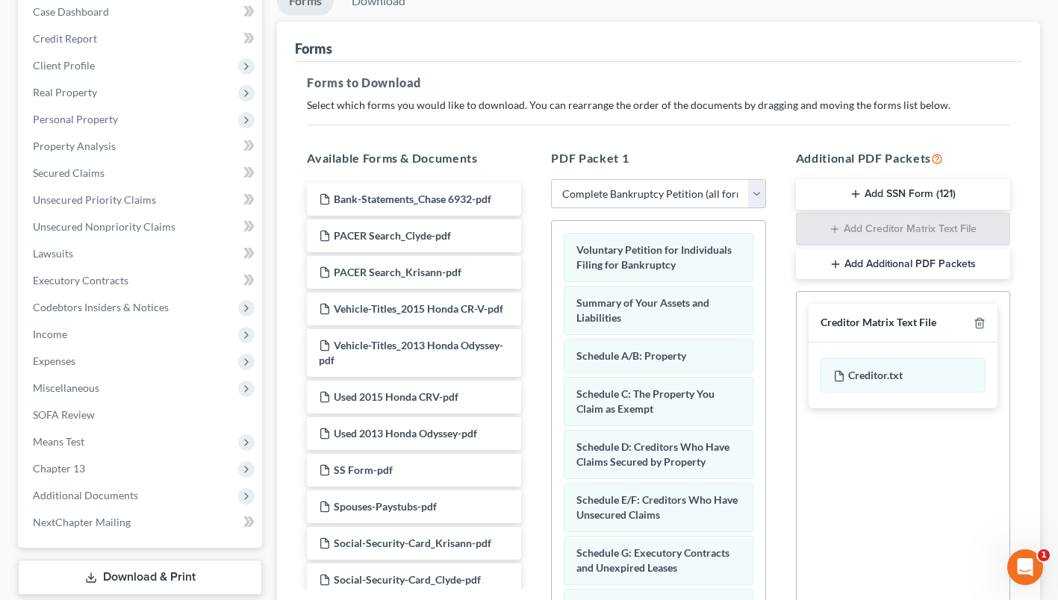
scroll to position [97, 0]
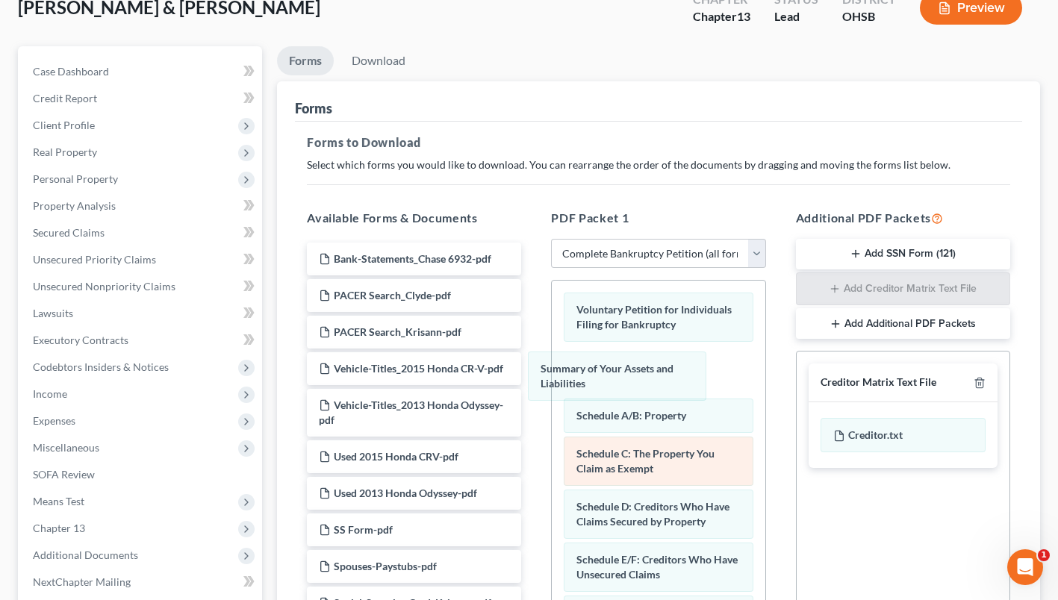
drag, startPoint x: 646, startPoint y: 362, endPoint x: 609, endPoint y: 415, distance: 64.9
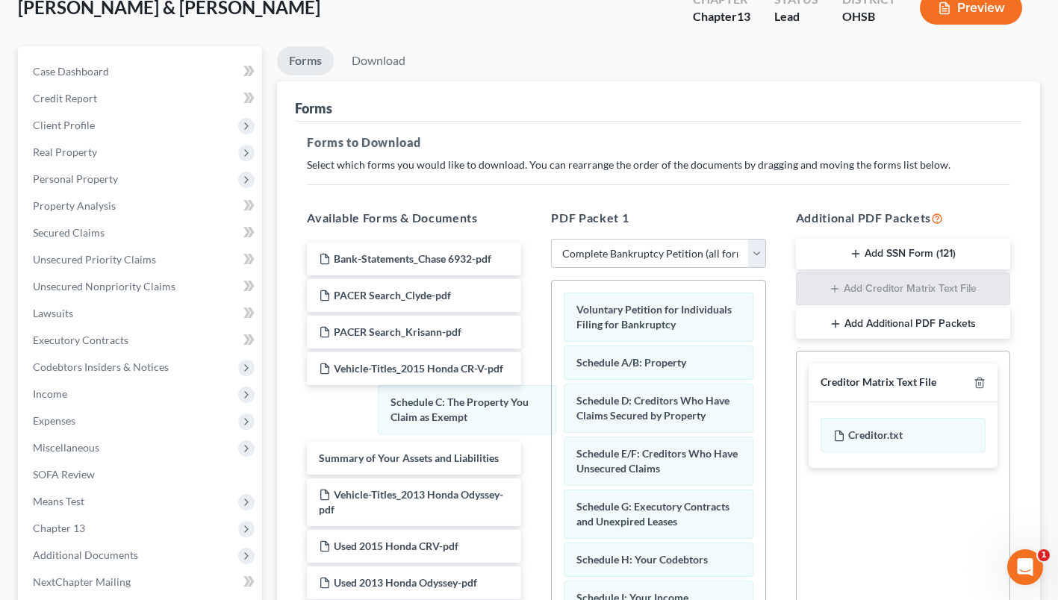
drag, startPoint x: 663, startPoint y: 403, endPoint x: 551, endPoint y: 417, distance: 112.9
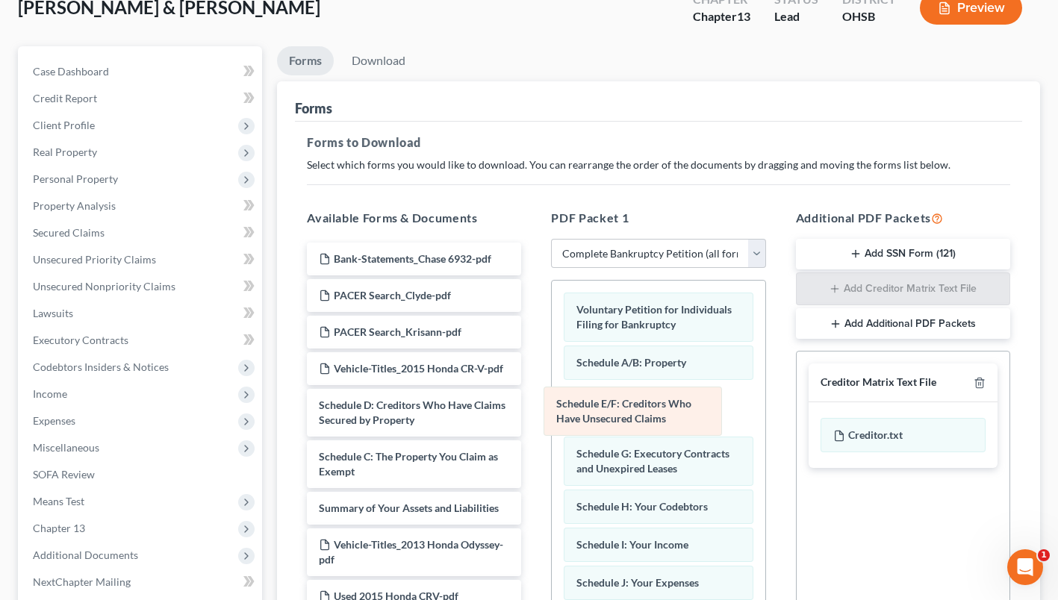
drag, startPoint x: 627, startPoint y: 394, endPoint x: 379, endPoint y: 403, distance: 247.4
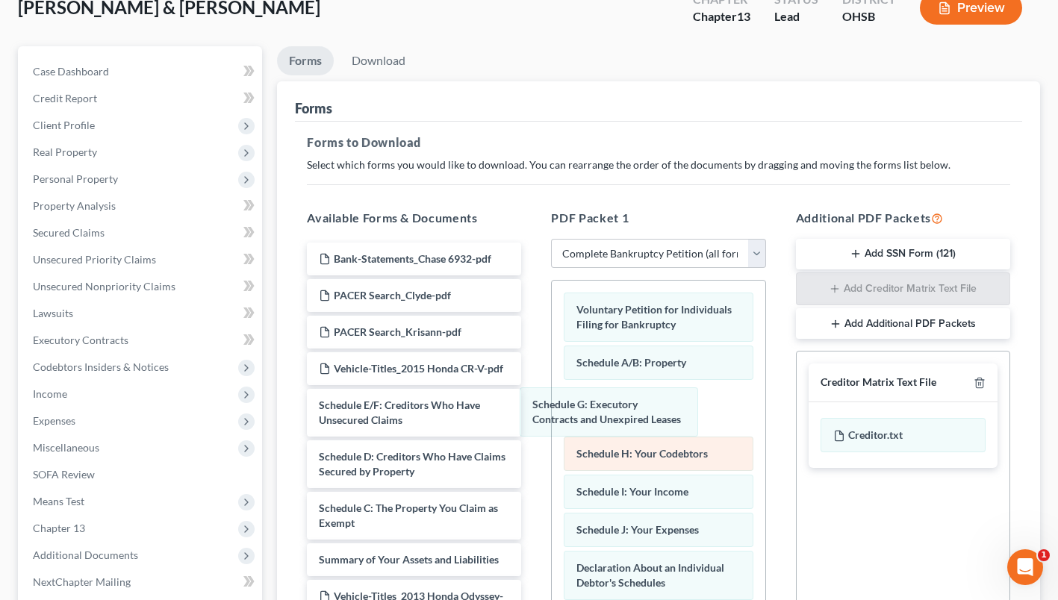
drag, startPoint x: 621, startPoint y: 416, endPoint x: 648, endPoint y: 402, distance: 29.7
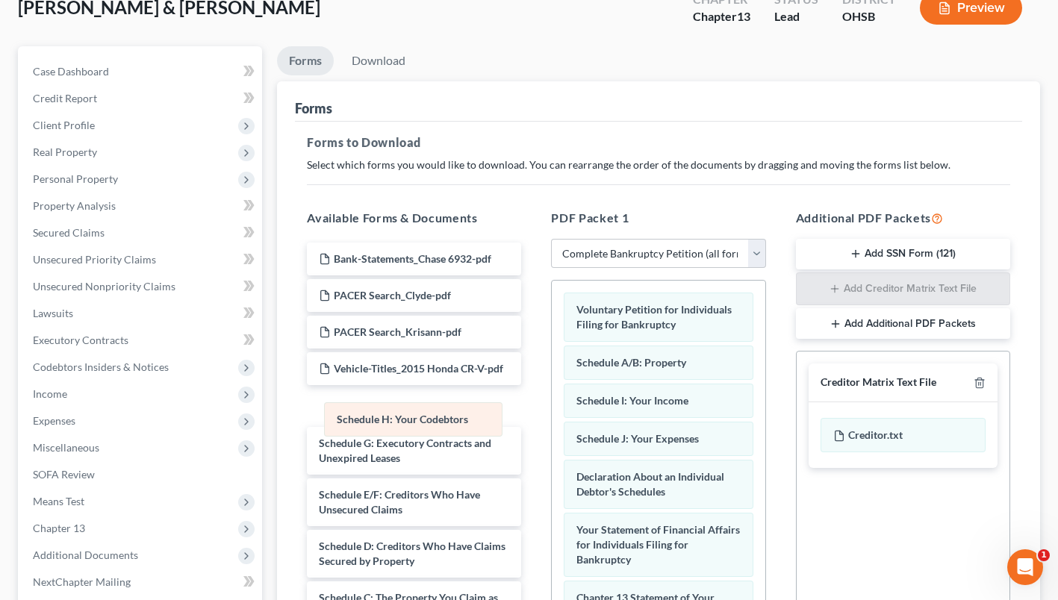
drag, startPoint x: 668, startPoint y: 396, endPoint x: 428, endPoint y: 415, distance: 240.5
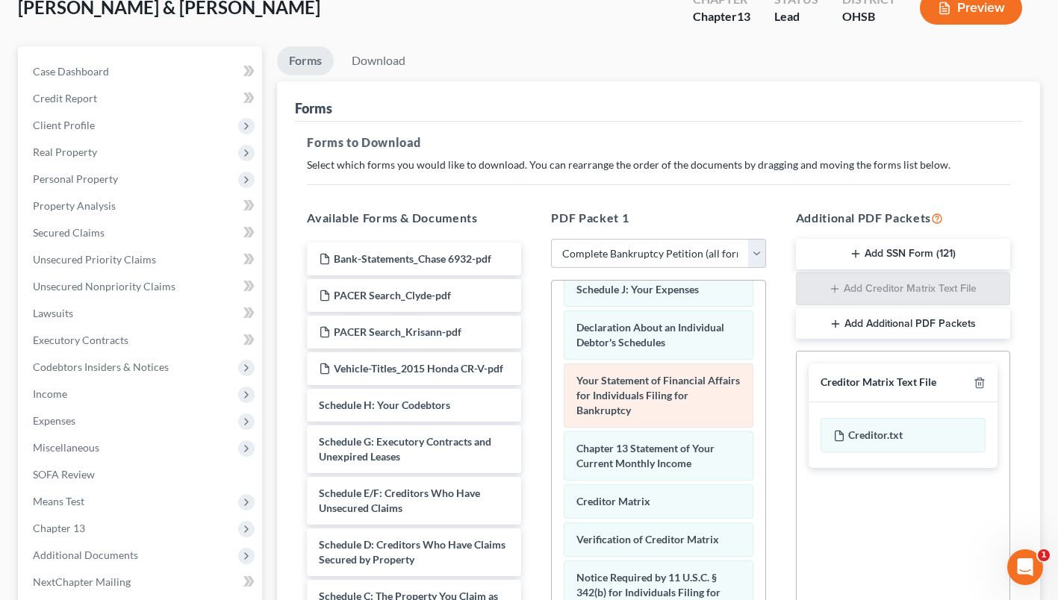
scroll to position [224, 0]
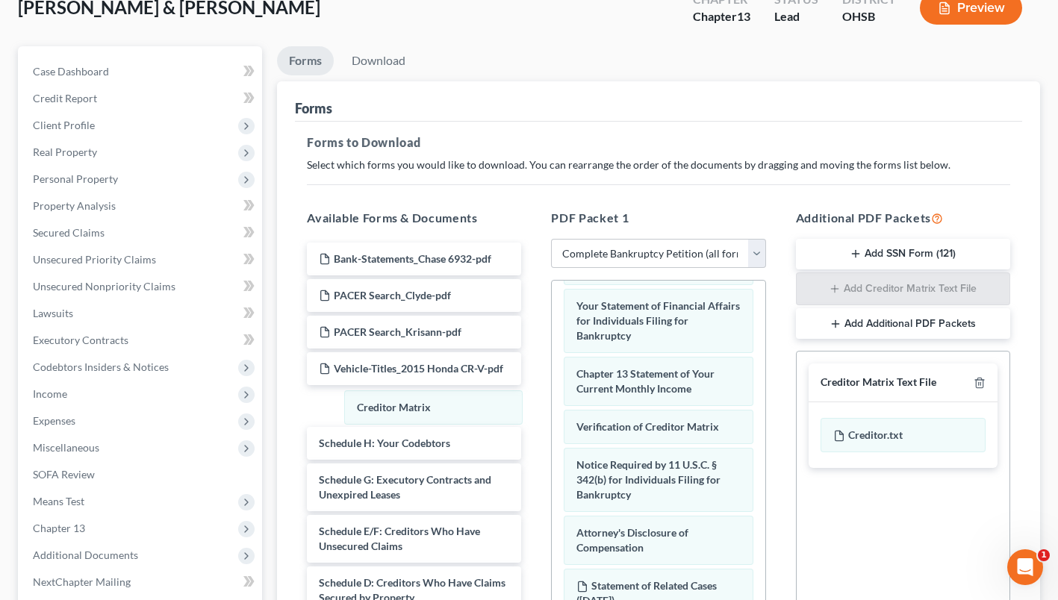
drag, startPoint x: 676, startPoint y: 424, endPoint x: 459, endPoint y: 432, distance: 217.5
click at [552, 407] on div "Creditor Matrix Voluntary Petition for Individuals Filing for Bankruptcy Schedu…" at bounding box center [658, 386] width 213 height 659
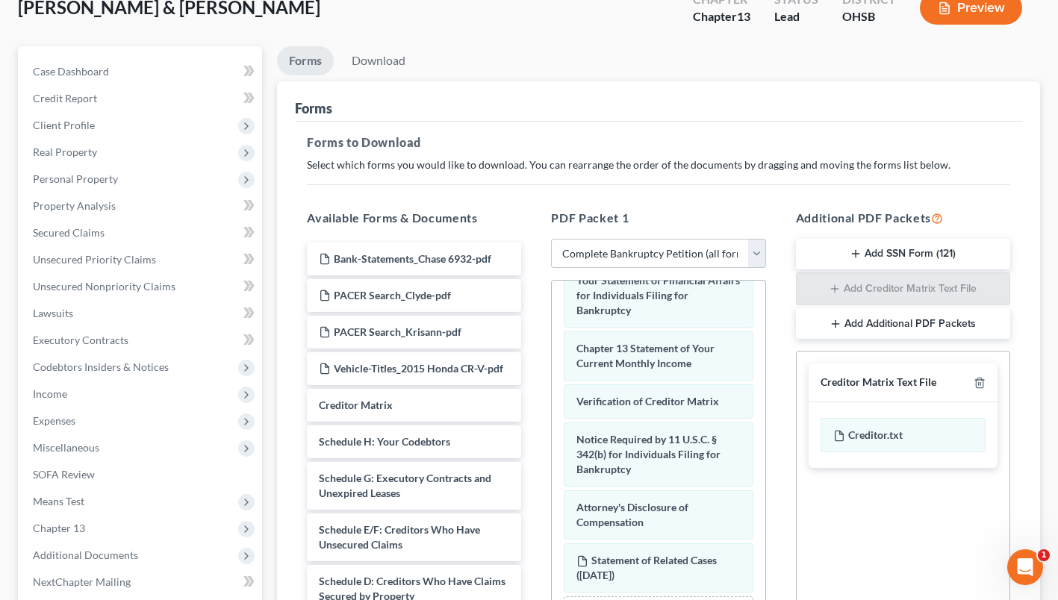
scroll to position [196, 0]
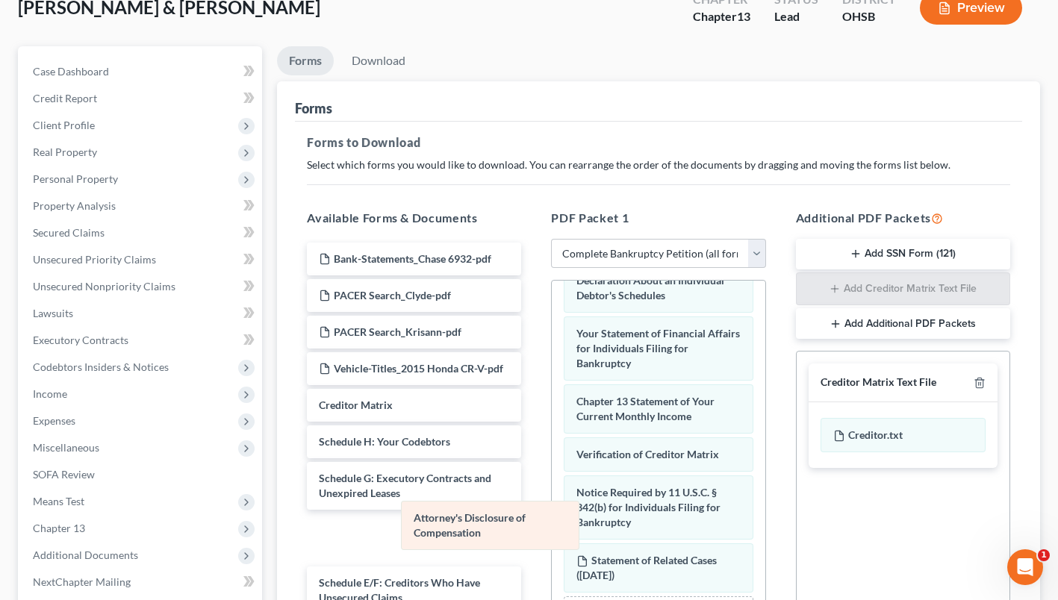
drag, startPoint x: 600, startPoint y: 509, endPoint x: 392, endPoint y: 542, distance: 211.1
click at [552, 544] on div "Attorney's Disclosure of Compensation Voluntary Petition for Individuals Filing…" at bounding box center [658, 387] width 213 height 606
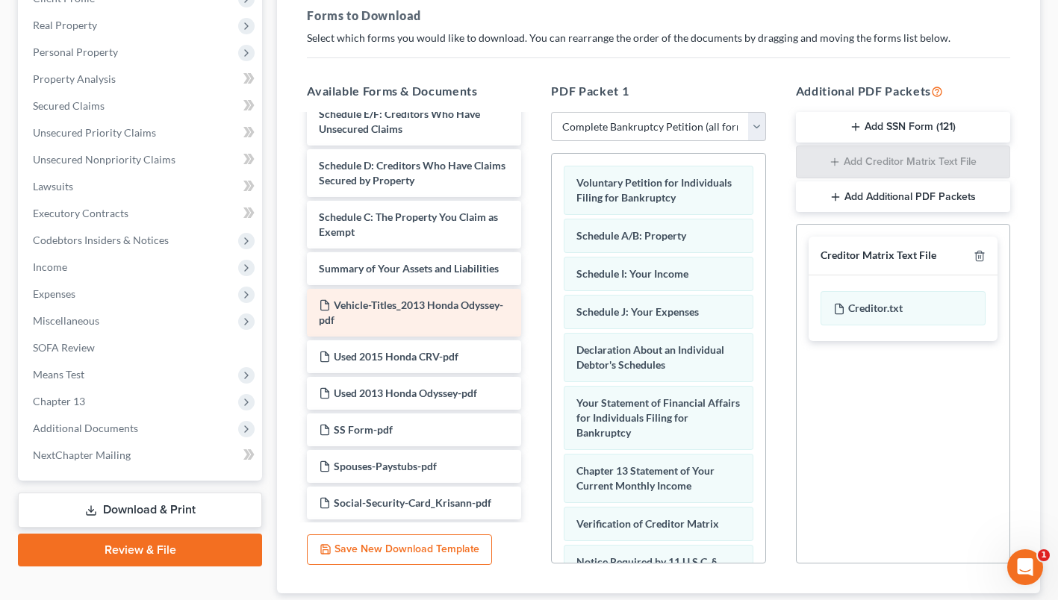
scroll to position [373, 0]
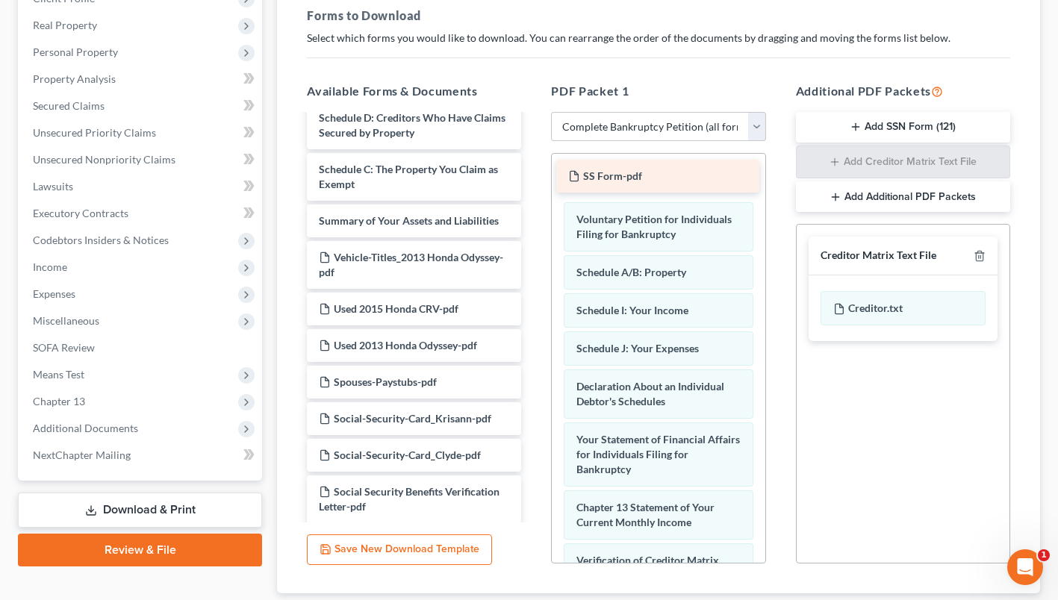
drag, startPoint x: 382, startPoint y: 426, endPoint x: 631, endPoint y: 180, distance: 350.7
click at [533, 180] on div "SS Form-pdf Bank-Statements_Chase 6932-pdf PACER Search_Clyde-pdf PACER Search_…" at bounding box center [414, 451] width 238 height 1418
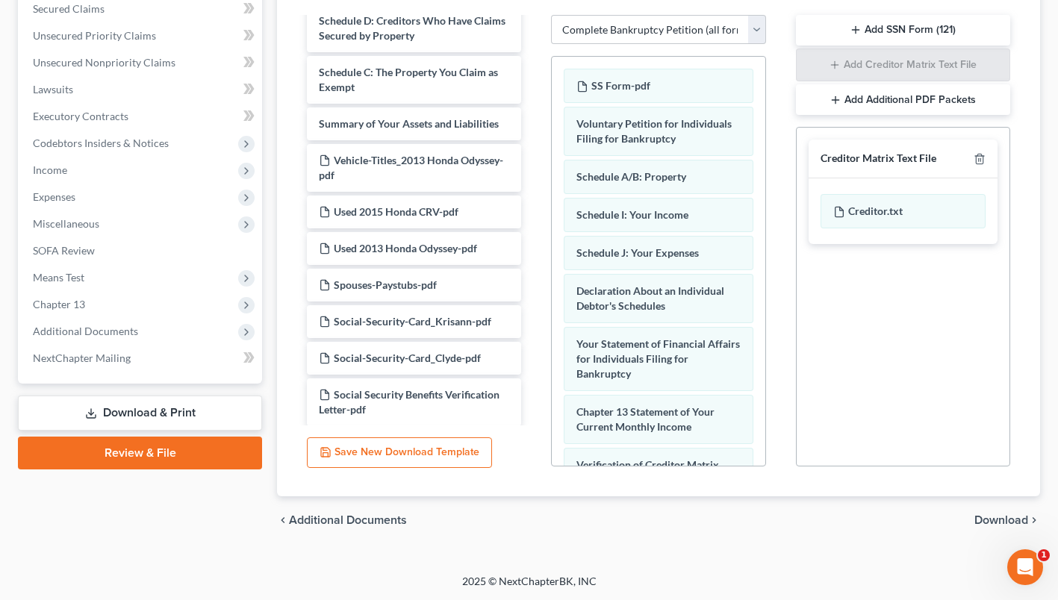
click at [1002, 518] on span "Download" at bounding box center [1002, 521] width 54 height 12
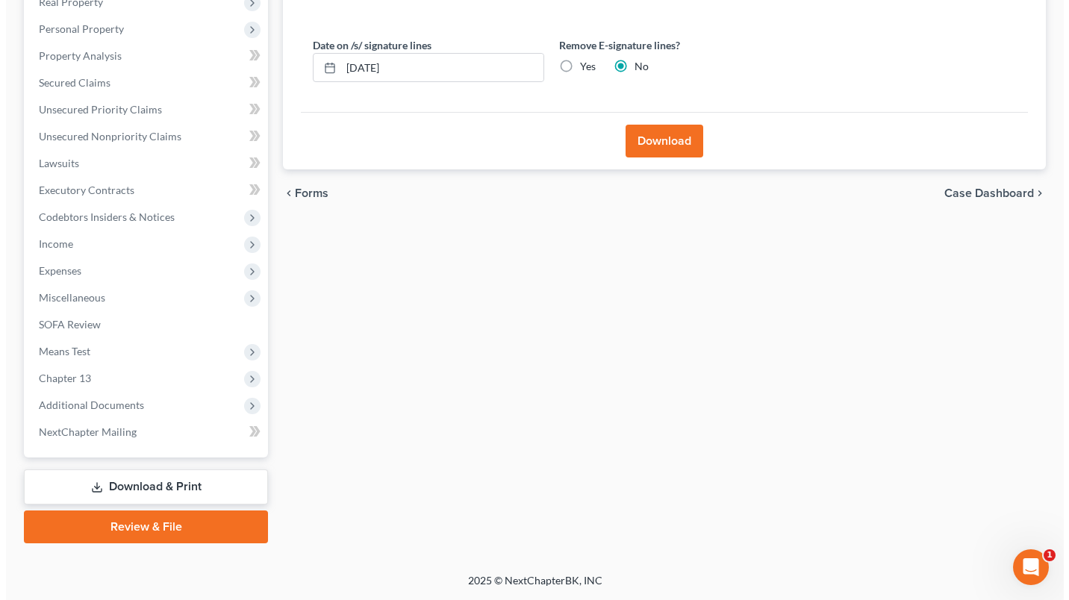
scroll to position [246, 0]
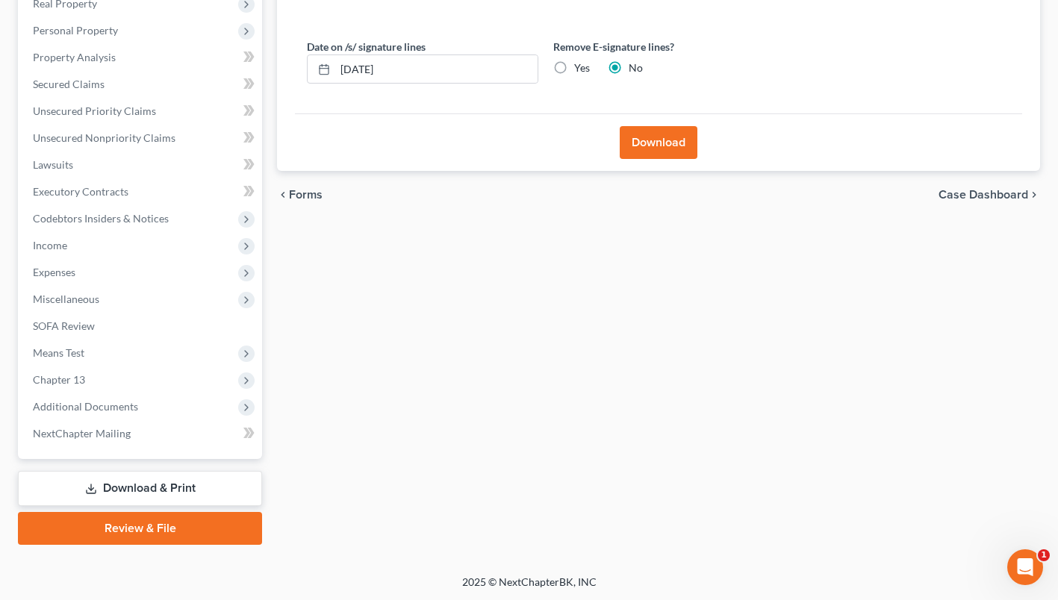
click at [678, 144] on button "Download" at bounding box center [659, 142] width 78 height 33
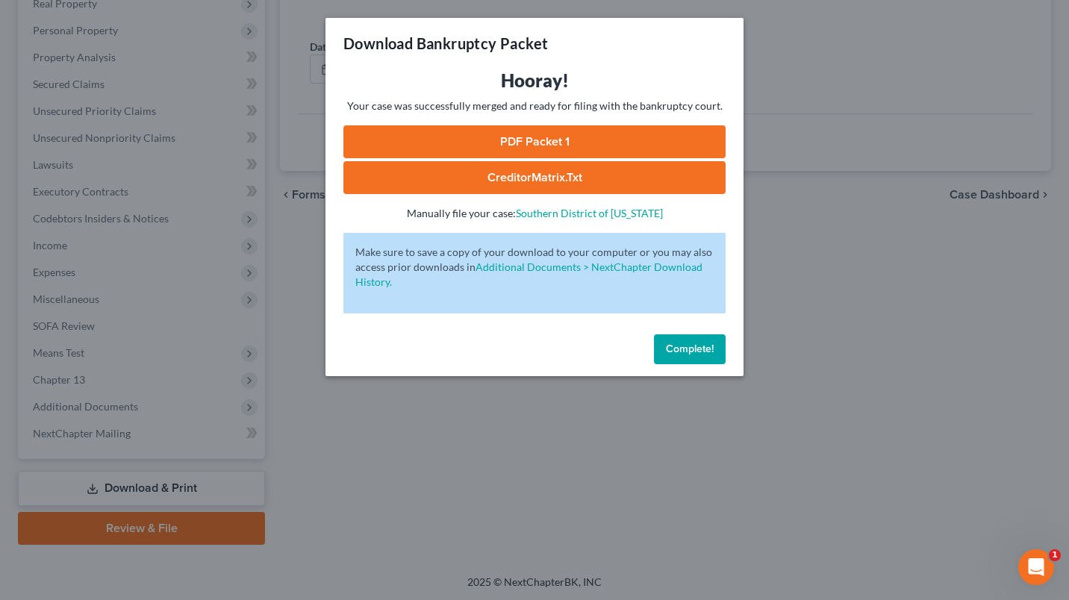
click at [604, 139] on link "PDF Packet 1" at bounding box center [535, 141] width 382 height 33
